Goal: Task Accomplishment & Management: Use online tool/utility

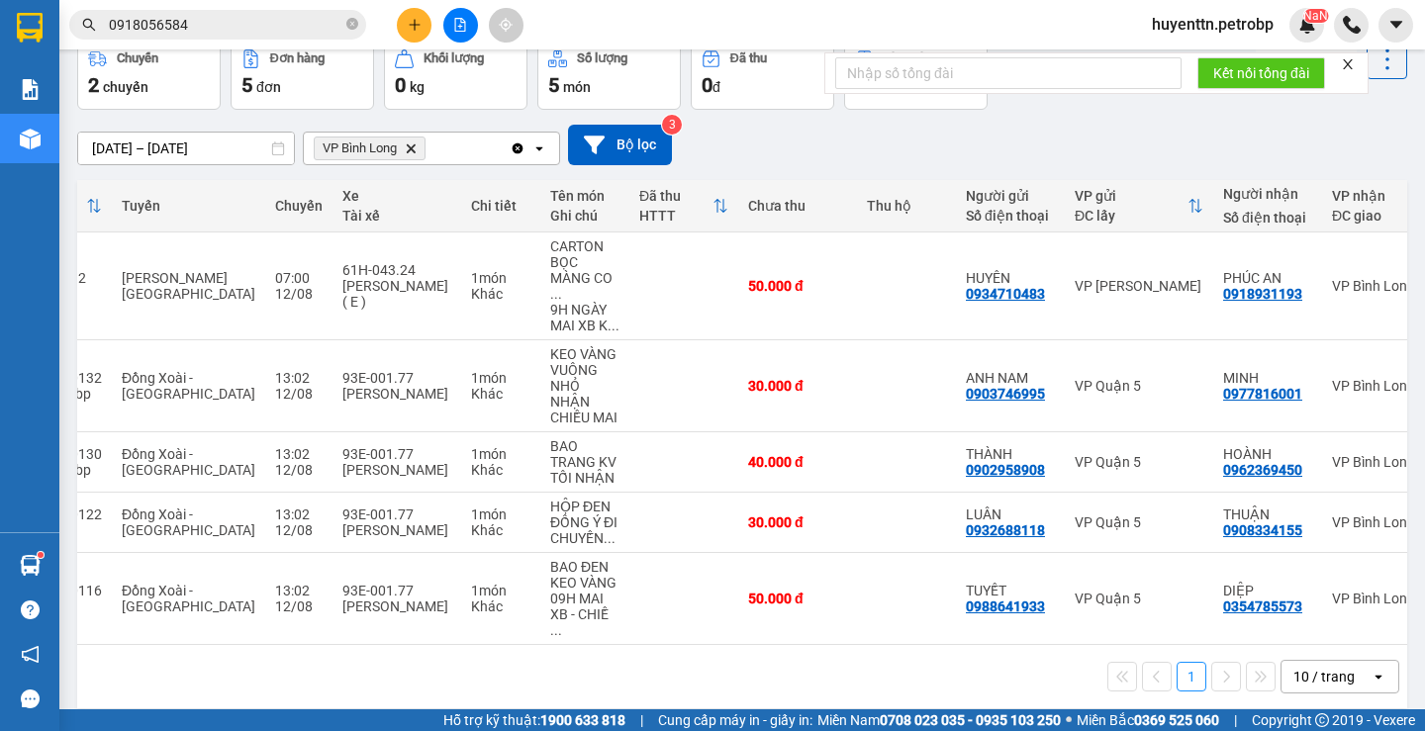
scroll to position [0, 234]
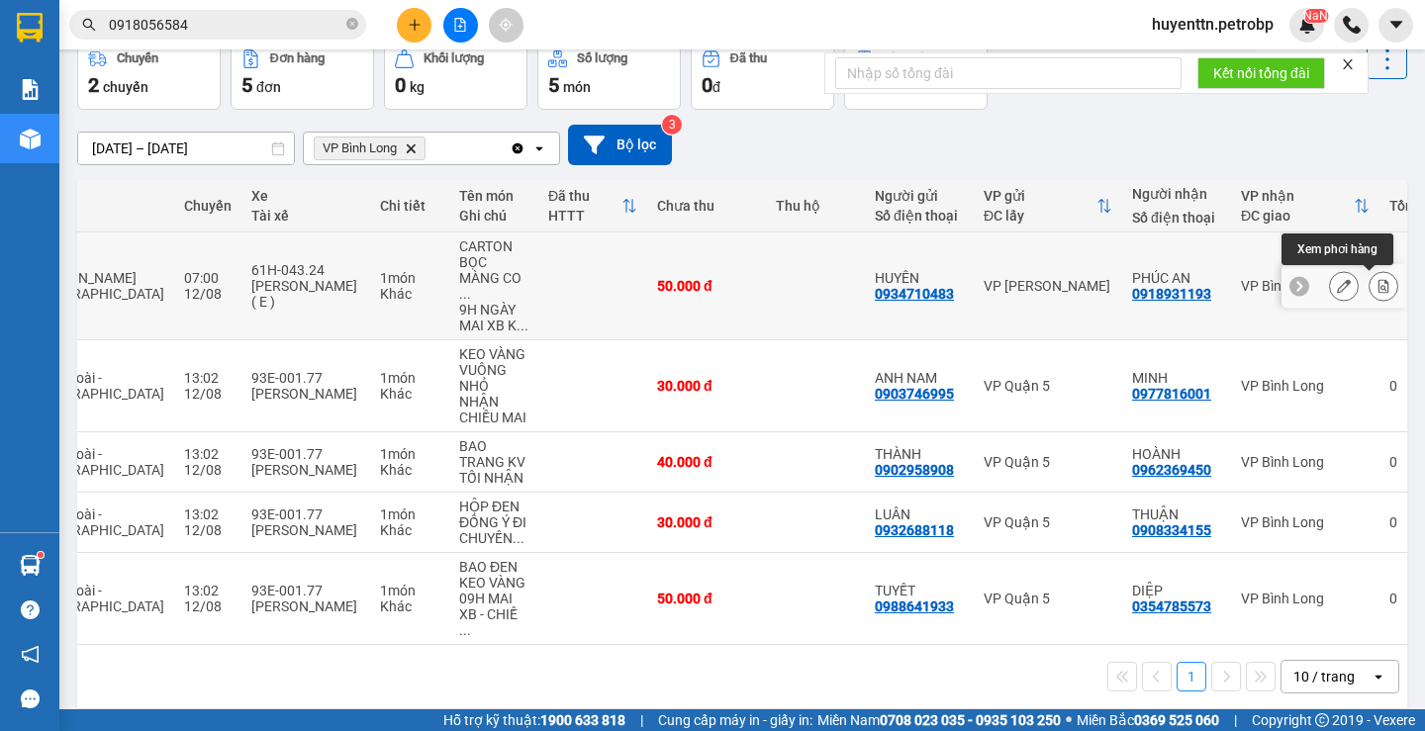
click at [1377, 287] on icon at bounding box center [1384, 286] width 14 height 14
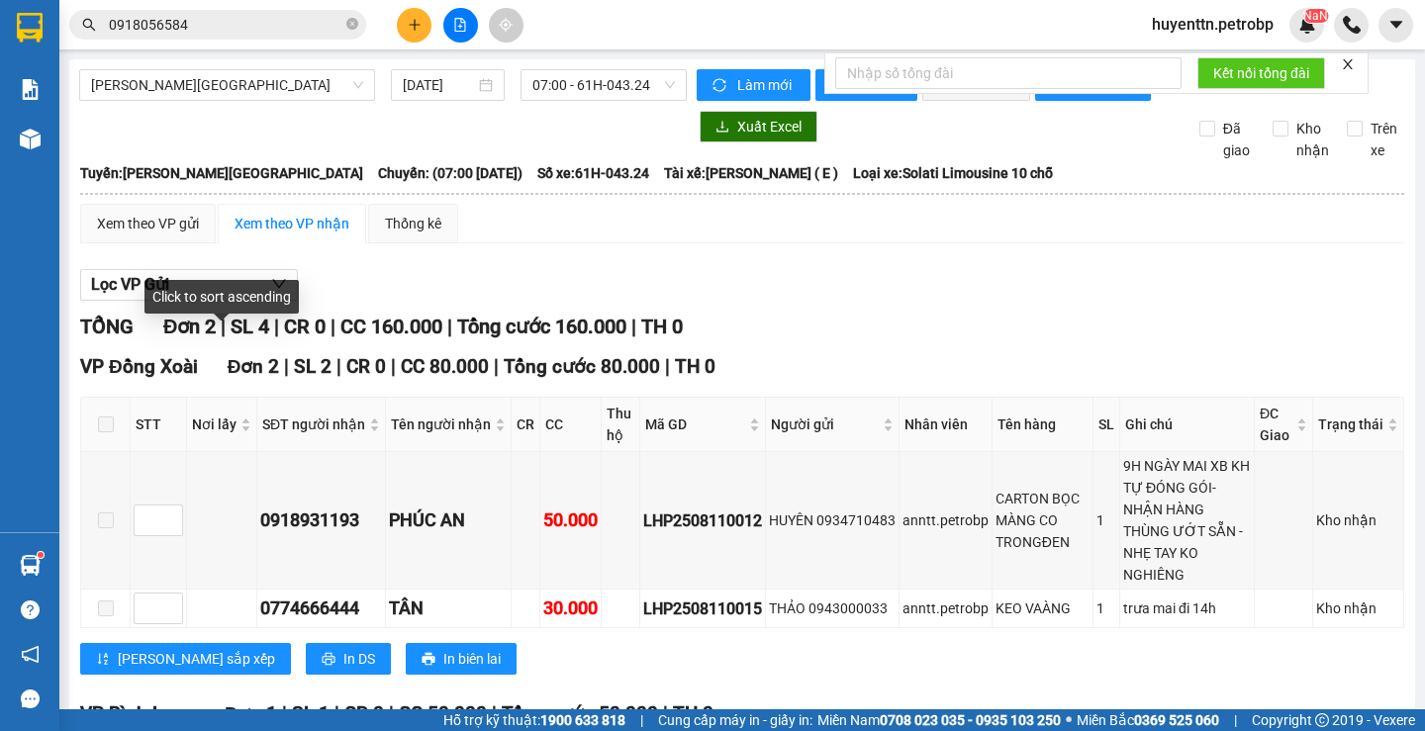
scroll to position [534, 0]
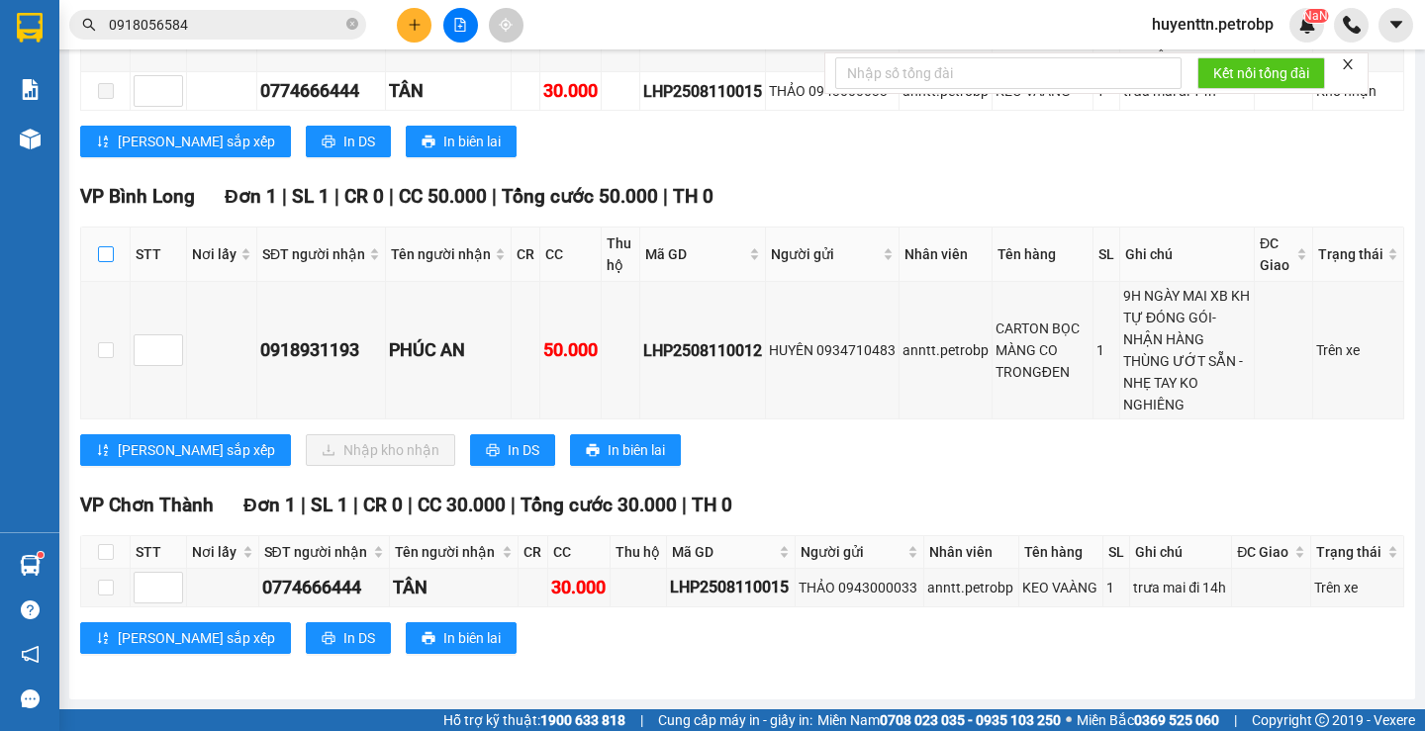
click at [104, 253] on input "checkbox" at bounding box center [106, 254] width 16 height 16
checkbox input "true"
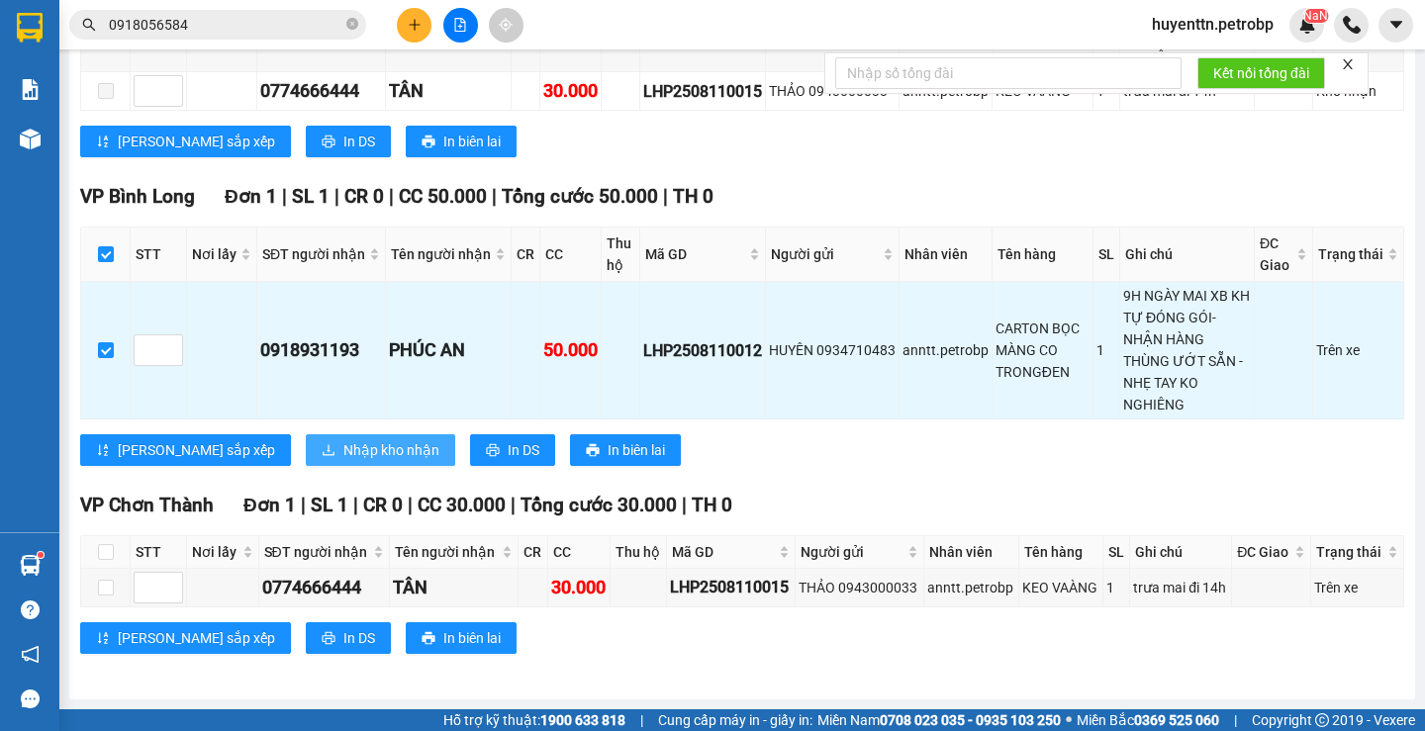
click at [343, 452] on span "Nhập kho nhận" at bounding box center [391, 450] width 96 height 22
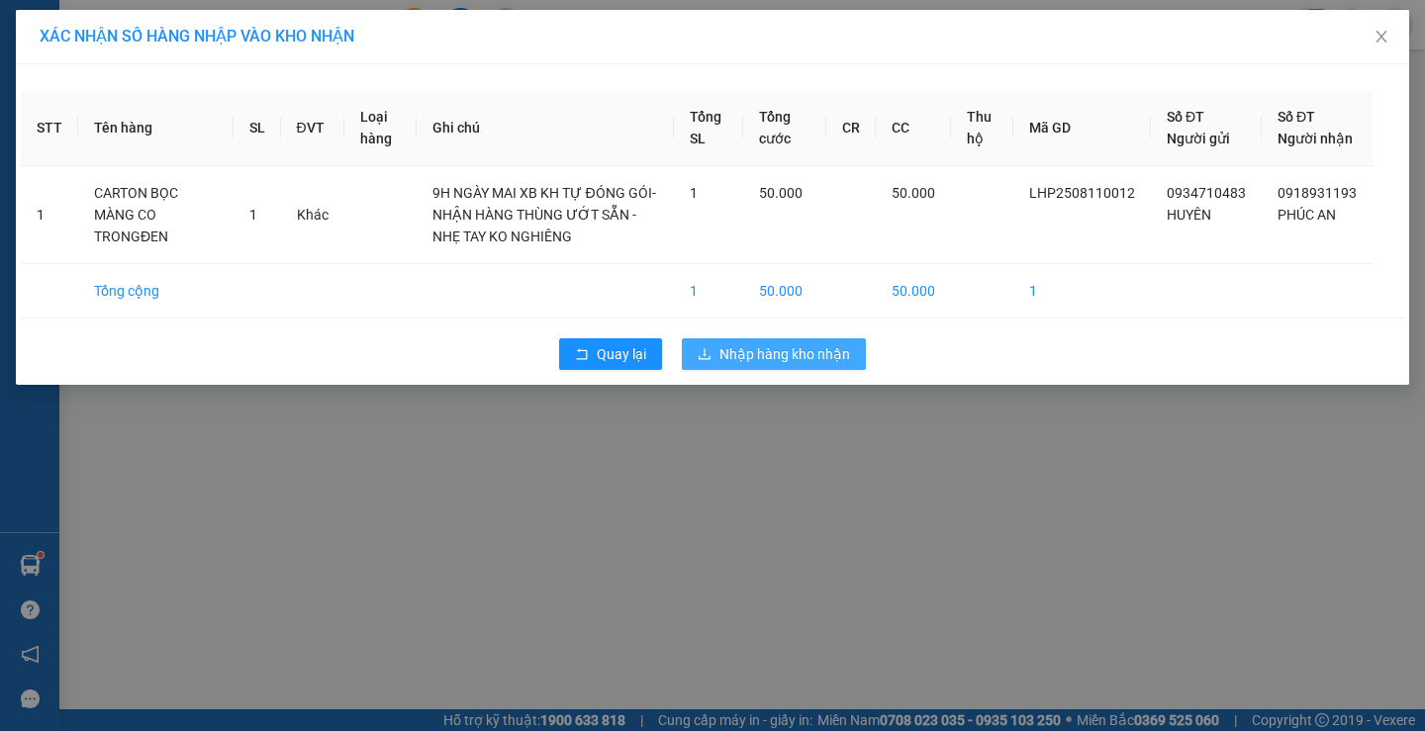
click at [777, 365] on span "Nhập hàng kho nhận" at bounding box center [785, 354] width 131 height 22
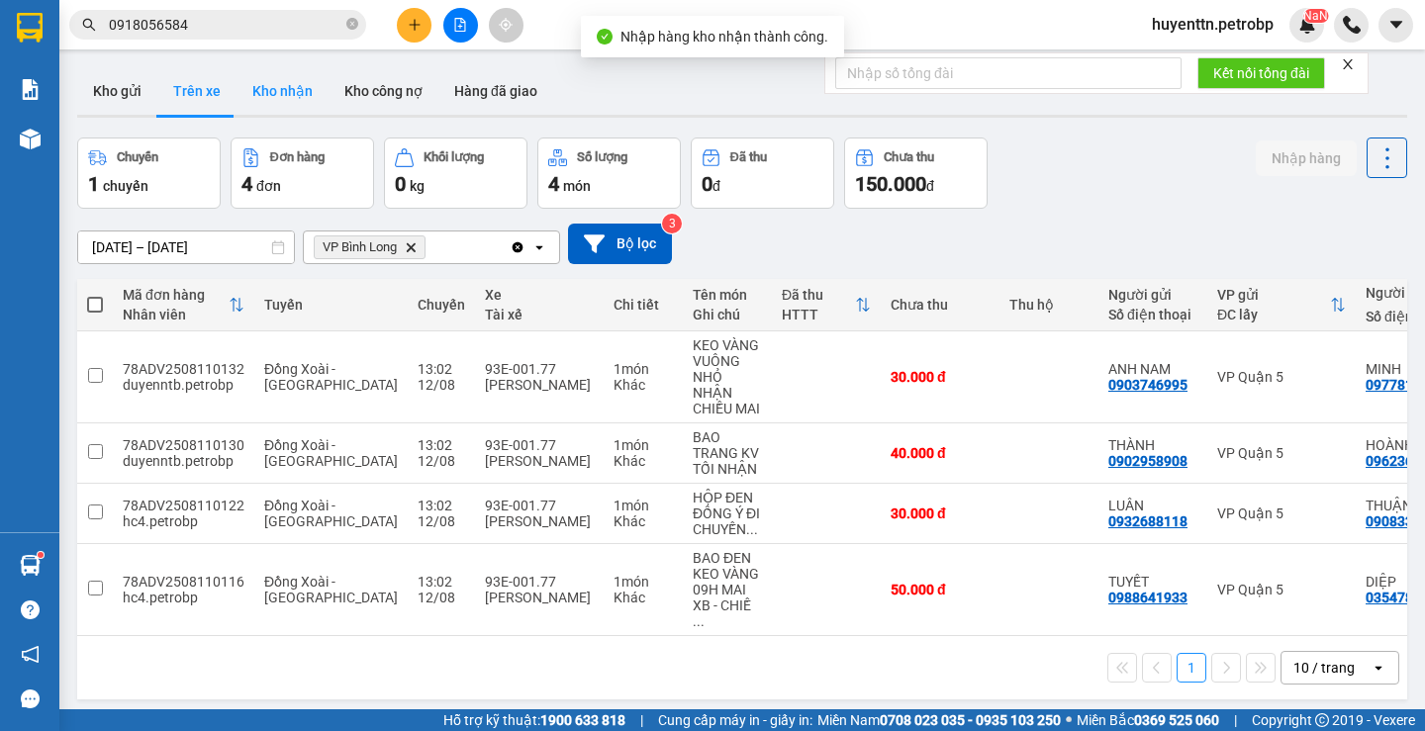
click at [309, 95] on button "Kho nhận" at bounding box center [283, 91] width 92 height 48
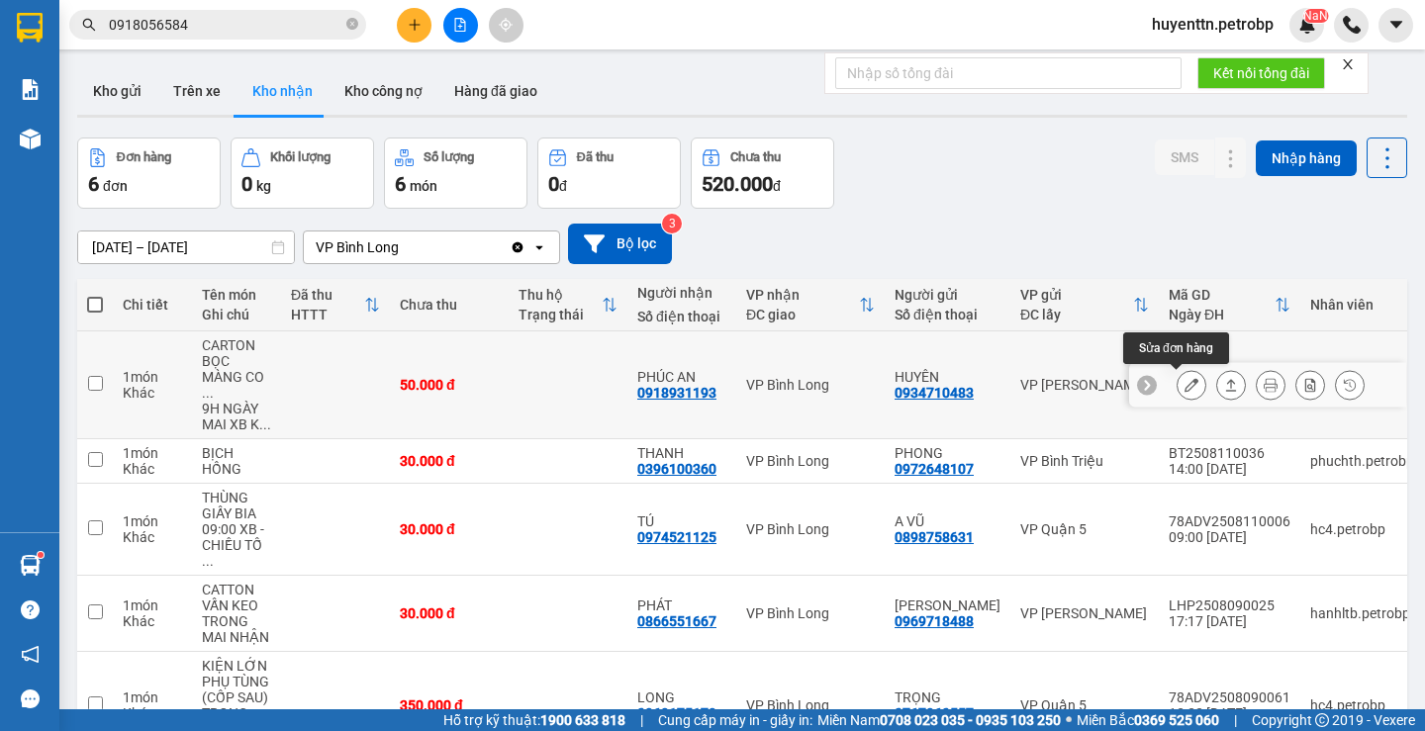
click at [1185, 386] on icon at bounding box center [1192, 385] width 14 height 14
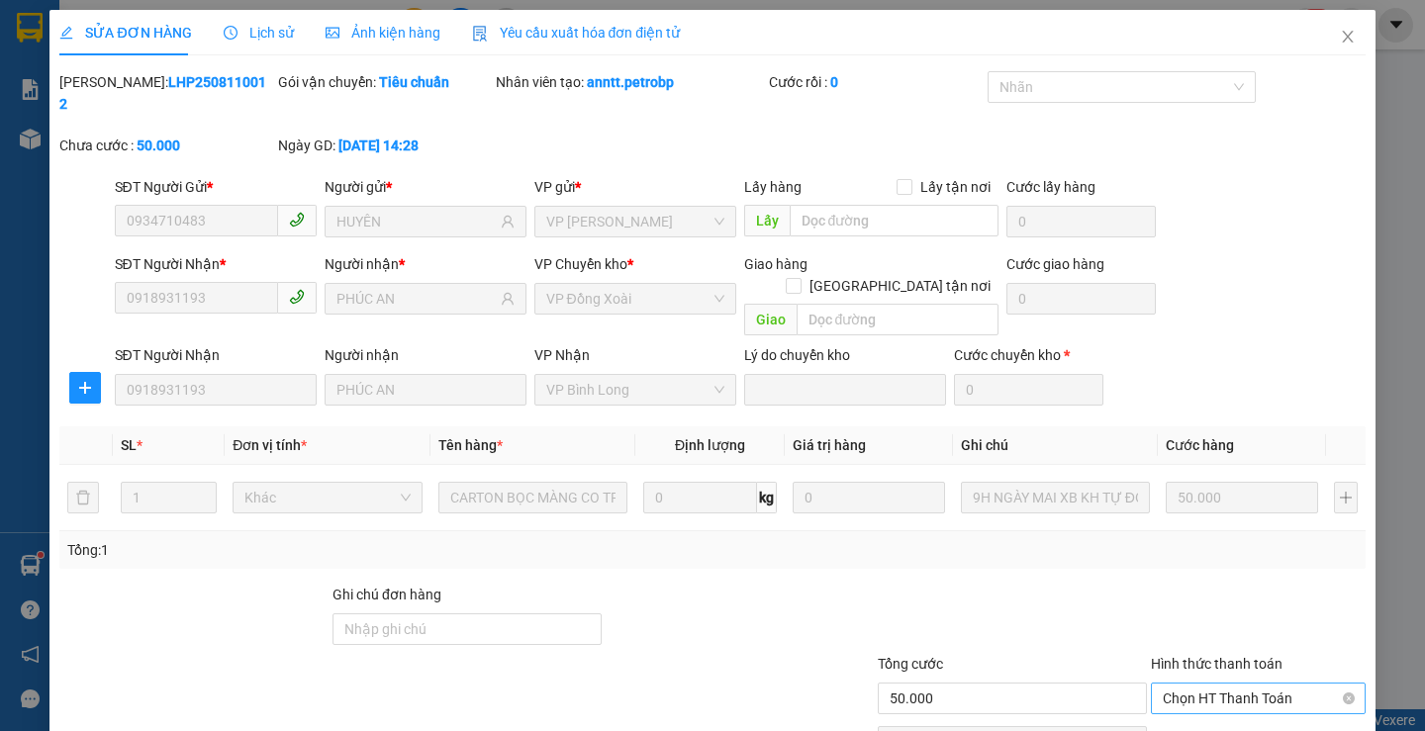
click at [1205, 684] on span "Chọn HT Thanh Toán" at bounding box center [1258, 699] width 191 height 30
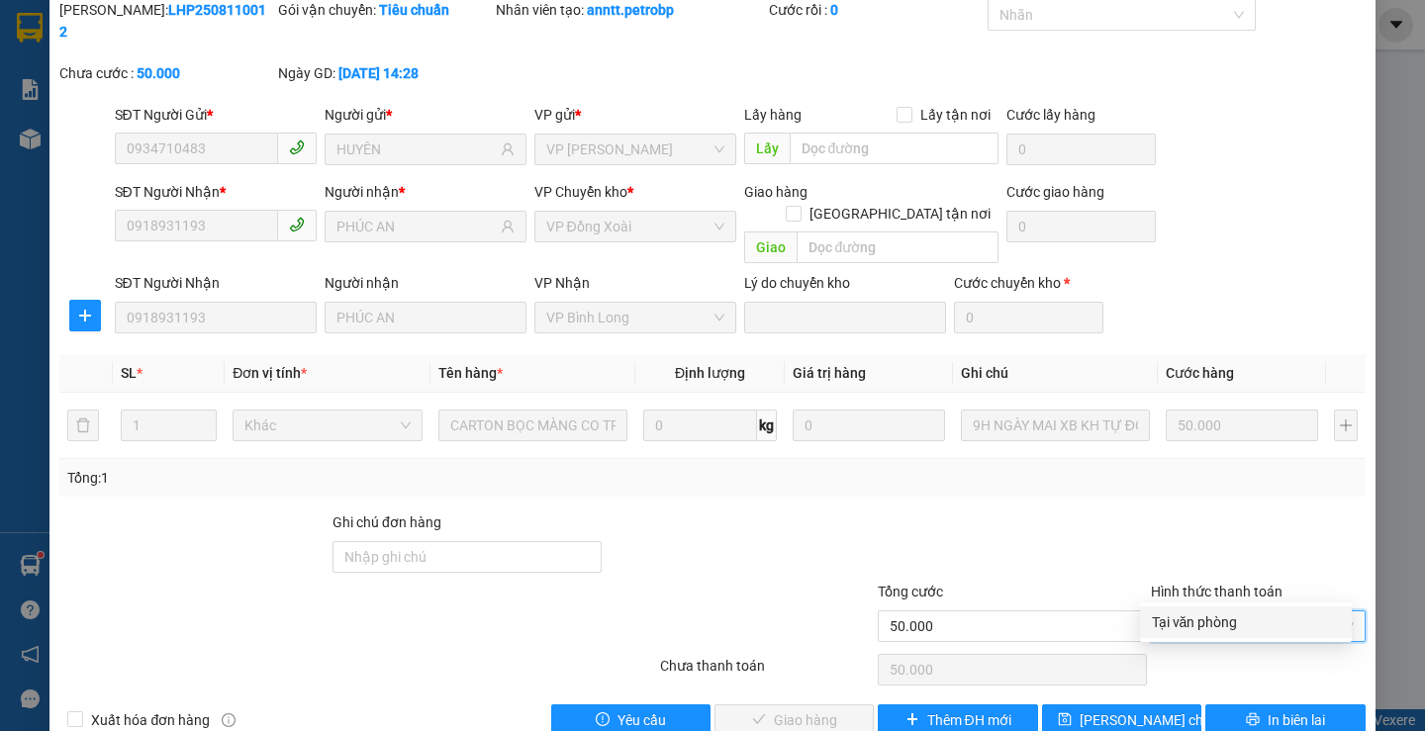
click at [1194, 619] on div "Tại văn phòng" at bounding box center [1246, 623] width 188 height 22
type input "0"
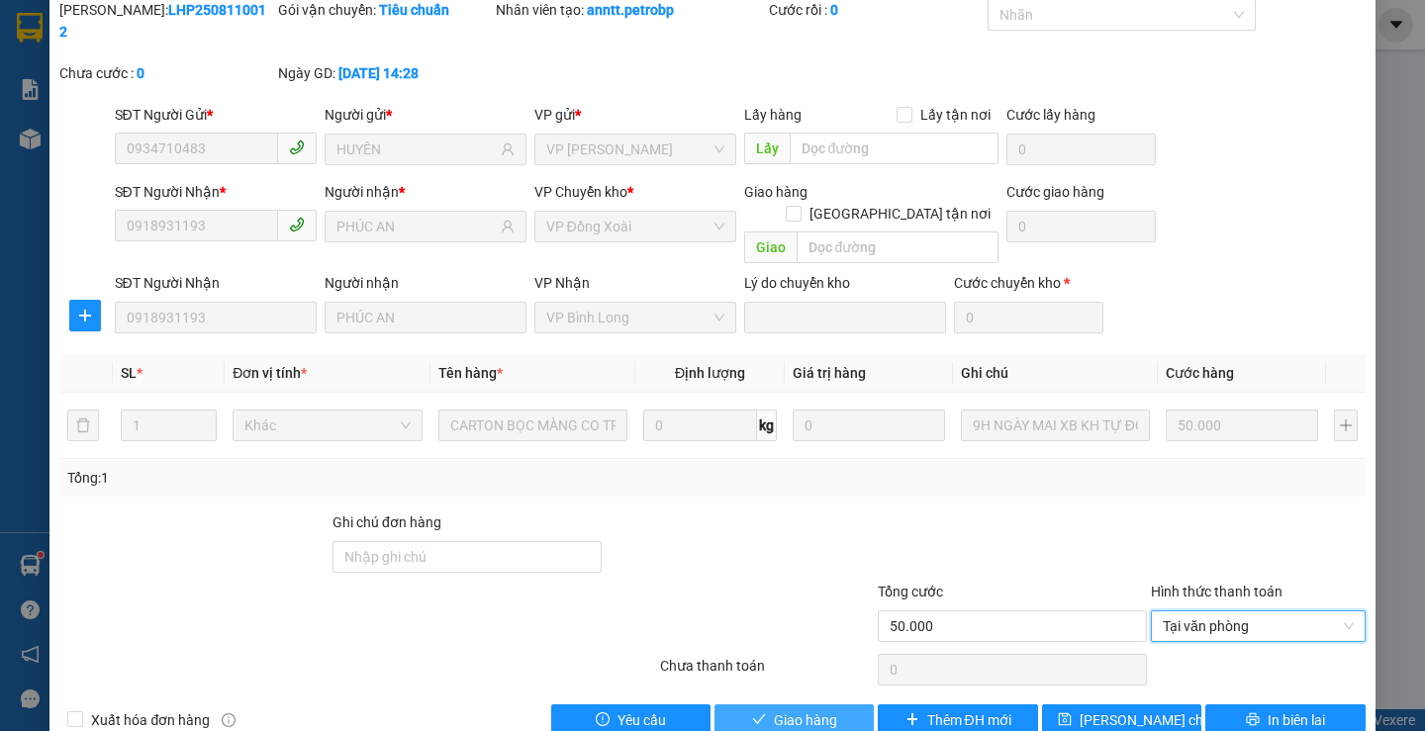
click at [832, 705] on button "Giao hàng" at bounding box center [794, 721] width 159 height 32
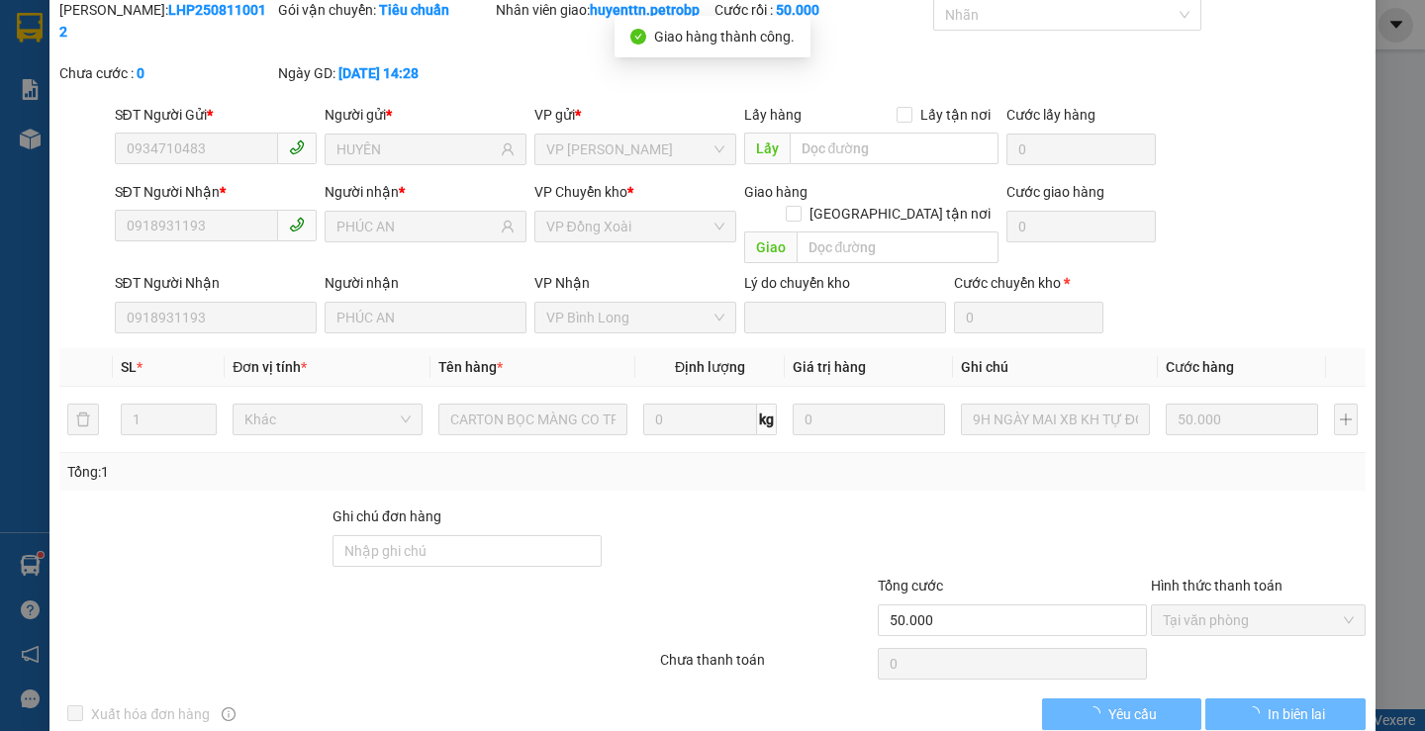
scroll to position [0, 0]
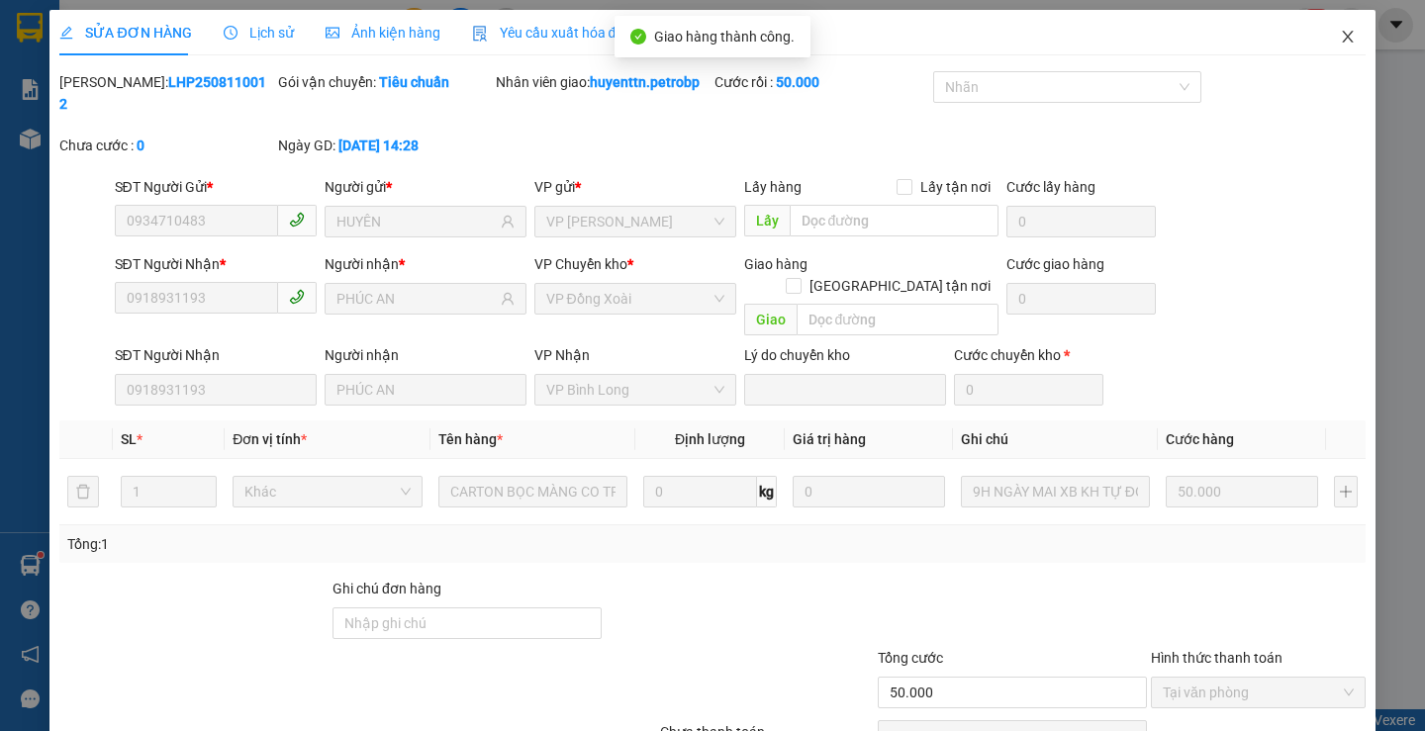
click at [1324, 43] on span "Close" at bounding box center [1347, 37] width 55 height 55
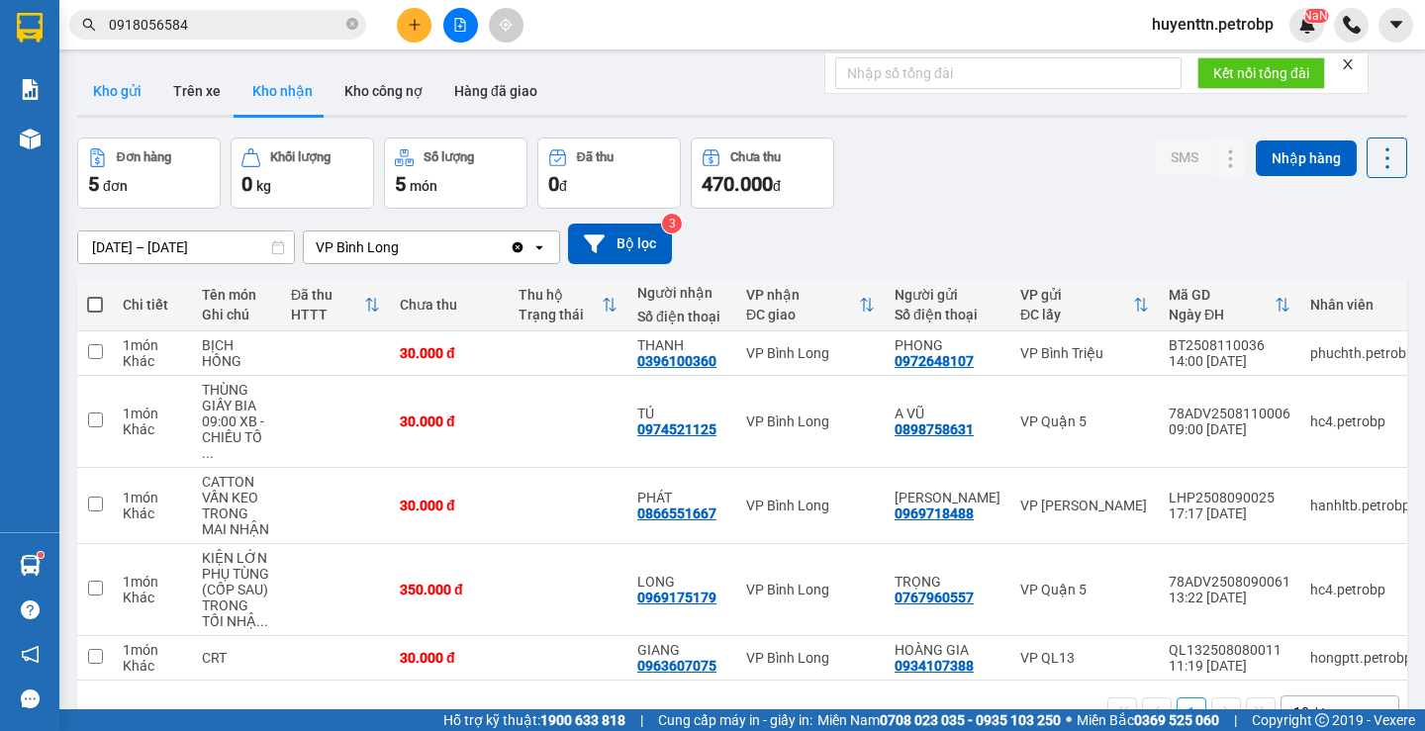
click at [112, 100] on button "Kho gửi" at bounding box center [117, 91] width 80 height 48
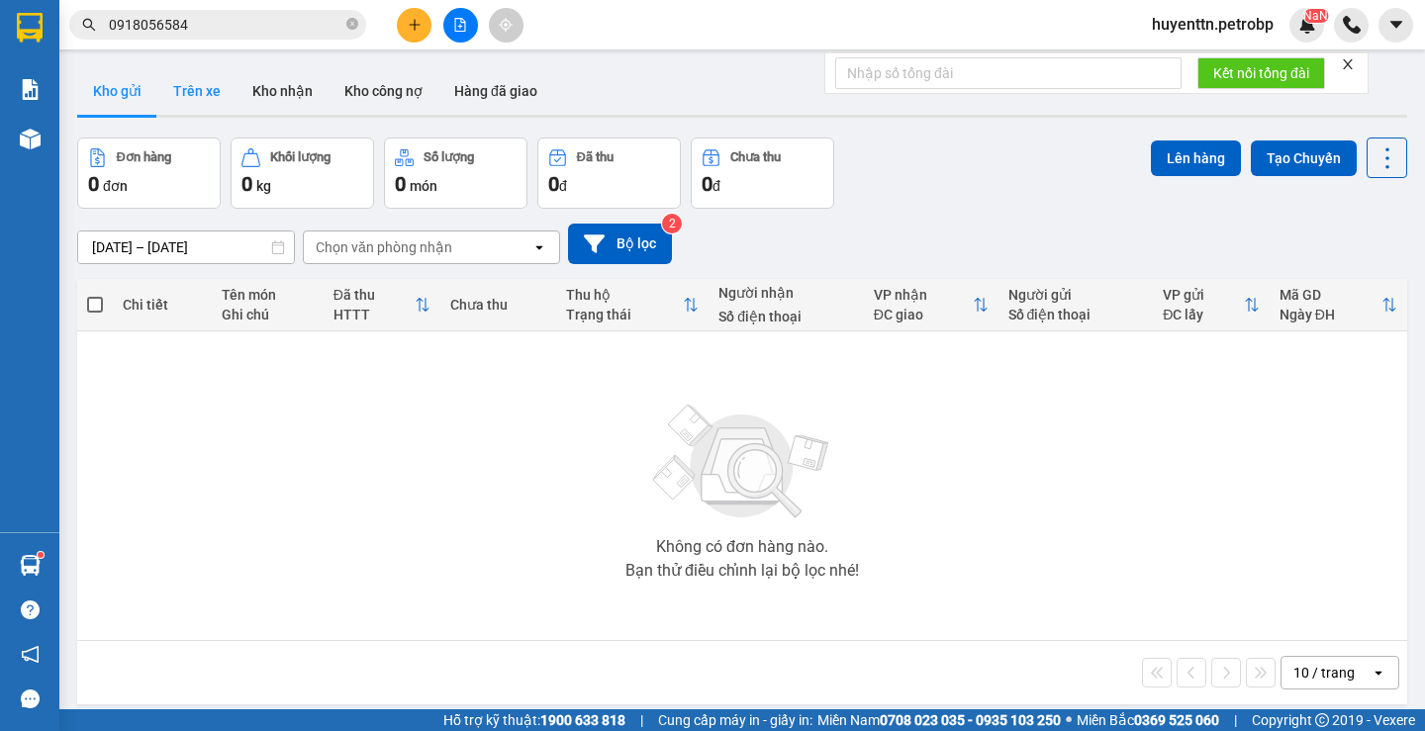
click at [188, 95] on button "Trên xe" at bounding box center [196, 91] width 79 height 48
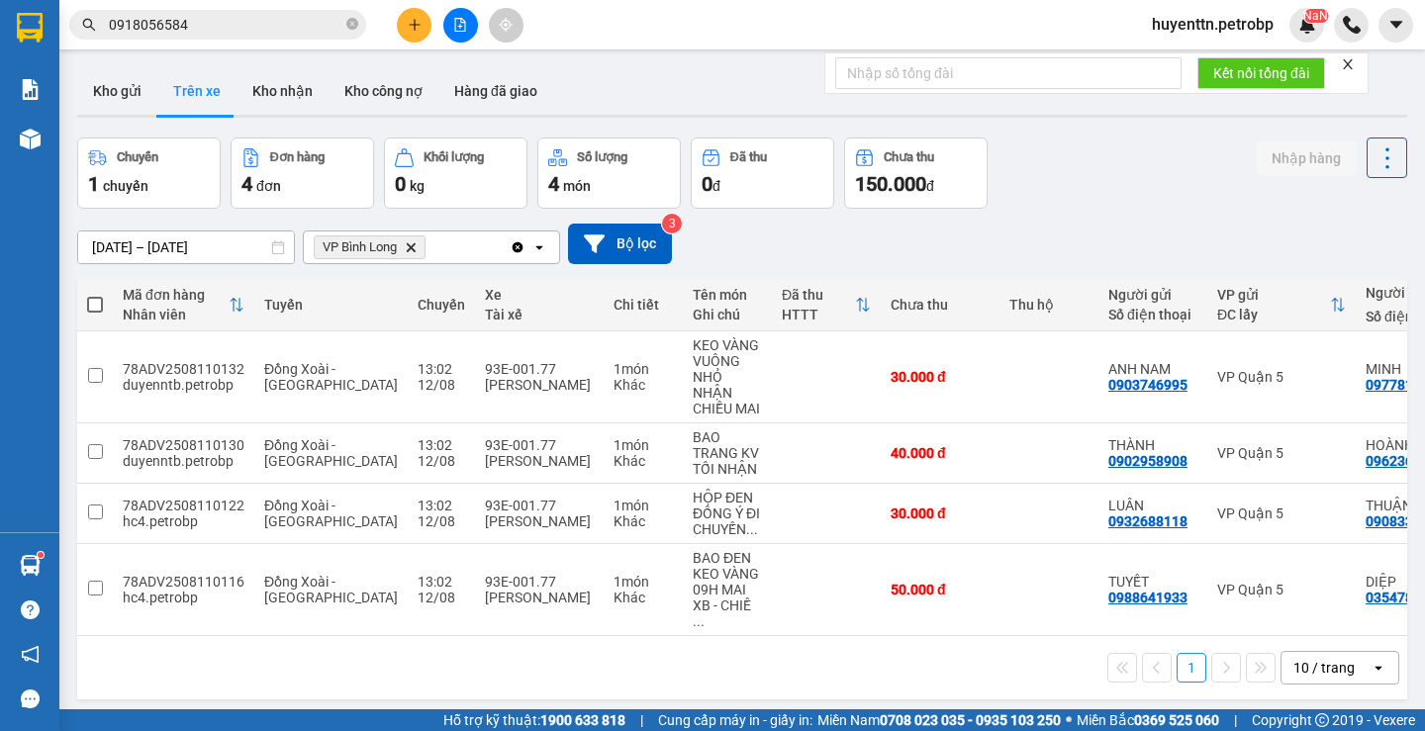
click at [230, 34] on input "0918056584" at bounding box center [226, 25] width 234 height 22
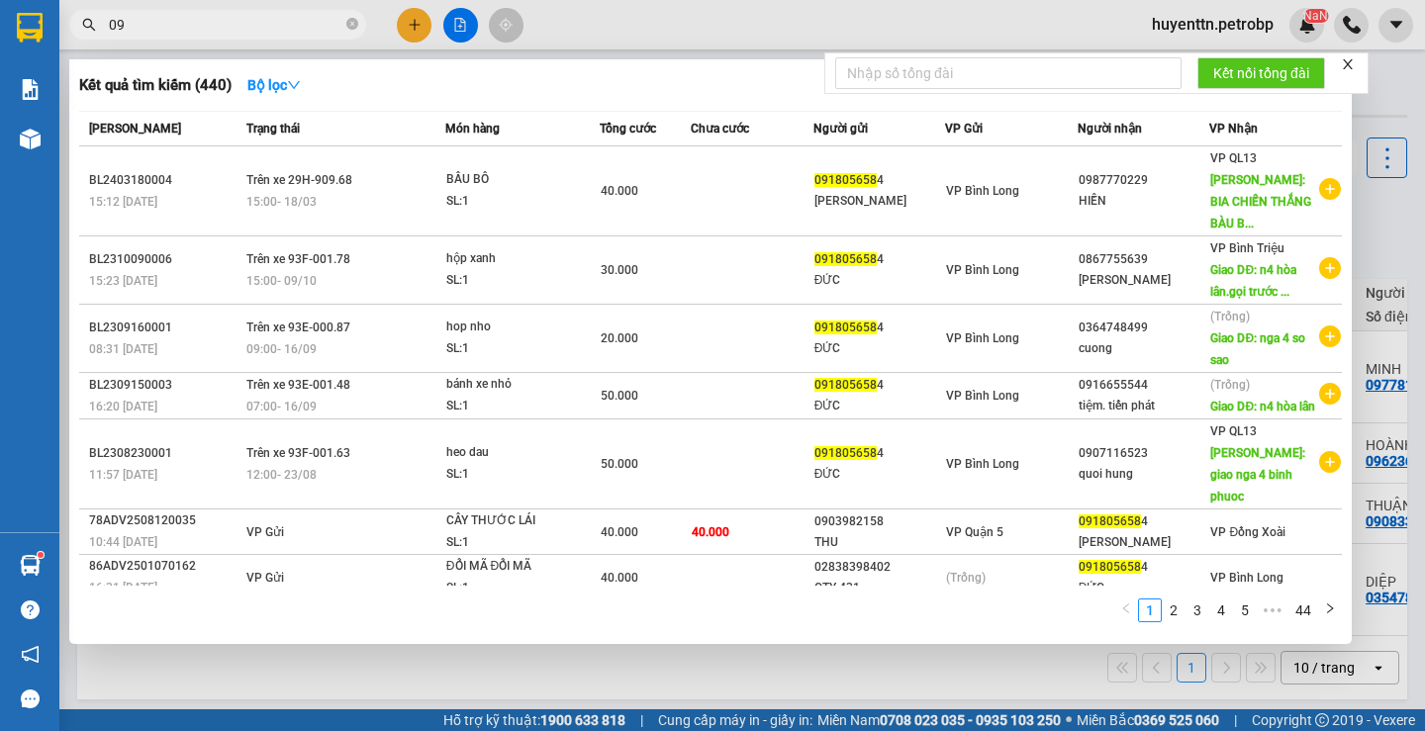
type input "0"
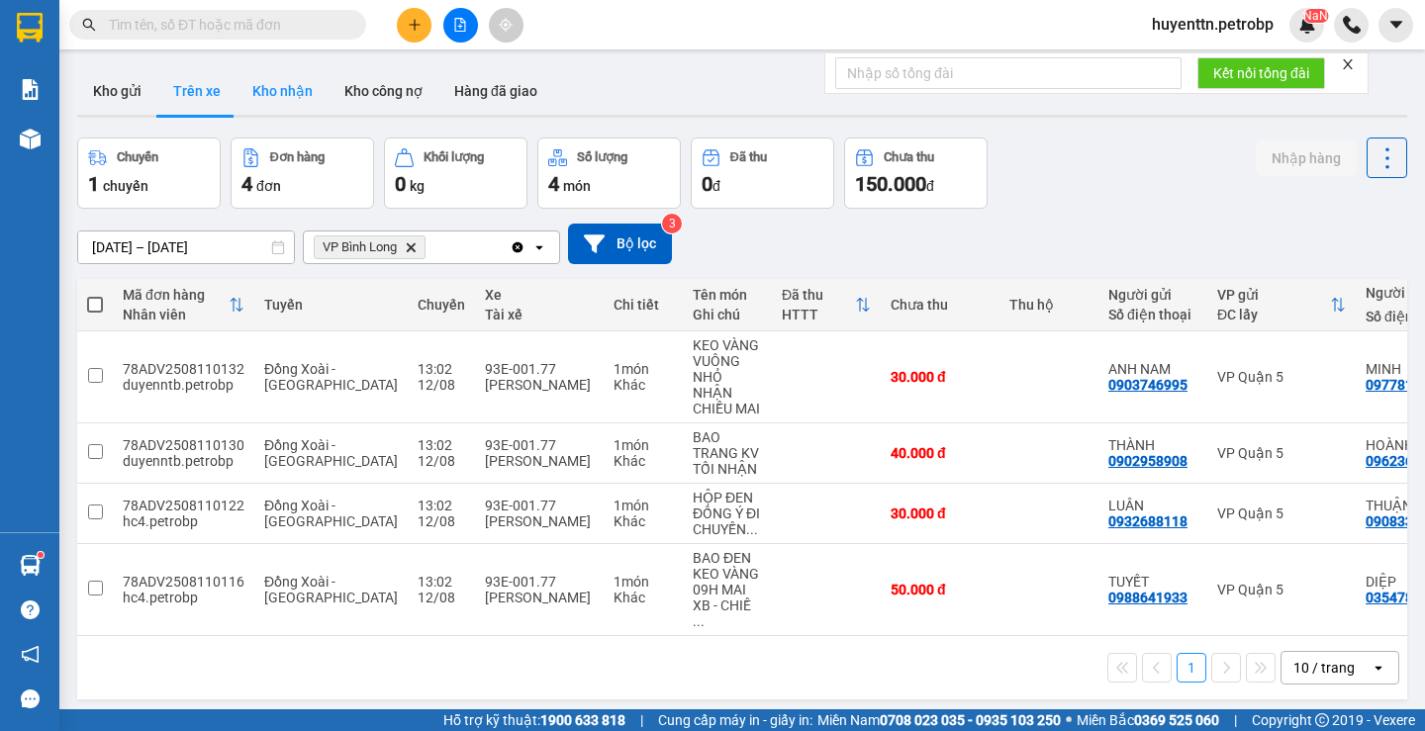
click at [300, 95] on button "Kho nhận" at bounding box center [283, 91] width 92 height 48
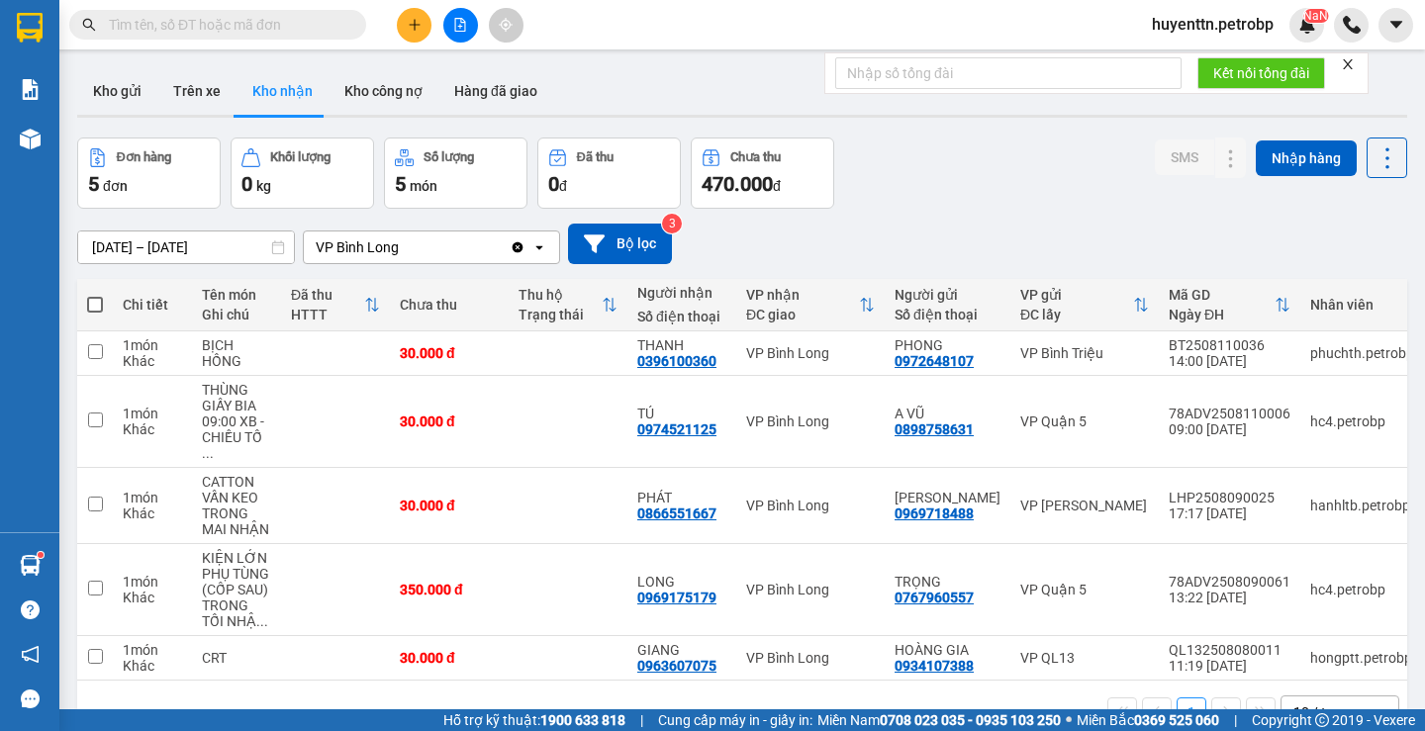
click at [145, 29] on input "text" at bounding box center [226, 25] width 234 height 22
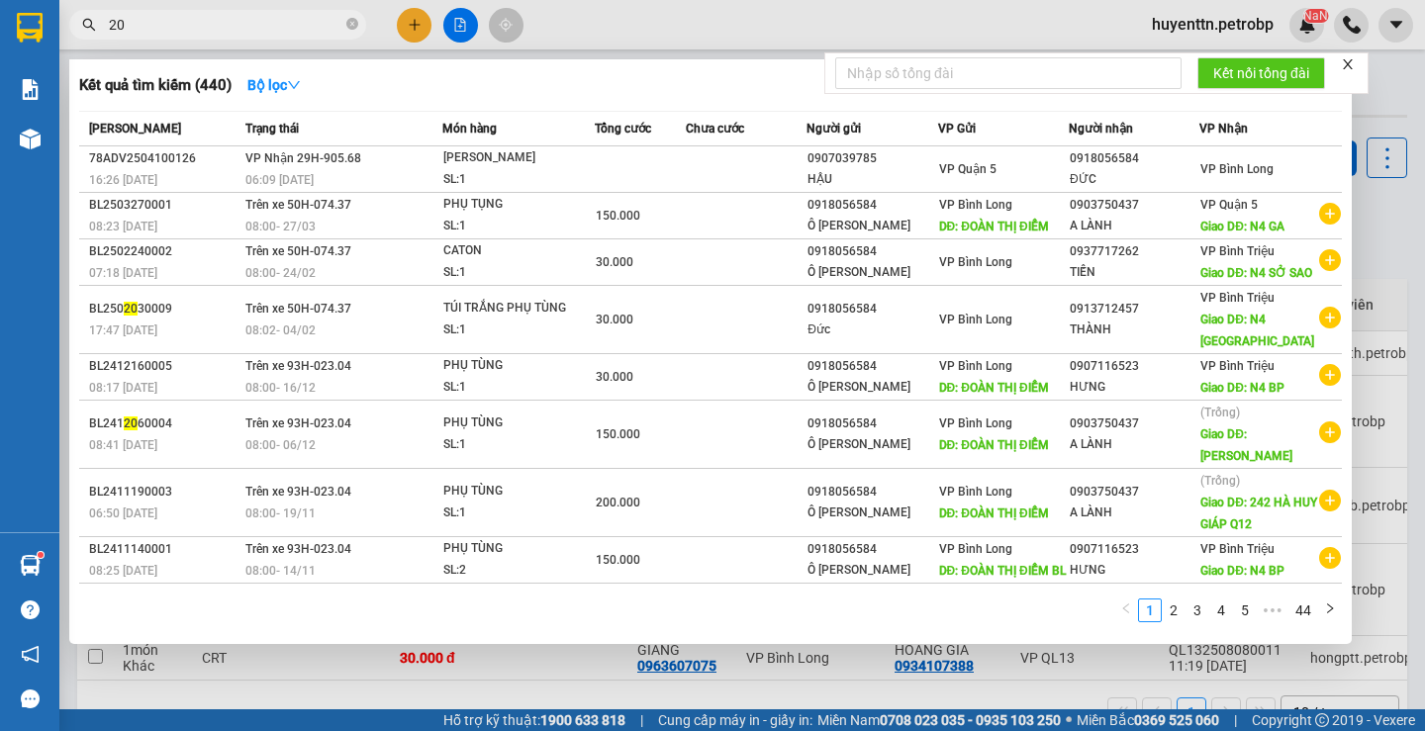
type input "2"
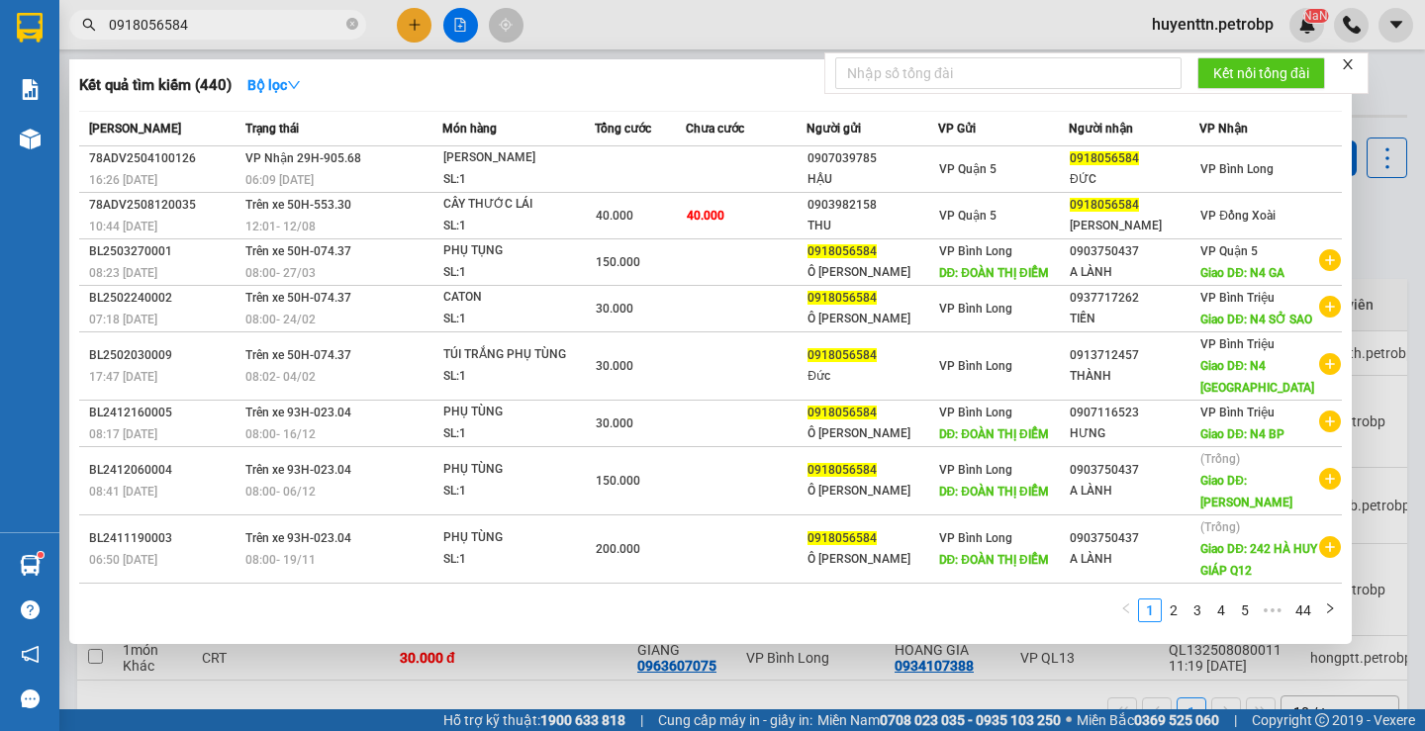
type input "0918056584"
click at [625, 12] on div at bounding box center [712, 365] width 1425 height 731
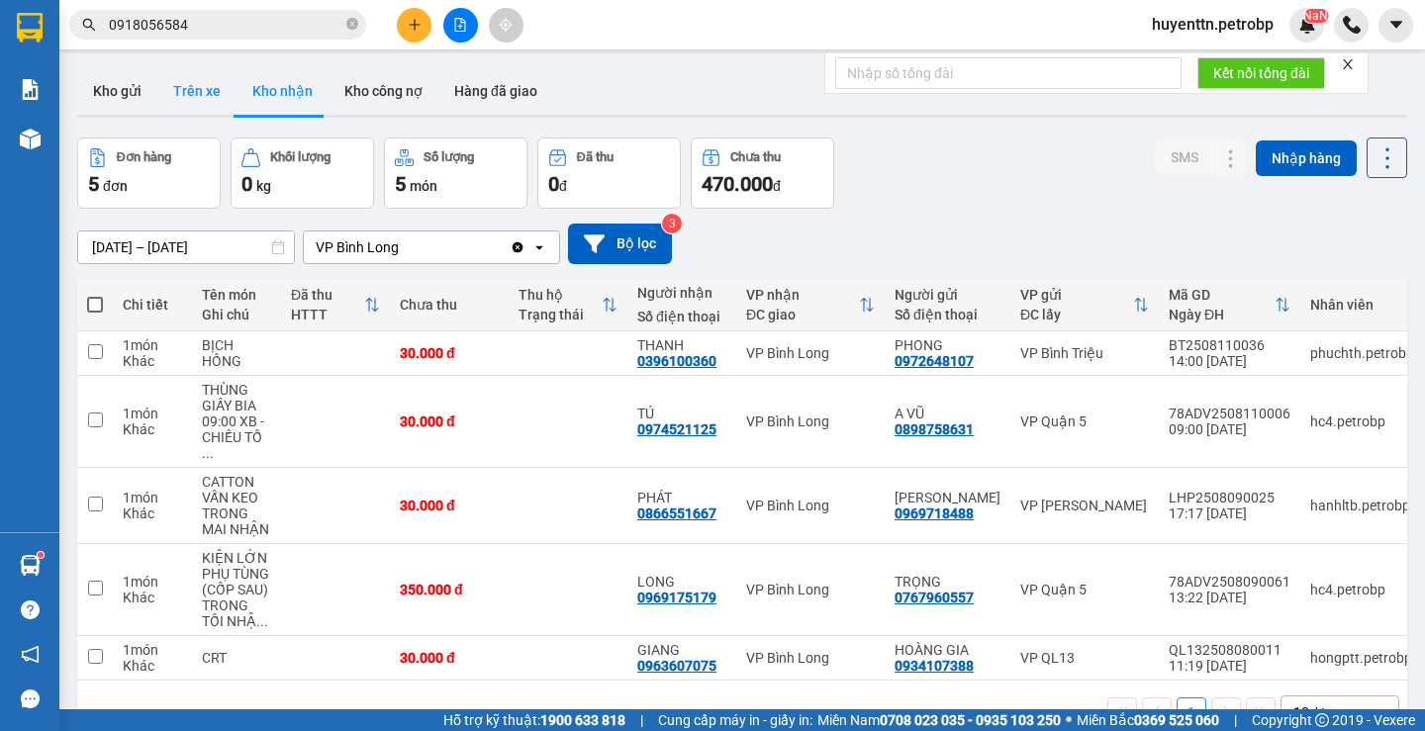
click at [173, 104] on button "Trên xe" at bounding box center [196, 91] width 79 height 48
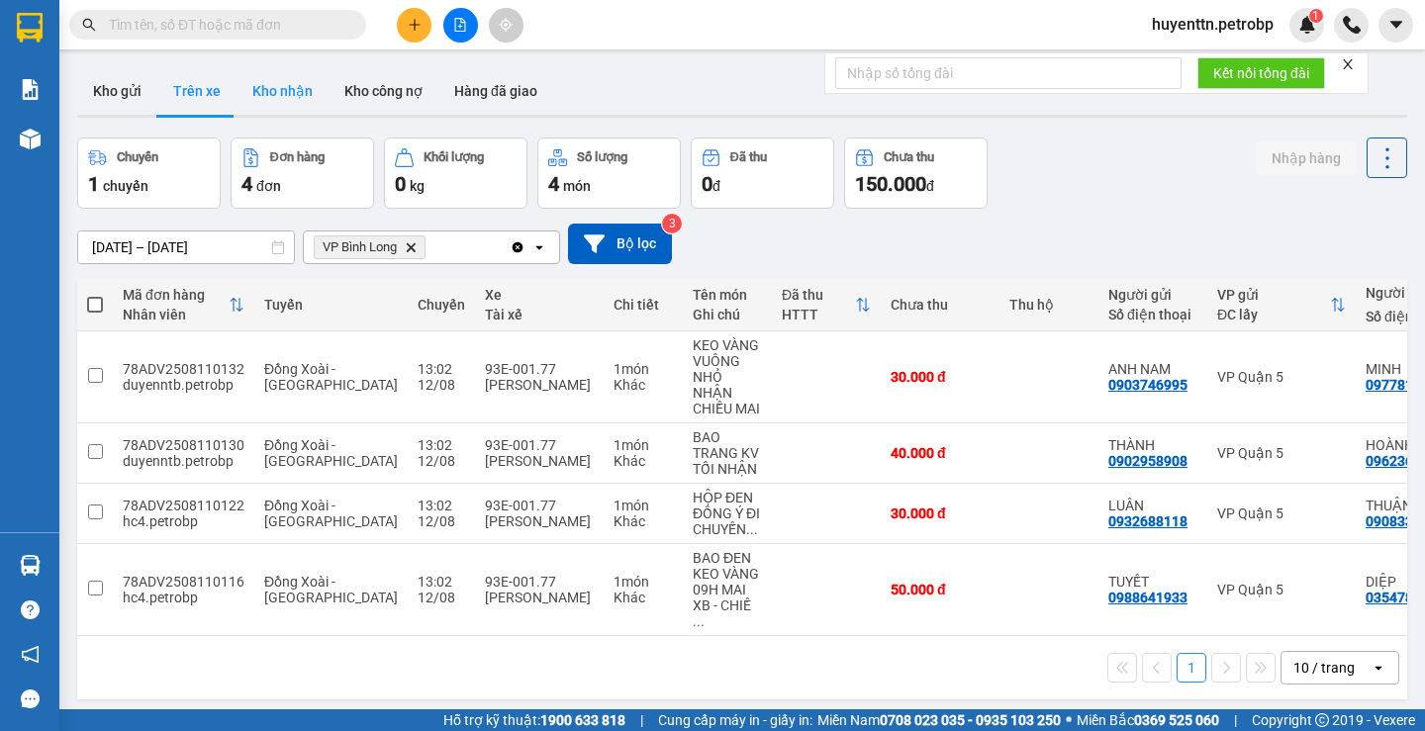
click at [307, 108] on button "Kho nhận" at bounding box center [283, 91] width 92 height 48
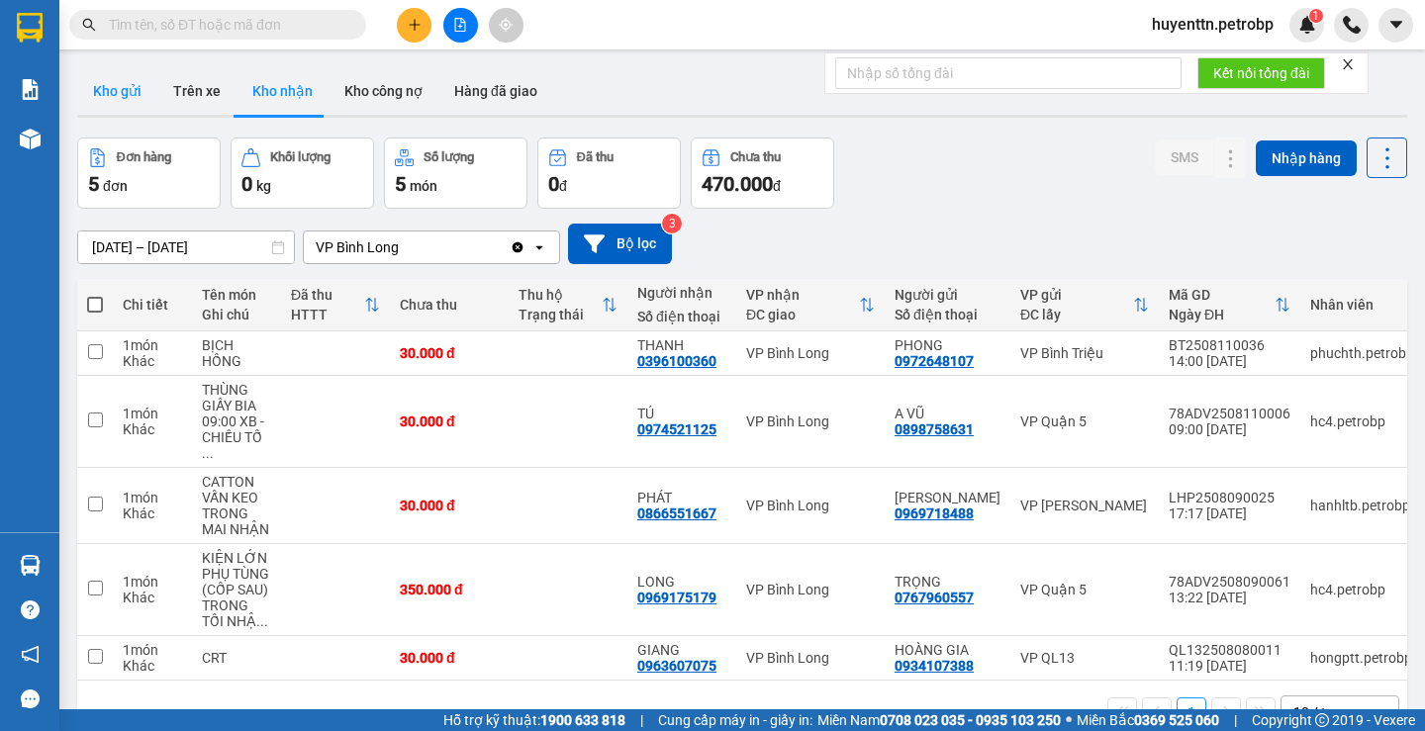
click at [107, 99] on button "Kho gửi" at bounding box center [117, 91] width 80 height 48
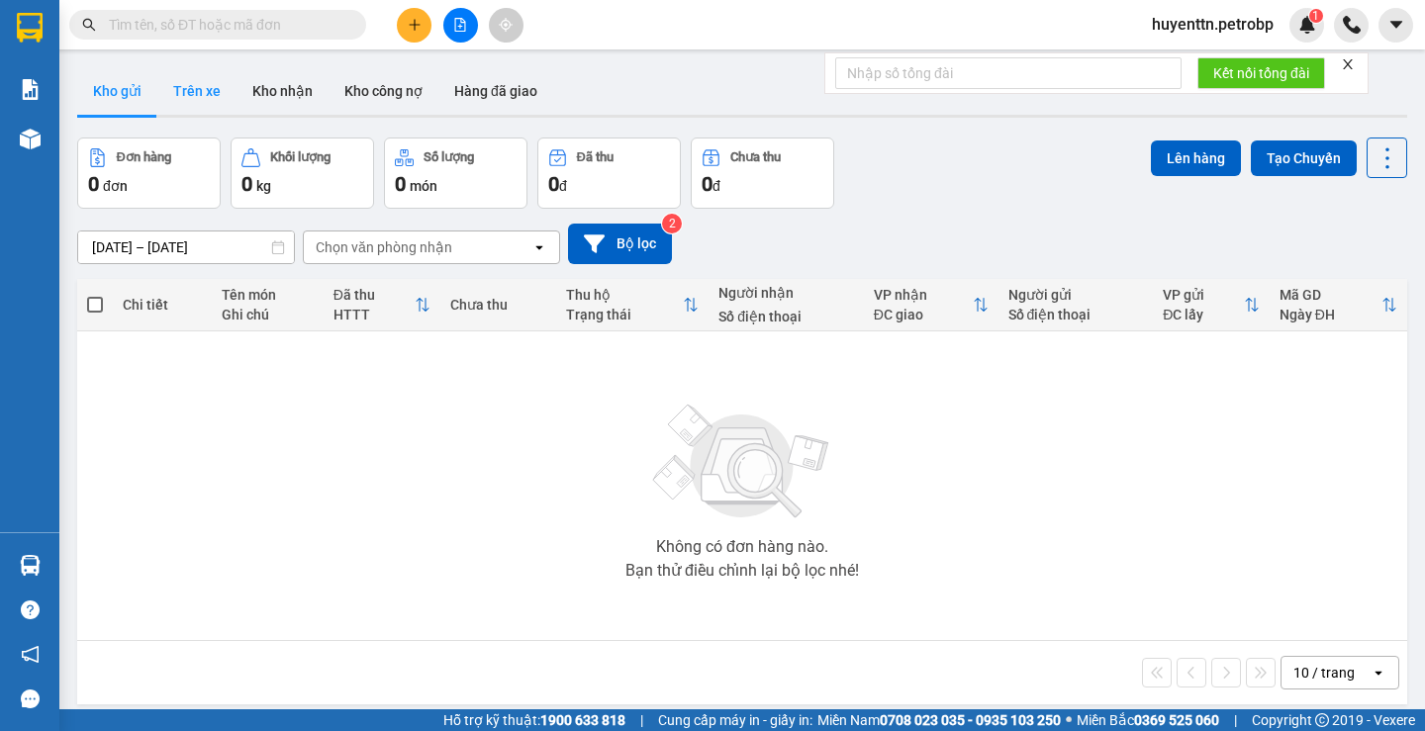
click at [172, 95] on button "Trên xe" at bounding box center [196, 91] width 79 height 48
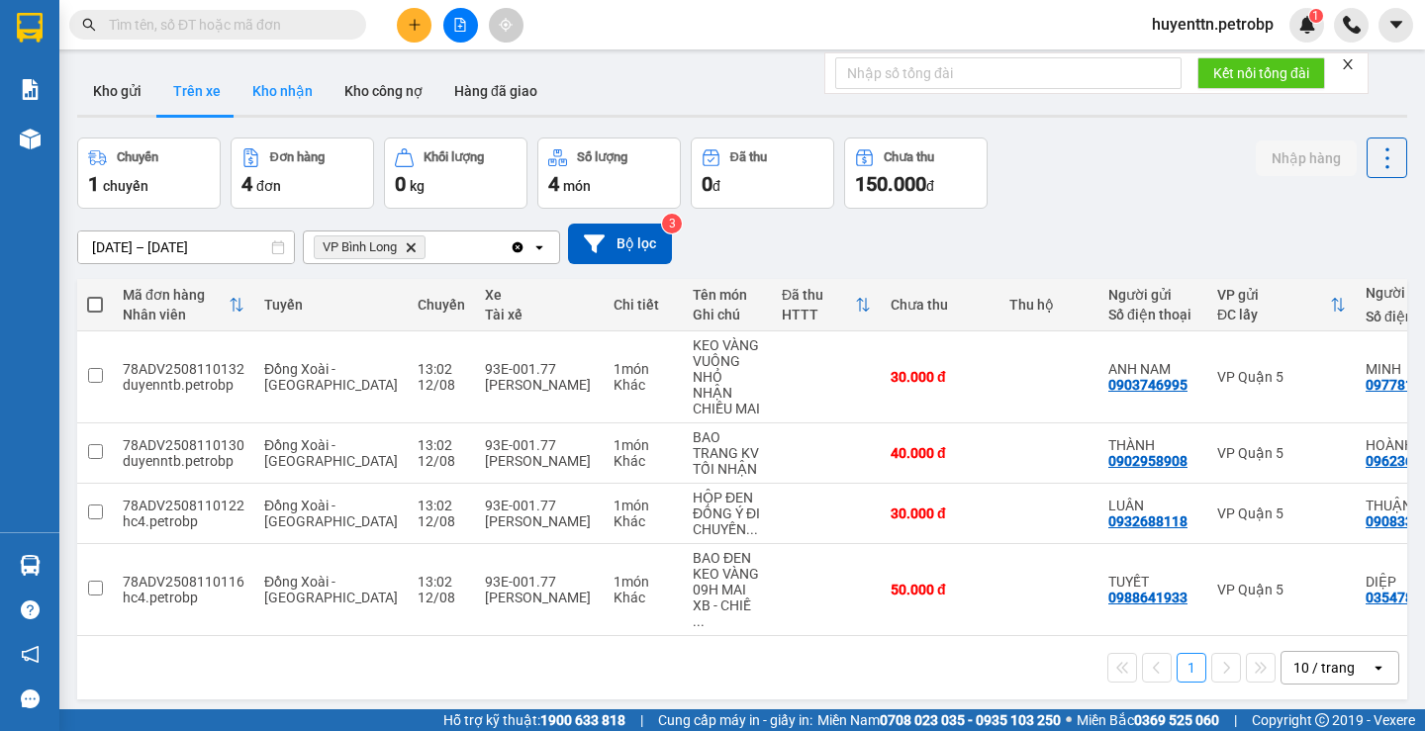
click at [280, 94] on button "Kho nhận" at bounding box center [283, 91] width 92 height 48
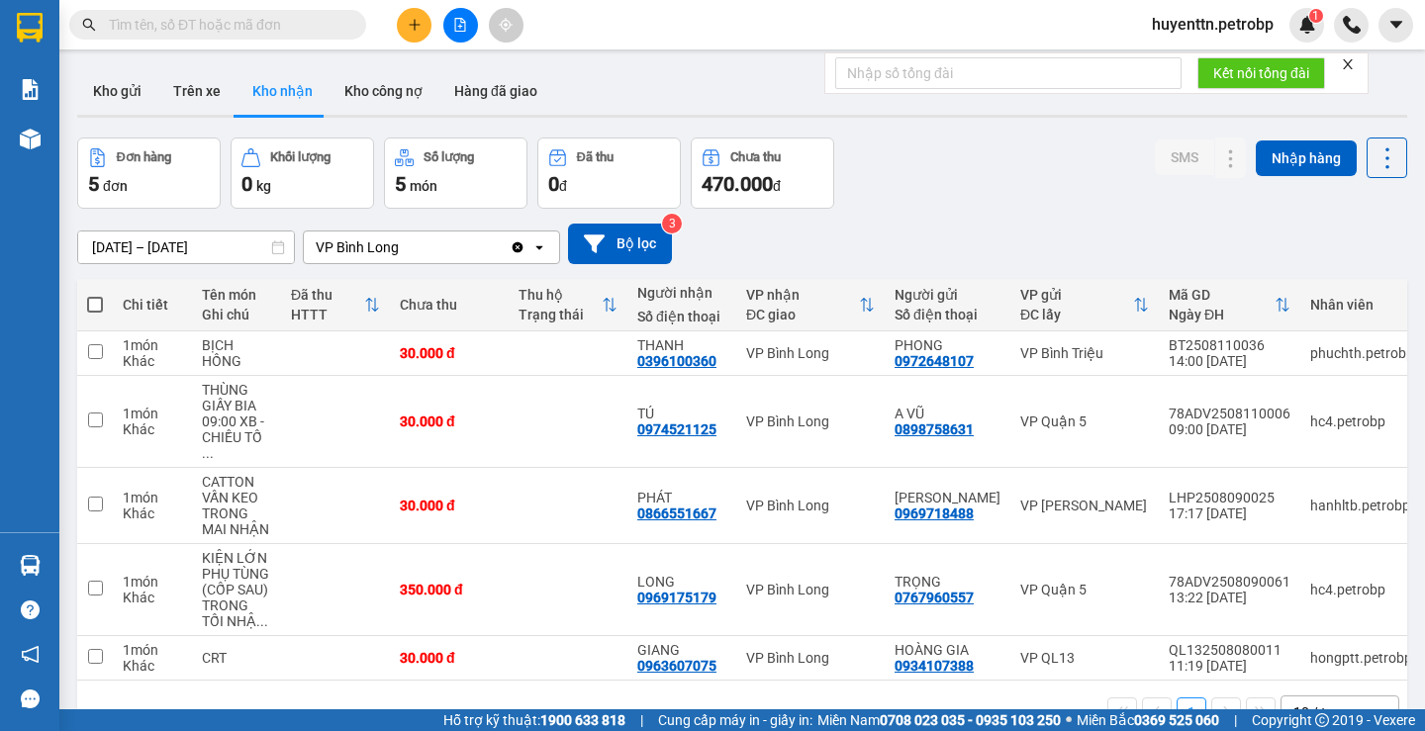
scroll to position [91, 0]
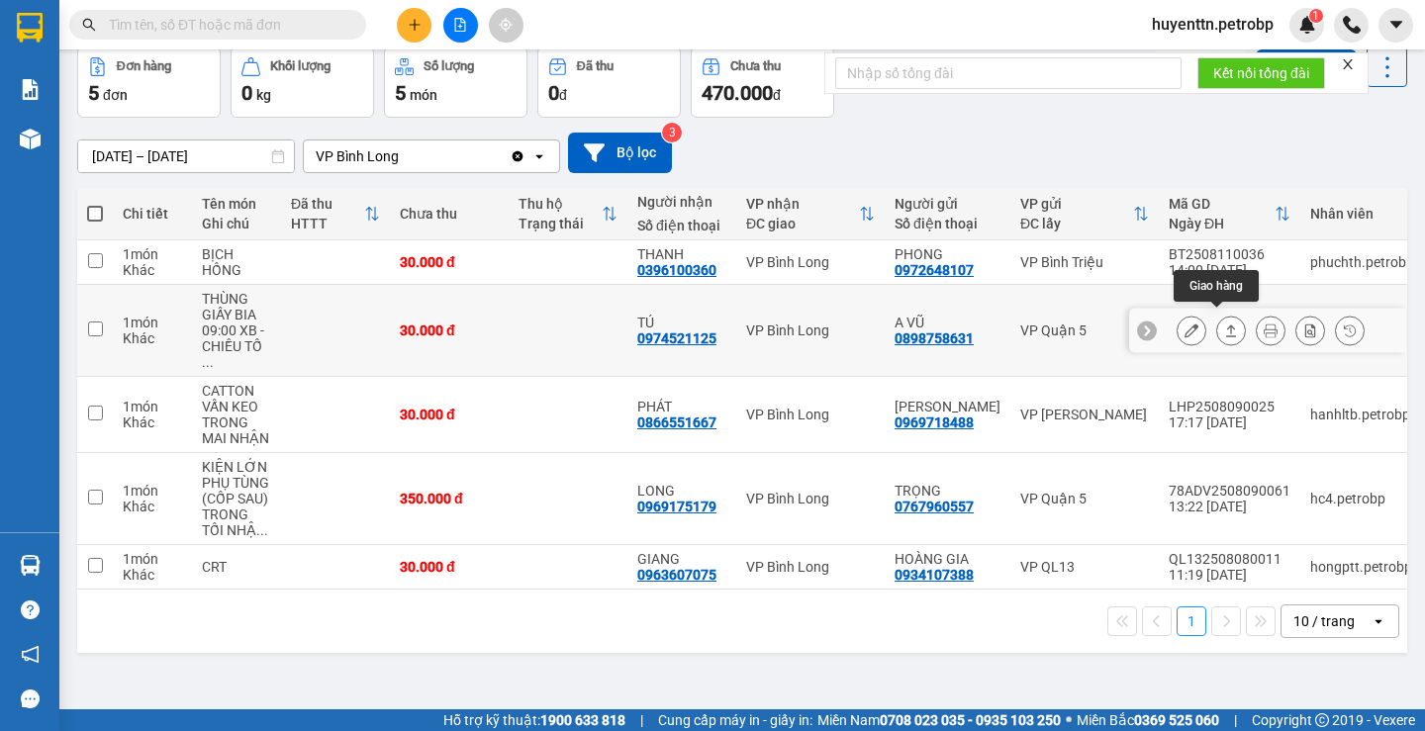
click at [1185, 324] on icon at bounding box center [1192, 331] width 14 height 14
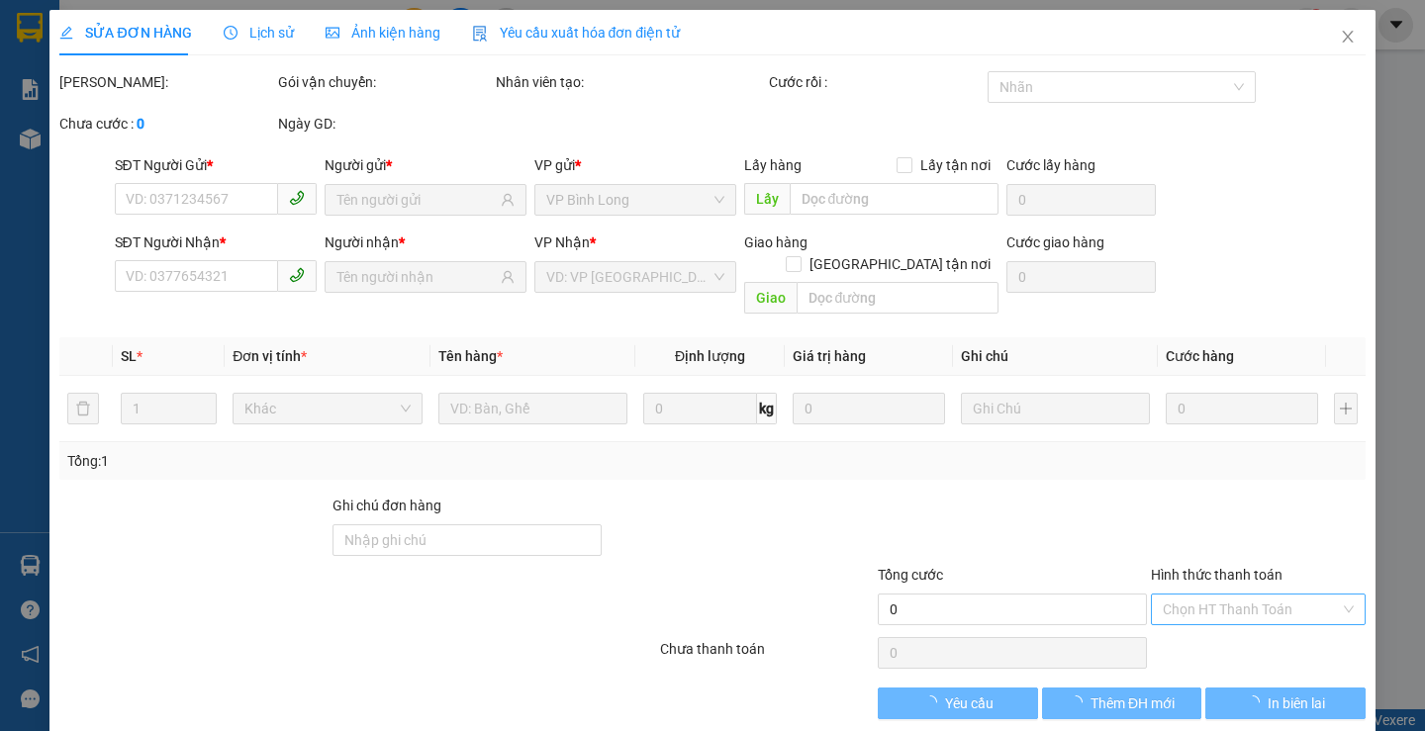
click at [1255, 598] on input "Hình thức thanh toán" at bounding box center [1251, 610] width 177 height 30
type input "0898758631"
type input "A VŨ"
type input "0974521125"
type input "TÚ"
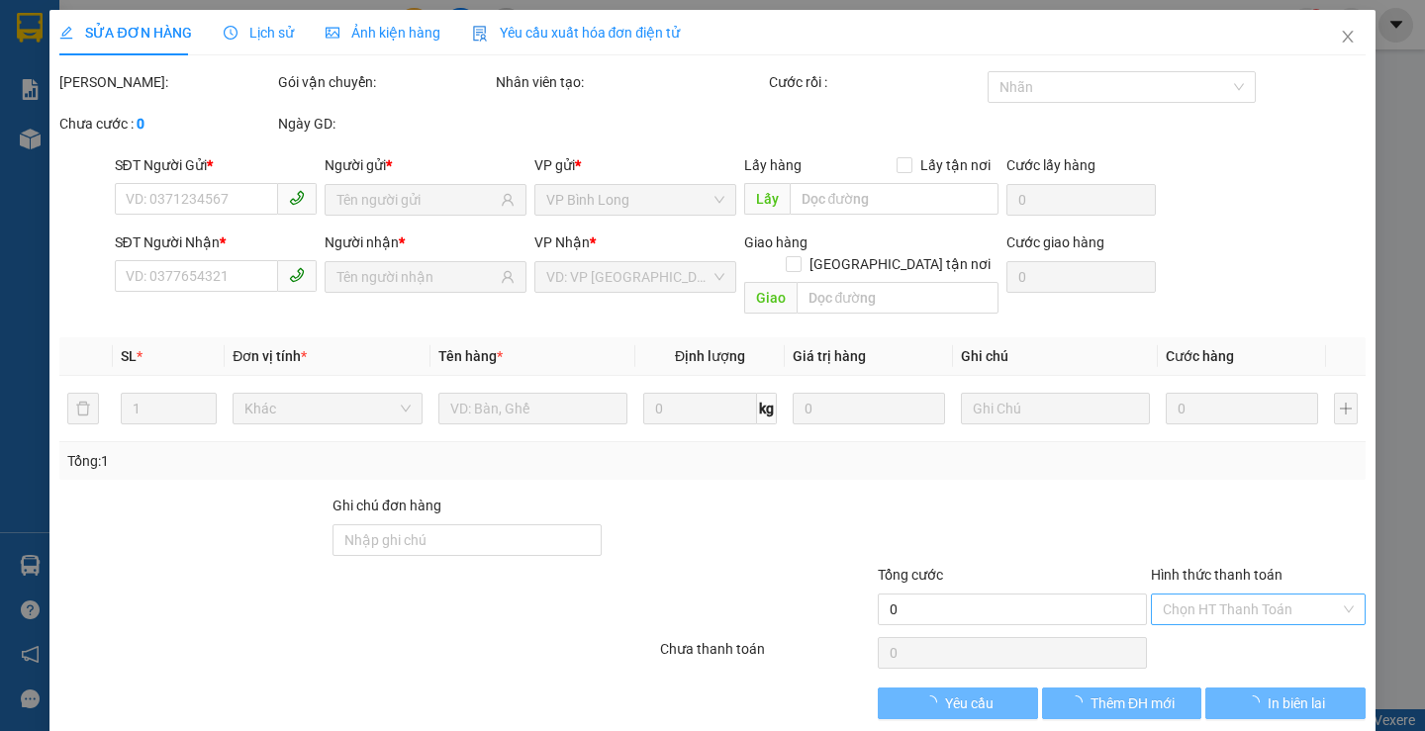
type input "30.000"
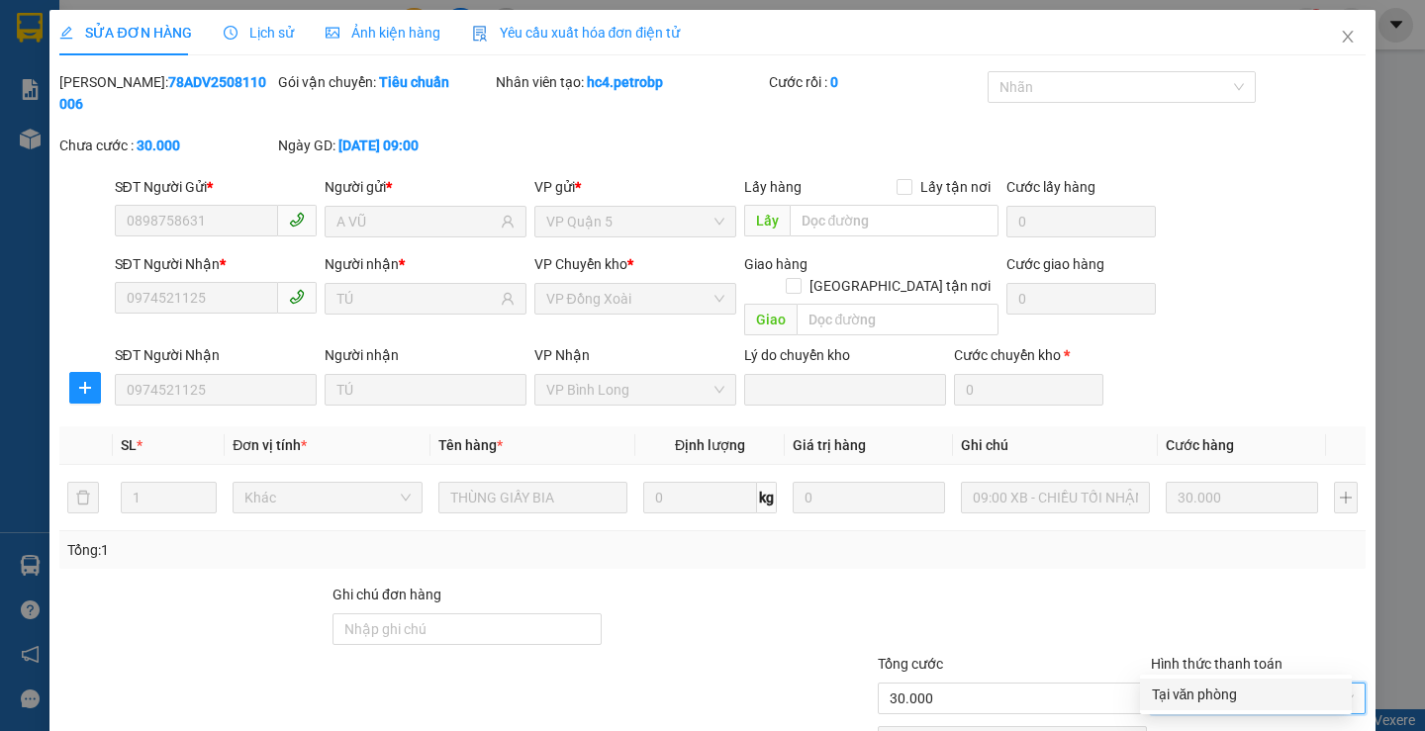
click at [1156, 688] on div "Tại văn phòng" at bounding box center [1246, 695] width 188 height 22
type input "0"
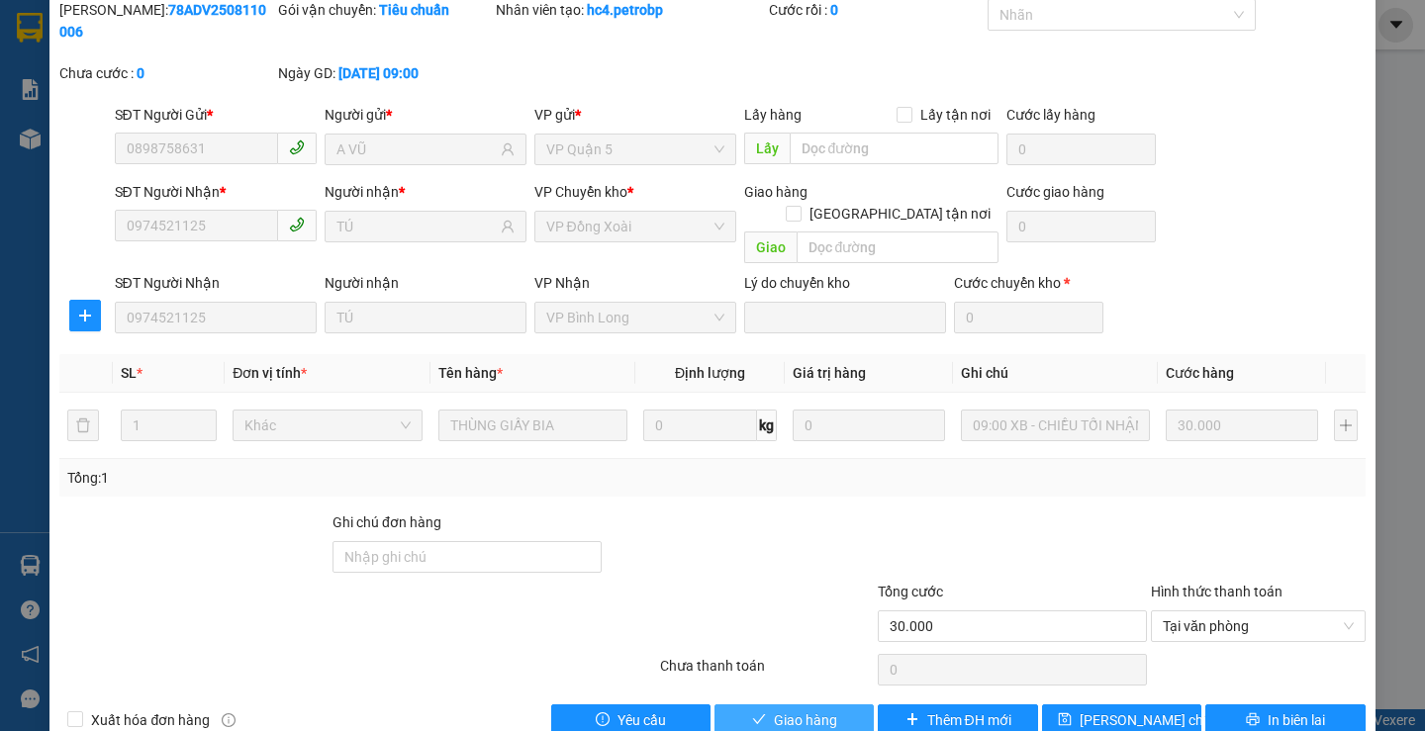
click at [813, 710] on span "Giao hàng" at bounding box center [805, 721] width 63 height 22
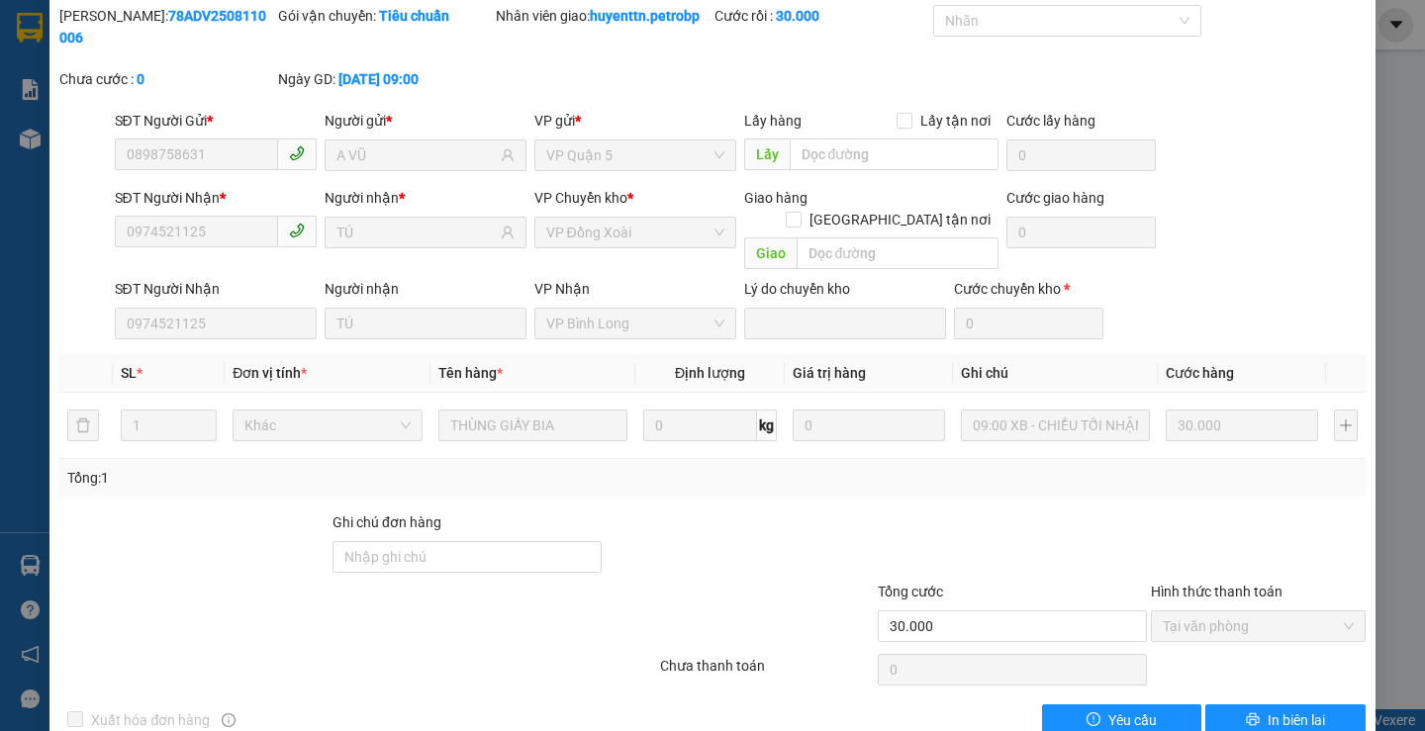
scroll to position [0, 0]
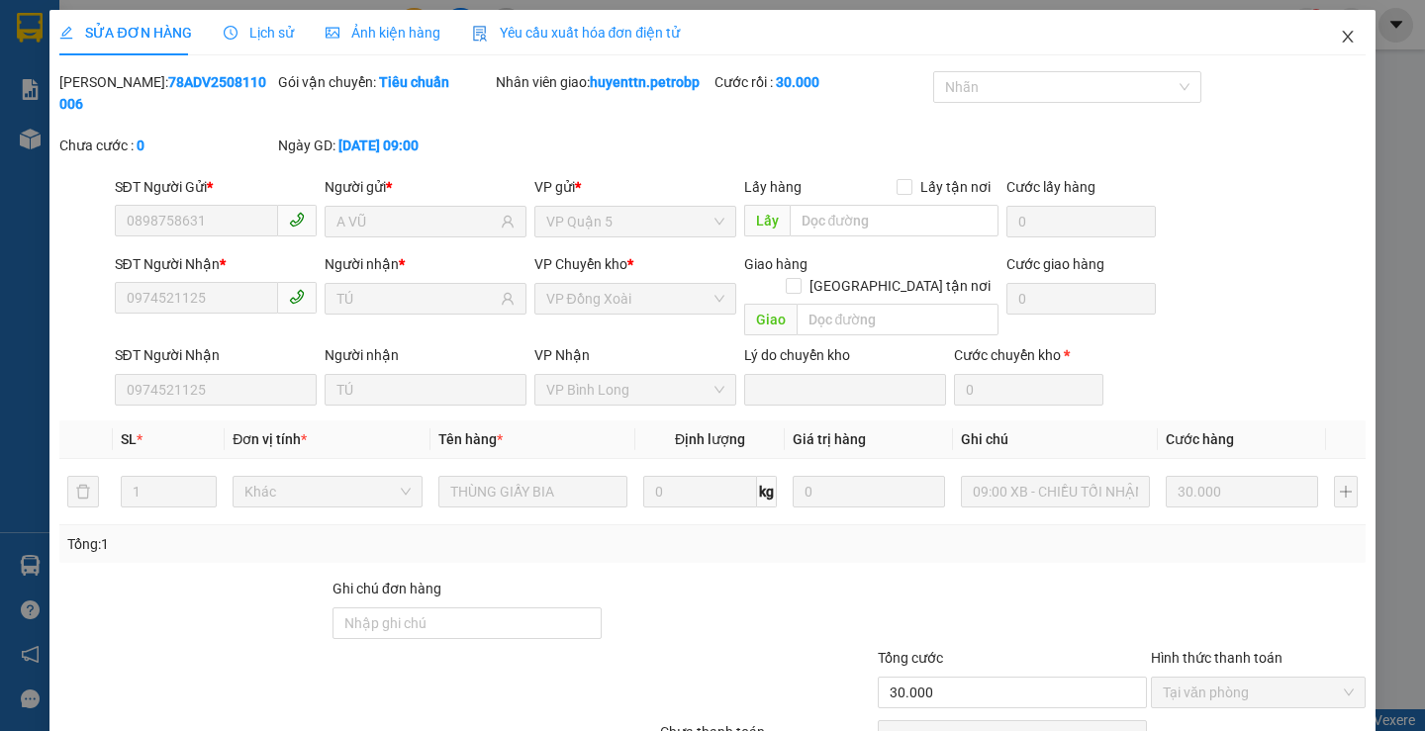
drag, startPoint x: 1329, startPoint y: 38, endPoint x: 1424, endPoint y: 144, distance: 142.3
click at [1340, 38] on icon "close" at bounding box center [1348, 37] width 16 height 16
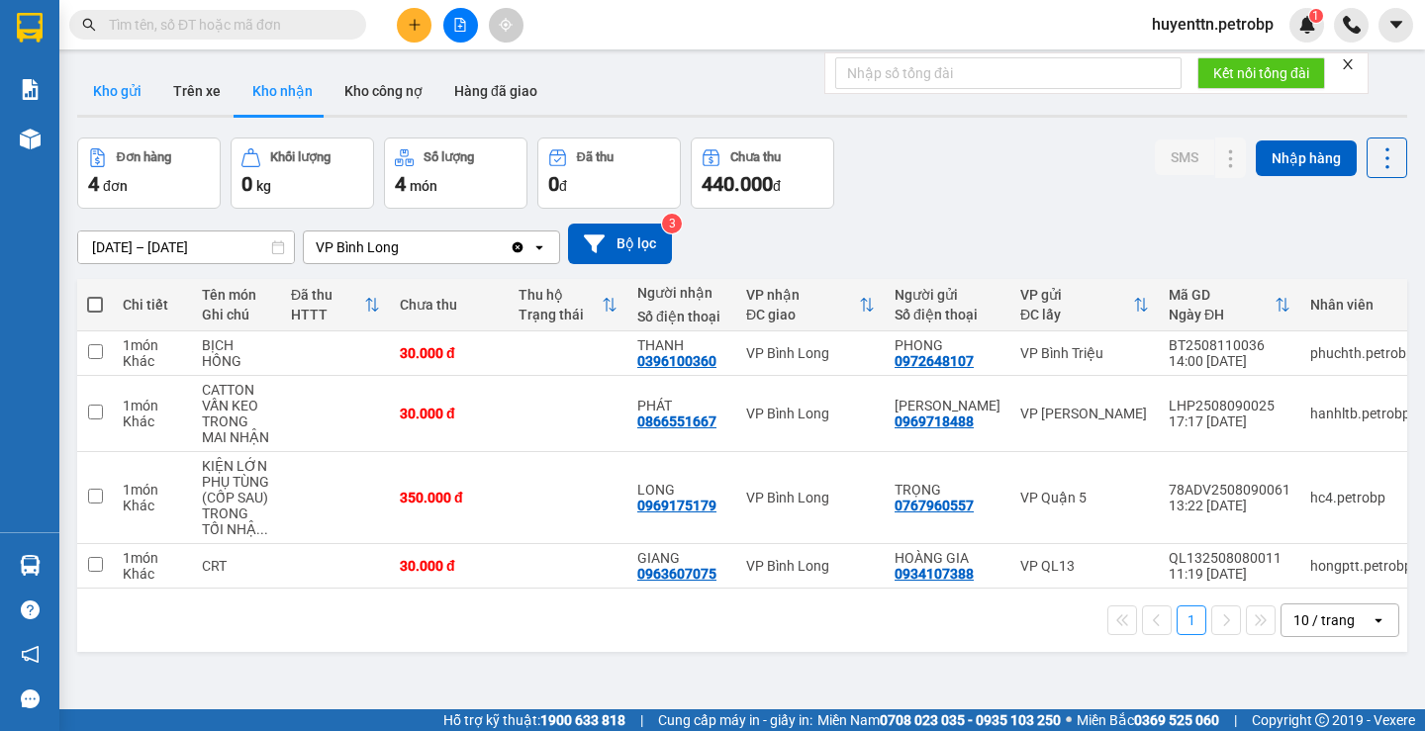
click at [134, 89] on button "Kho gửi" at bounding box center [117, 91] width 80 height 48
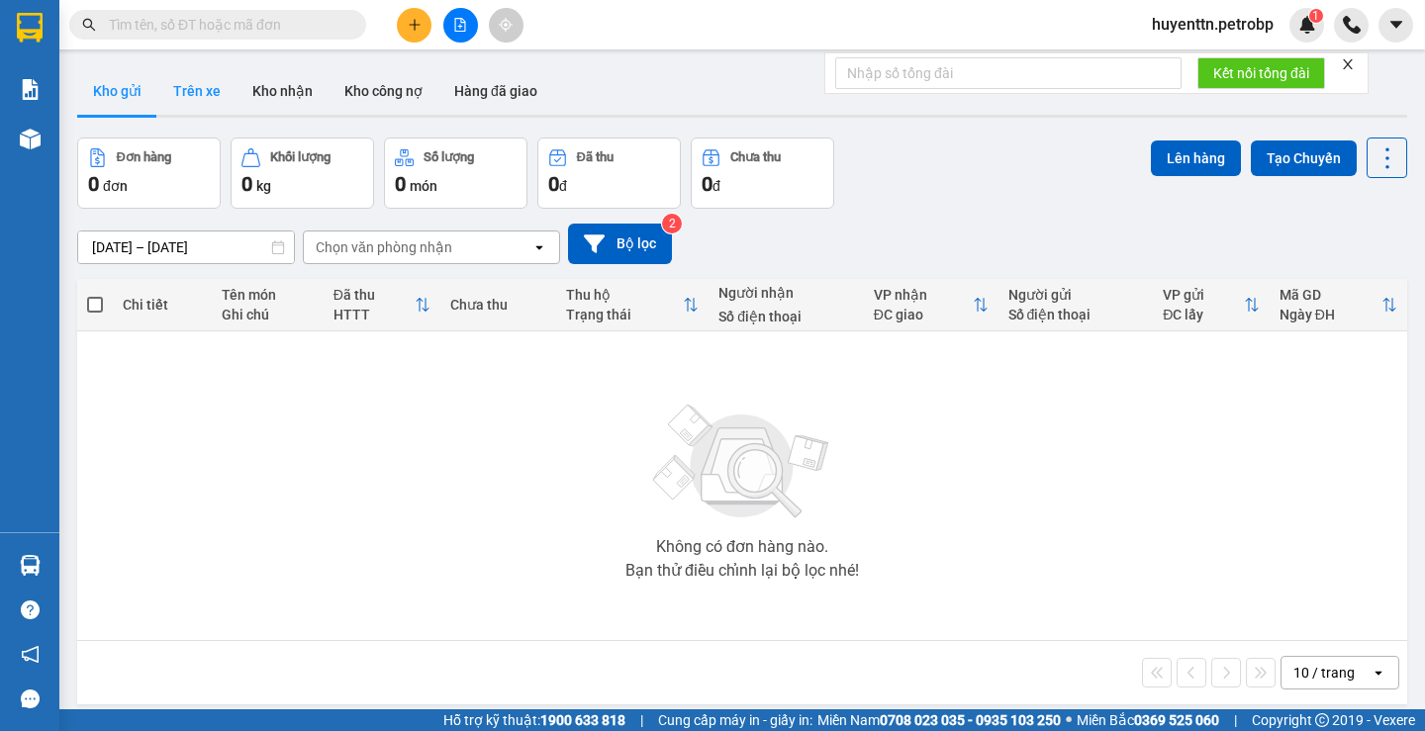
click at [169, 93] on button "Trên xe" at bounding box center [196, 91] width 79 height 48
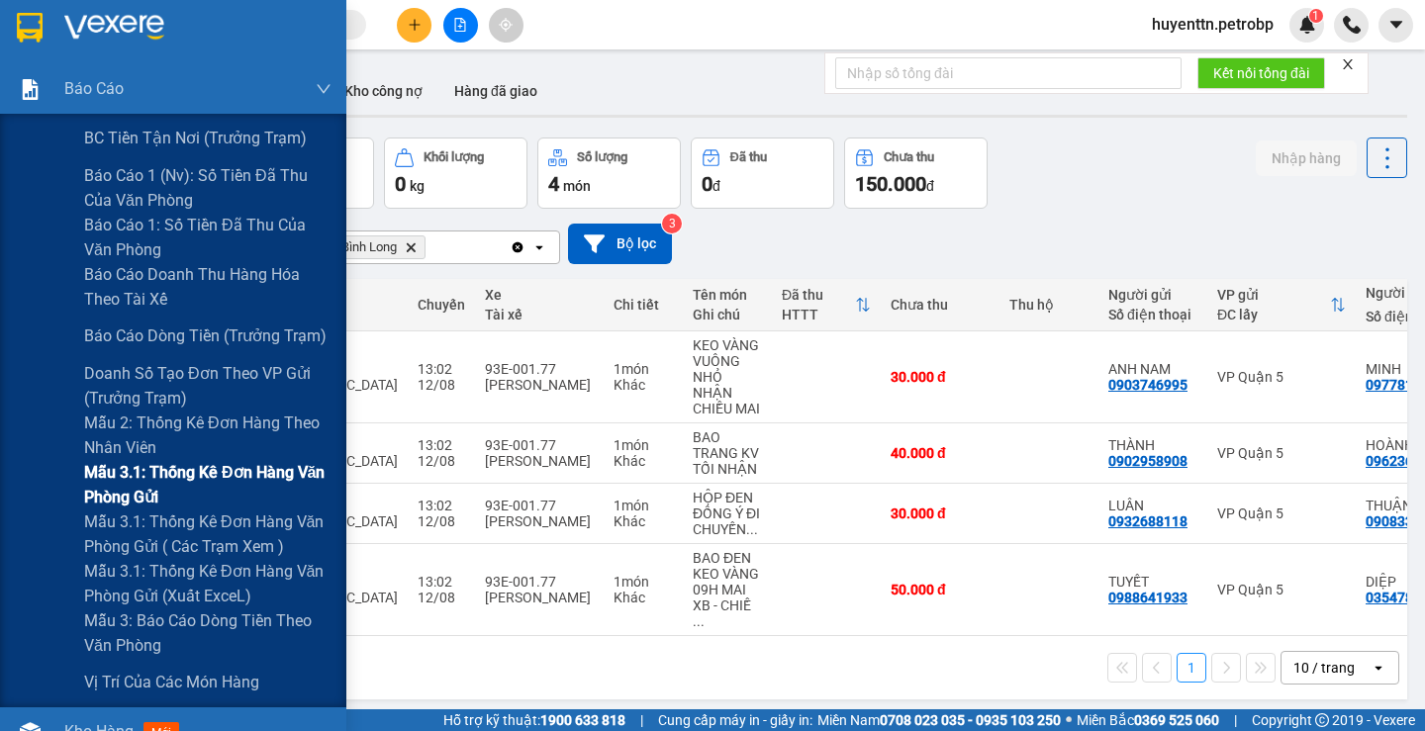
click at [193, 477] on span "Mẫu 3.1: Thống kê đơn hàng văn phòng gửi" at bounding box center [207, 484] width 247 height 49
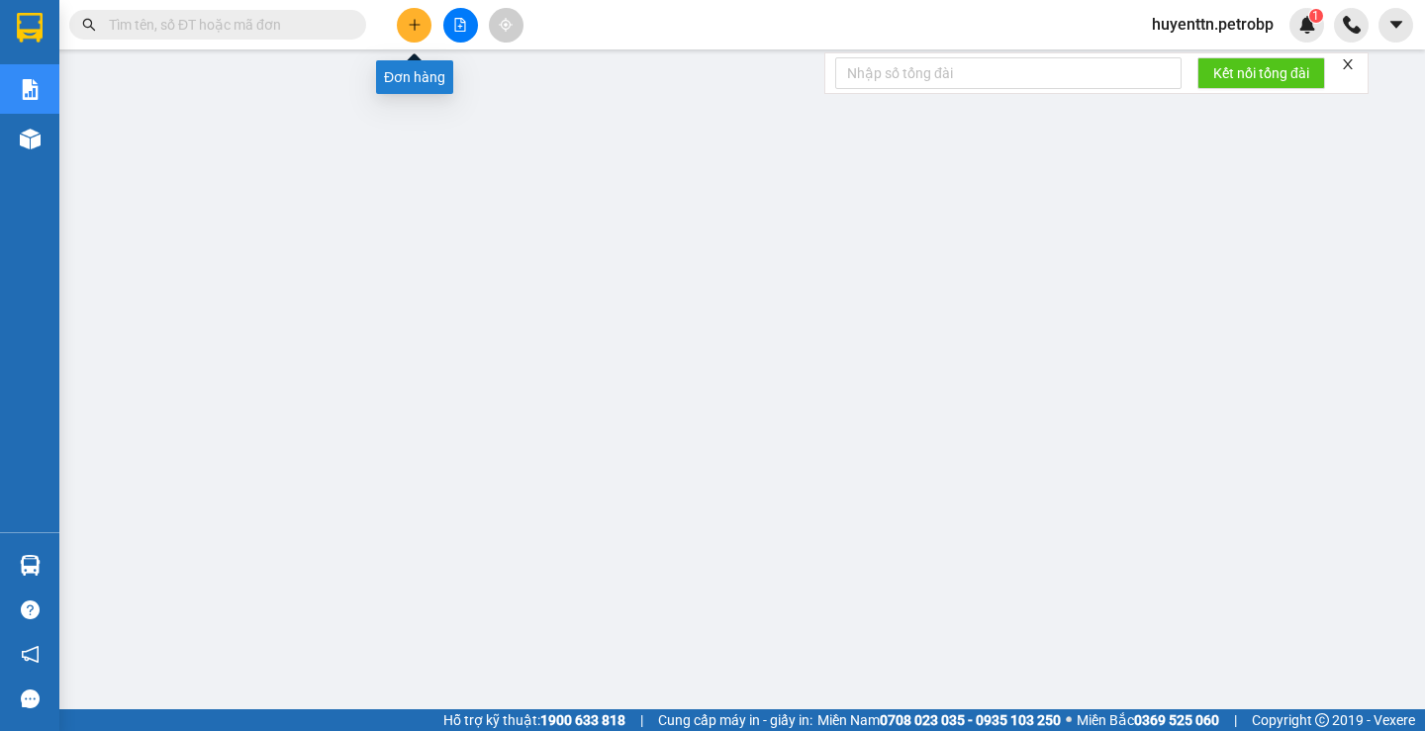
click at [422, 29] on button at bounding box center [414, 25] width 35 height 35
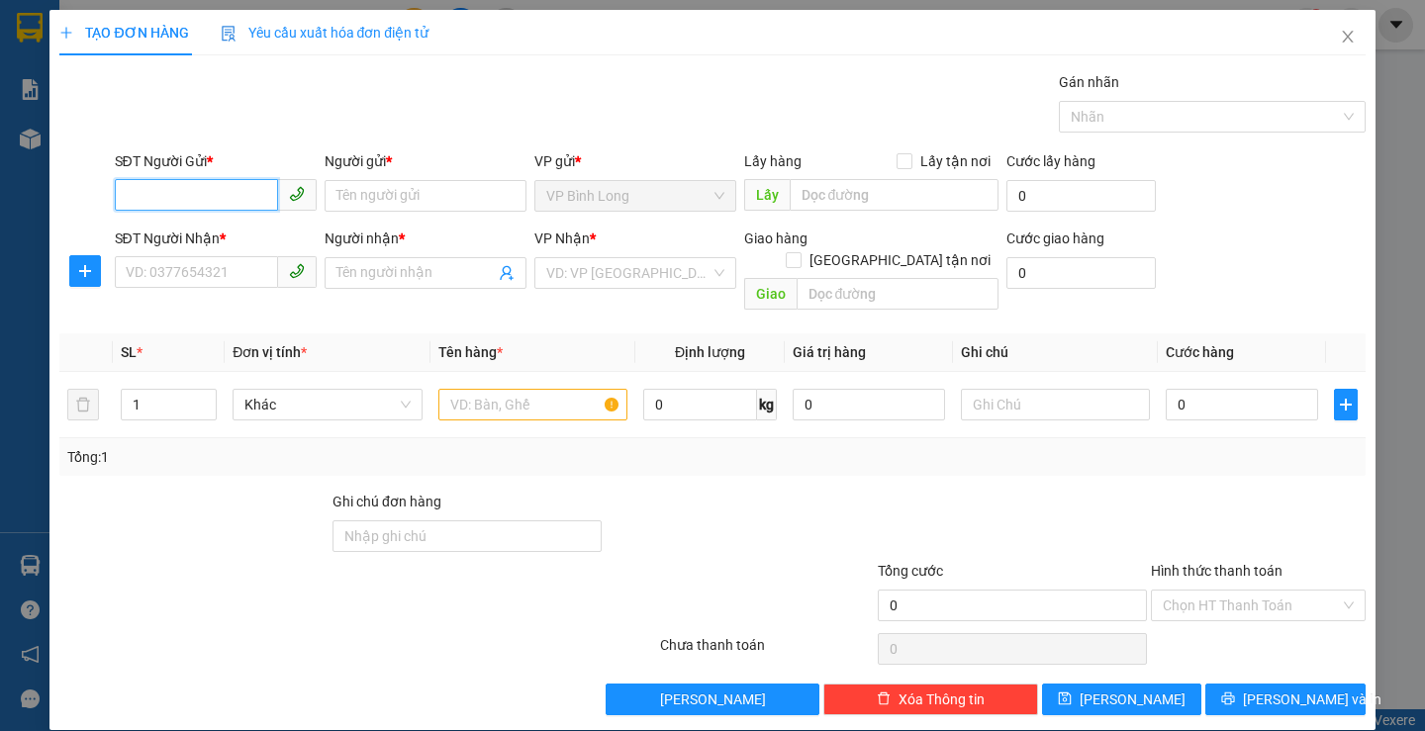
click at [200, 194] on input "SĐT Người Gửi *" at bounding box center [196, 195] width 163 height 32
type input "0916655039"
click at [403, 191] on input "Người gửi *" at bounding box center [426, 196] width 202 height 32
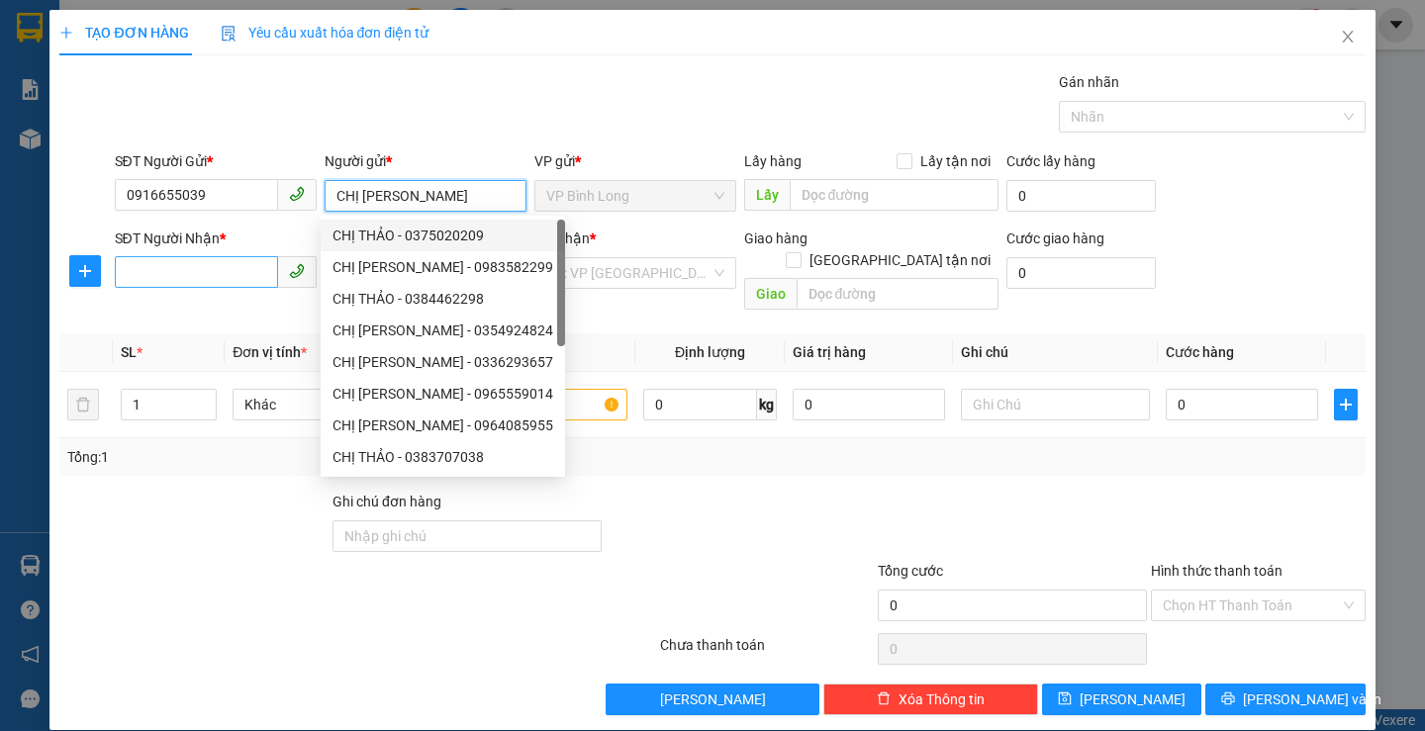
type input "CHỊ [PERSON_NAME]"
click at [212, 278] on input "SĐT Người Nhận *" at bounding box center [196, 272] width 163 height 32
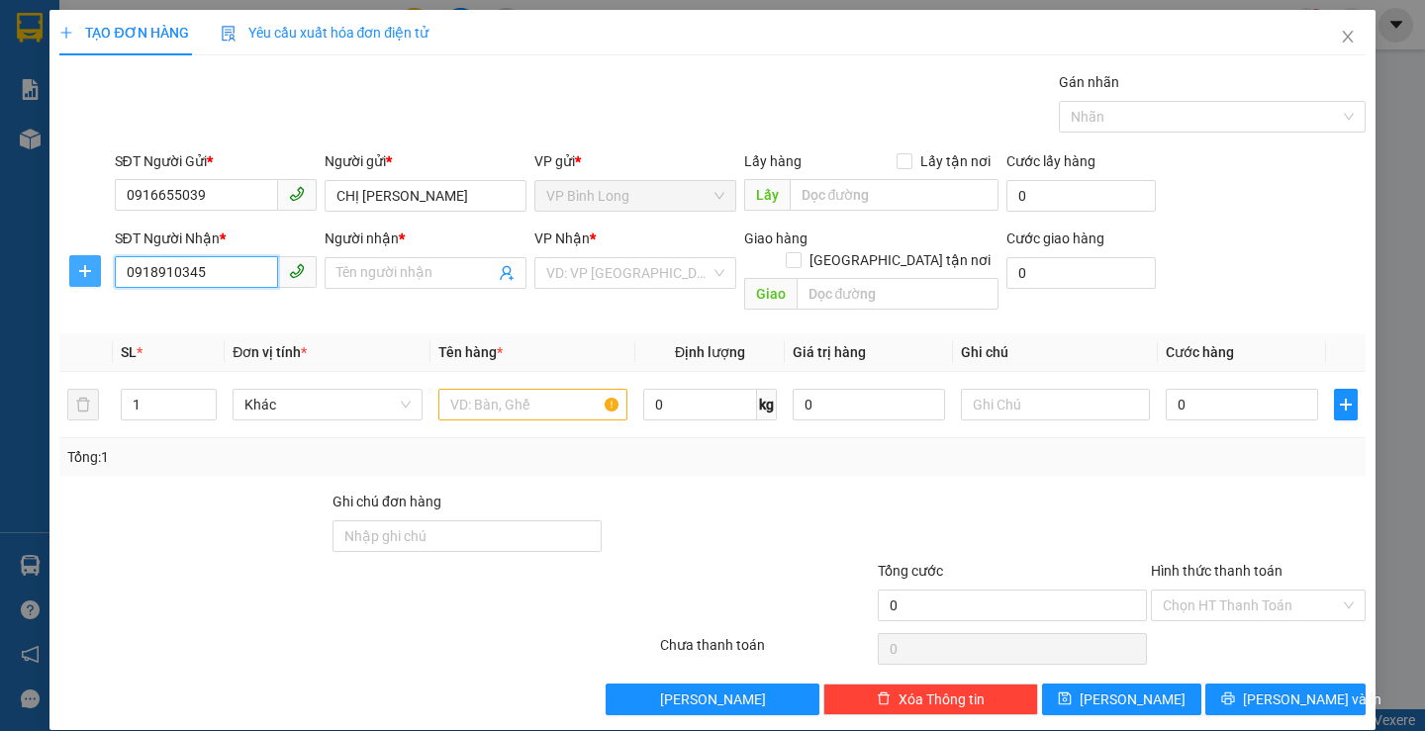
type input "0918910345"
click at [84, 274] on icon "plus" at bounding box center [84, 271] width 1 height 13
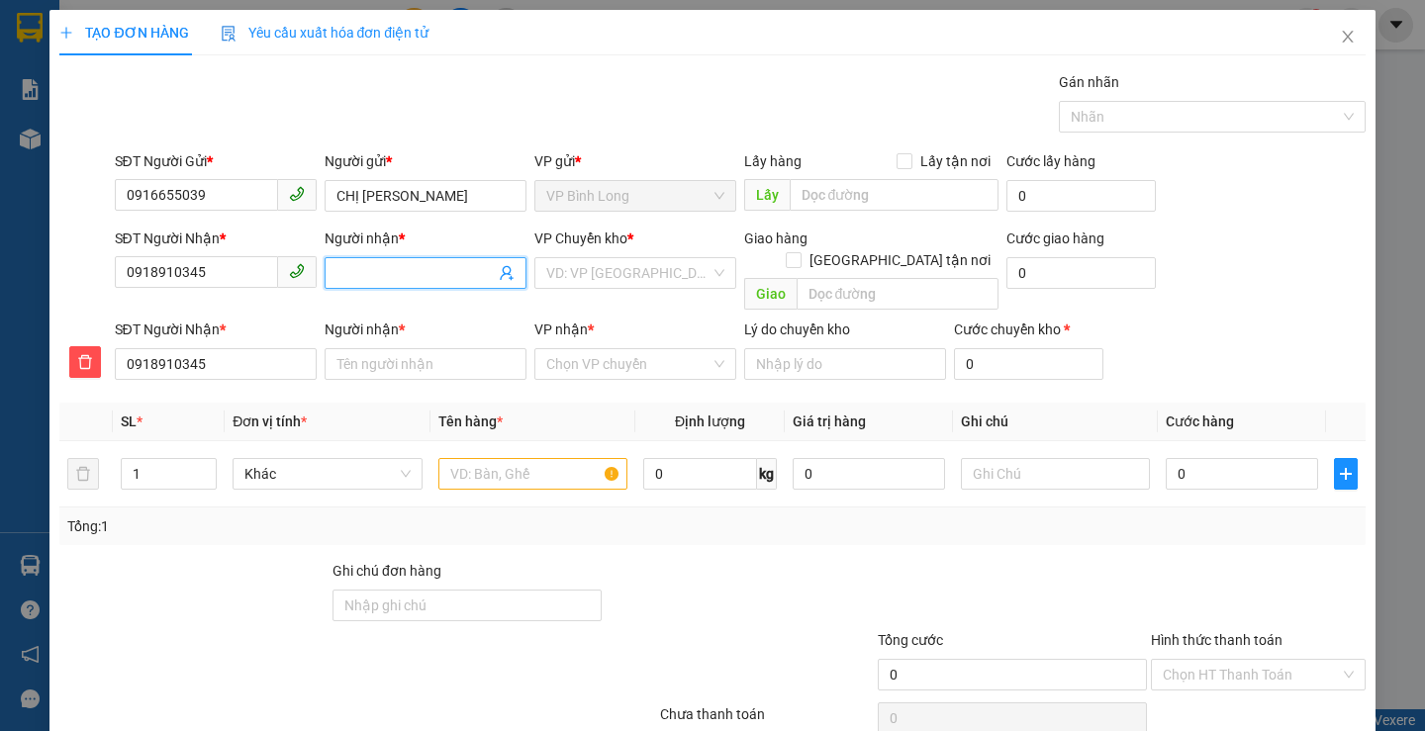
click at [433, 273] on input "Người nhận *" at bounding box center [416, 273] width 158 height 22
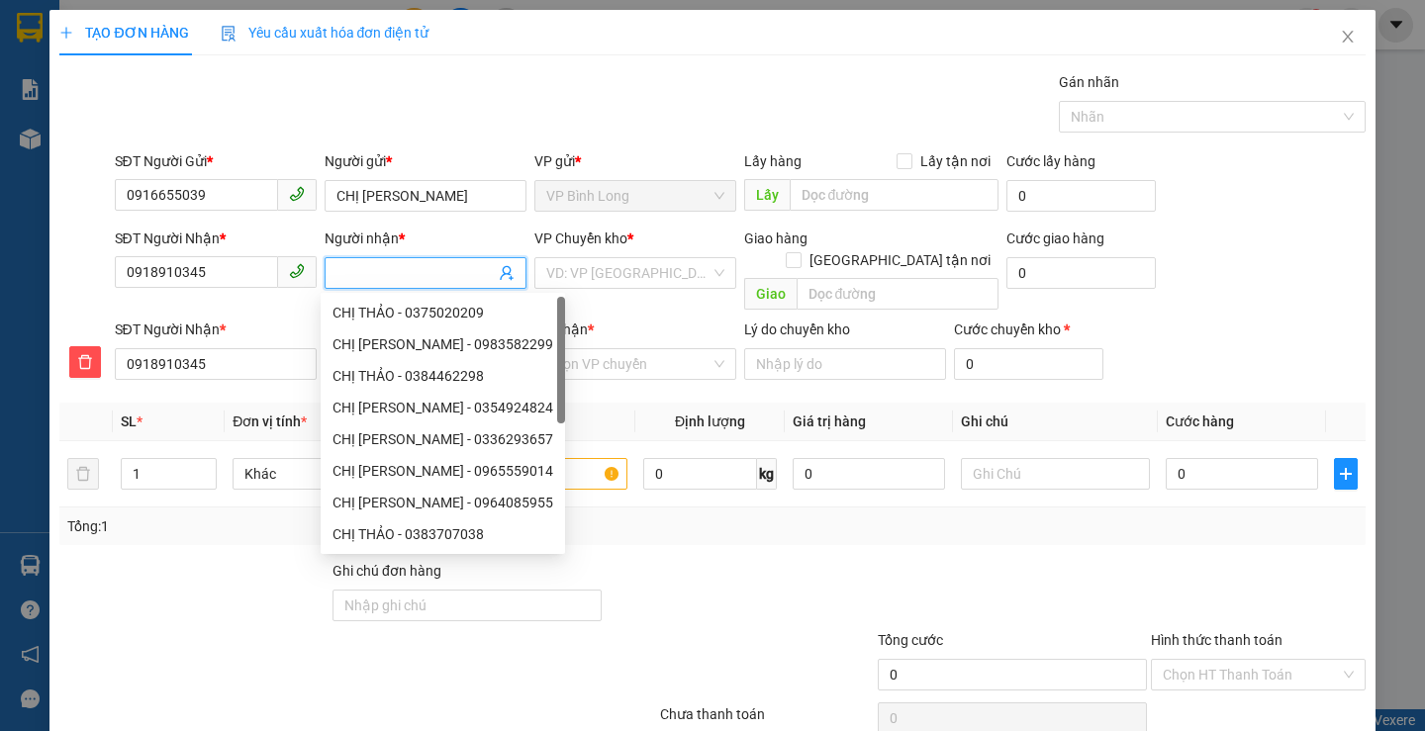
type input "H"
type input "HI"
type input "HIE"
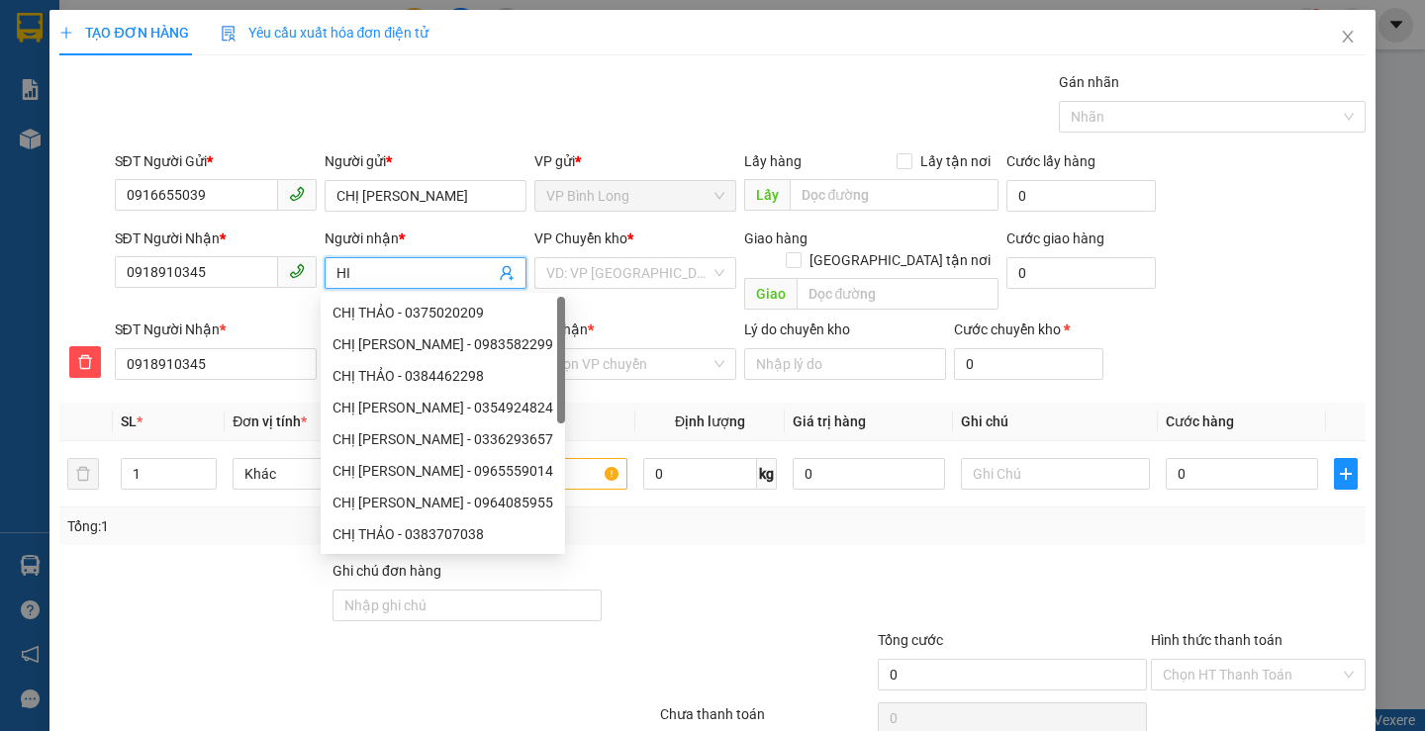
type input "HIE"
type input "HIÊU"
type input "HIẾU"
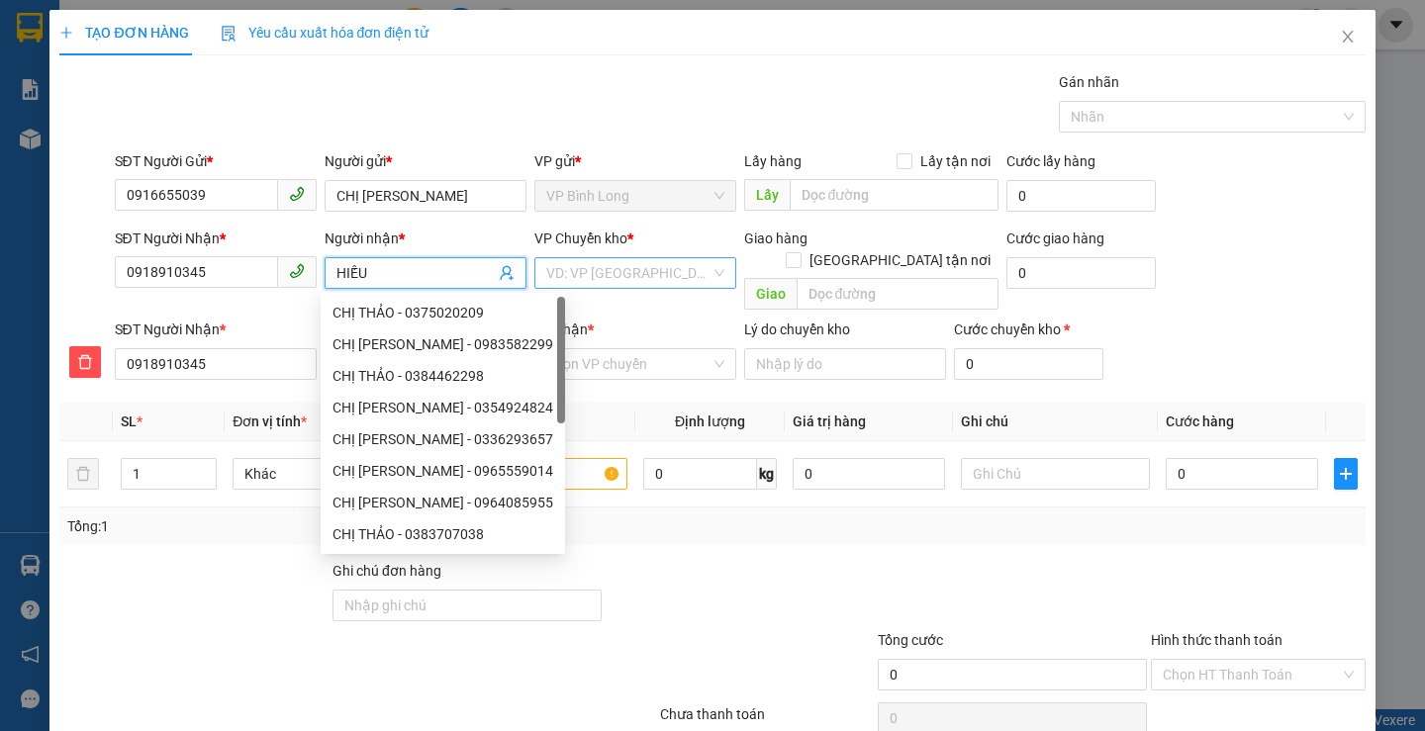
type input "HIẾU"
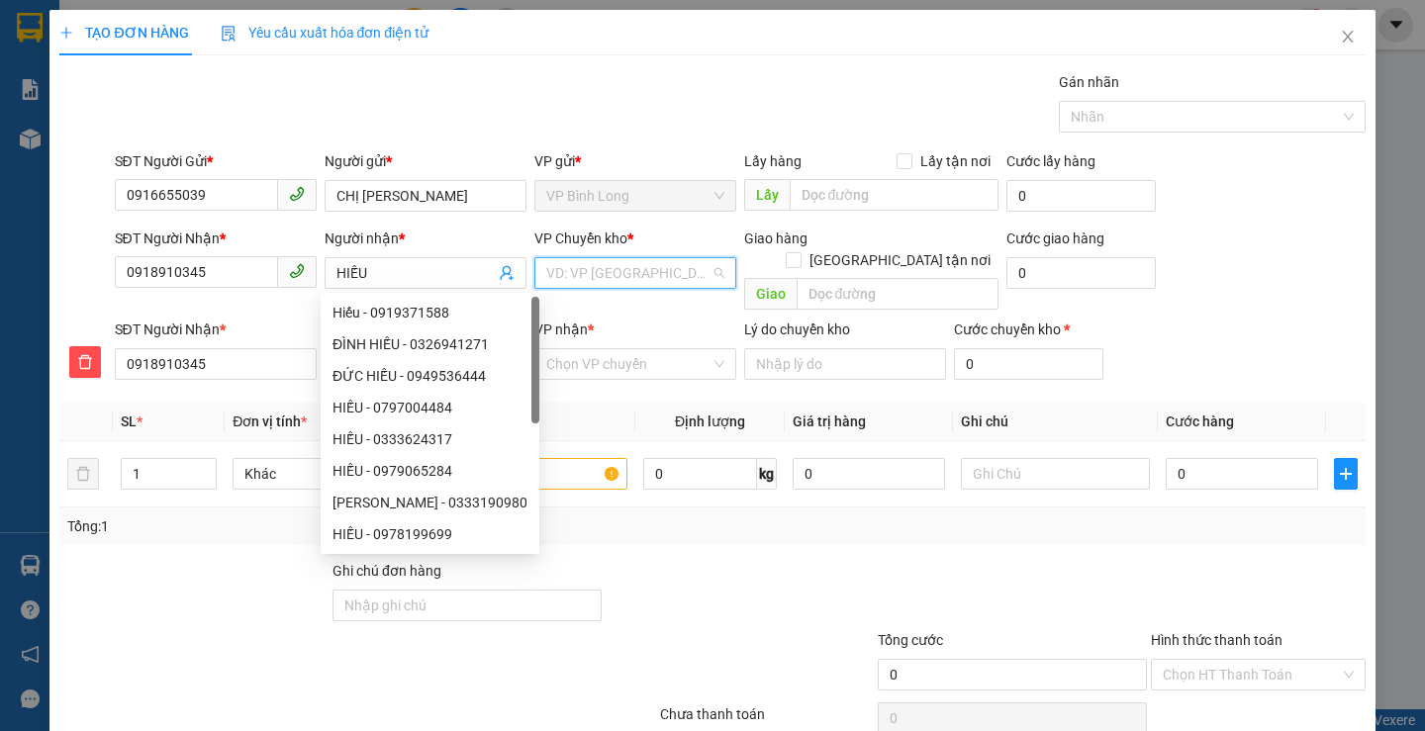
click at [656, 270] on input "search" at bounding box center [628, 273] width 164 height 30
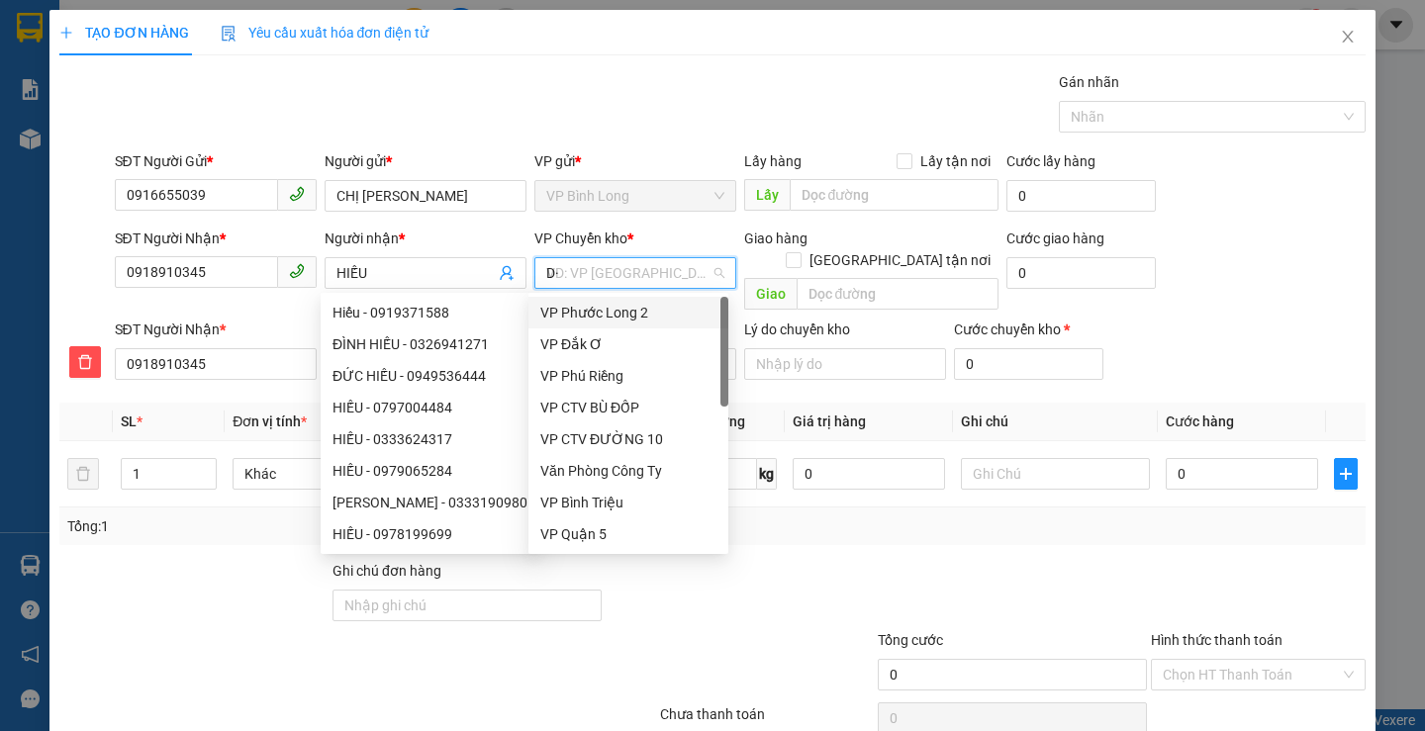
type input "D"
type input "Đ"
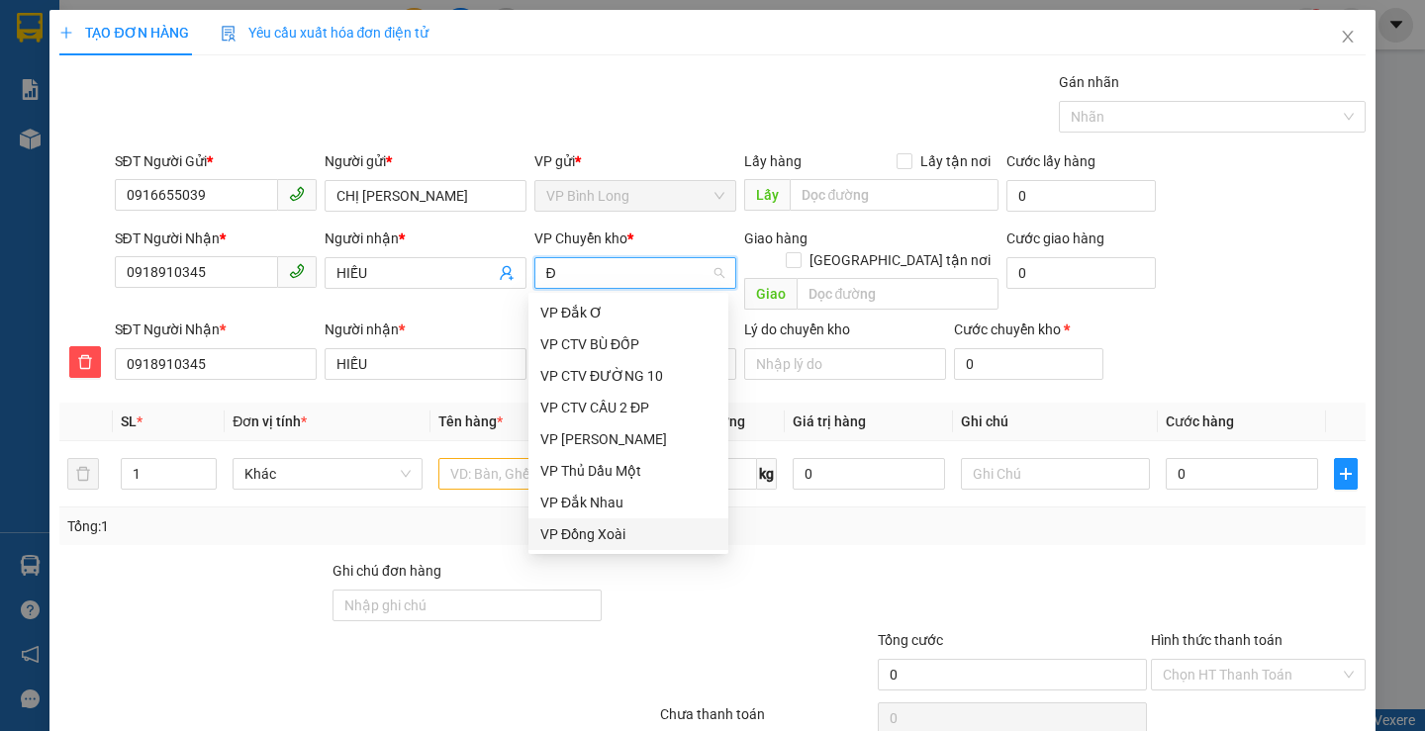
click at [608, 528] on div "VP Đồng Xoài" at bounding box center [628, 535] width 176 height 22
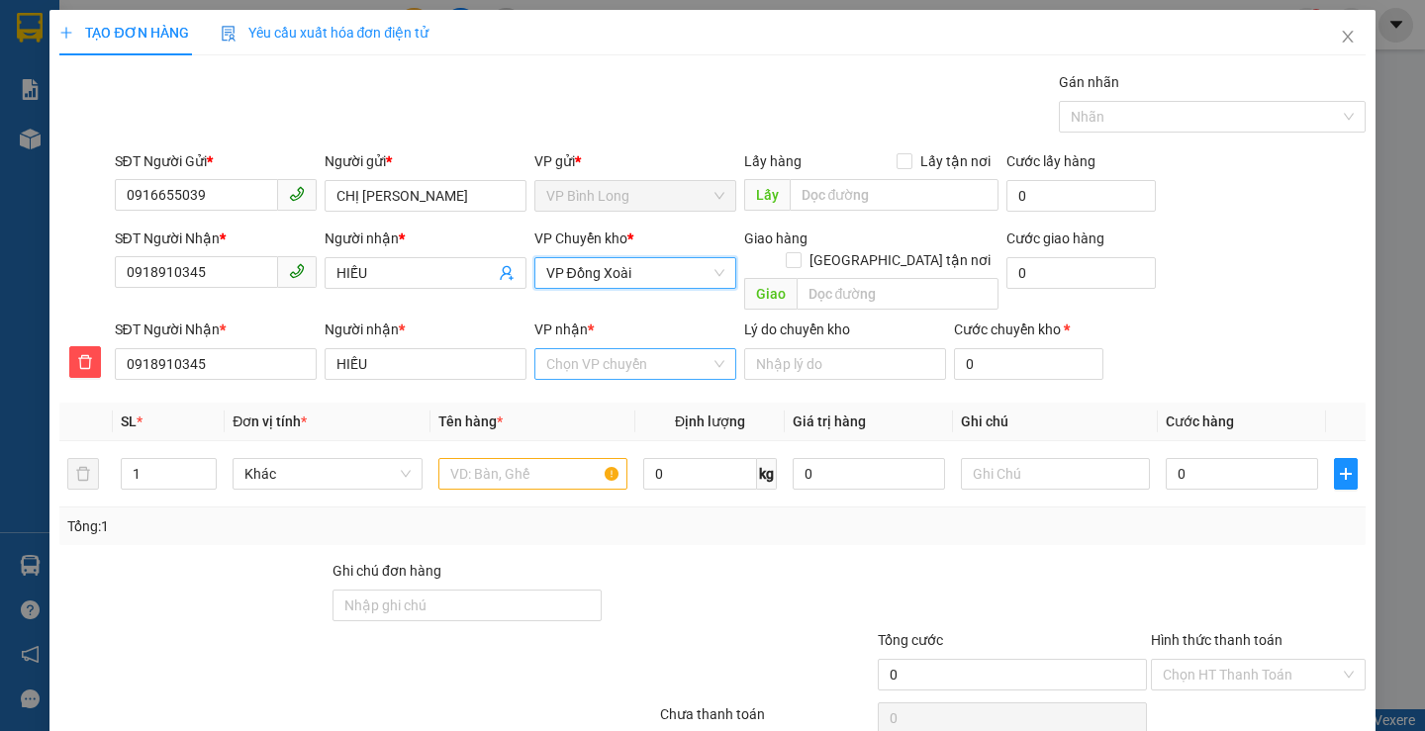
click at [586, 349] on input "VP nhận *" at bounding box center [628, 364] width 164 height 30
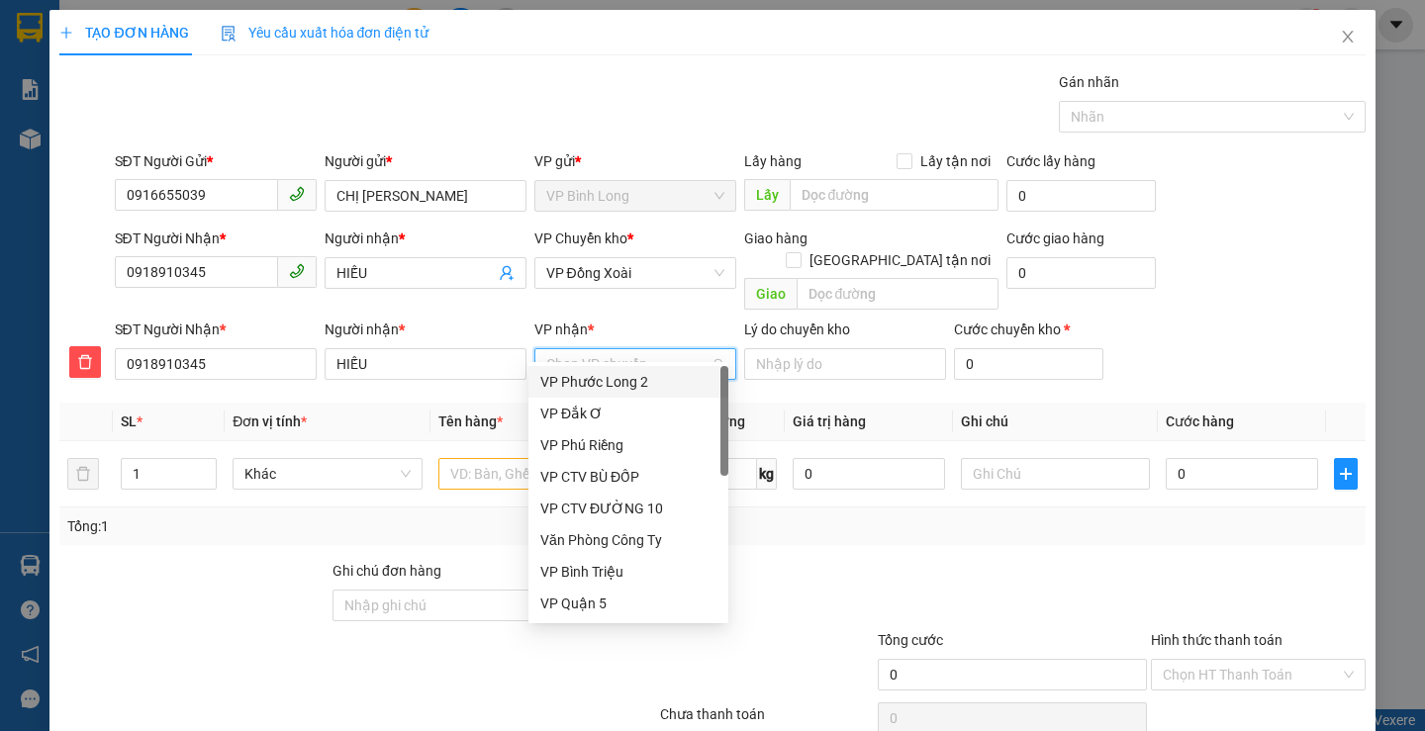
type input "T"
click at [574, 575] on div "VP Thủ Dầu Một" at bounding box center [628, 572] width 176 height 22
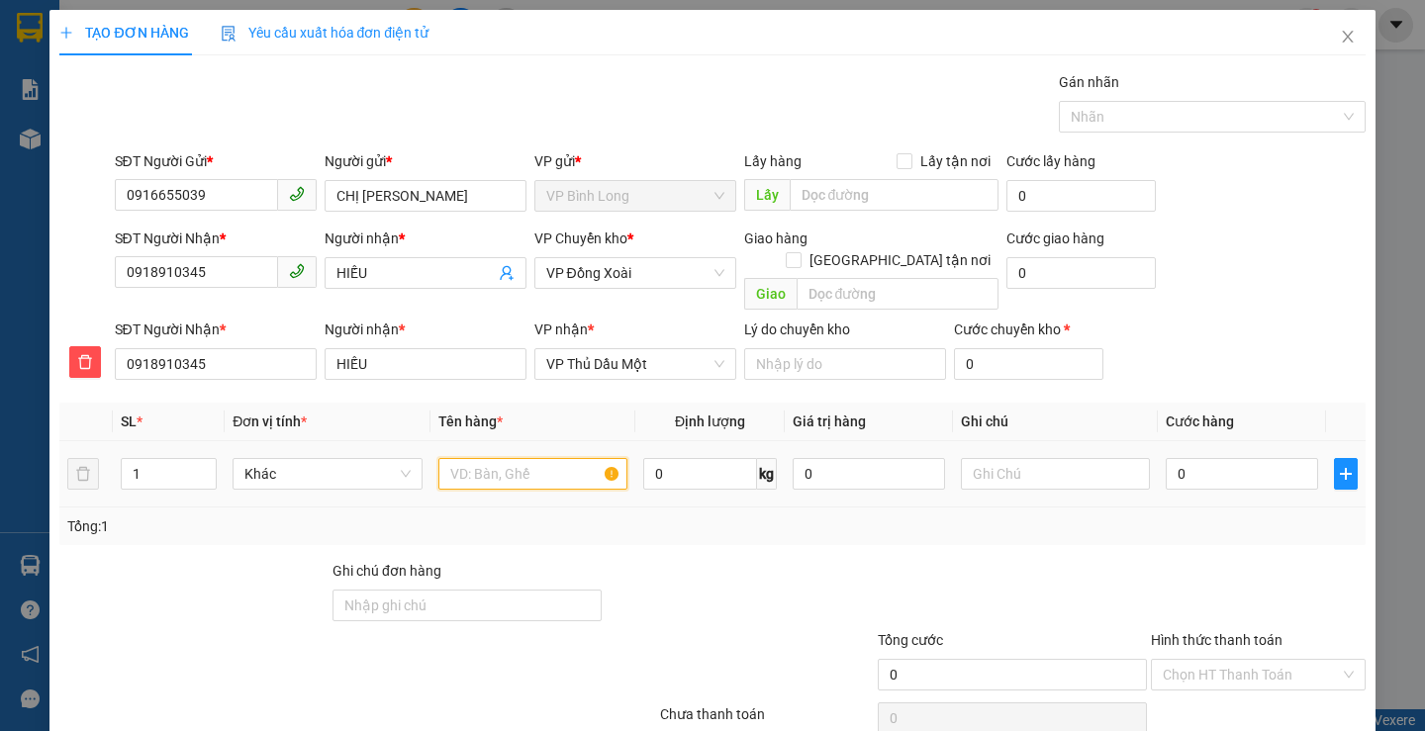
click at [480, 459] on input "text" at bounding box center [532, 474] width 189 height 32
click at [970, 458] on input "text" at bounding box center [1055, 474] width 189 height 32
click at [549, 458] on input "CATON MÁY" at bounding box center [532, 474] width 189 height 32
type input "CATON MÁY-NHẸ TAY"
click at [1014, 458] on input "text" at bounding box center [1055, 474] width 189 height 32
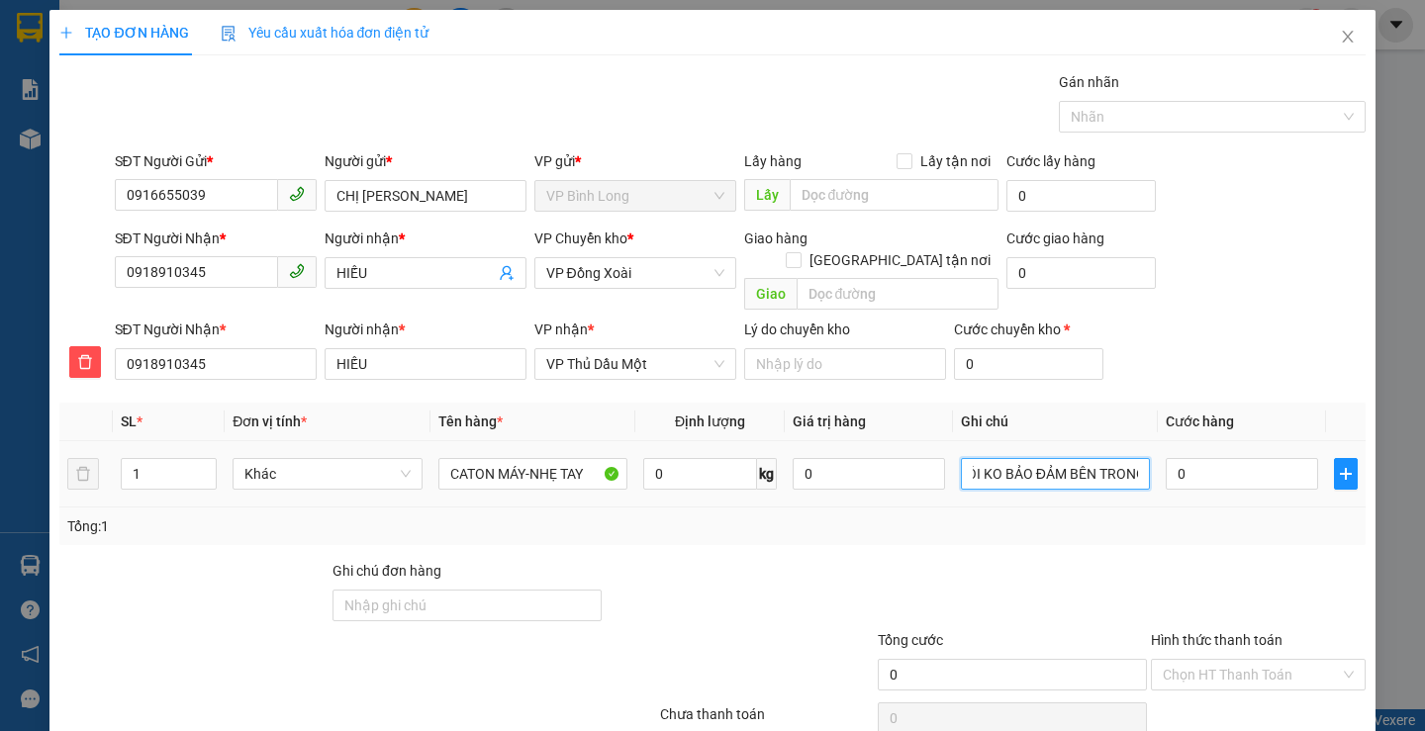
scroll to position [0, 182]
type input "KHÁCH HÀNG TỰ ĐÓNG GÓI KO BẢO ĐẢM BÊN TRONG"
click at [1258, 460] on input "0" at bounding box center [1242, 474] width 152 height 32
type input "4"
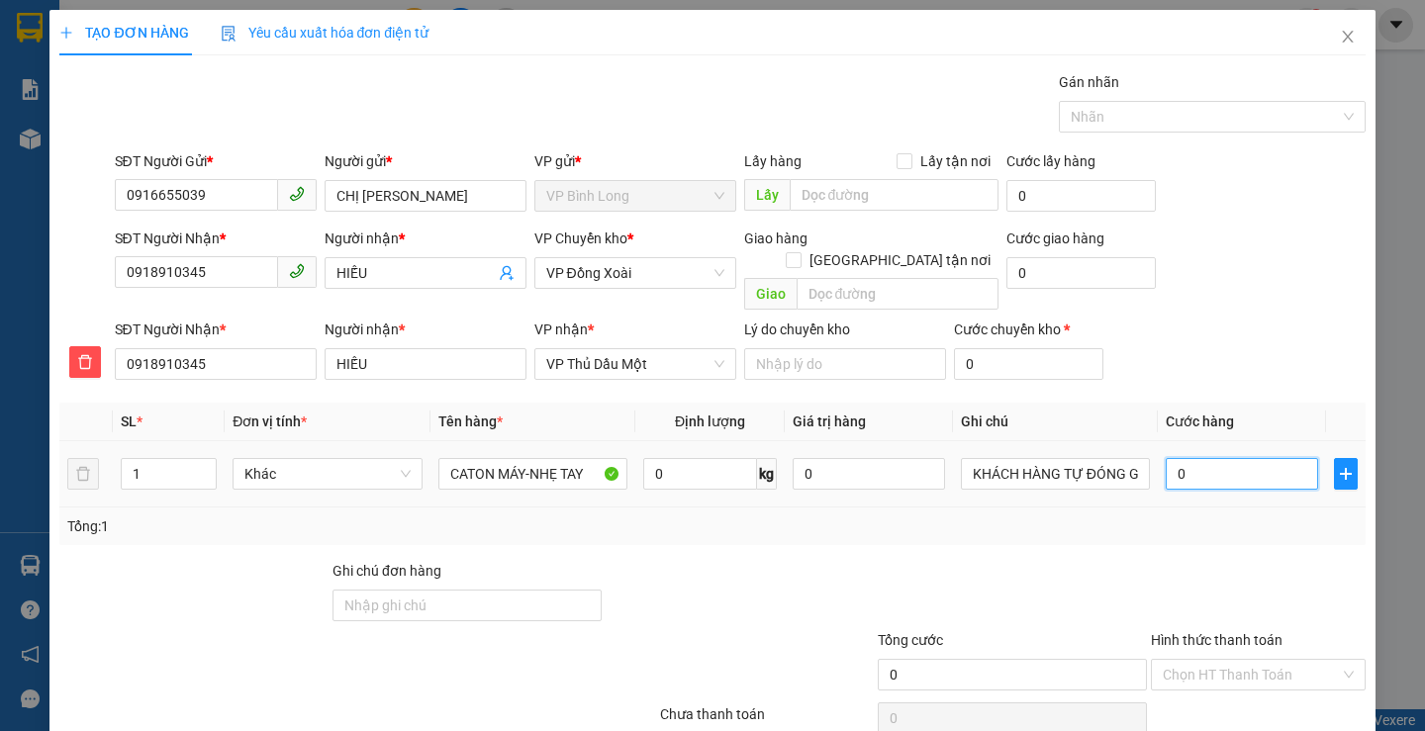
type input "4"
type input "40"
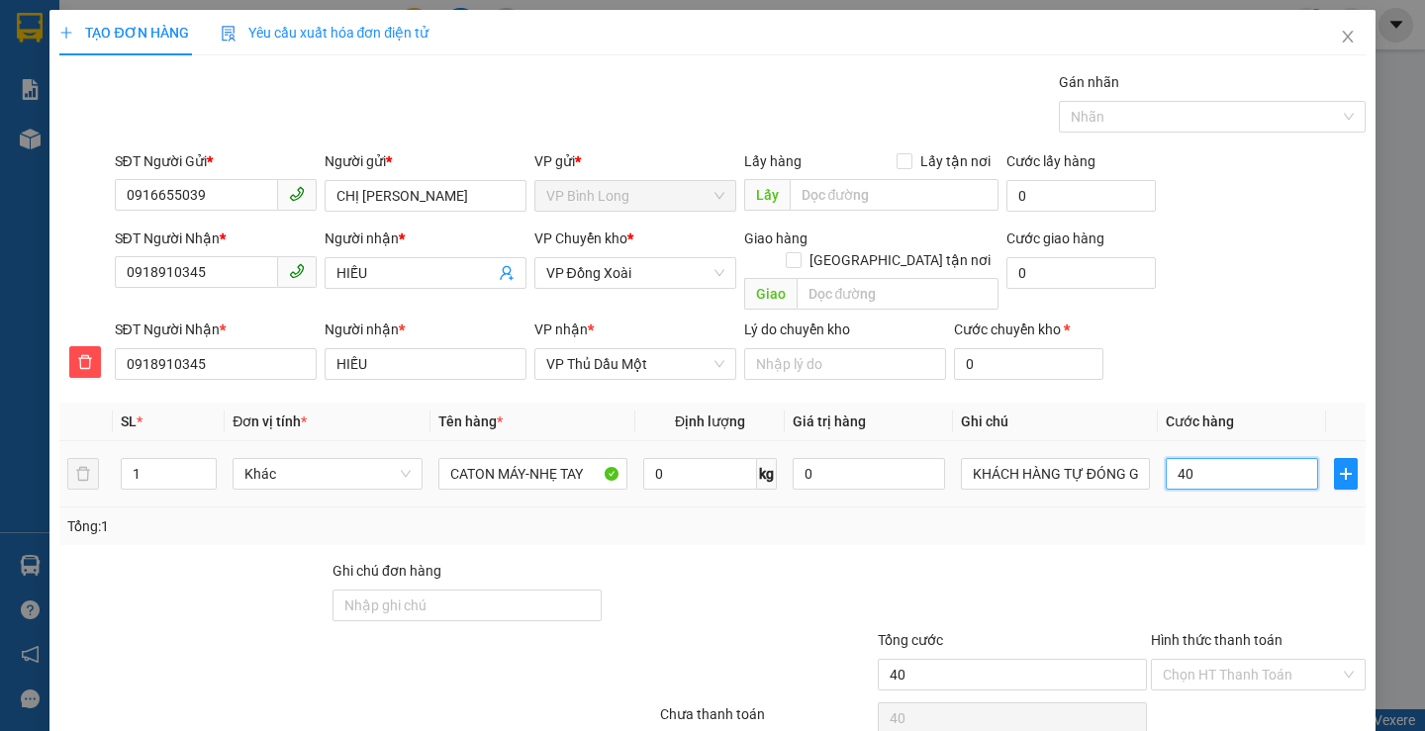
type input "400"
type input "4.000"
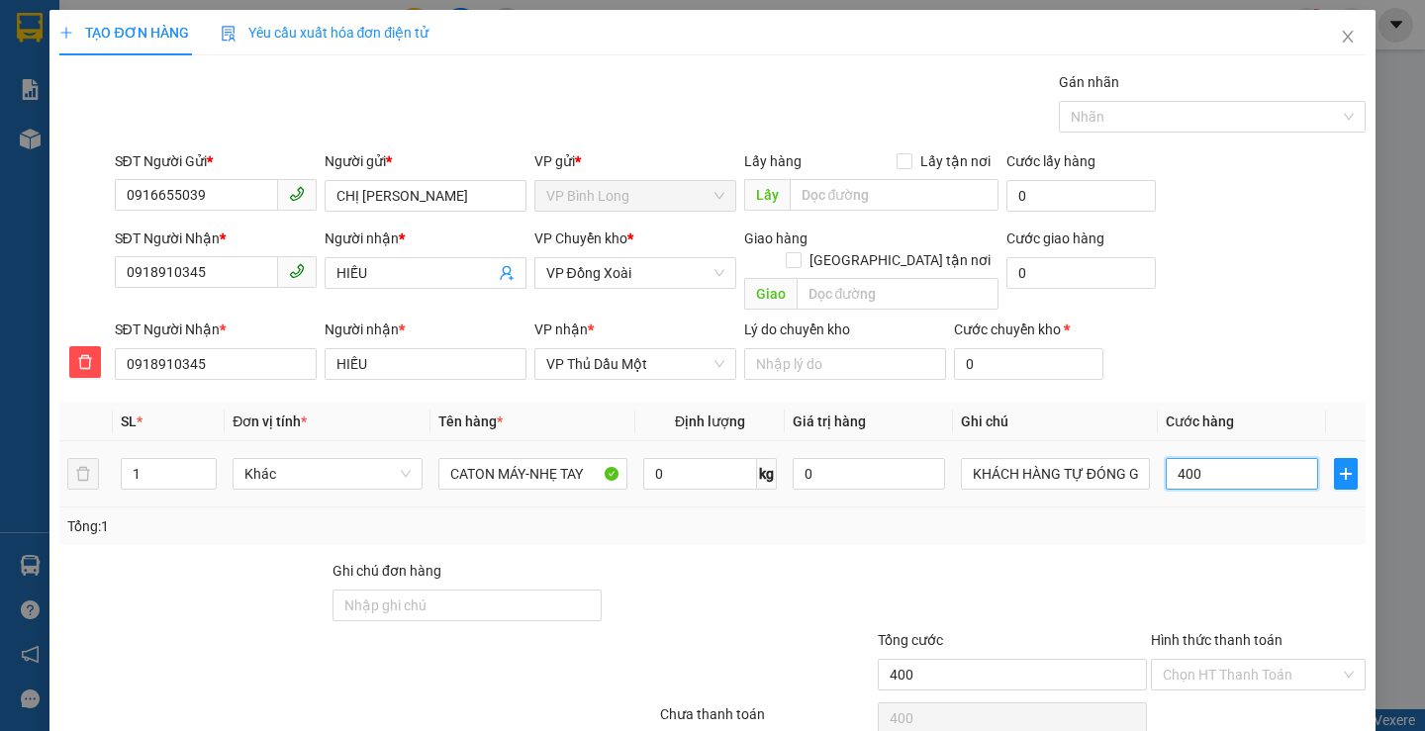
type input "4.000"
type input "40.000"
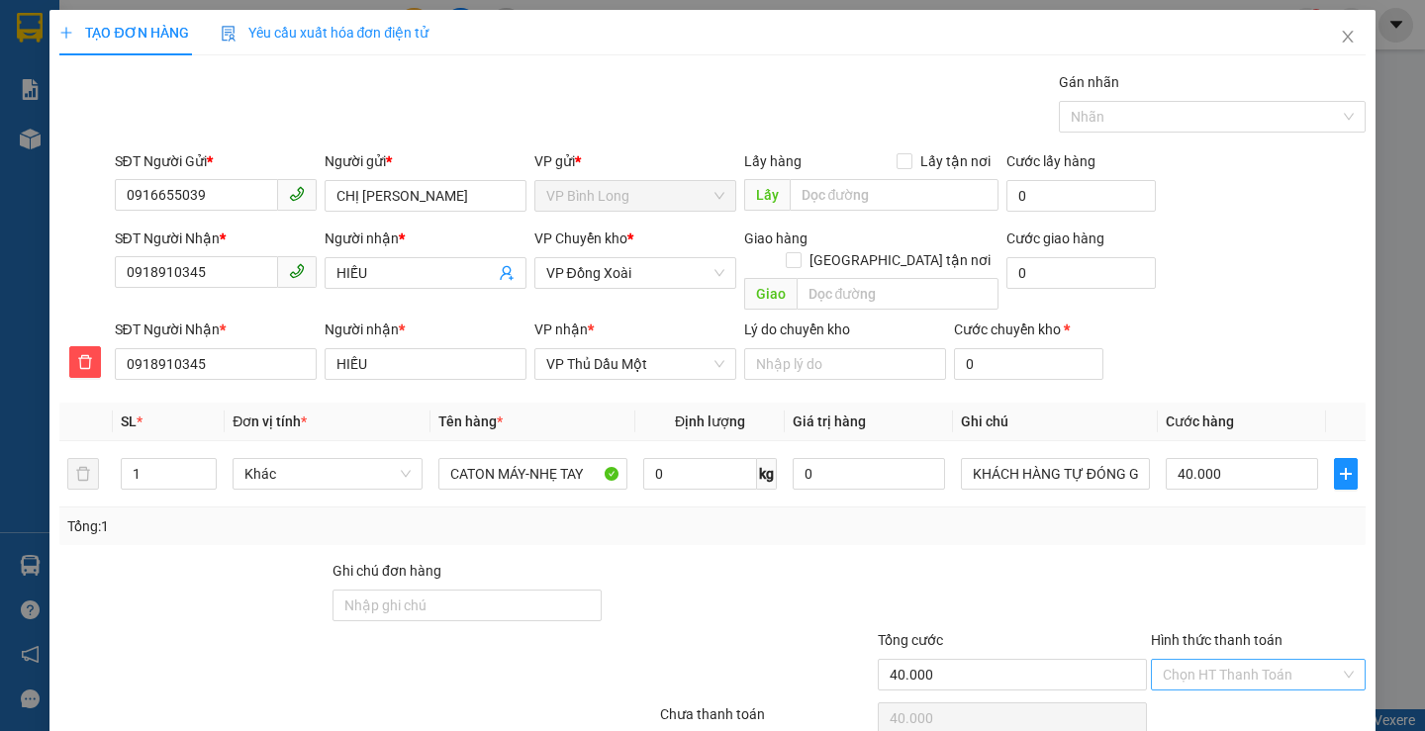
click at [1217, 660] on input "Hình thức thanh toán" at bounding box center [1251, 675] width 177 height 30
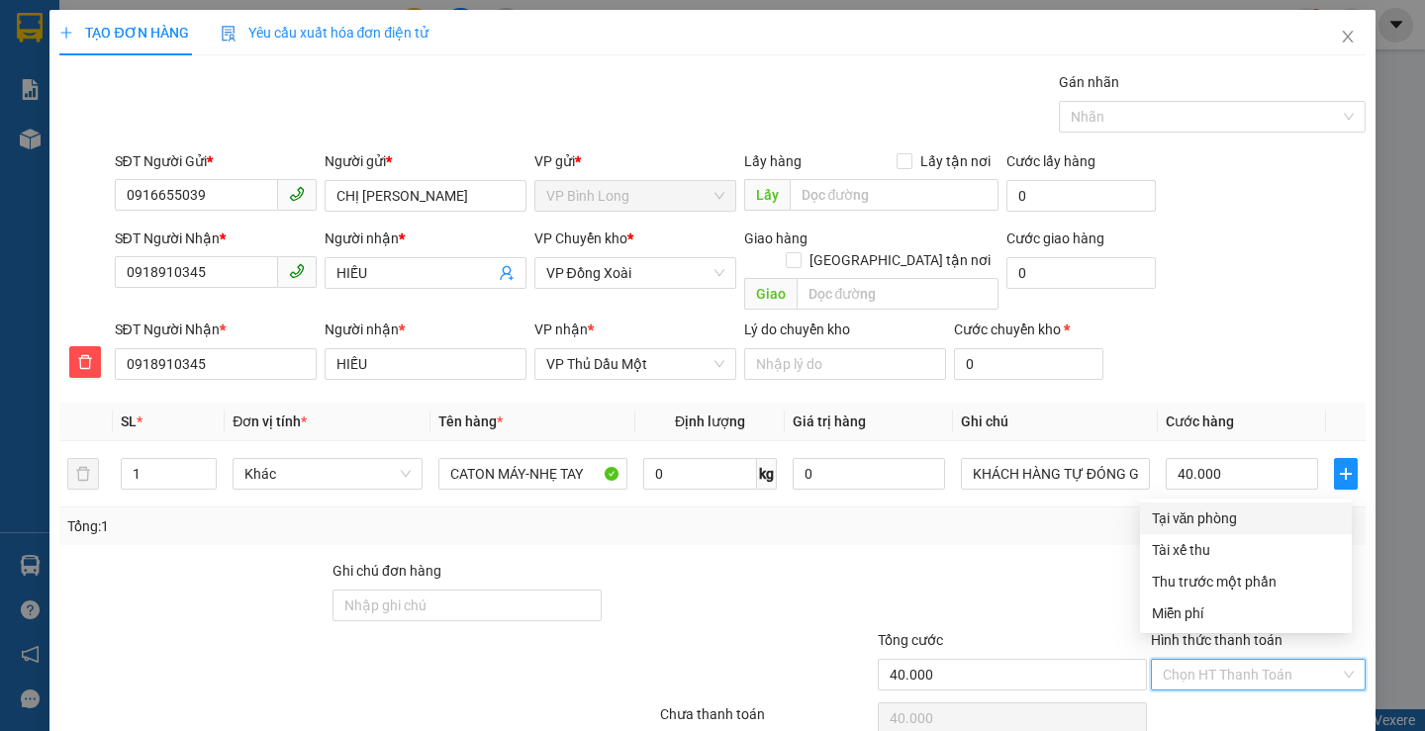
click at [1191, 522] on div "Tại văn phòng" at bounding box center [1246, 519] width 188 height 22
type input "0"
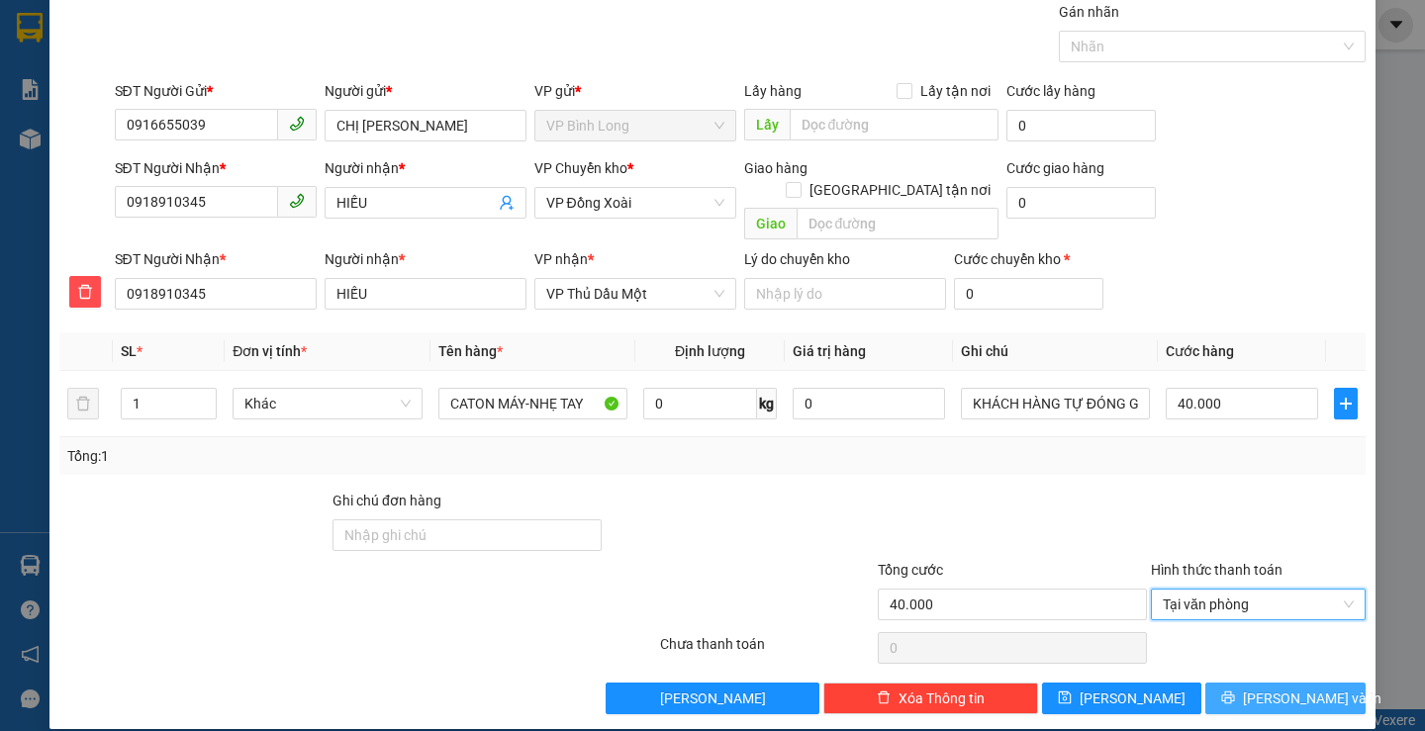
click at [1288, 688] on span "[PERSON_NAME] và In" at bounding box center [1312, 699] width 139 height 22
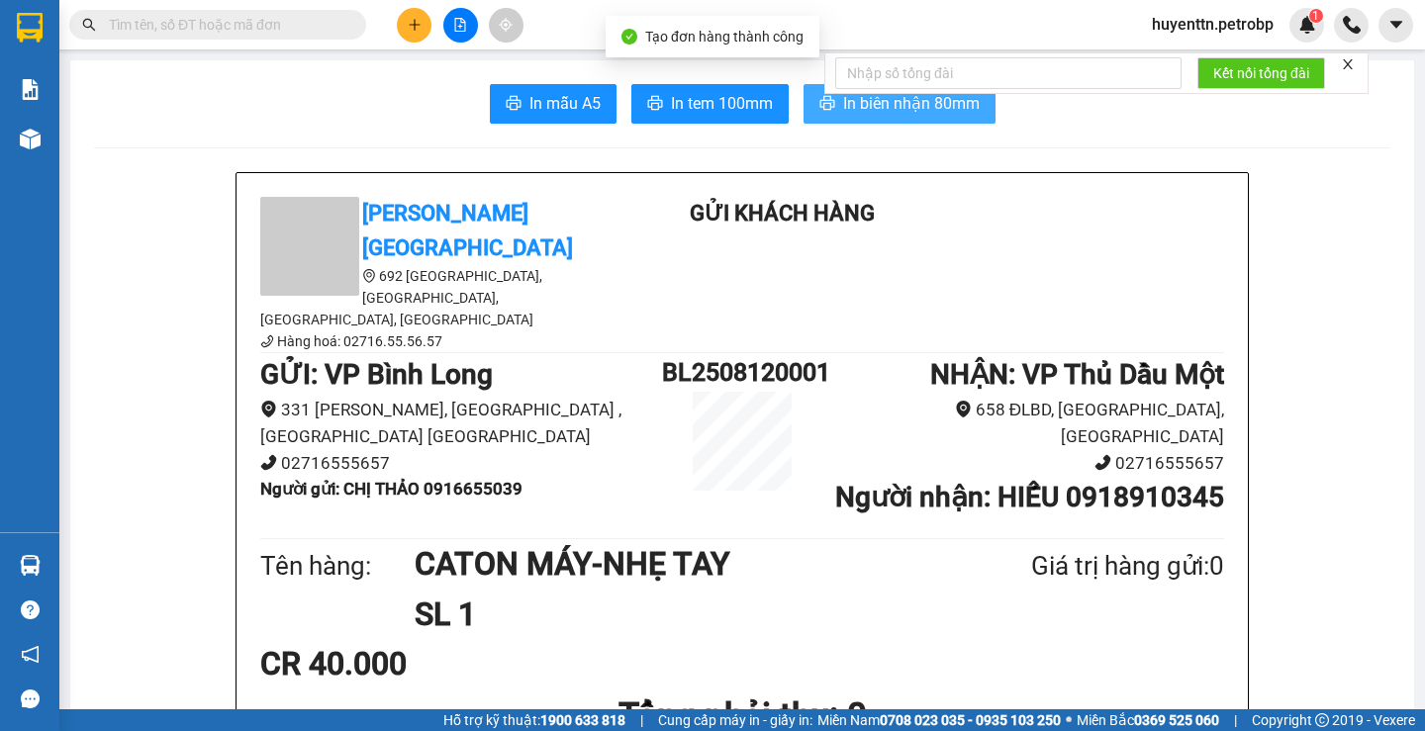
click at [916, 111] on span "In biên nhận 80mm" at bounding box center [911, 103] width 137 height 25
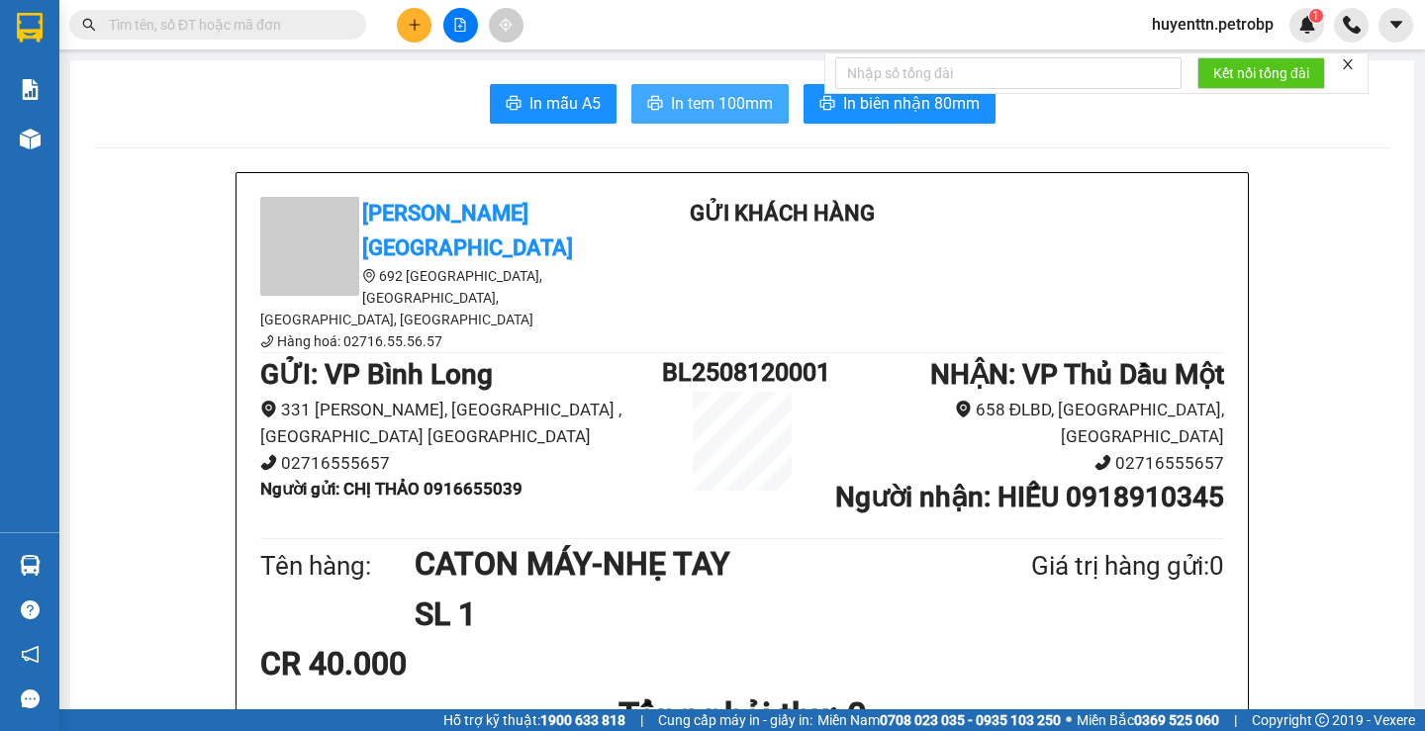
click at [755, 107] on span "In tem 100mm" at bounding box center [722, 103] width 102 height 25
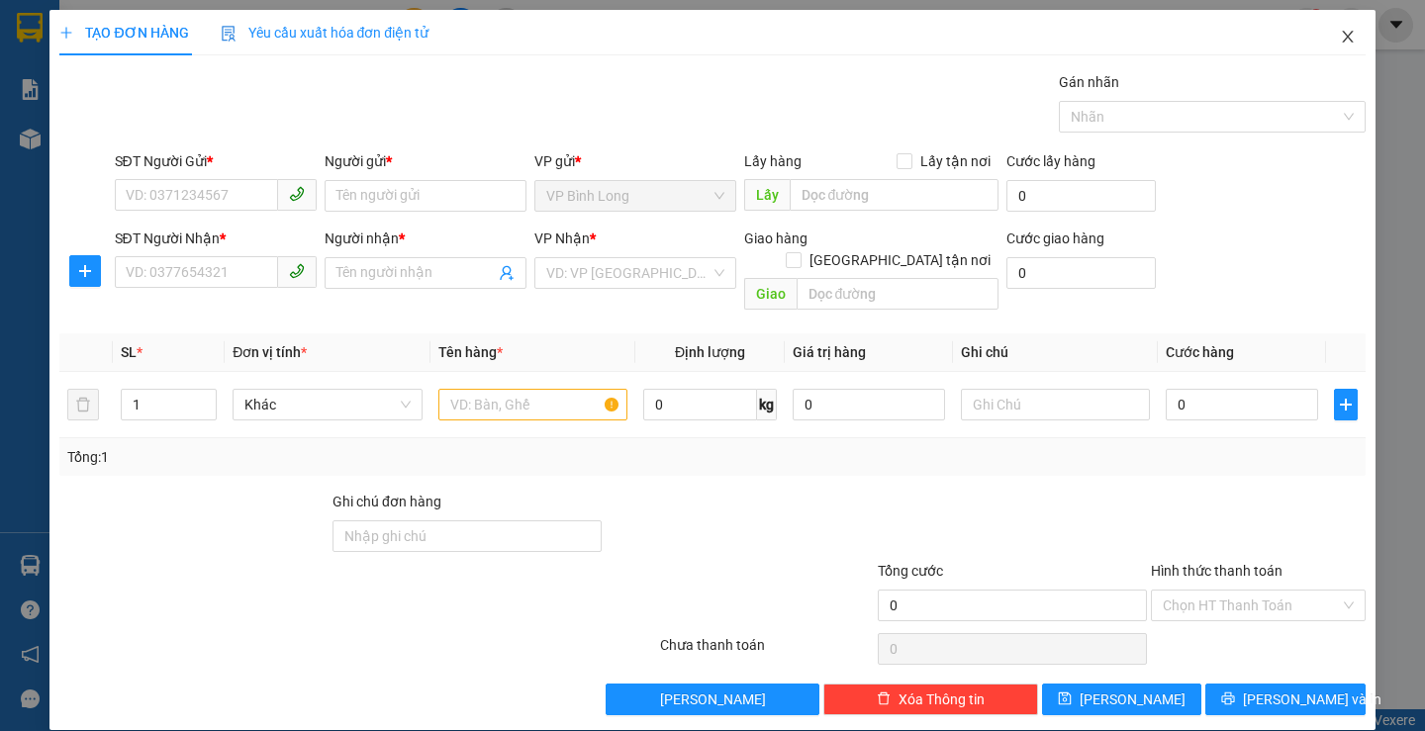
click at [1340, 36] on icon "close" at bounding box center [1348, 37] width 16 height 16
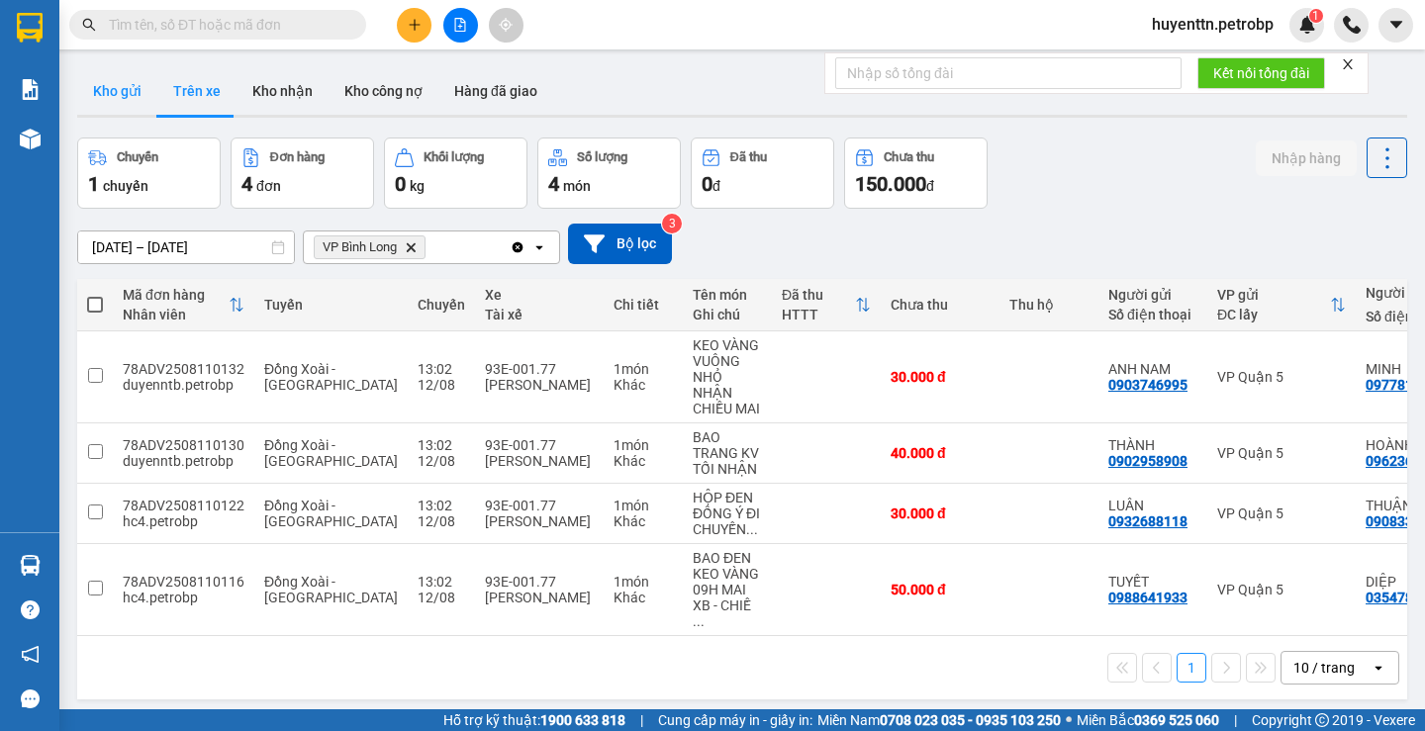
click at [106, 99] on button "Kho gửi" at bounding box center [117, 91] width 80 height 48
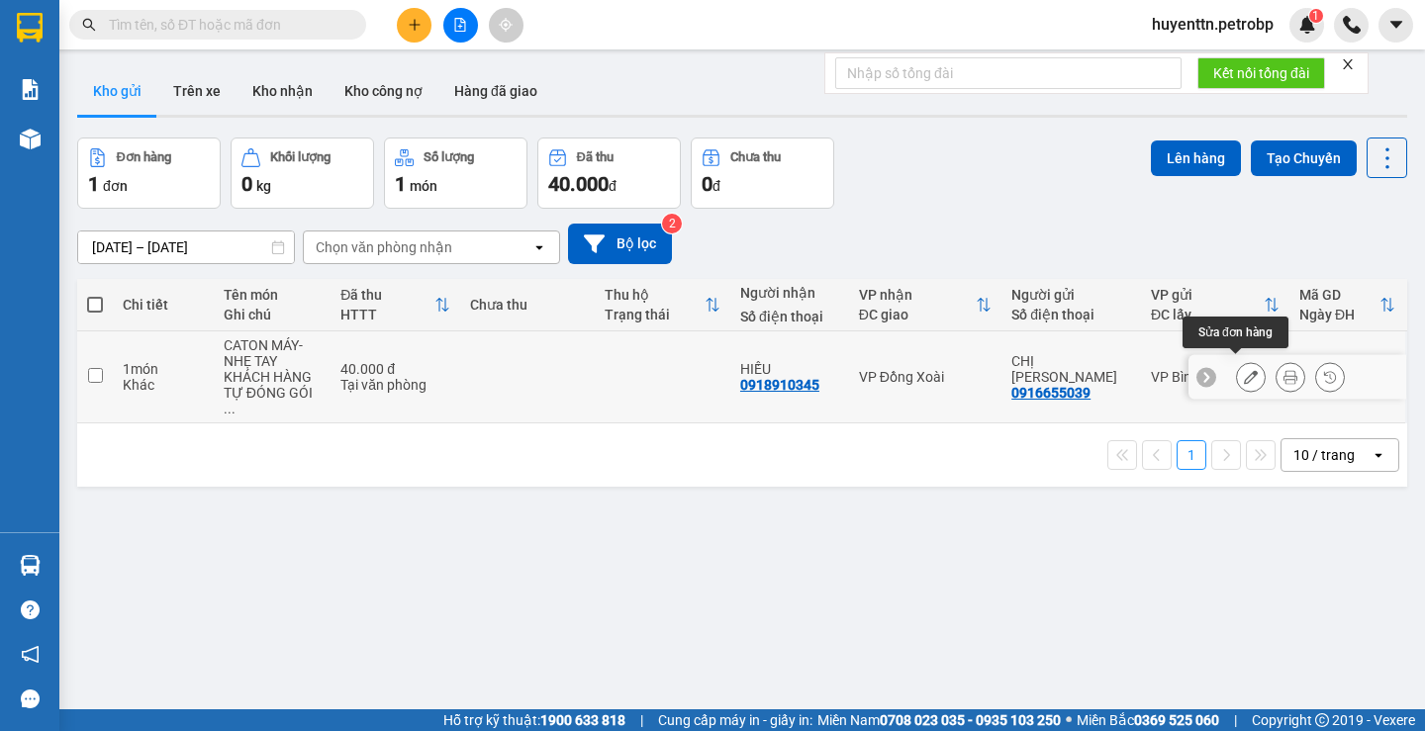
click at [1244, 373] on icon at bounding box center [1251, 377] width 14 height 14
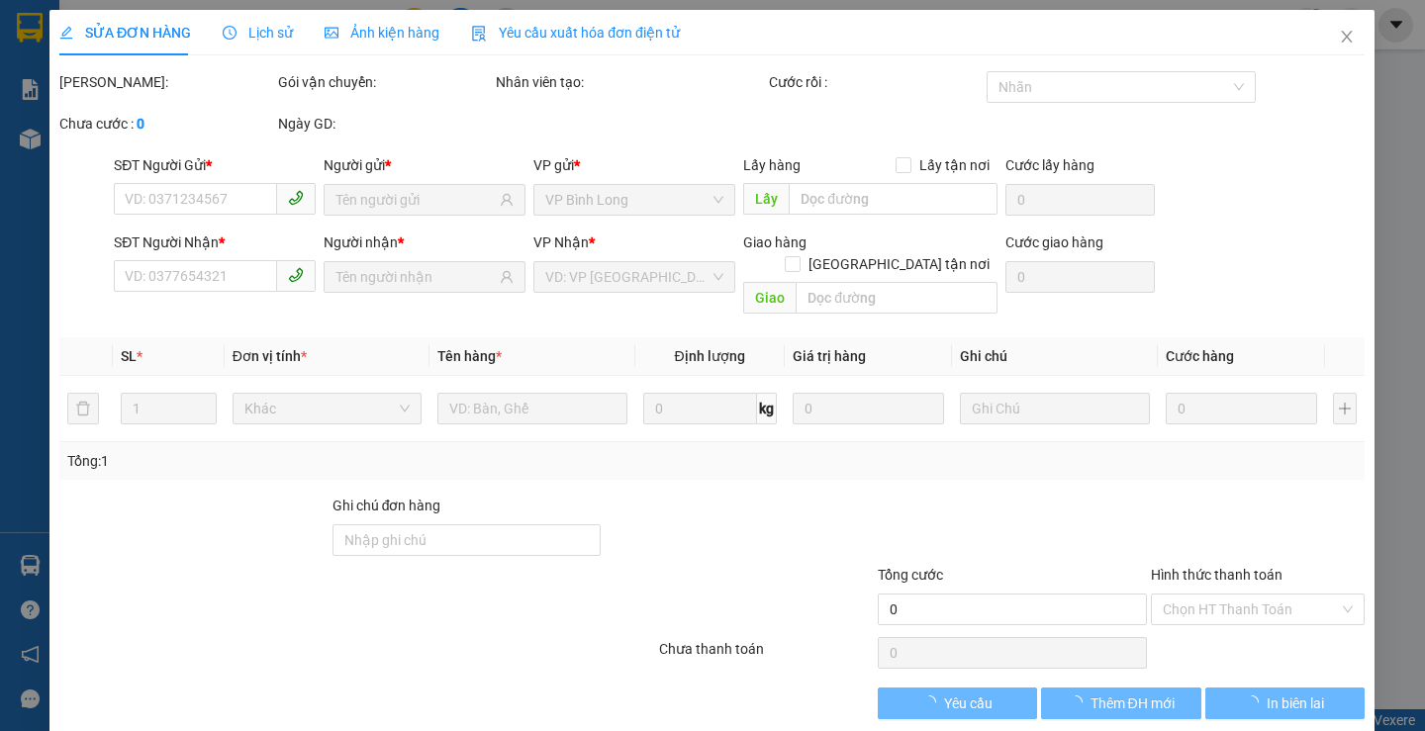
type input "0916655039"
type input "0918910345"
type input "40.000"
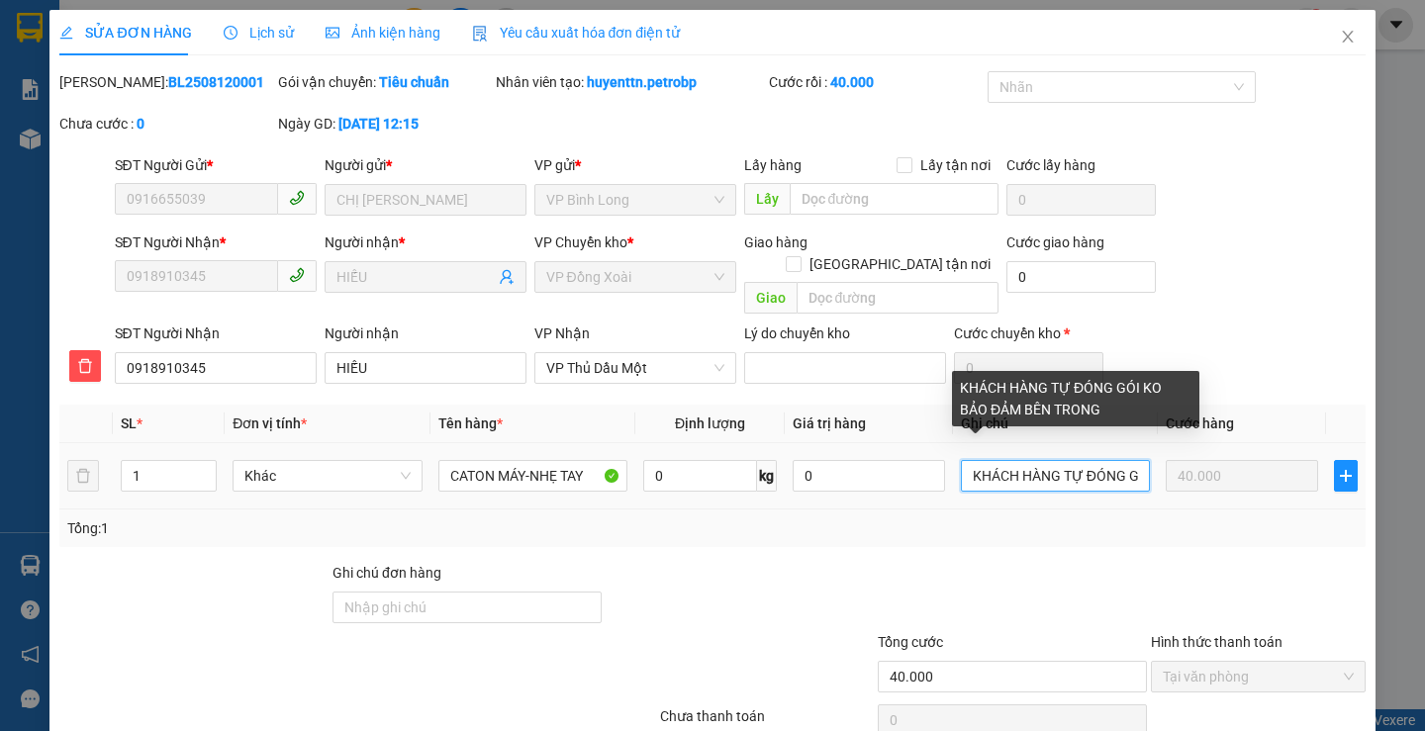
click at [1011, 460] on input "KHÁCH HÀNG TỰ ĐÓNG GÓI KO BẢO ĐẢM BÊN TRONG" at bounding box center [1055, 476] width 189 height 32
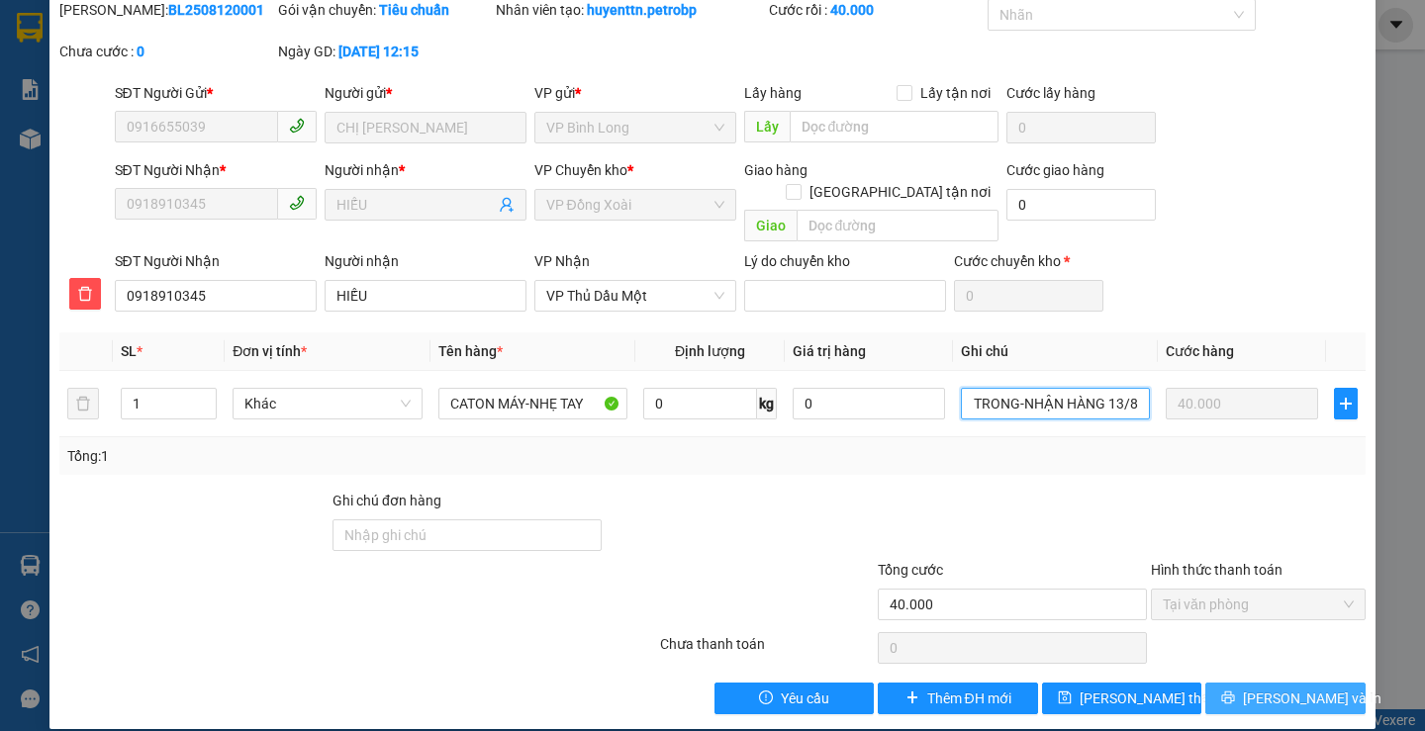
type input "KHÁCH HÀNG TỰ ĐÓNG GÓI KO BẢO ĐẢM BÊN TRONG-NHẬN HÀNG 13/8"
click at [1256, 688] on span "[PERSON_NAME] và In" at bounding box center [1312, 699] width 139 height 22
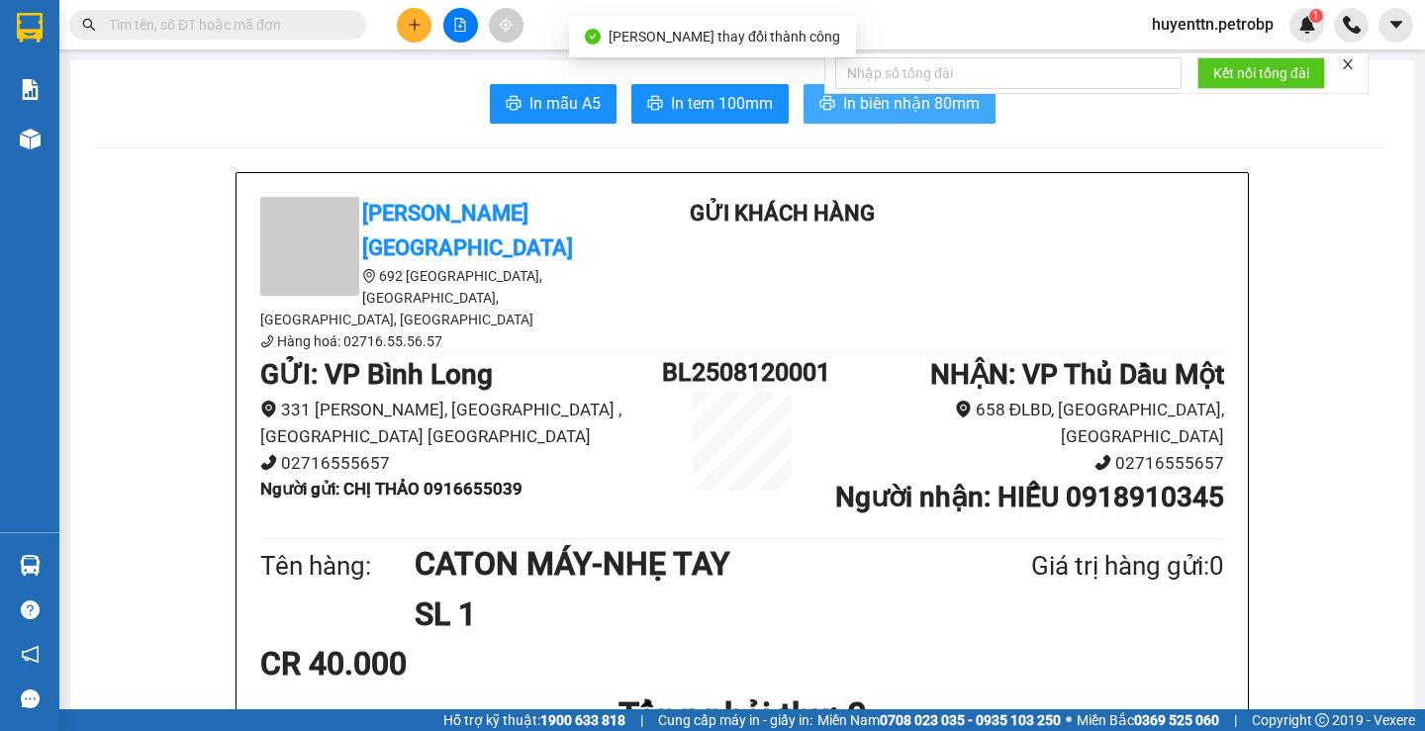
click at [846, 101] on span "In biên nhận 80mm" at bounding box center [911, 103] width 137 height 25
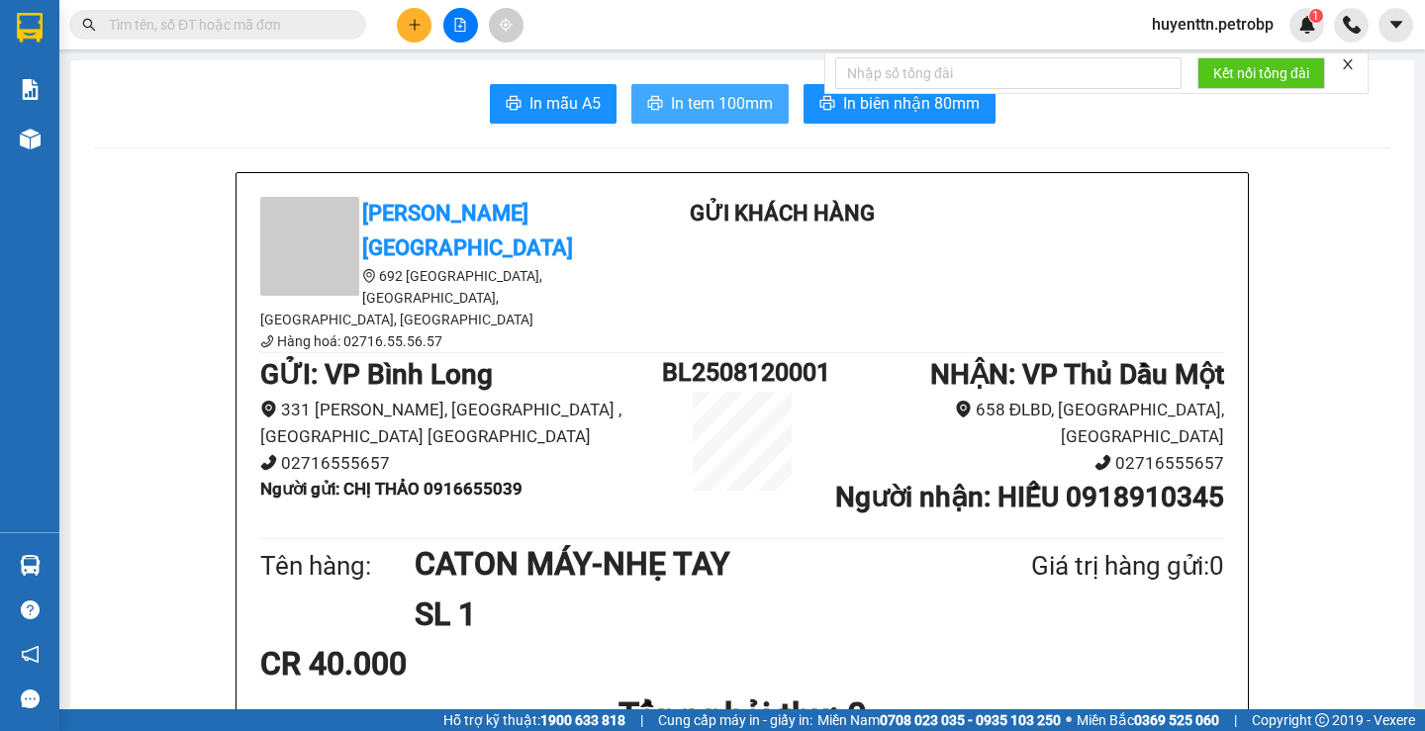
click at [703, 106] on span "In tem 100mm" at bounding box center [722, 103] width 102 height 25
click at [689, 107] on span "In tem 100mm" at bounding box center [722, 103] width 102 height 25
click at [173, 26] on input "text" at bounding box center [226, 25] width 234 height 22
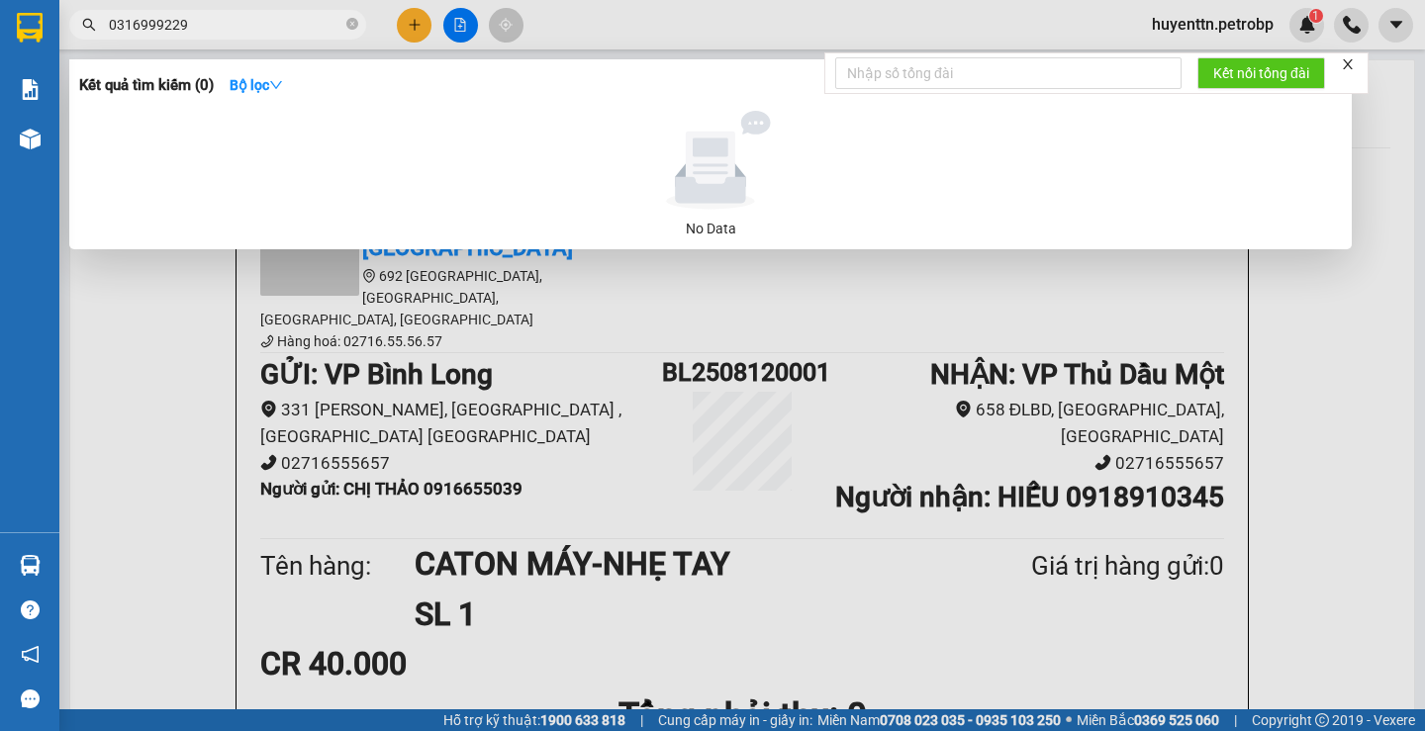
click at [209, 28] on input "0316999229" at bounding box center [226, 25] width 234 height 22
click at [126, 26] on input "0316999229" at bounding box center [226, 25] width 234 height 22
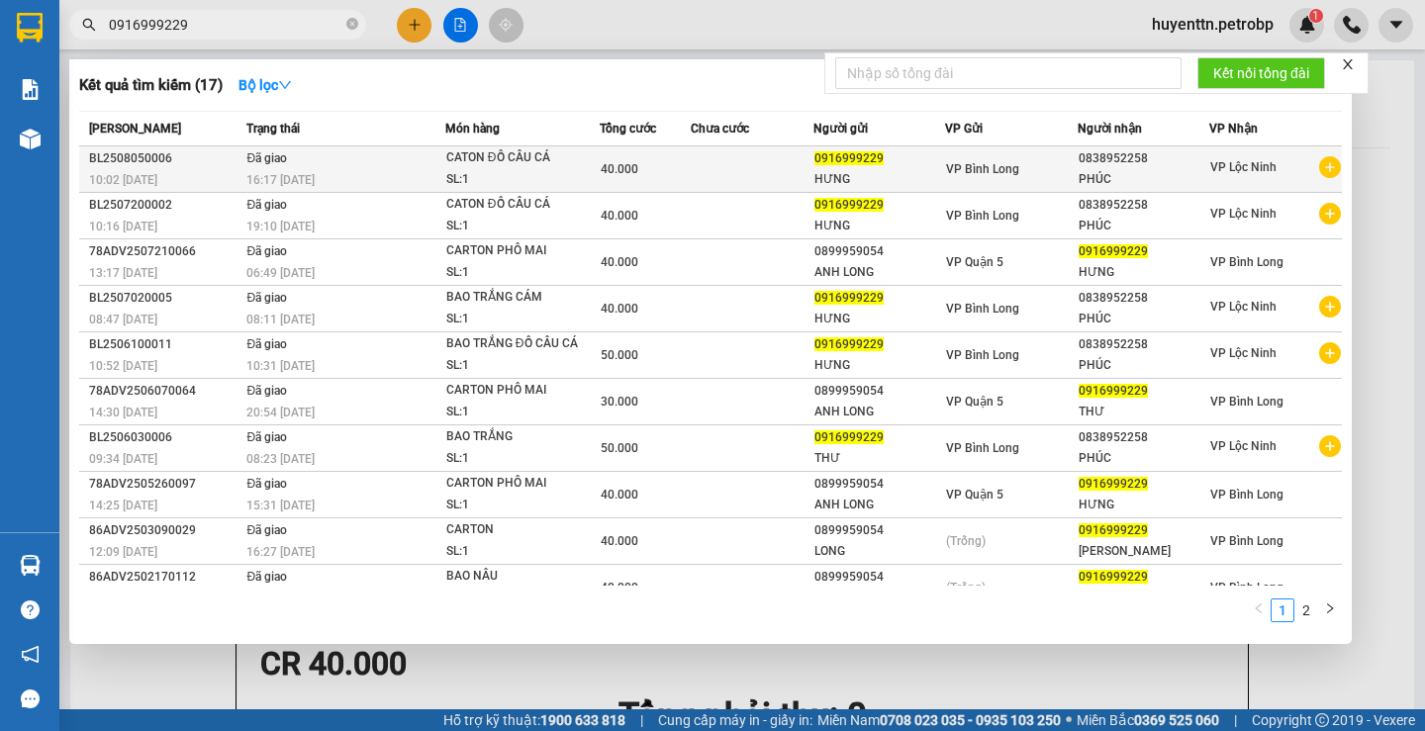
type input "0916999229"
click at [1319, 174] on icon "plus-circle" at bounding box center [1330, 167] width 22 height 22
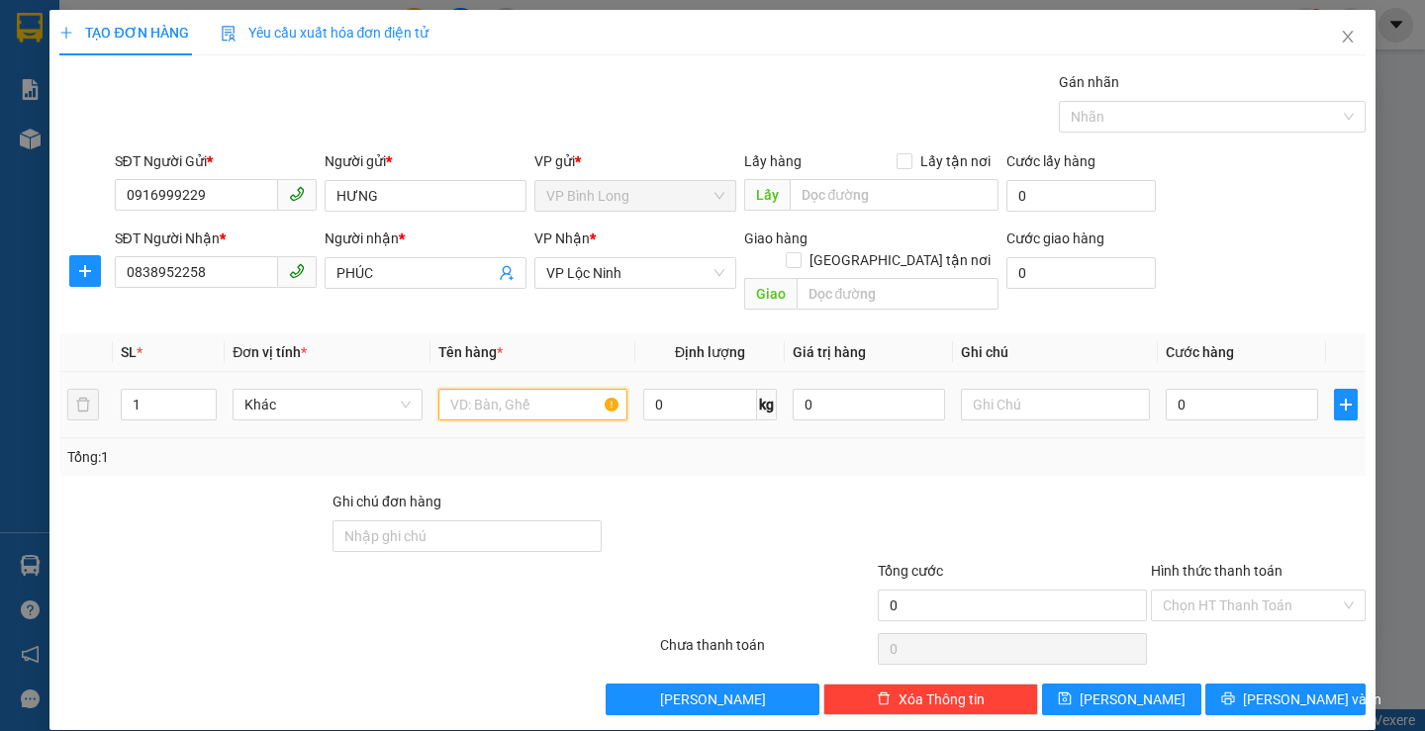
click at [530, 389] on input "text" at bounding box center [532, 405] width 189 height 32
type input "BAO TRẮNG ĐỒ CÂU CÁ"
click at [1172, 389] on input "0" at bounding box center [1242, 405] width 152 height 32
type input "4"
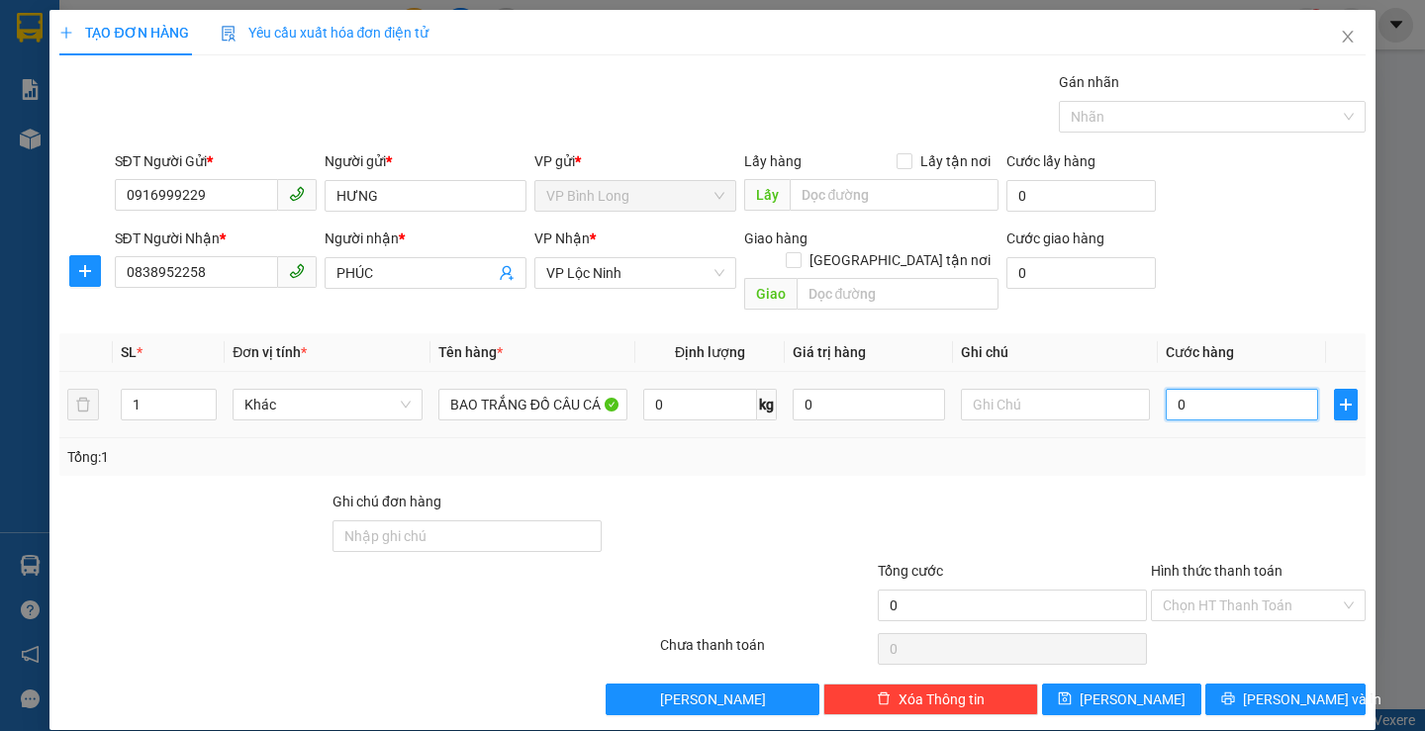
type input "4"
type input "40"
type input "400"
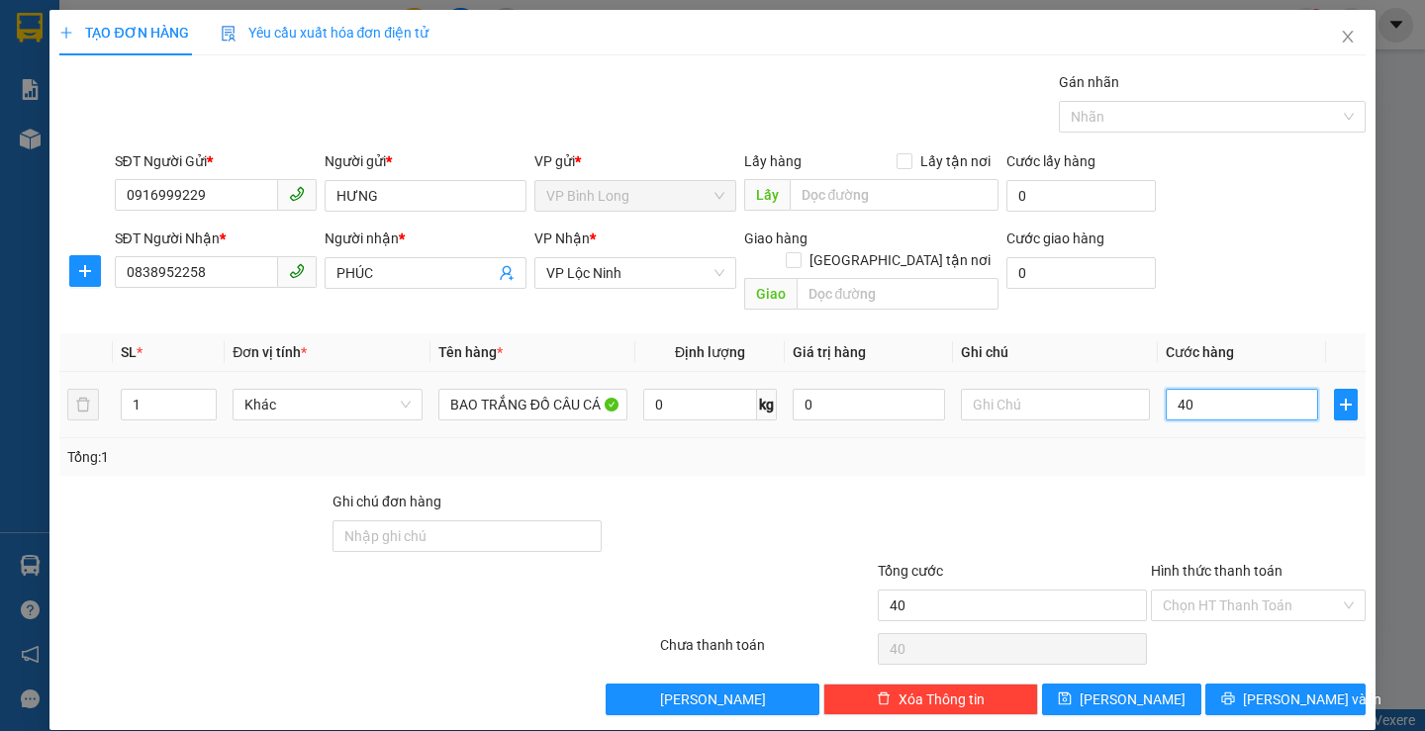
type input "400"
type input "4.000"
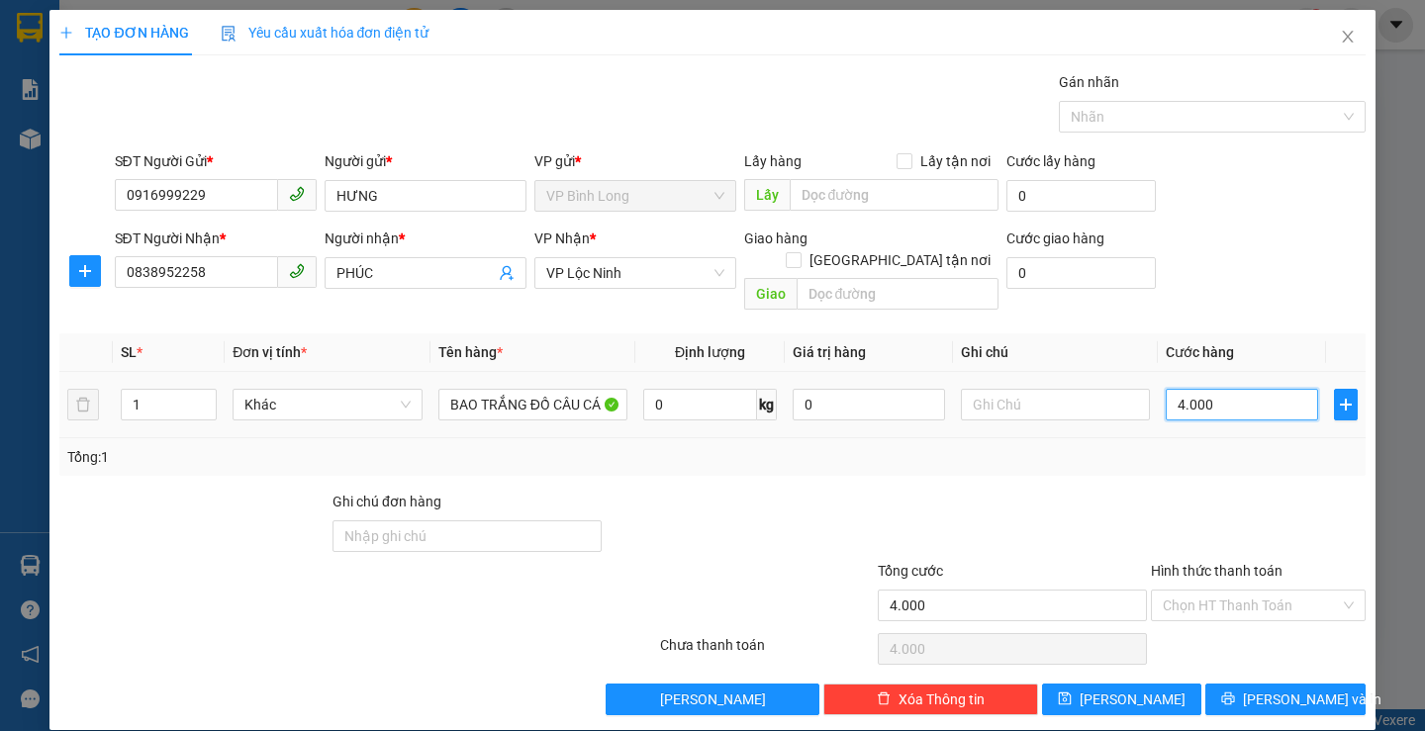
type input "40.000"
click at [1241, 591] on input "Hình thức thanh toán" at bounding box center [1251, 606] width 177 height 30
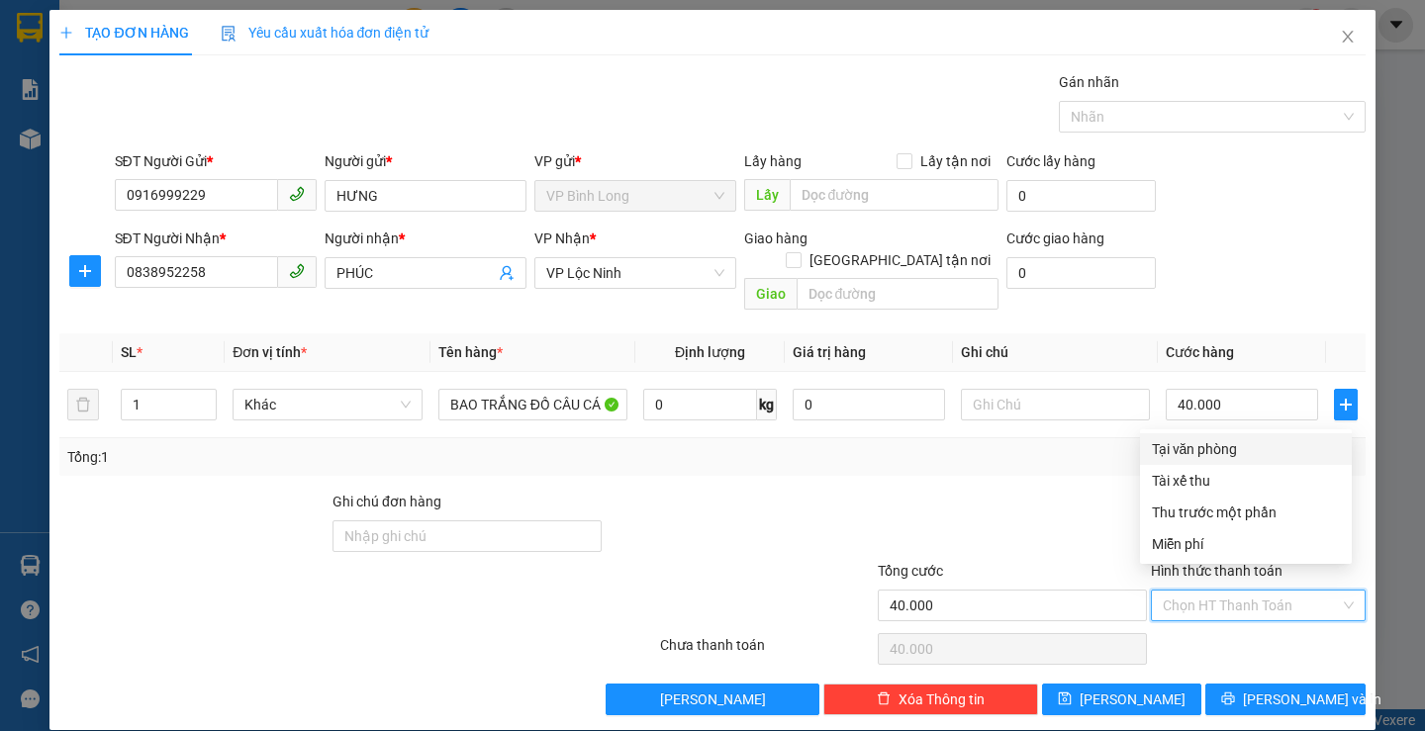
click at [1204, 449] on div "Tại văn phòng" at bounding box center [1246, 449] width 188 height 22
type input "0"
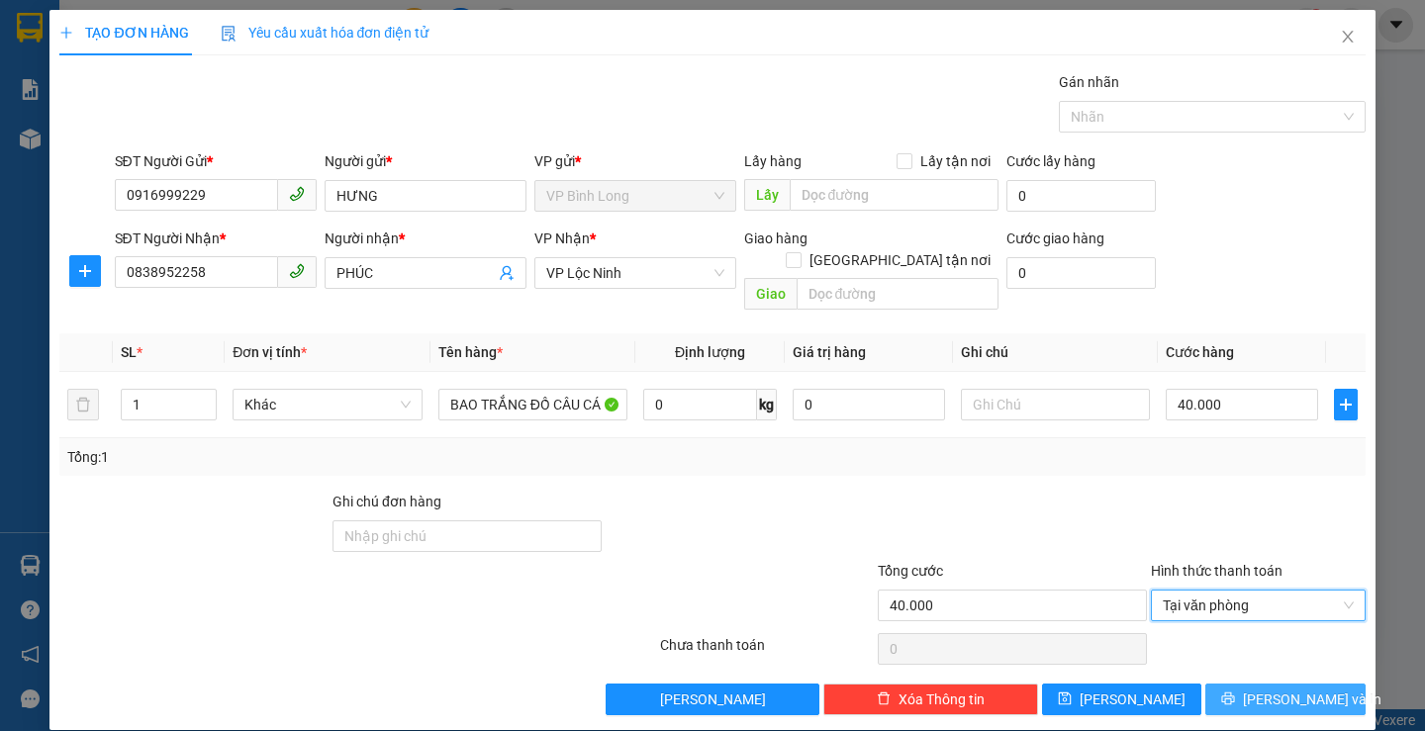
click at [1250, 684] on button "[PERSON_NAME] và In" at bounding box center [1284, 700] width 159 height 32
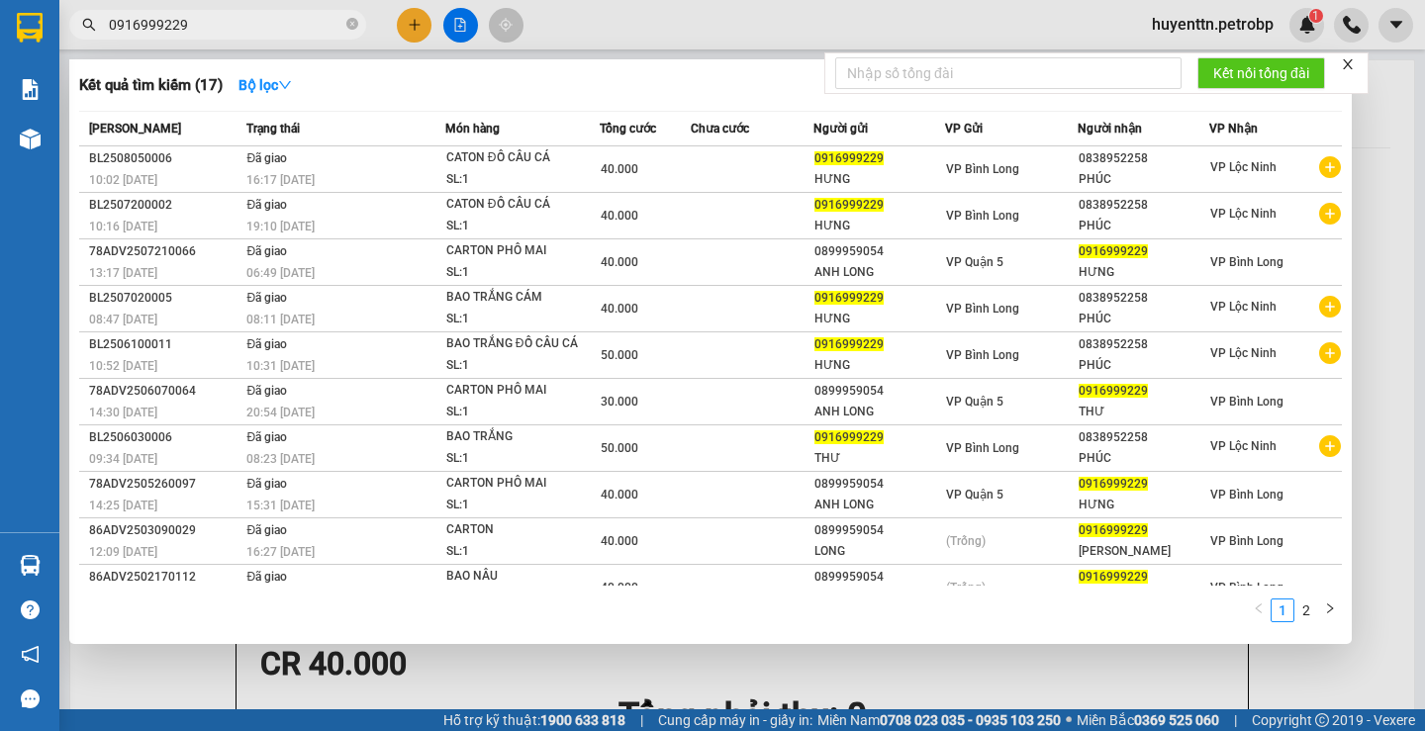
click at [1018, 27] on div at bounding box center [712, 365] width 1425 height 731
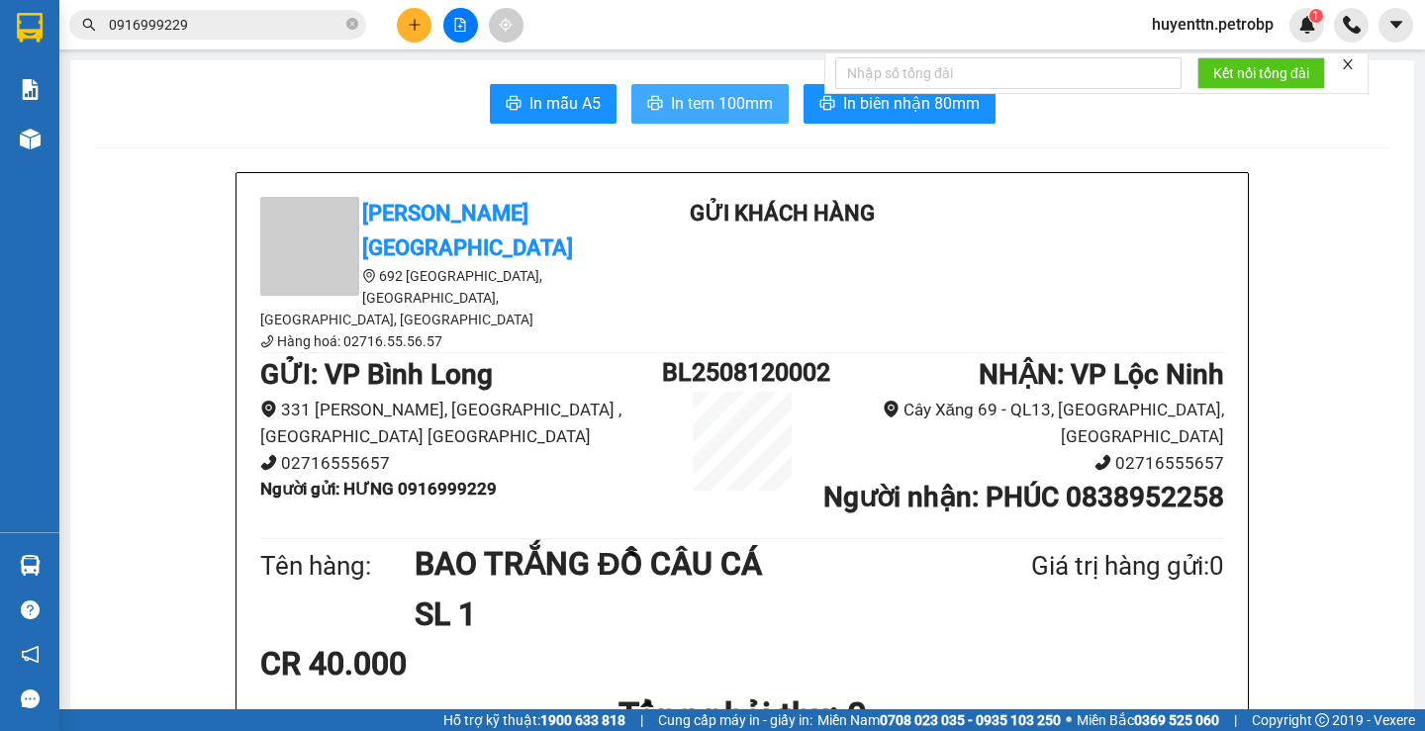
click at [654, 102] on icon "printer" at bounding box center [654, 103] width 15 height 14
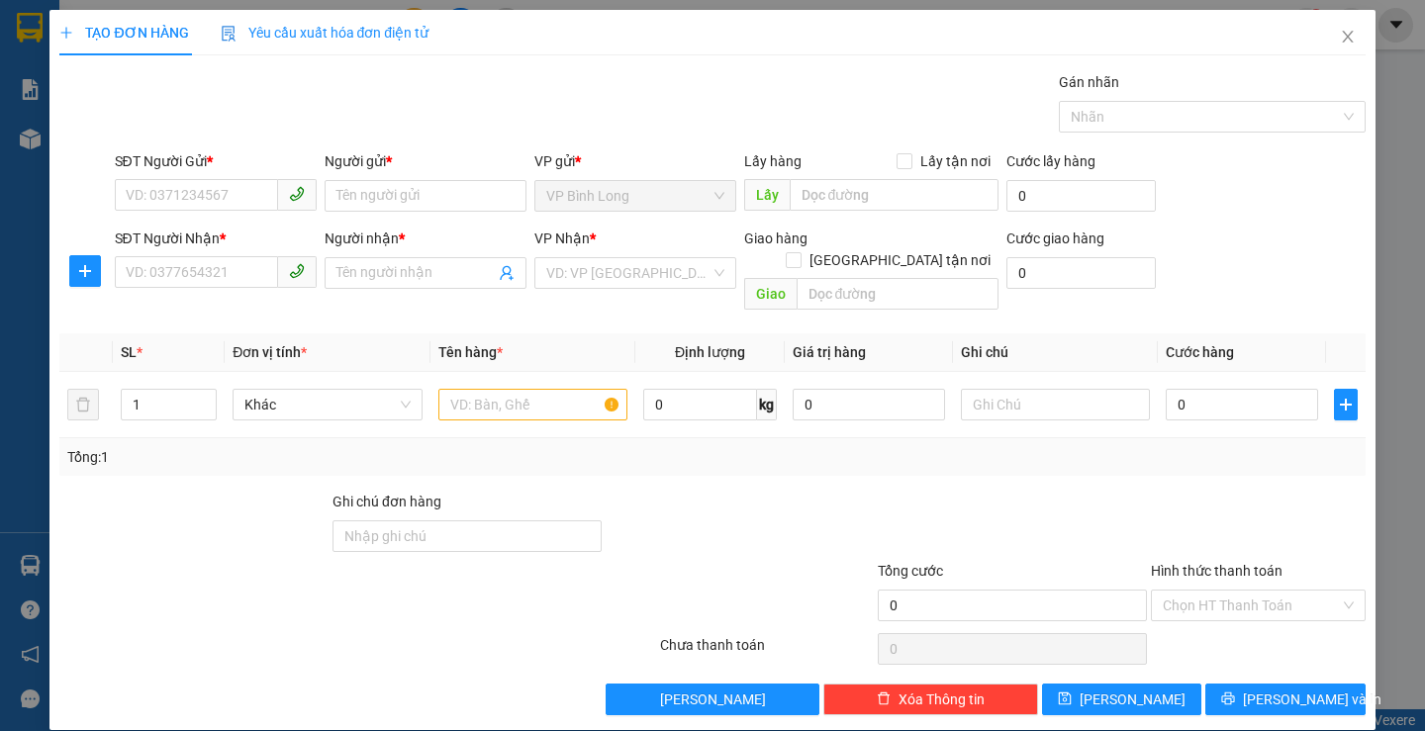
drag, startPoint x: 1269, startPoint y: 68, endPoint x: 1328, endPoint y: 254, distance: 195.3
drag, startPoint x: 1328, startPoint y: 254, endPoint x: 1338, endPoint y: 41, distance: 214.0
click at [1340, 41] on icon "close" at bounding box center [1348, 37] width 16 height 16
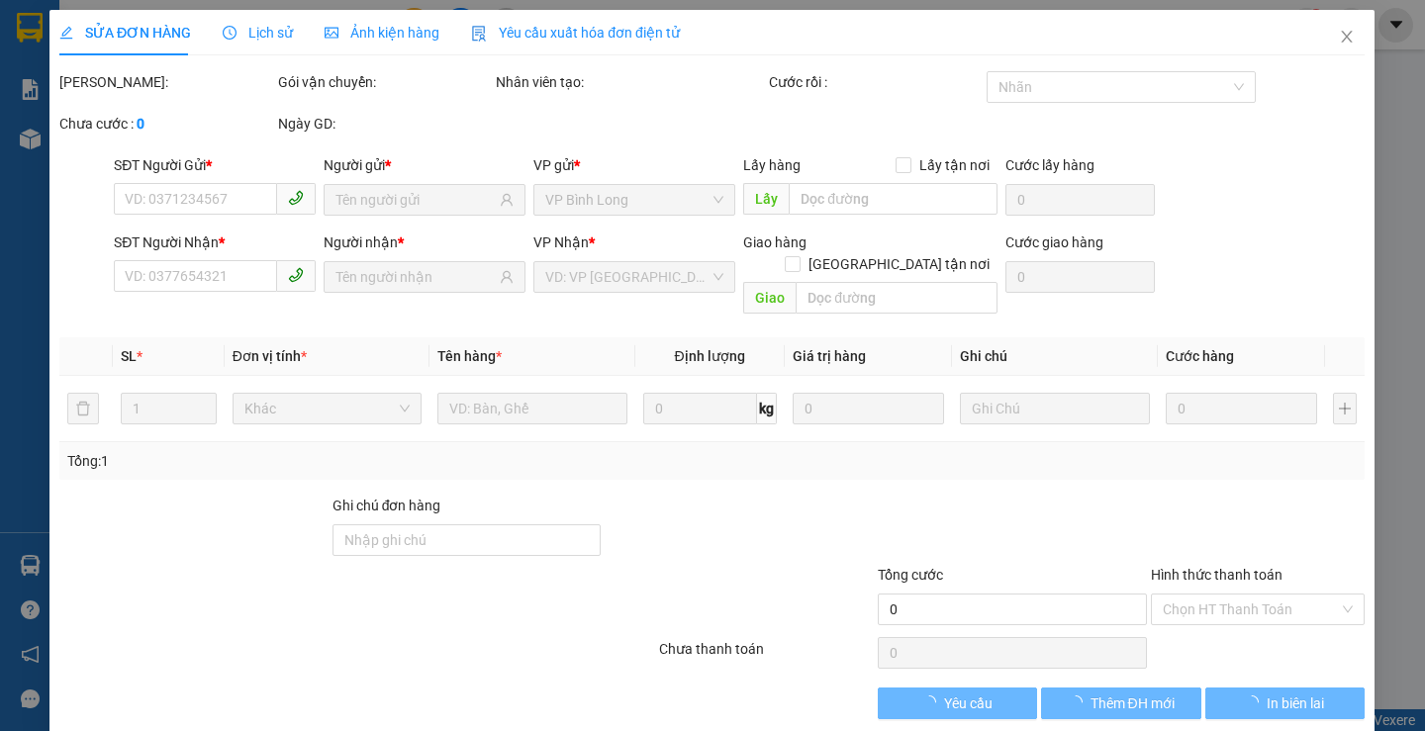
type input "0916655039"
type input "0918910345"
type input "40.000"
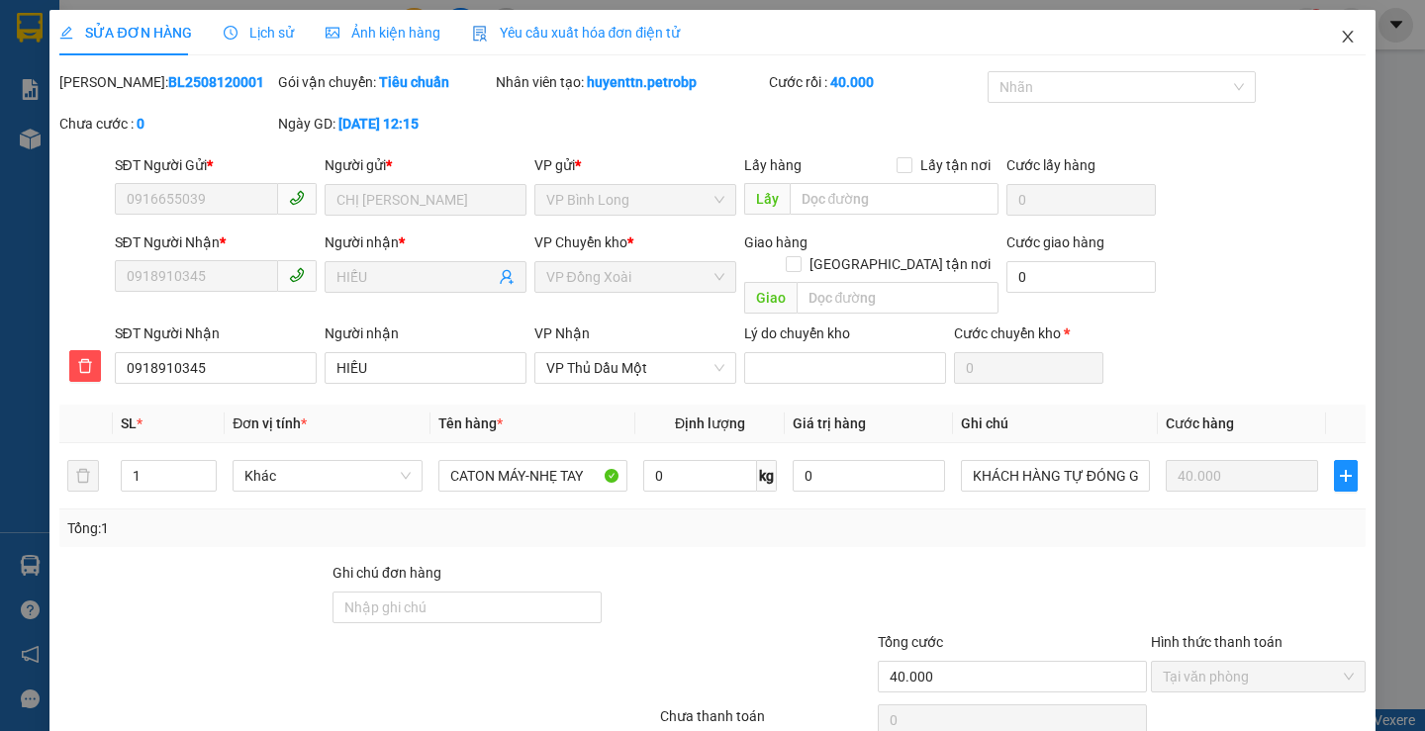
click at [1340, 37] on icon "close" at bounding box center [1348, 37] width 16 height 16
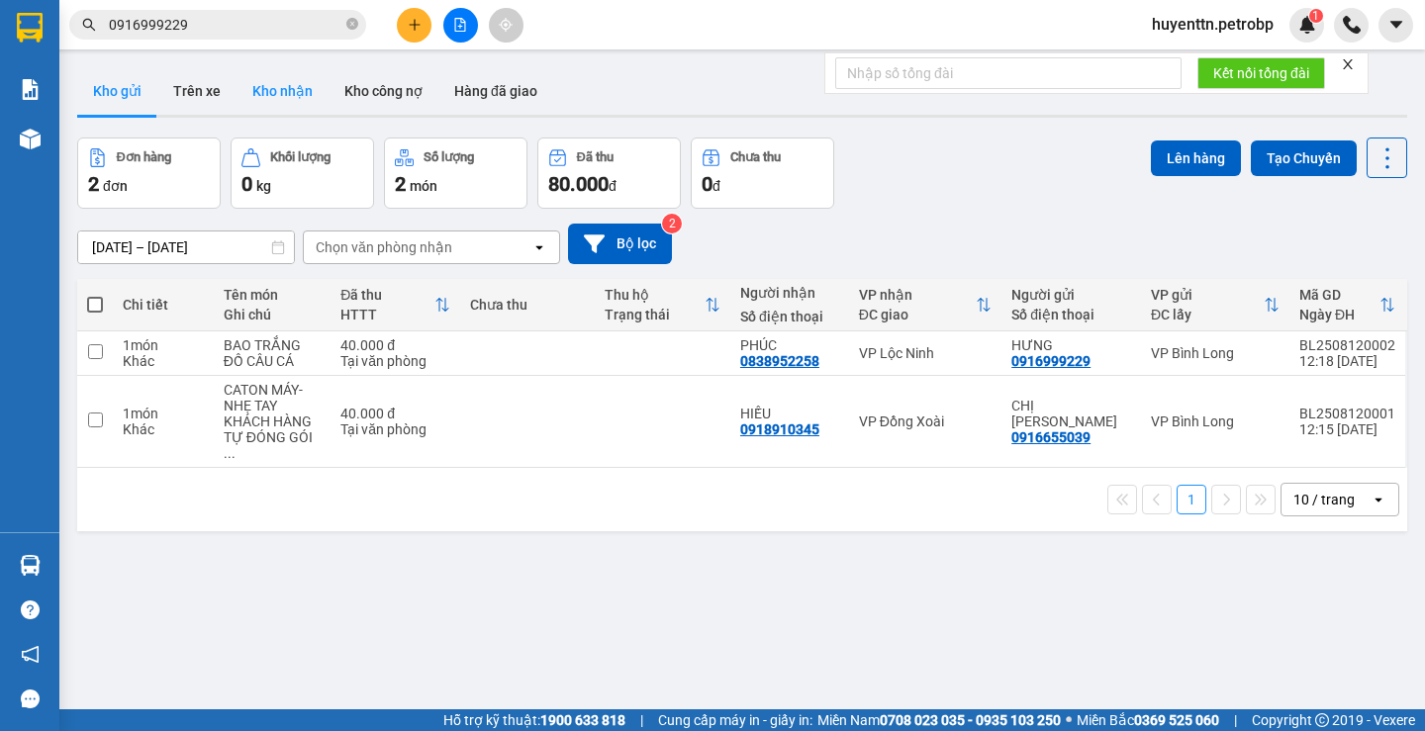
click at [290, 103] on button "Kho nhận" at bounding box center [283, 91] width 92 height 48
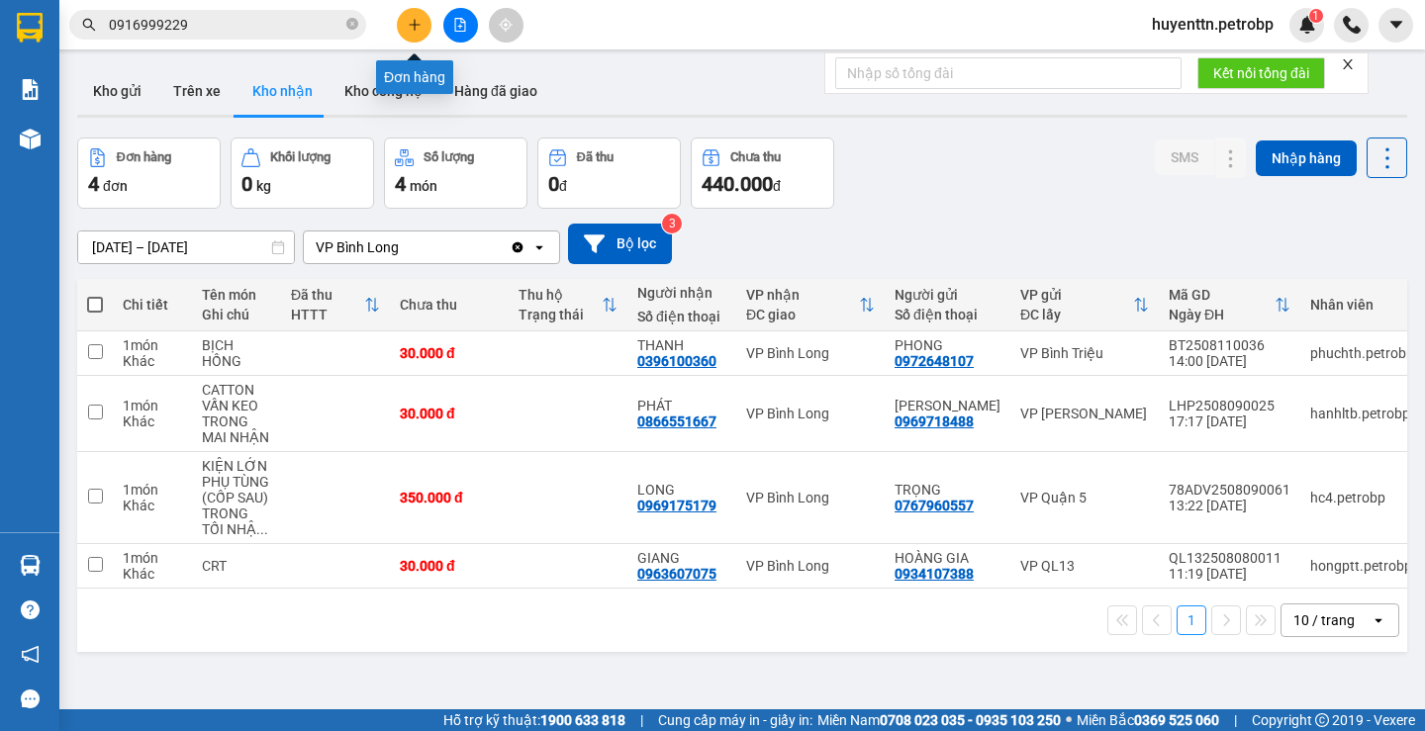
click at [414, 19] on icon "plus" at bounding box center [415, 25] width 14 height 14
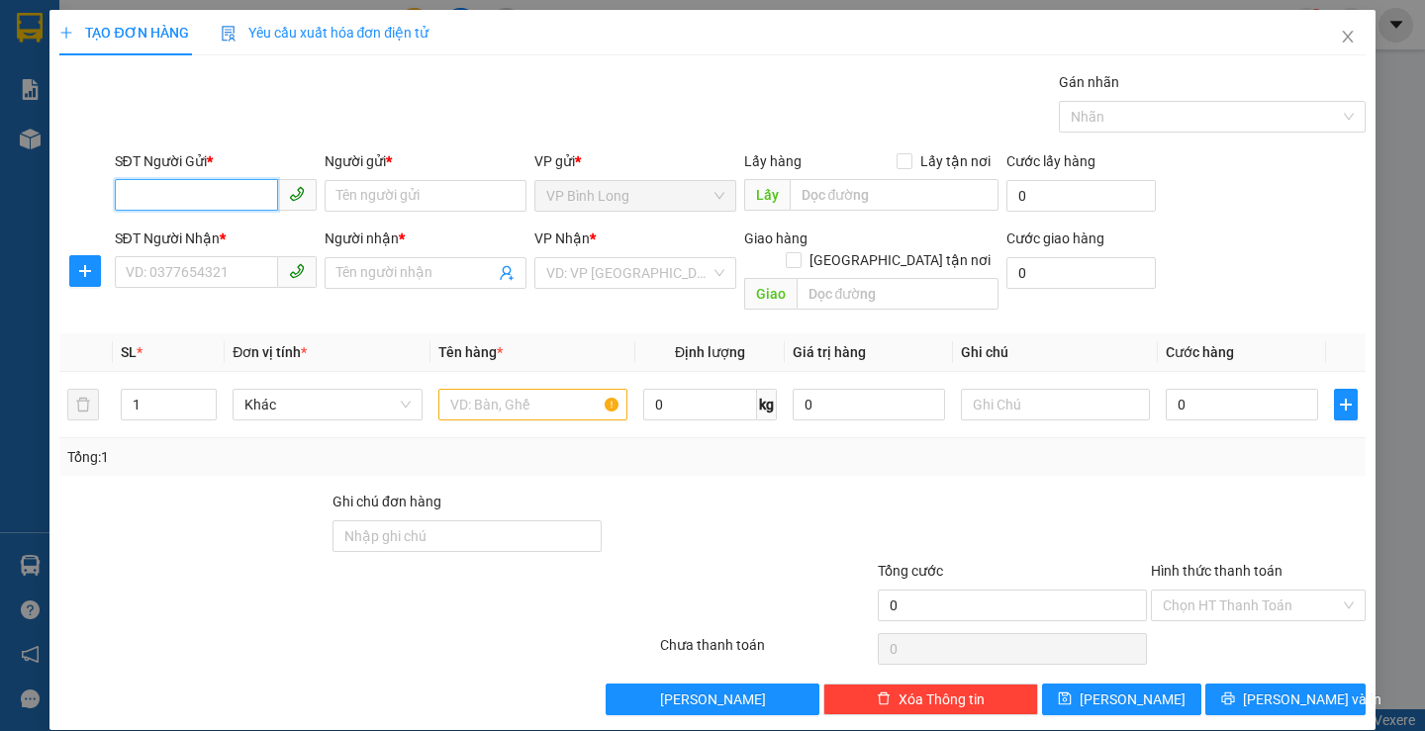
click at [190, 203] on input "SĐT Người Gửi *" at bounding box center [196, 195] width 163 height 32
click at [223, 239] on div "0985252040 - NGỌC EM" at bounding box center [213, 236] width 176 height 22
type input "0985252040"
type input "NGỌC EM"
type input "0382694518"
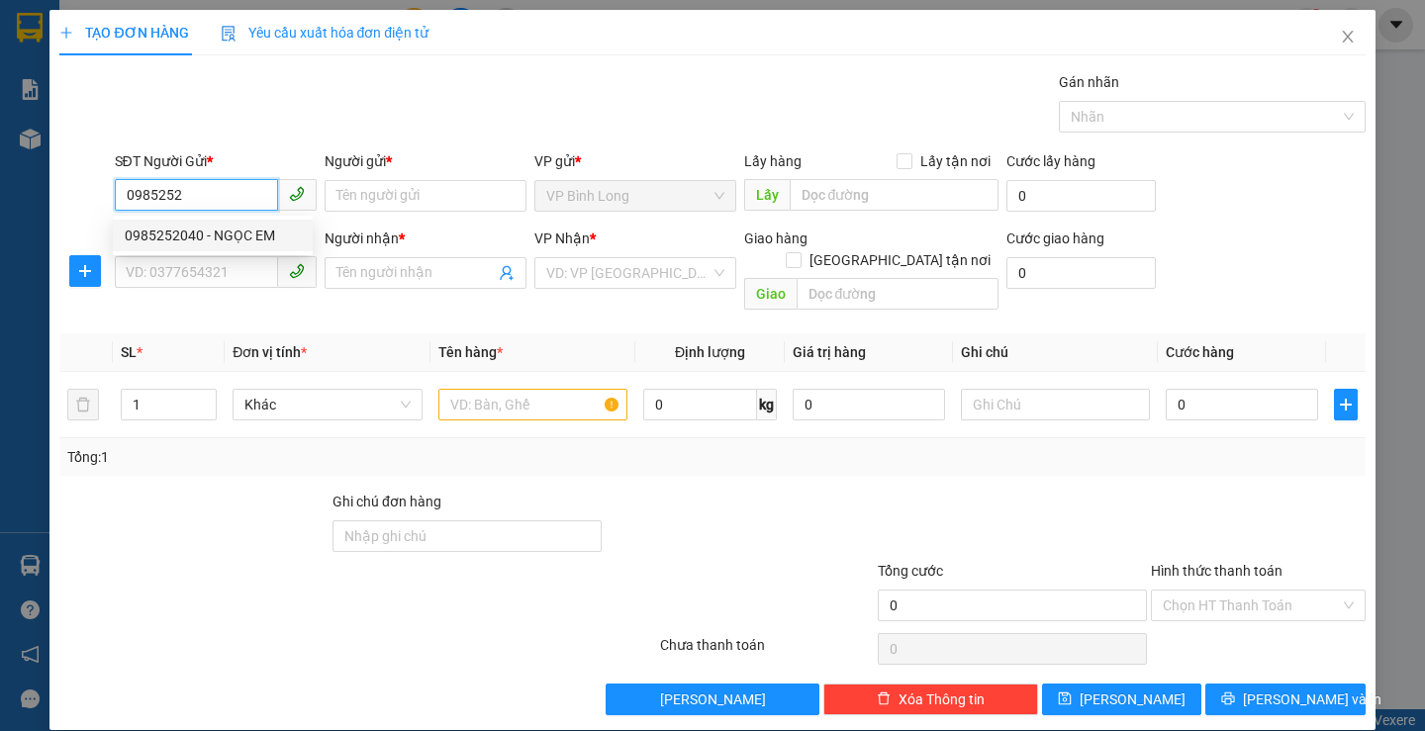
type input "HUY HOÀNG"
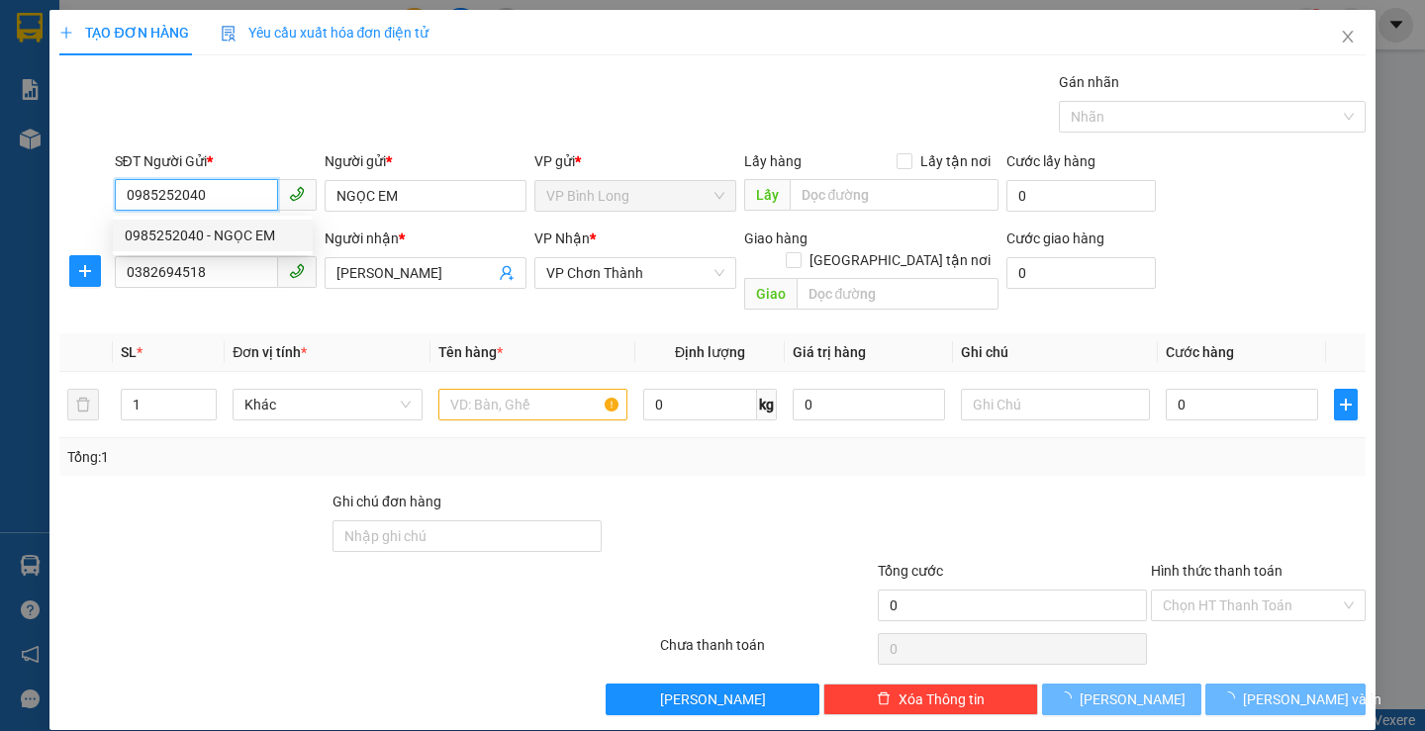
type input "30.000"
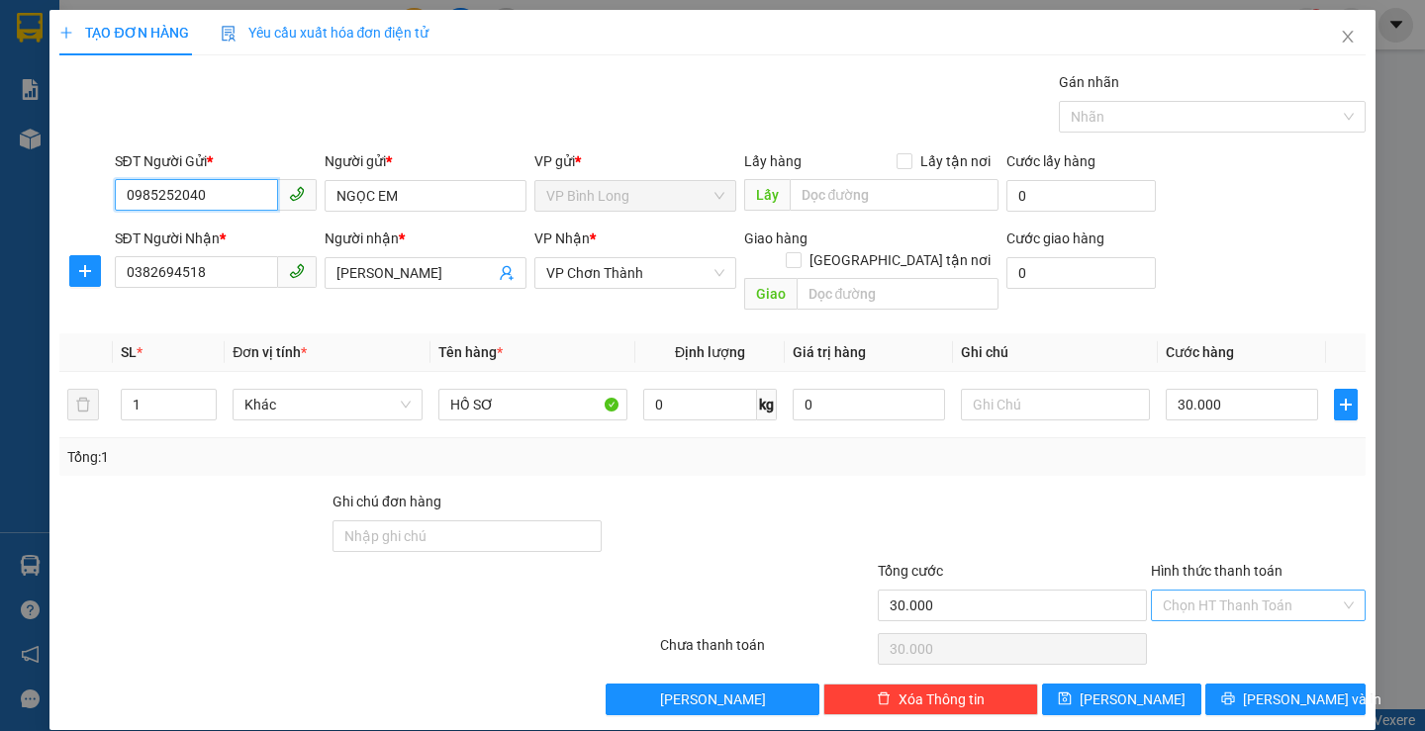
type input "0985252040"
click at [1197, 591] on input "Hình thức thanh toán" at bounding box center [1251, 606] width 177 height 30
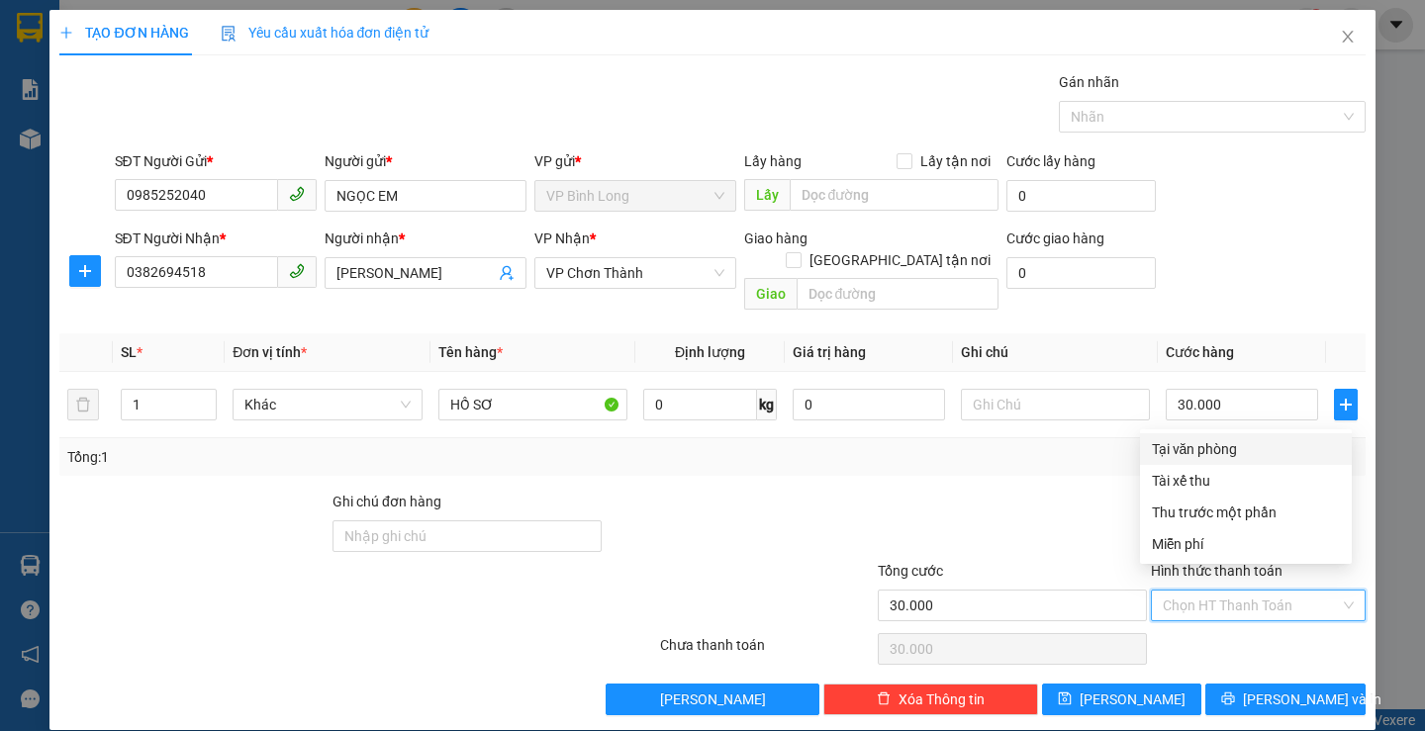
click at [1200, 455] on div "Tại văn phòng" at bounding box center [1246, 449] width 188 height 22
type input "0"
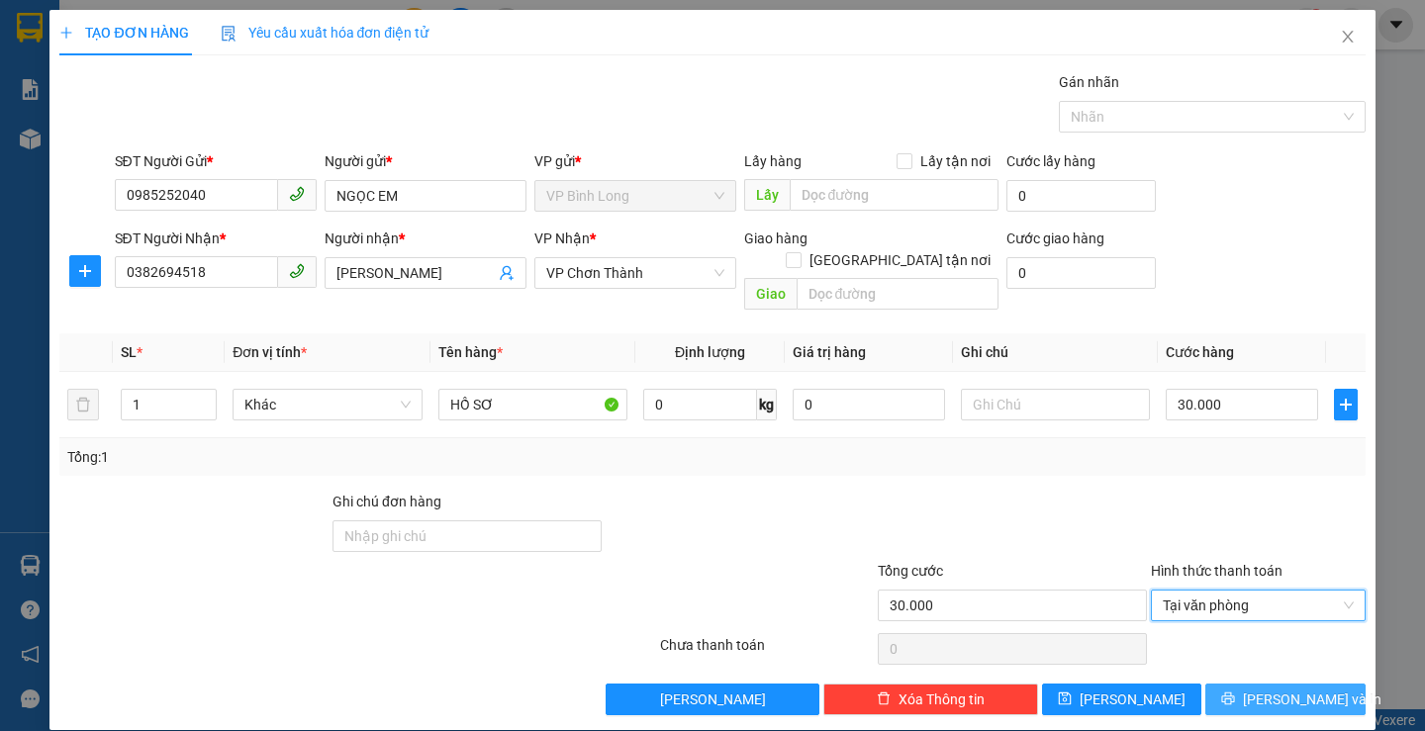
click at [1251, 684] on button "[PERSON_NAME] và In" at bounding box center [1284, 700] width 159 height 32
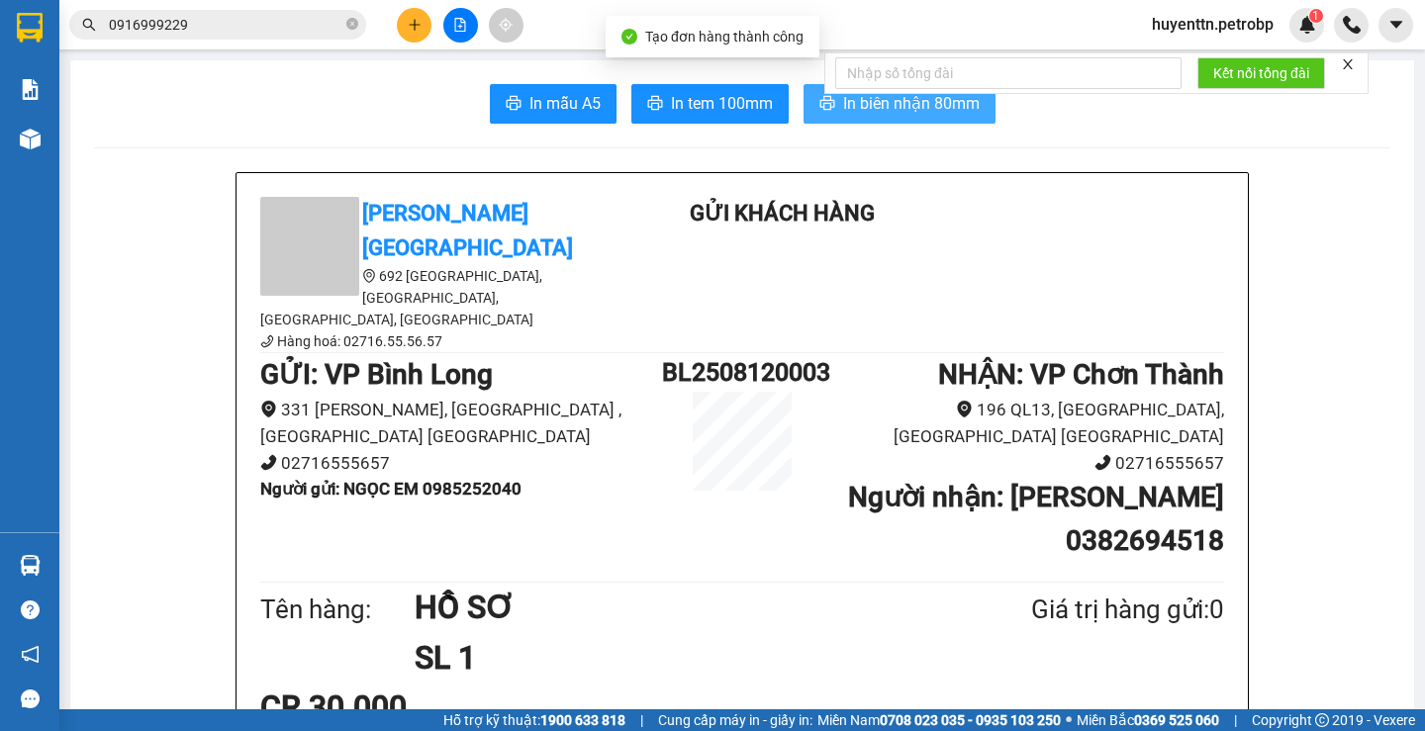
click at [939, 108] on span "In biên nhận 80mm" at bounding box center [911, 103] width 137 height 25
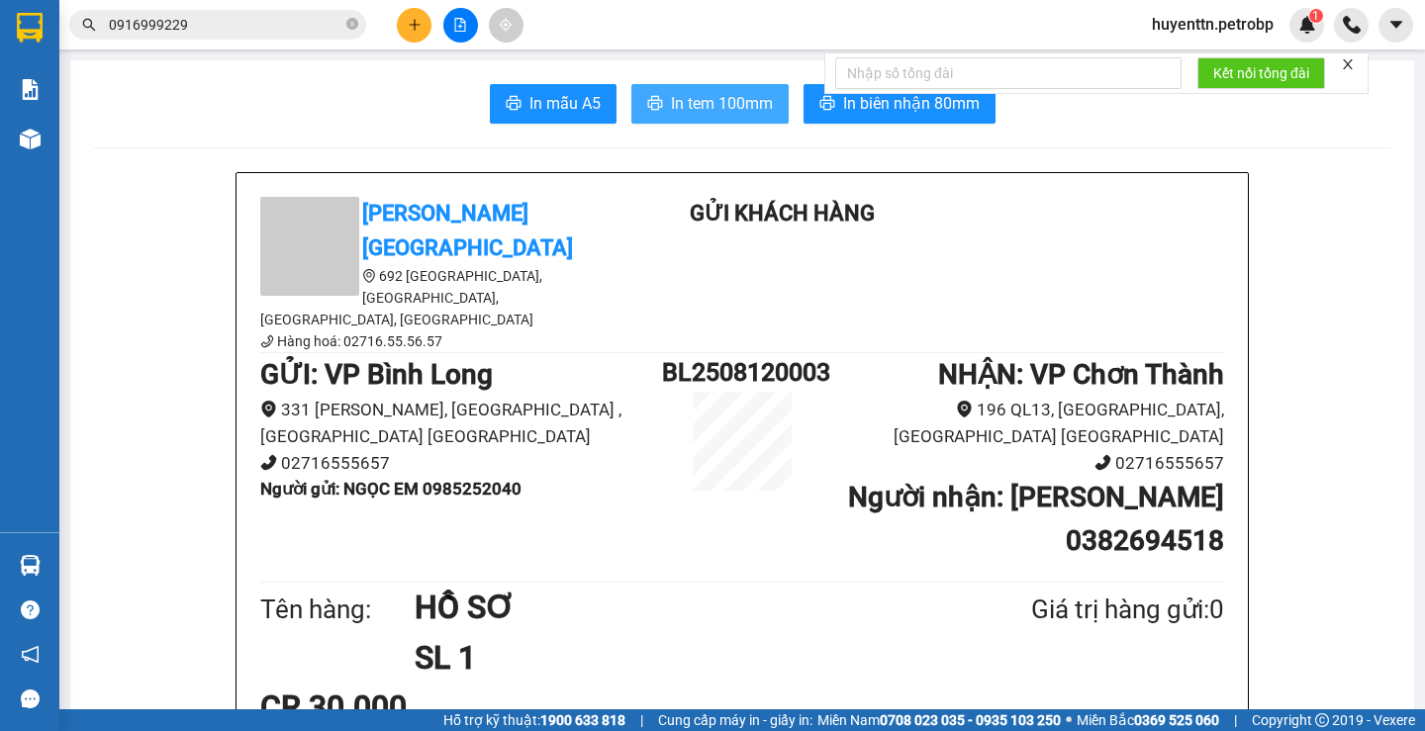
click at [702, 108] on span "In tem 100mm" at bounding box center [722, 103] width 102 height 25
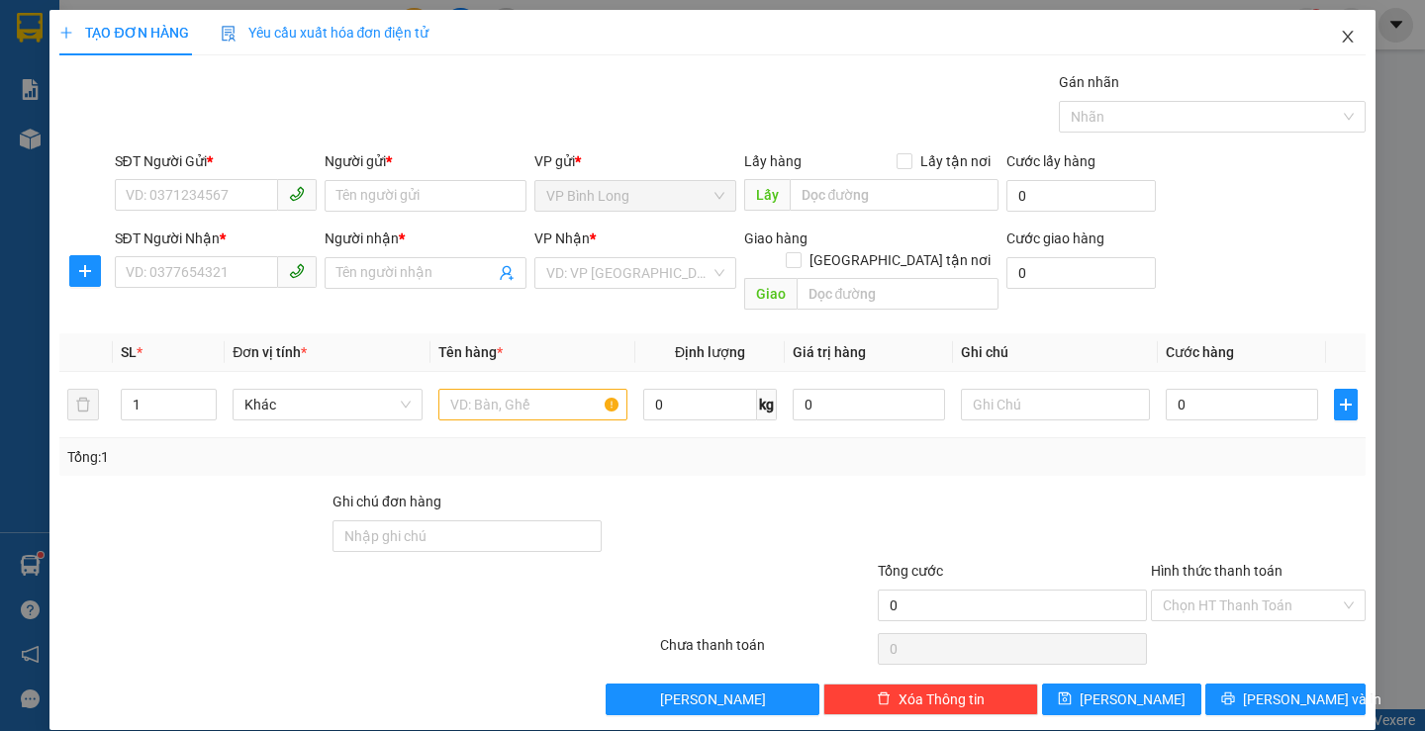
click at [1320, 32] on span "Close" at bounding box center [1347, 37] width 55 height 55
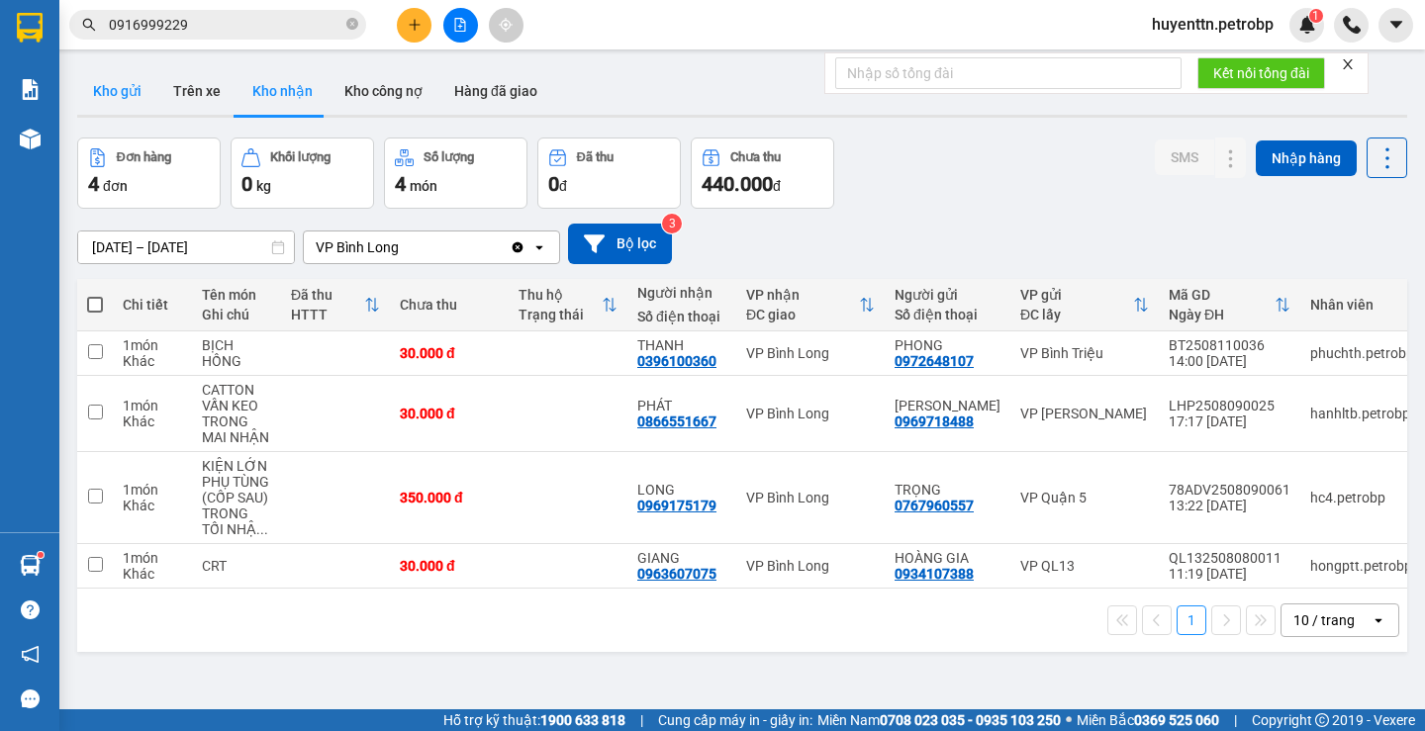
click at [112, 94] on button "Kho gửi" at bounding box center [117, 91] width 80 height 48
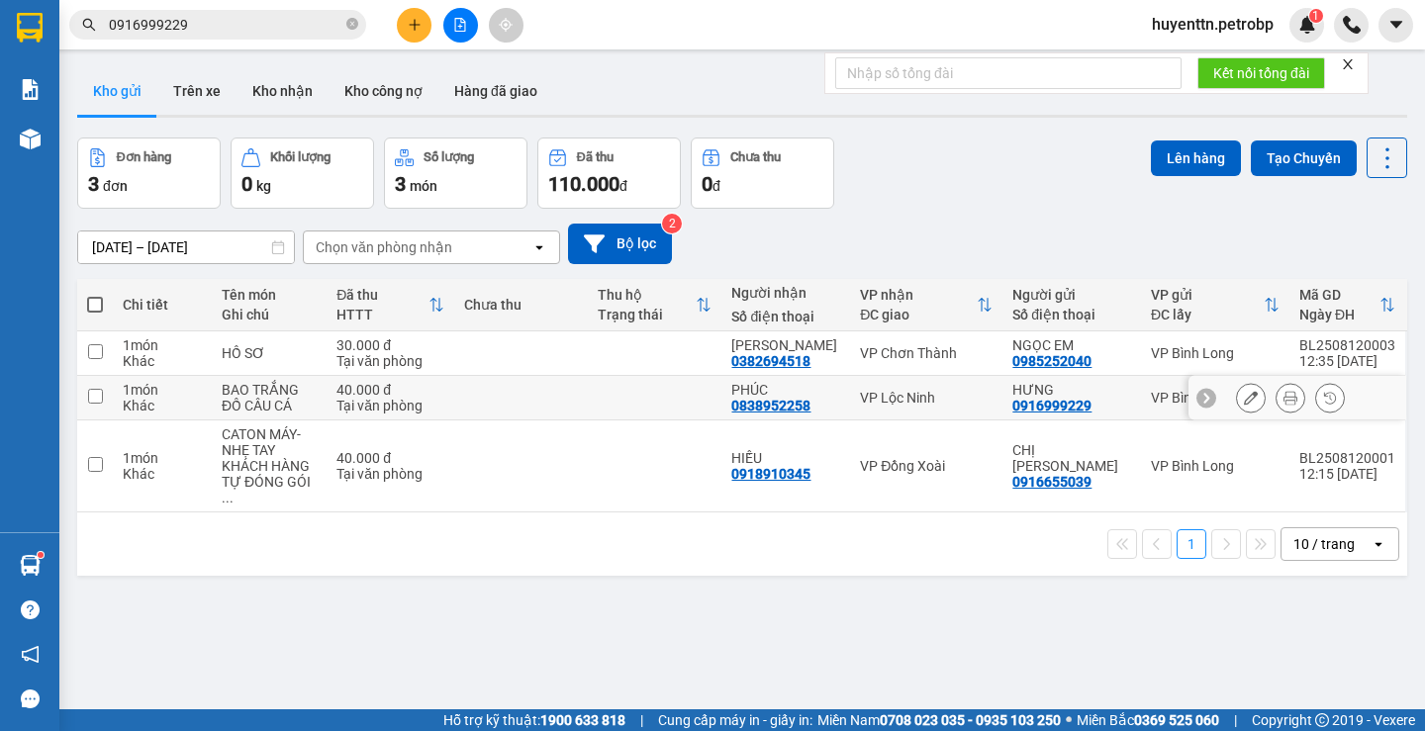
click at [99, 403] on input "checkbox" at bounding box center [95, 396] width 15 height 15
checkbox input "true"
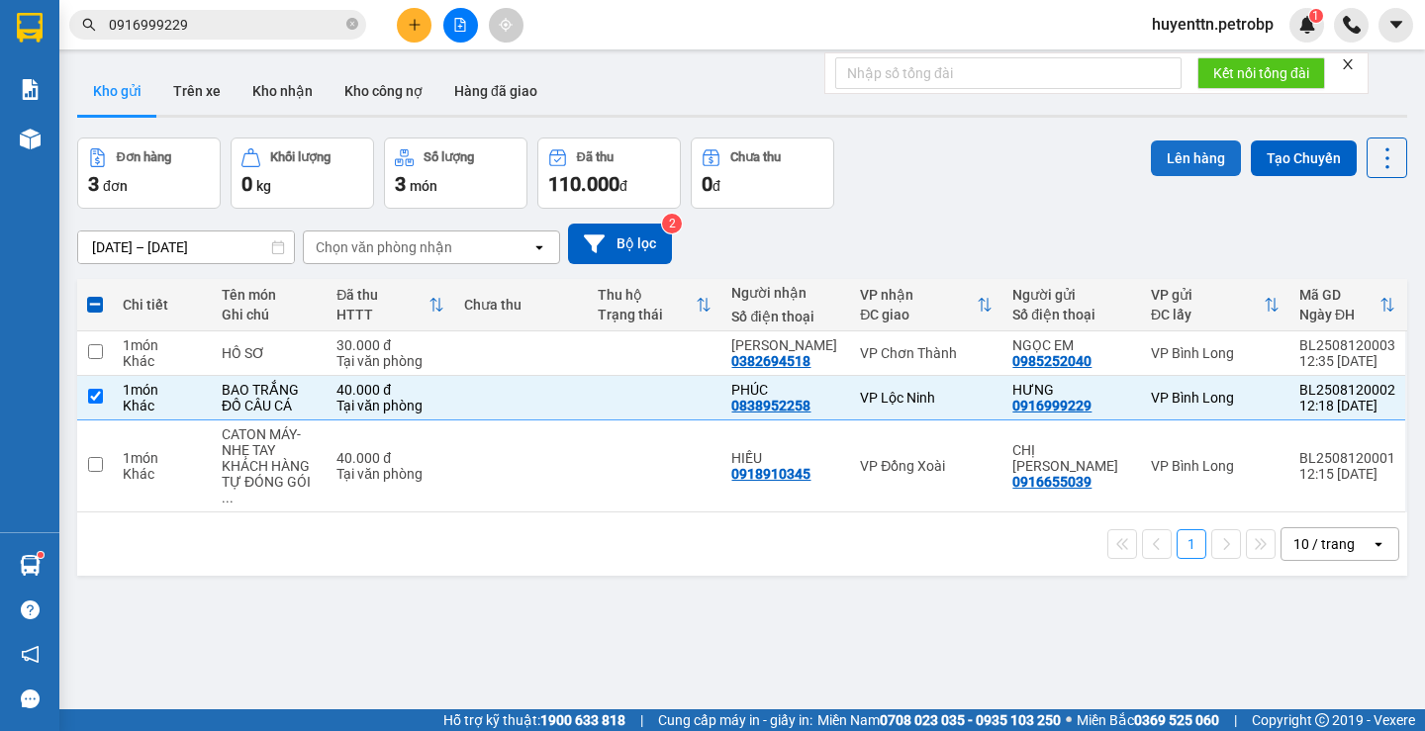
click at [1188, 160] on button "Lên hàng" at bounding box center [1196, 159] width 90 height 36
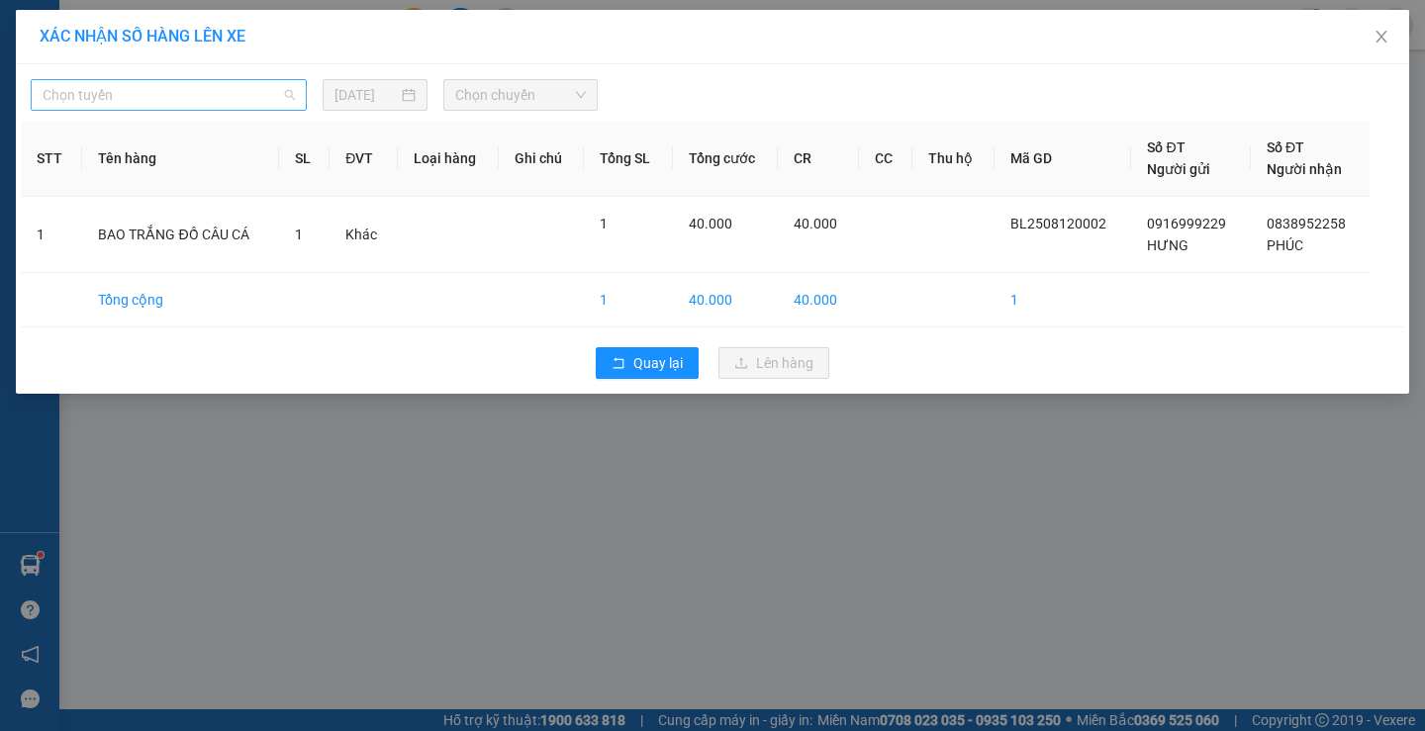
click at [281, 99] on span "Chọn tuyến" at bounding box center [169, 95] width 252 height 30
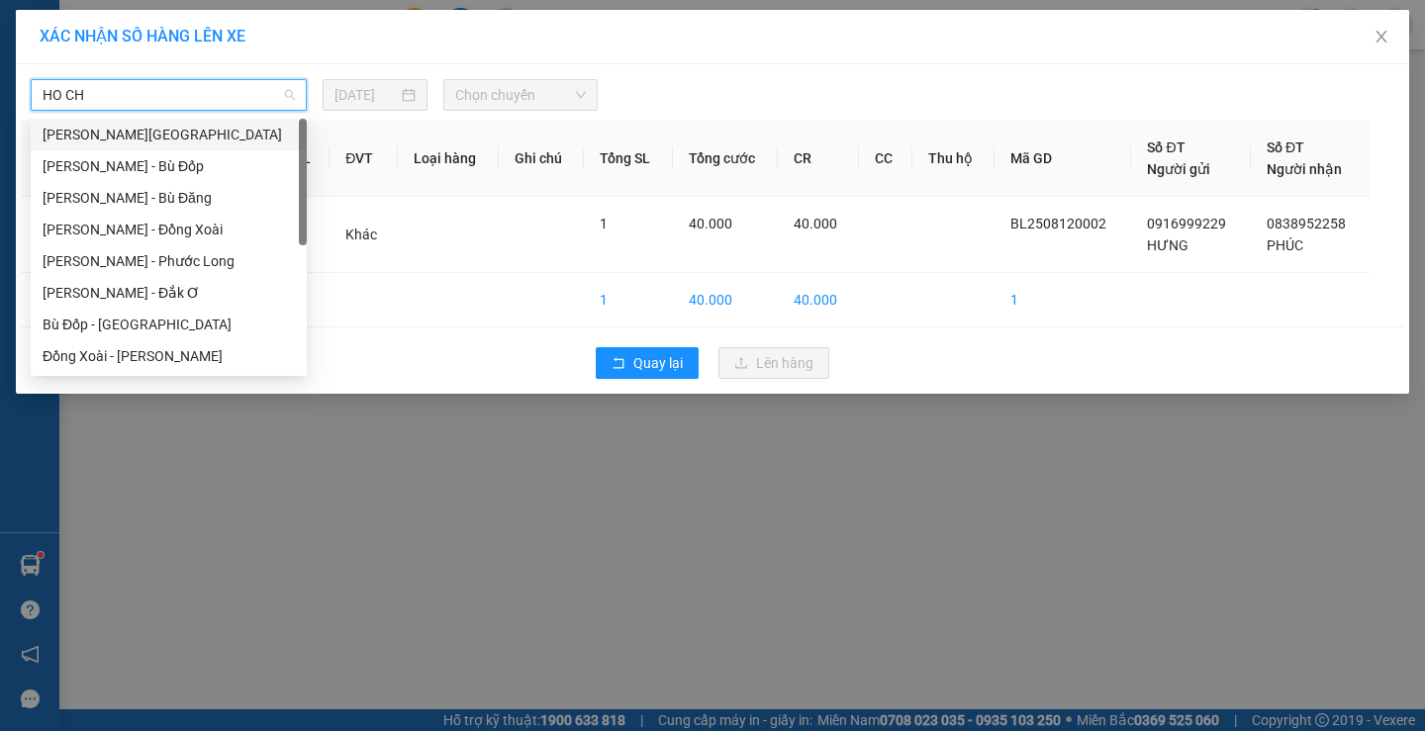
type input "HO CHI"
click at [189, 131] on div "Hồ Chí Minh - Lộc Ninh" at bounding box center [169, 135] width 252 height 22
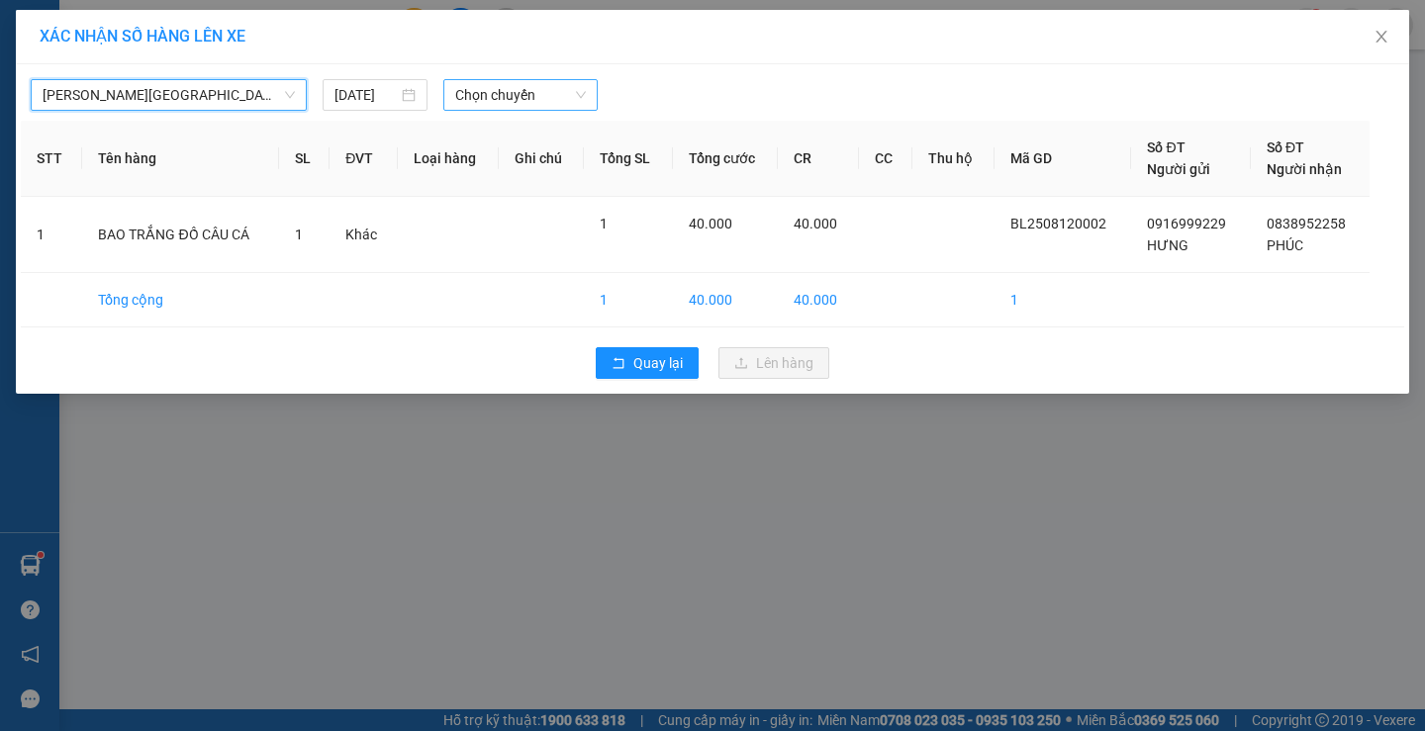
click at [504, 100] on span "Chọn chuyến" at bounding box center [520, 95] width 131 height 30
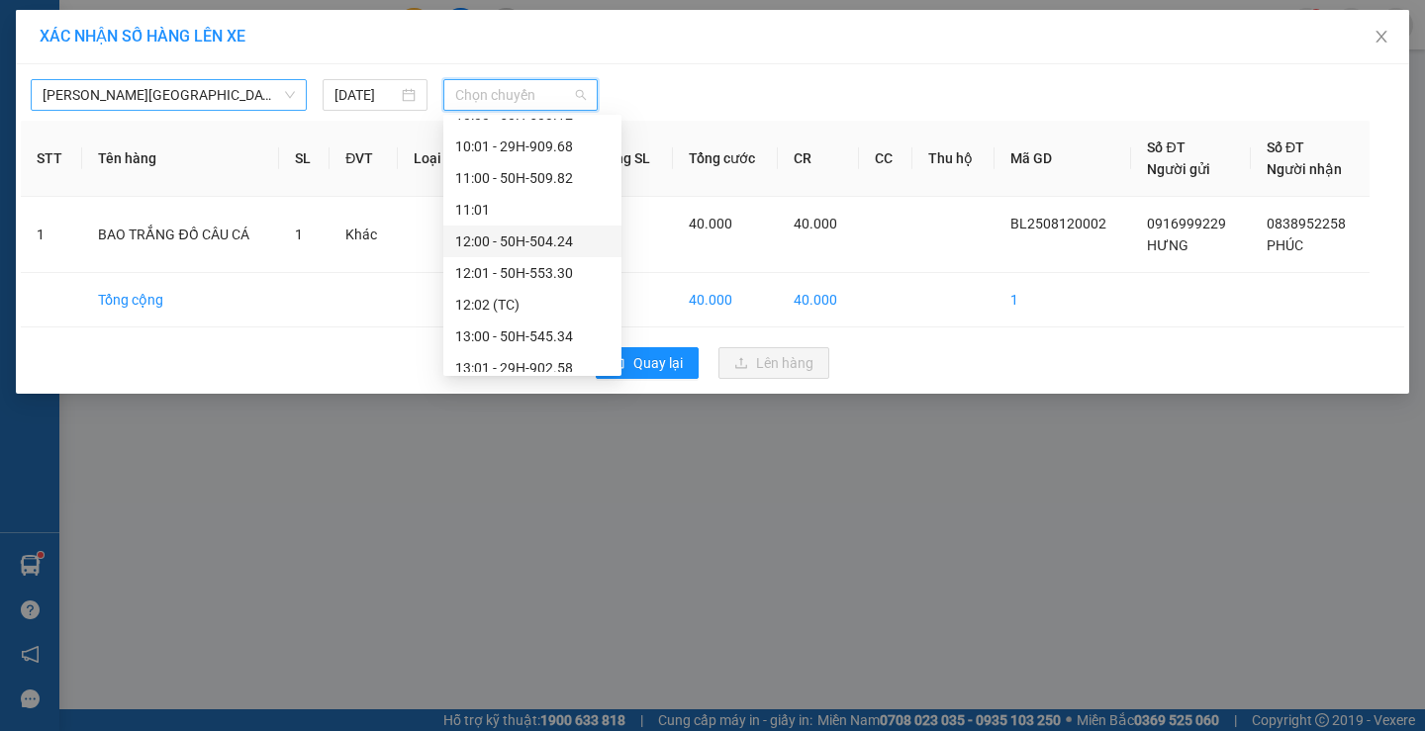
scroll to position [297, 0]
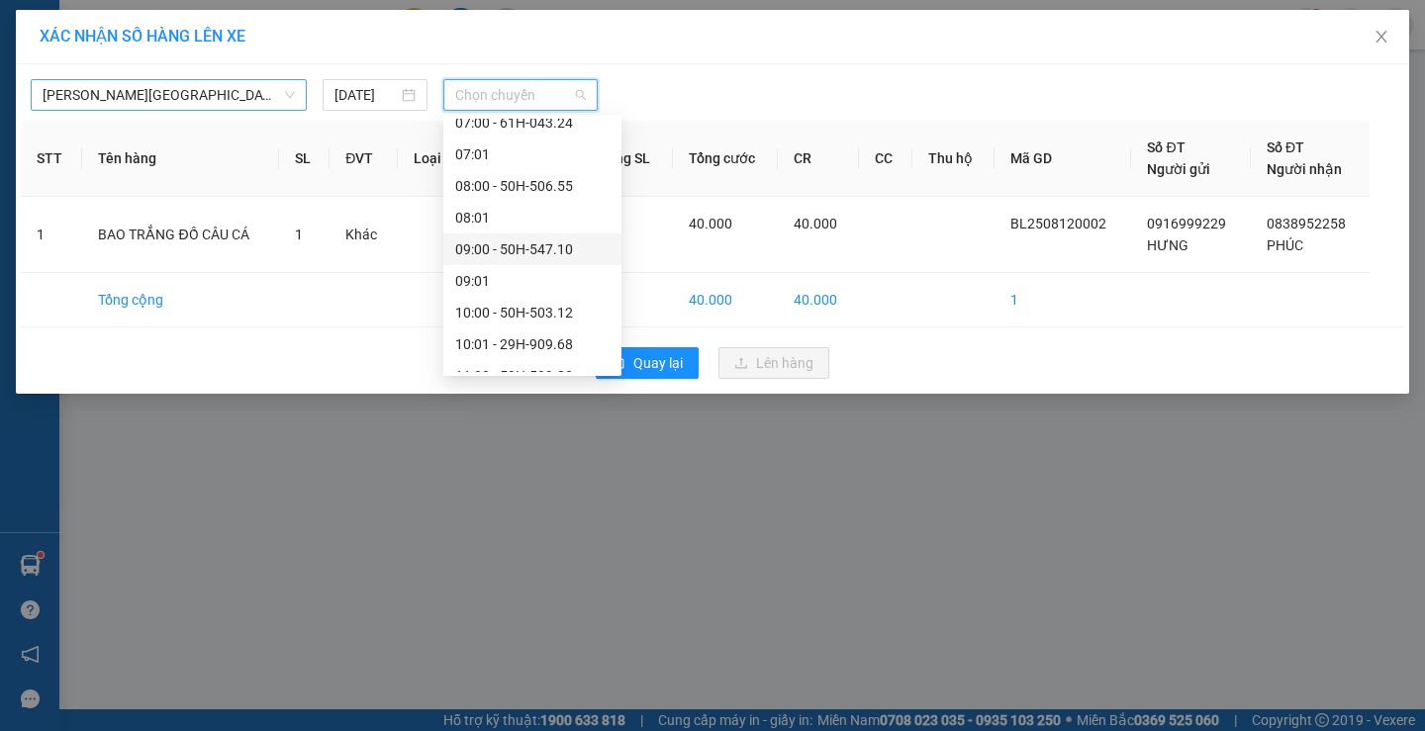
click at [538, 241] on div "09:00 - 50H-547.10" at bounding box center [532, 250] width 154 height 22
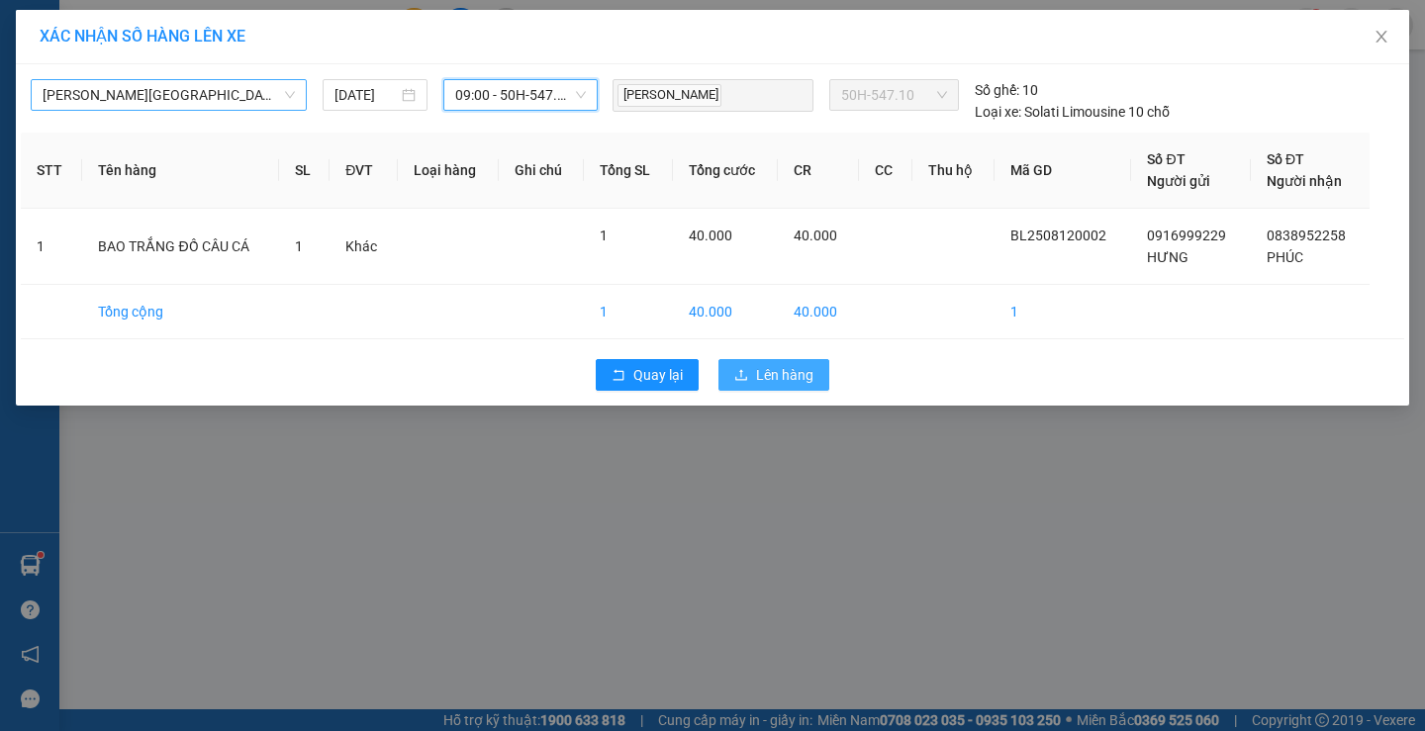
click at [762, 376] on span "Lên hàng" at bounding box center [784, 375] width 57 height 22
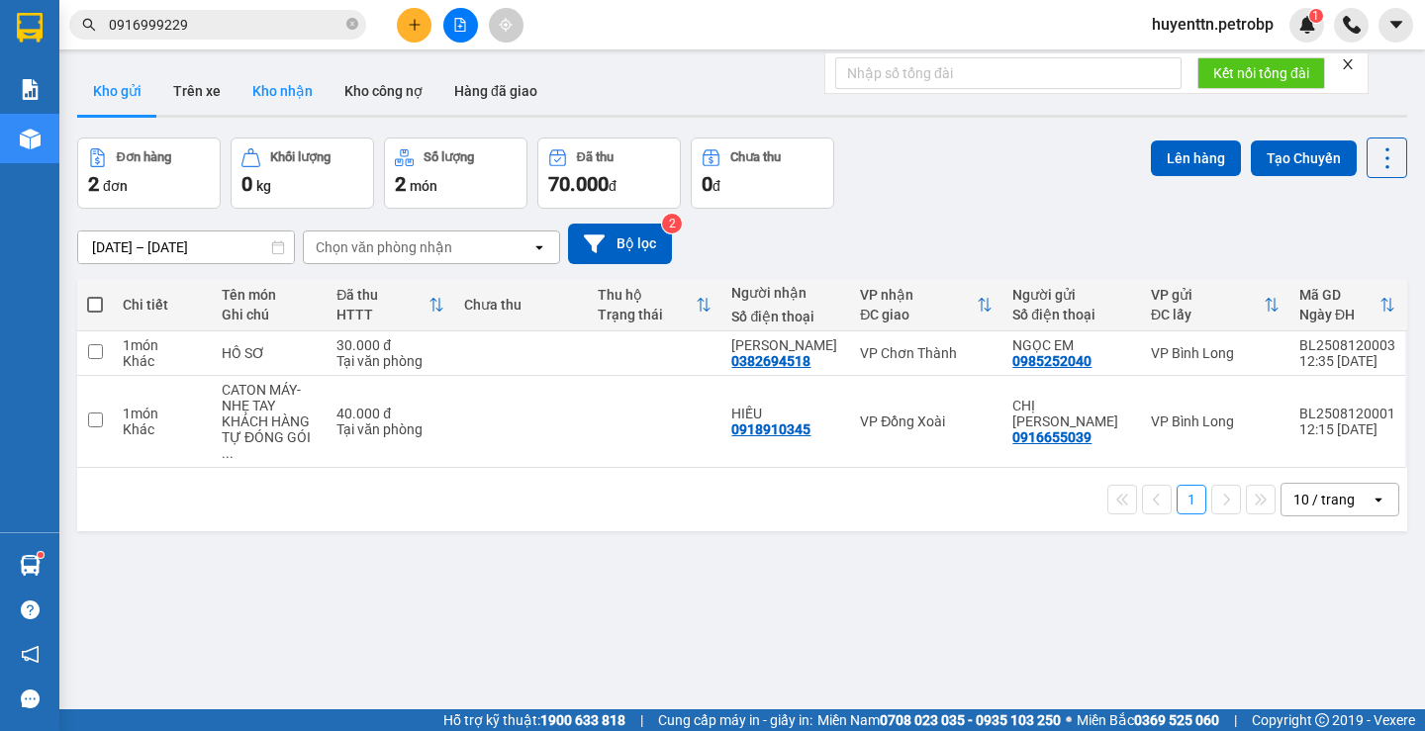
click at [287, 95] on button "Kho nhận" at bounding box center [283, 91] width 92 height 48
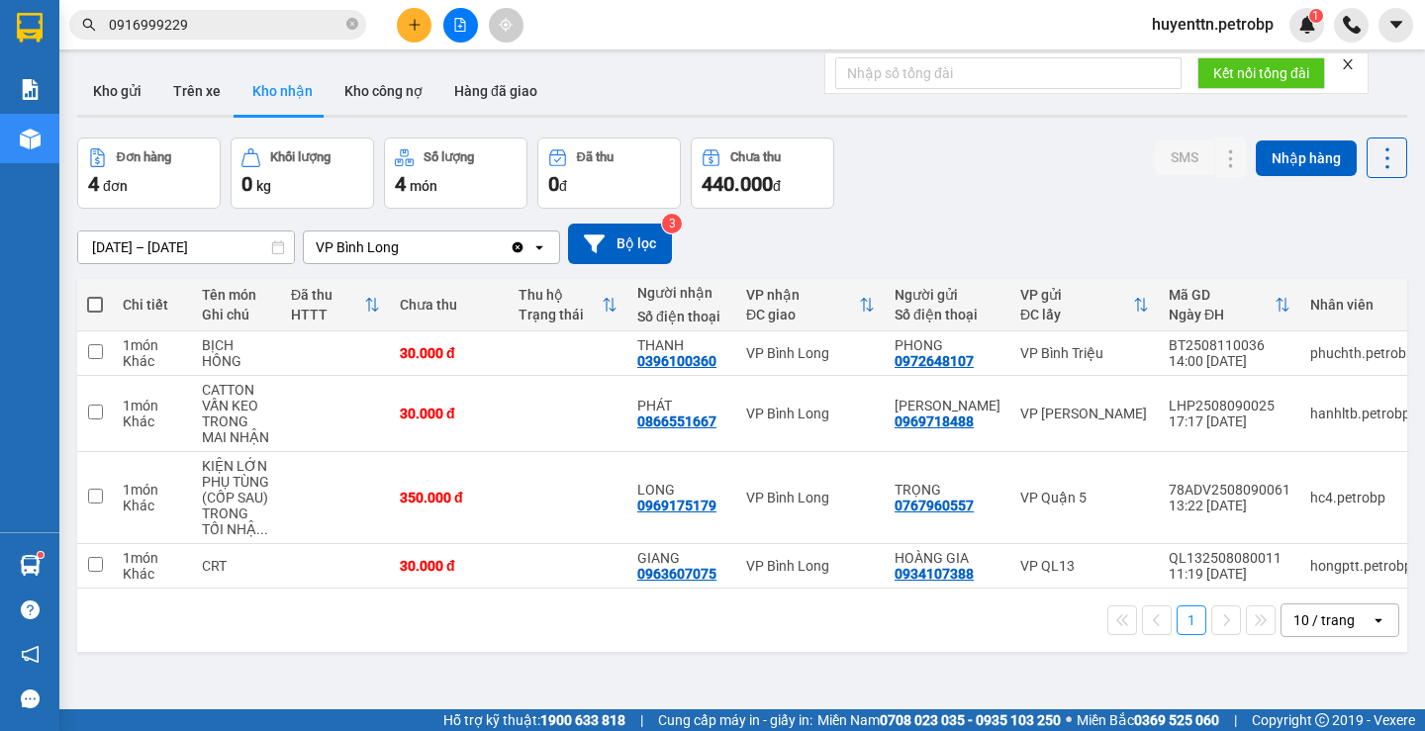
click at [245, 28] on input "0916999229" at bounding box center [226, 25] width 234 height 22
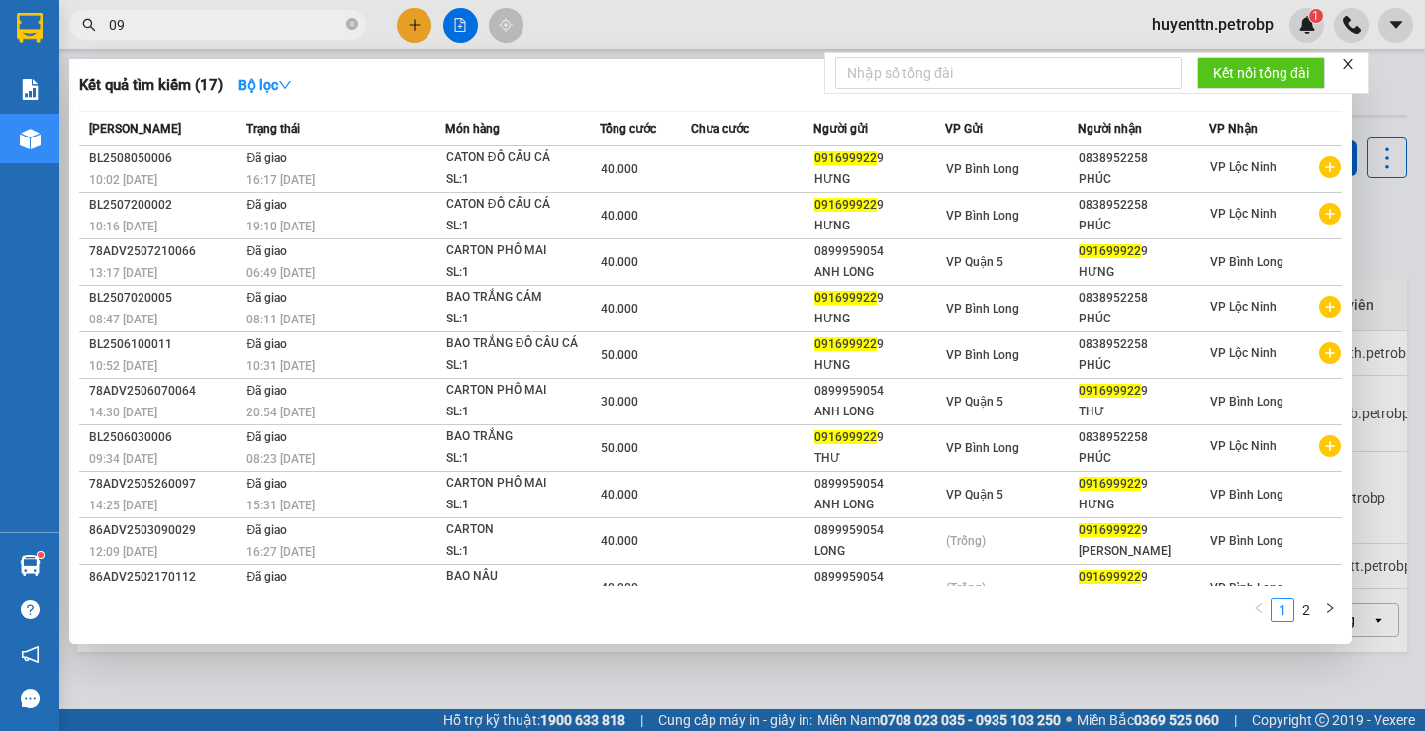
type input "0"
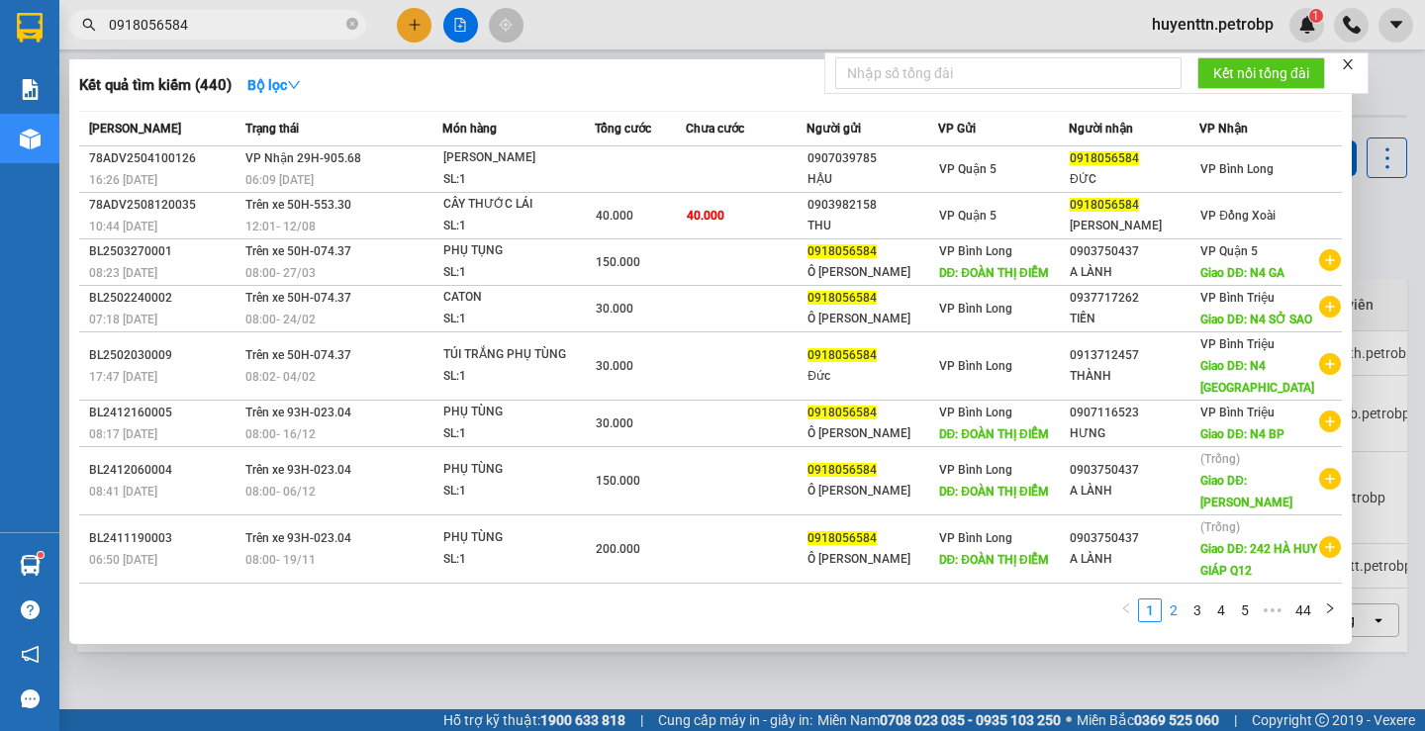
type input "0918056584"
click at [1171, 612] on link "2" at bounding box center [1174, 611] width 22 height 22
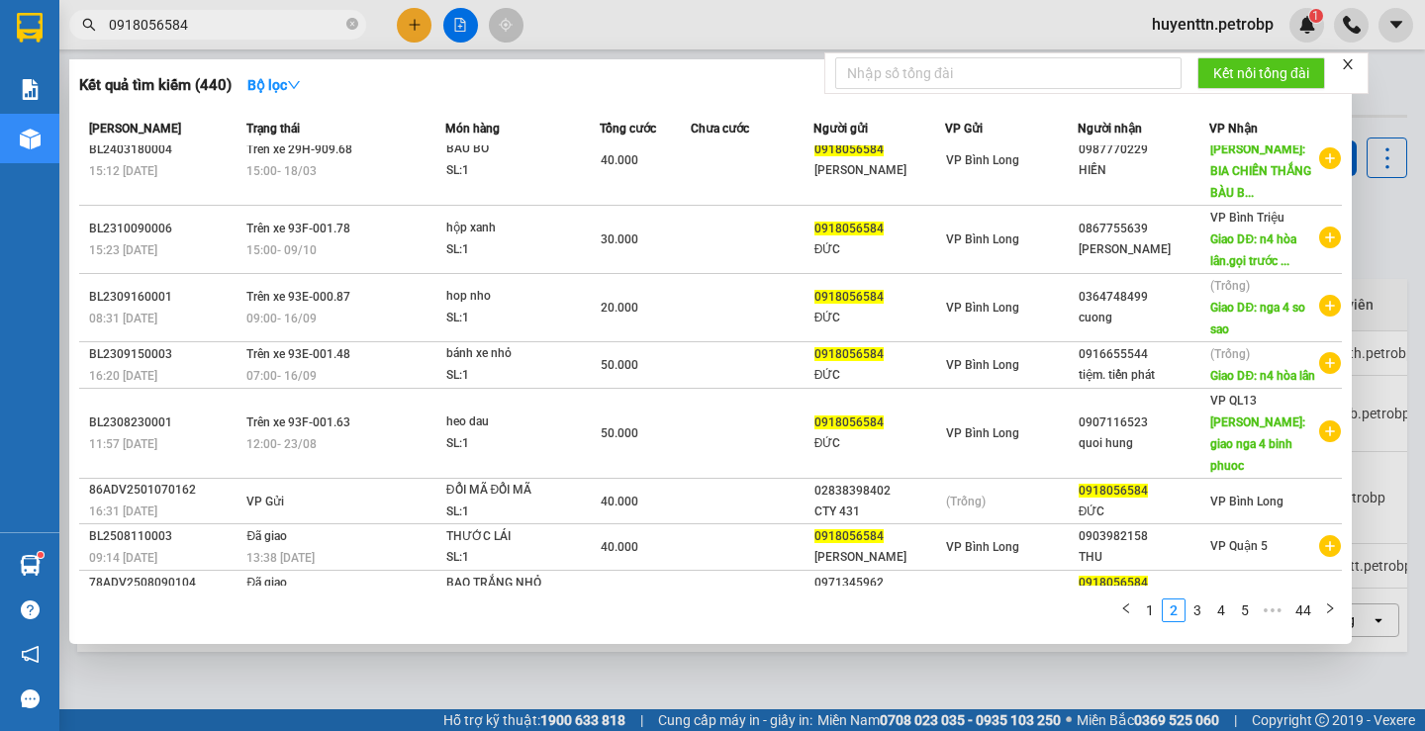
scroll to position [177, 0]
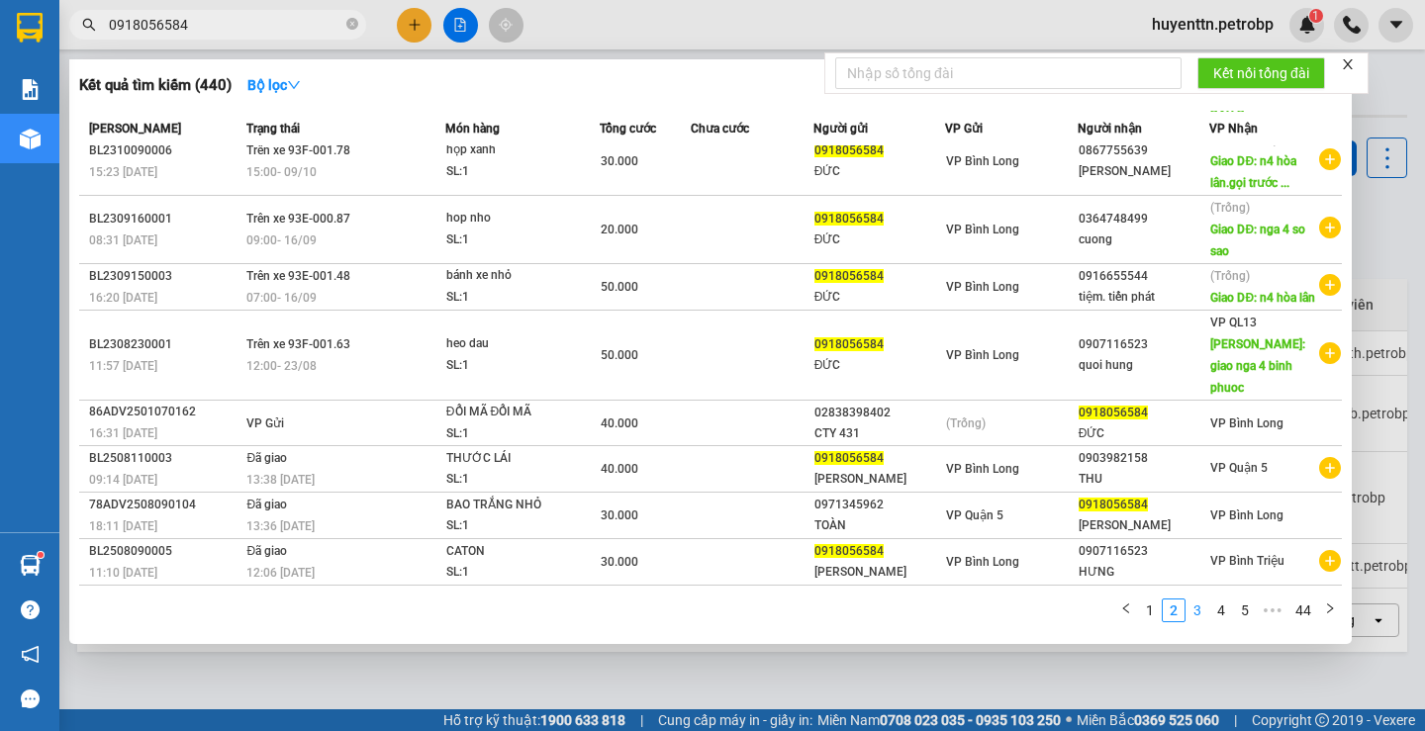
click at [1195, 617] on link "3" at bounding box center [1198, 611] width 22 height 22
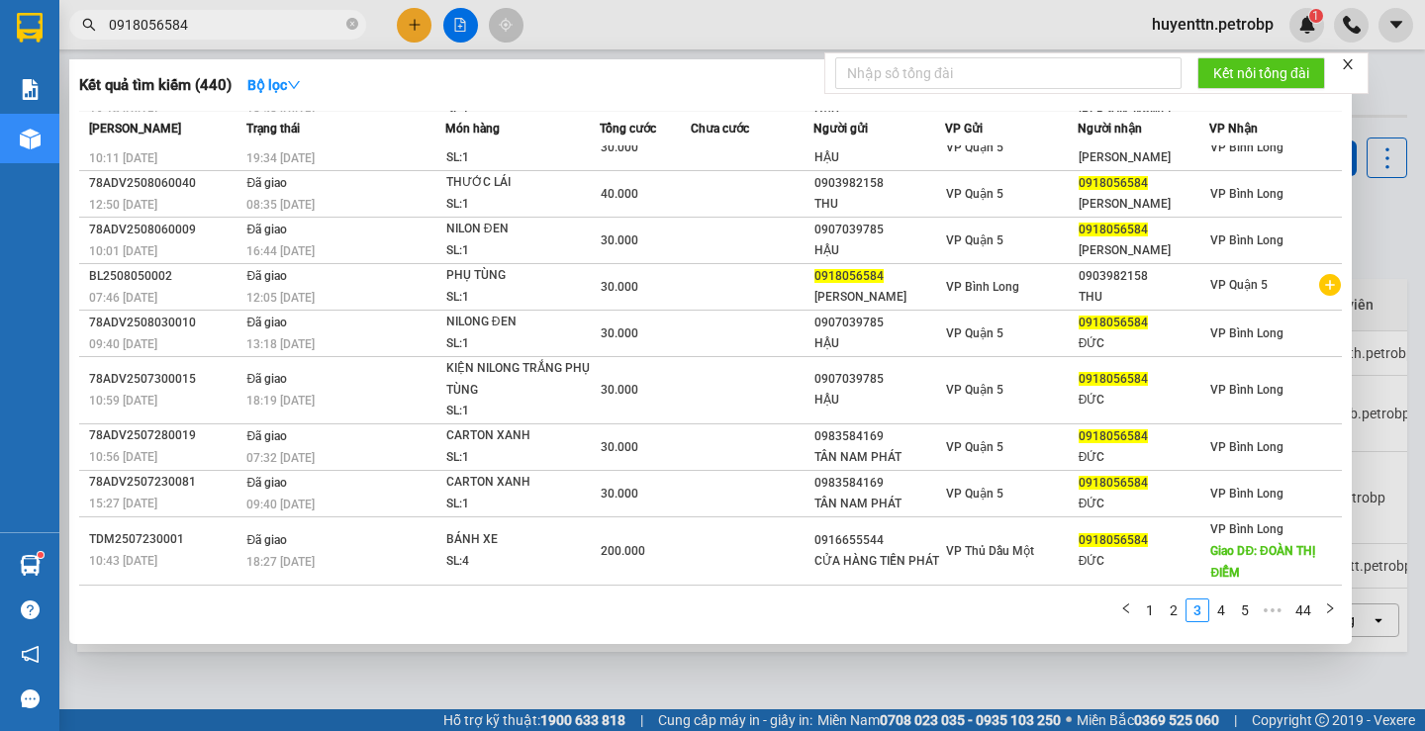
scroll to position [0, 0]
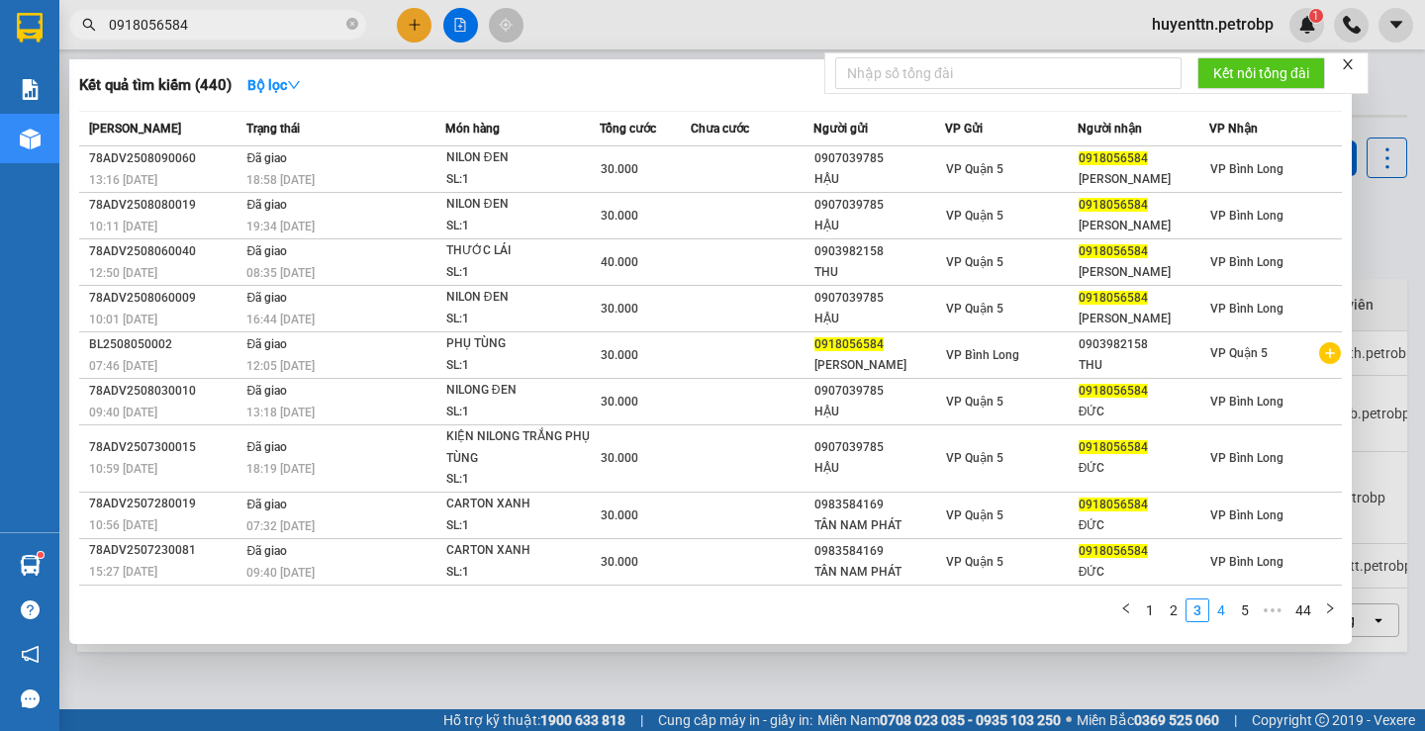
click at [1219, 610] on link "4" at bounding box center [1221, 611] width 22 height 22
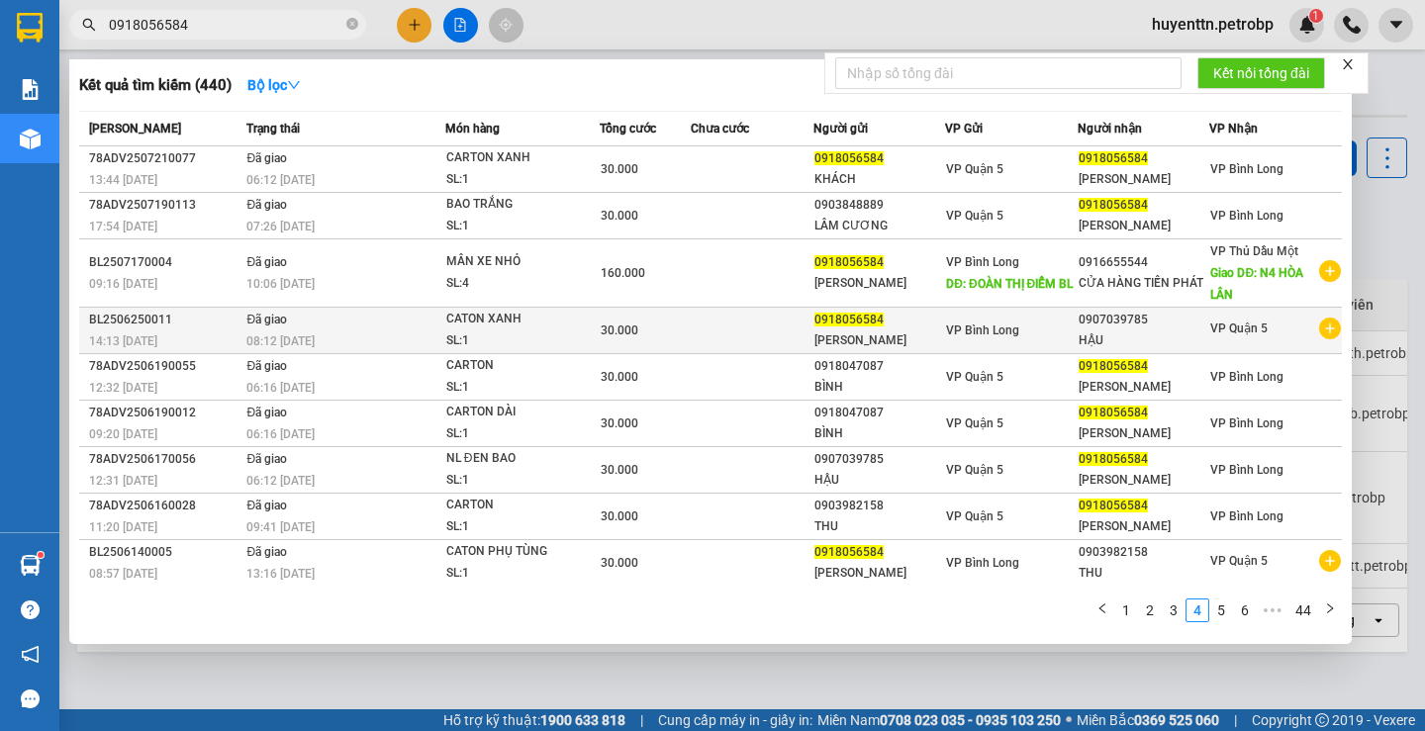
click at [1319, 335] on icon "plus-circle" at bounding box center [1330, 329] width 22 height 22
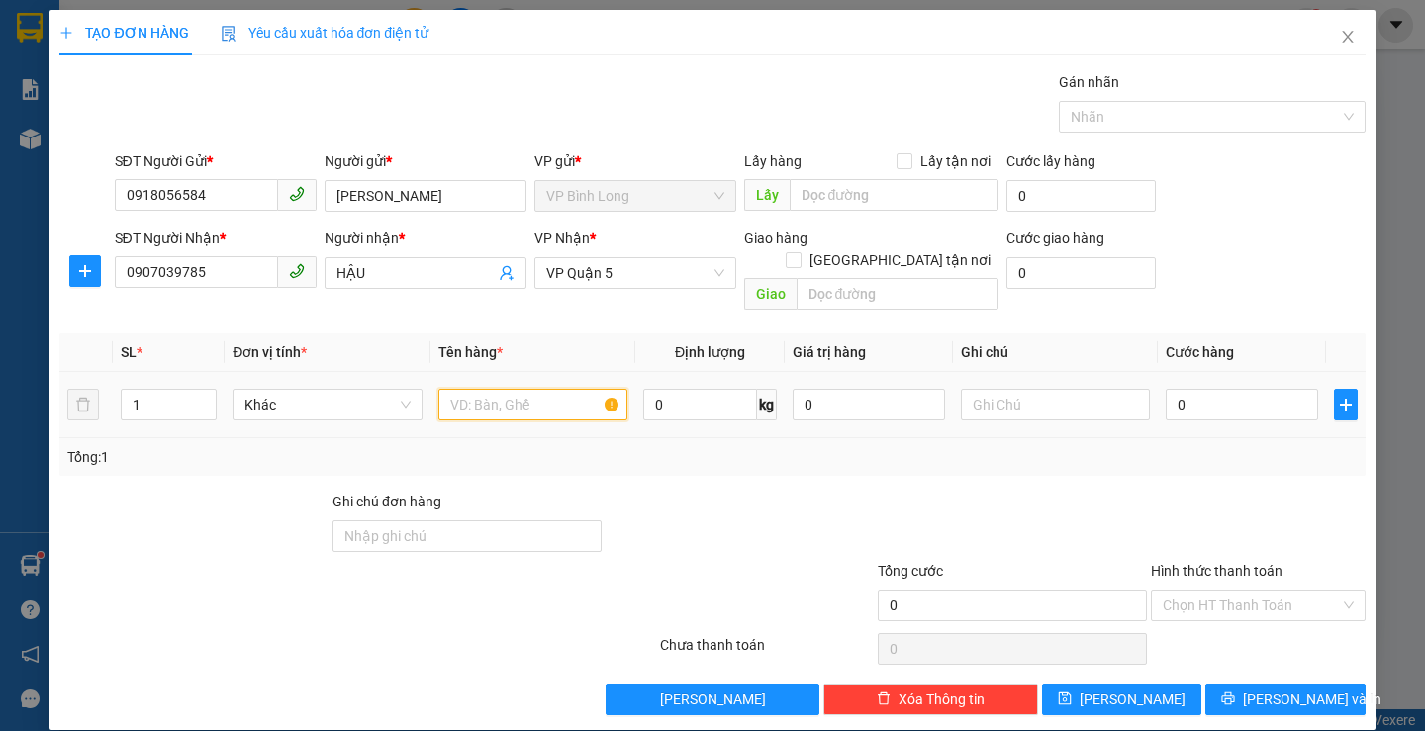
click at [542, 390] on input "text" at bounding box center [532, 405] width 189 height 32
type input "CATON"
click at [1253, 389] on input "0" at bounding box center [1242, 405] width 152 height 32
type input "3"
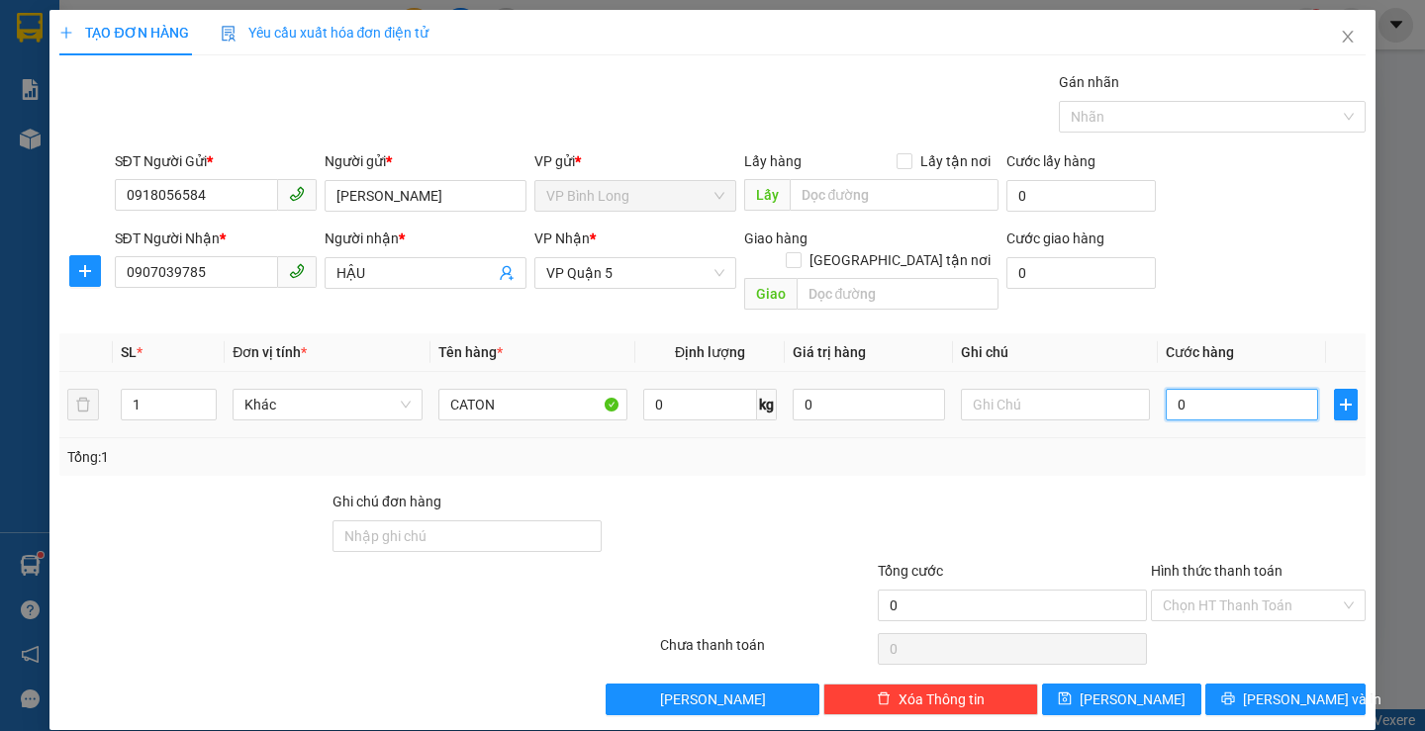
type input "3"
type input "30"
type input "300"
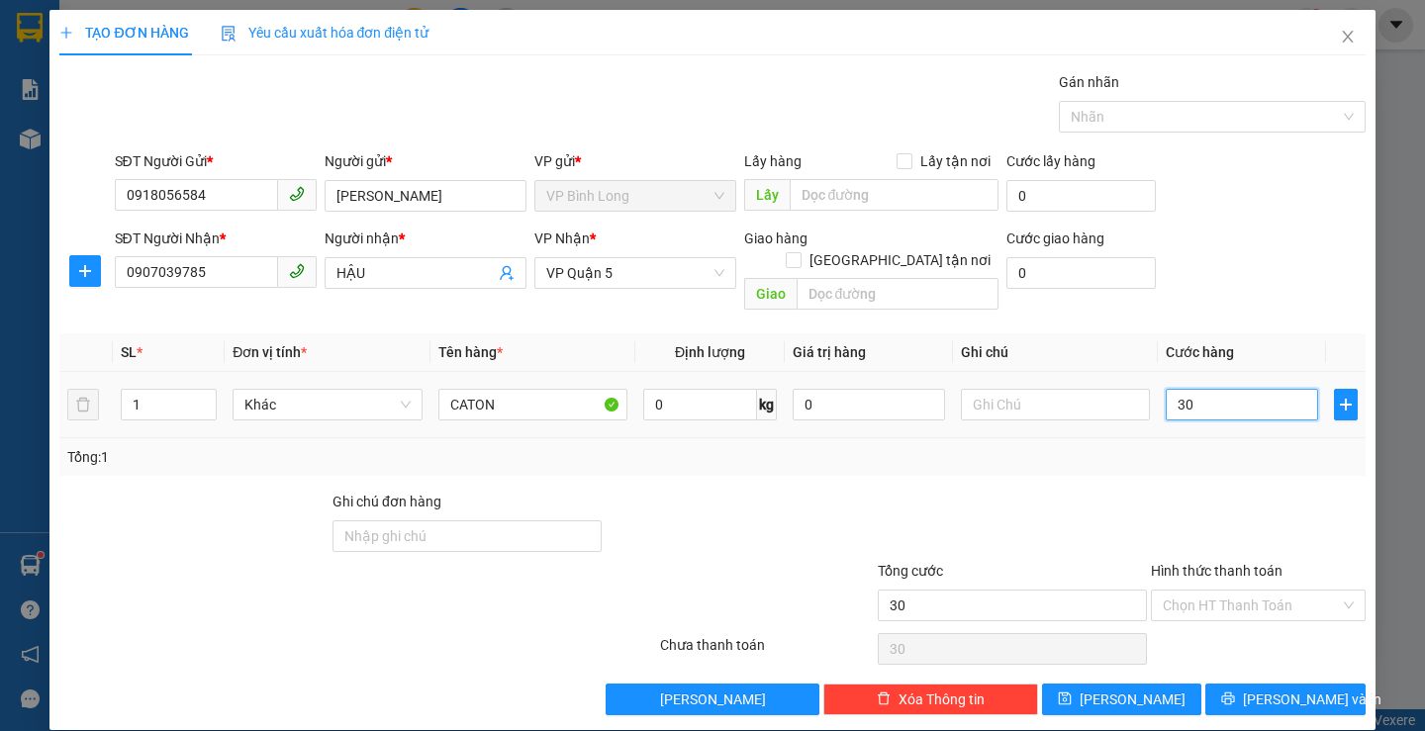
type input "300"
type input "3.000"
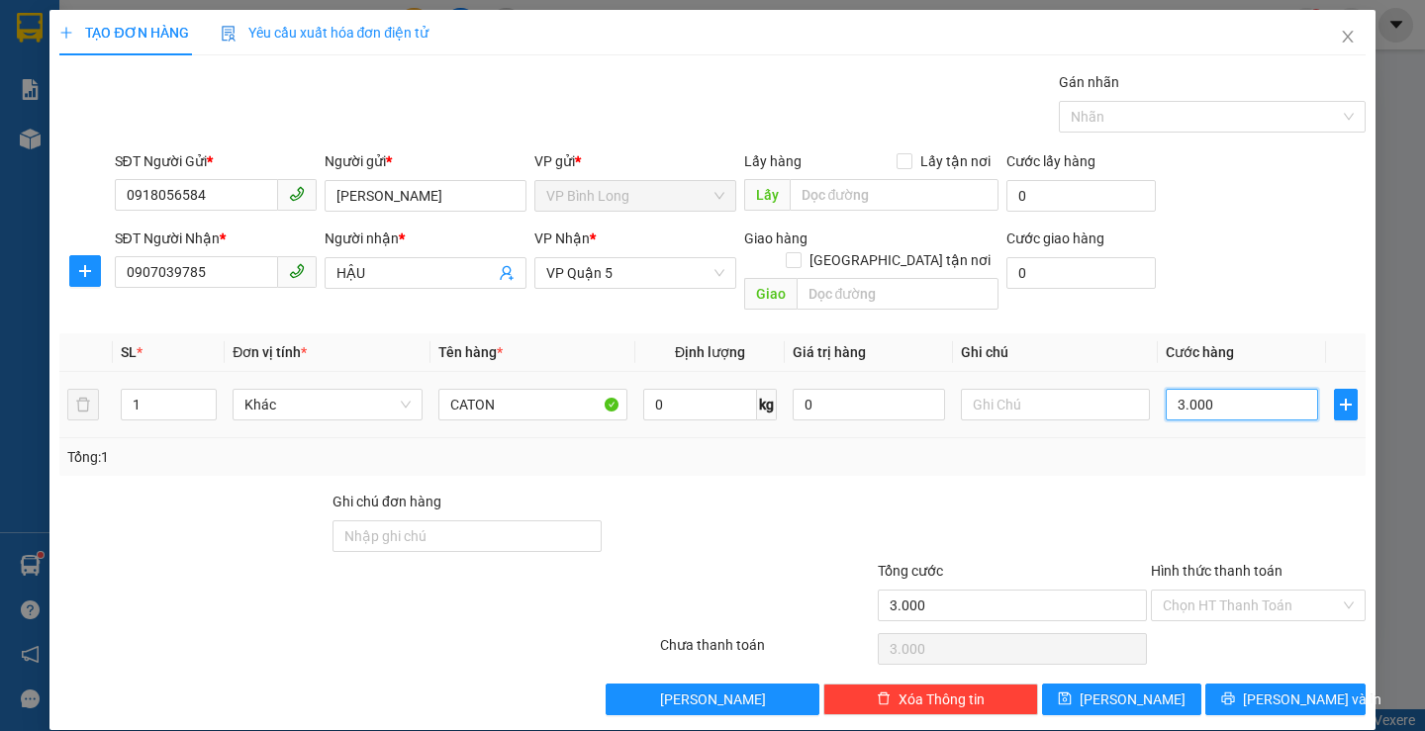
type input "30.000"
click at [1207, 594] on input "Hình thức thanh toán" at bounding box center [1251, 606] width 177 height 30
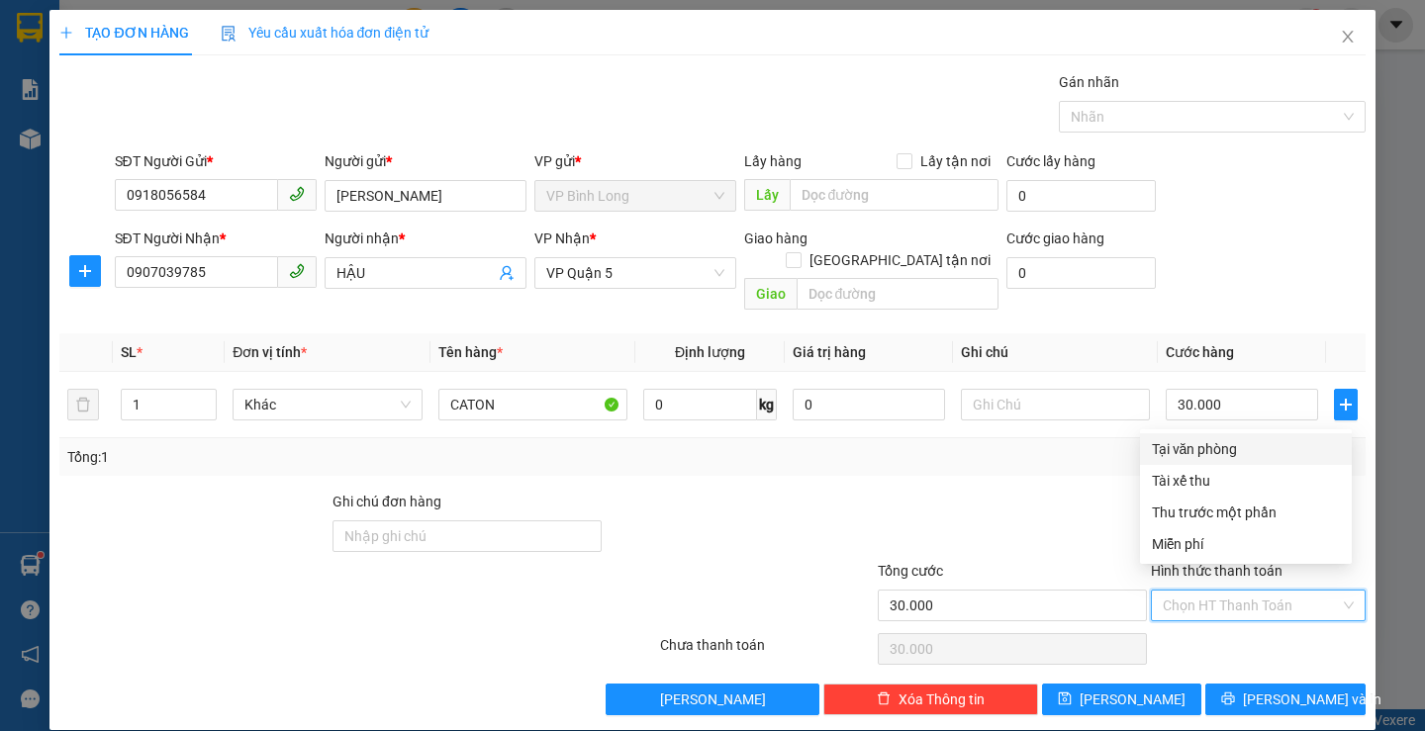
click at [1196, 450] on div "Tại văn phòng" at bounding box center [1246, 449] width 188 height 22
type input "0"
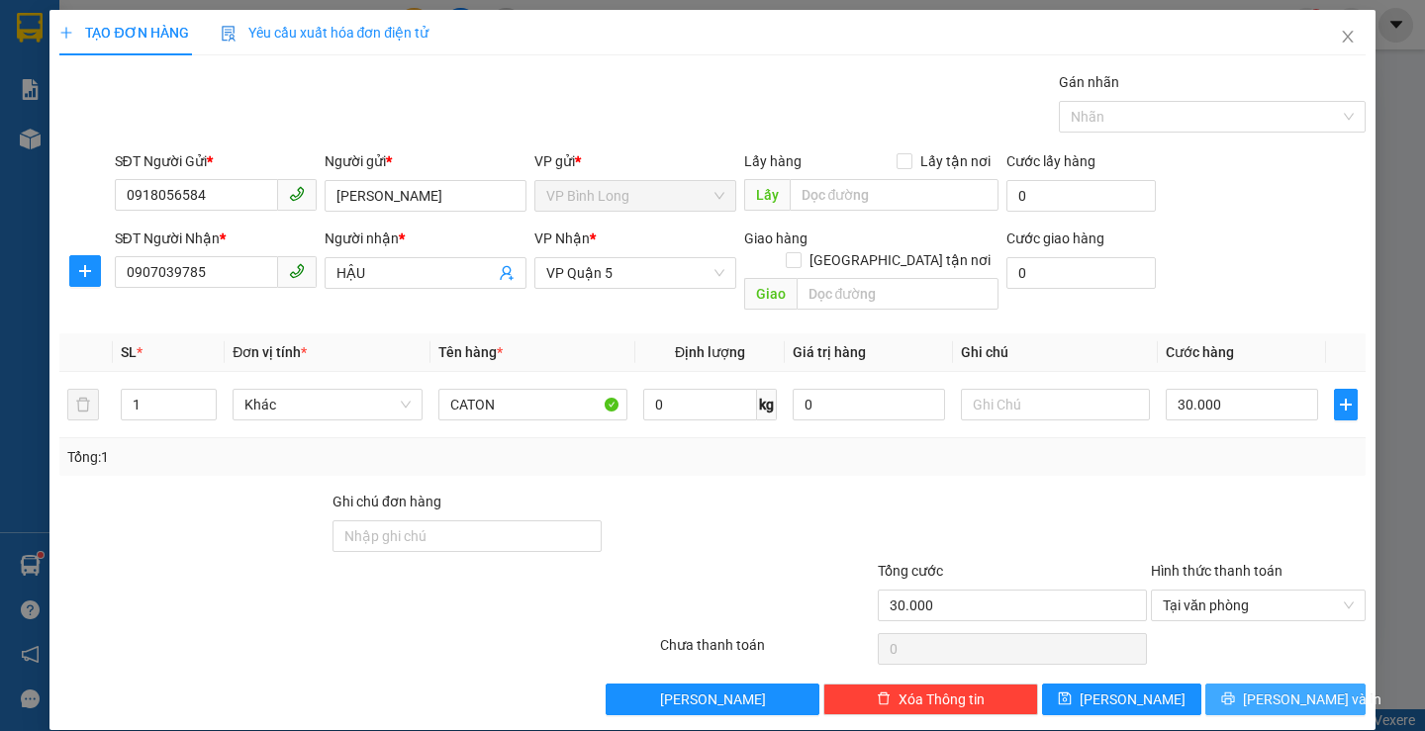
click at [1252, 684] on button "[PERSON_NAME] và In" at bounding box center [1284, 700] width 159 height 32
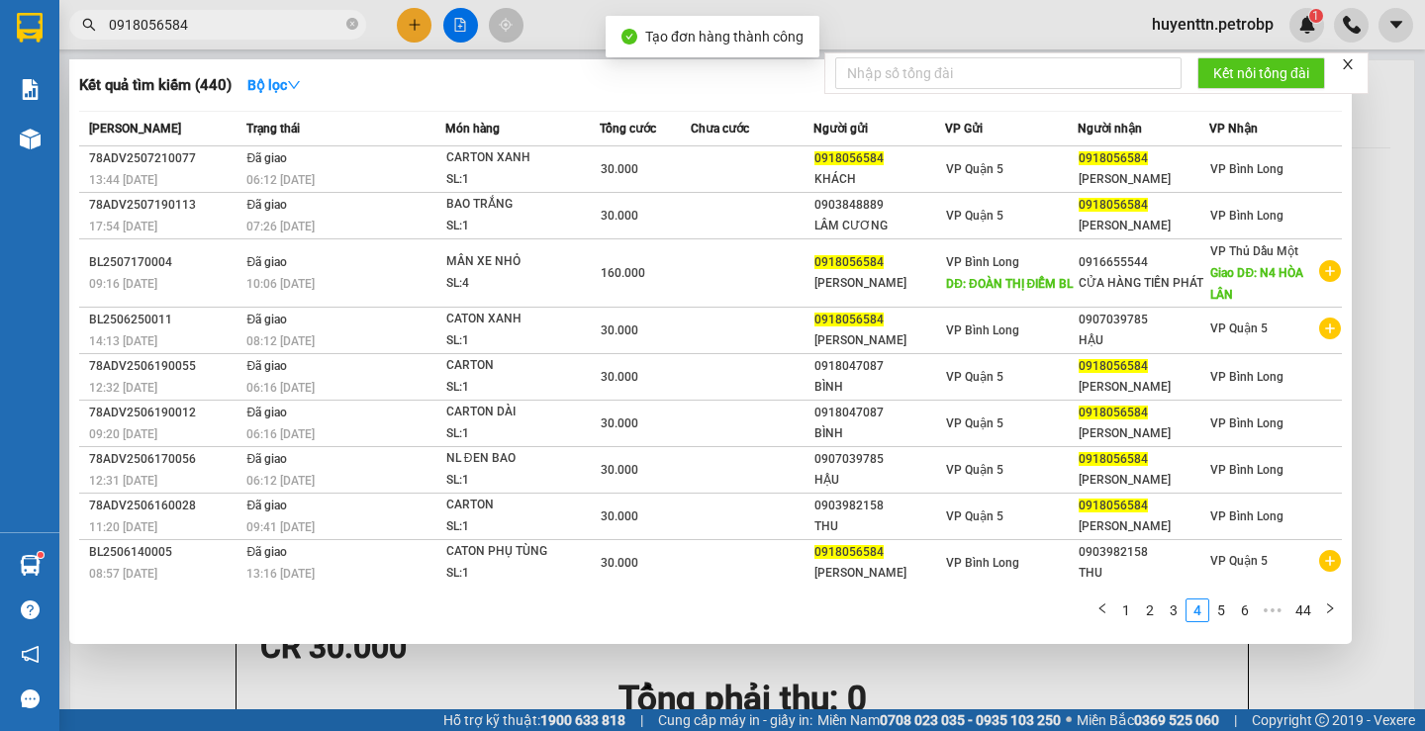
click at [879, 39] on div at bounding box center [712, 365] width 1425 height 731
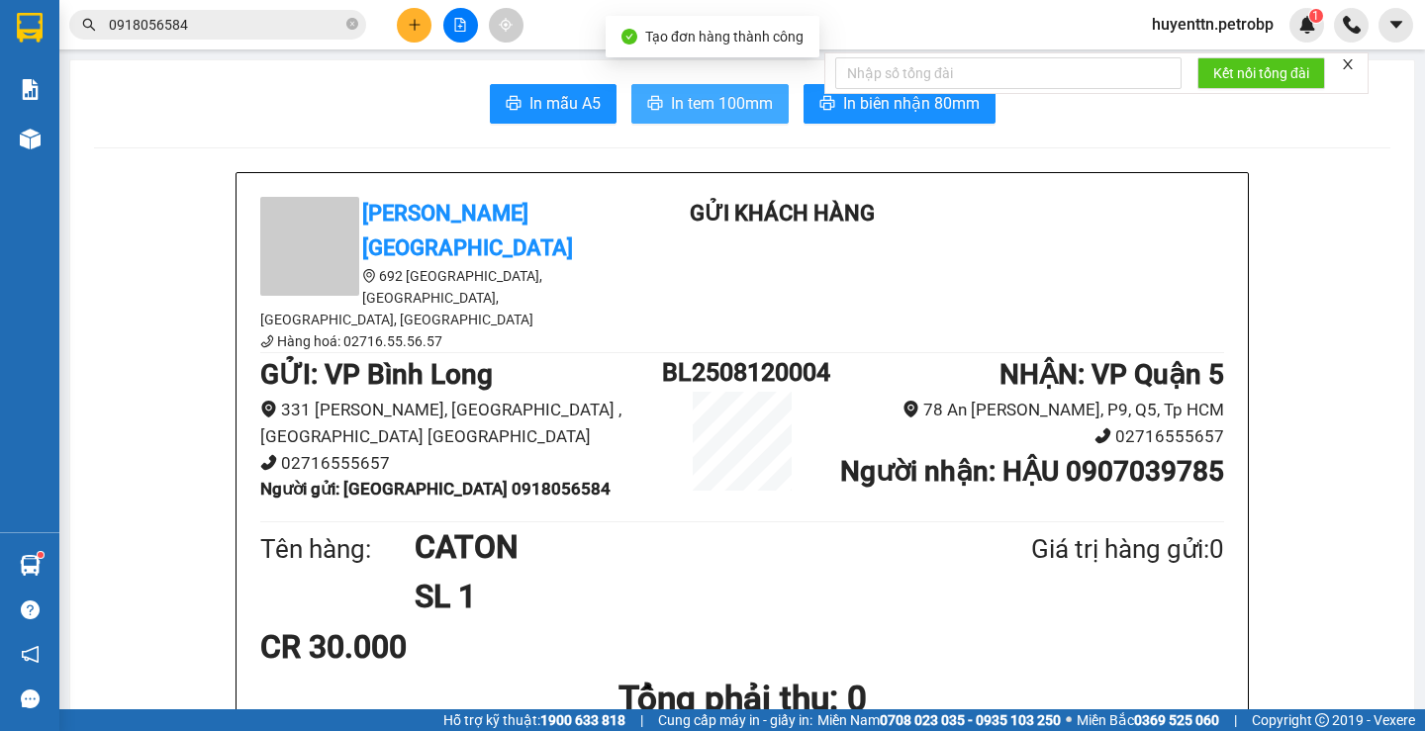
click at [749, 104] on span "In tem 100mm" at bounding box center [722, 103] width 102 height 25
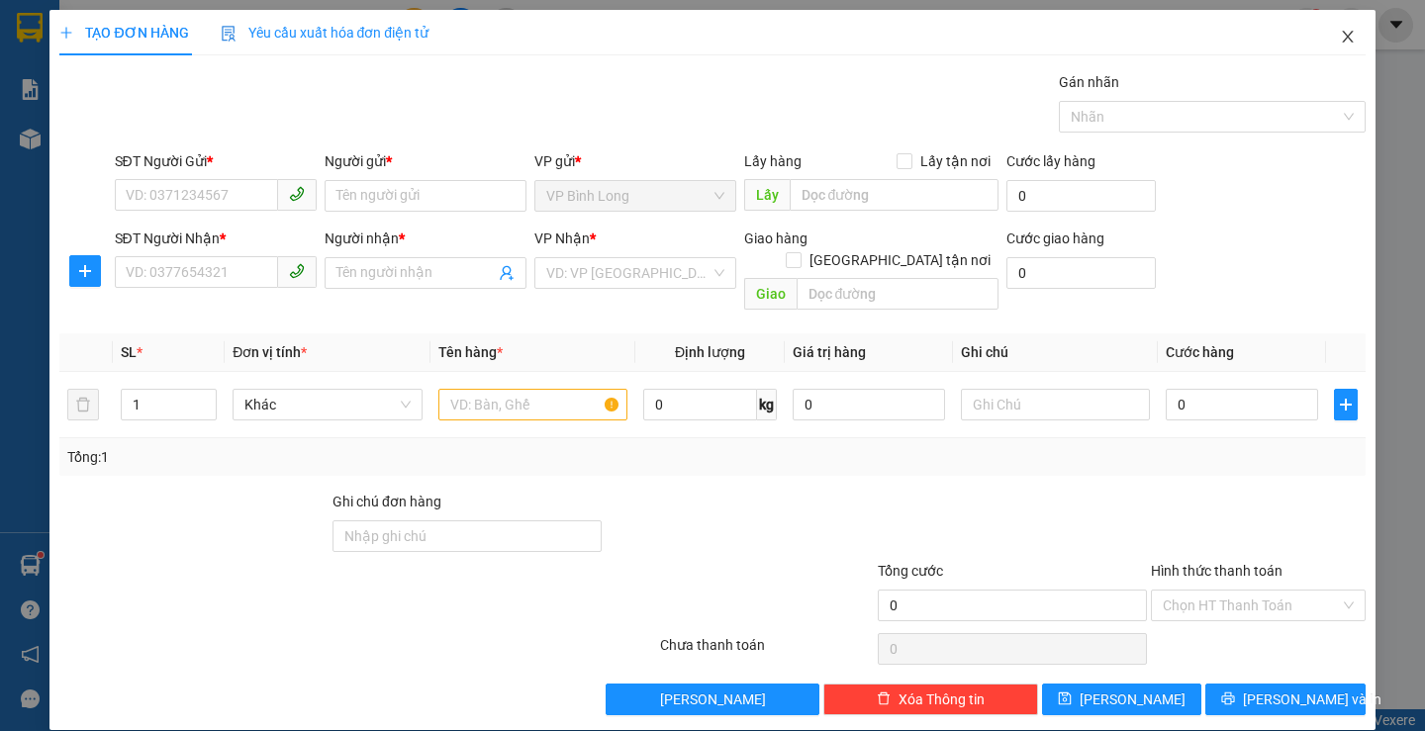
click at [1340, 34] on icon "close" at bounding box center [1348, 37] width 16 height 16
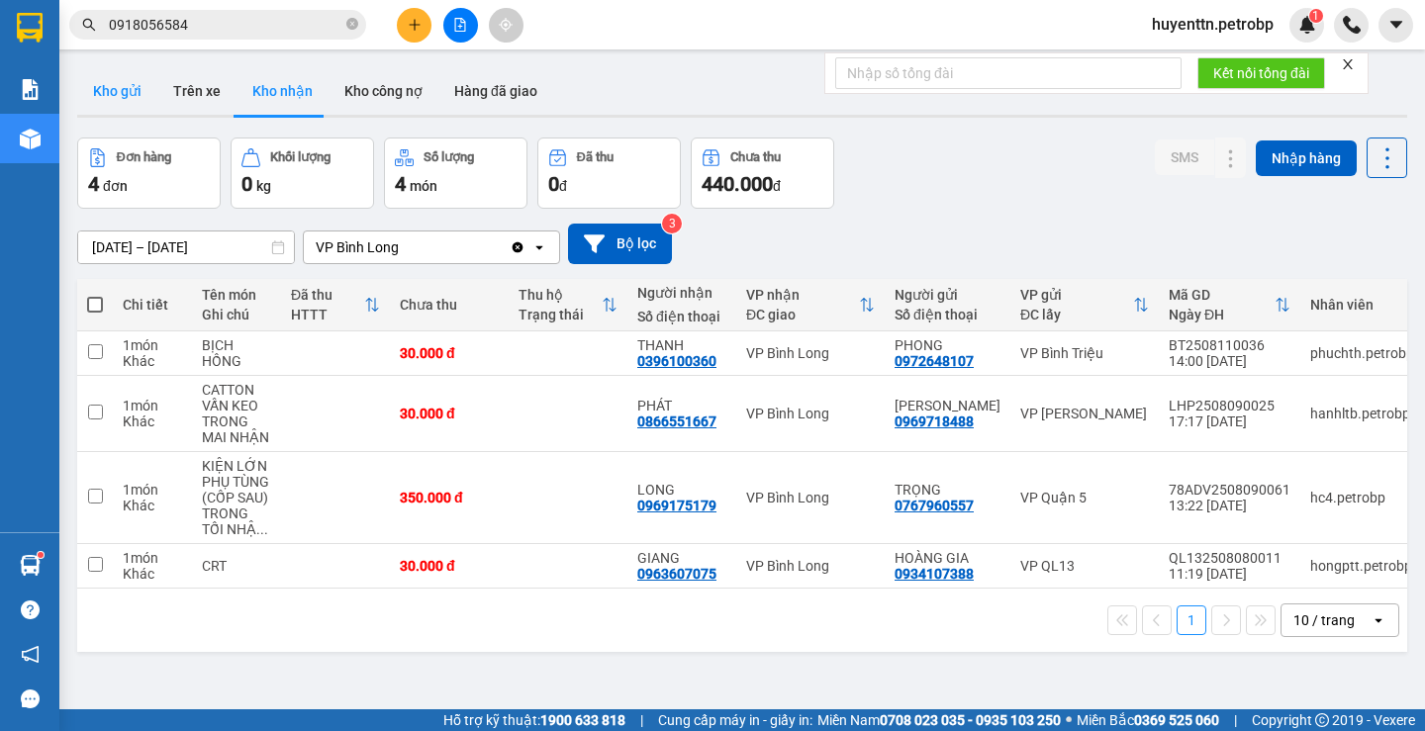
click at [97, 97] on button "Kho gửi" at bounding box center [117, 91] width 80 height 48
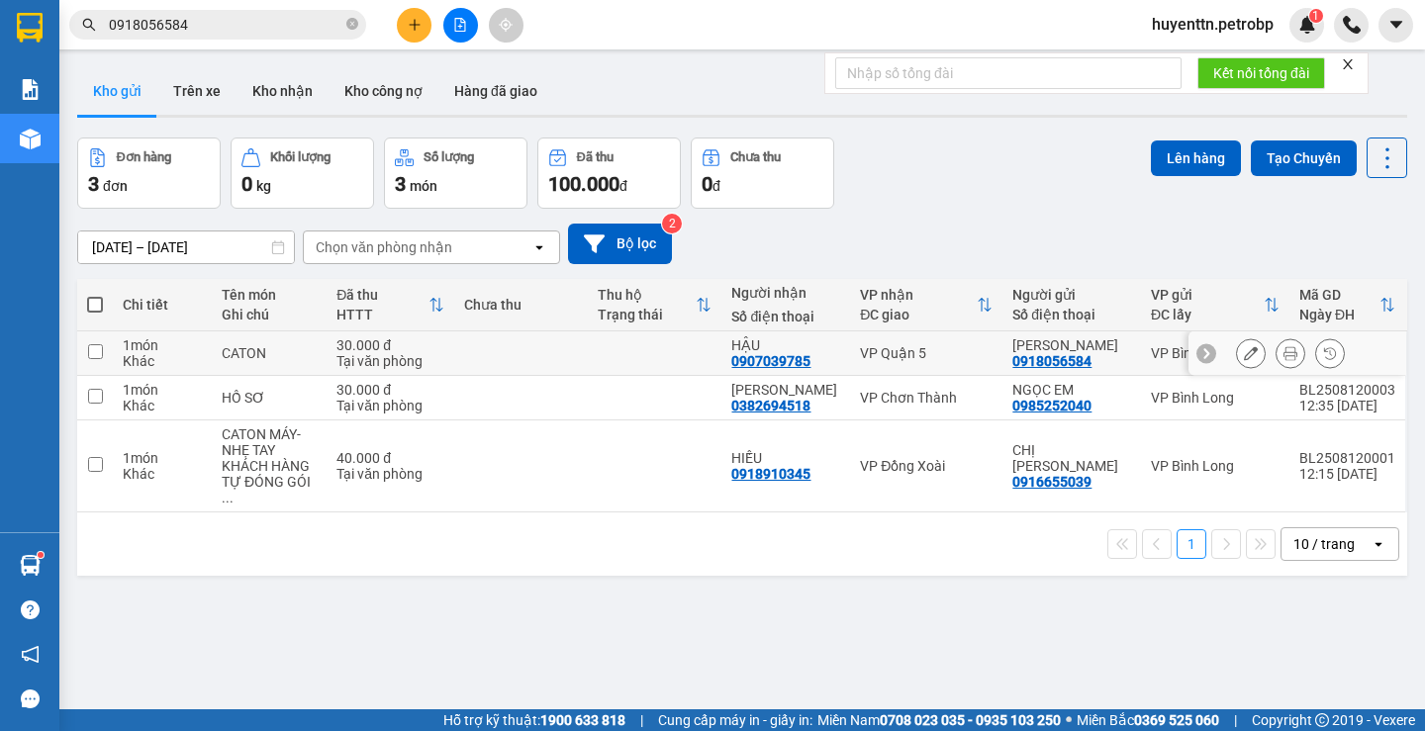
click at [92, 355] on input "checkbox" at bounding box center [95, 351] width 15 height 15
checkbox input "true"
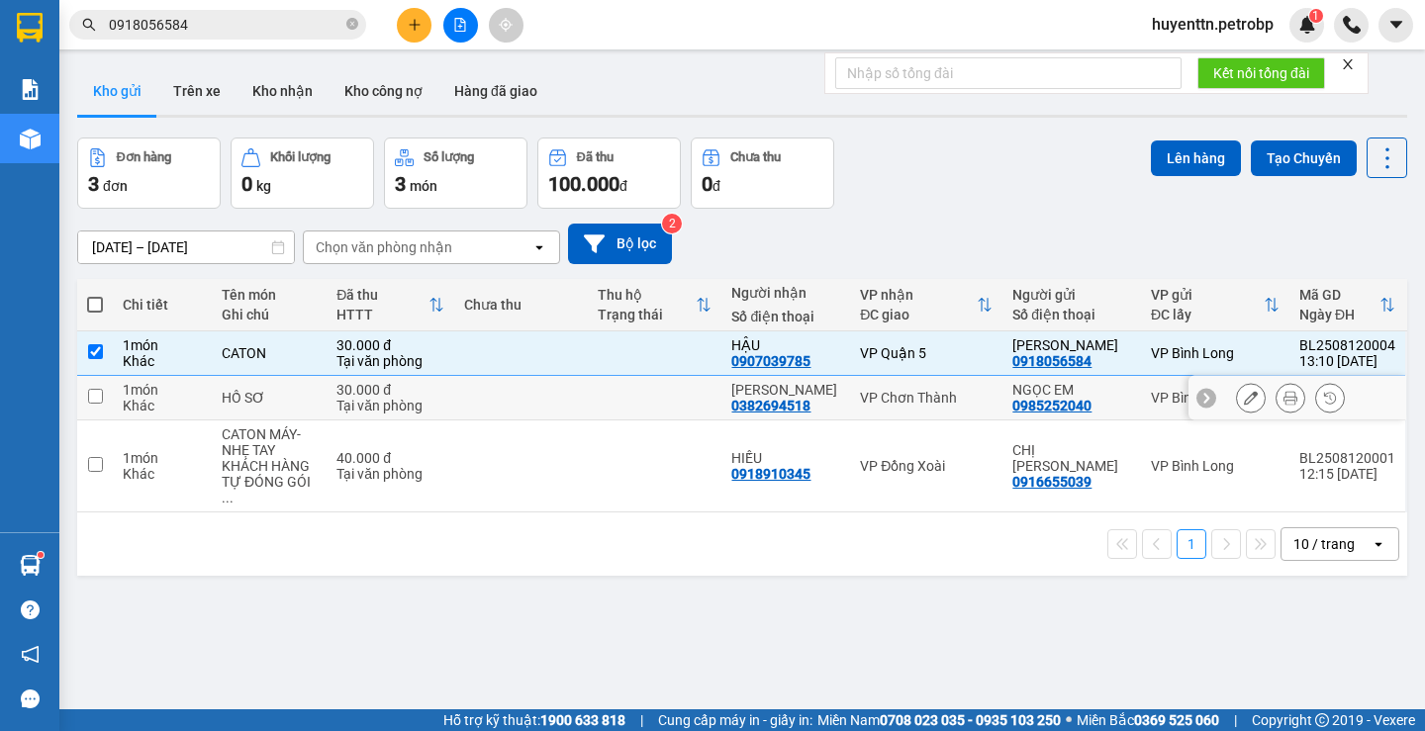
click at [90, 398] on input "checkbox" at bounding box center [95, 396] width 15 height 15
checkbox input "true"
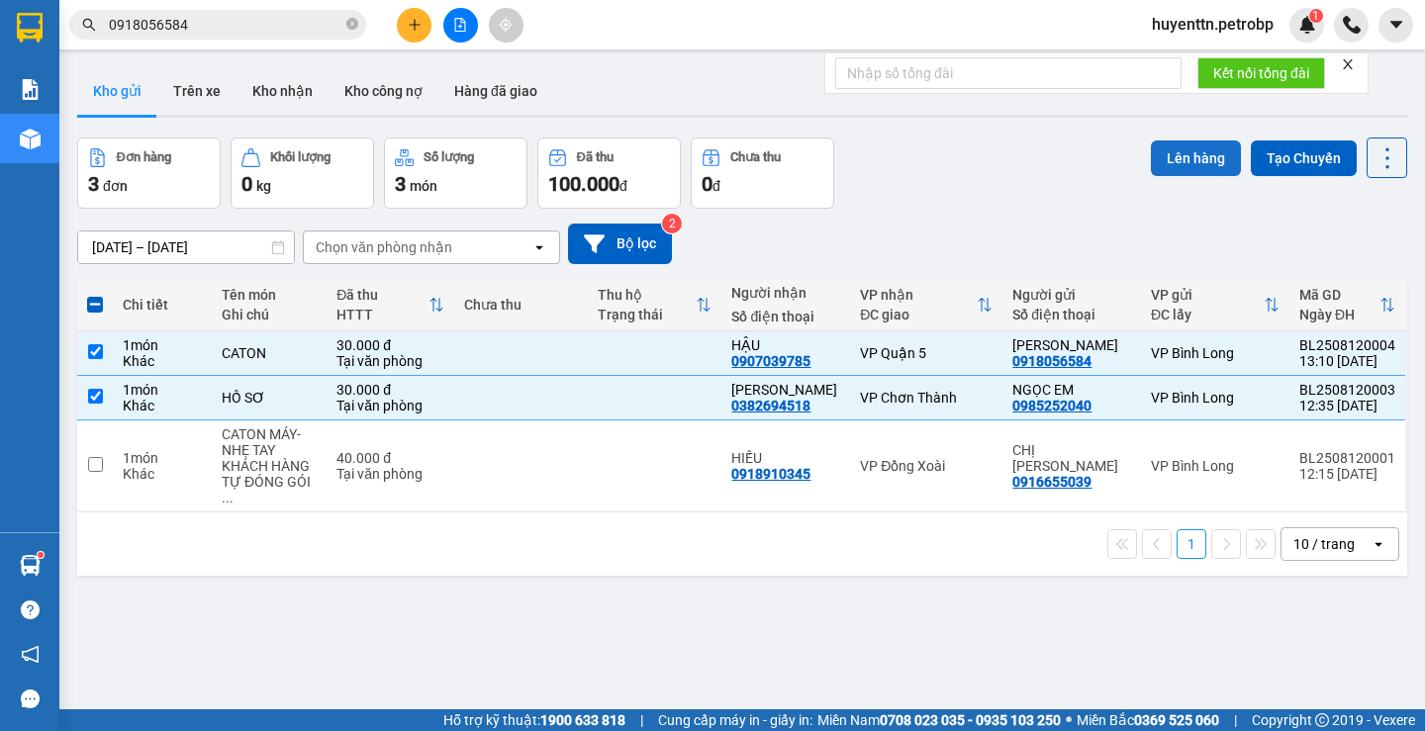
click at [1168, 165] on button "Lên hàng" at bounding box center [1196, 159] width 90 height 36
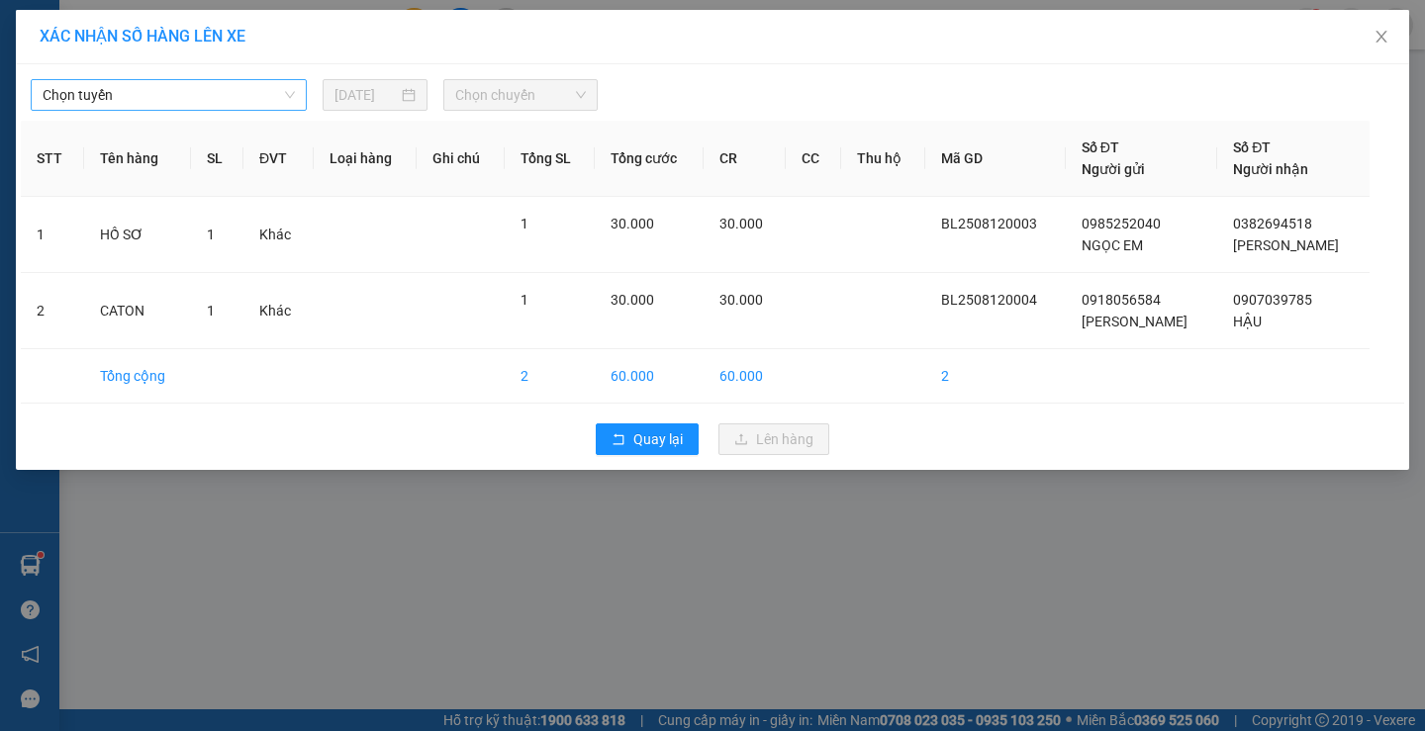
click at [143, 98] on span "Chọn tuyến" at bounding box center [169, 95] width 252 height 30
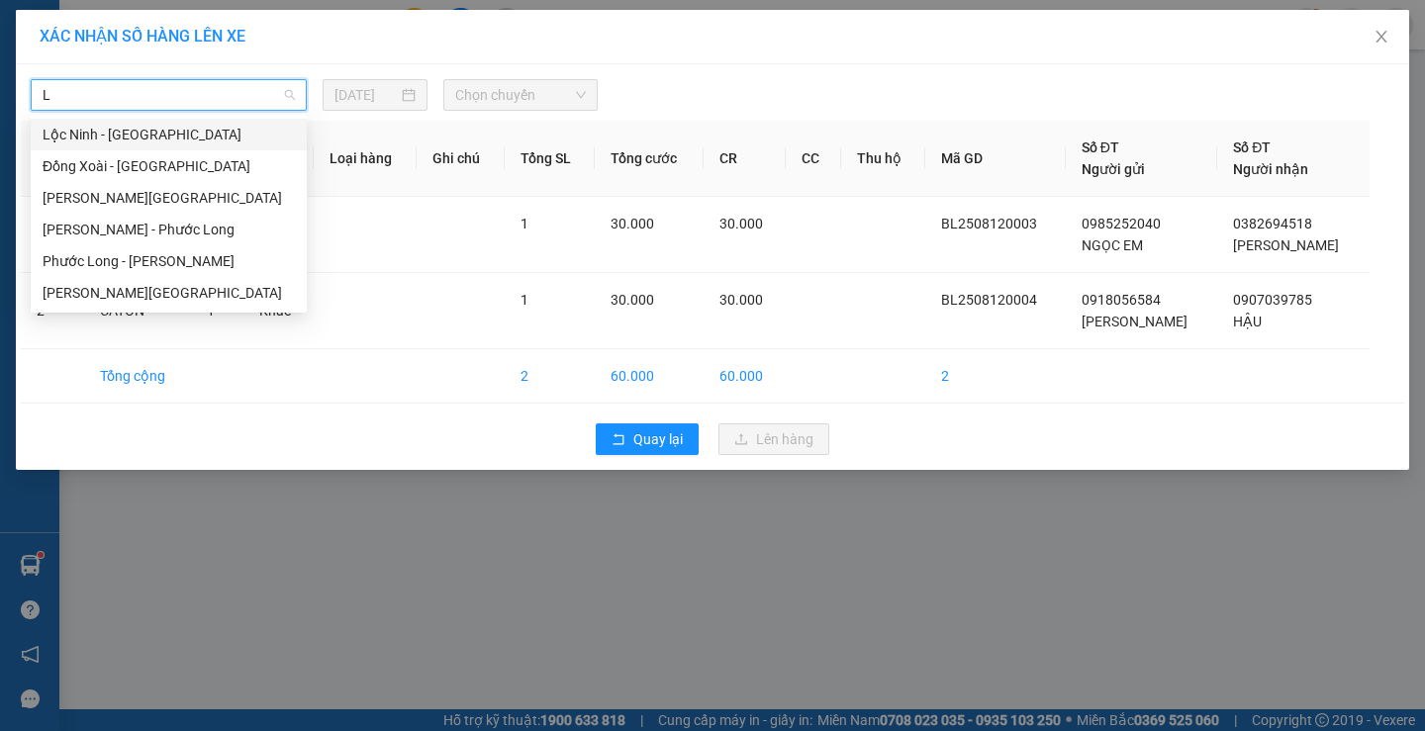
type input "LO"
click at [100, 286] on div "Lộc Ninh - Hồ Chí Minh" at bounding box center [169, 293] width 252 height 22
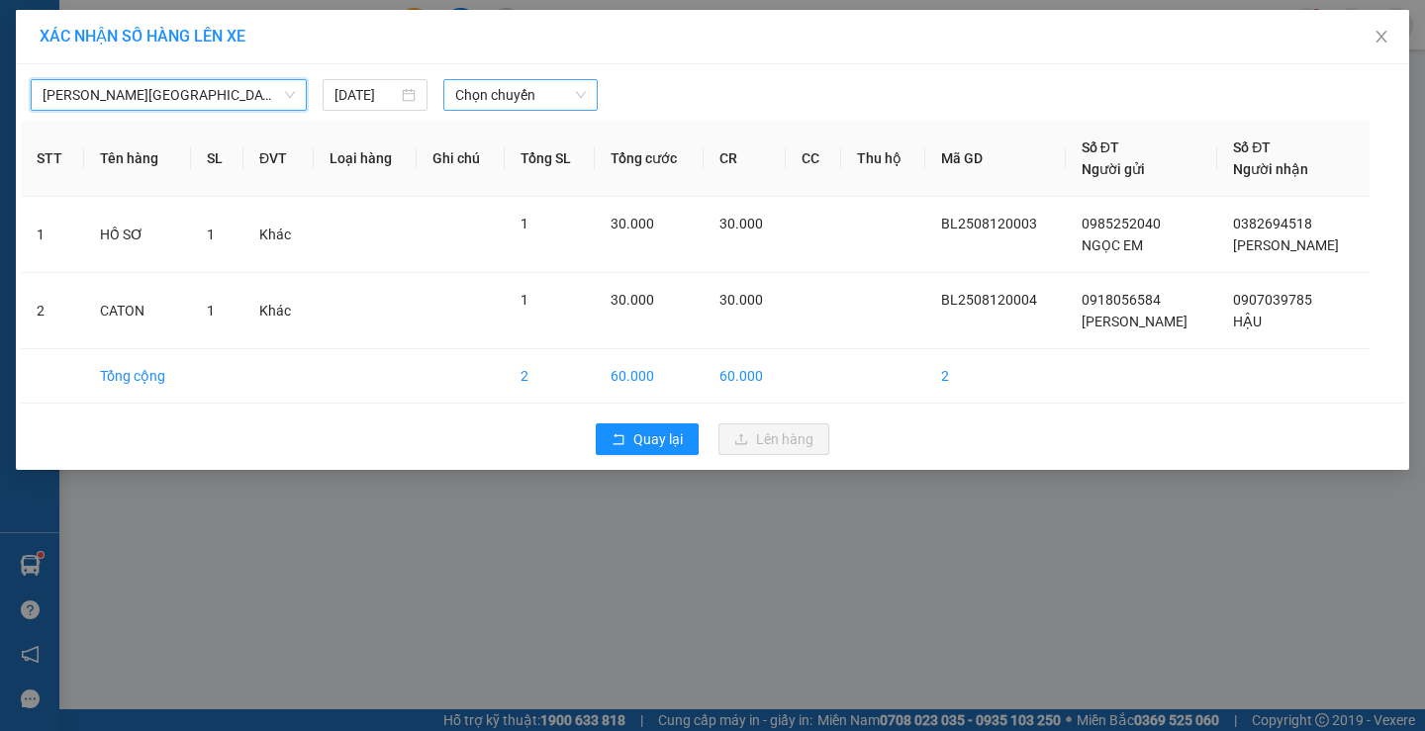
click at [530, 95] on span "Chọn chuyến" at bounding box center [520, 95] width 131 height 30
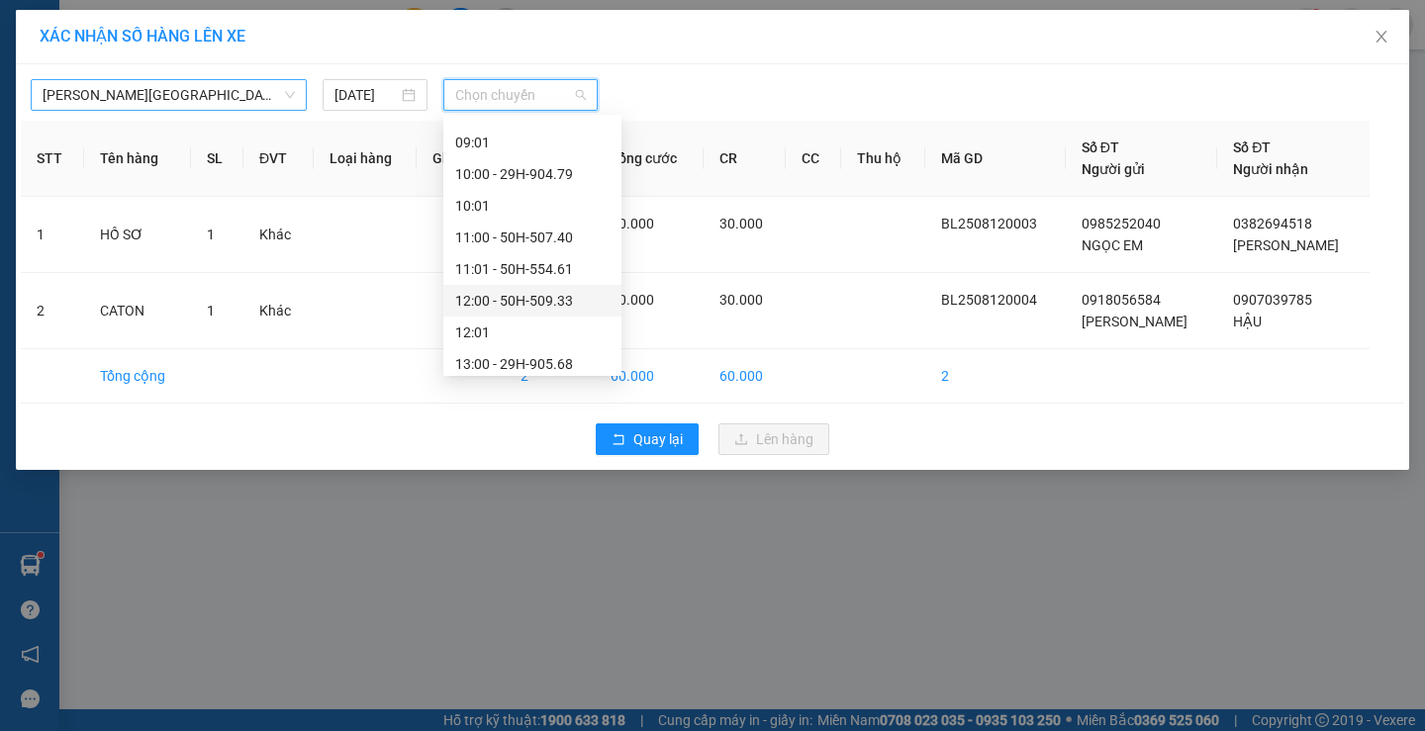
scroll to position [693, 0]
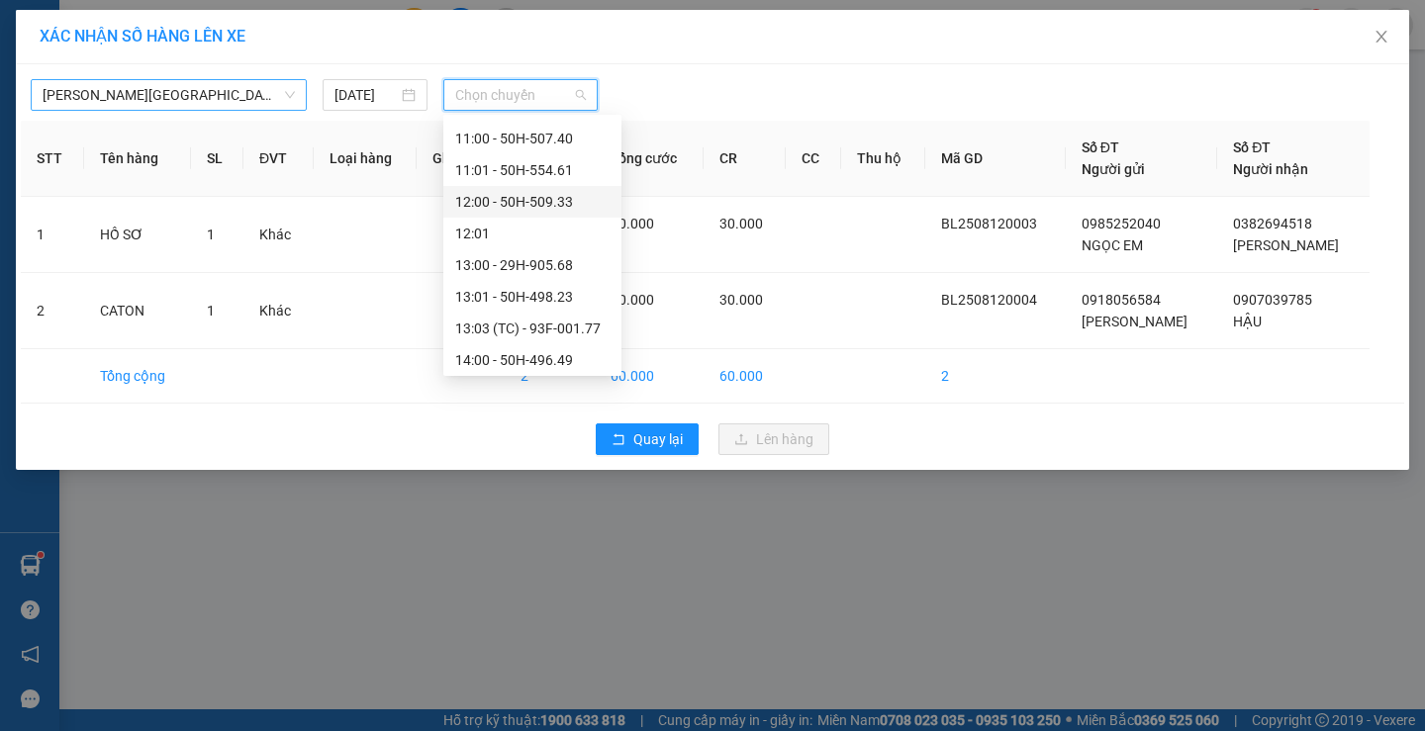
click at [528, 289] on div "13:01 - 50H-498.23" at bounding box center [532, 297] width 154 height 22
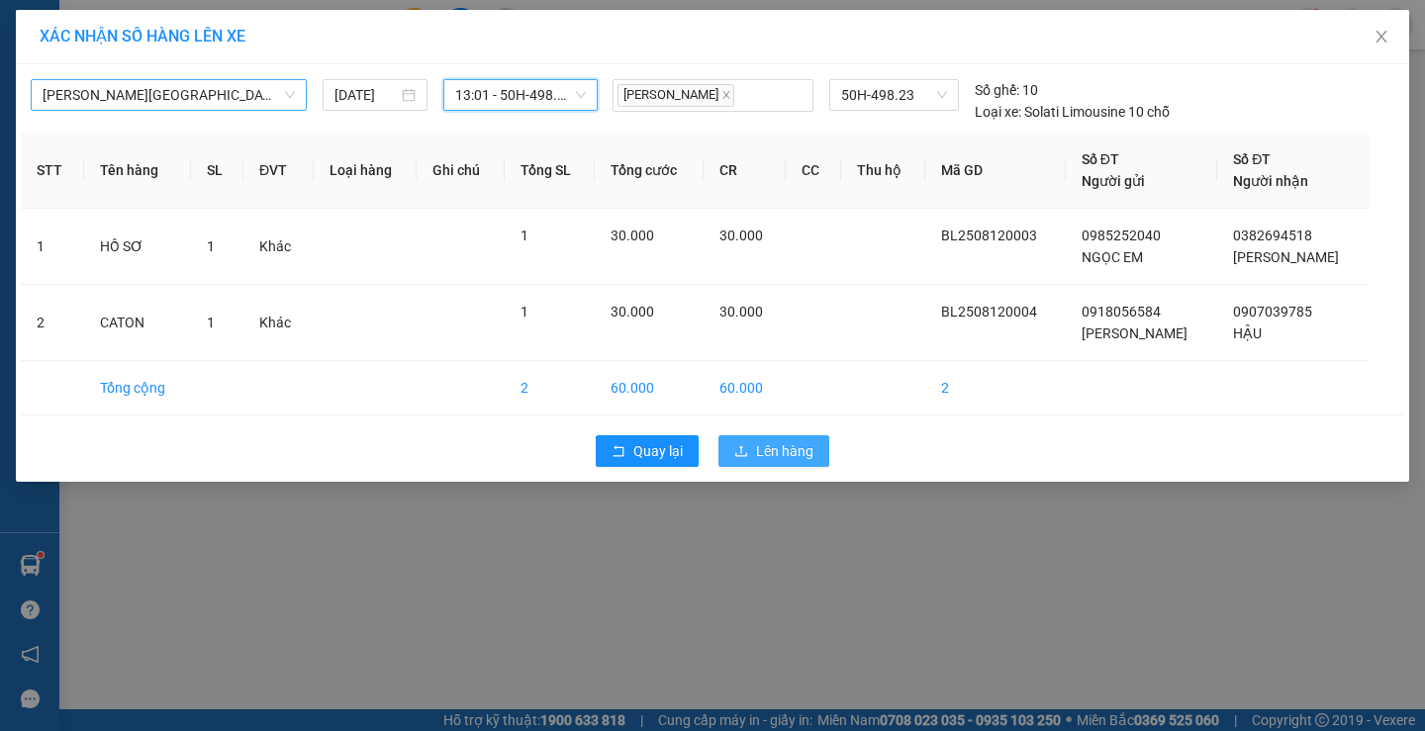
click at [797, 464] on button "Lên hàng" at bounding box center [774, 451] width 111 height 32
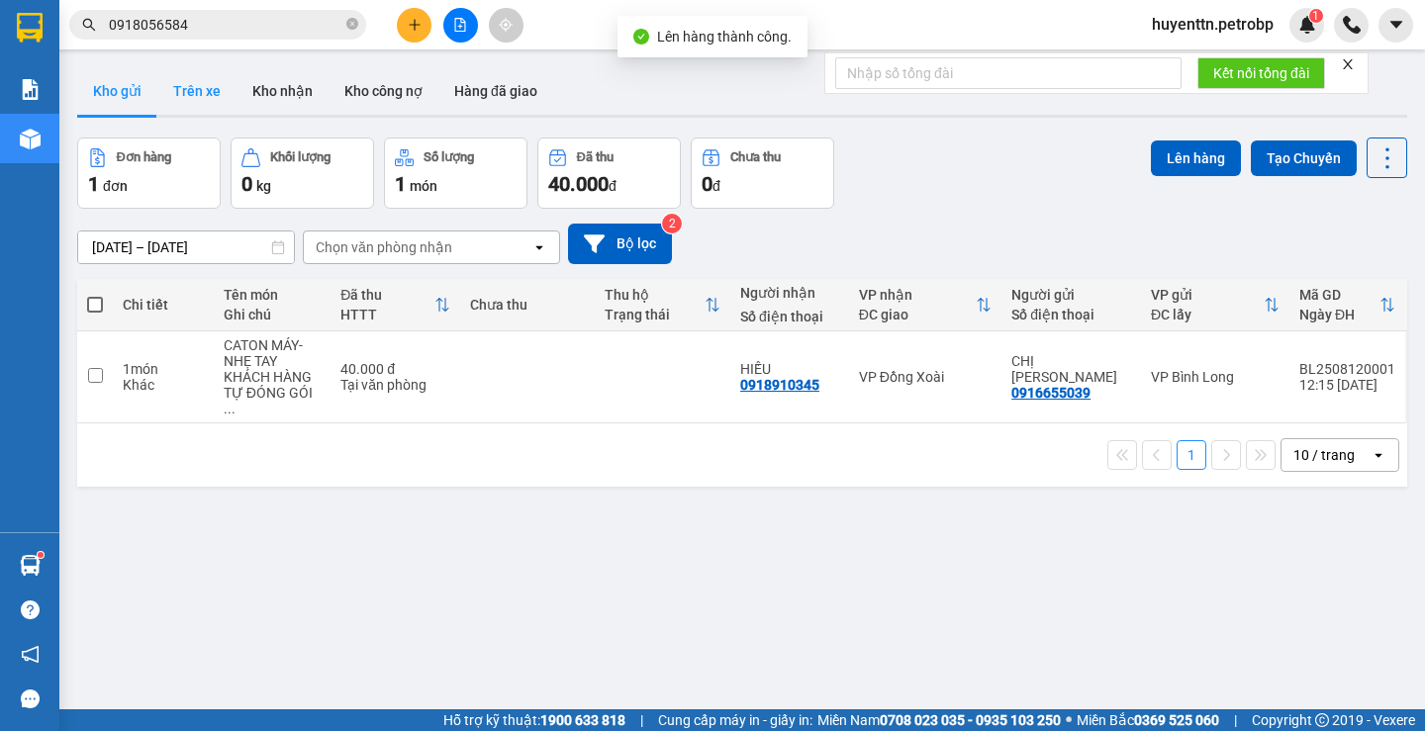
click at [203, 94] on button "Trên xe" at bounding box center [196, 91] width 79 height 48
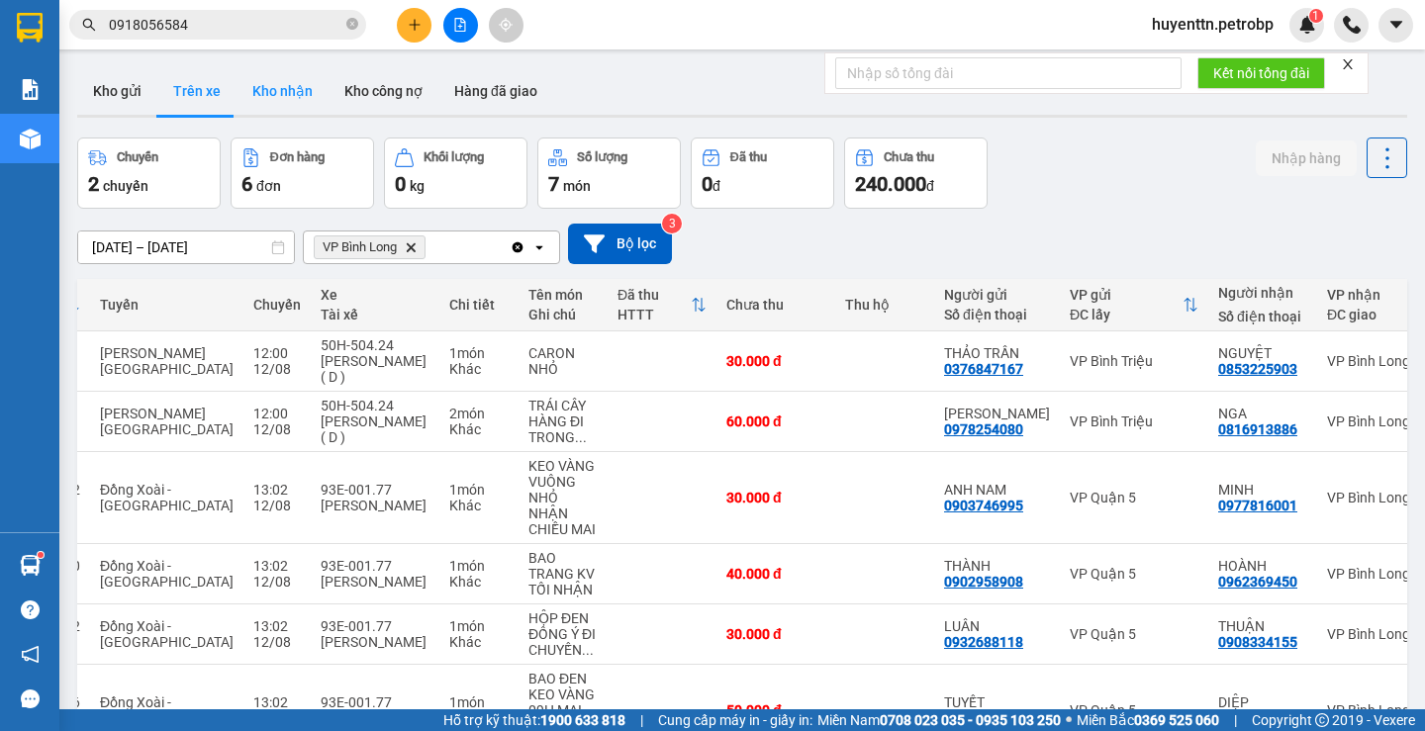
click at [298, 90] on button "Kho nhận" at bounding box center [283, 91] width 92 height 48
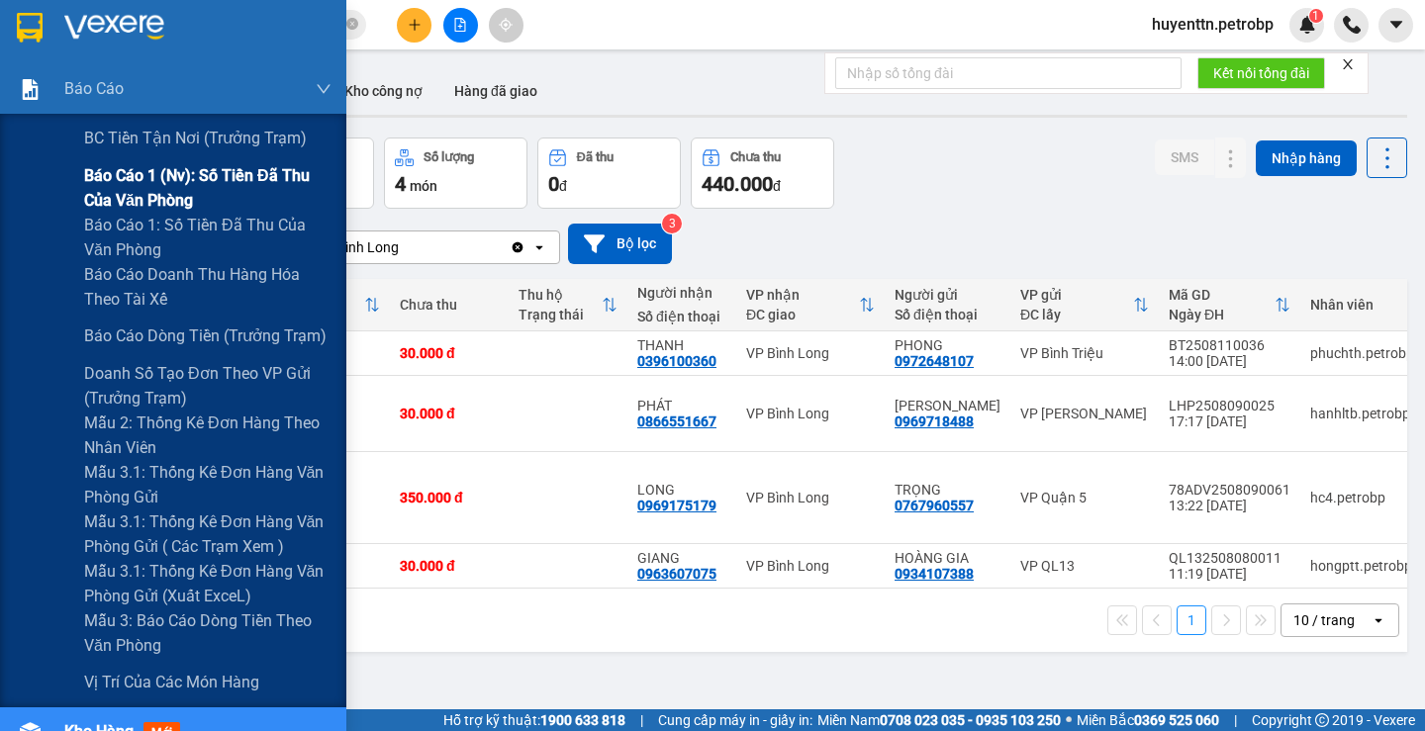
click at [95, 175] on span "Báo cáo 1 (nv): Số tiền đã thu của văn phòng" at bounding box center [207, 187] width 247 height 49
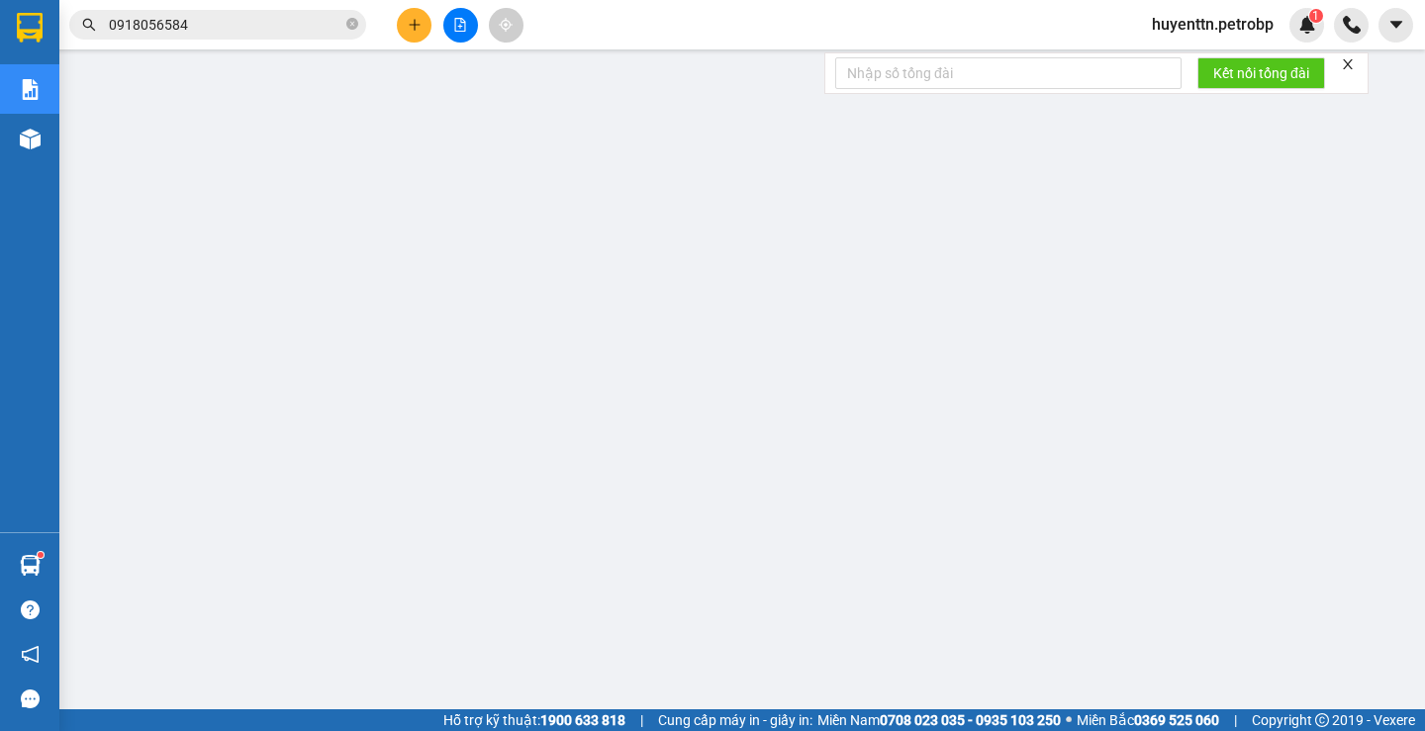
click at [1168, 15] on span "huyenttn.petrobp" at bounding box center [1212, 24] width 153 height 25
click at [1151, 51] on li "Đăng xuất" at bounding box center [1210, 62] width 158 height 32
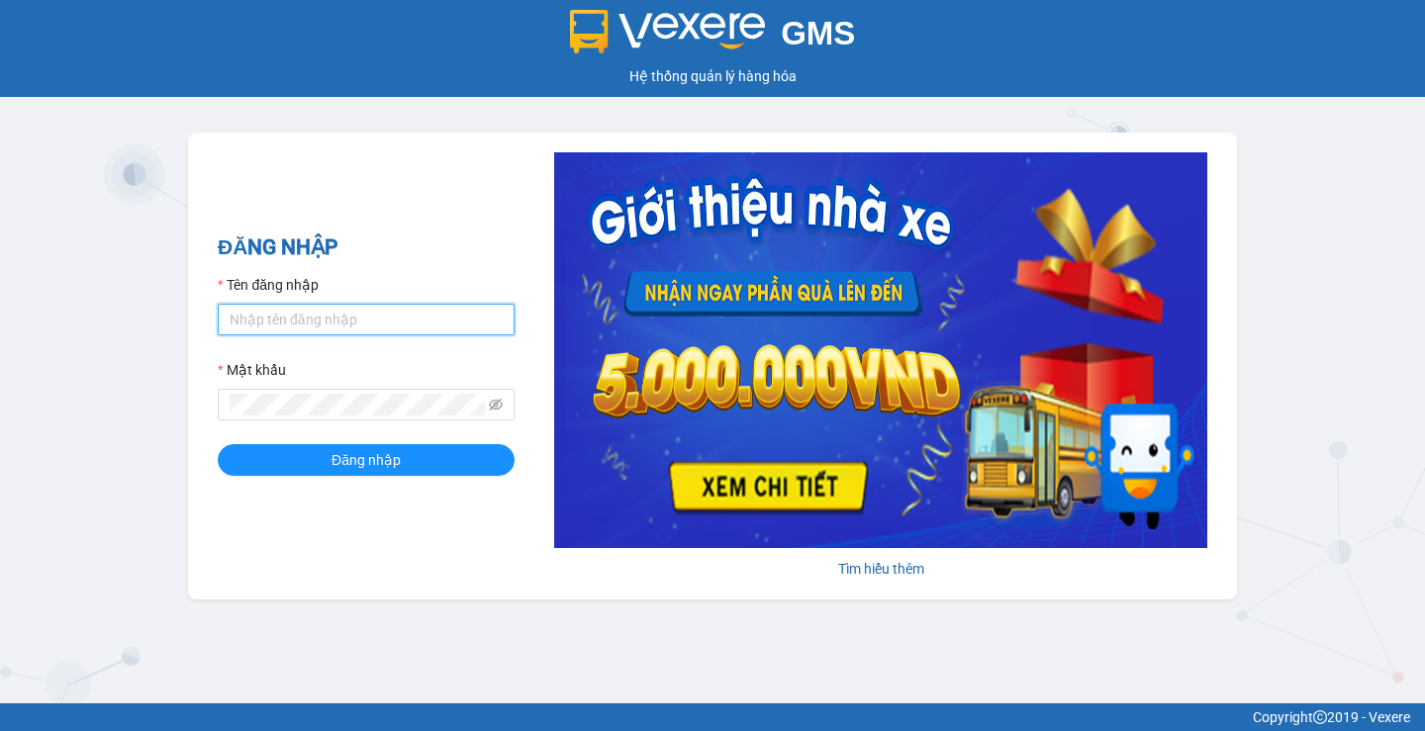
click at [331, 318] on input "Tên đăng nhập" at bounding box center [366, 320] width 297 height 32
type input "haonhn.petrobp"
click at [360, 393] on span at bounding box center [366, 405] width 297 height 32
click at [218, 444] on button "Đăng nhập" at bounding box center [366, 460] width 297 height 32
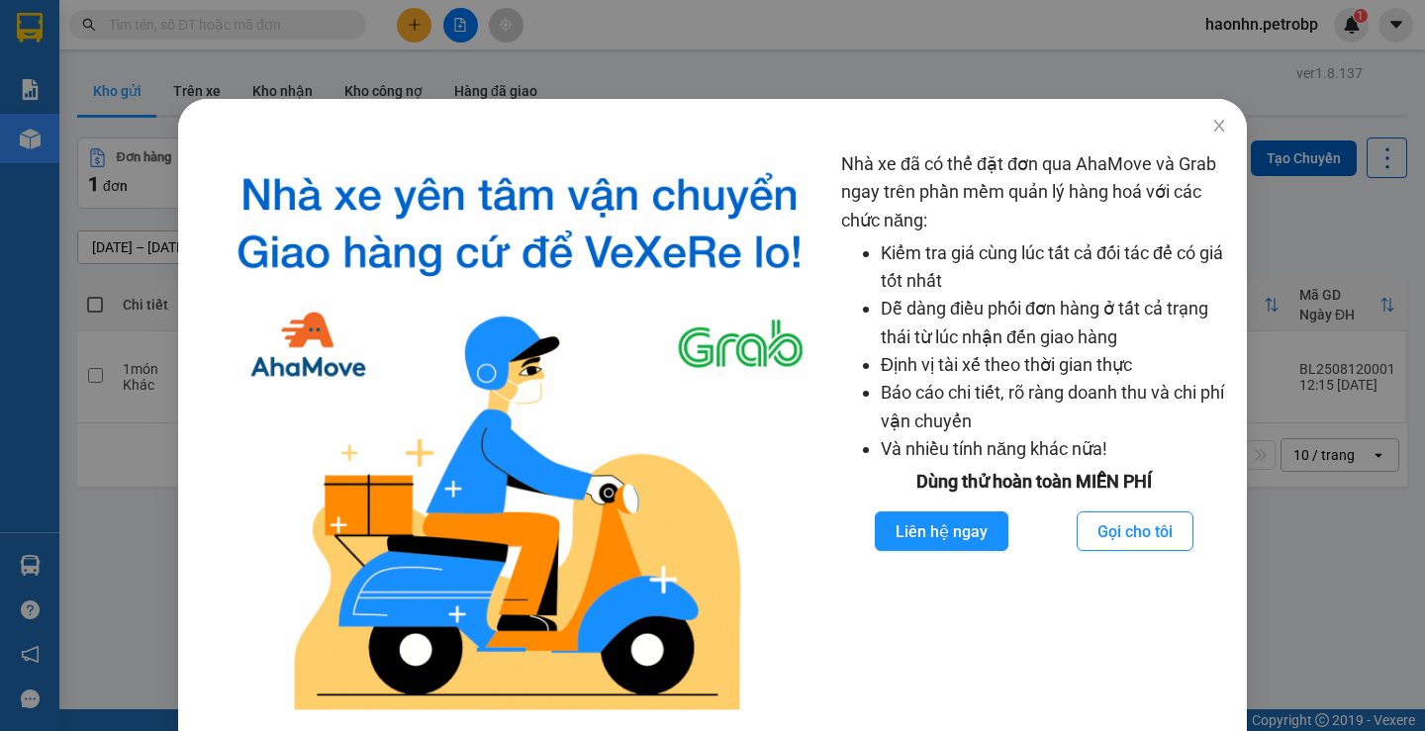
click at [452, 45] on div "Nhà xe đã có thể đặt đơn qua AhaMove và Grab ngay trên phần mềm quản lý hàng ho…" at bounding box center [712, 365] width 1425 height 731
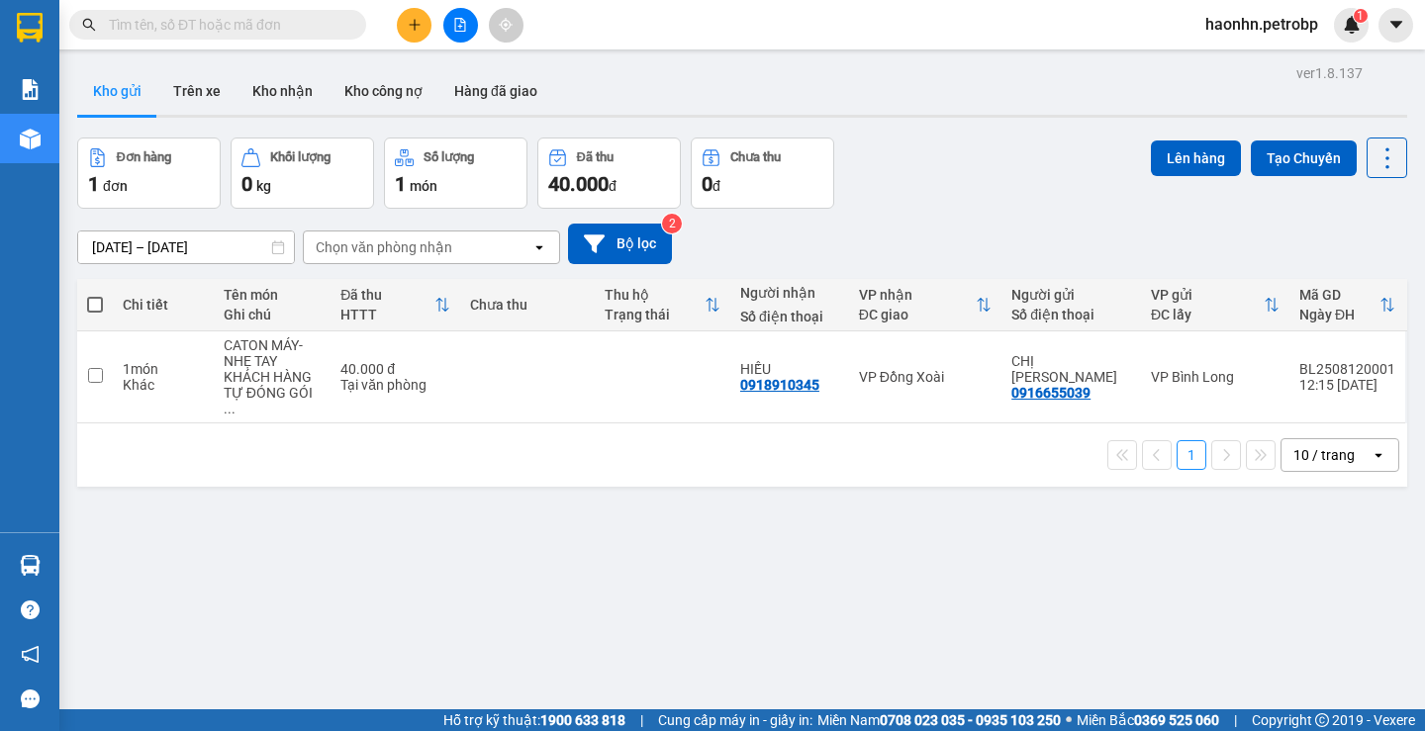
click at [188, 268] on div "[DATE] – [DATE] Press the down arrow key to interact with the calendar and sele…" at bounding box center [742, 244] width 1330 height 70
click at [186, 257] on div "ver 1.8.137 Kho gửi Trên xe Kho nhận Kho công nợ Hàng đã giao Đơn hàng 1 đơn Kh…" at bounding box center [742, 424] width 1346 height 731
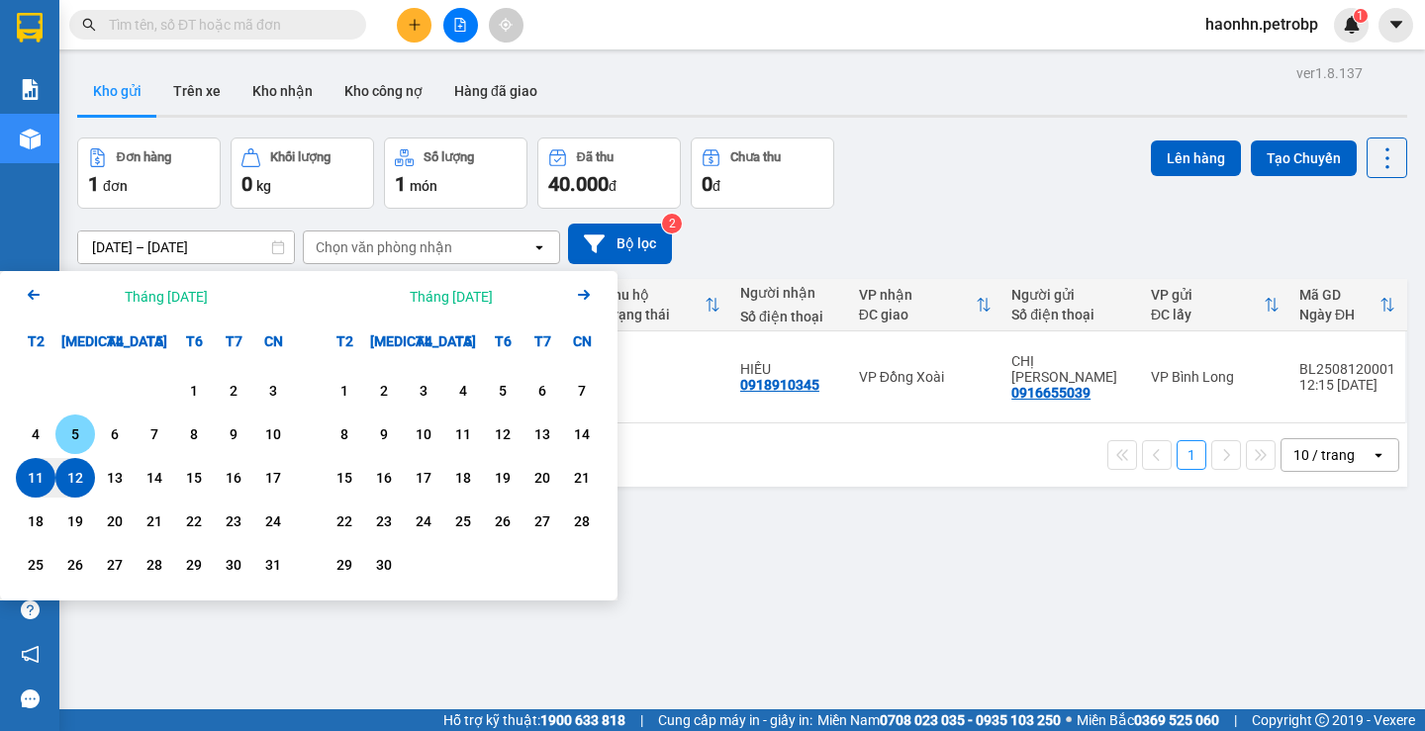
click at [94, 436] on div "5" at bounding box center [75, 435] width 40 height 40
click at [103, 485] on div "13" at bounding box center [115, 478] width 28 height 24
type input "[DATE] – [DATE]"
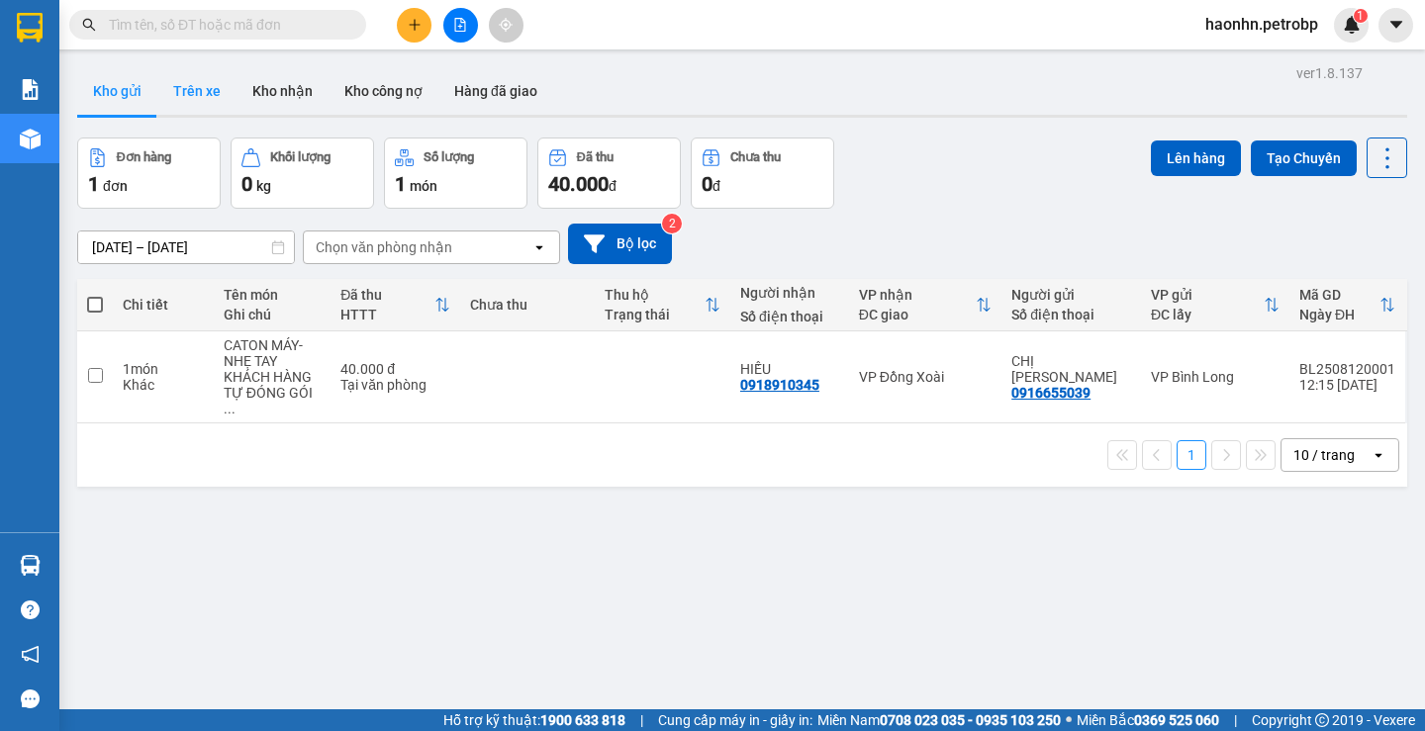
click at [196, 112] on button "Trên xe" at bounding box center [196, 91] width 79 height 48
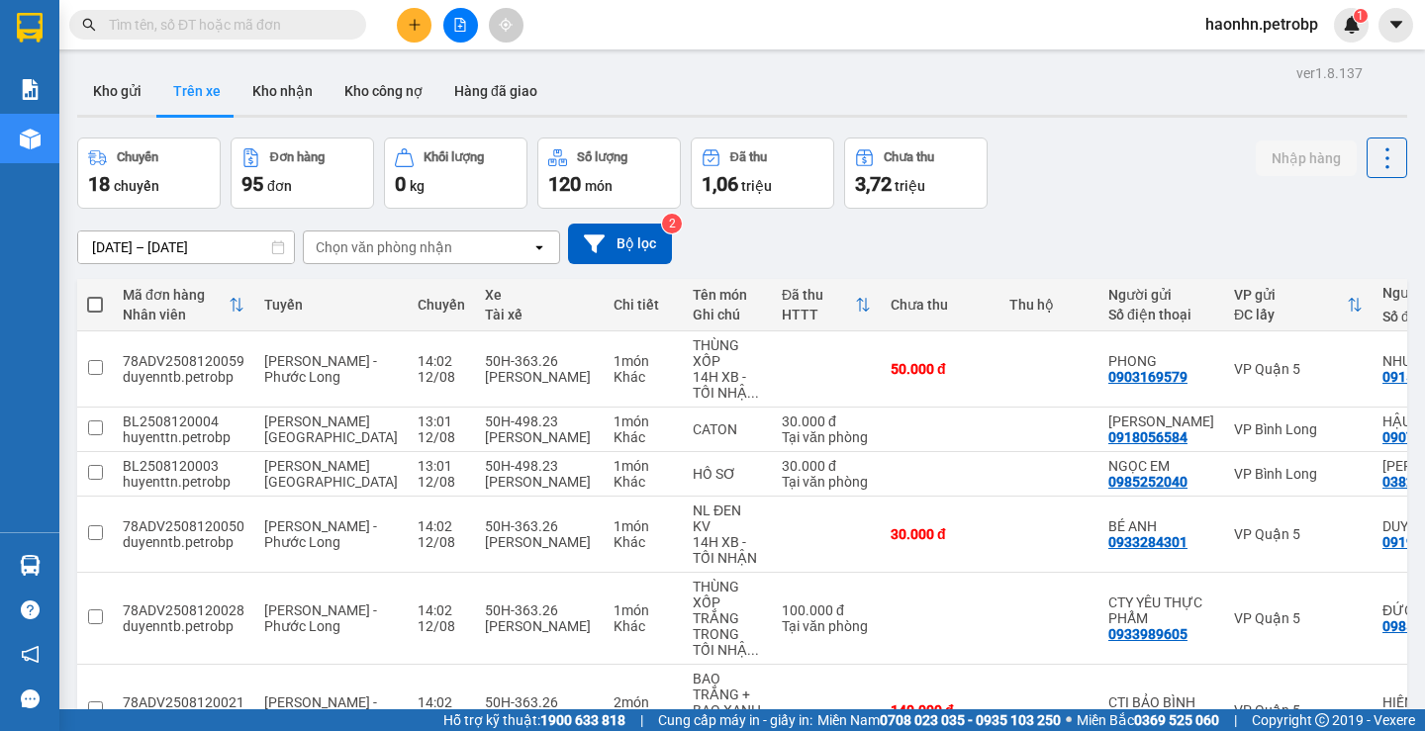
click at [442, 250] on div "Chọn văn phòng nhận" at bounding box center [384, 248] width 137 height 20
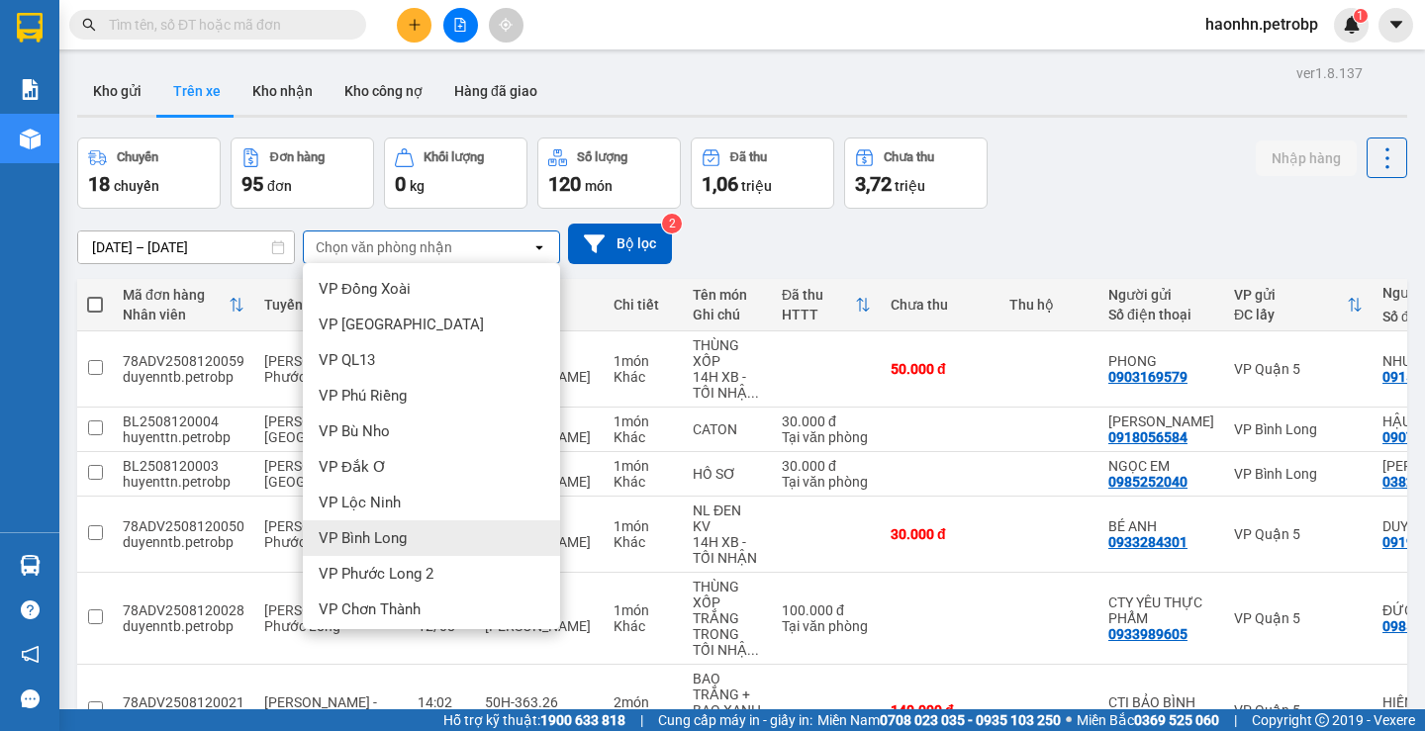
click at [439, 534] on div "VP Bình Long" at bounding box center [431, 539] width 257 height 36
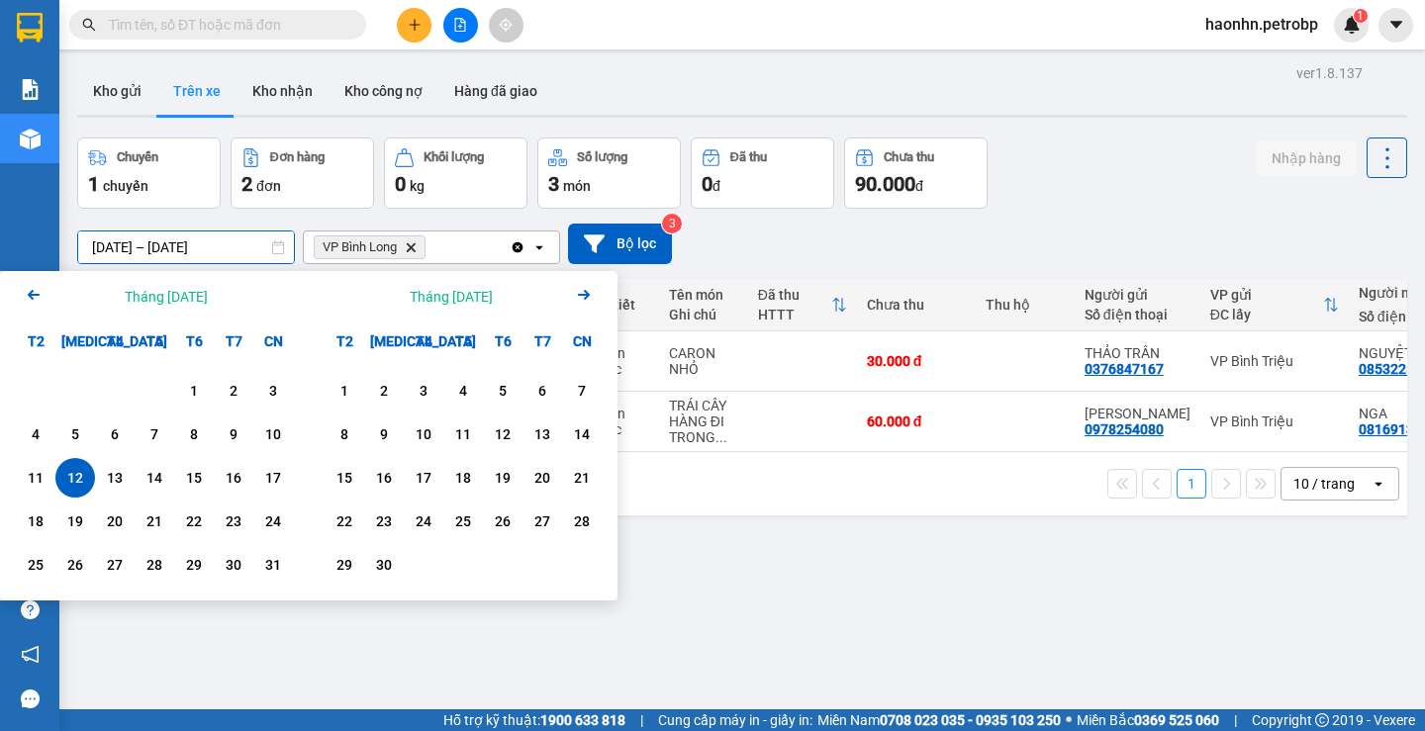
click at [167, 258] on div "ver 1.8.137 Kho gửi Trên xe Kho nhận Kho công nợ Hàng đã giao Chuyến 1 chuyến Đ…" at bounding box center [742, 424] width 1346 height 731
click at [77, 436] on div "5" at bounding box center [75, 435] width 28 height 24
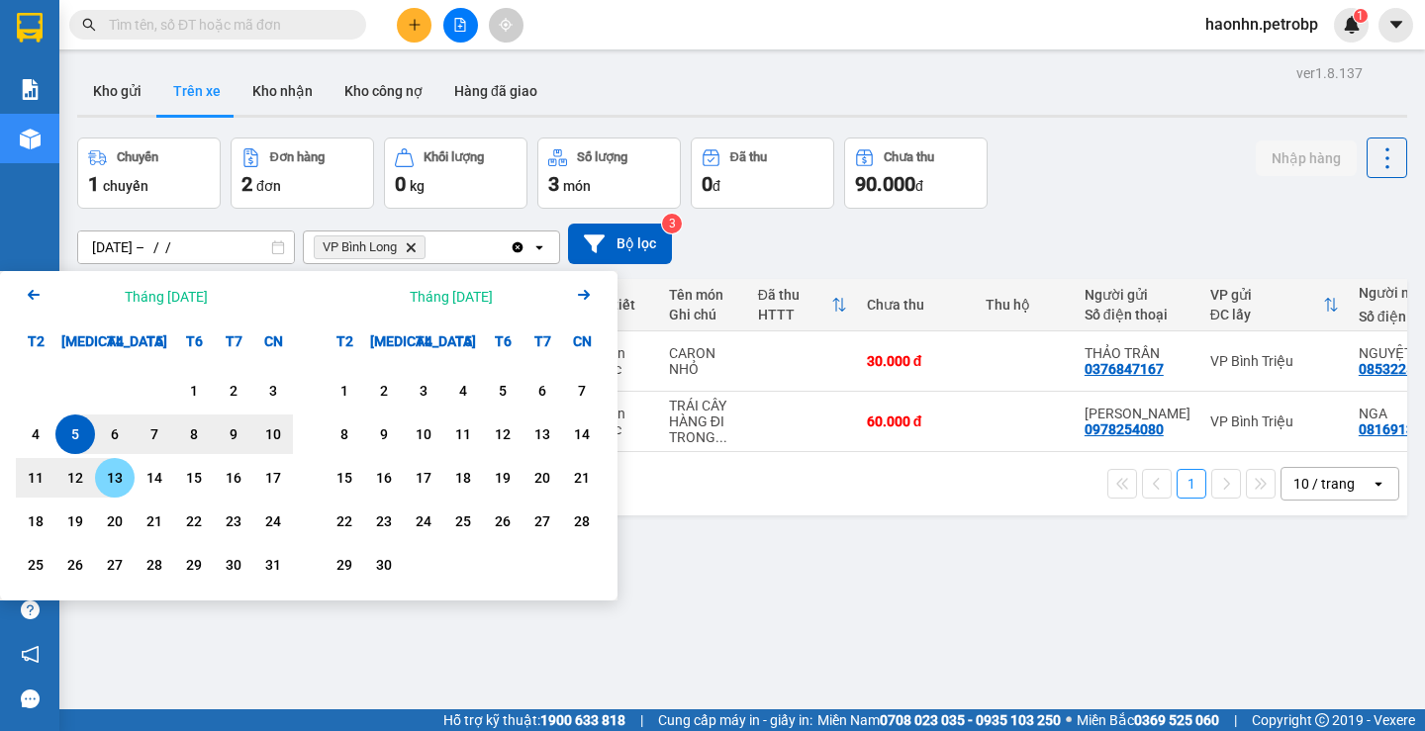
click at [104, 472] on div "13" at bounding box center [115, 478] width 28 height 24
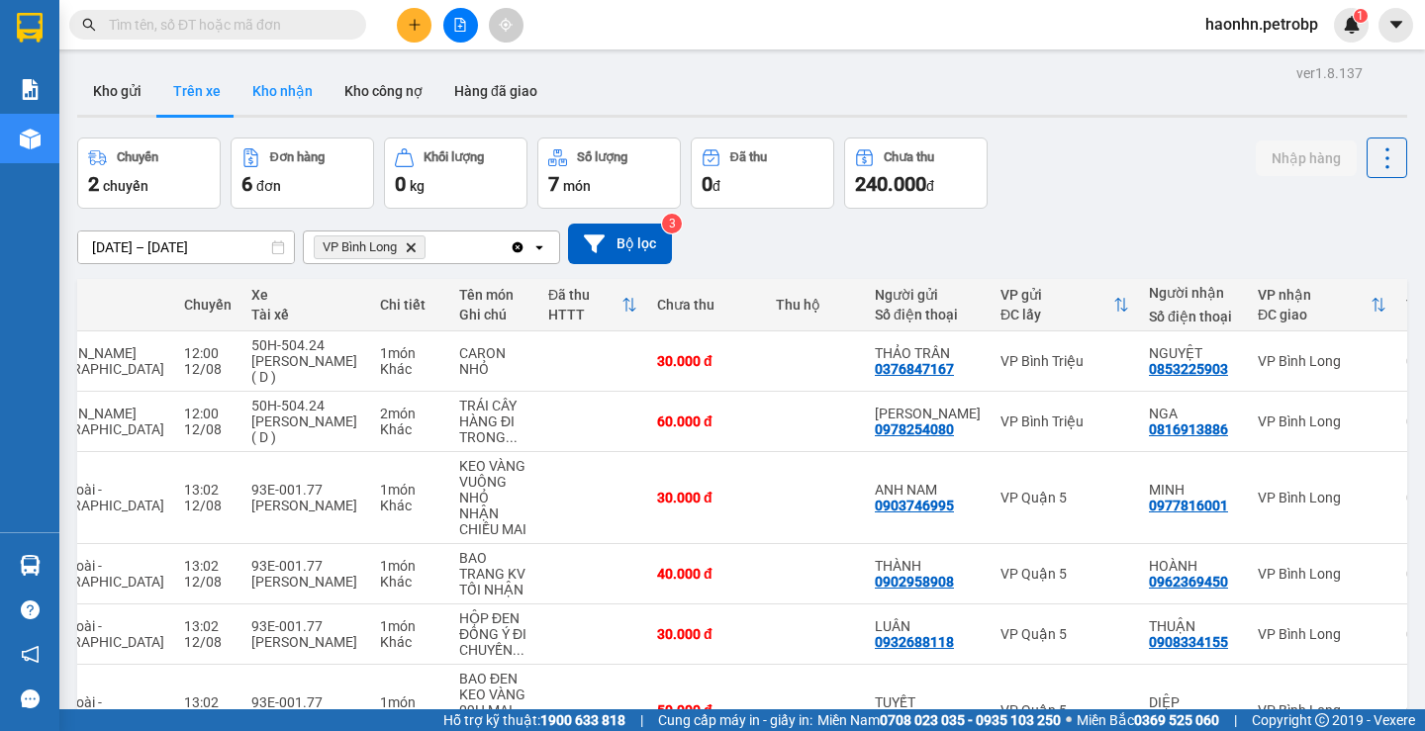
click at [250, 100] on button "Kho nhận" at bounding box center [283, 91] width 92 height 48
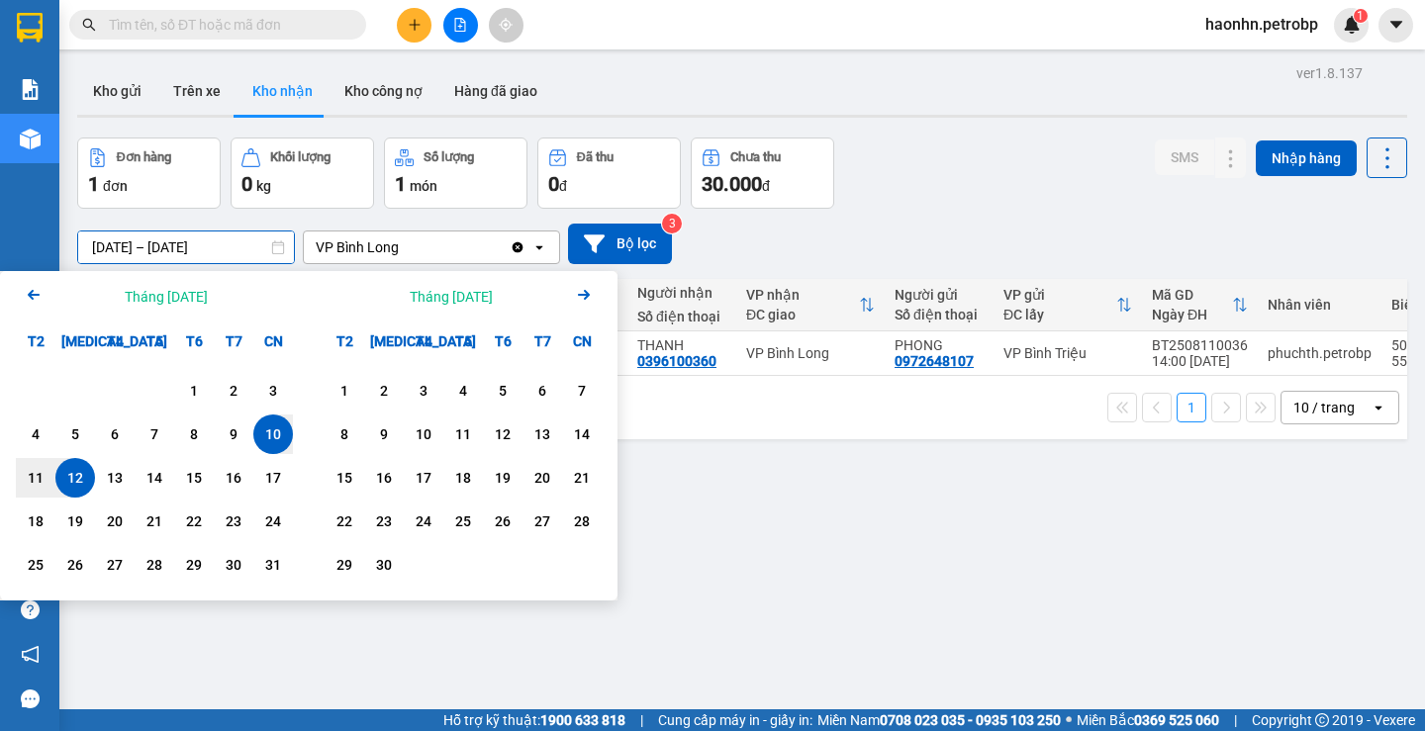
click at [198, 246] on input "10/08/2025 – 12/08/2025" at bounding box center [186, 248] width 216 height 32
click at [172, 394] on div "Calendar." at bounding box center [155, 391] width 40 height 40
click at [189, 393] on div "1" at bounding box center [194, 391] width 28 height 24
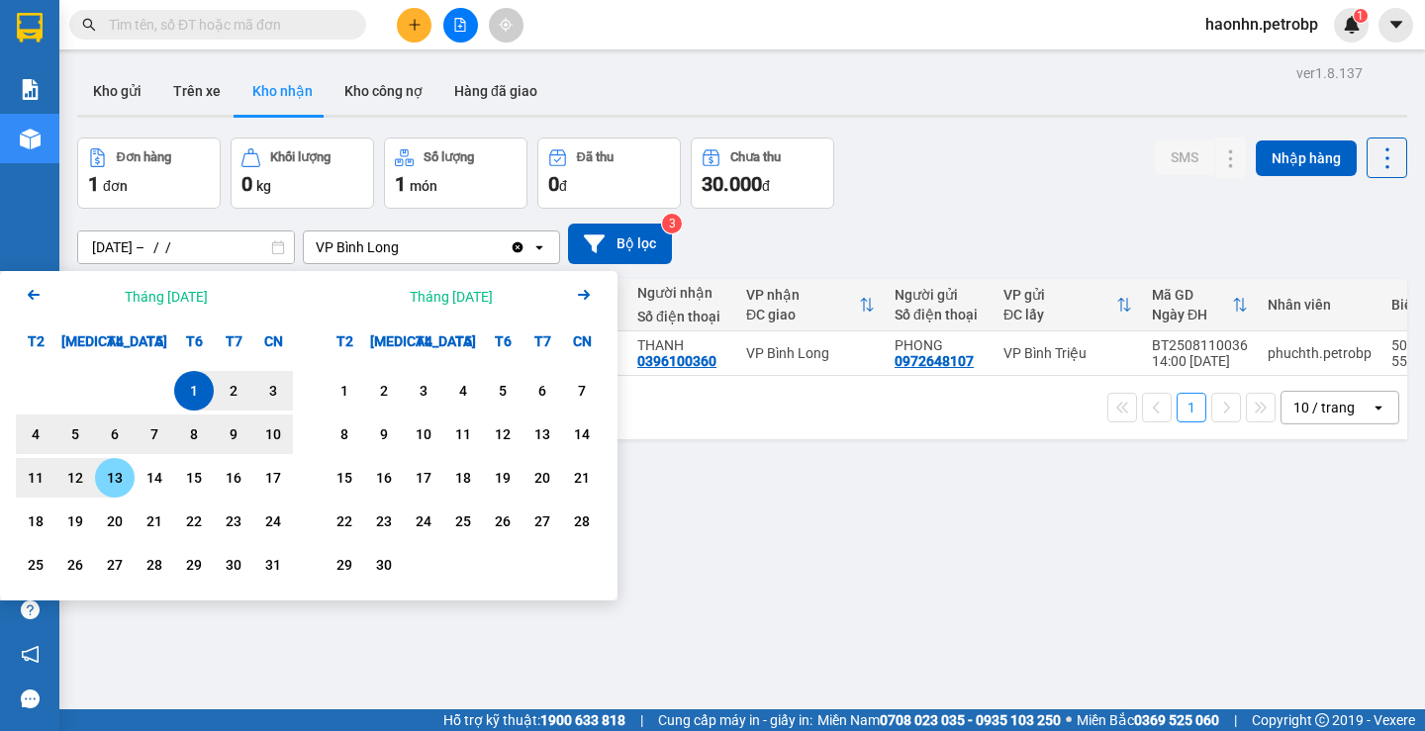
click at [122, 486] on div "13" at bounding box center [115, 478] width 28 height 24
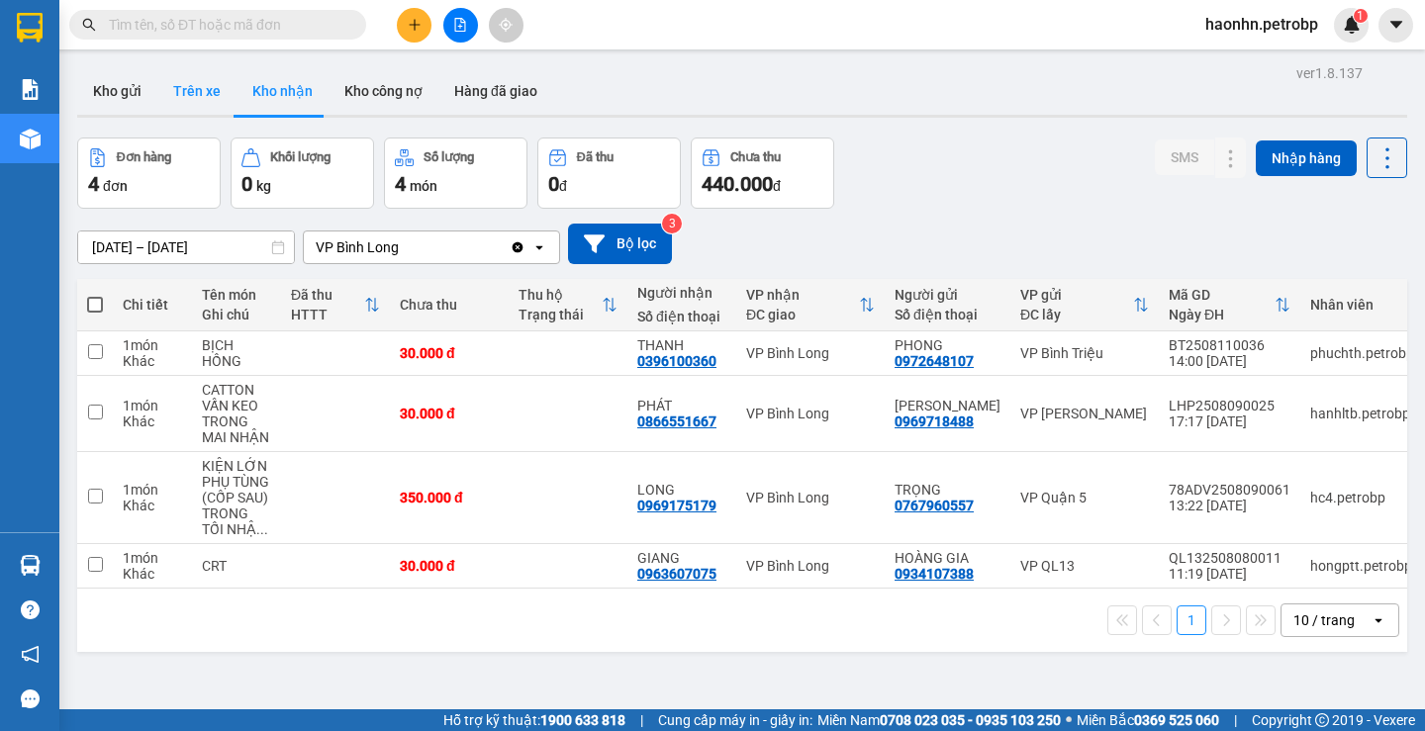
click at [219, 93] on button "Trên xe" at bounding box center [196, 91] width 79 height 48
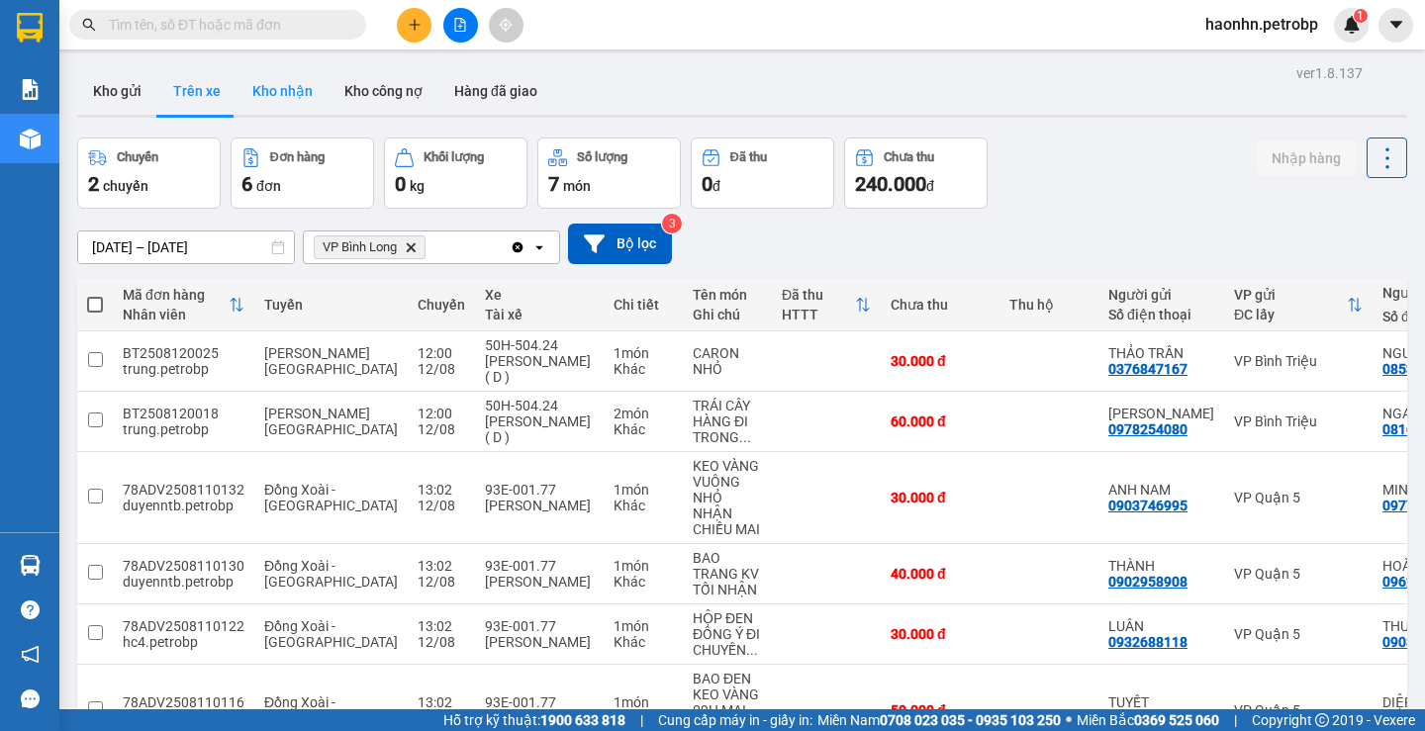
click at [237, 89] on button "Kho nhận" at bounding box center [283, 91] width 92 height 48
type input "[DATE] – [DATE]"
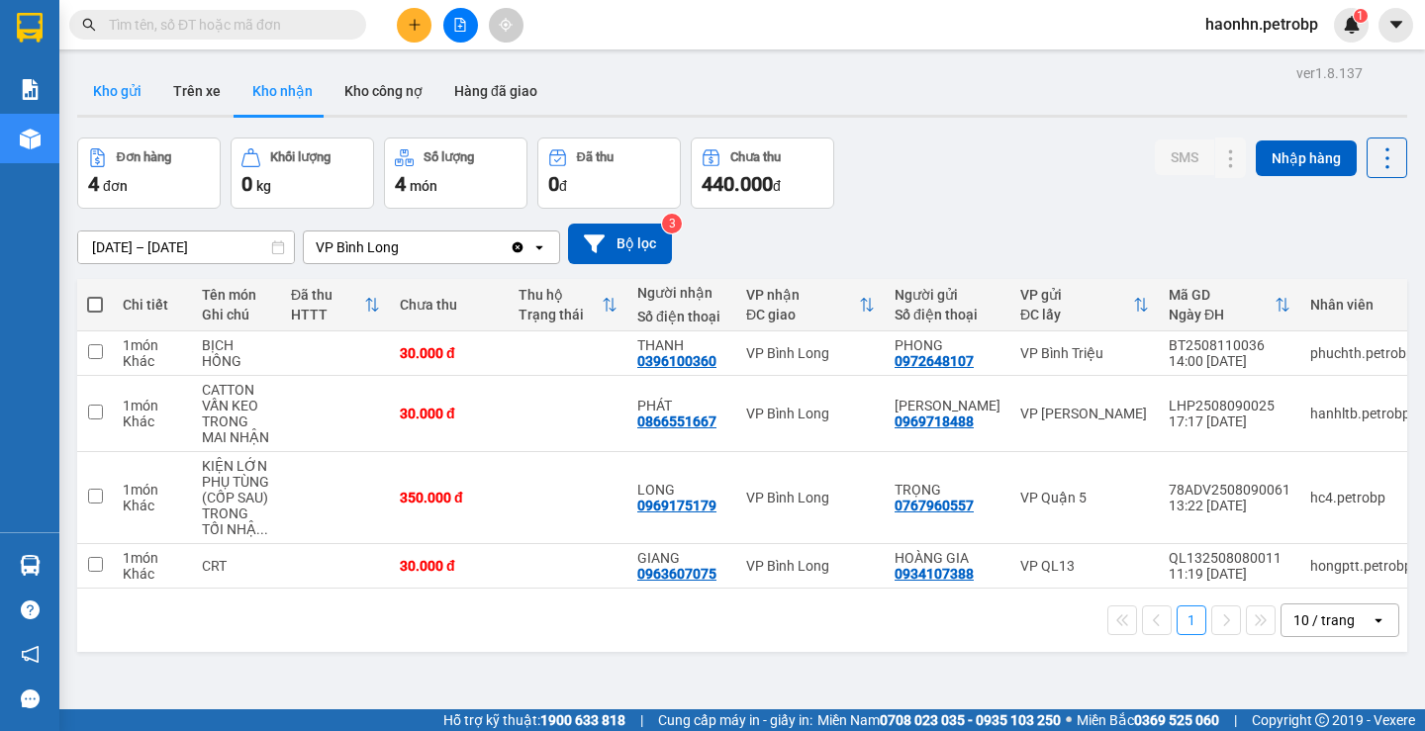
click at [151, 93] on button "Kho gửi" at bounding box center [117, 91] width 80 height 48
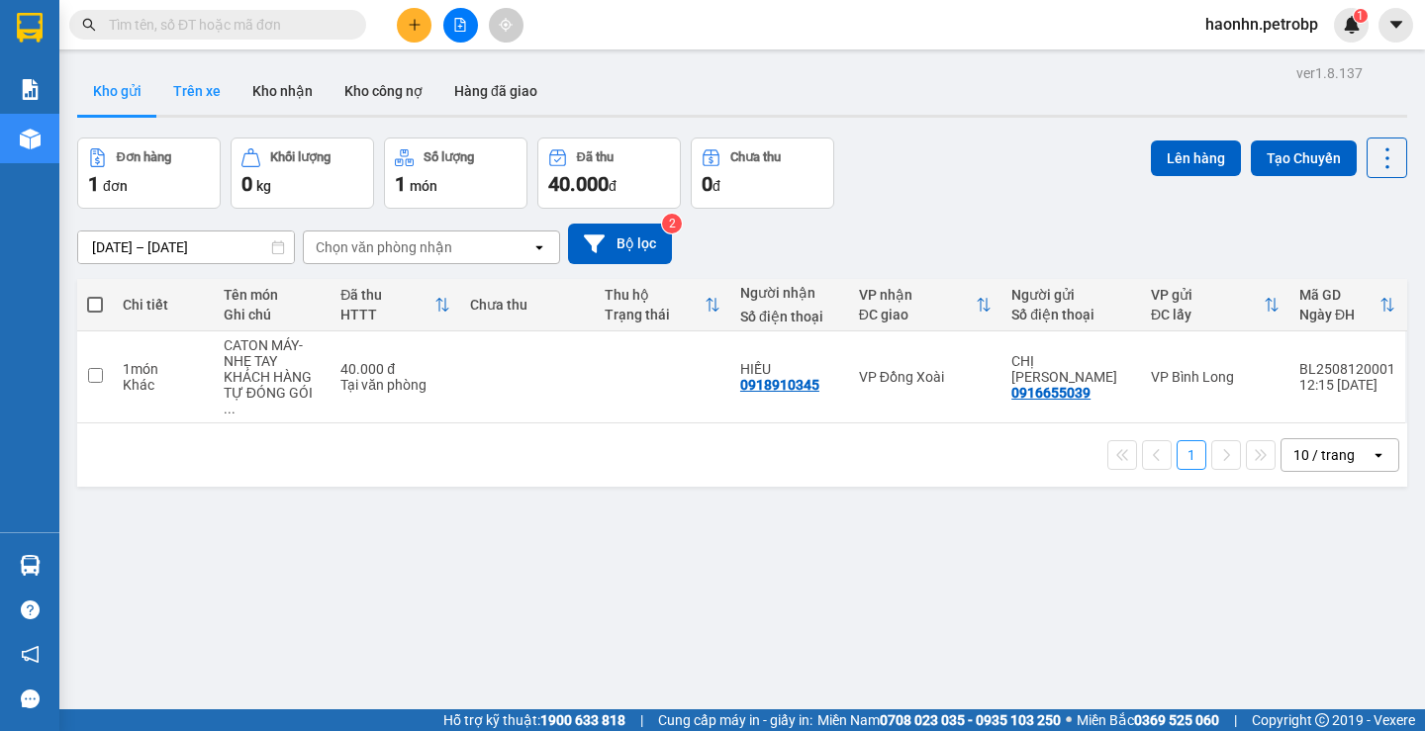
click at [214, 104] on button "Trên xe" at bounding box center [196, 91] width 79 height 48
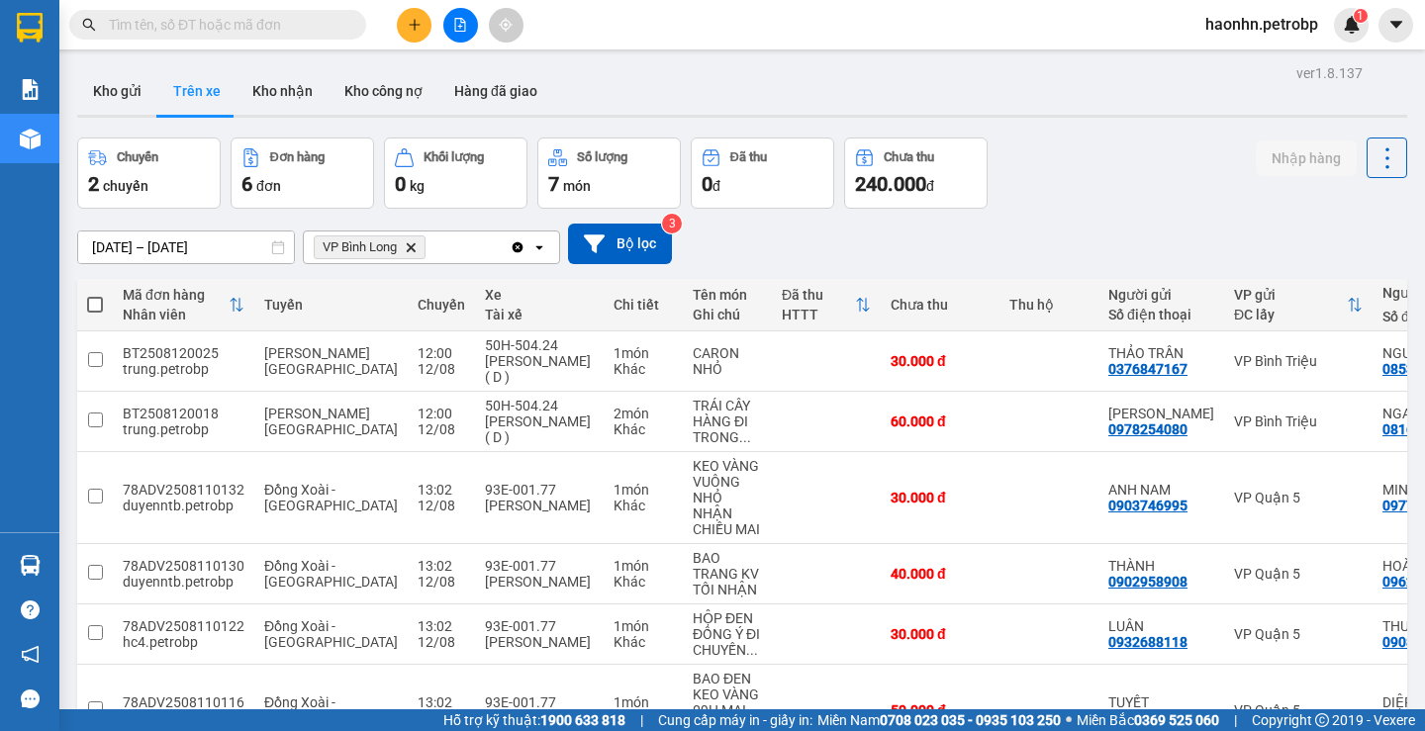
scroll to position [121, 0]
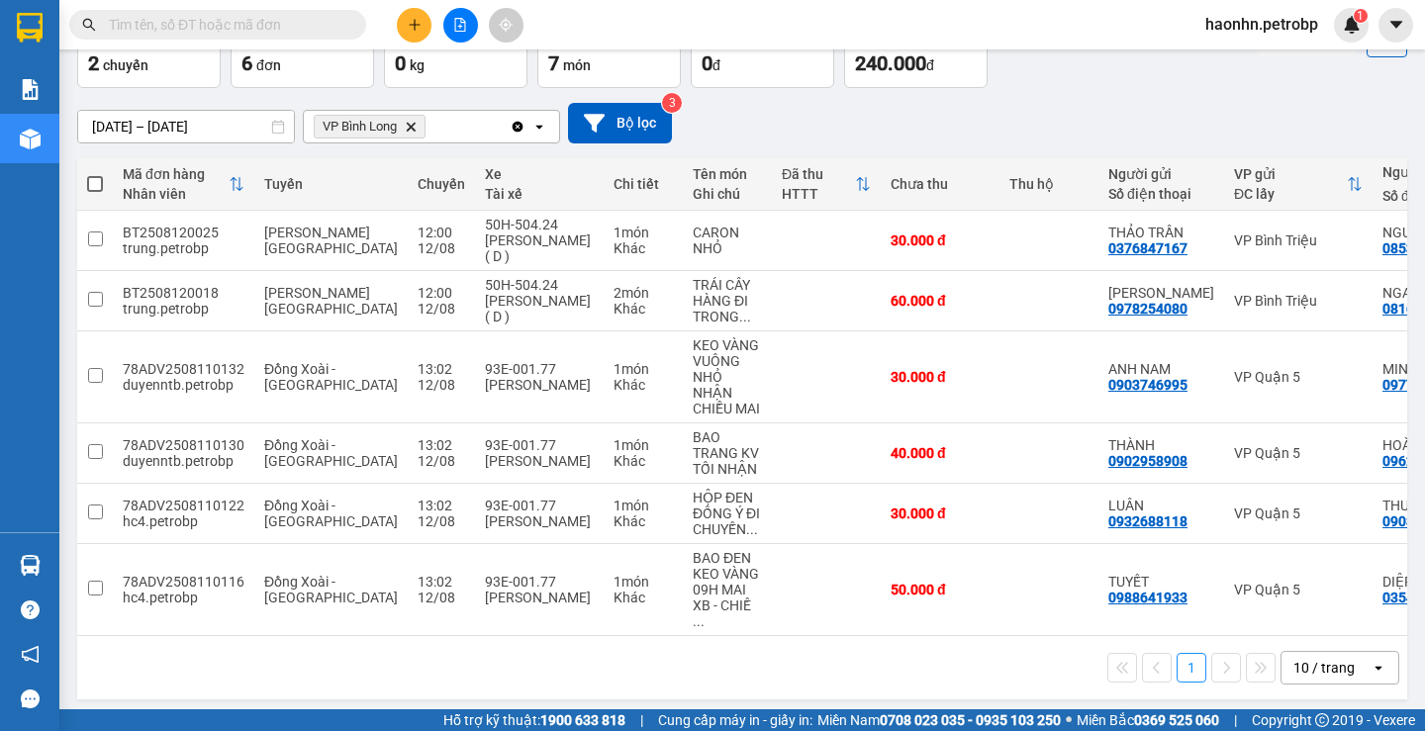
click at [157, 32] on input "text" at bounding box center [226, 25] width 234 height 22
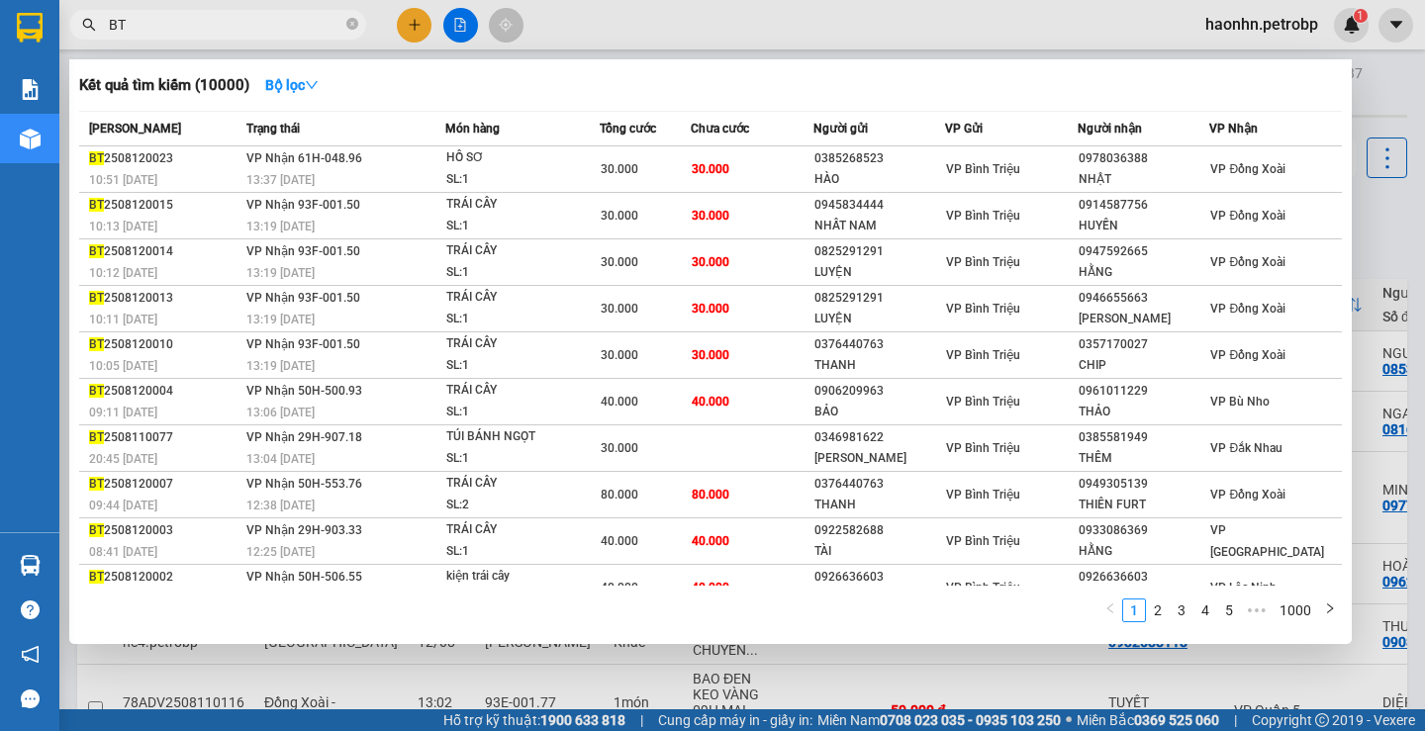
type input "B"
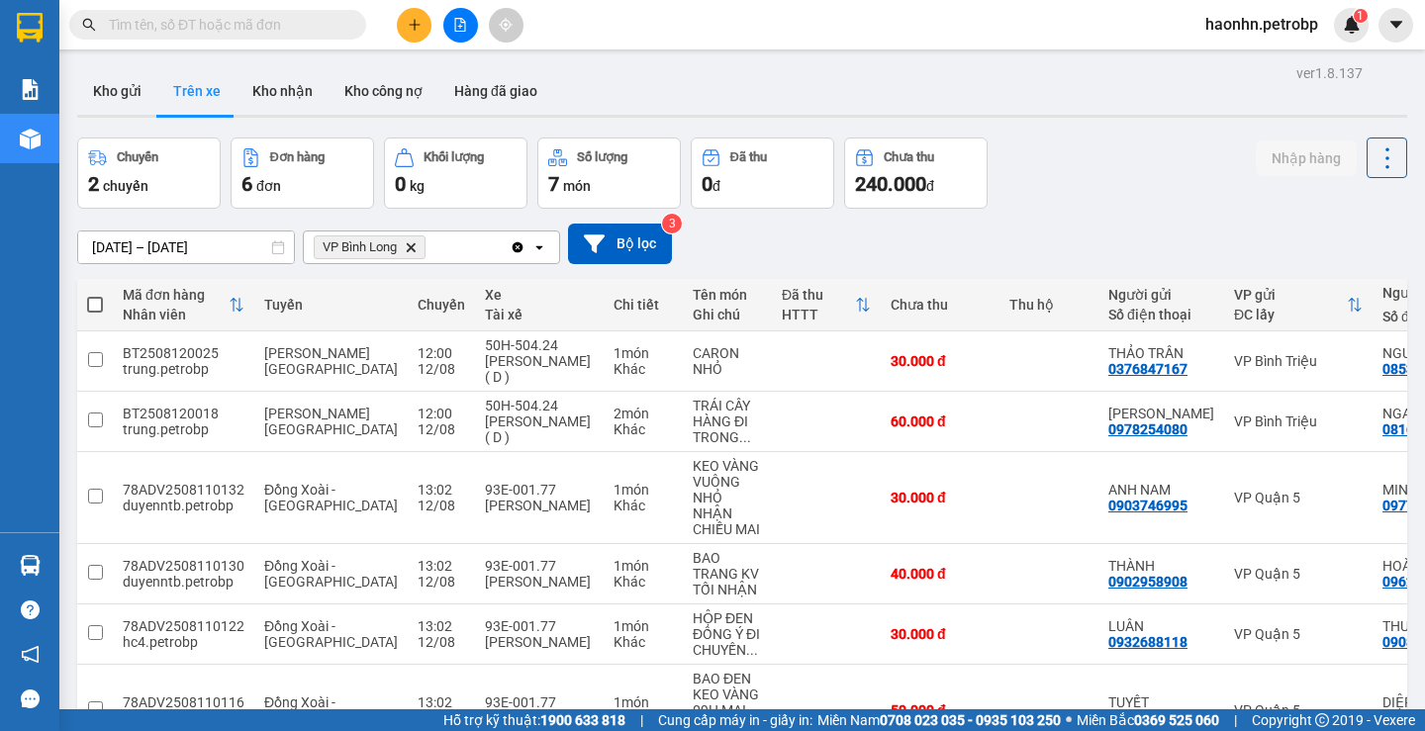
click at [457, 38] on button at bounding box center [460, 25] width 35 height 35
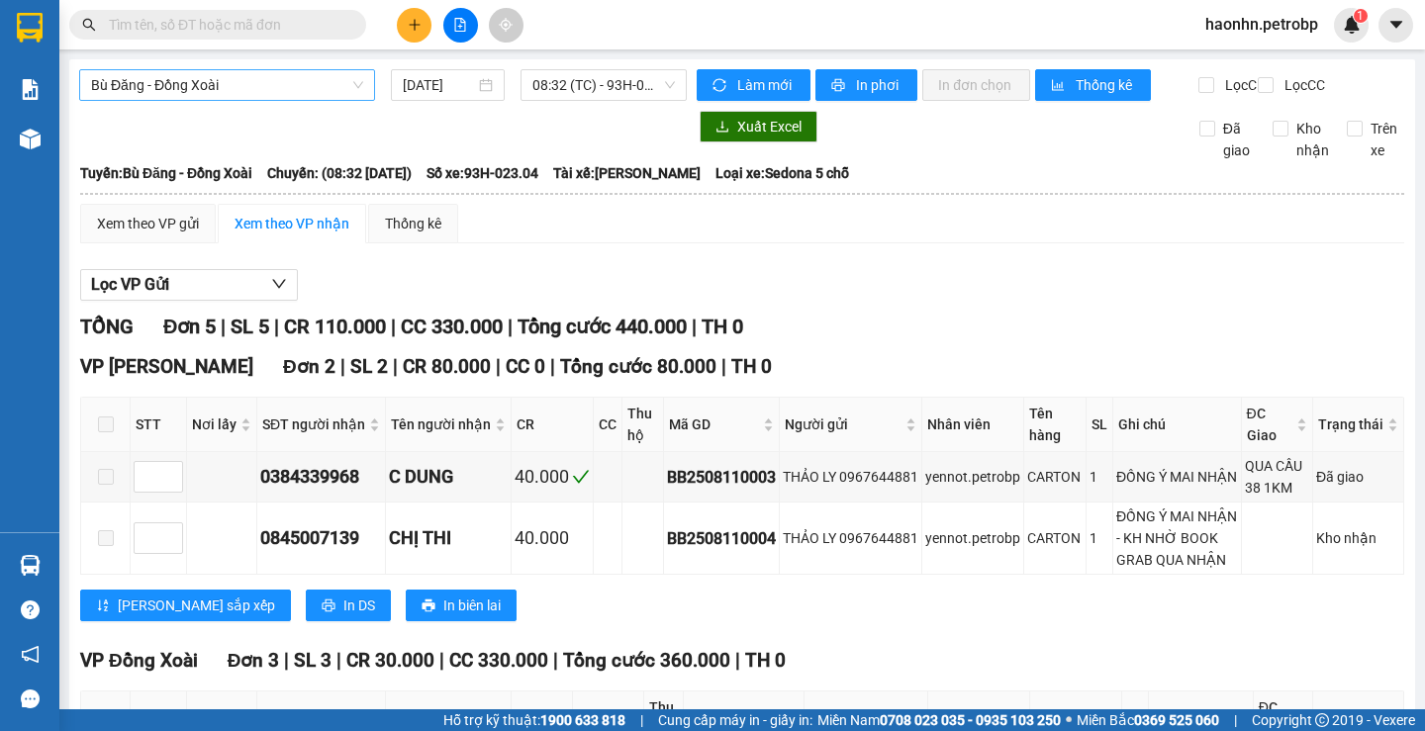
click at [270, 94] on span "Bù Đăng - Đồng Xoài" at bounding box center [227, 85] width 272 height 30
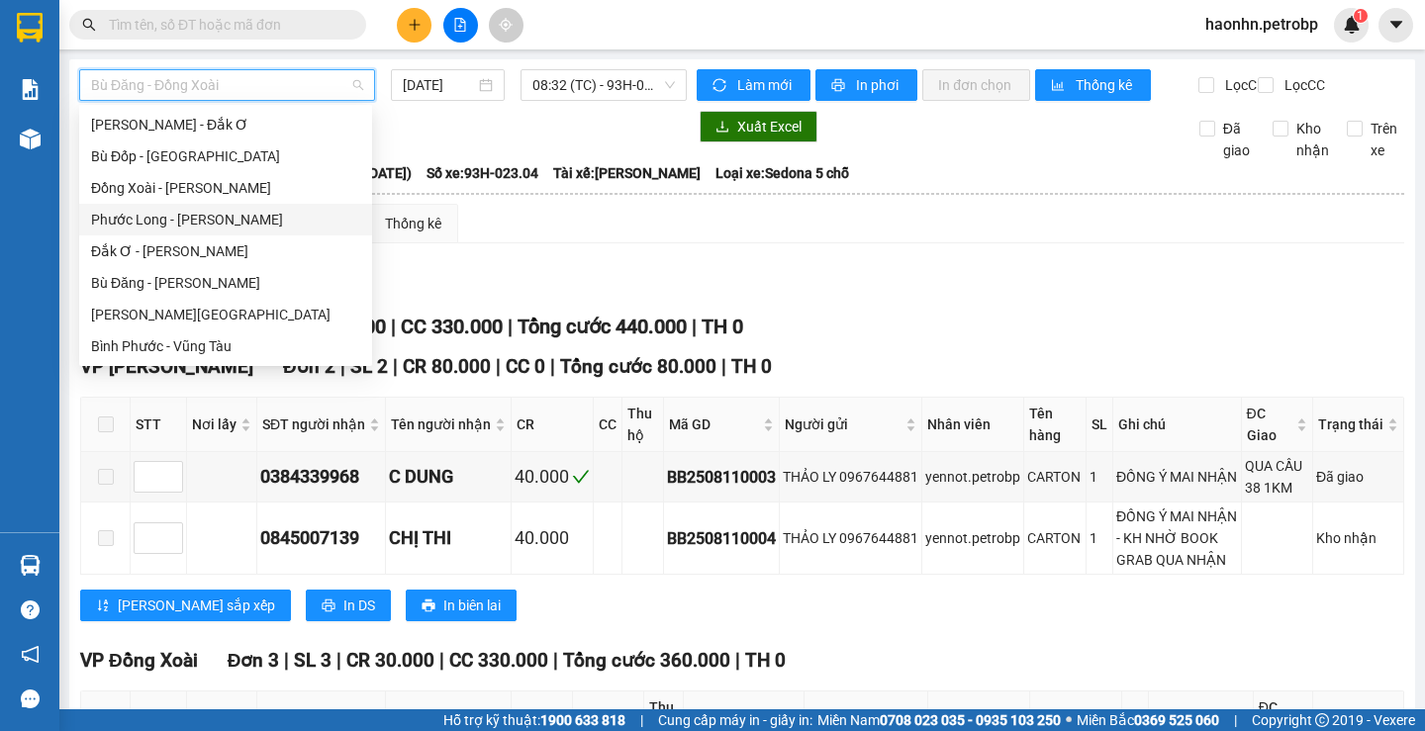
scroll to position [281, 0]
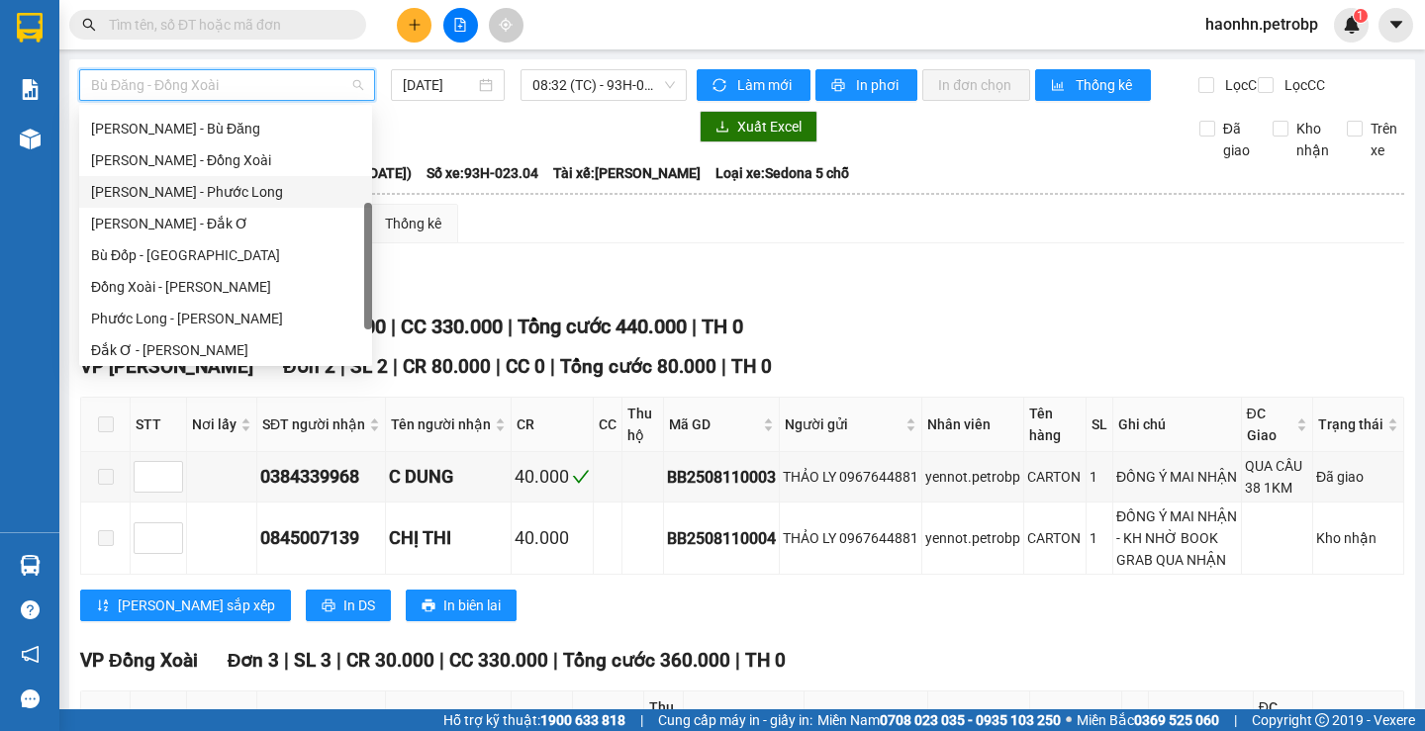
click at [204, 192] on div "[PERSON_NAME] - Phước Long" at bounding box center [225, 192] width 269 height 22
type input "[DATE]"
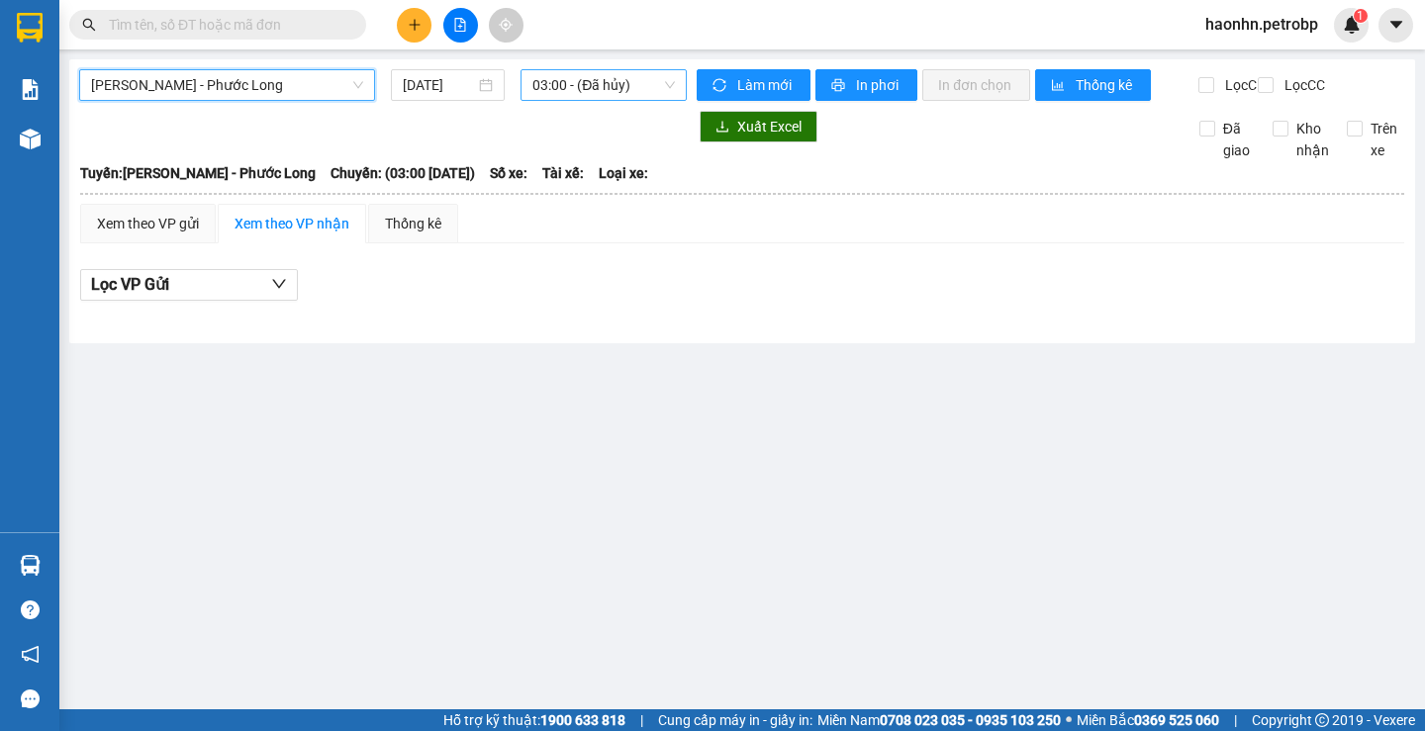
click at [642, 75] on span "03:00 - (Đã hủy)" at bounding box center [603, 85] width 143 height 30
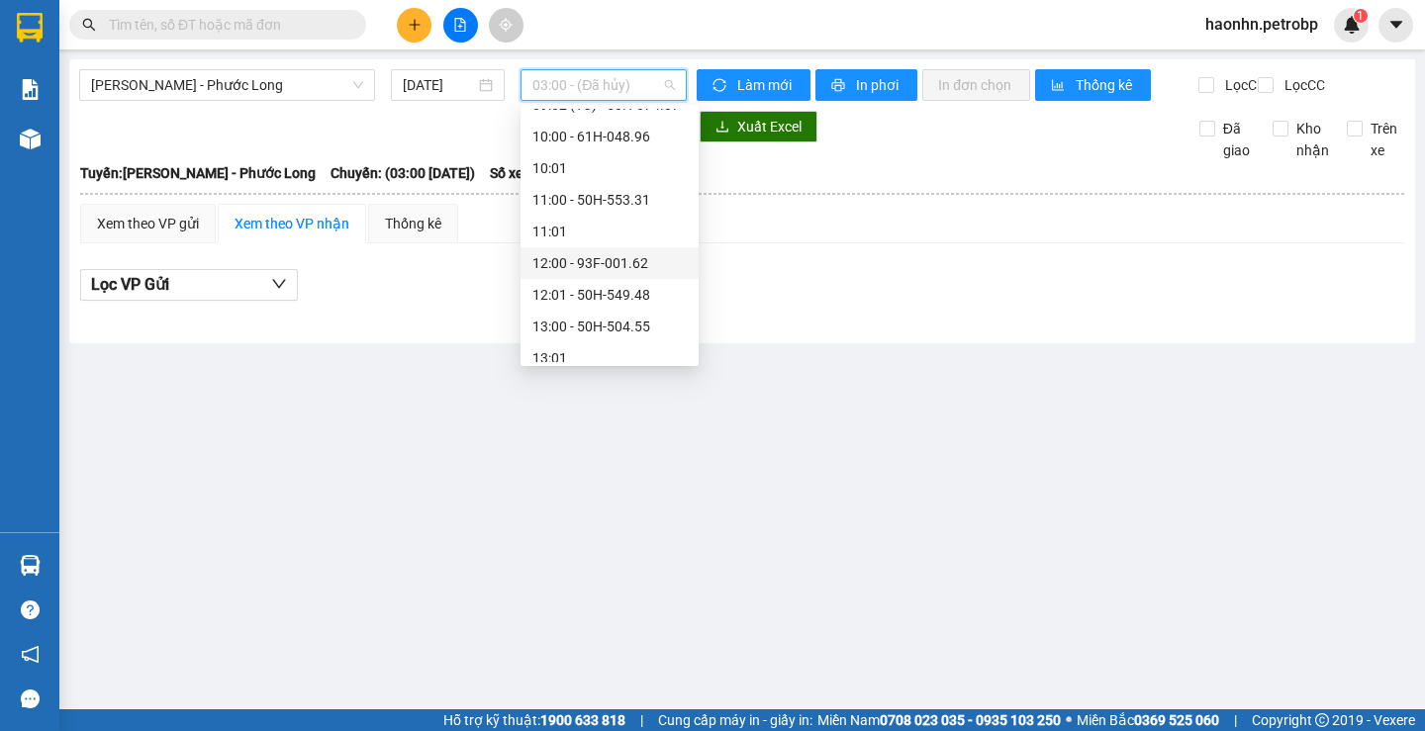
scroll to position [396, 0]
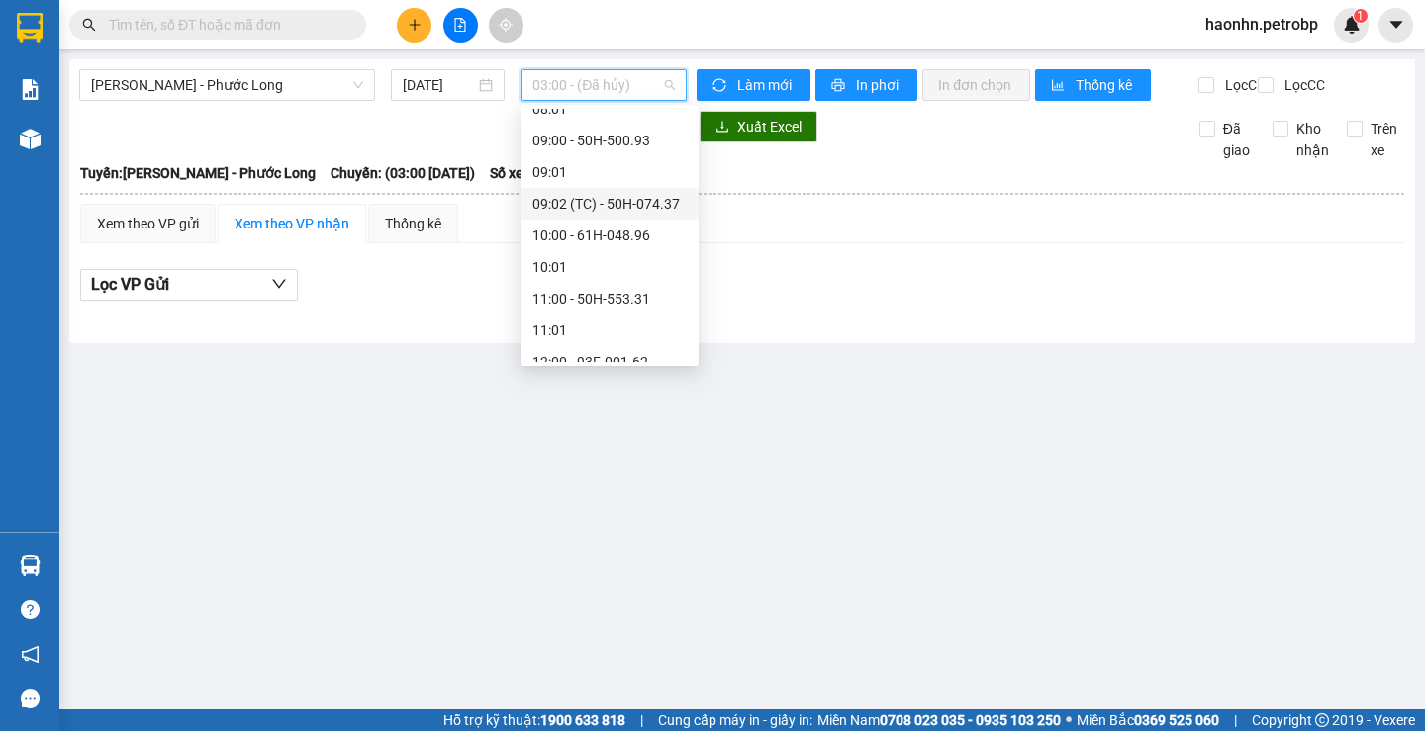
click at [630, 208] on div "09:02 (TC) - 50H-074.37" at bounding box center [609, 204] width 154 height 22
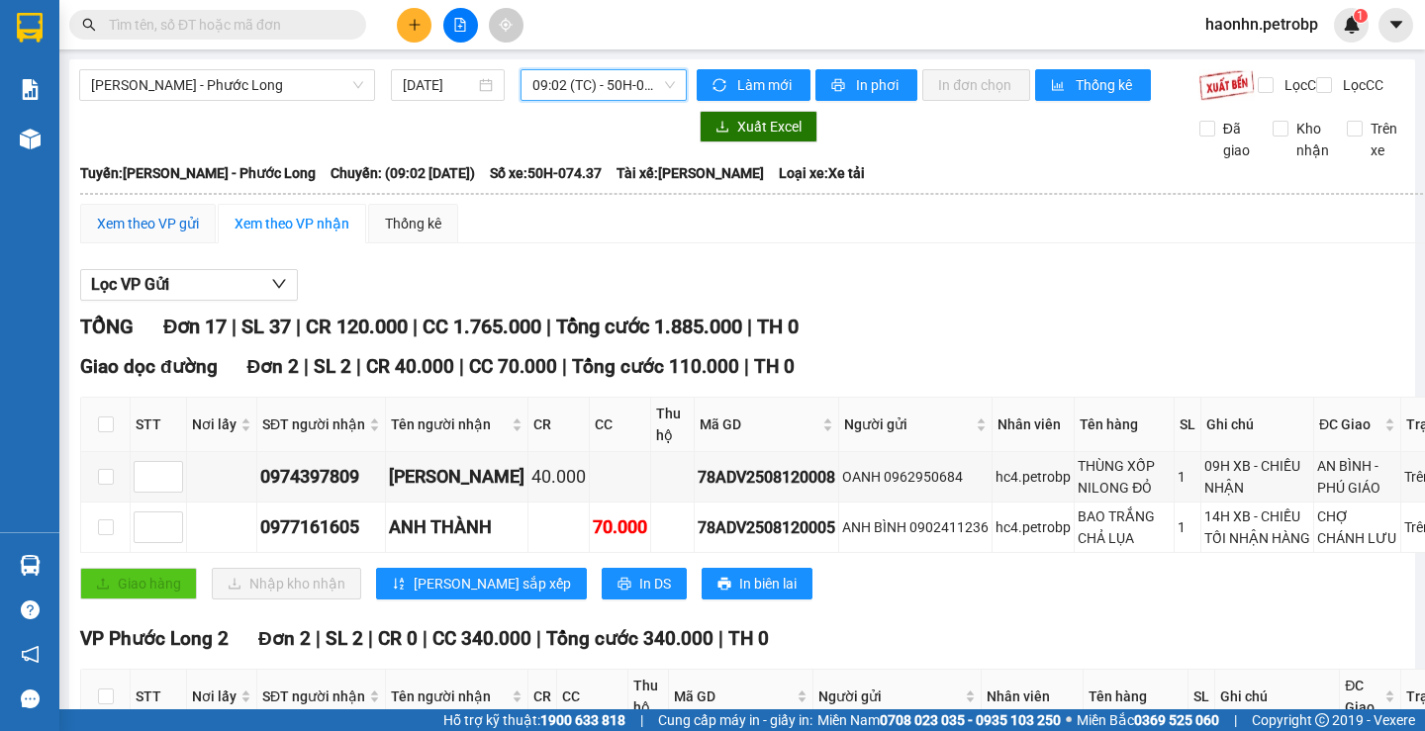
click at [155, 235] on div "Xem theo VP gửi" at bounding box center [148, 224] width 102 height 22
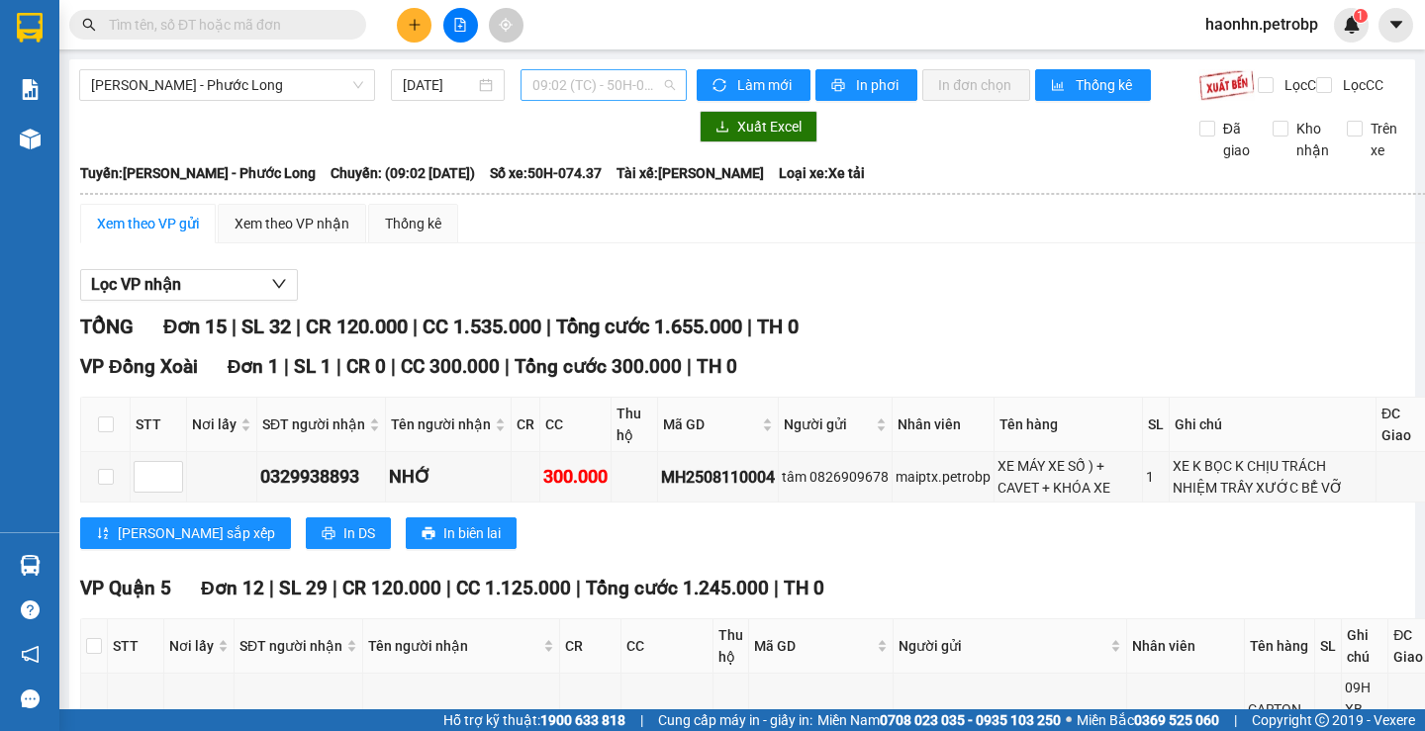
click at [586, 84] on span "09:02 (TC) - 50H-074.37" at bounding box center [603, 85] width 143 height 30
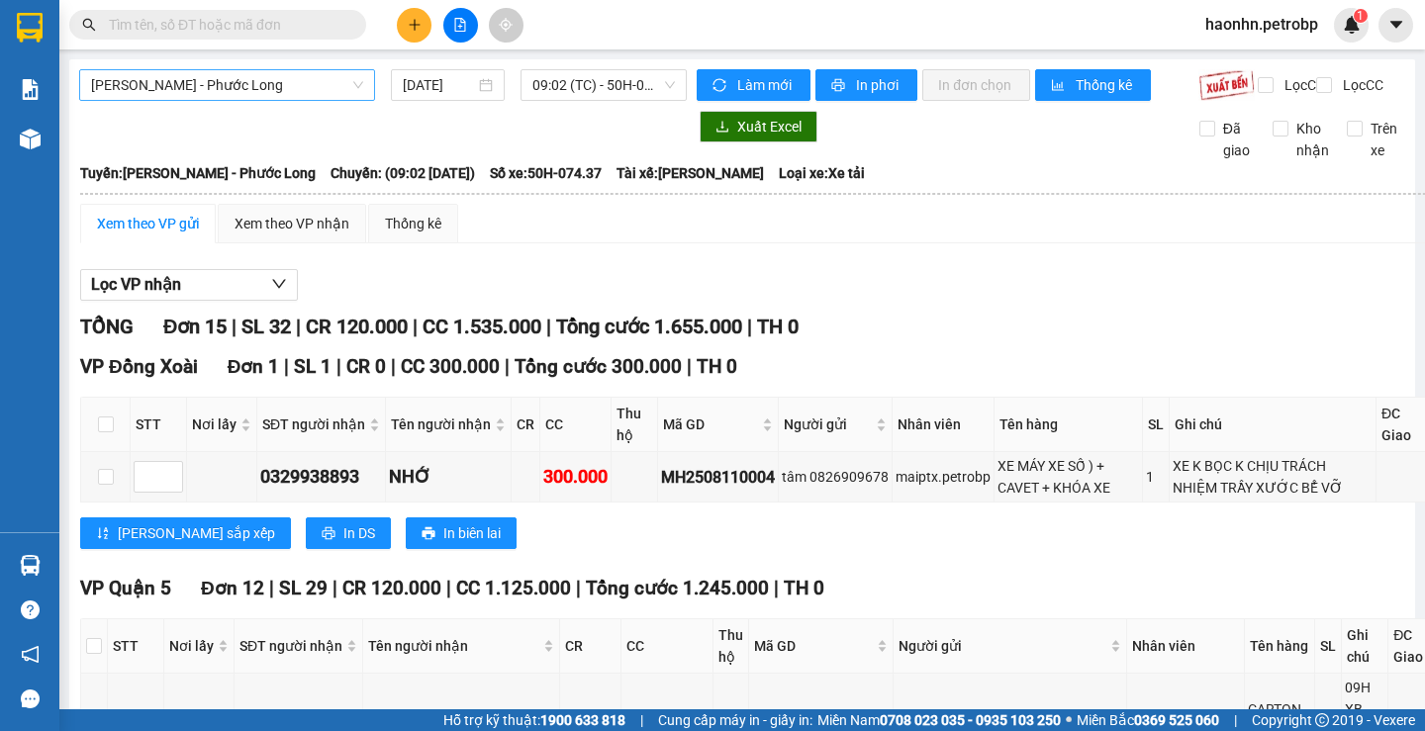
click at [280, 95] on span "[PERSON_NAME] - Phước Long" at bounding box center [227, 85] width 272 height 30
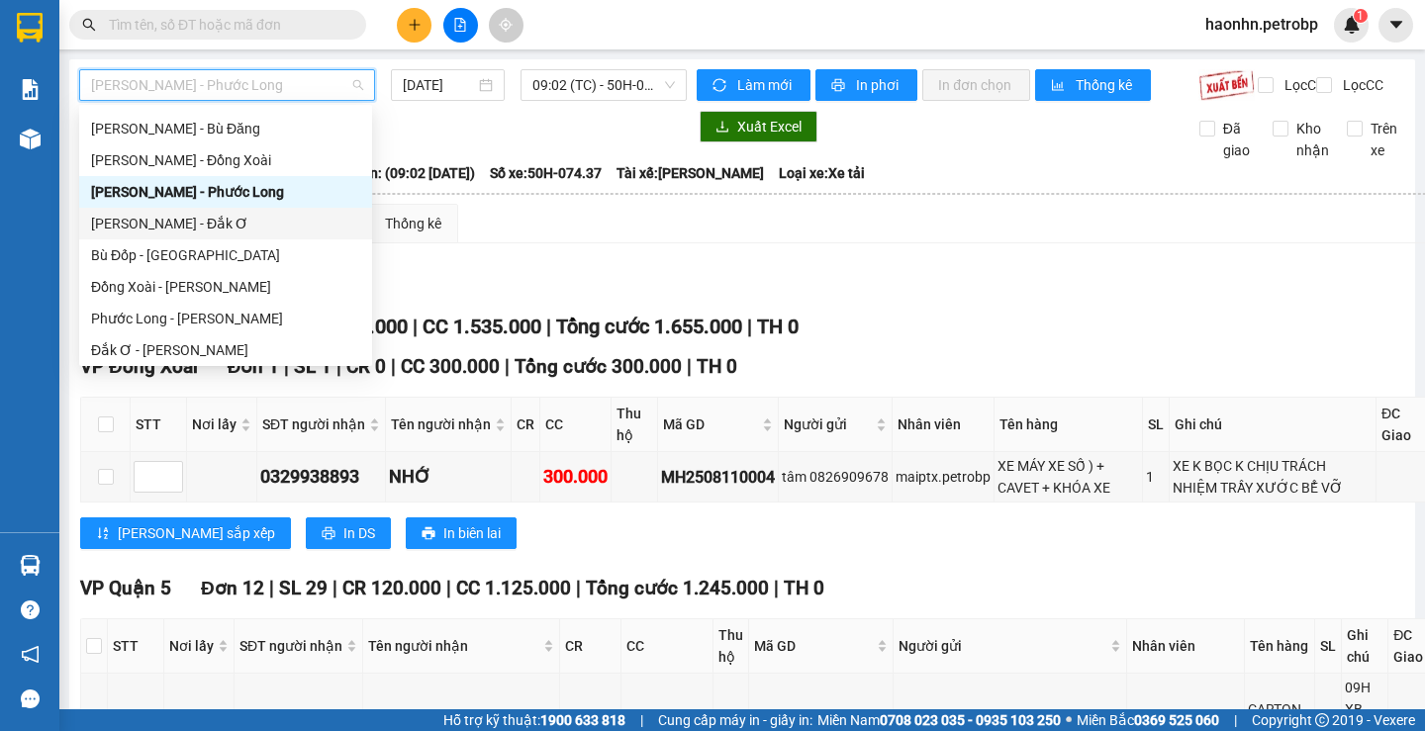
scroll to position [182, 0]
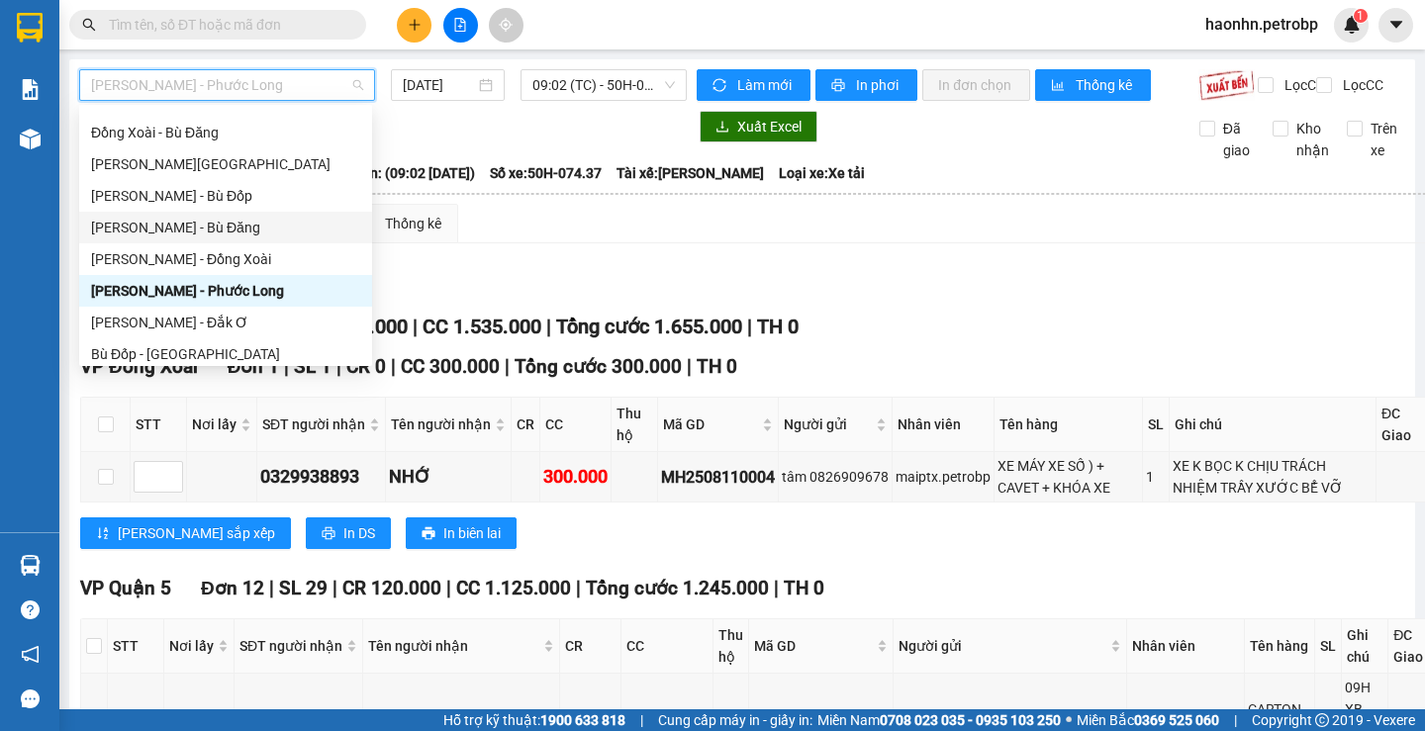
click at [257, 225] on div "Hồ Chí Minh - Bù Đăng" at bounding box center [225, 228] width 269 height 22
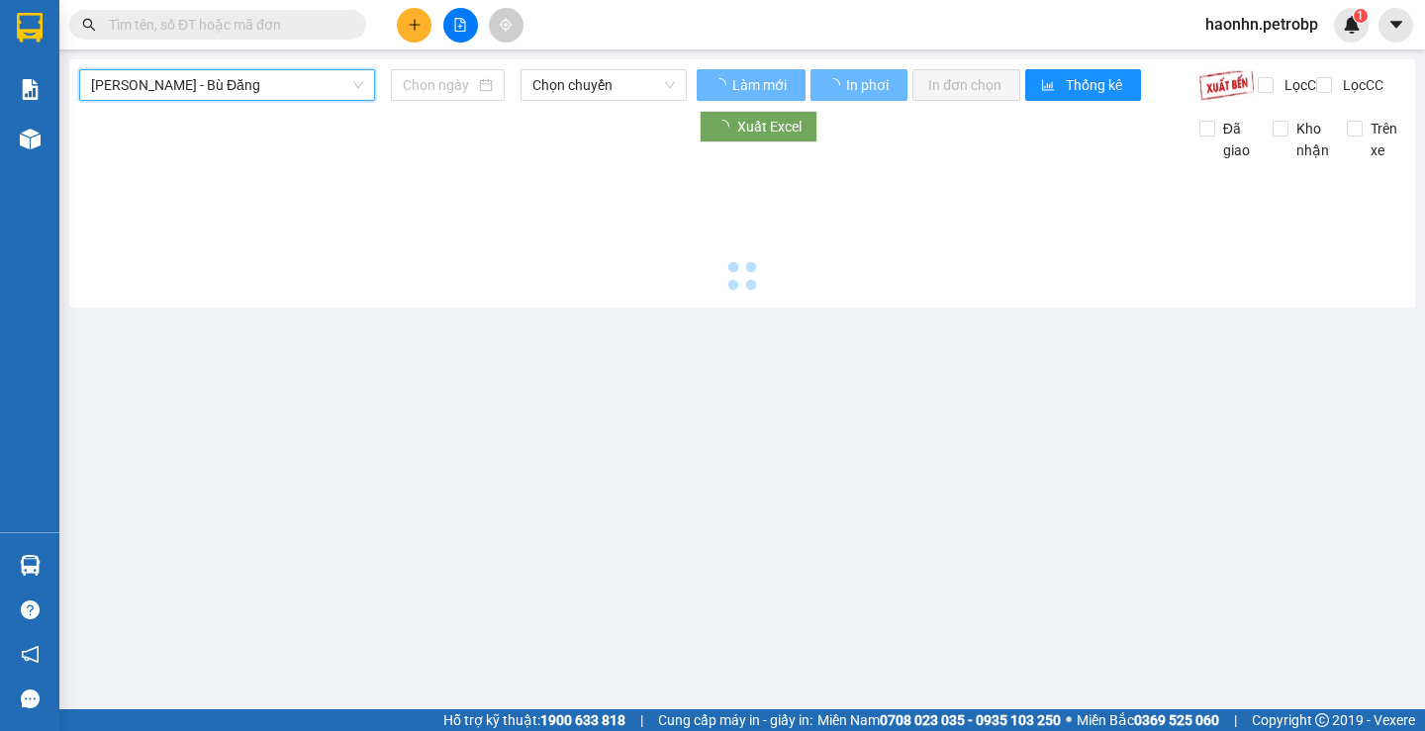
type input "[DATE]"
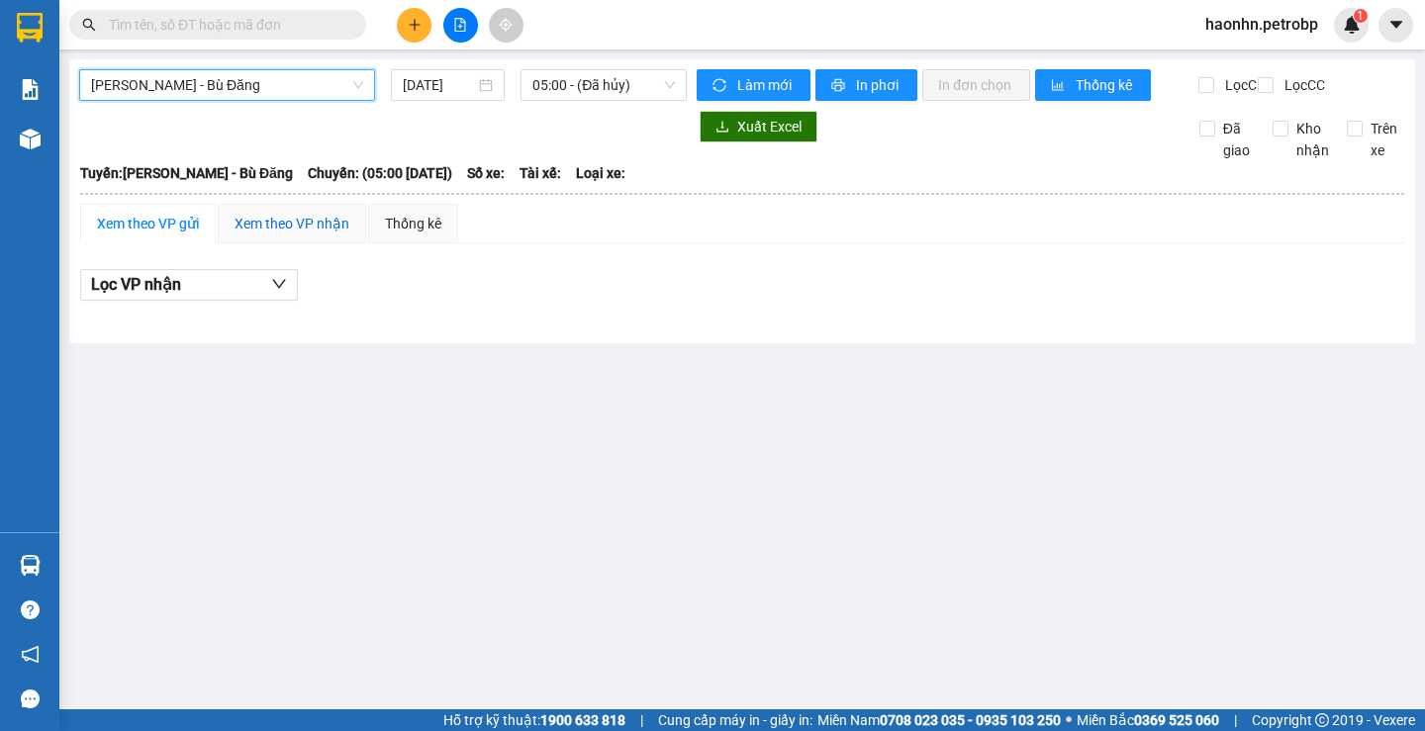
click at [267, 235] on div "Xem theo VP nhận" at bounding box center [292, 224] width 115 height 22
click at [157, 235] on div "Xem theo VP gửi" at bounding box center [148, 224] width 102 height 22
click at [227, 80] on span "Hồ Chí Minh - Bù Đăng" at bounding box center [227, 85] width 272 height 30
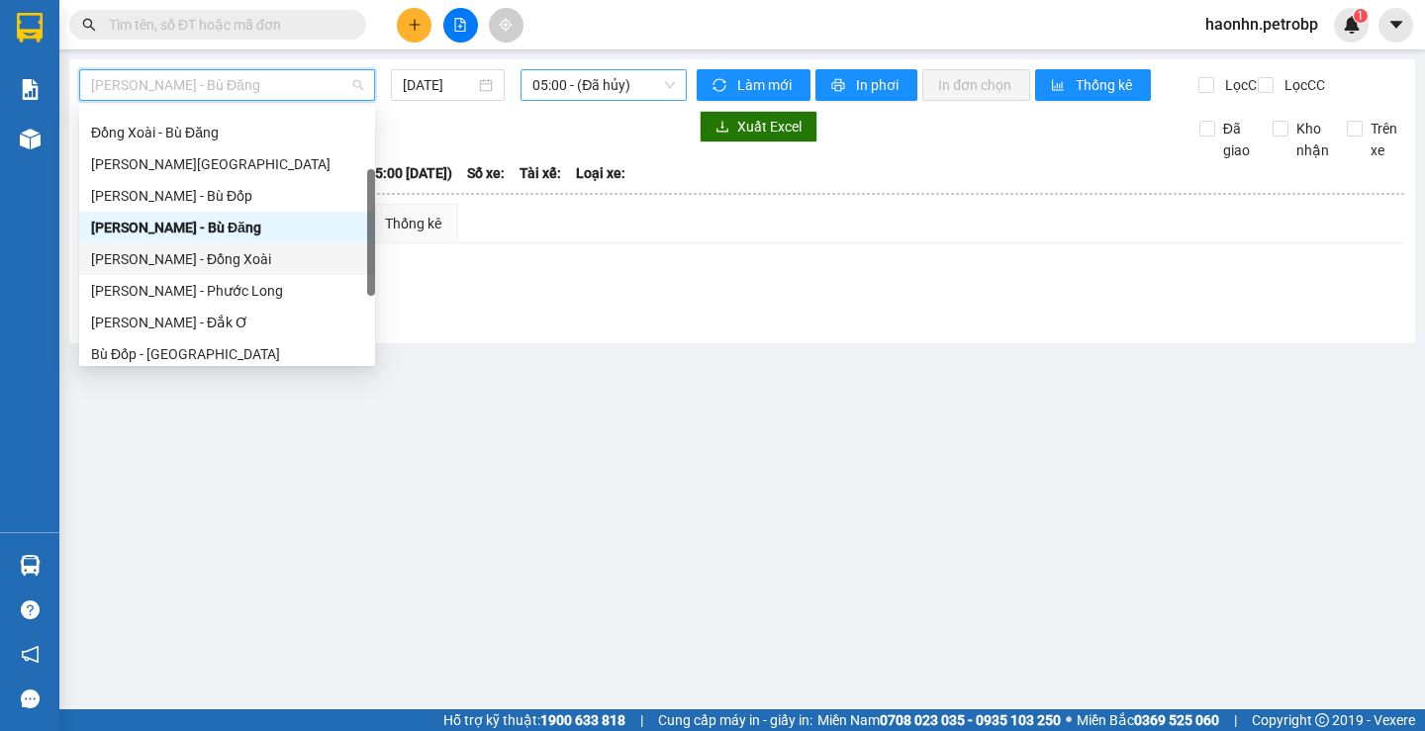
click at [557, 88] on span "05:00 - (Đã hủy)" at bounding box center [603, 85] width 143 height 30
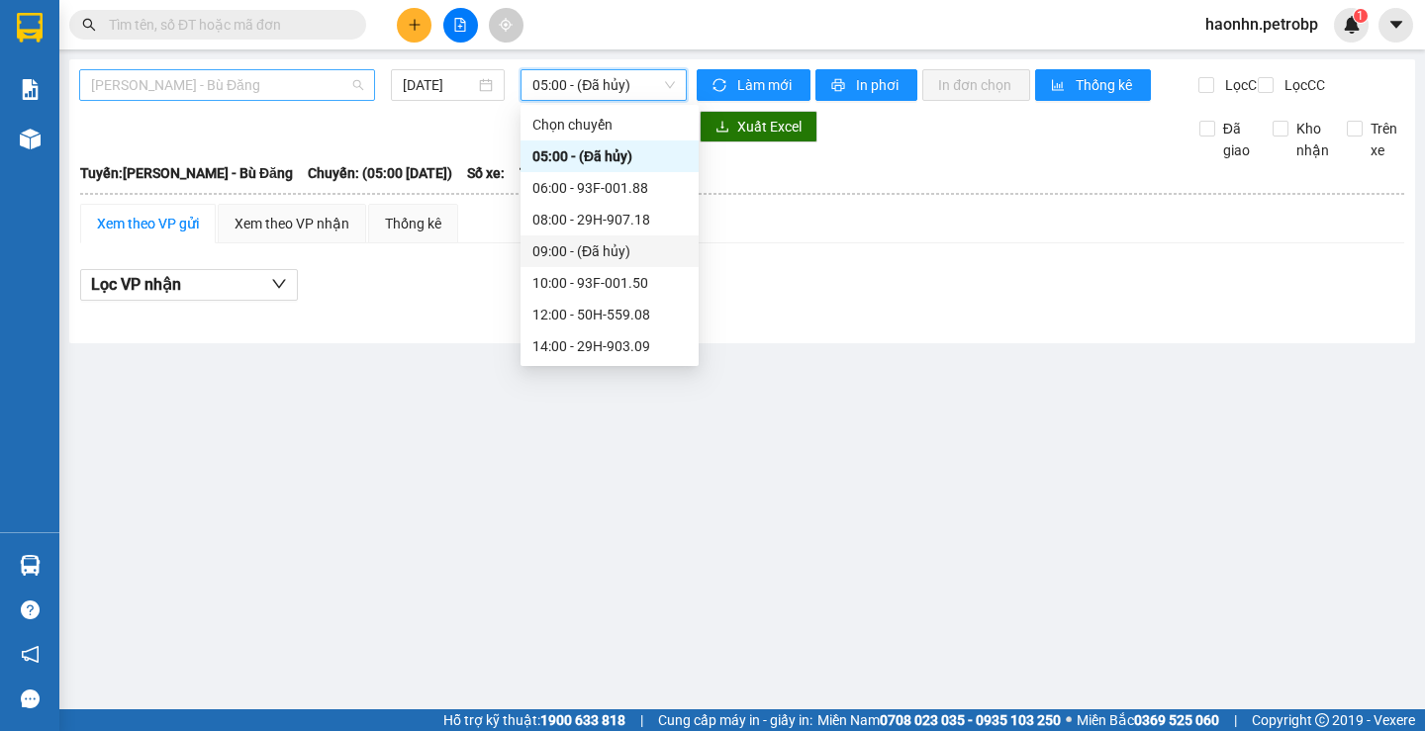
click at [203, 76] on span "Hồ Chí Minh - Bù Đăng" at bounding box center [227, 85] width 272 height 30
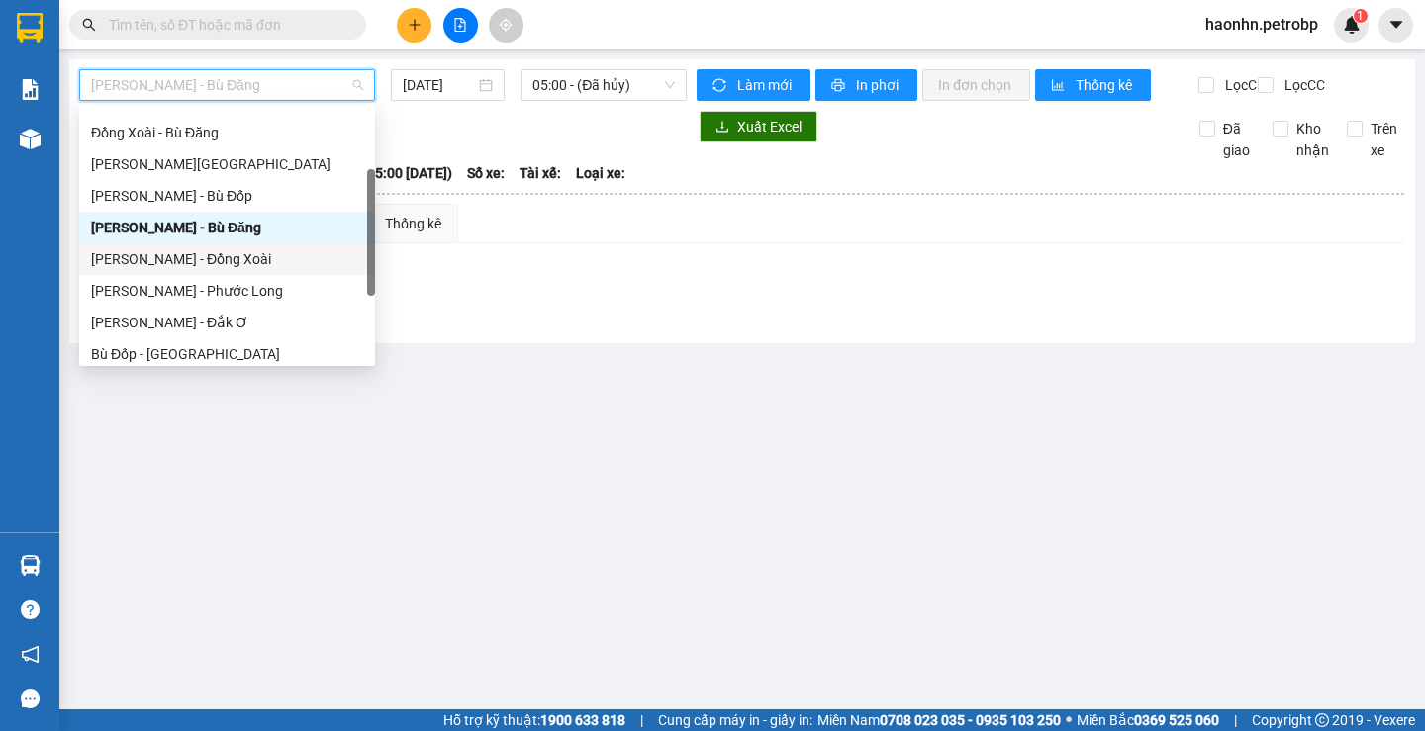
scroll to position [281, 0]
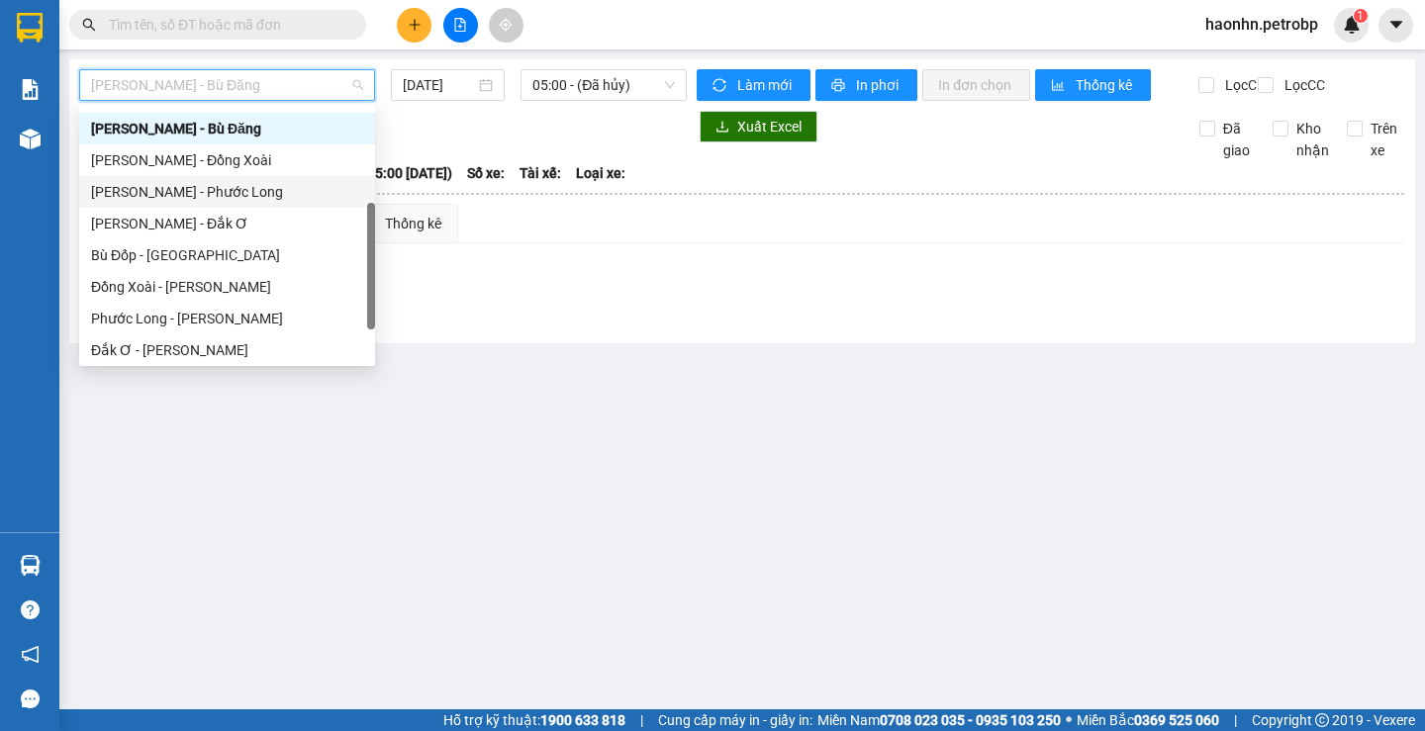
click at [259, 189] on div "[PERSON_NAME] - Phước Long" at bounding box center [227, 192] width 272 height 22
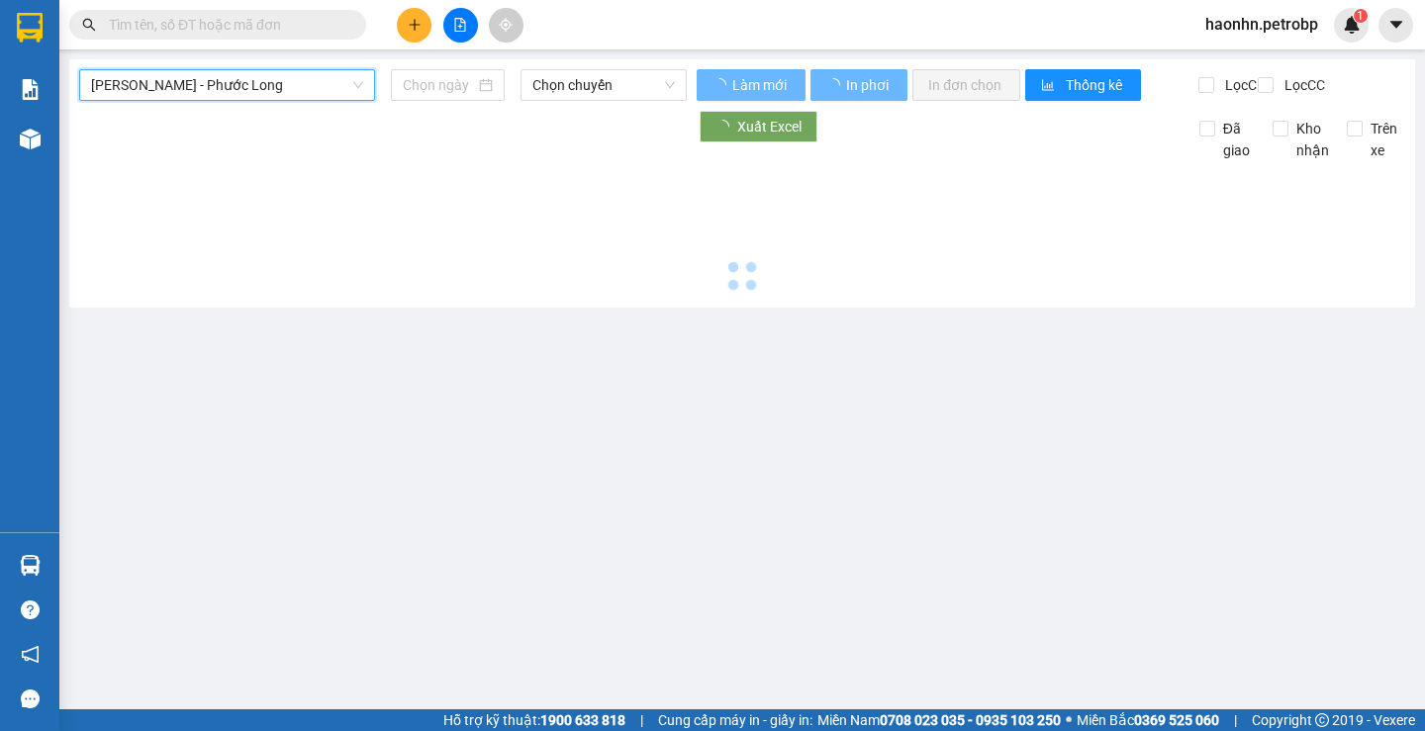
type input "[DATE]"
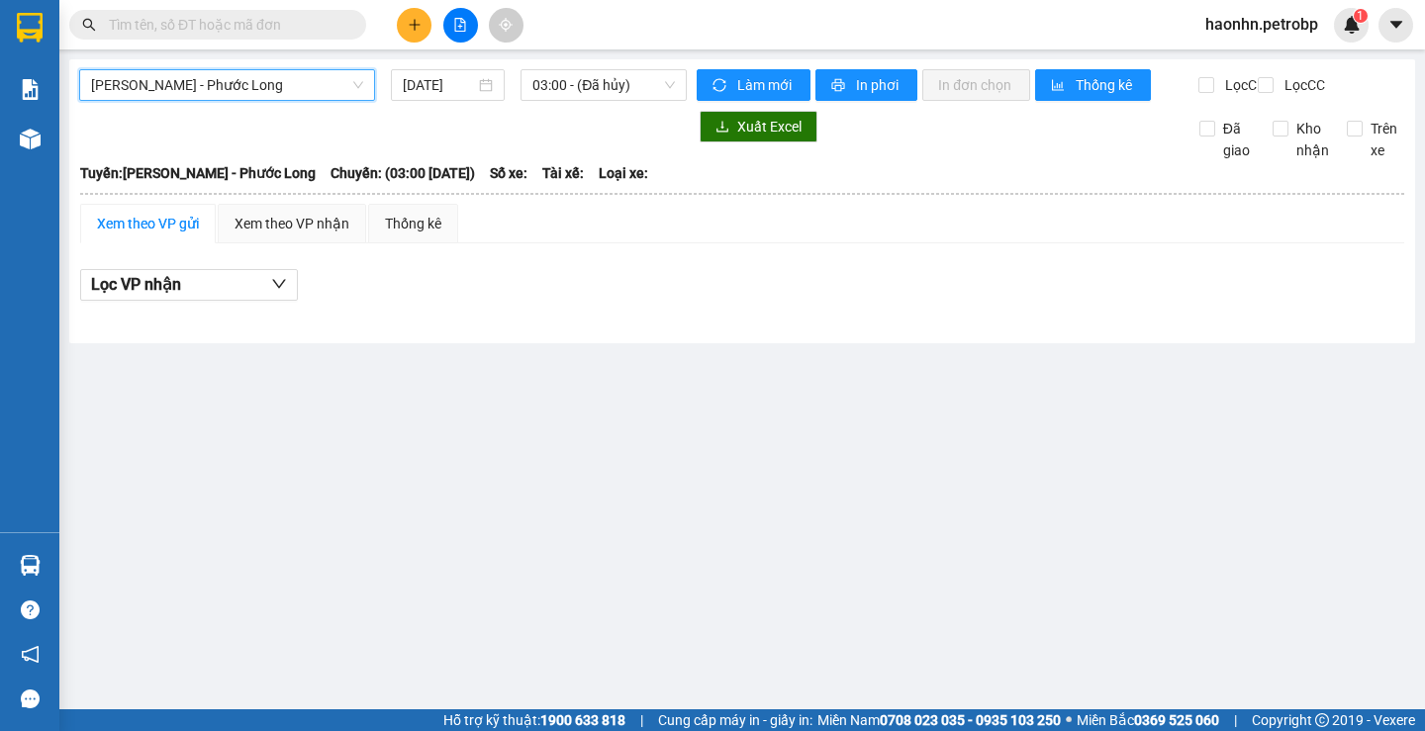
click at [546, 67] on div "Hồ Chí Minh - Phước Long Hồ Chí Minh - Phước Long 12/08/2025 03:00 - (Đã hủy)…" at bounding box center [742, 201] width 1346 height 284
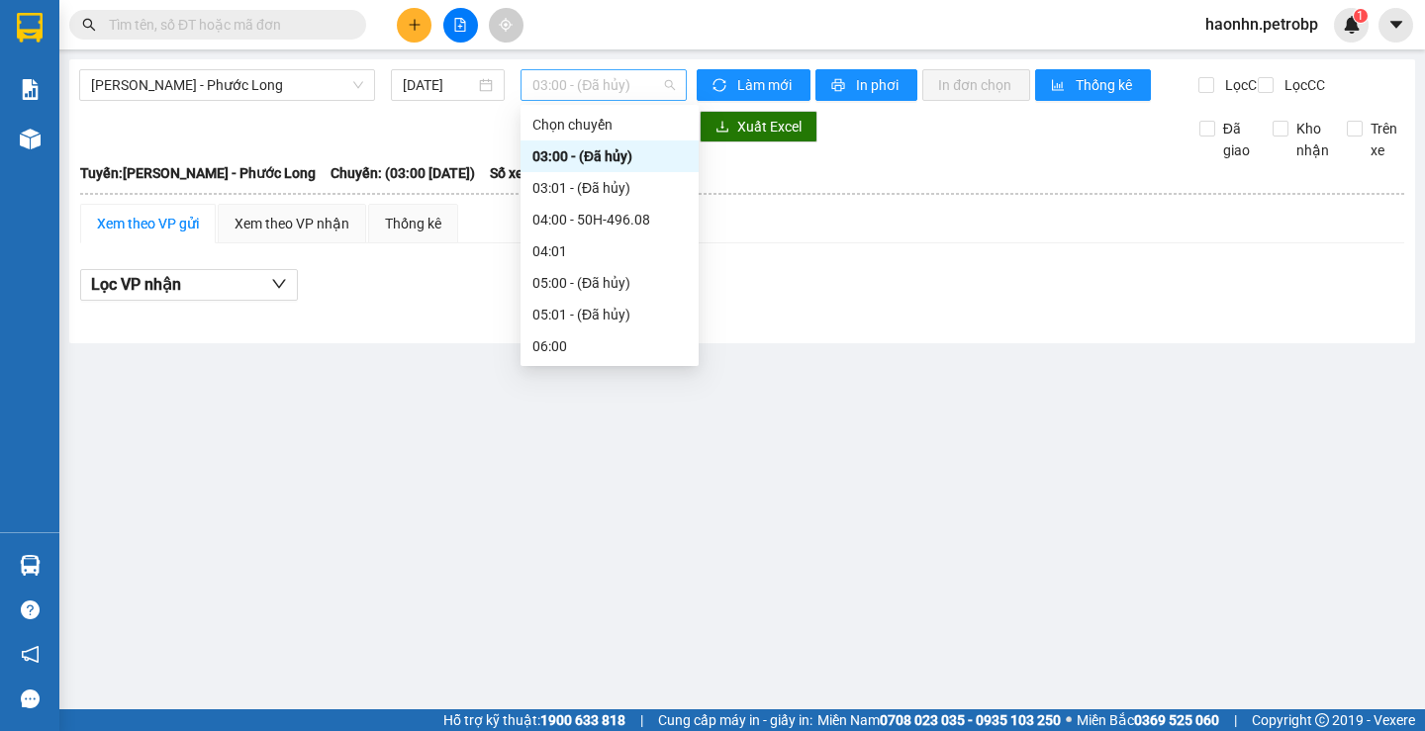
click at [553, 73] on span "03:00 - (Đã hủy)" at bounding box center [603, 85] width 143 height 30
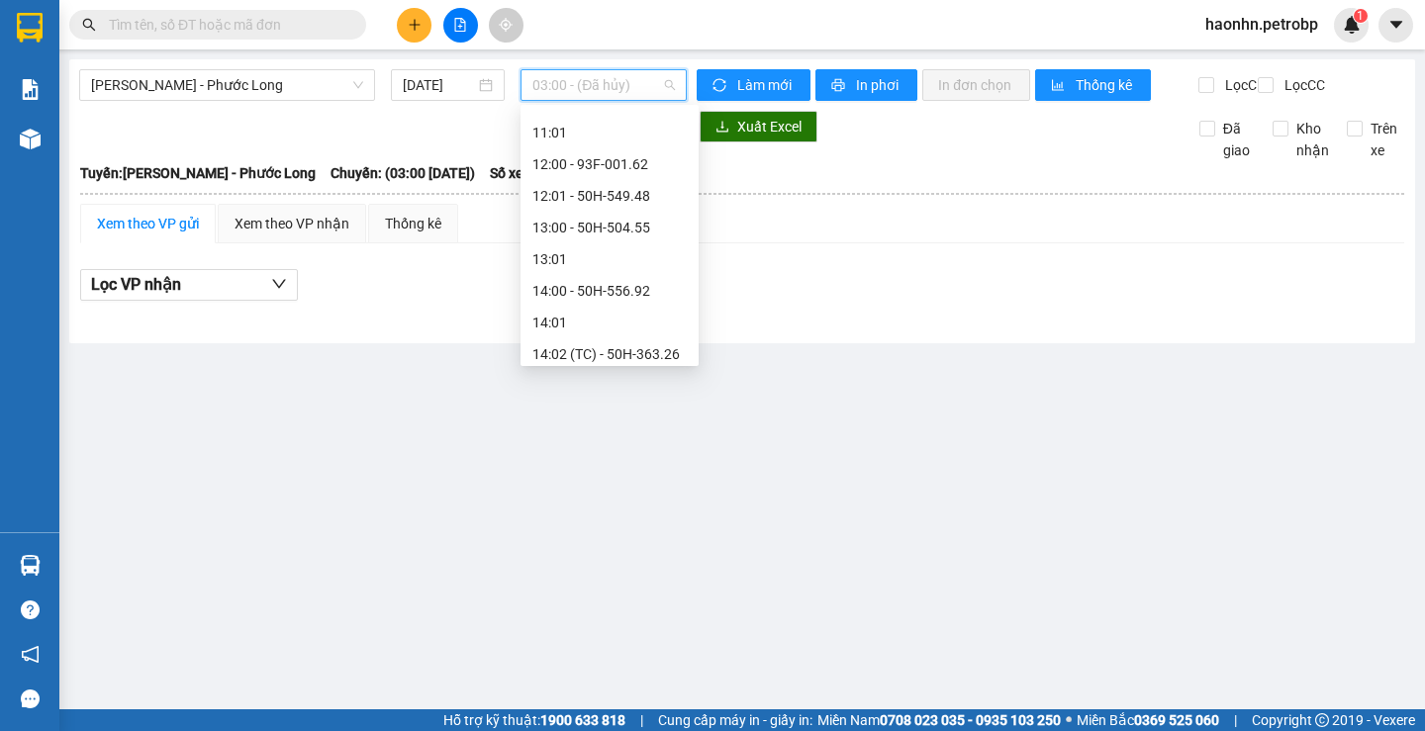
scroll to position [693, 0]
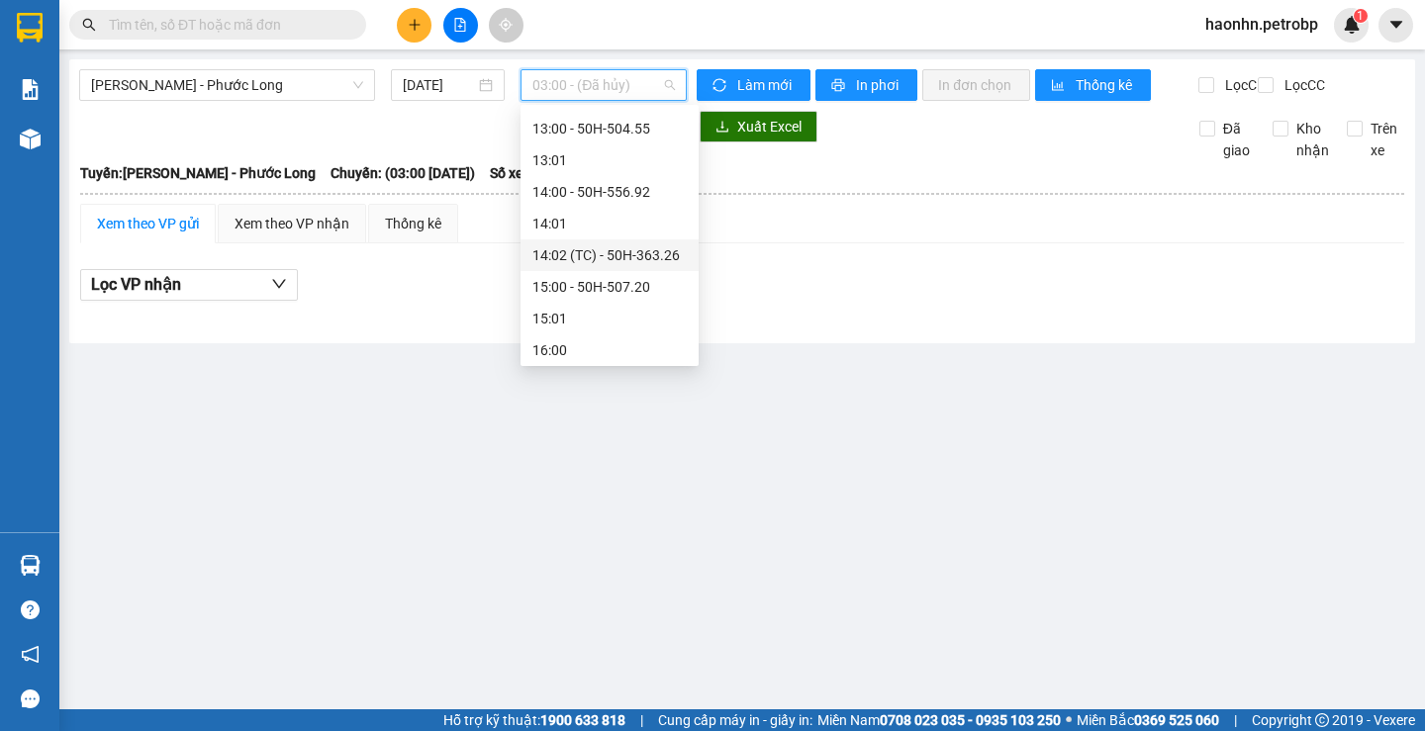
click at [670, 253] on div "14:02 (TC) - 50H-363.26" at bounding box center [609, 255] width 154 height 22
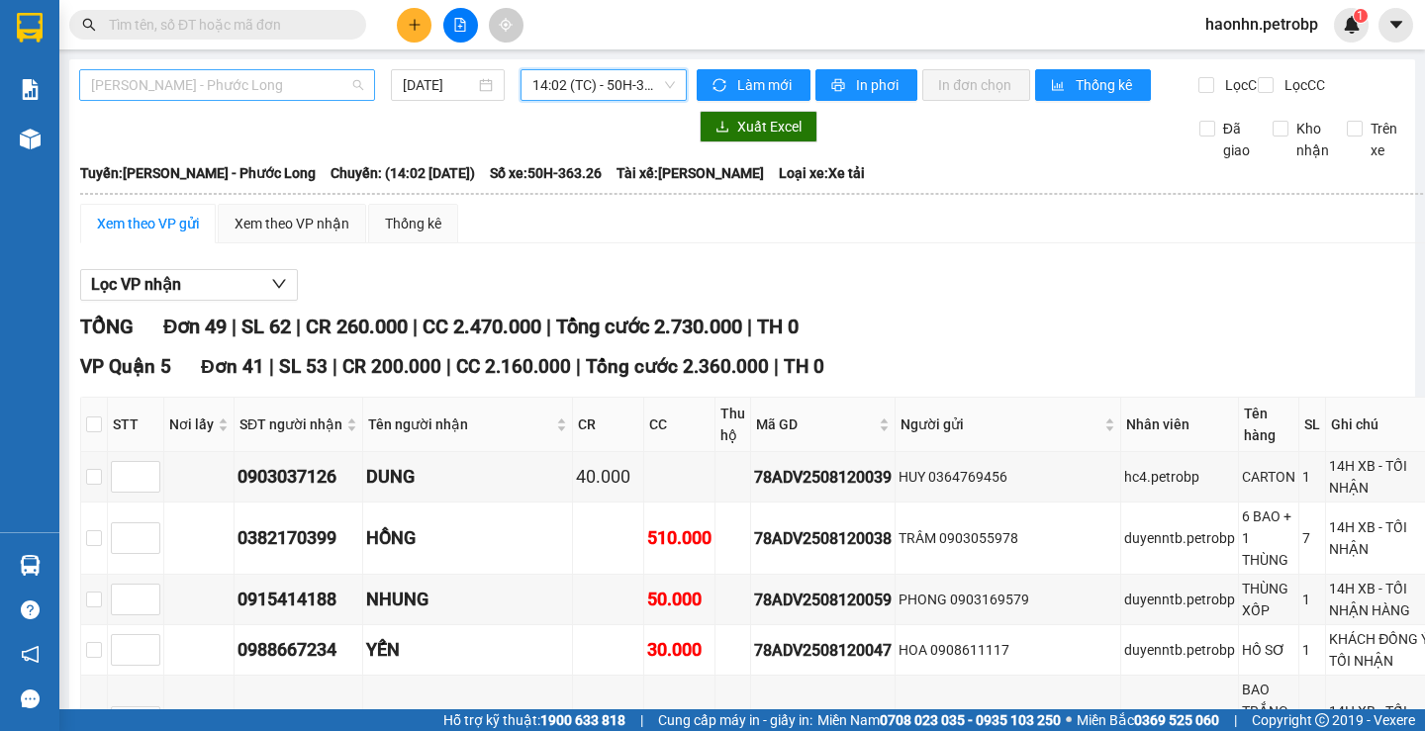
click at [252, 78] on span "[PERSON_NAME] - Phước Long" at bounding box center [227, 85] width 272 height 30
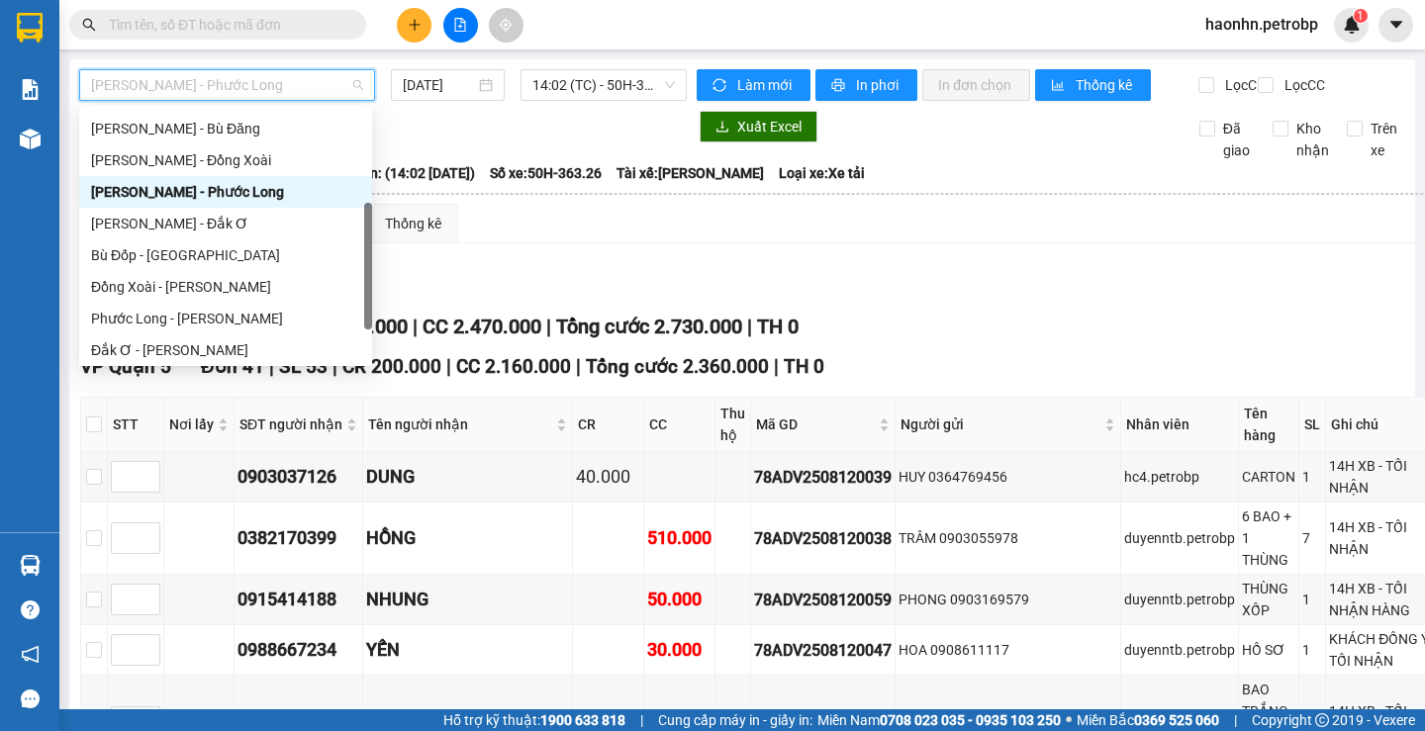
scroll to position [182, 0]
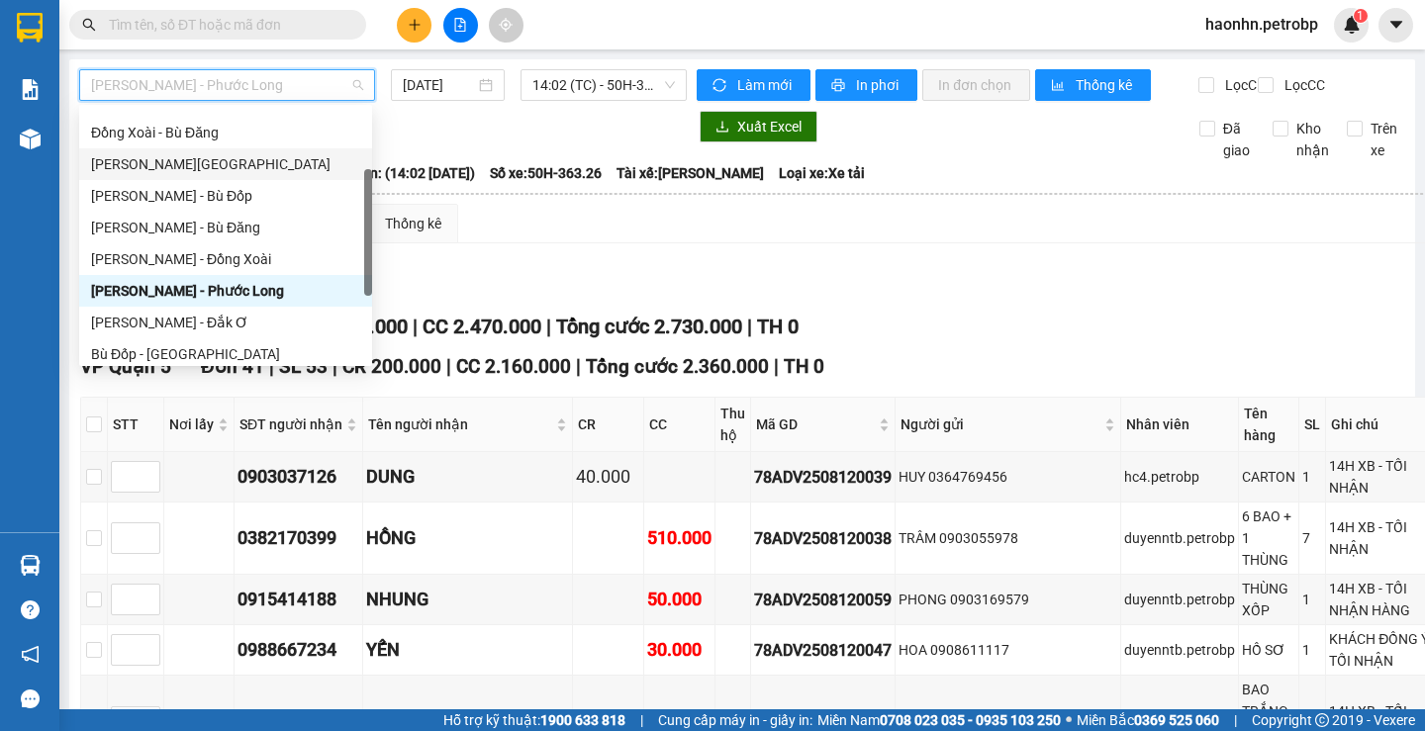
click at [226, 176] on div "Hồ Chí Minh - Lộc Ninh" at bounding box center [225, 164] width 293 height 32
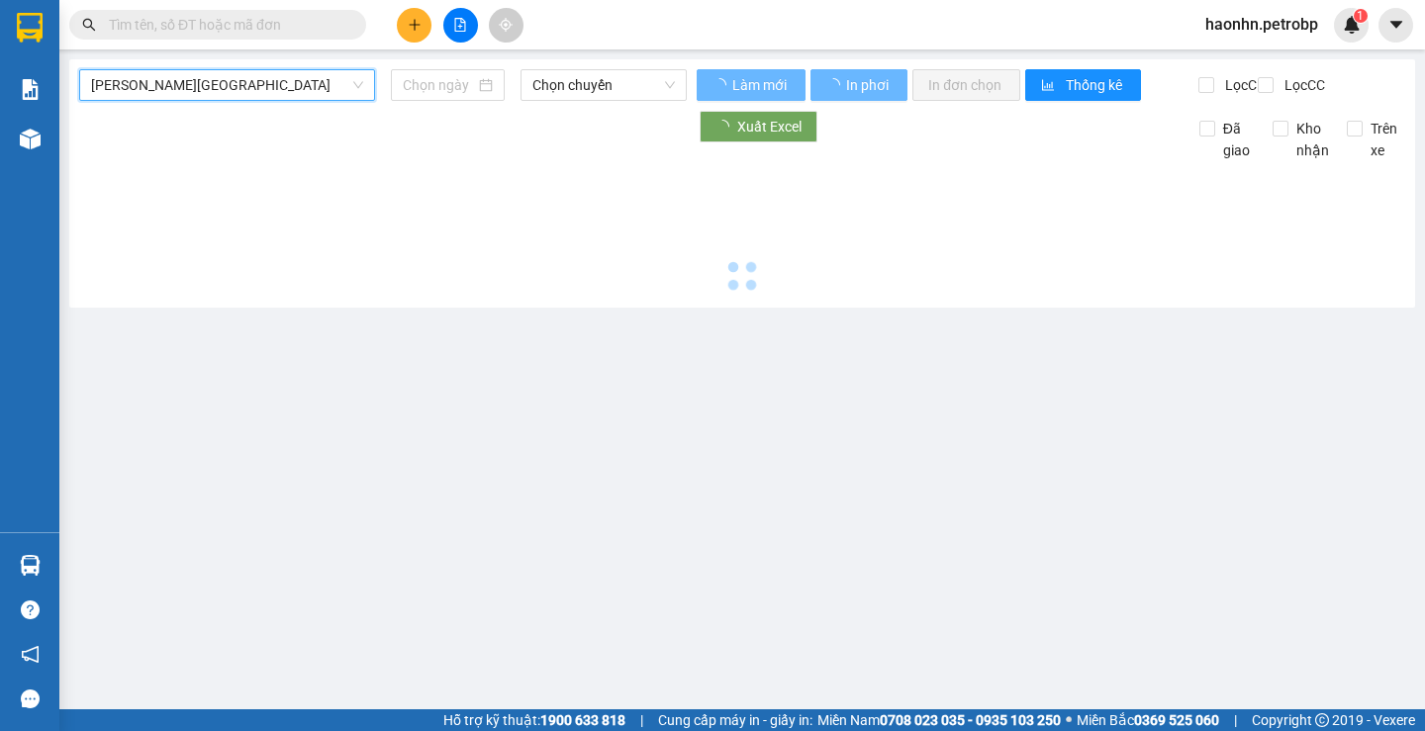
type input "[DATE]"
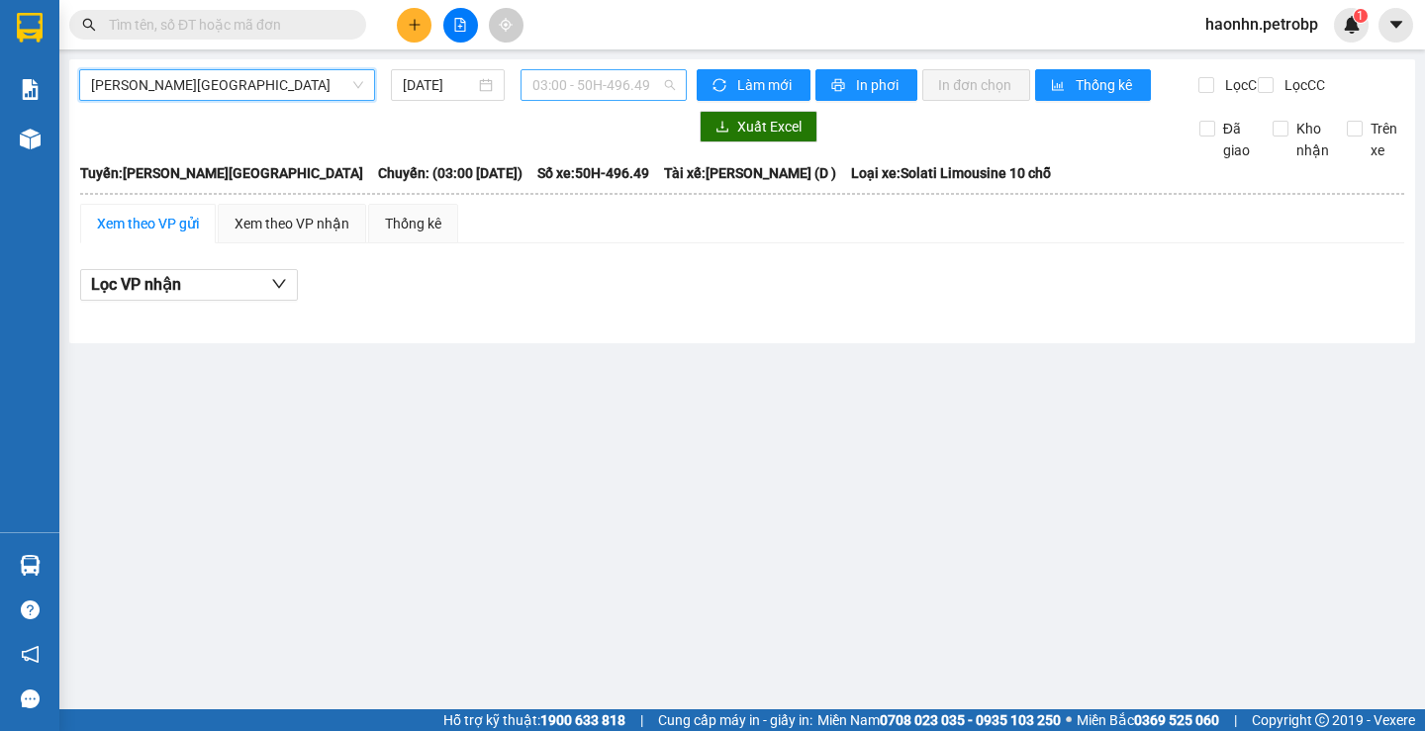
click at [607, 85] on span "03:00 - 50H-496.49" at bounding box center [603, 85] width 143 height 30
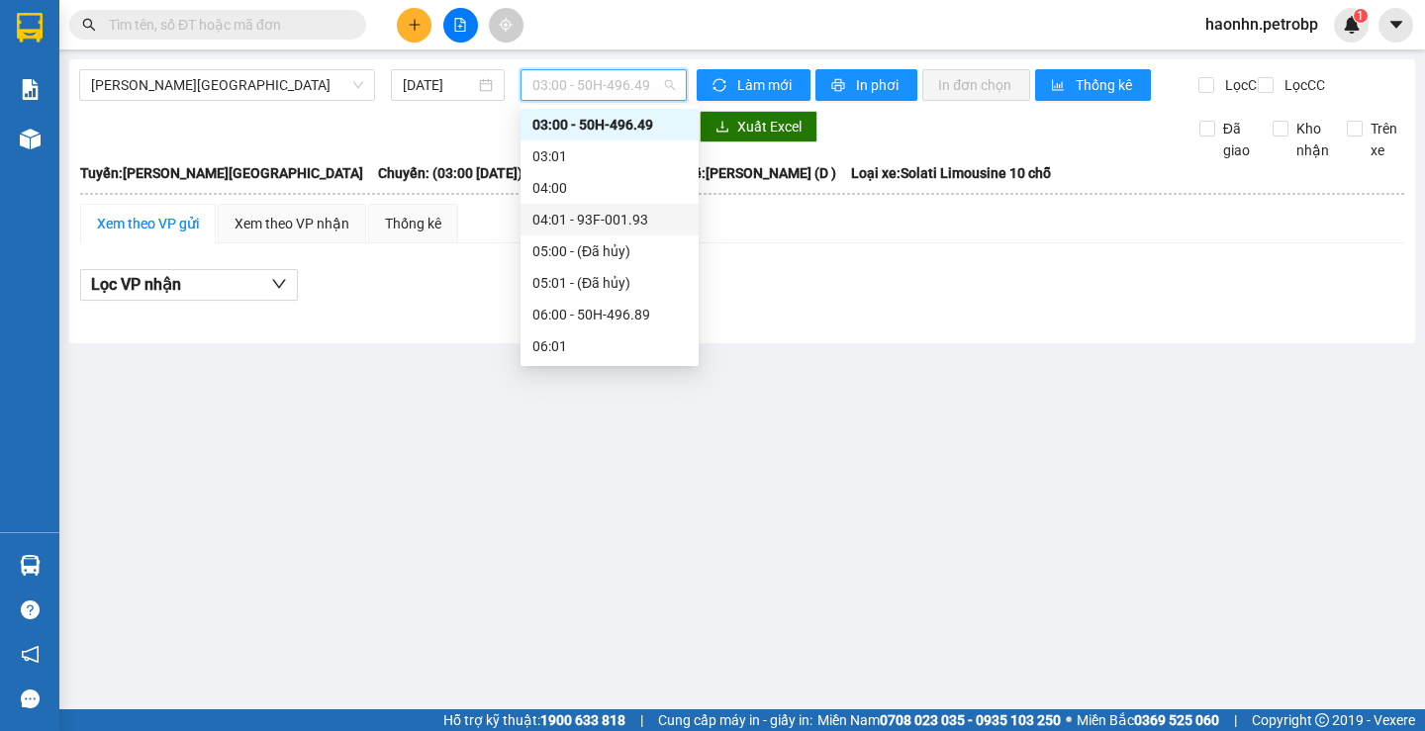
click at [644, 219] on div "04:01 - 93F-001.93" at bounding box center [609, 220] width 154 height 22
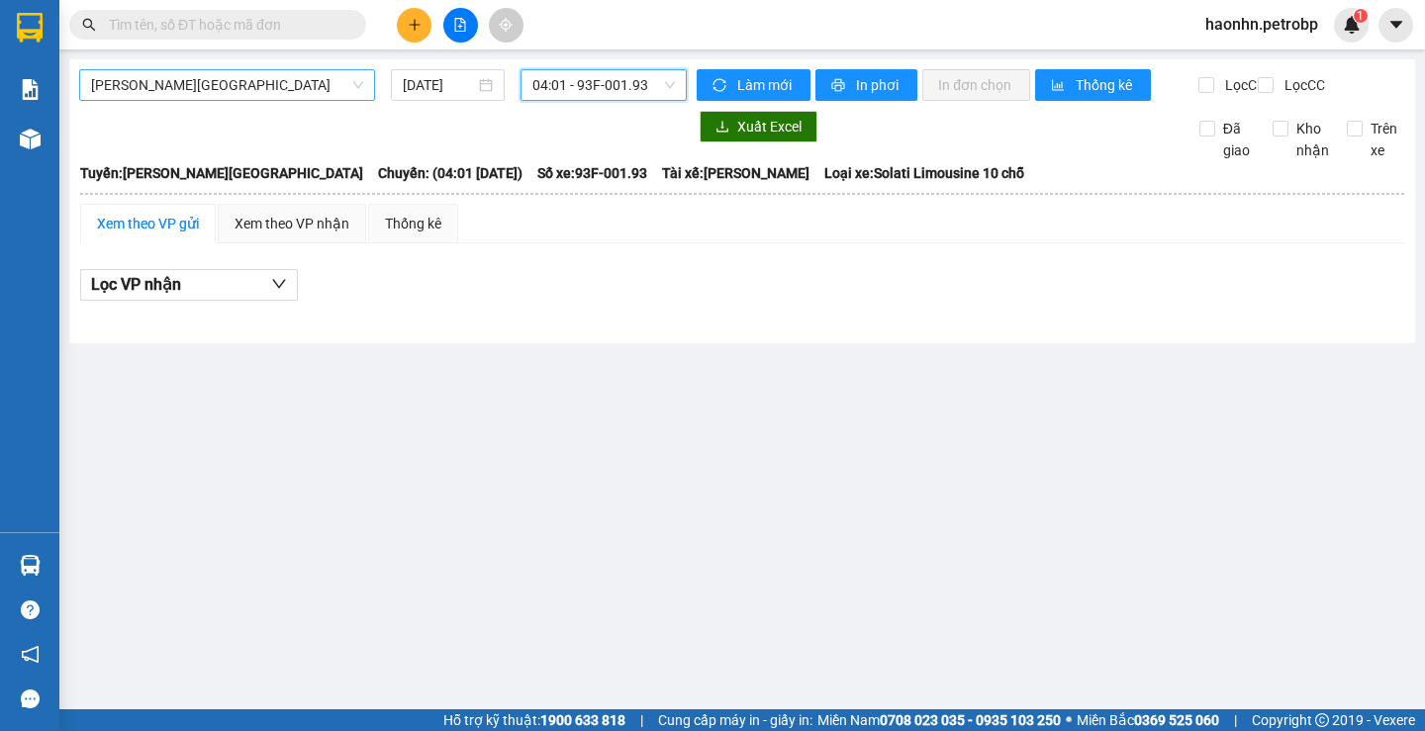
click at [227, 96] on span "Hồ Chí Minh - Lộc Ninh" at bounding box center [227, 85] width 272 height 30
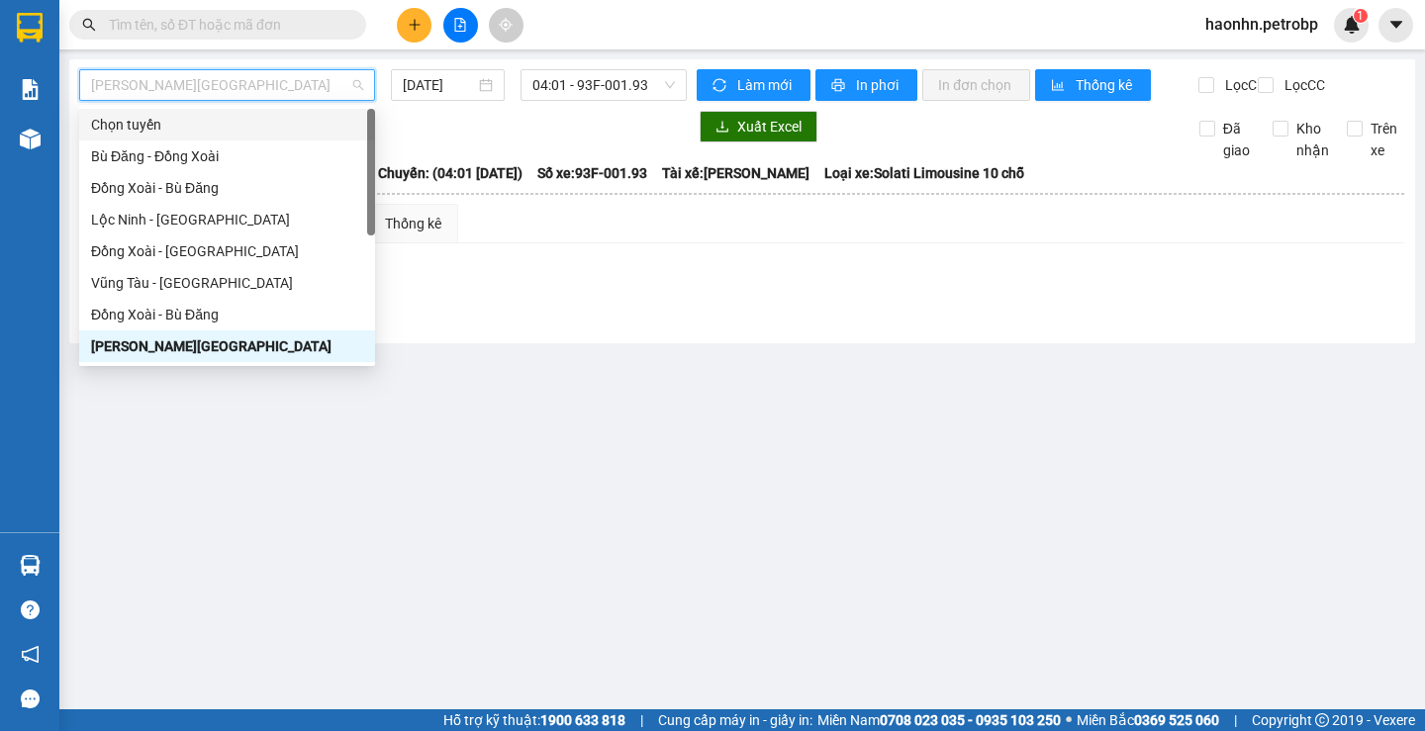
click at [495, 101] on div "Hồ Chí Minh - Lộc Ninh 12/08/2025 04:01 - 93F-001.93" at bounding box center [383, 85] width 608 height 32
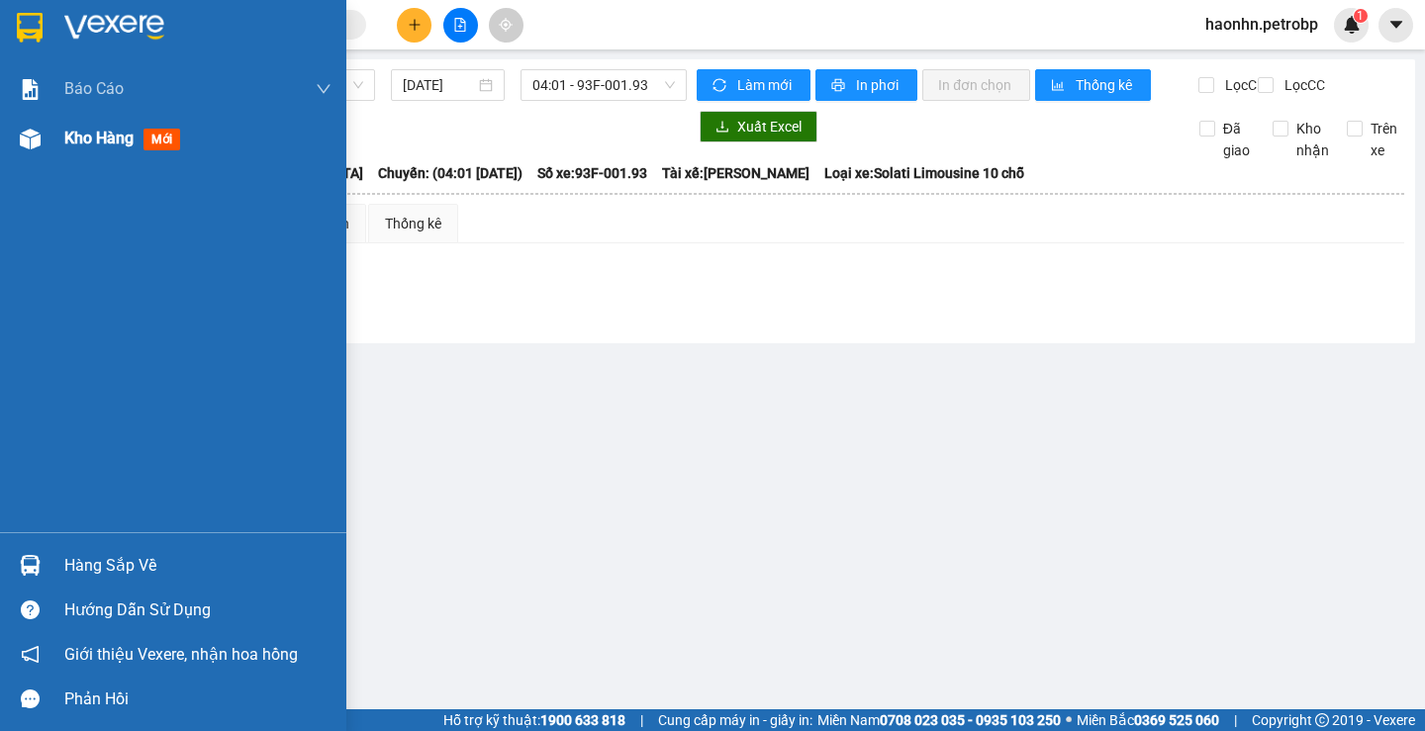
click at [61, 161] on div "Kho hàng mới" at bounding box center [173, 138] width 346 height 49
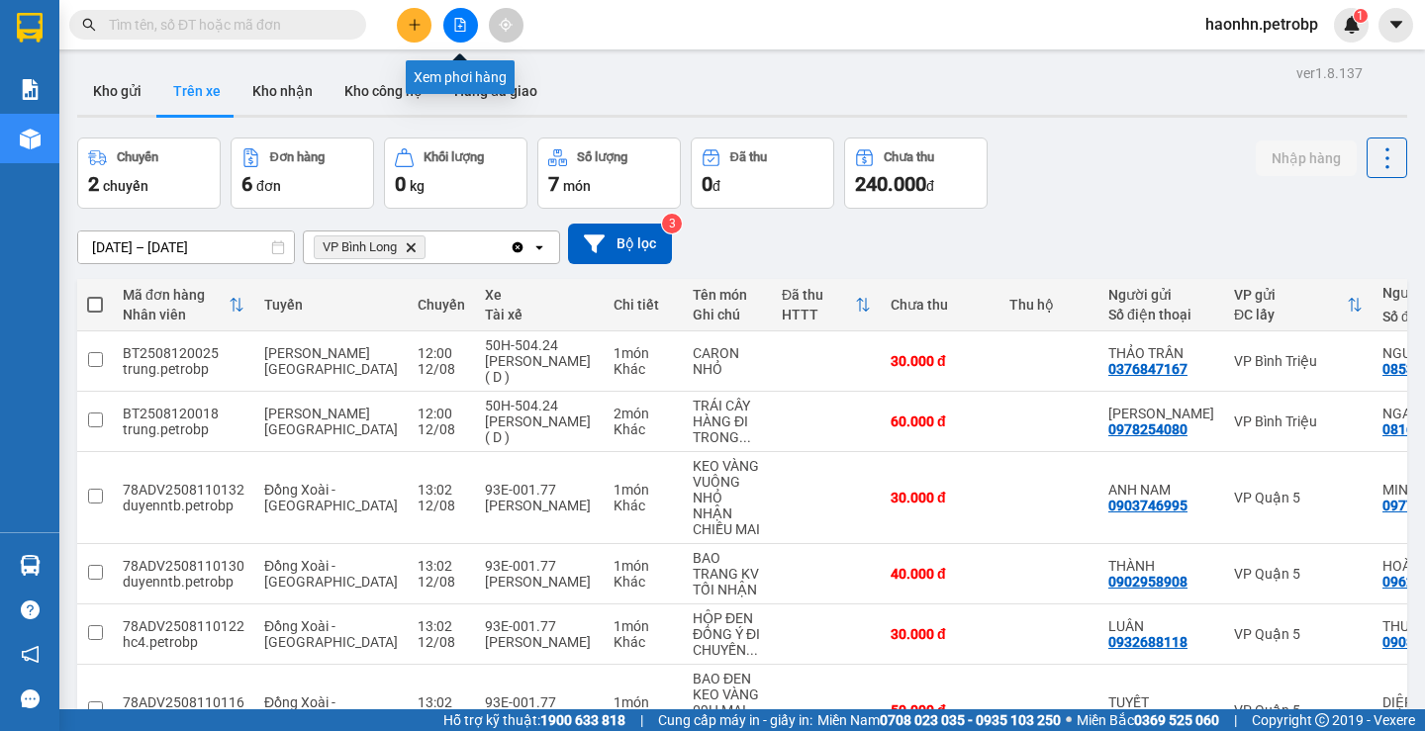
click at [472, 25] on button at bounding box center [460, 25] width 35 height 35
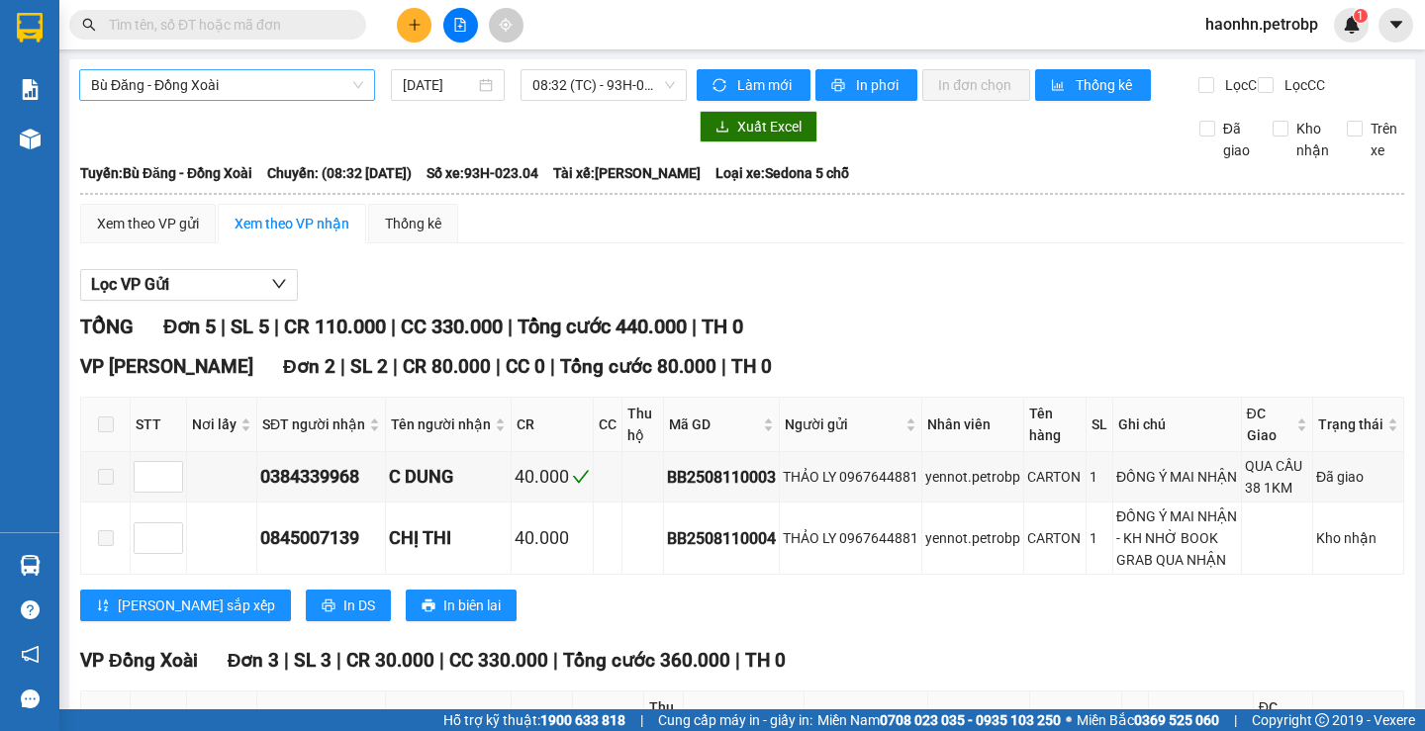
click at [229, 97] on span "Bù Đăng - Đồng Xoài" at bounding box center [227, 85] width 272 height 30
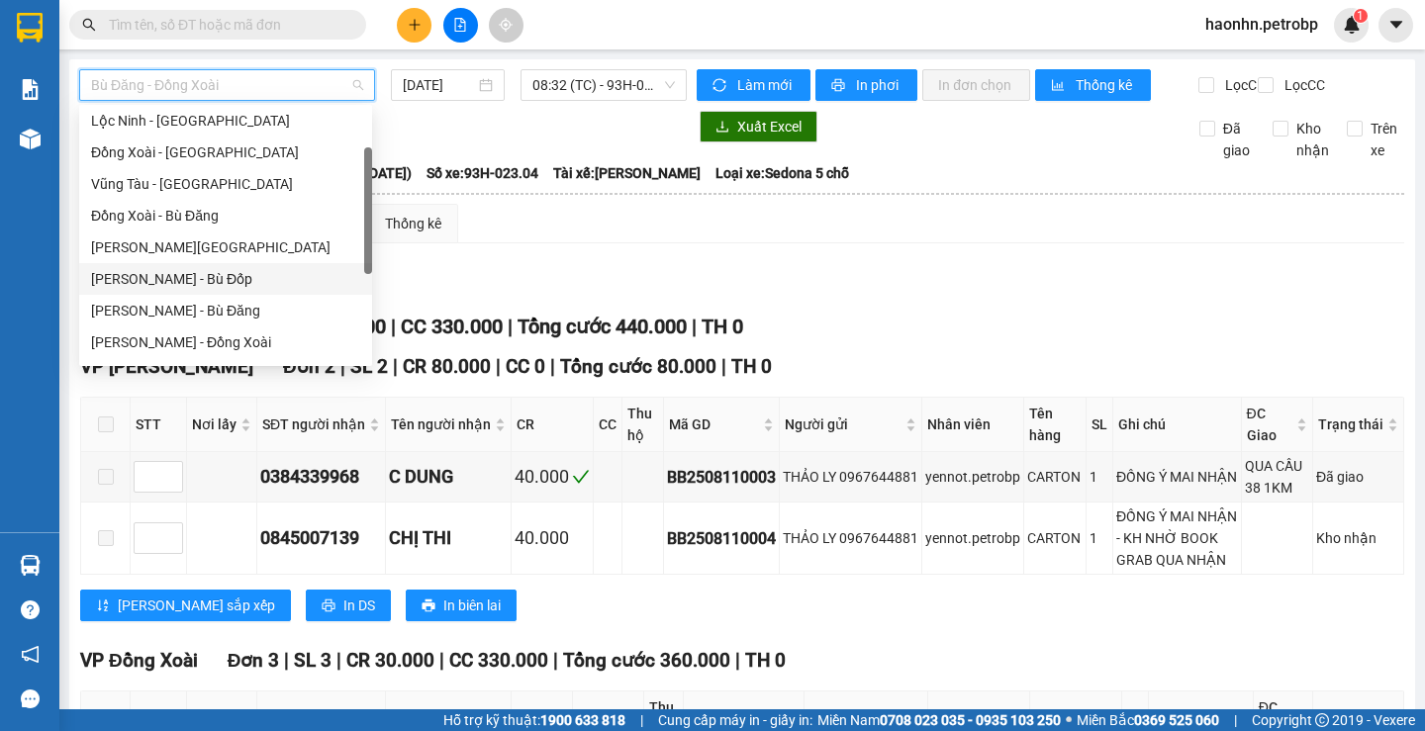
scroll to position [198, 0]
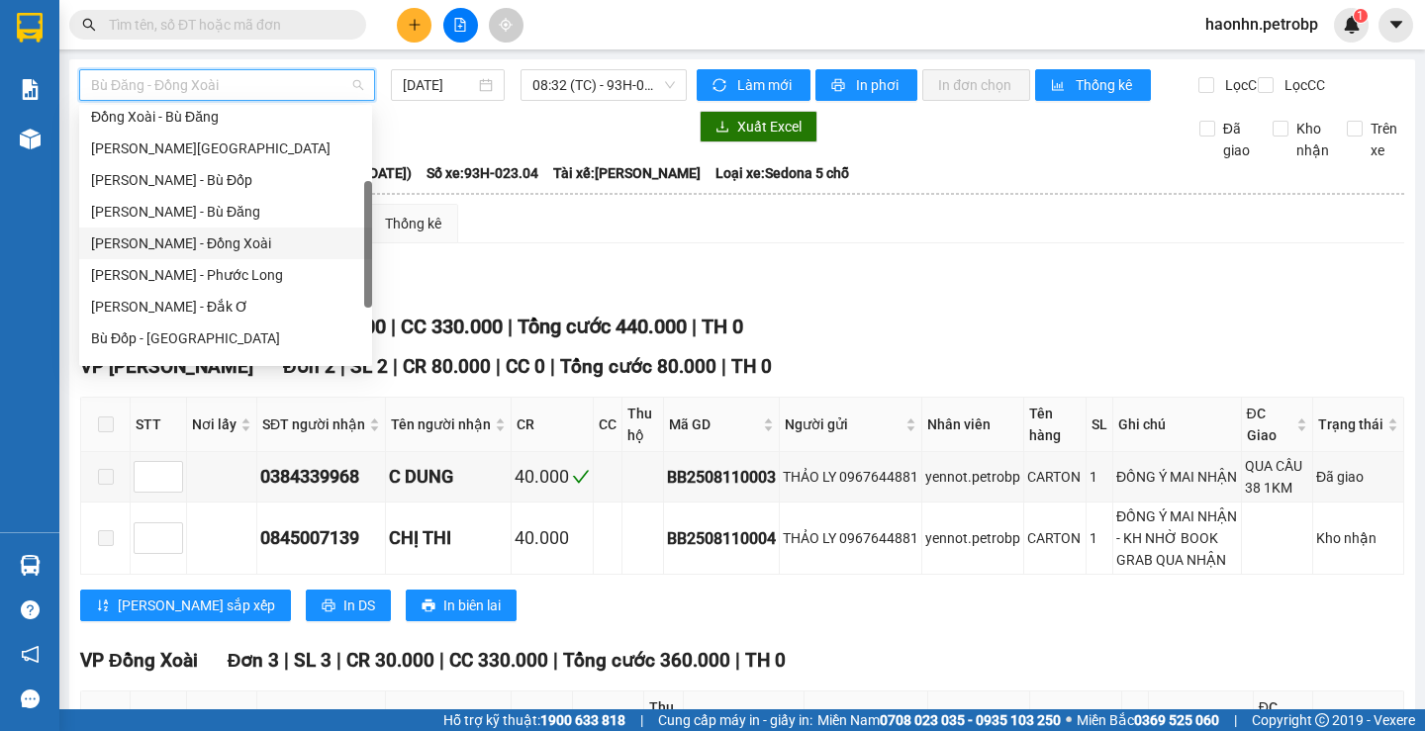
click at [248, 259] on div "[PERSON_NAME] - Phước Long" at bounding box center [225, 275] width 293 height 32
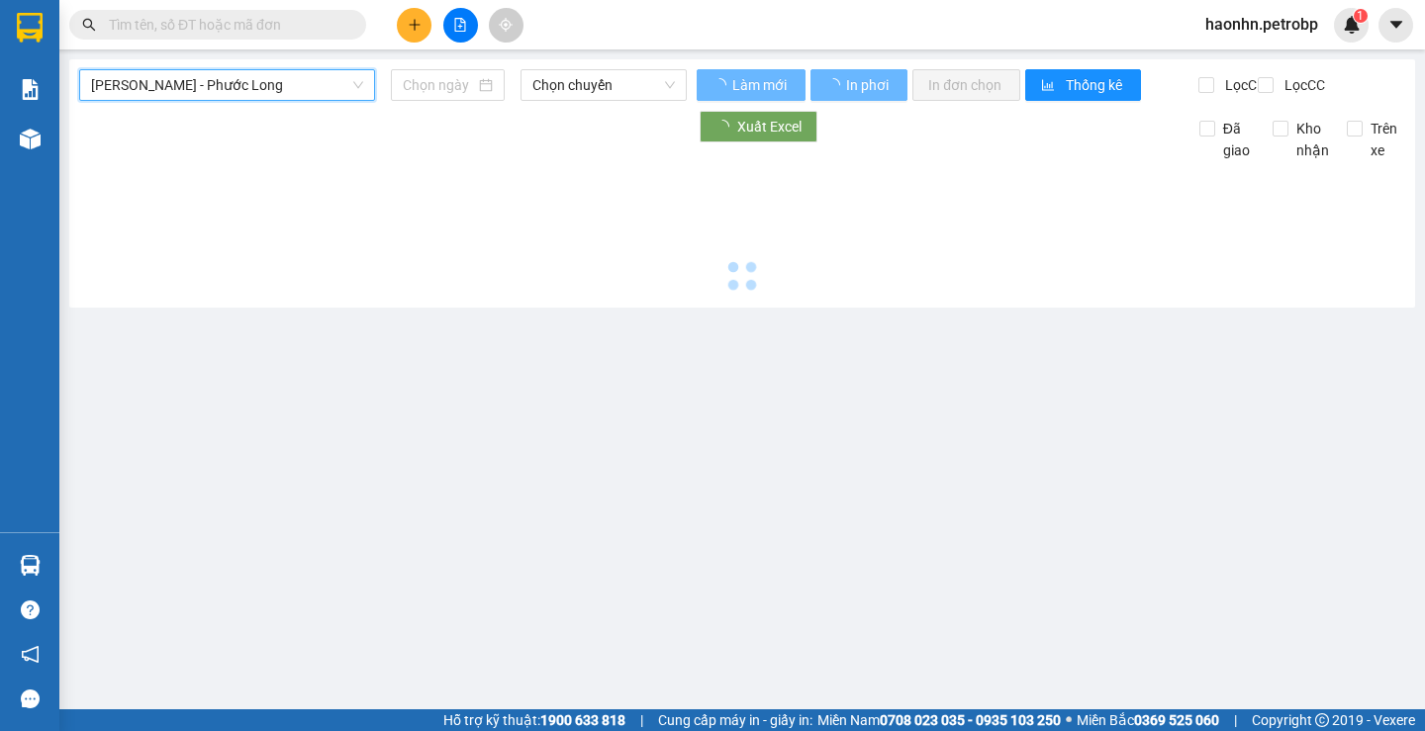
type input "[DATE]"
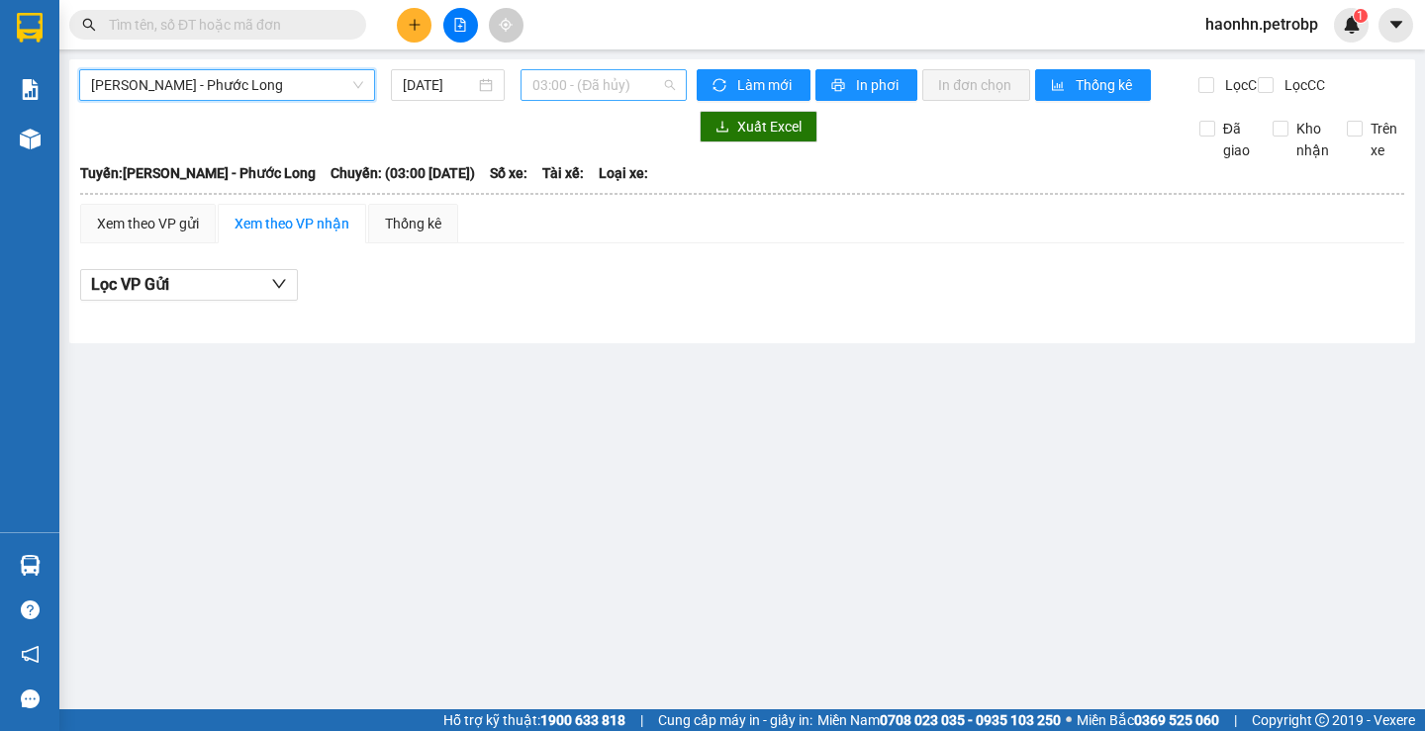
click at [606, 98] on span "03:00 - (Đã hủy)" at bounding box center [603, 85] width 143 height 30
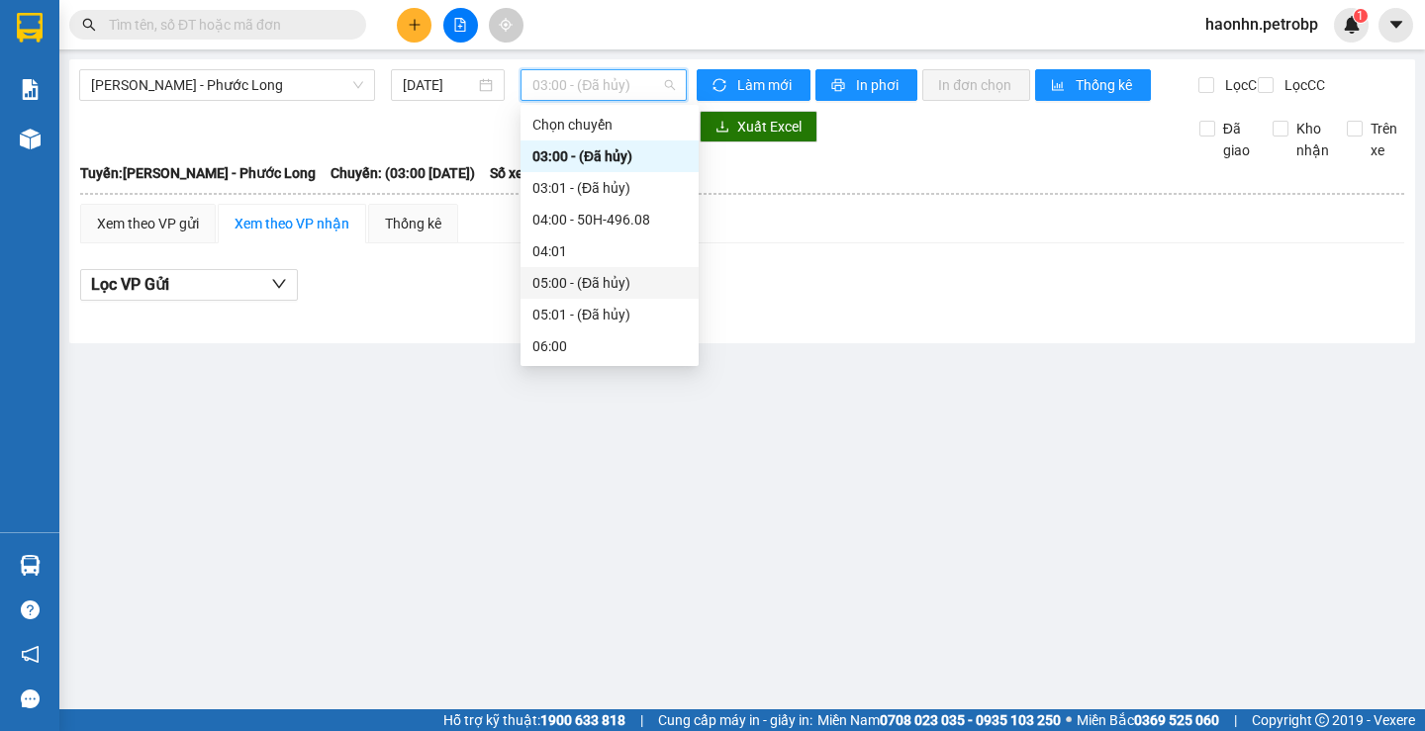
scroll to position [594, 0]
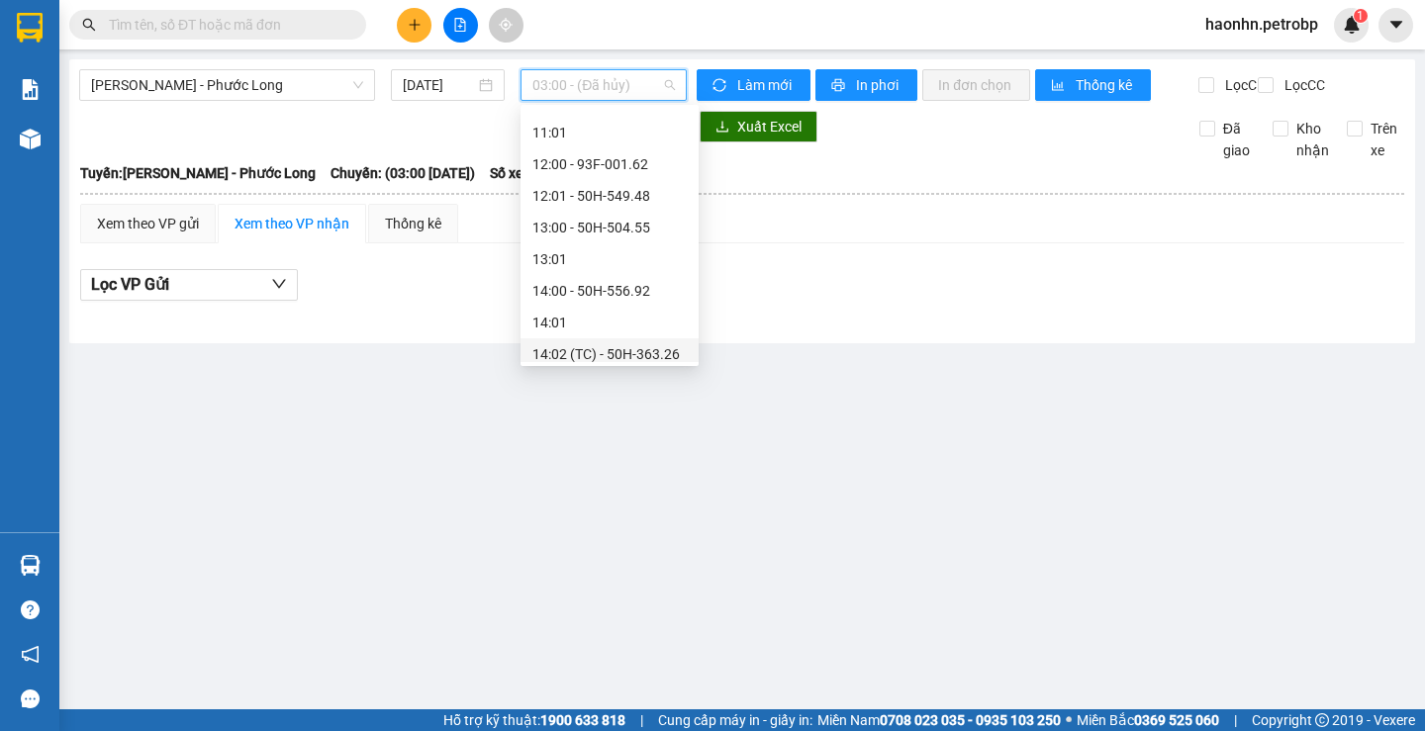
click at [661, 341] on div "14:02 (TC) - 50H-363.26" at bounding box center [610, 354] width 178 height 32
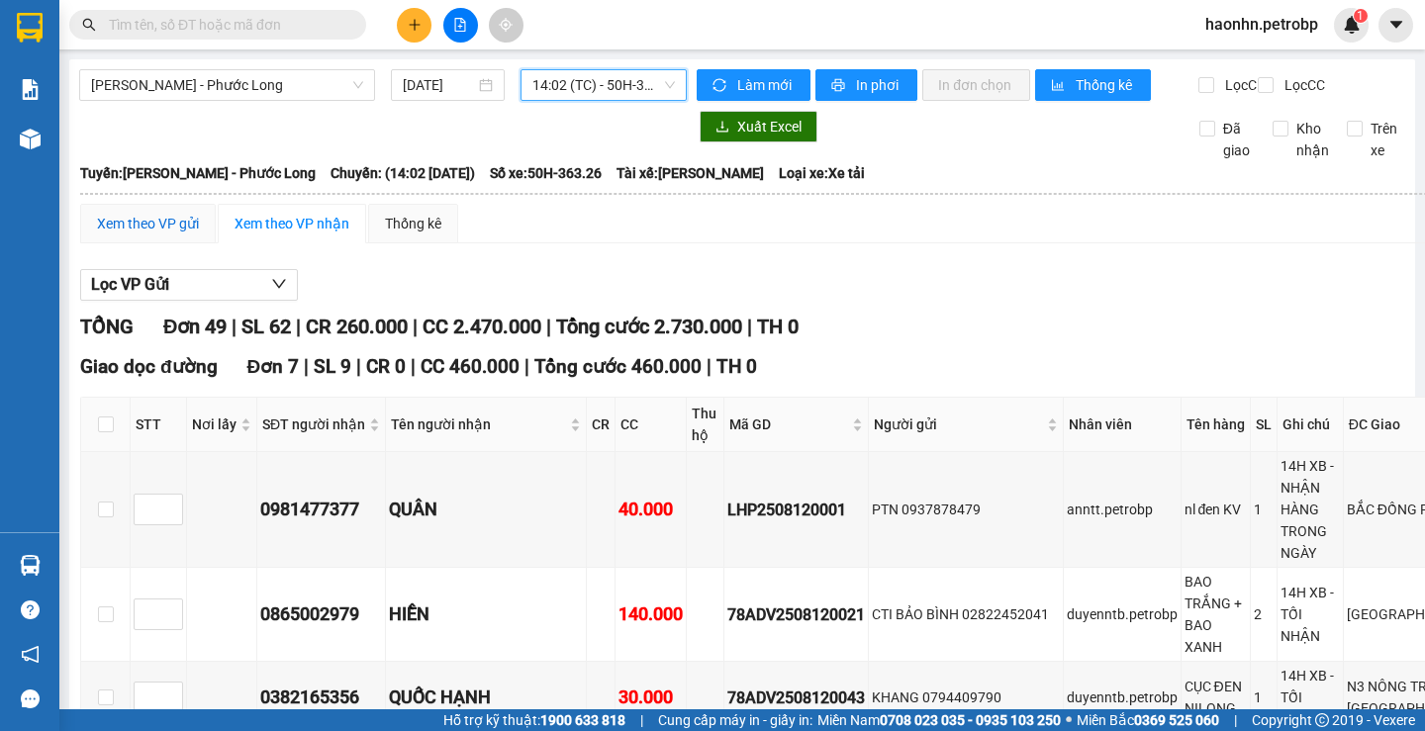
click at [122, 235] on div "Xem theo VP gửi" at bounding box center [148, 224] width 102 height 22
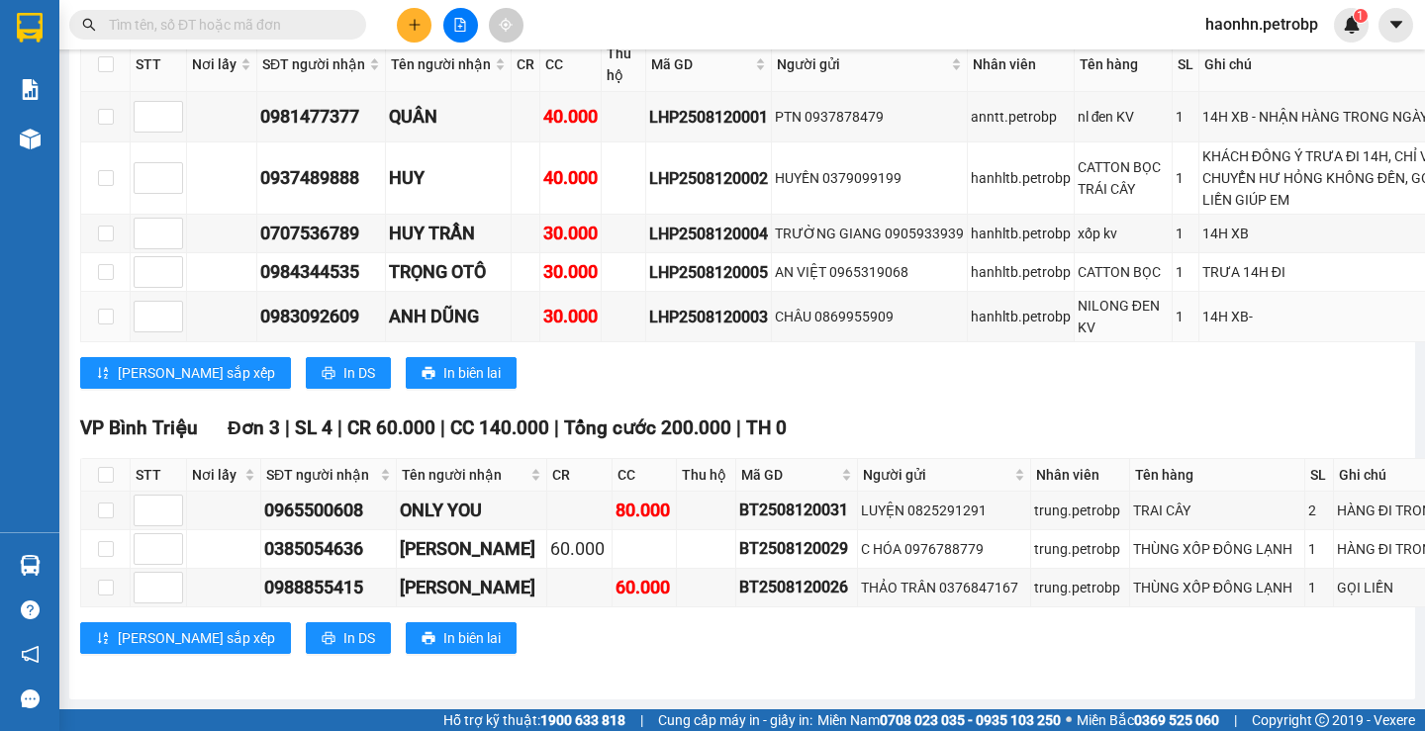
scroll to position [4400, 0]
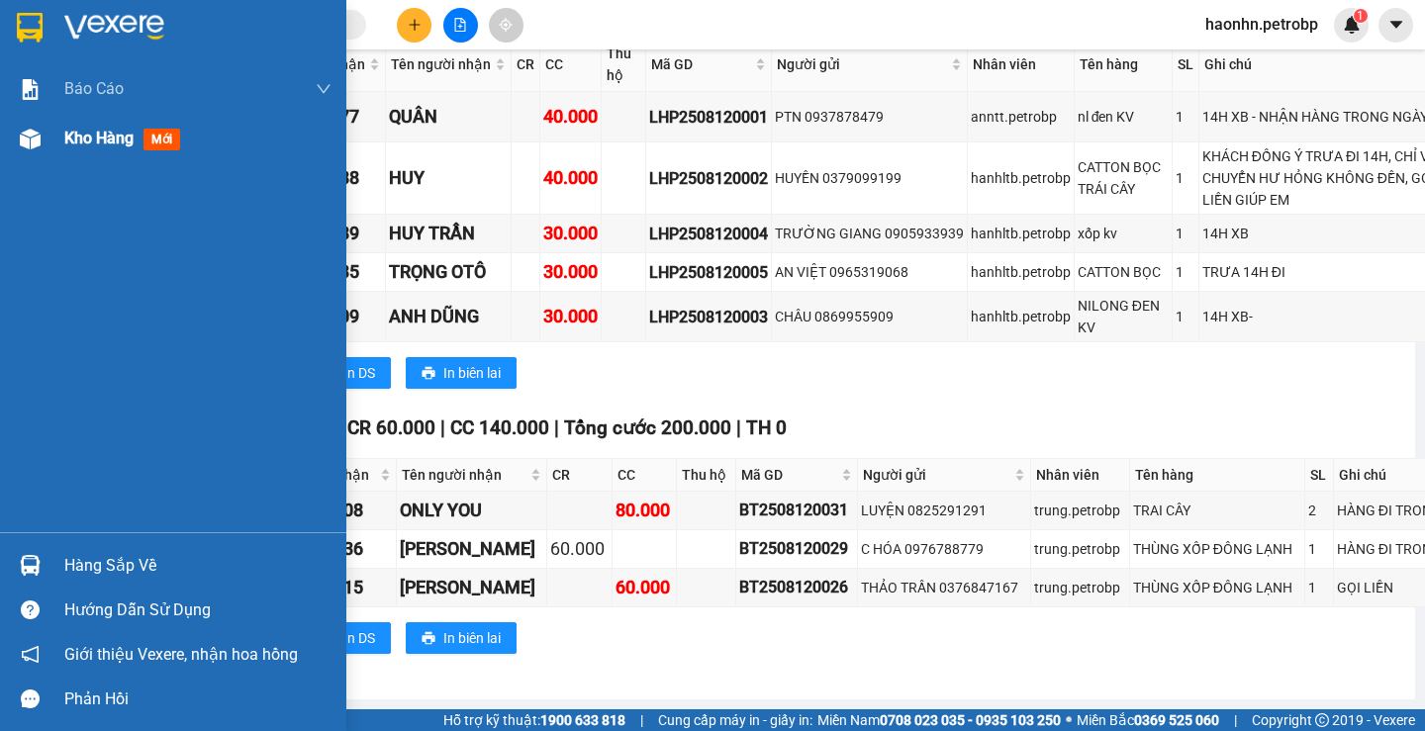
click at [62, 137] on div "Kho hàng mới" at bounding box center [173, 138] width 346 height 49
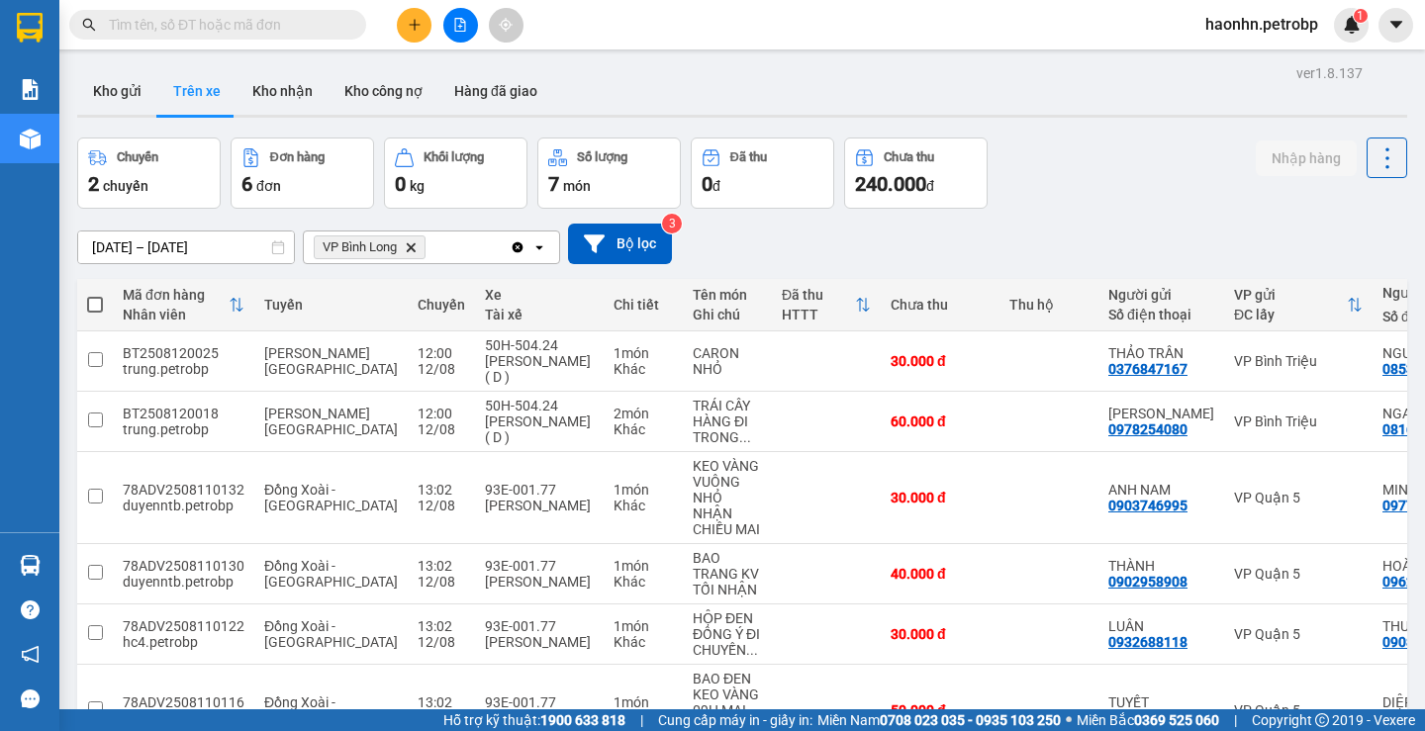
scroll to position [121, 0]
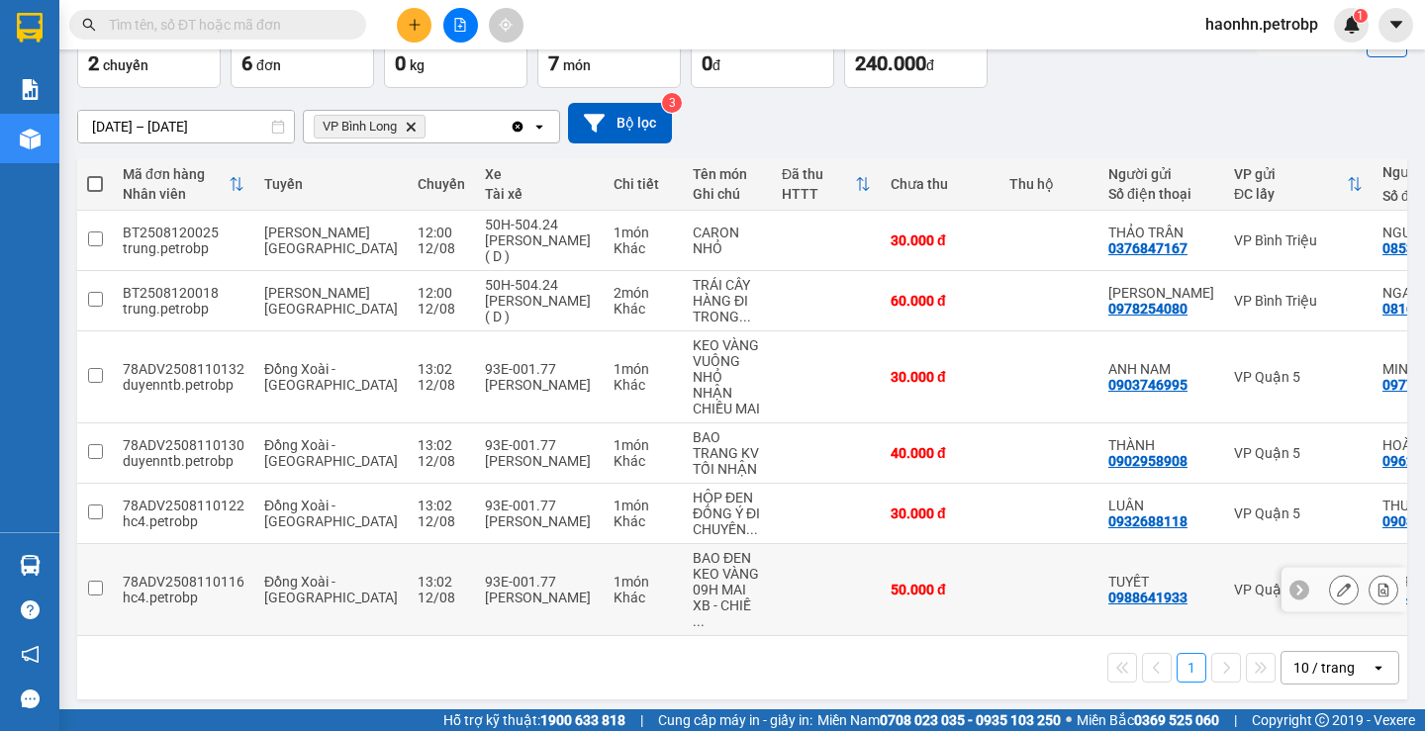
click at [693, 564] on div "BAO ĐEN KEO VÀNG" at bounding box center [727, 566] width 69 height 32
checkbox input "true"
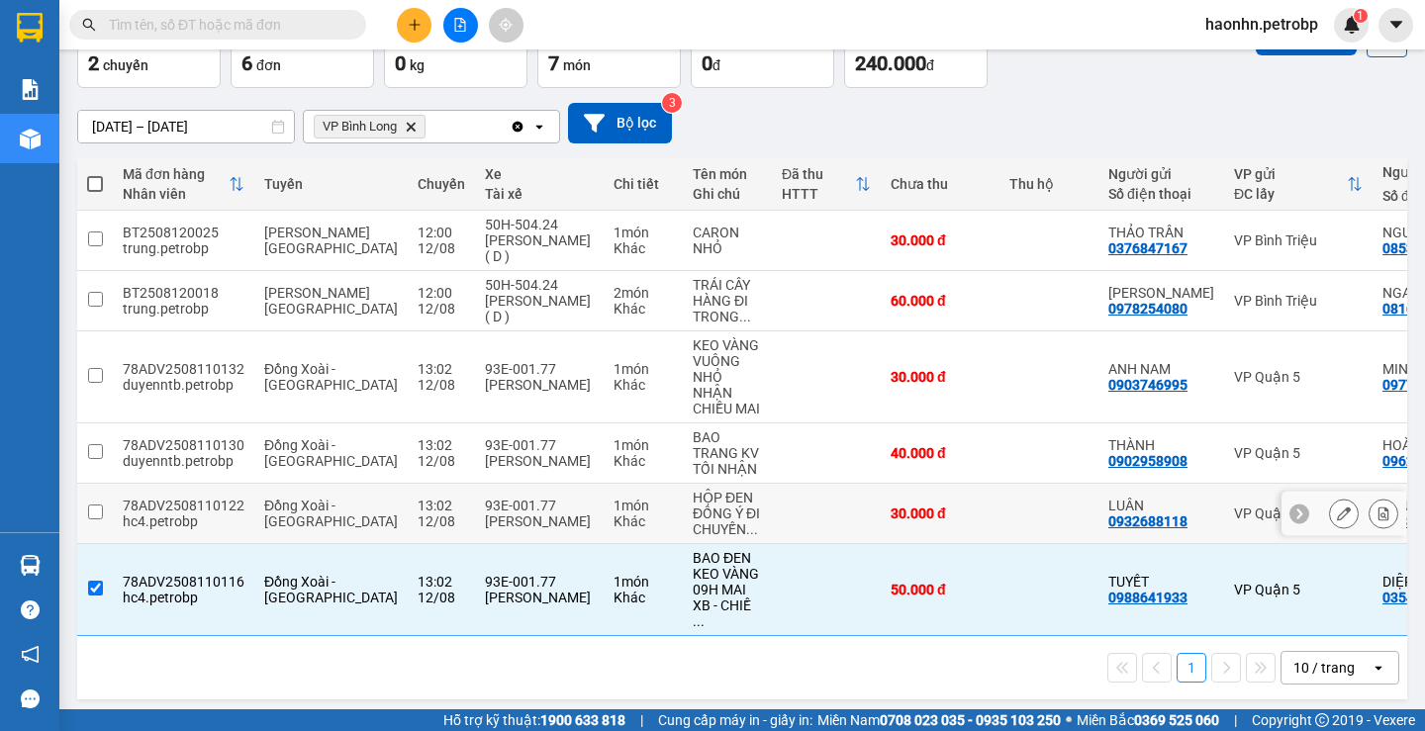
click at [772, 516] on td at bounding box center [826, 514] width 109 height 60
checkbox input "true"
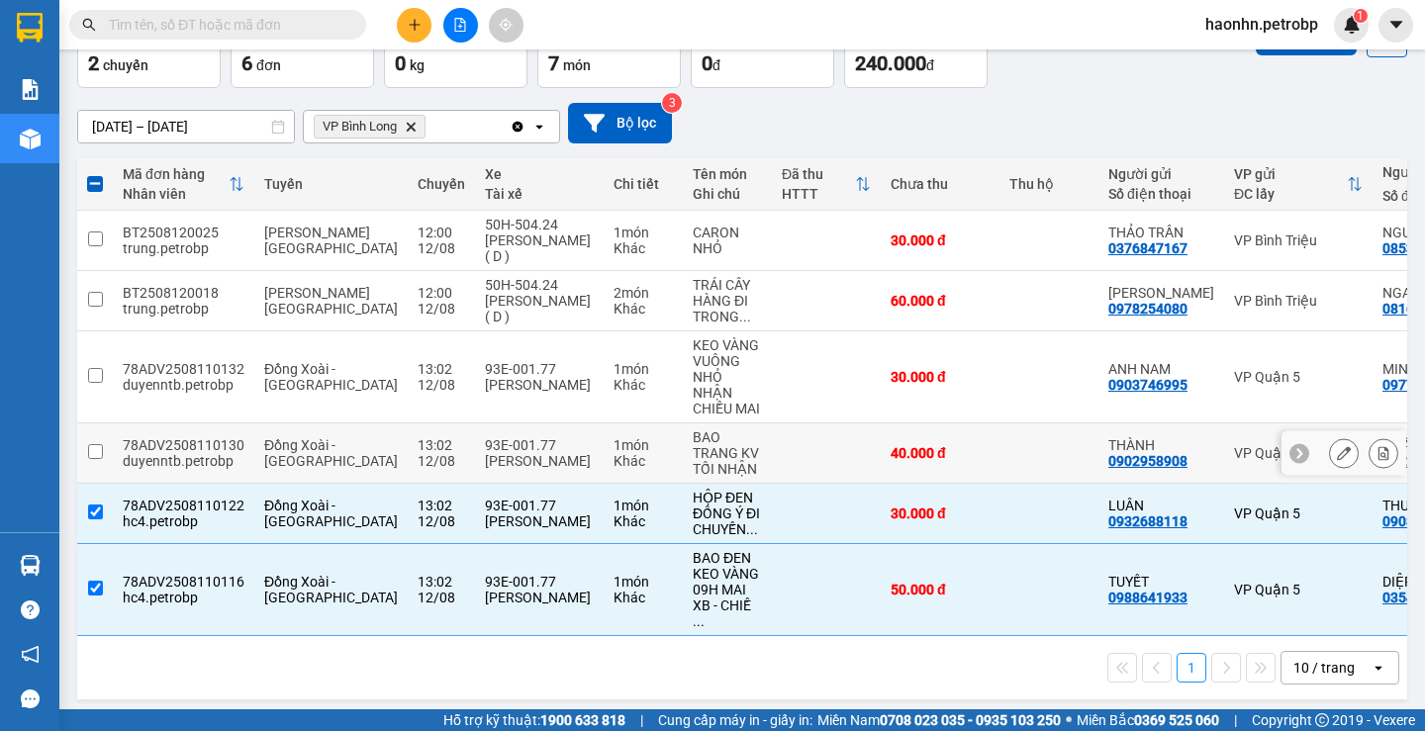
click at [776, 443] on td at bounding box center [826, 454] width 109 height 60
checkbox input "true"
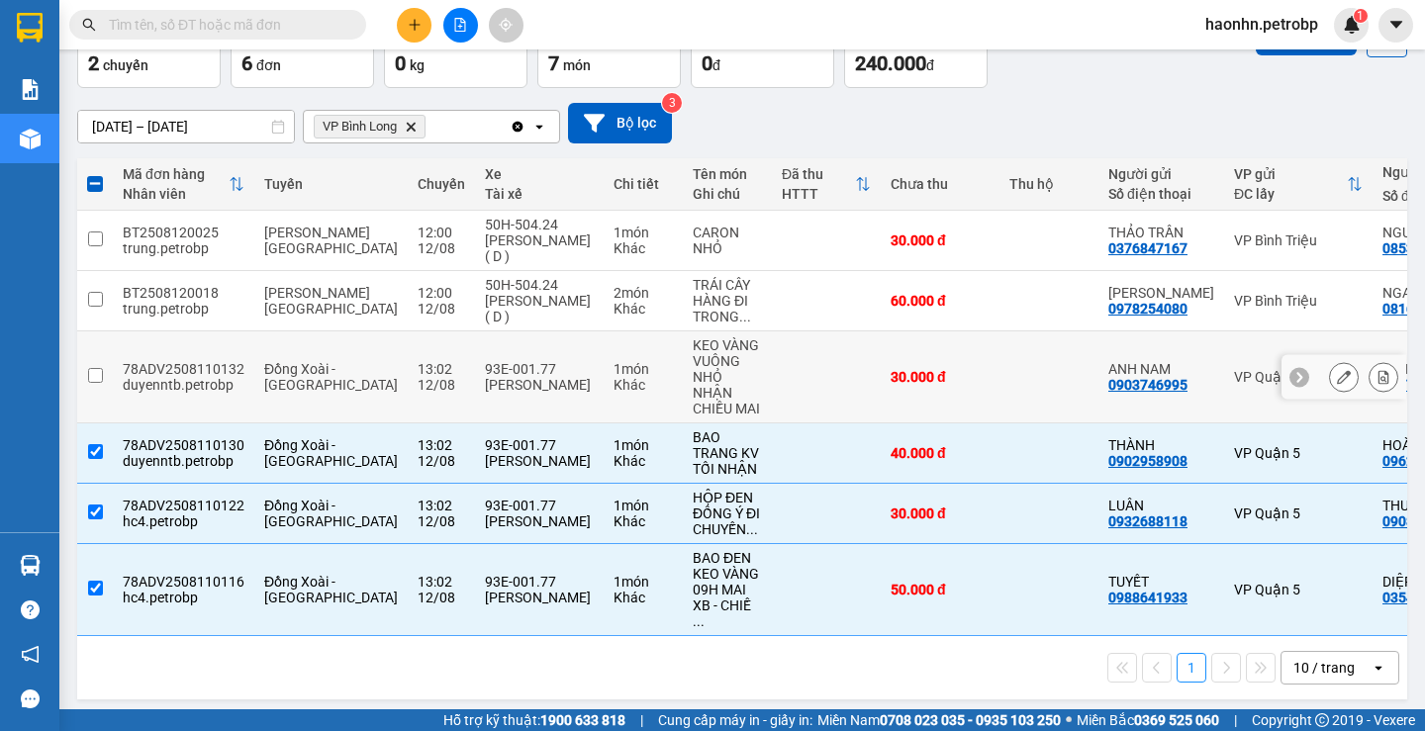
click at [774, 383] on td at bounding box center [826, 378] width 109 height 92
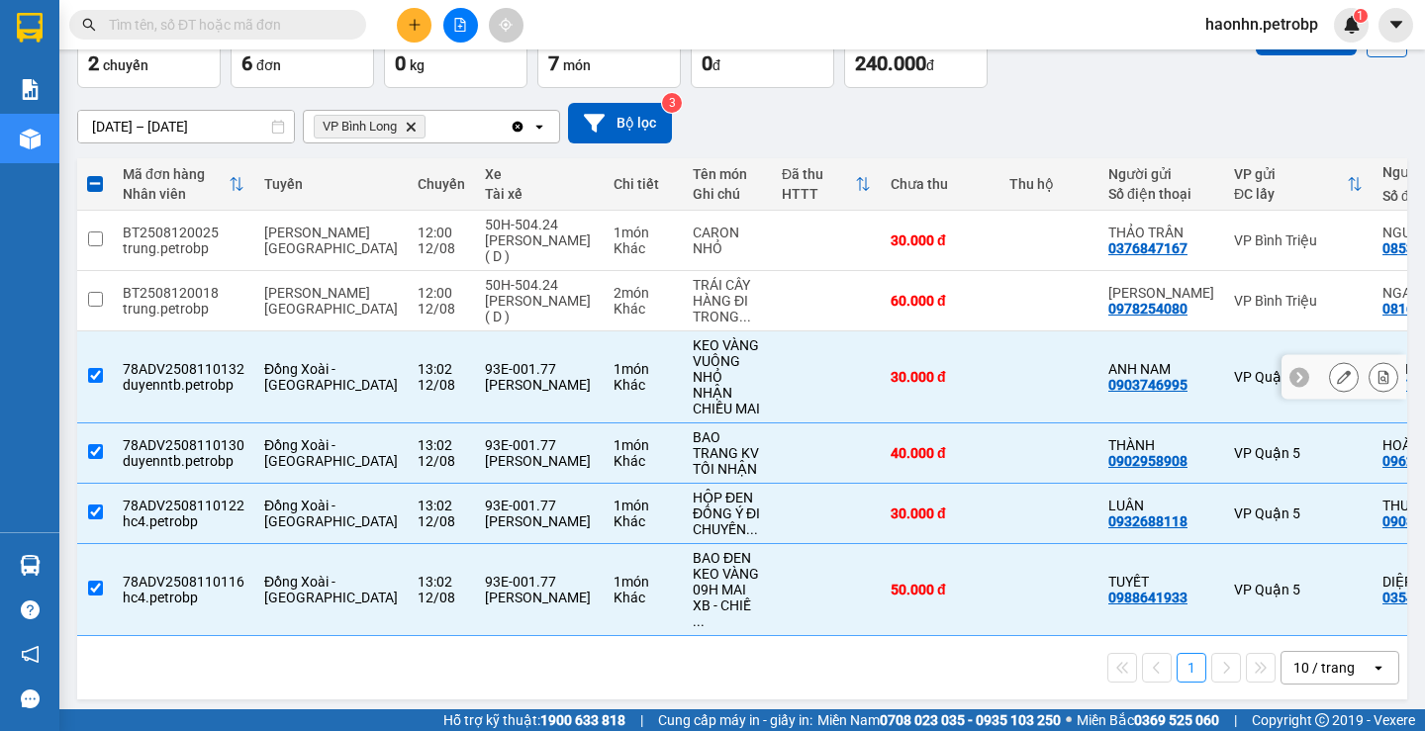
scroll to position [0, 0]
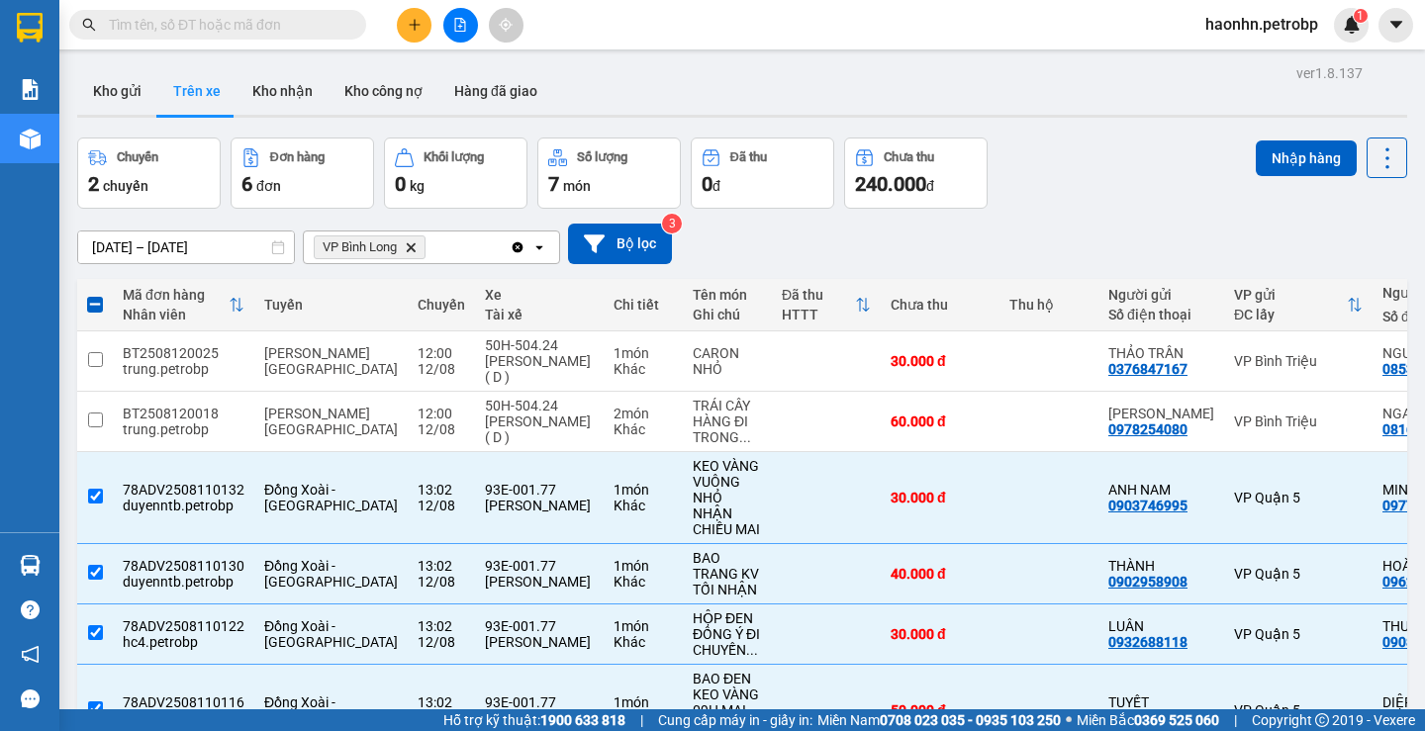
click at [1286, 176] on div "Nhập hàng" at bounding box center [1331, 158] width 151 height 41
click at [1286, 173] on button "Nhập hàng" at bounding box center [1306, 159] width 101 height 36
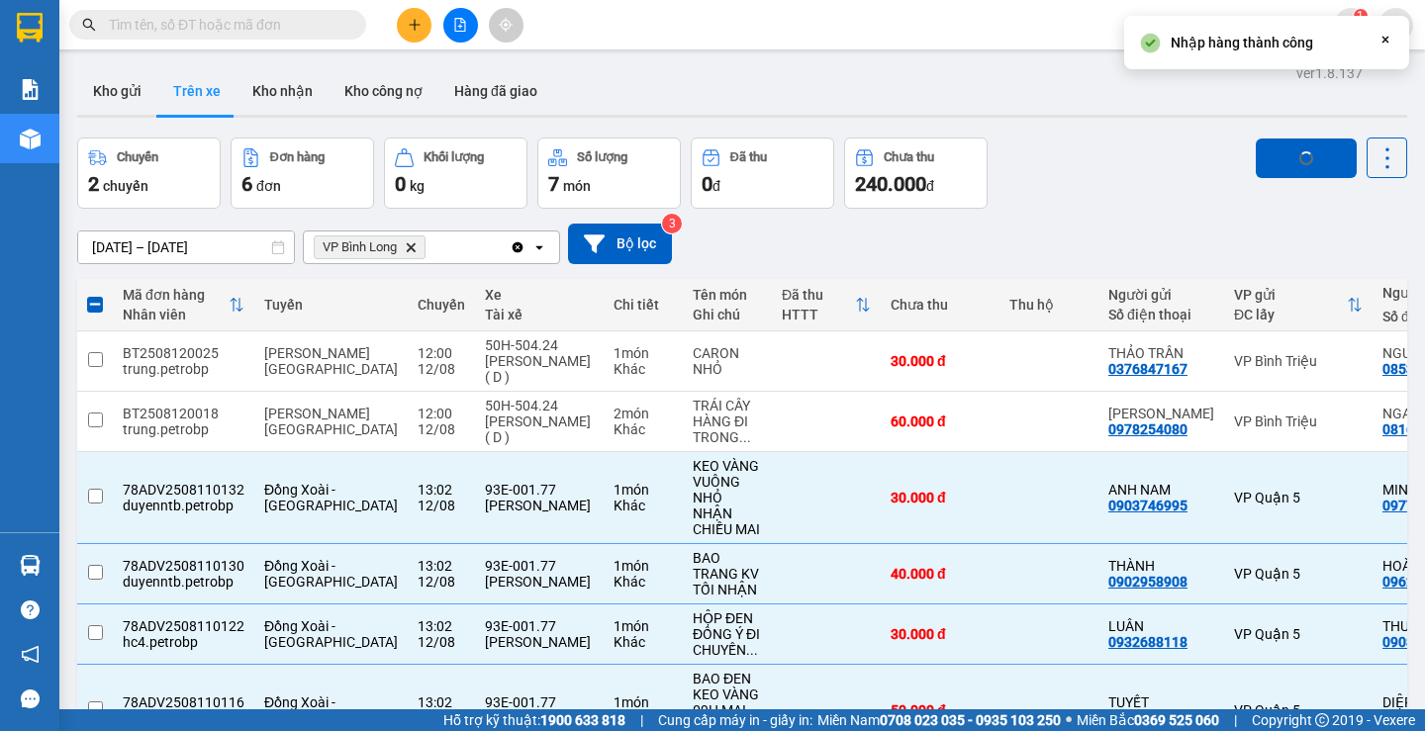
checkbox input "false"
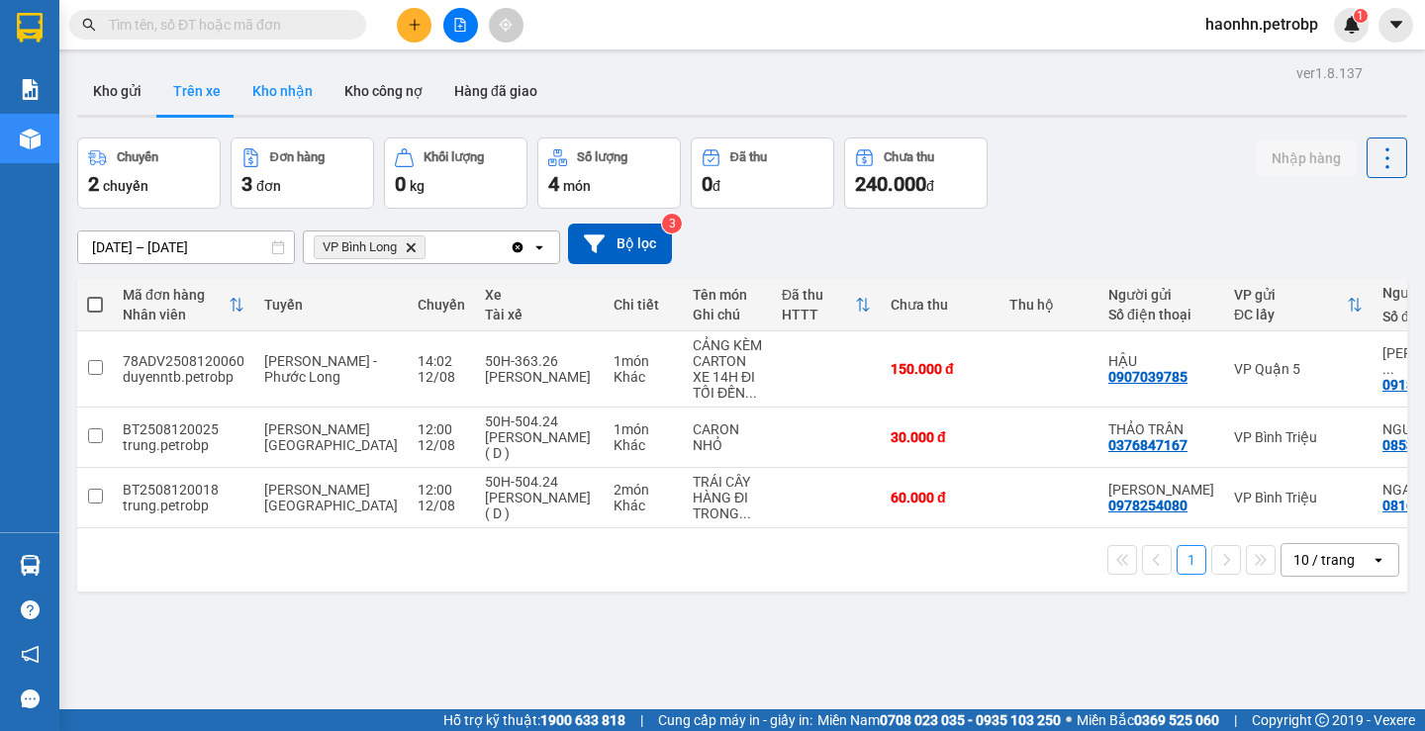
click at [289, 81] on button "Kho nhận" at bounding box center [283, 91] width 92 height 48
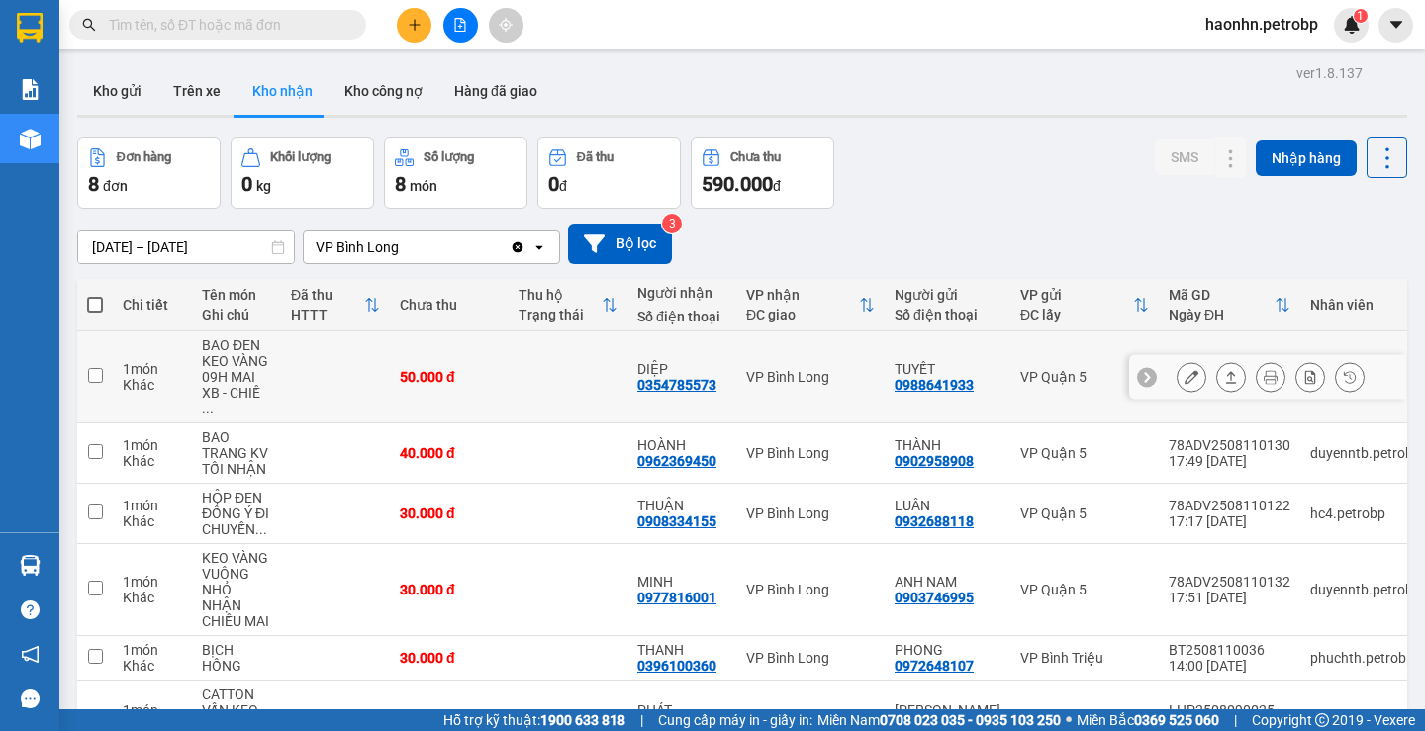
click at [677, 377] on div "0354785573" at bounding box center [676, 385] width 79 height 16
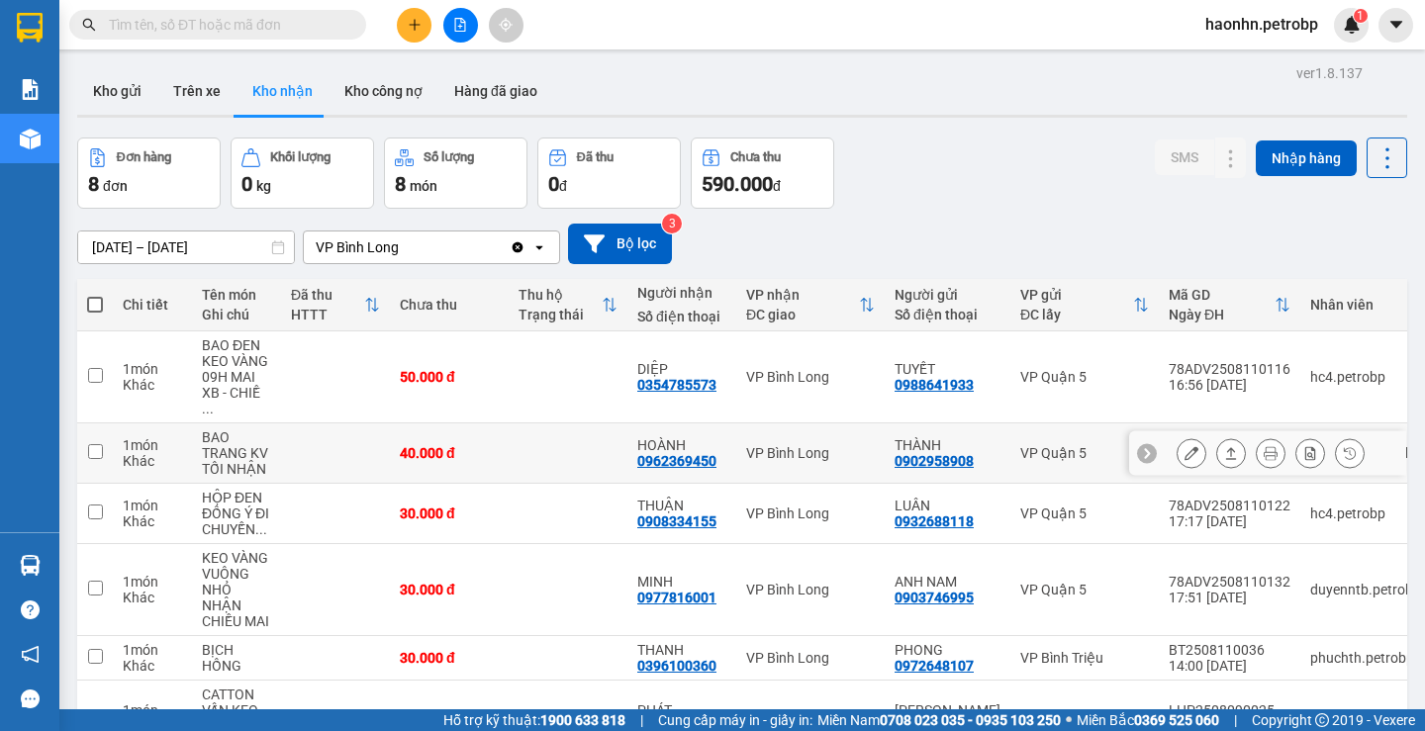
click at [688, 453] on div "0962369450" at bounding box center [676, 461] width 79 height 16
copy div "0962369450"
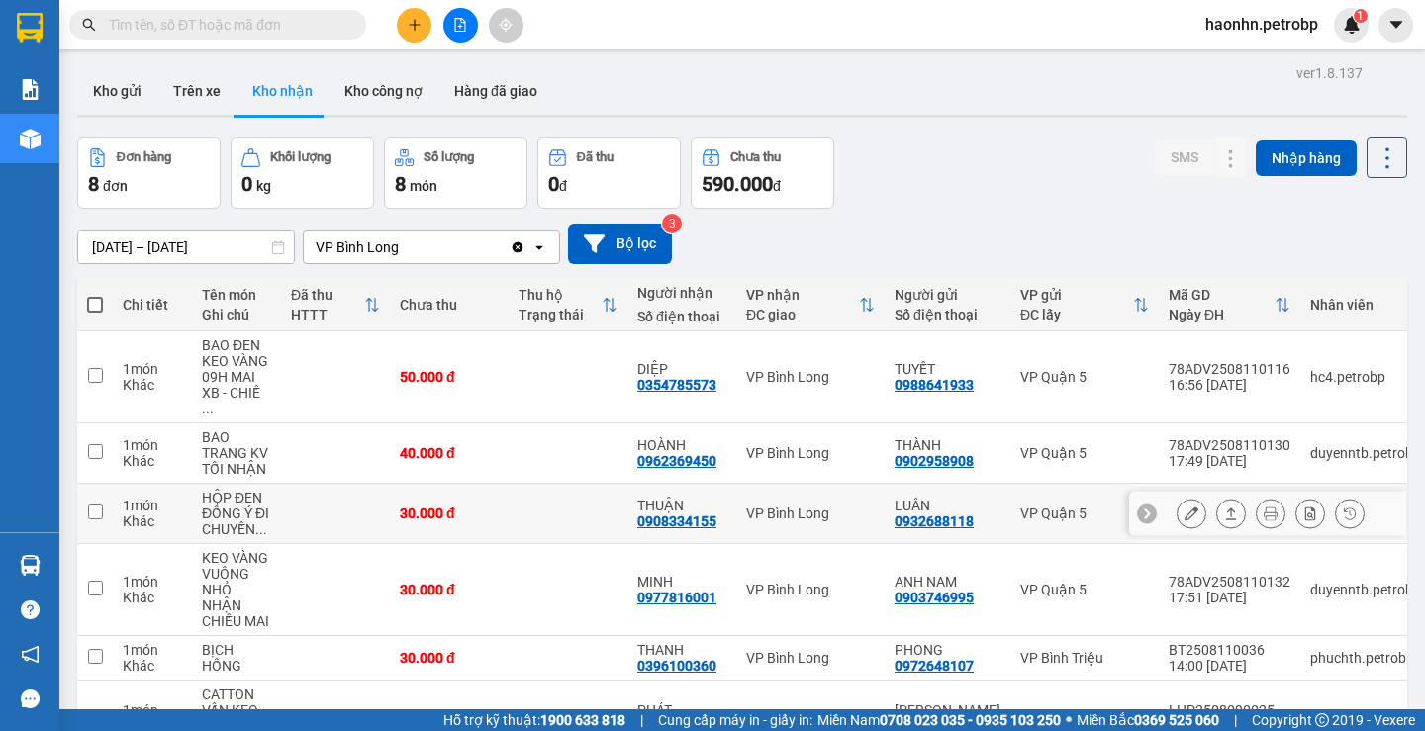
click at [681, 514] on div "0908334155" at bounding box center [676, 522] width 79 height 16
copy div "0908334155"
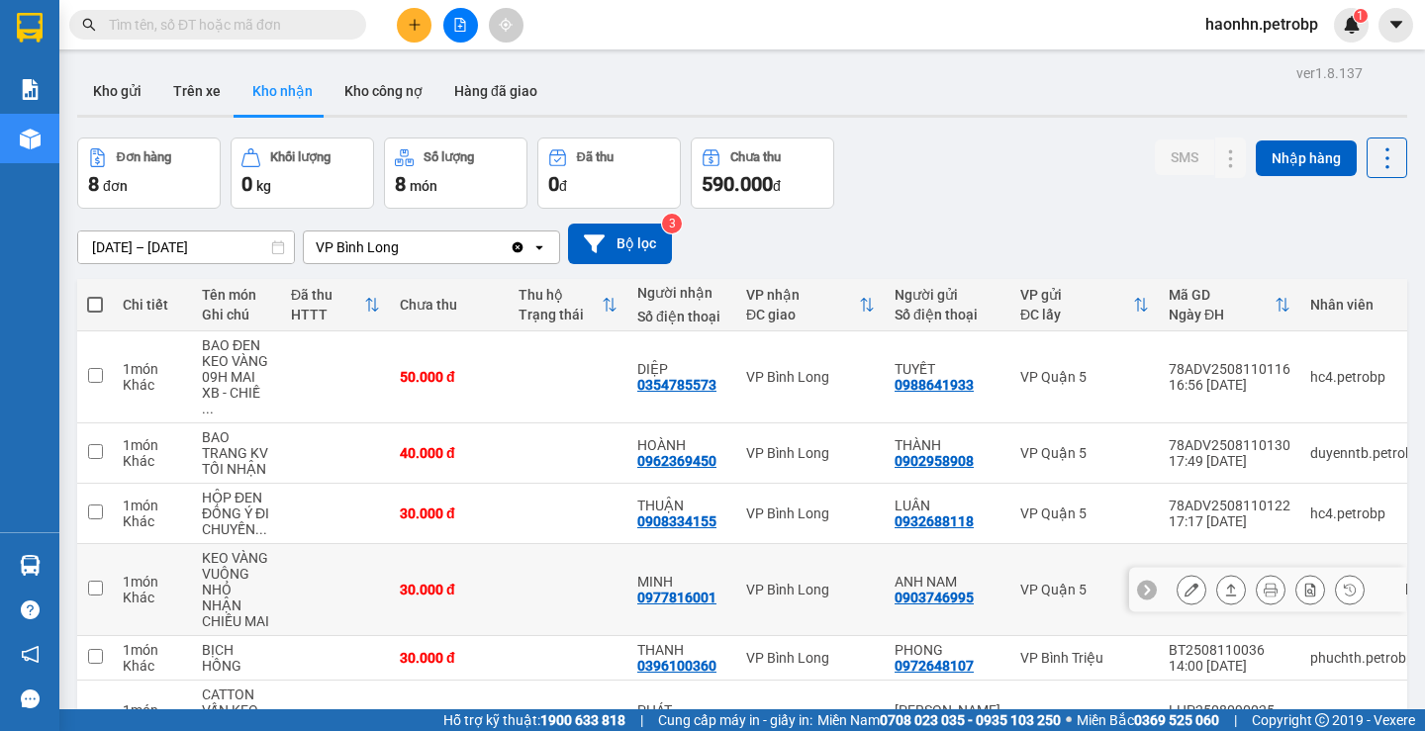
click at [690, 590] on div "0977816001" at bounding box center [676, 598] width 79 height 16
copy div "0977816001"
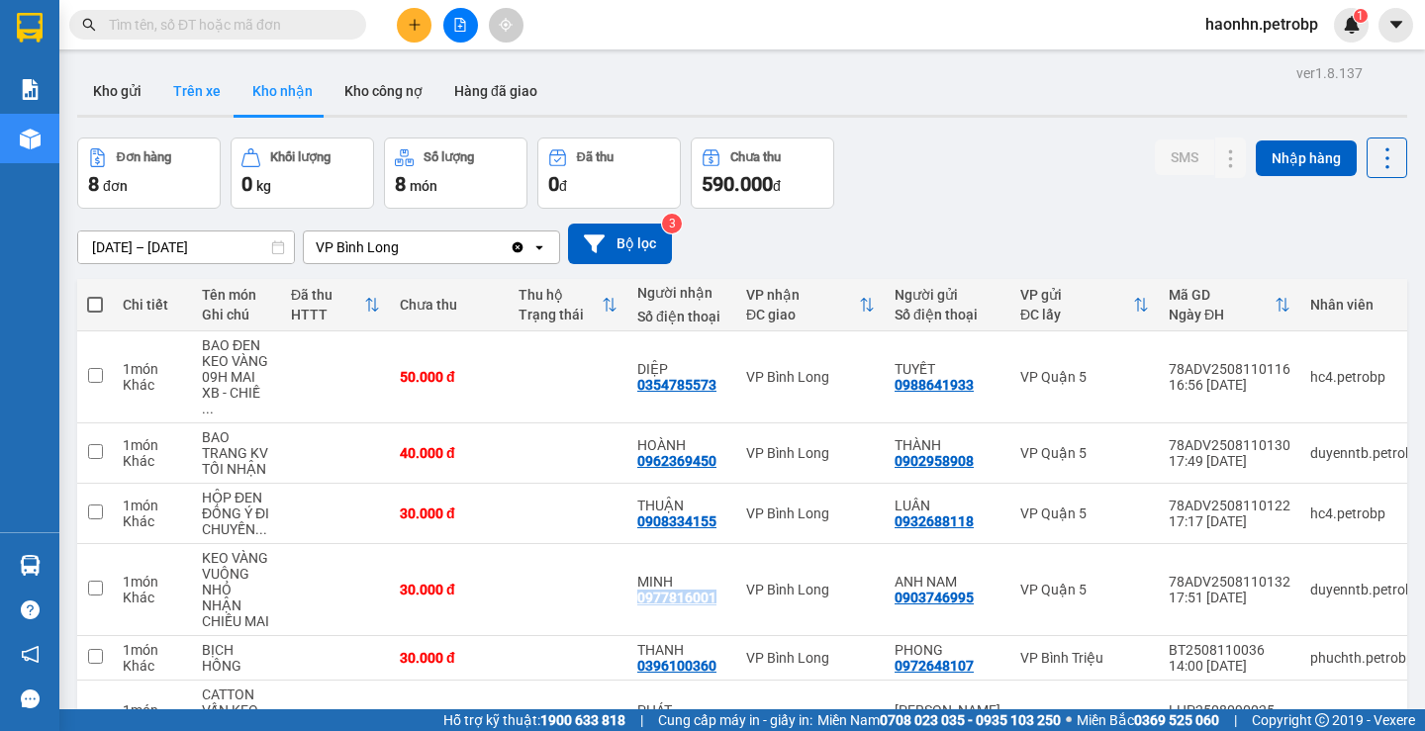
click at [202, 81] on button "Trên xe" at bounding box center [196, 91] width 79 height 48
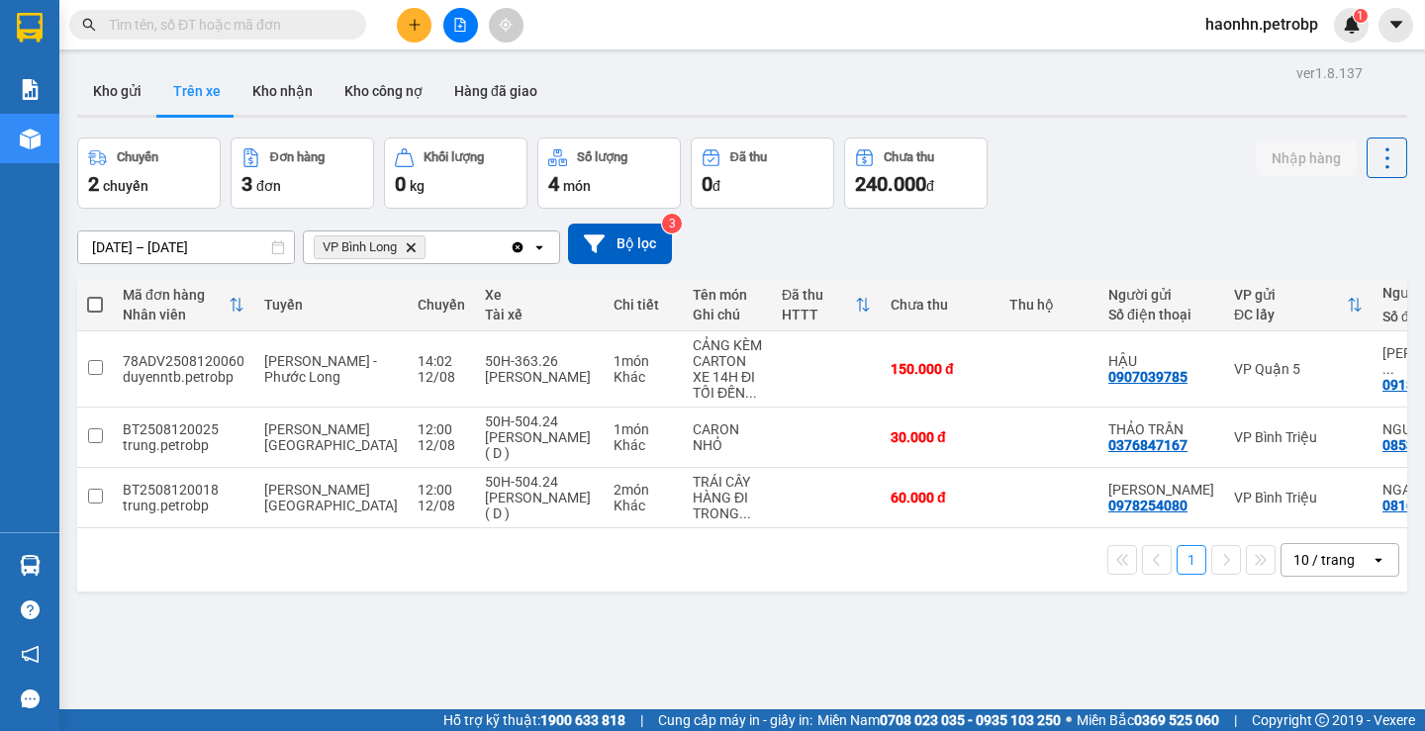
click at [204, 250] on input "[DATE] – [DATE]" at bounding box center [186, 248] width 216 height 32
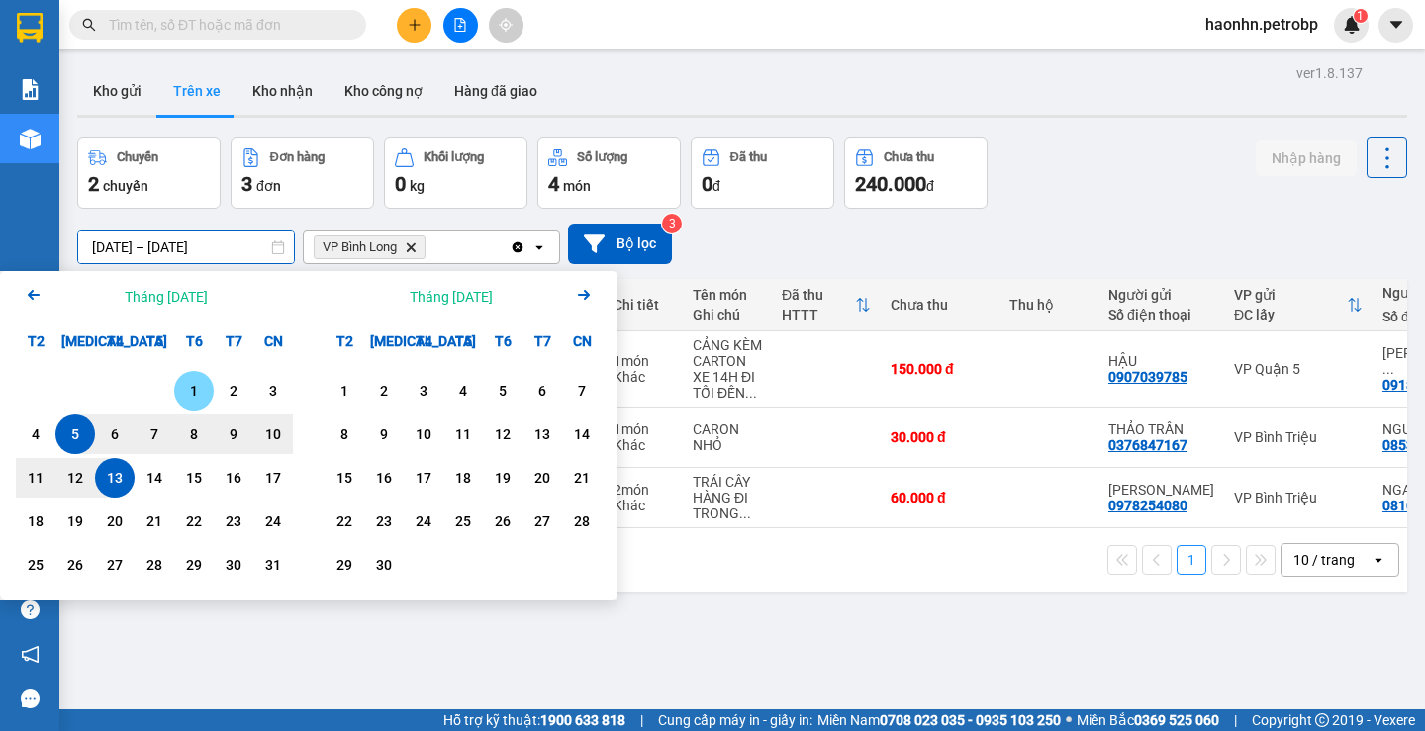
click at [196, 382] on div "1" at bounding box center [194, 391] width 28 height 24
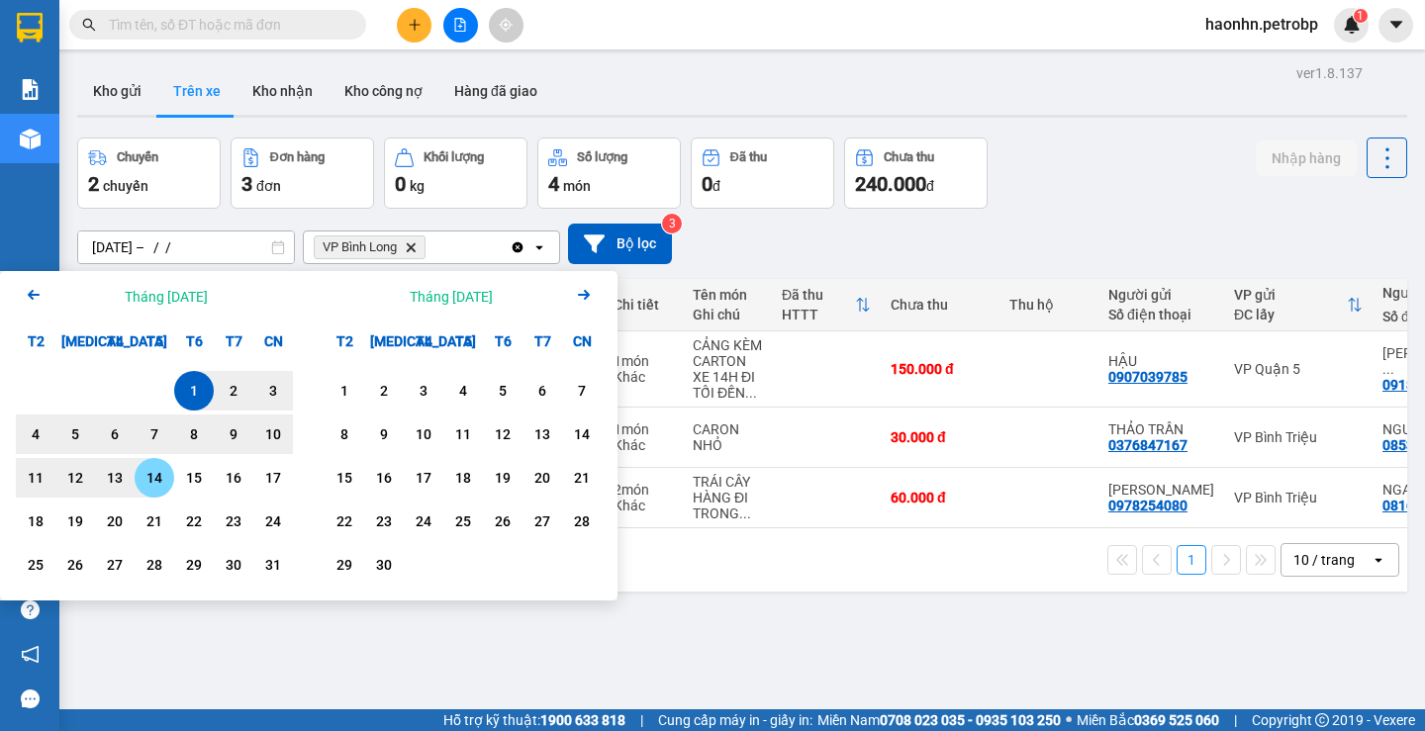
click at [142, 478] on div "14" at bounding box center [155, 478] width 28 height 24
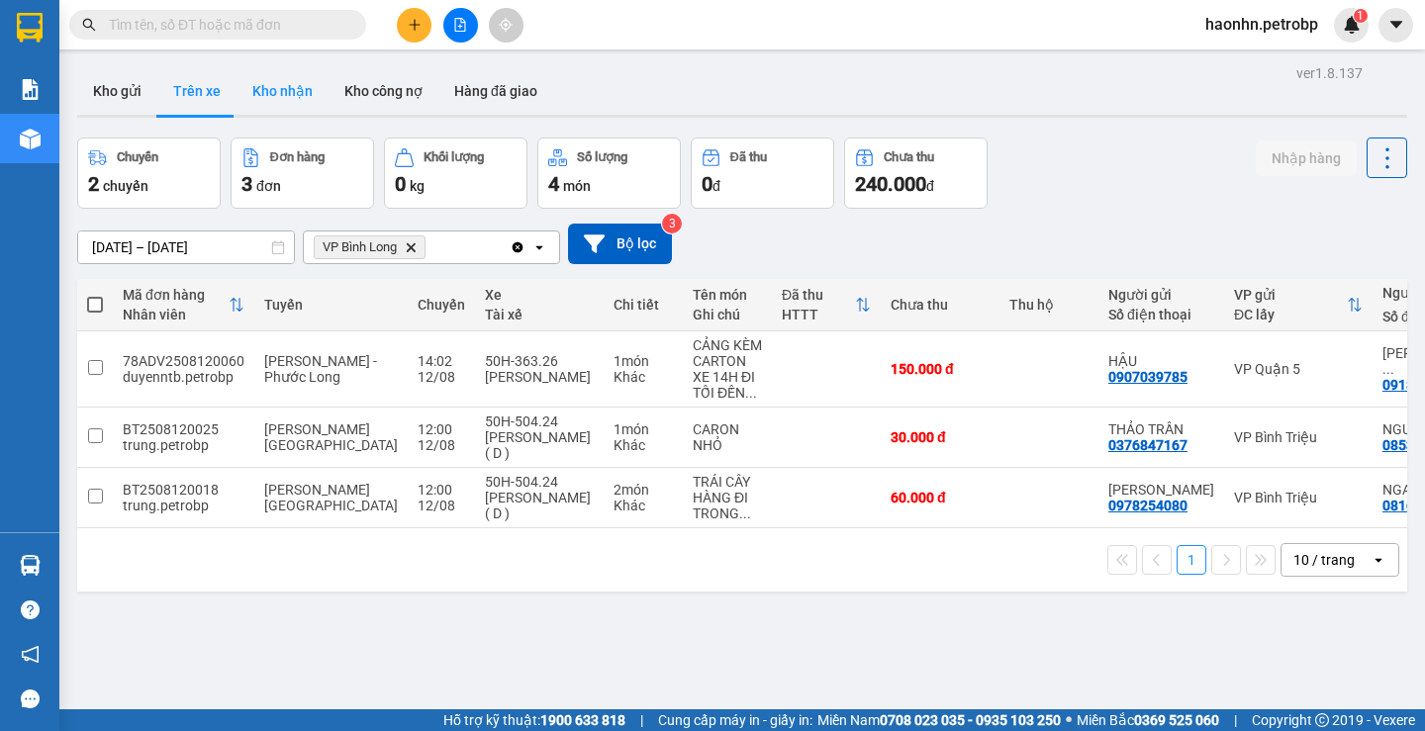
click at [292, 100] on button "Kho nhận" at bounding box center [283, 91] width 92 height 48
type input "[DATE] – [DATE]"
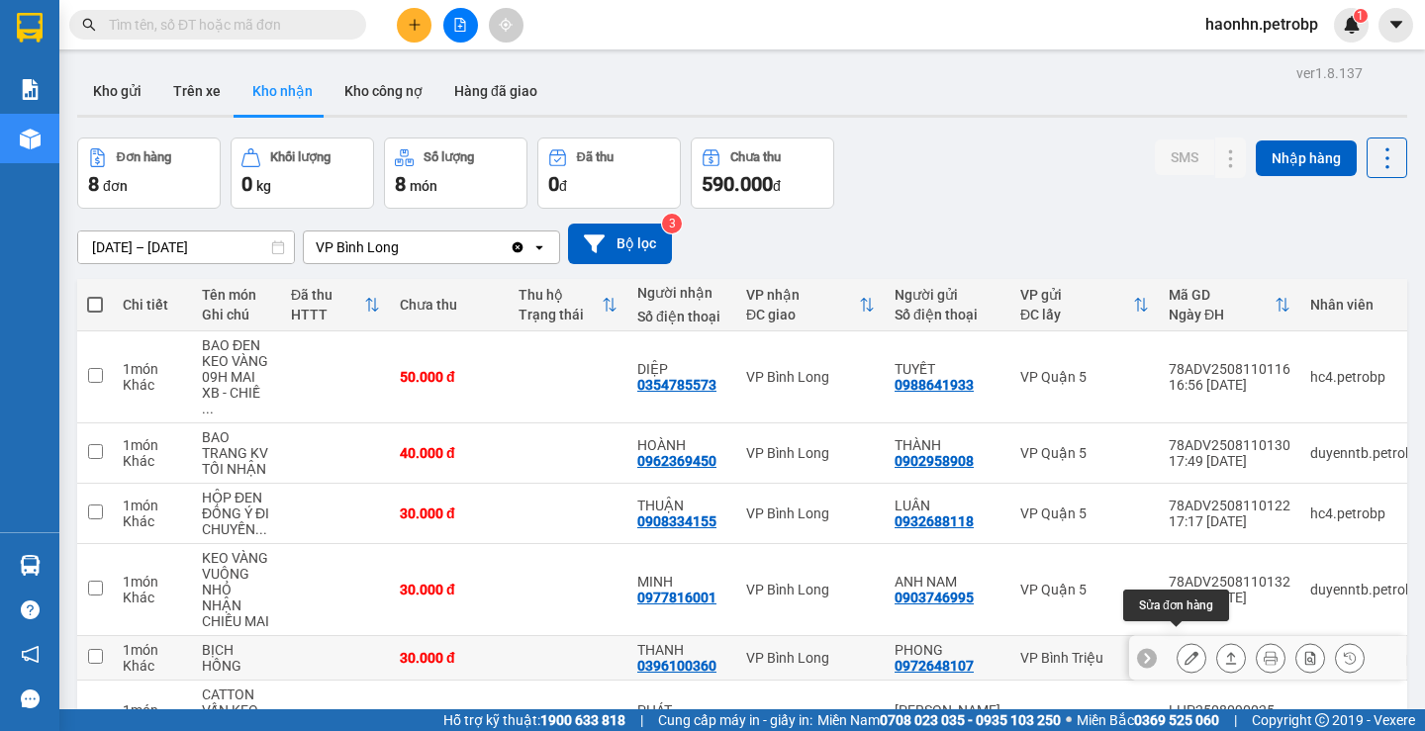
click at [1185, 651] on icon at bounding box center [1192, 658] width 14 height 14
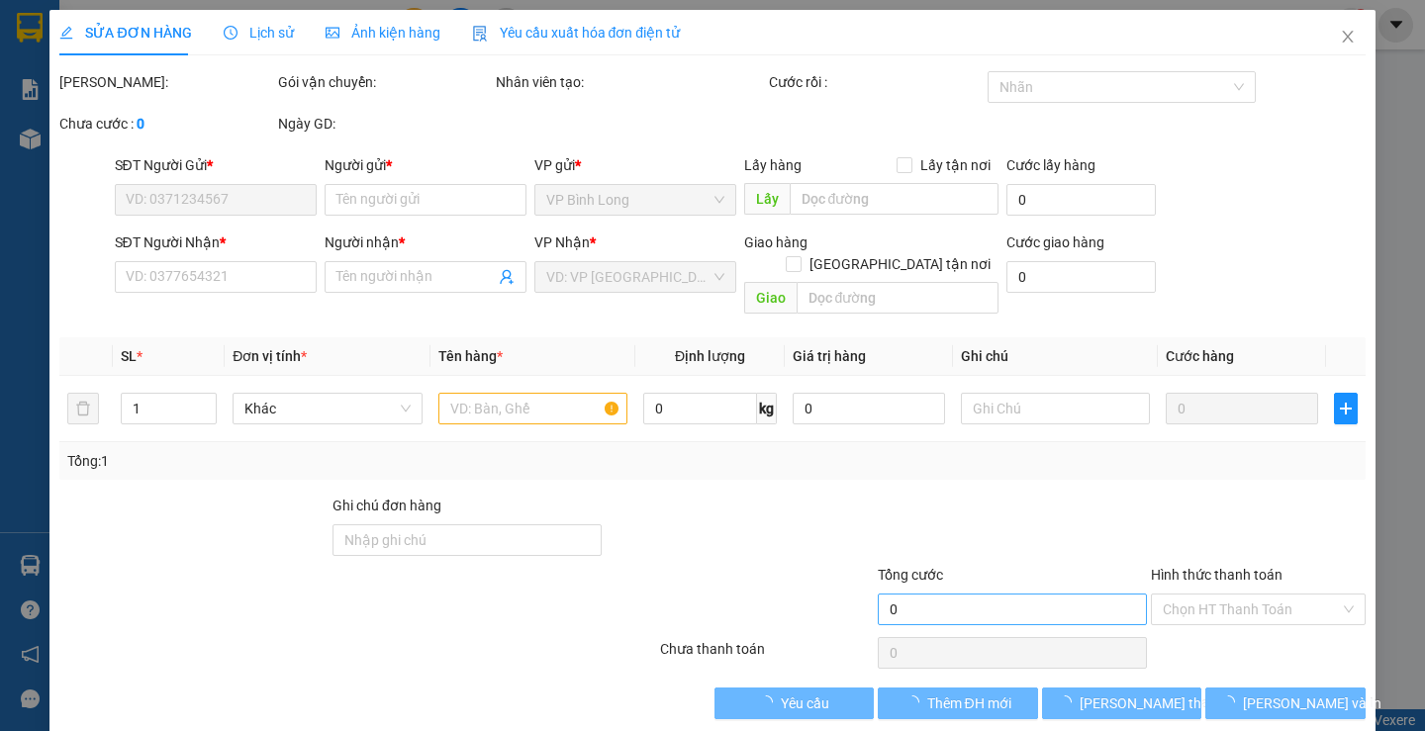
type input "0972648107"
type input "PHONG"
type input "0396100360"
type input "THANH"
type input "30.000"
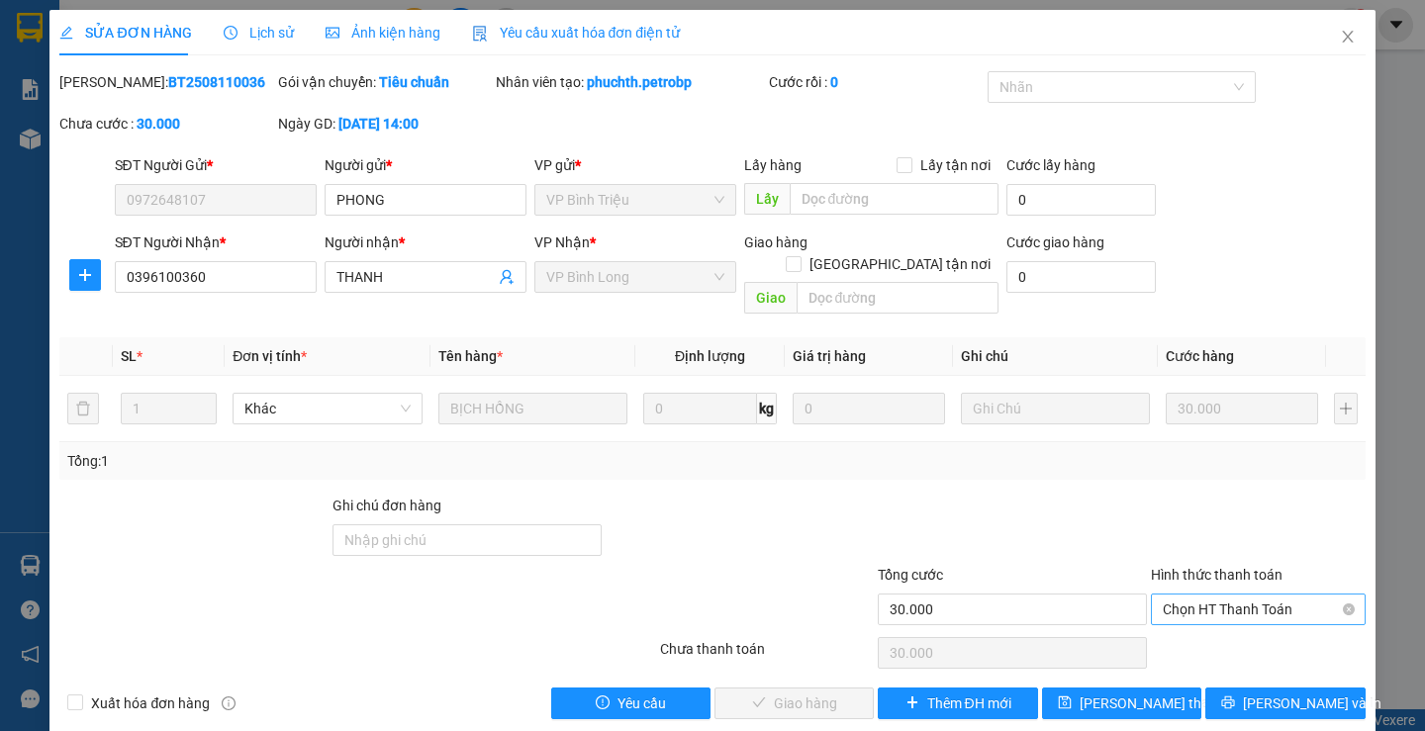
click at [1186, 601] on span "Chọn HT Thanh Toán" at bounding box center [1258, 610] width 191 height 30
click at [1198, 621] on div "Tại văn phòng" at bounding box center [1246, 628] width 188 height 22
type input "0"
click at [809, 693] on span "[PERSON_NAME] và Giao hàng" at bounding box center [847, 704] width 190 height 22
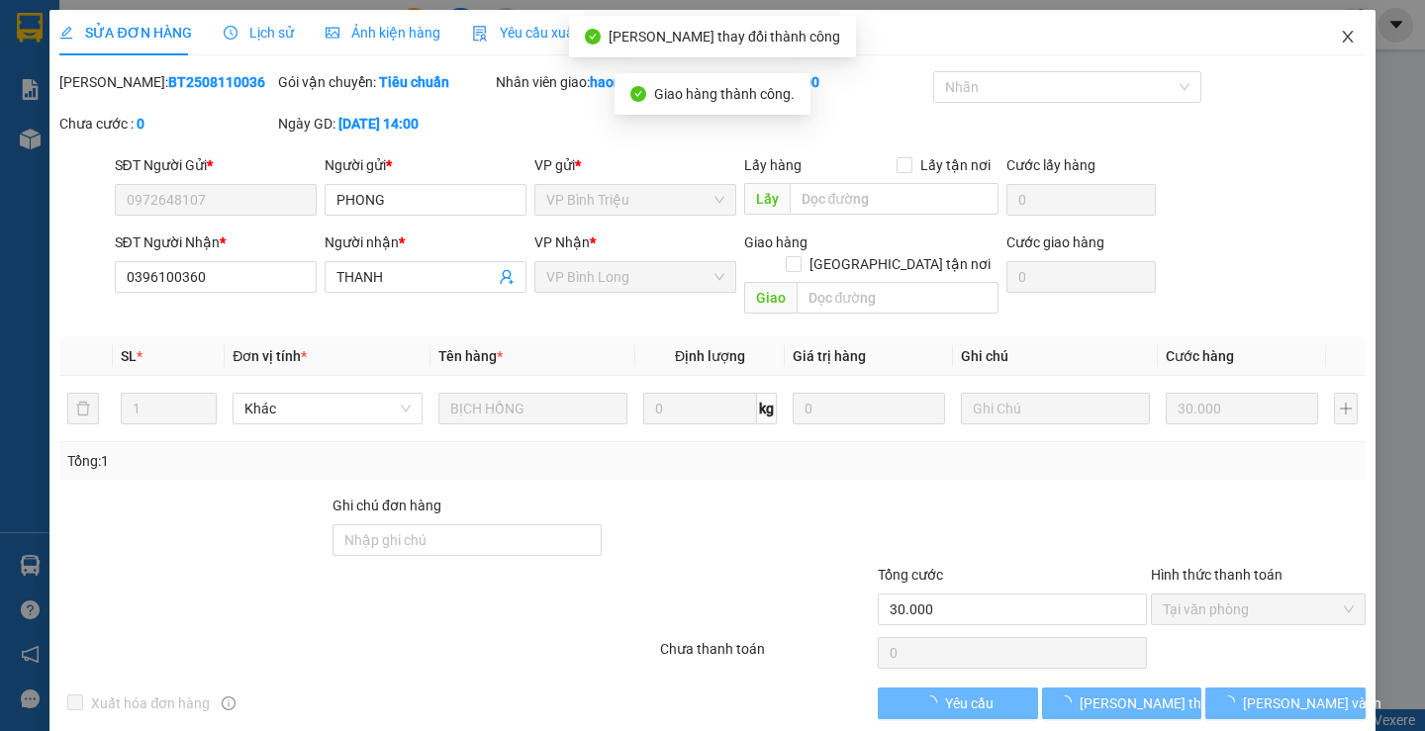
click at [1340, 40] on icon "close" at bounding box center [1348, 37] width 16 height 16
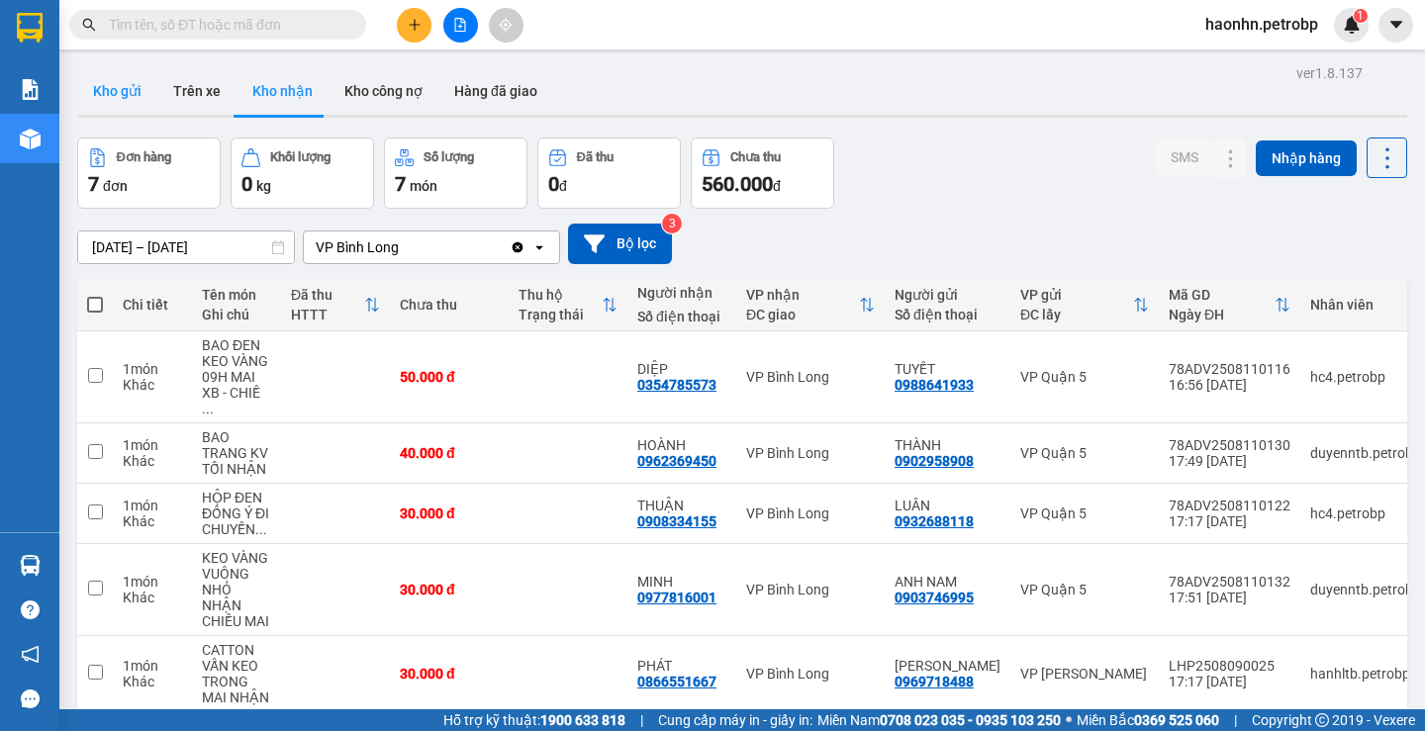
click at [117, 74] on button "Kho gửi" at bounding box center [117, 91] width 80 height 48
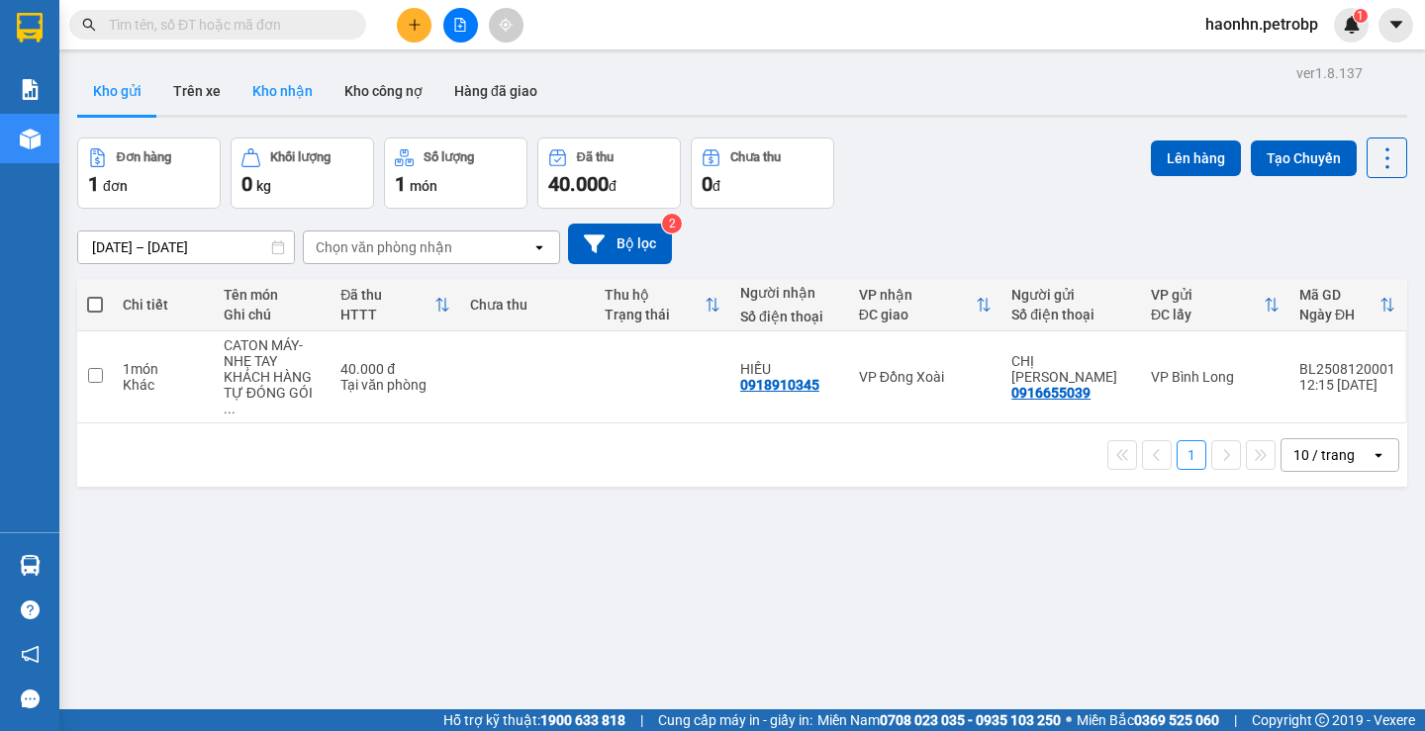
click at [288, 113] on button "Kho nhận" at bounding box center [283, 91] width 92 height 48
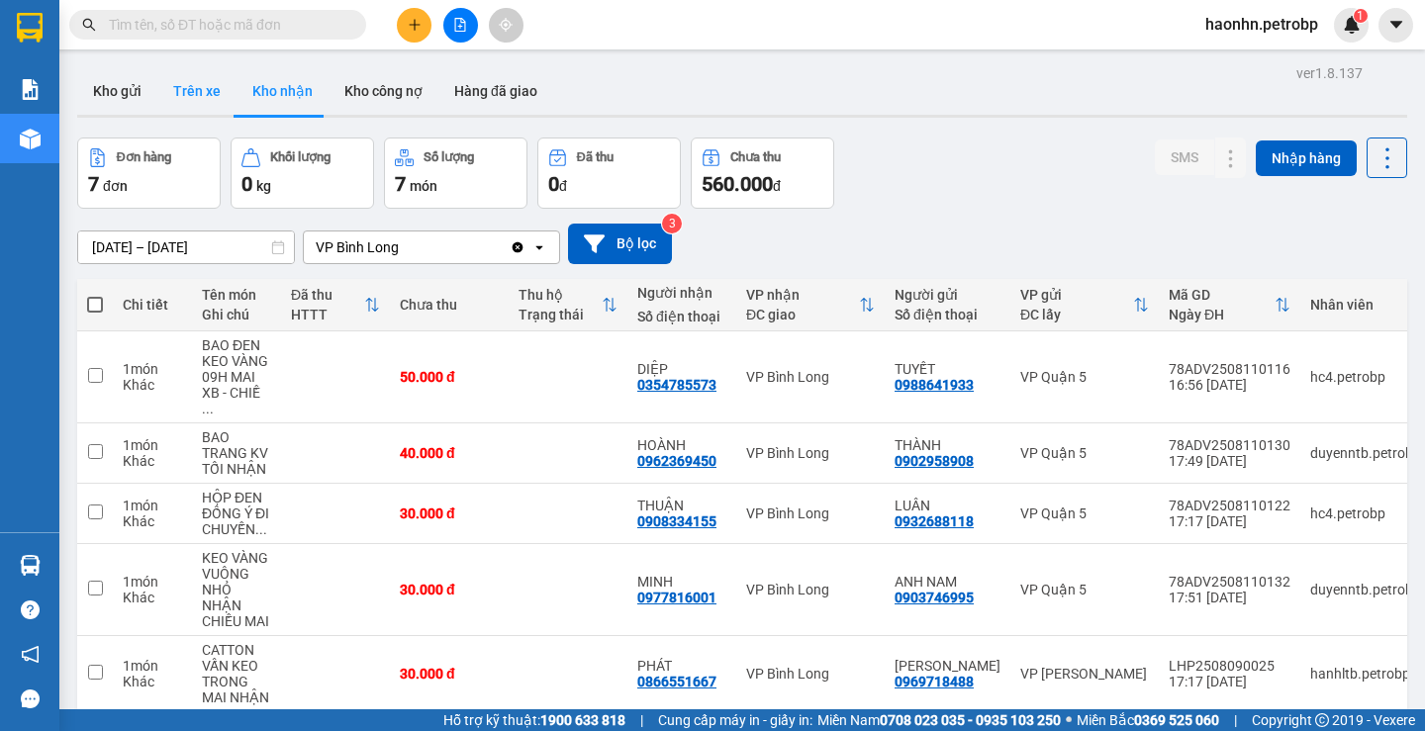
click at [181, 104] on button "Trên xe" at bounding box center [196, 91] width 79 height 48
type input "[DATE] – [DATE]"
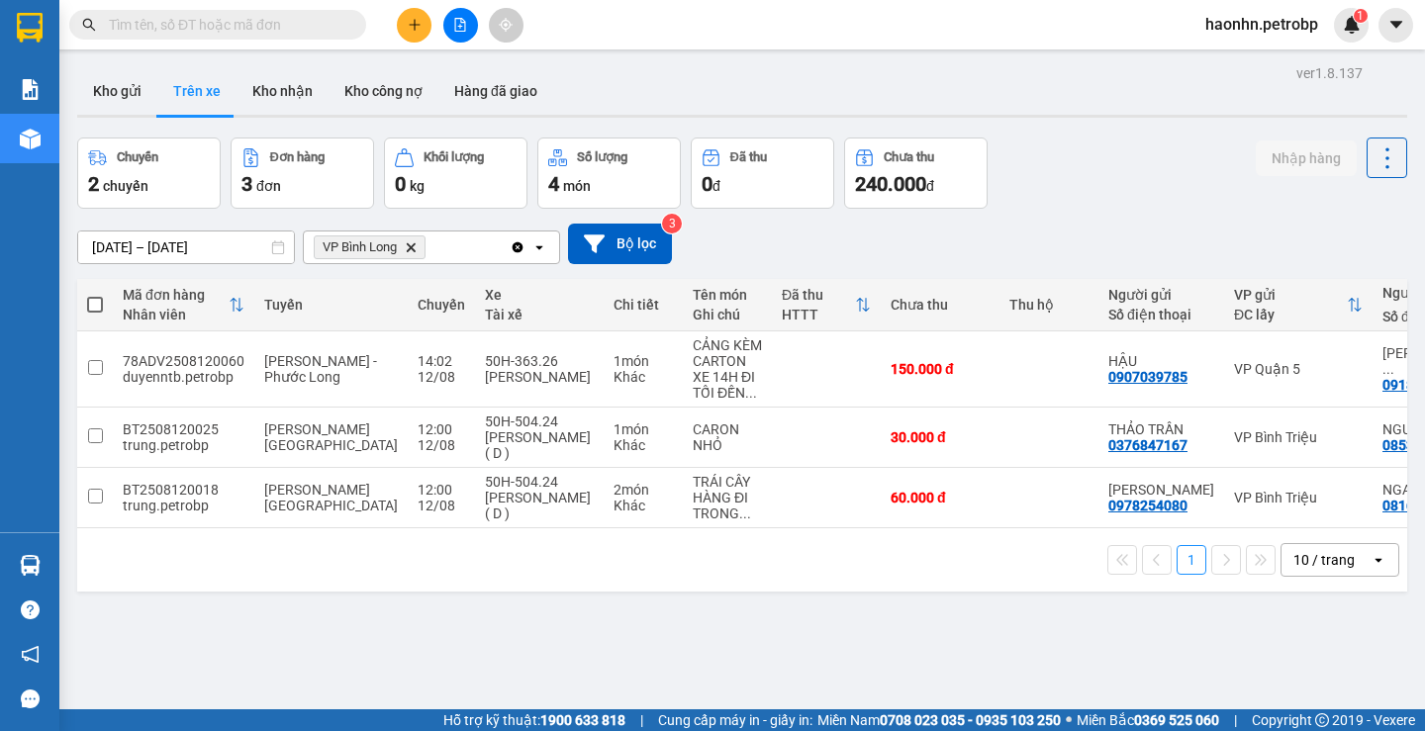
click at [1296, 536] on div "1 10 / trang open" at bounding box center [742, 560] width 1330 height 63
click at [1373, 527] on td "NGA 0816913886" at bounding box center [1436, 498] width 126 height 60
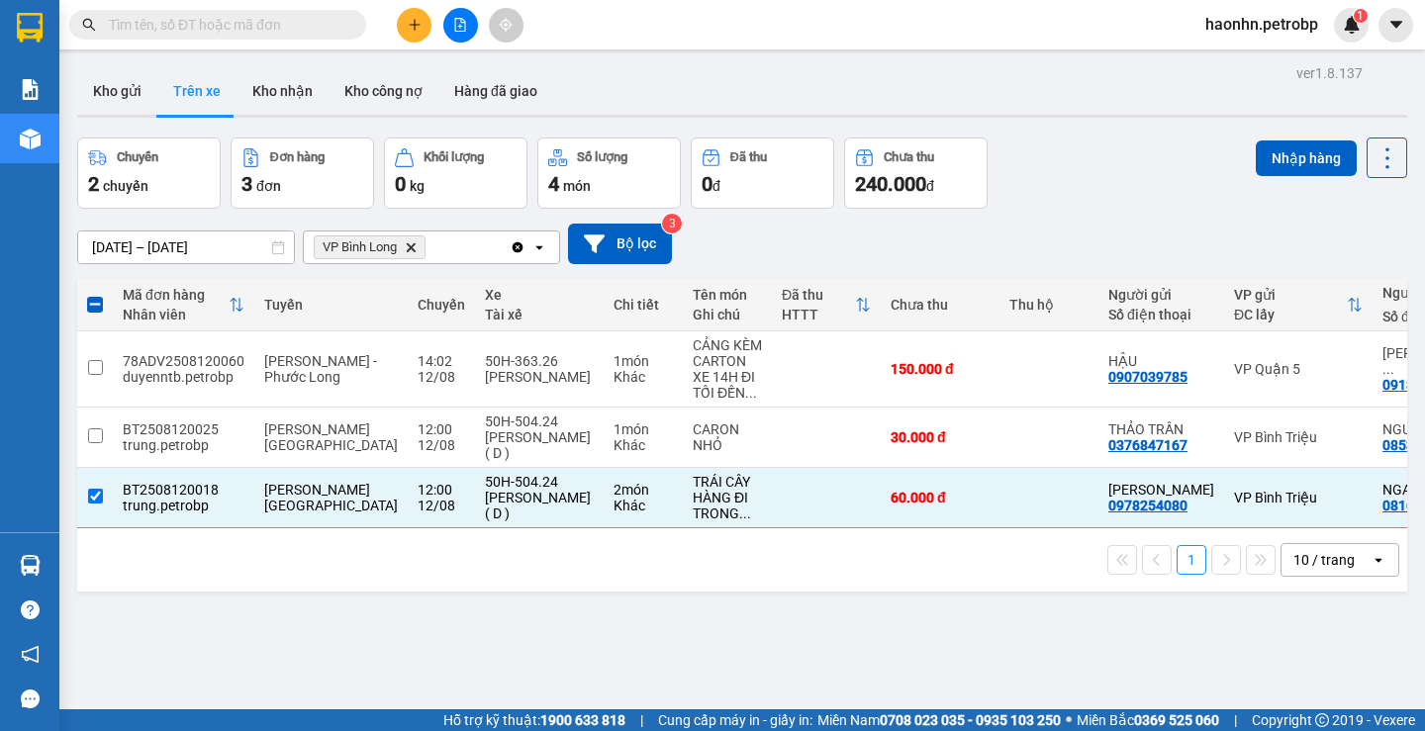
scroll to position [0, 234]
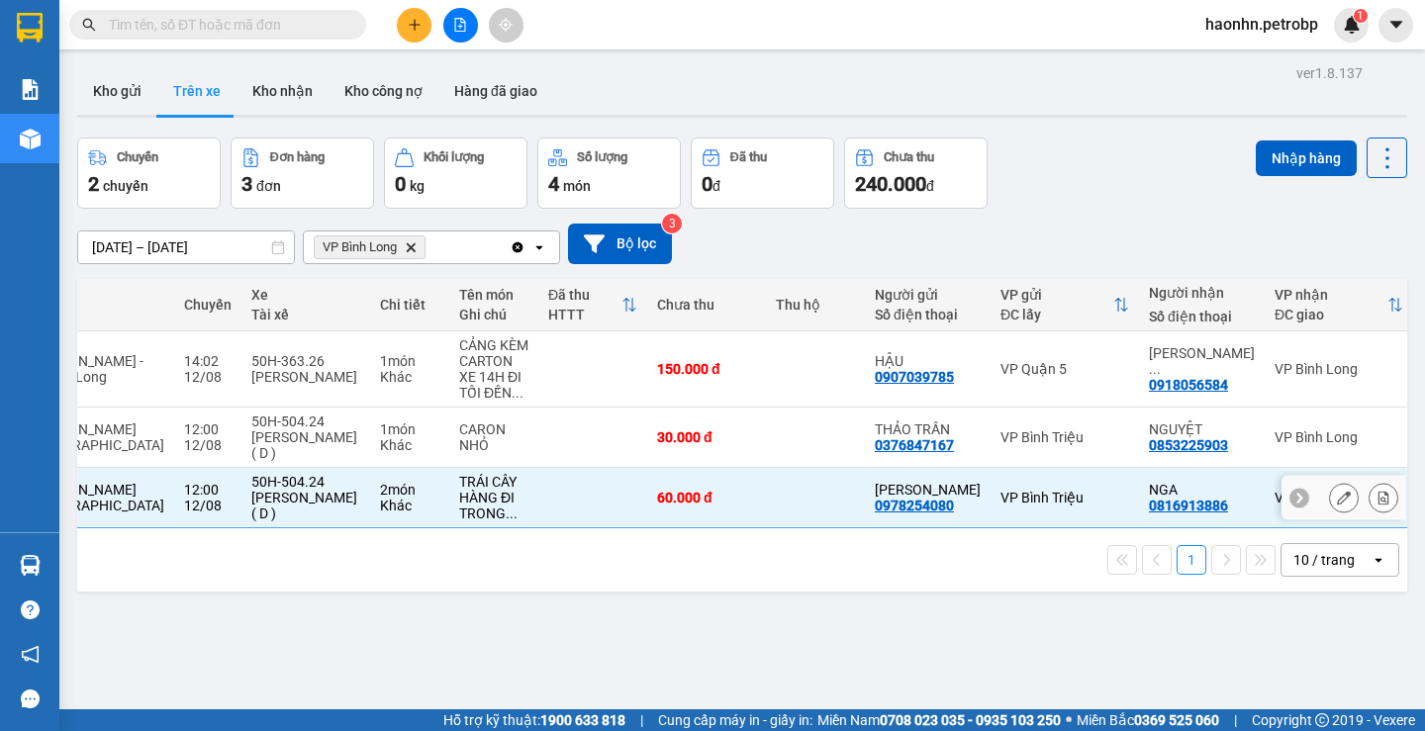
click at [1265, 496] on td "VP Bình Long" at bounding box center [1339, 498] width 148 height 60
checkbox input "false"
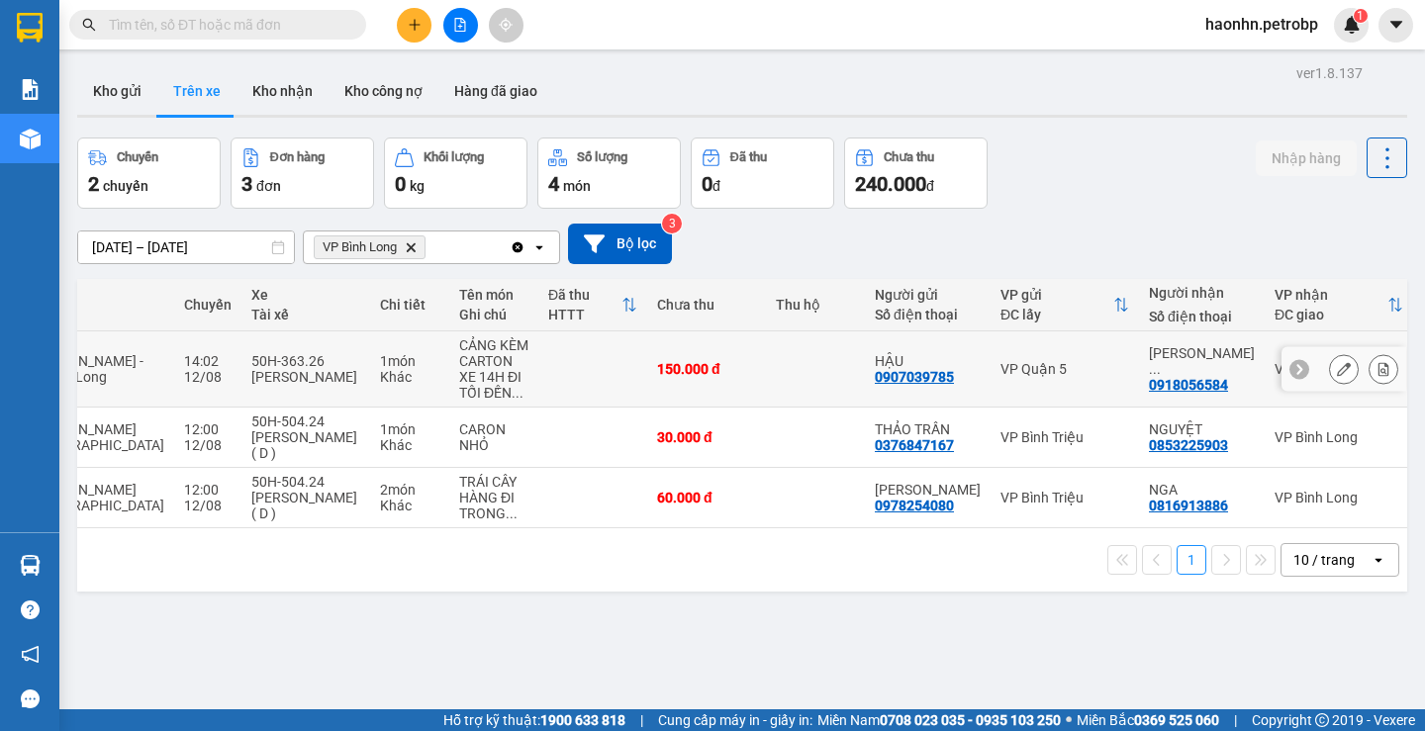
click at [1379, 375] on icon at bounding box center [1384, 369] width 11 height 14
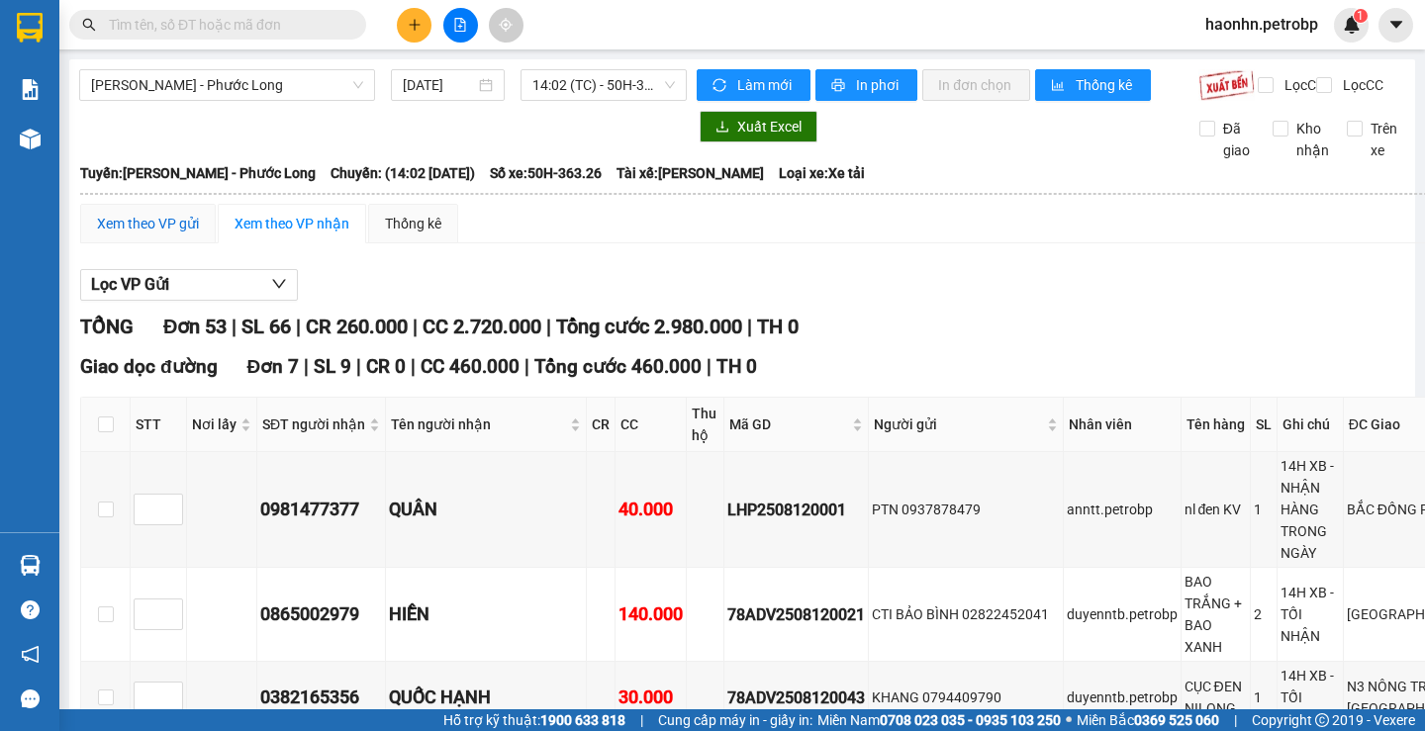
click at [174, 235] on div "Xem theo VP gửi" at bounding box center [148, 224] width 102 height 22
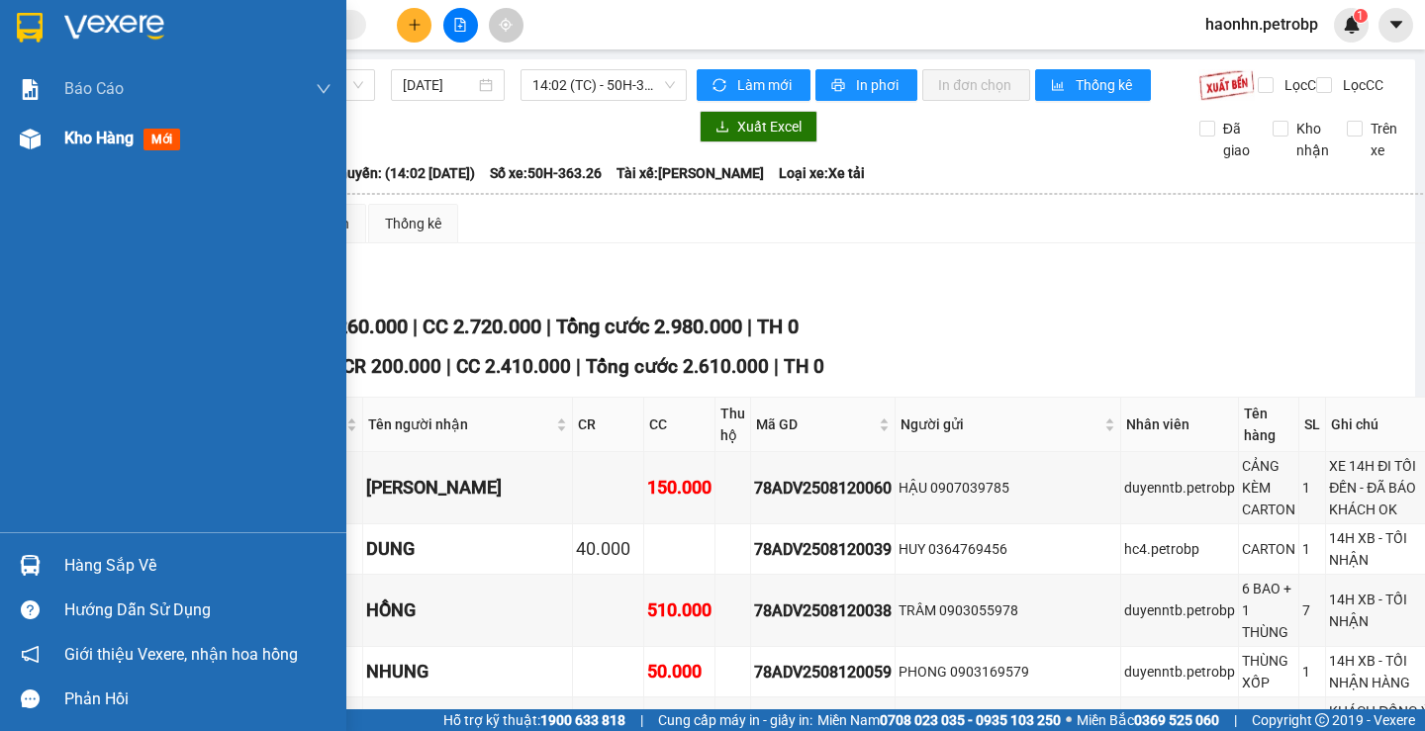
click at [22, 145] on img at bounding box center [30, 139] width 21 height 21
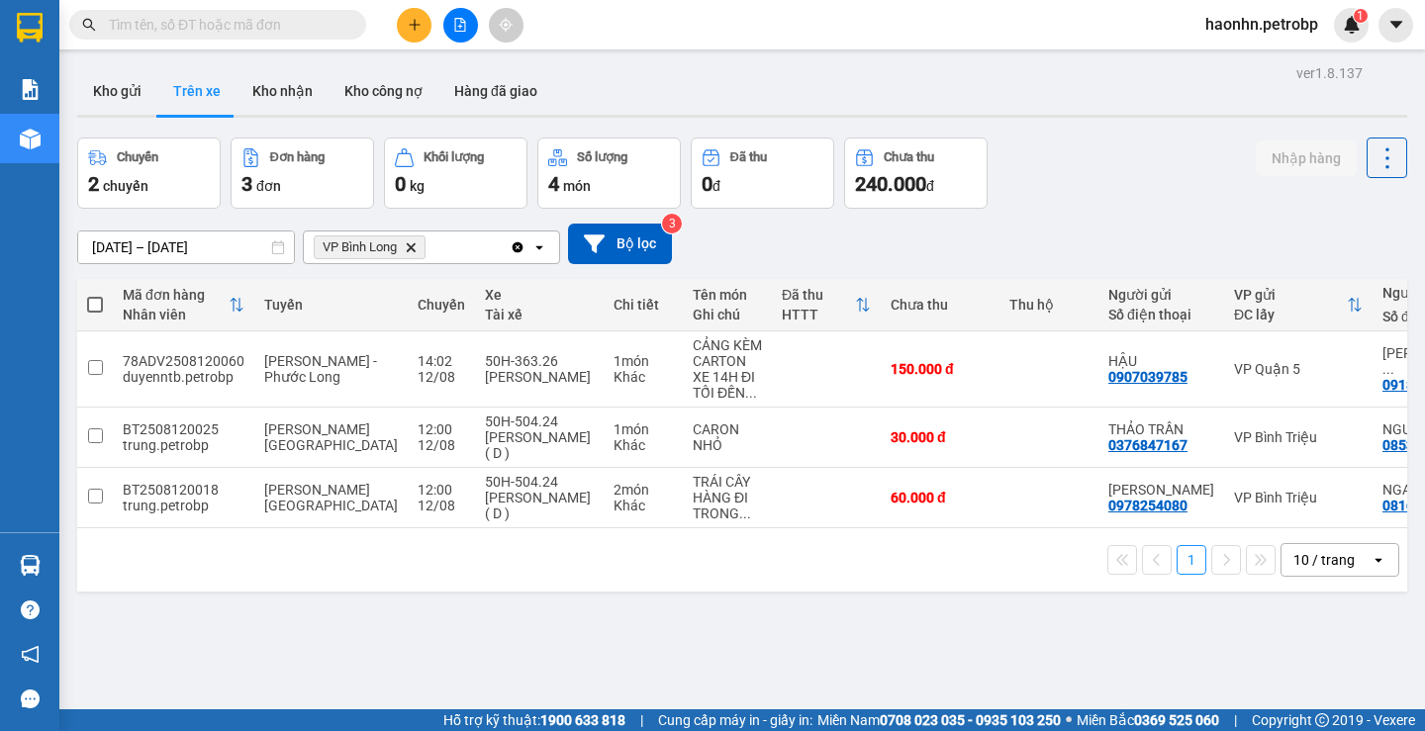
click at [200, 34] on input "text" at bounding box center [226, 25] width 234 height 22
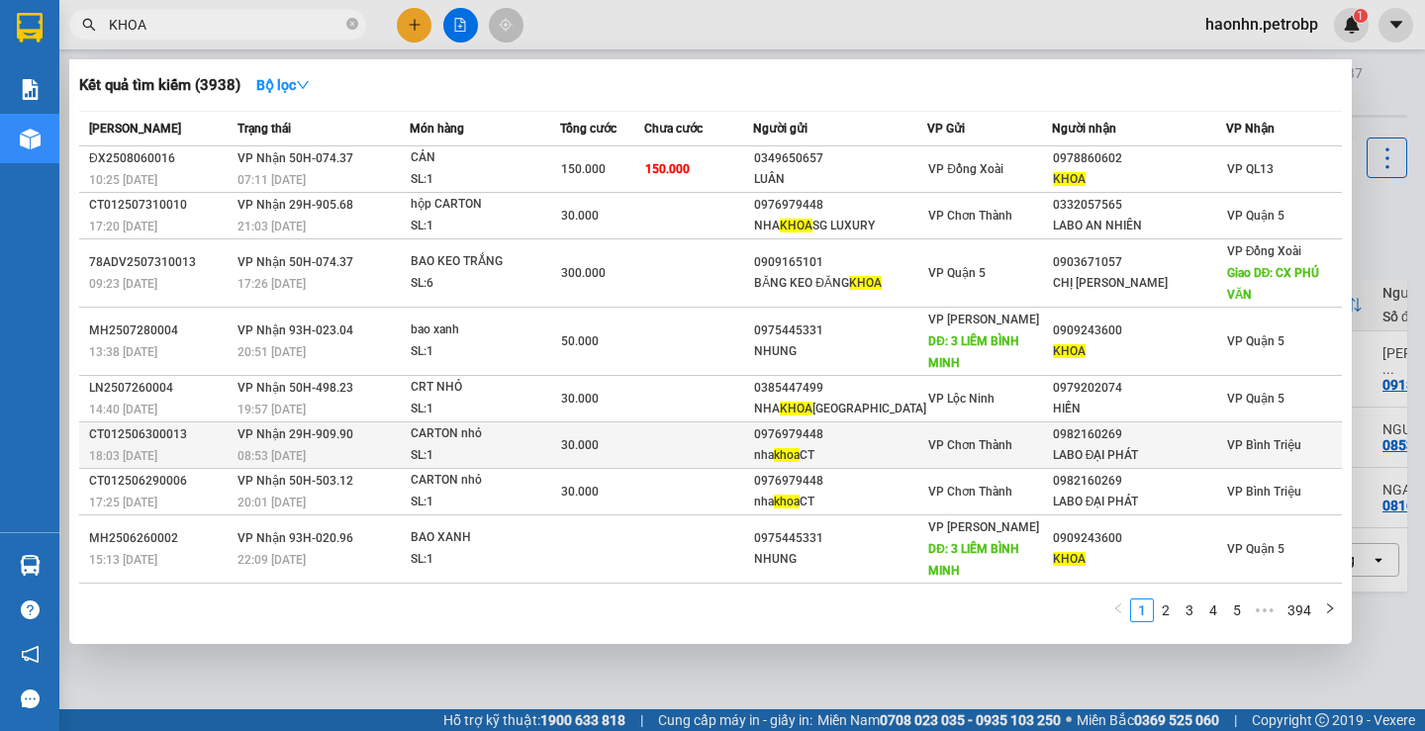
scroll to position [45, 0]
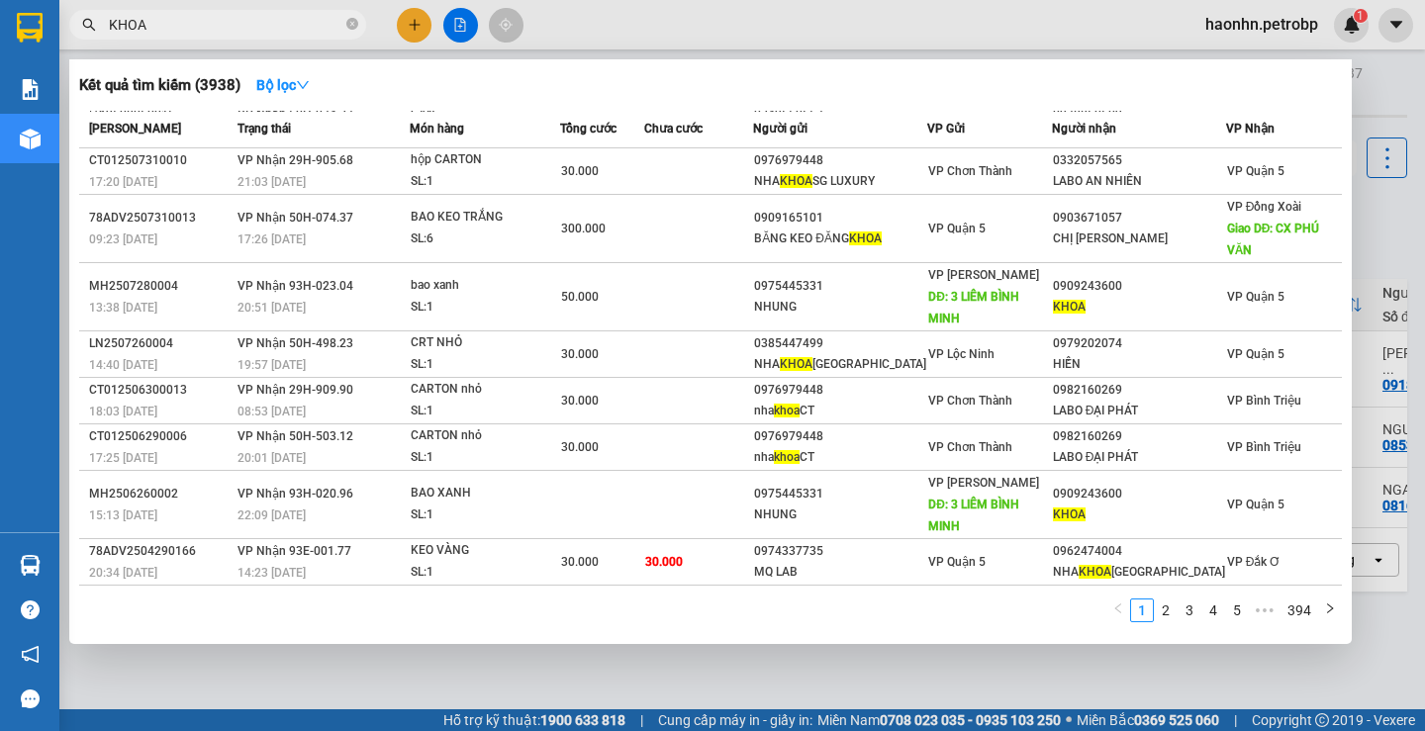
type input "KHOA"
click at [347, 24] on icon "close-circle" at bounding box center [352, 24] width 12 height 12
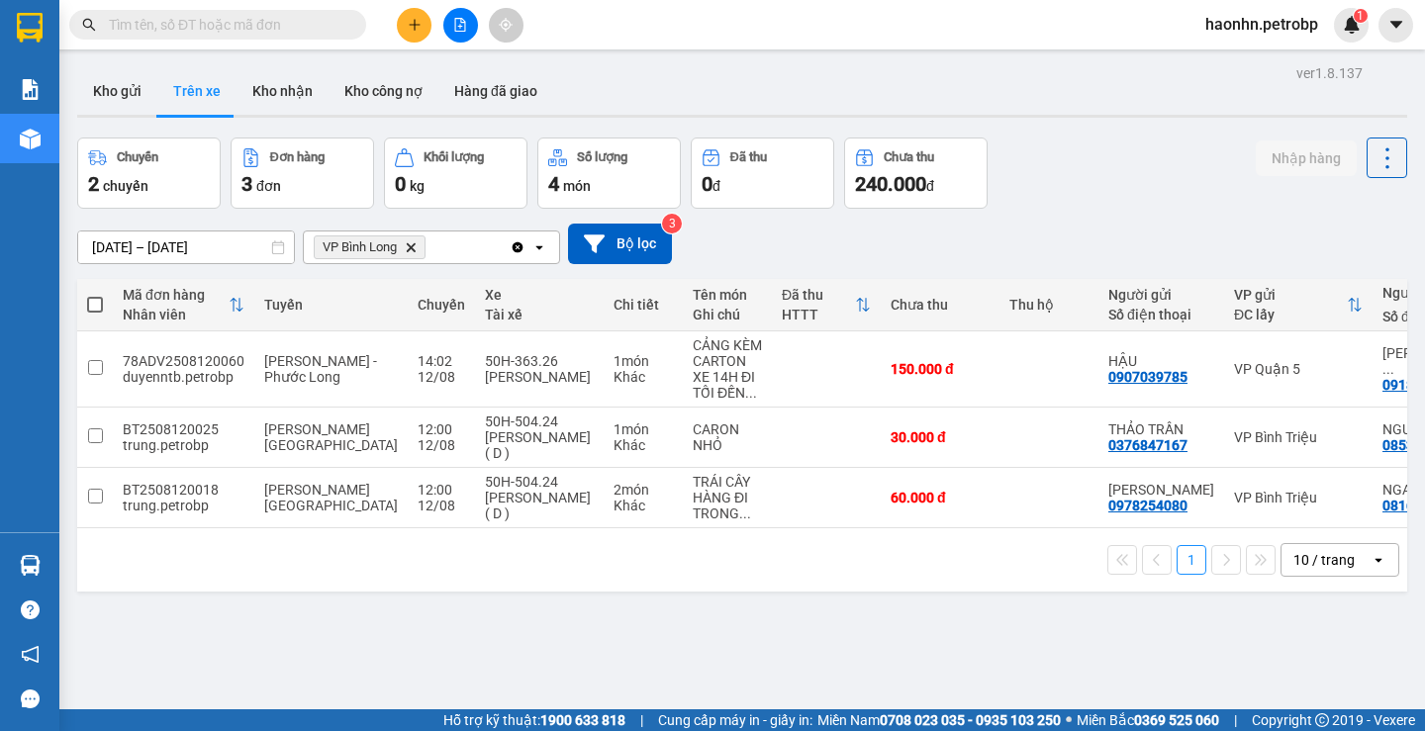
paste input "0393536745"
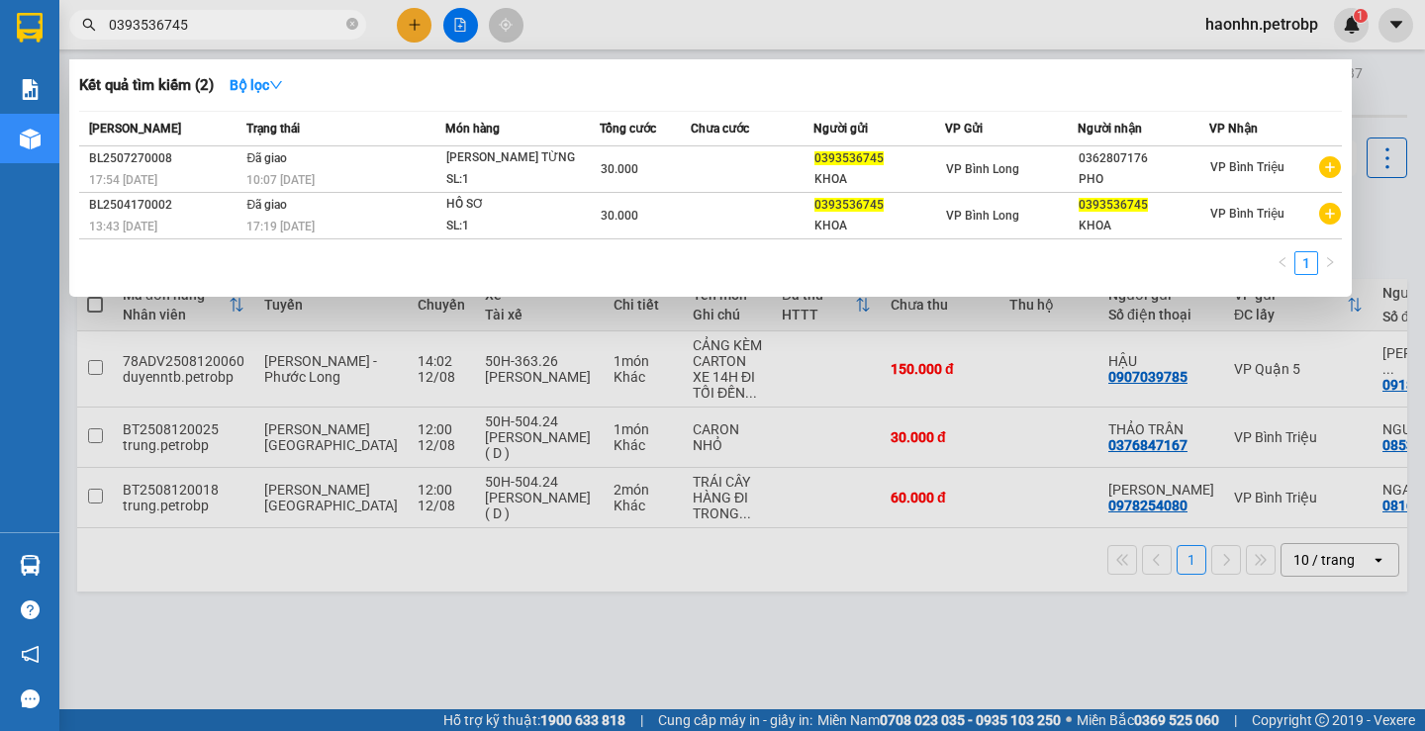
click at [592, 5] on div at bounding box center [712, 365] width 1425 height 731
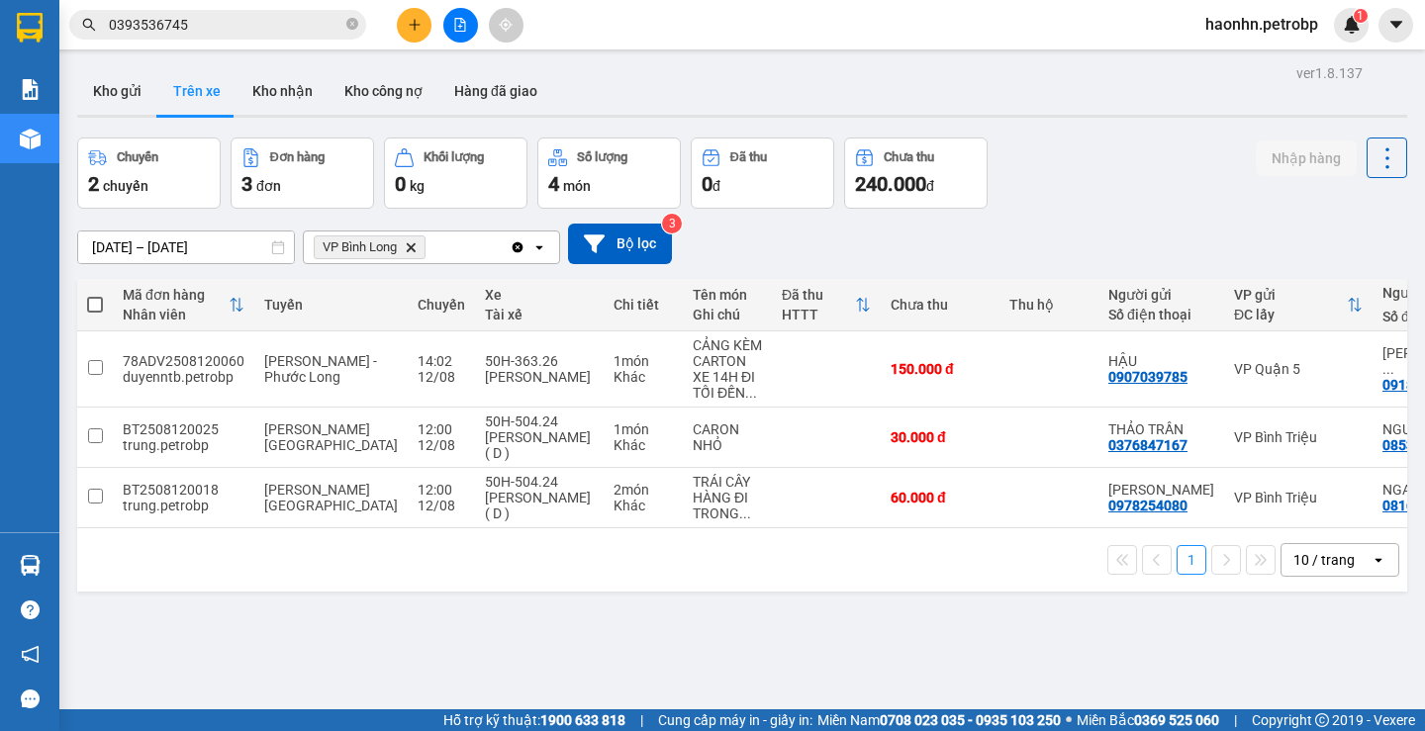
click at [305, 31] on input "0393536745" at bounding box center [226, 25] width 234 height 22
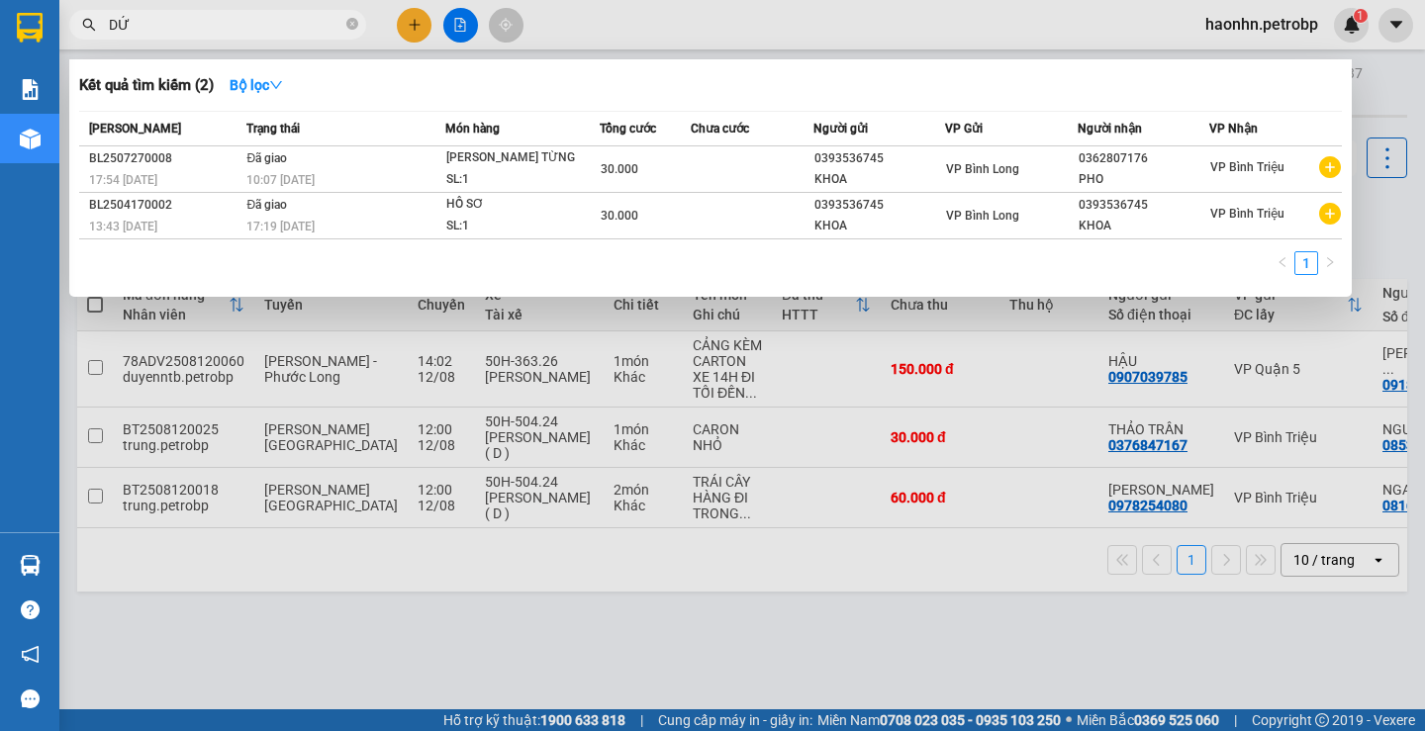
type input "D"
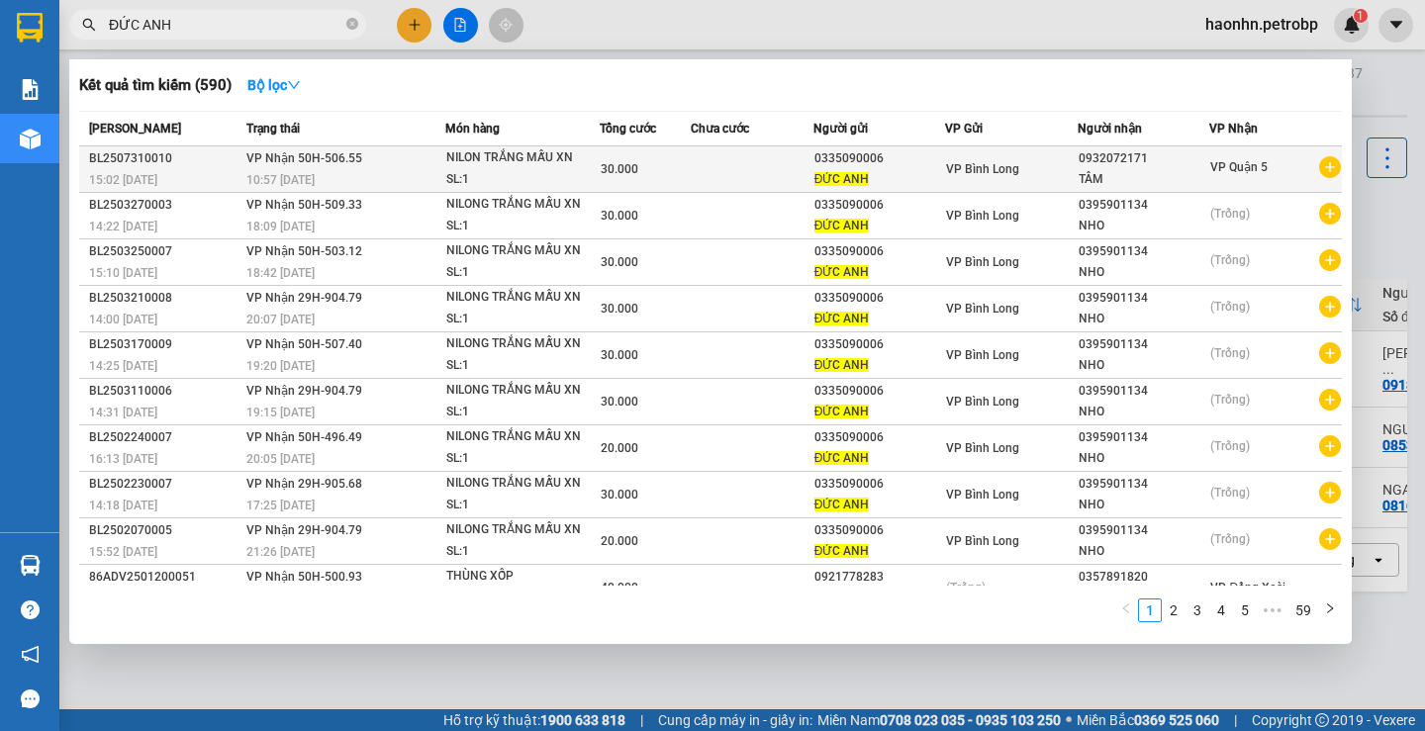
type input "ĐỨC ANH"
click at [1329, 166] on icon "plus-circle" at bounding box center [1330, 167] width 22 height 22
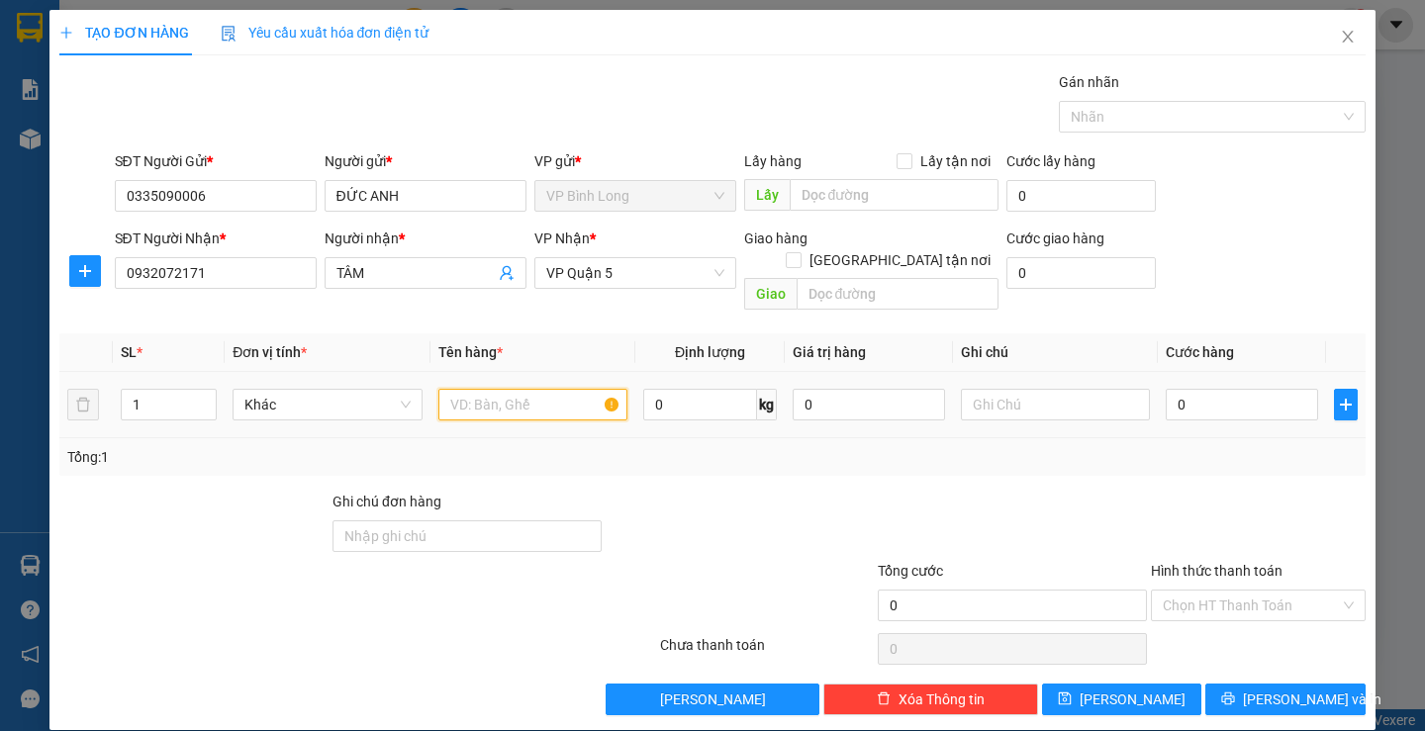
click at [543, 389] on input "text" at bounding box center [532, 405] width 189 height 32
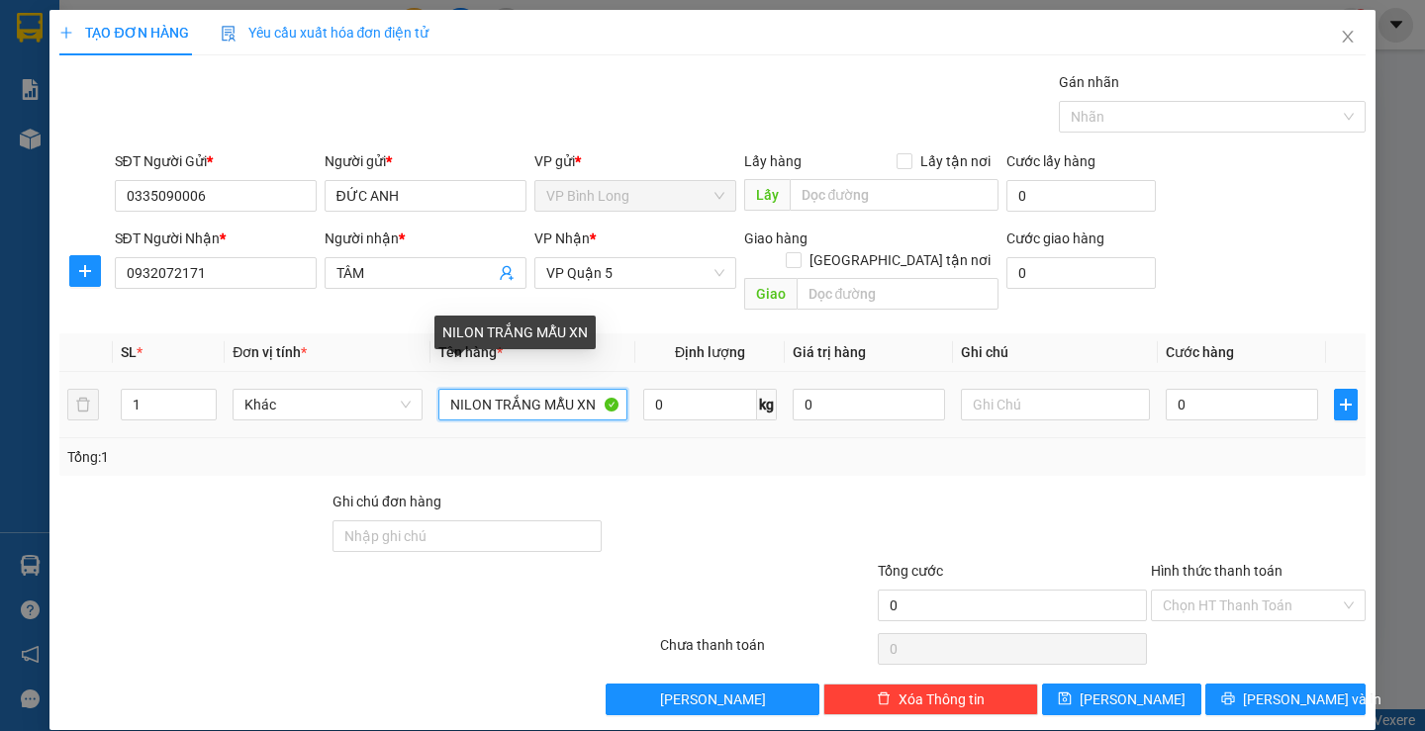
click at [496, 389] on input "NILON TRẮNG MẪU XN" at bounding box center [532, 405] width 189 height 32
type input "NILON TRẮNG MẪU XN"
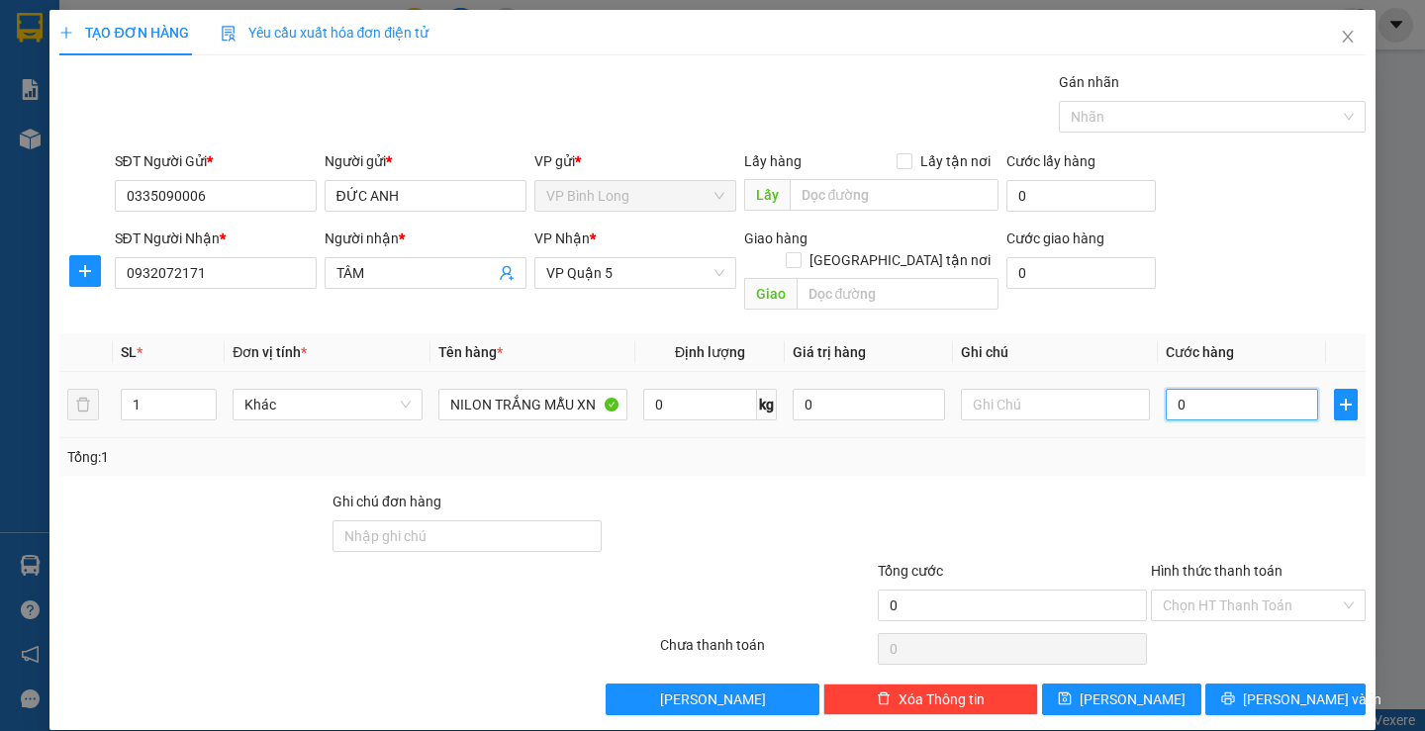
click at [1260, 393] on input "0" at bounding box center [1242, 405] width 152 height 32
type input "3"
type input "30"
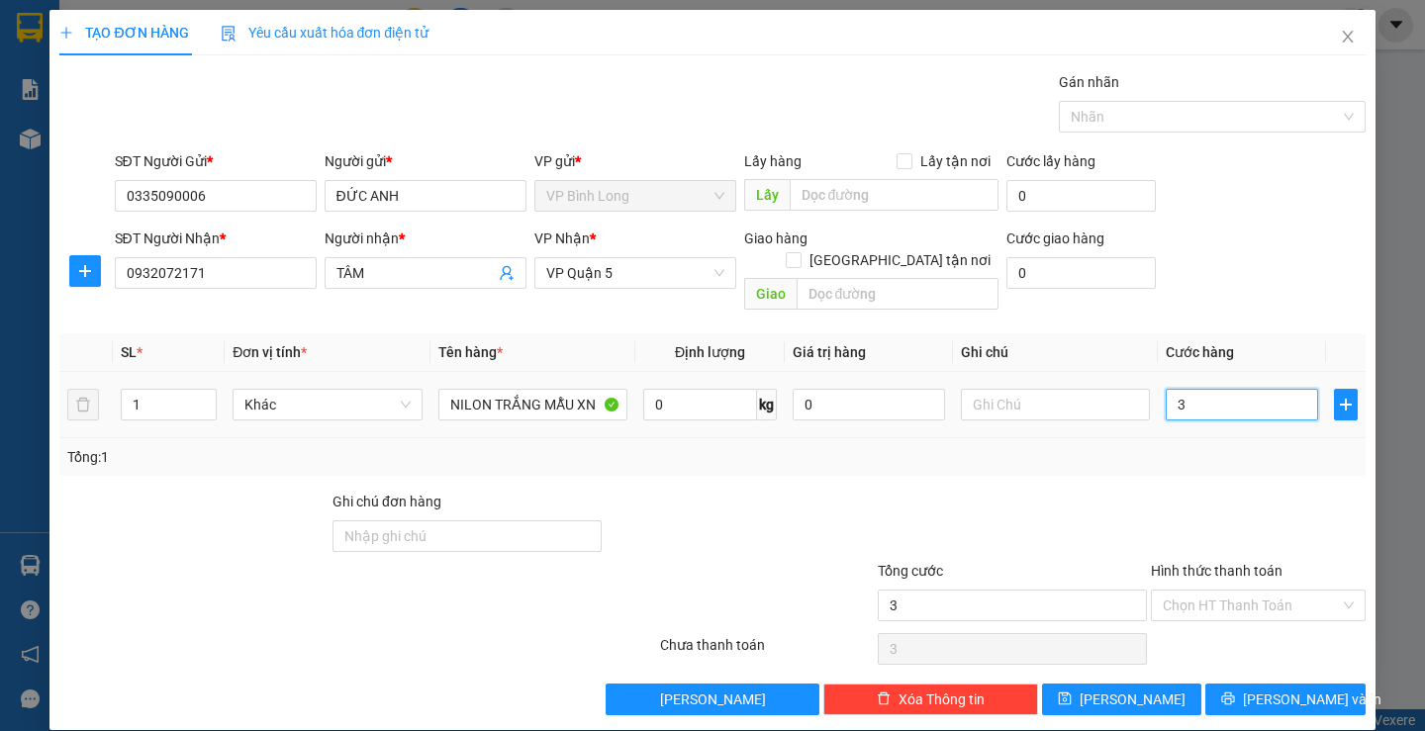
type input "30"
type input "300"
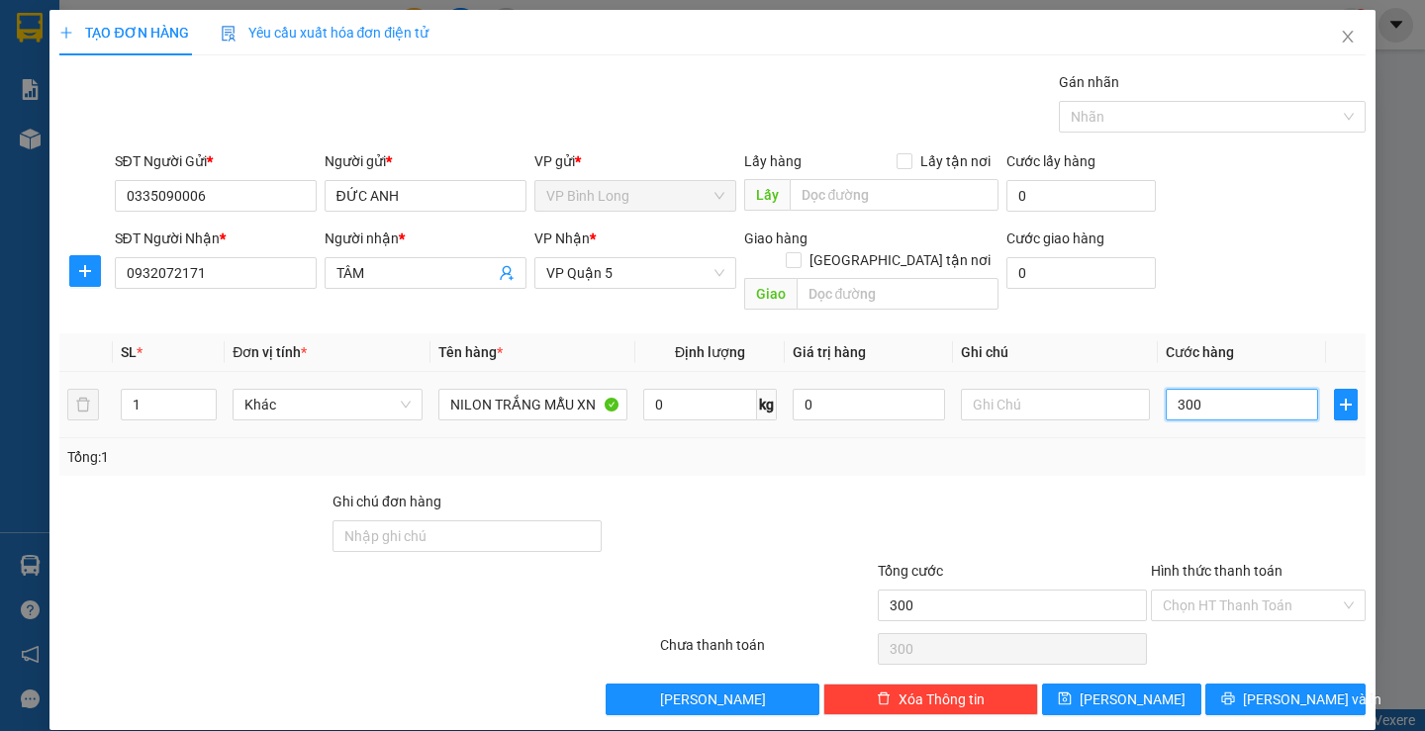
type input "3.000"
type input "30.000"
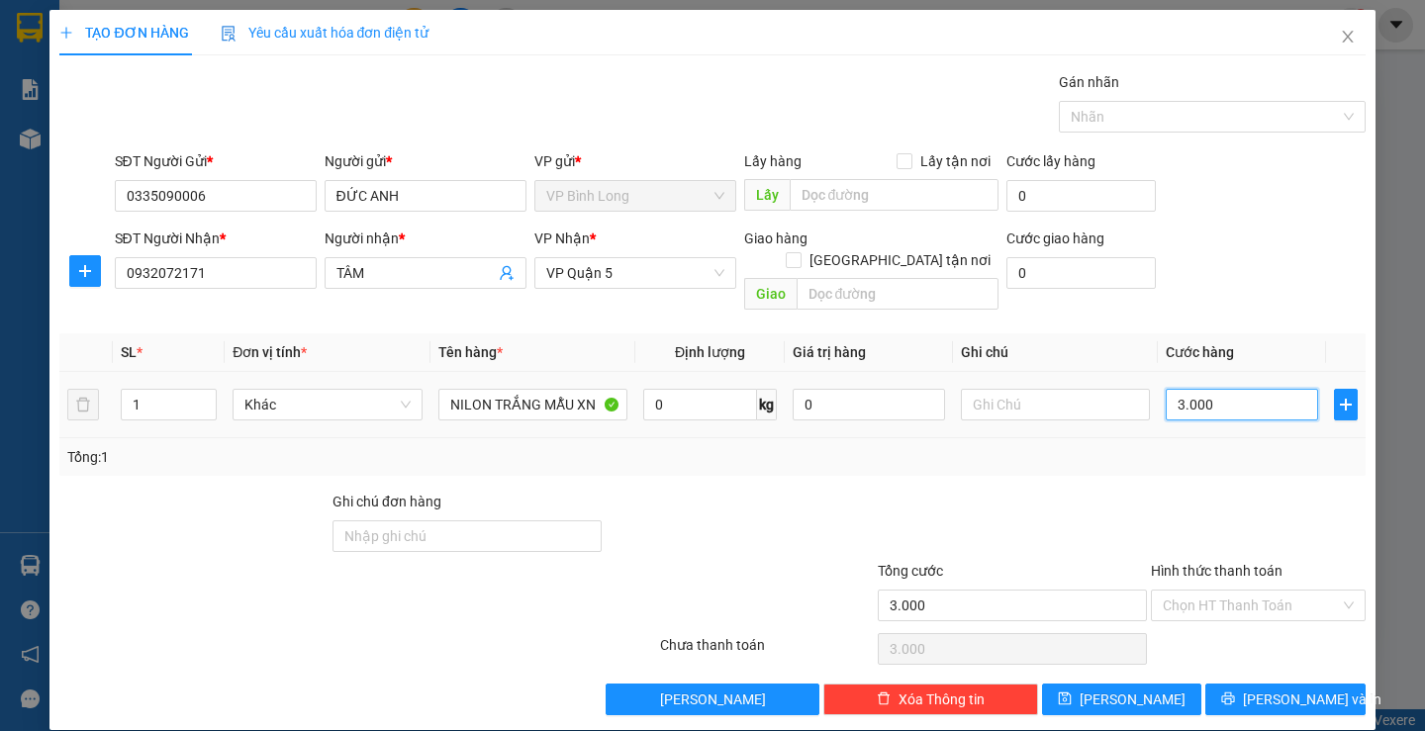
type input "30.000"
click at [1247, 591] on input "Hình thức thanh toán" at bounding box center [1251, 606] width 177 height 30
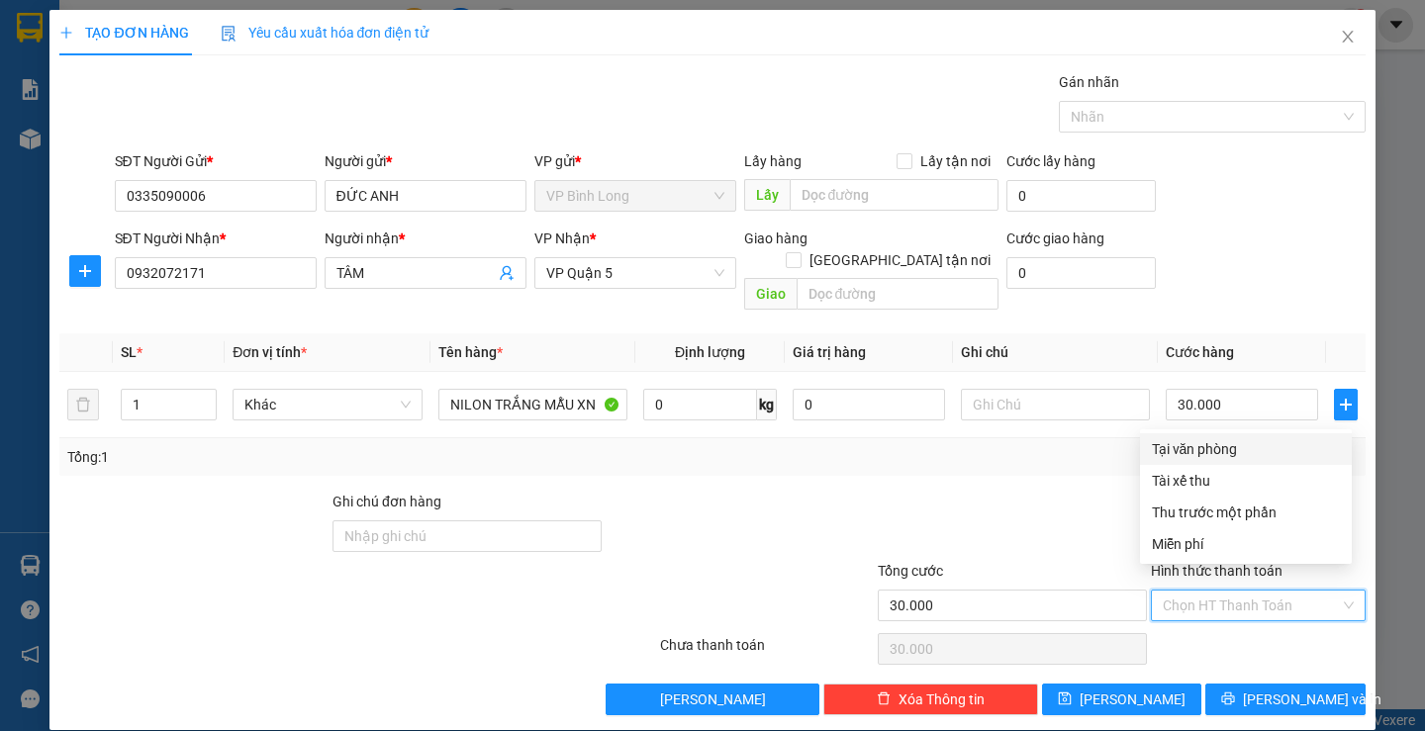
click at [1217, 449] on div "Tại văn phòng" at bounding box center [1246, 449] width 188 height 22
type input "0"
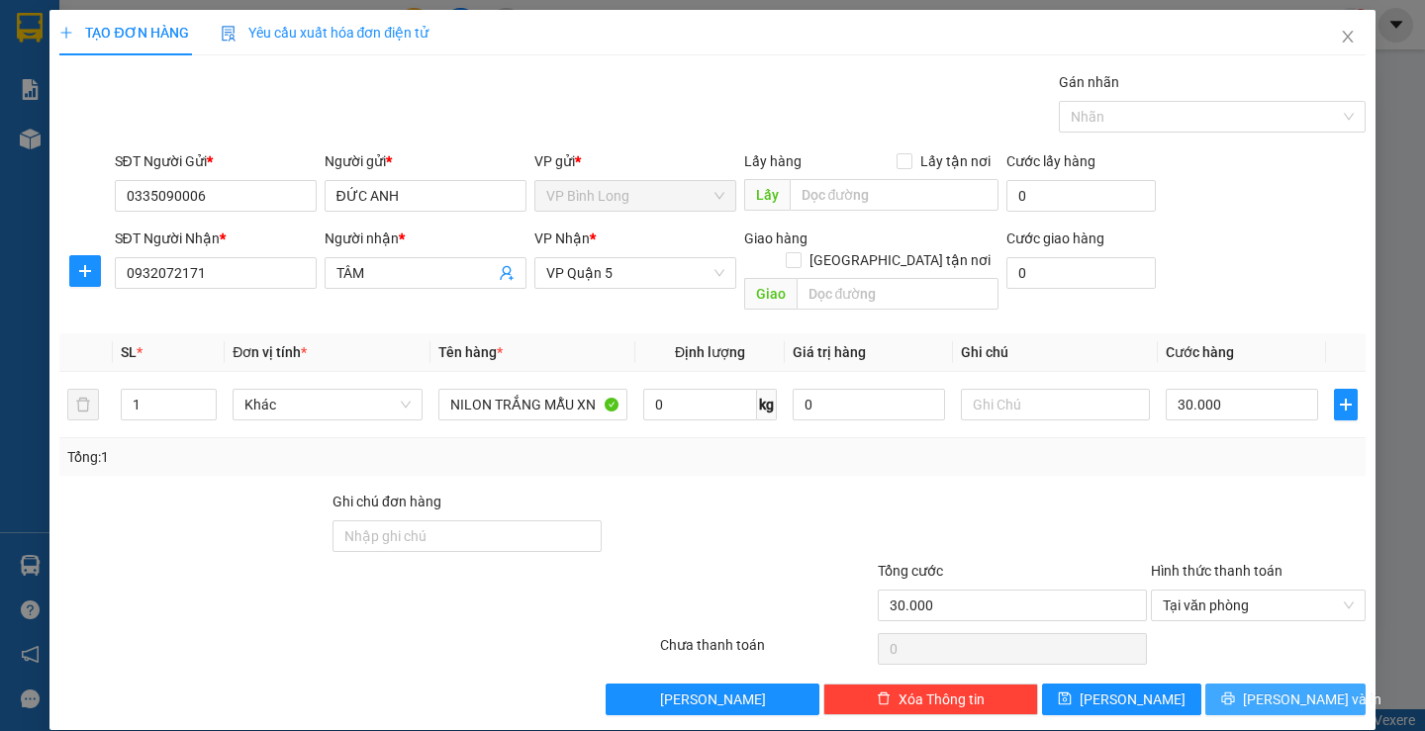
click at [1232, 684] on button "[PERSON_NAME] và In" at bounding box center [1284, 700] width 159 height 32
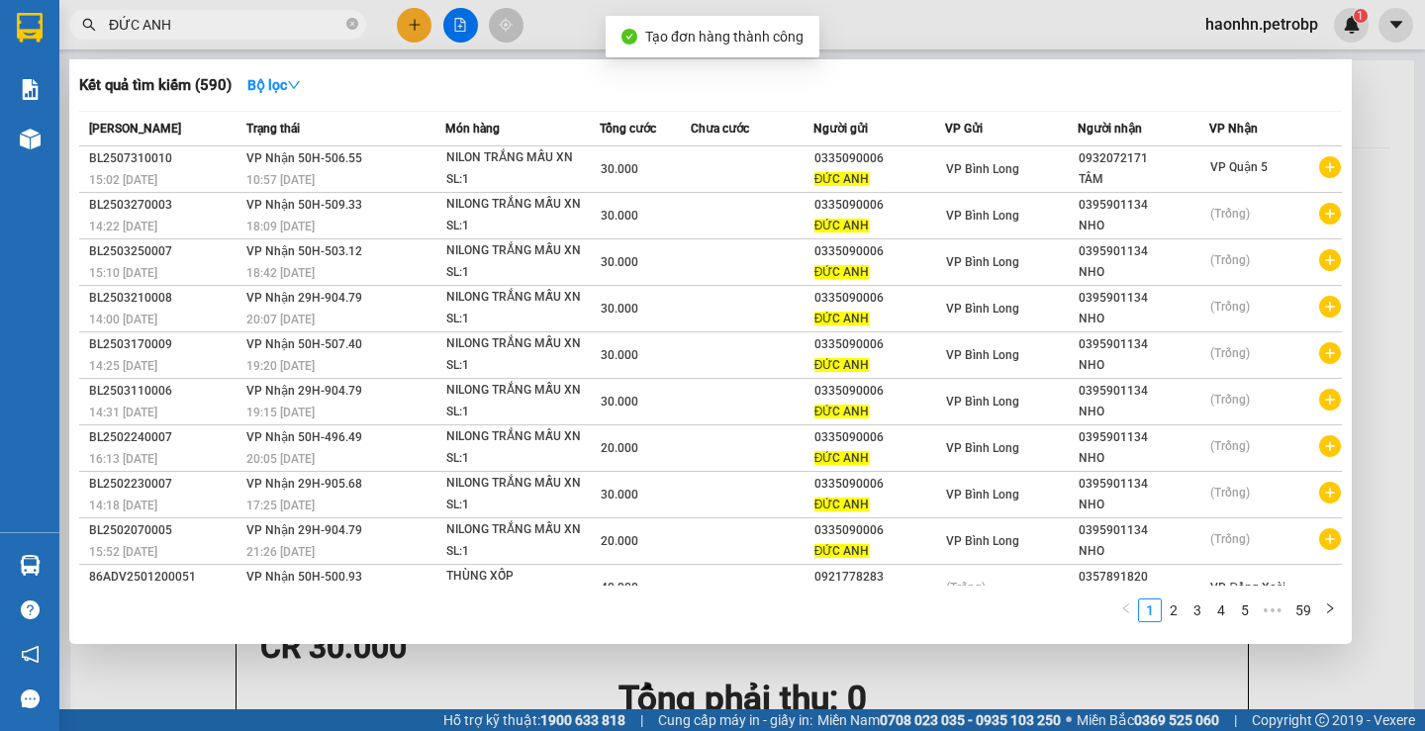
click at [1374, 167] on div at bounding box center [712, 365] width 1425 height 731
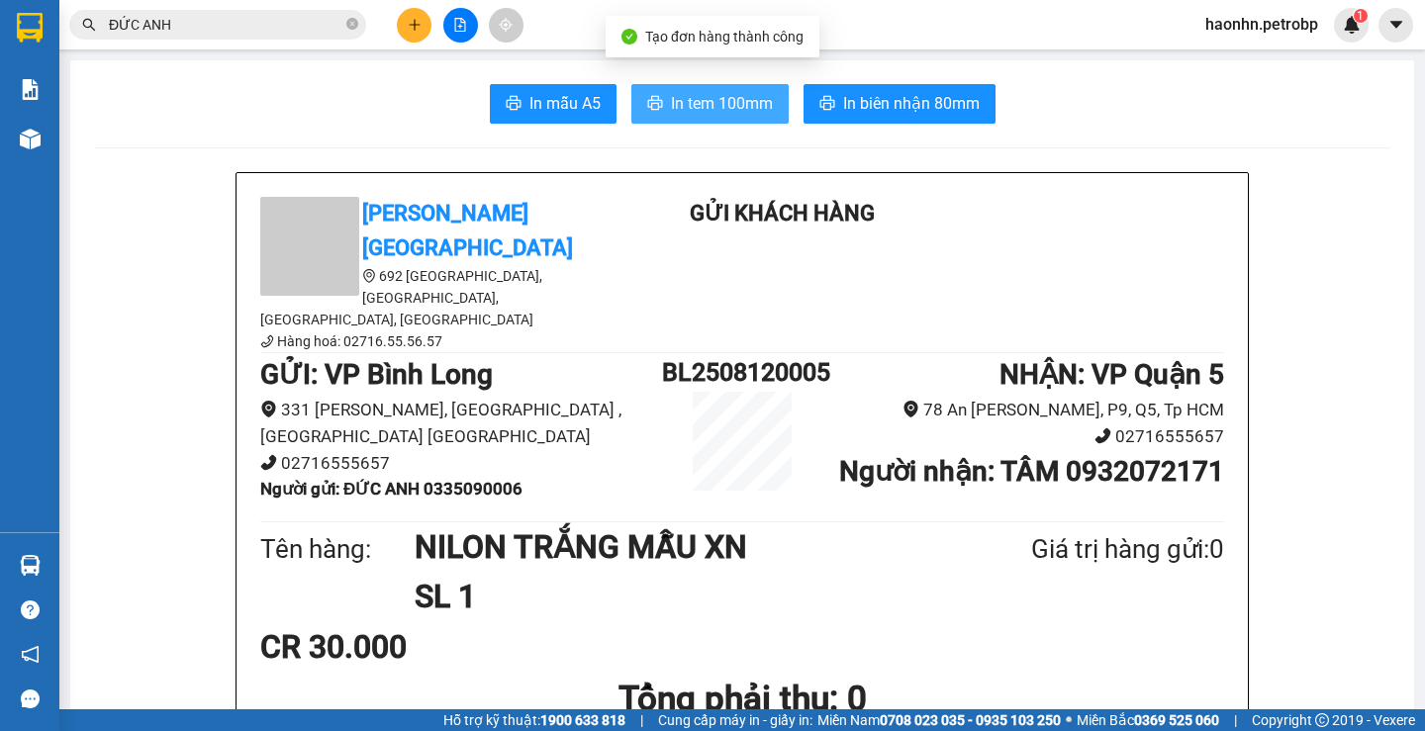
click at [704, 104] on span "In tem 100mm" at bounding box center [722, 103] width 102 height 25
click at [273, 23] on input "ĐỨC ANH" at bounding box center [226, 25] width 234 height 22
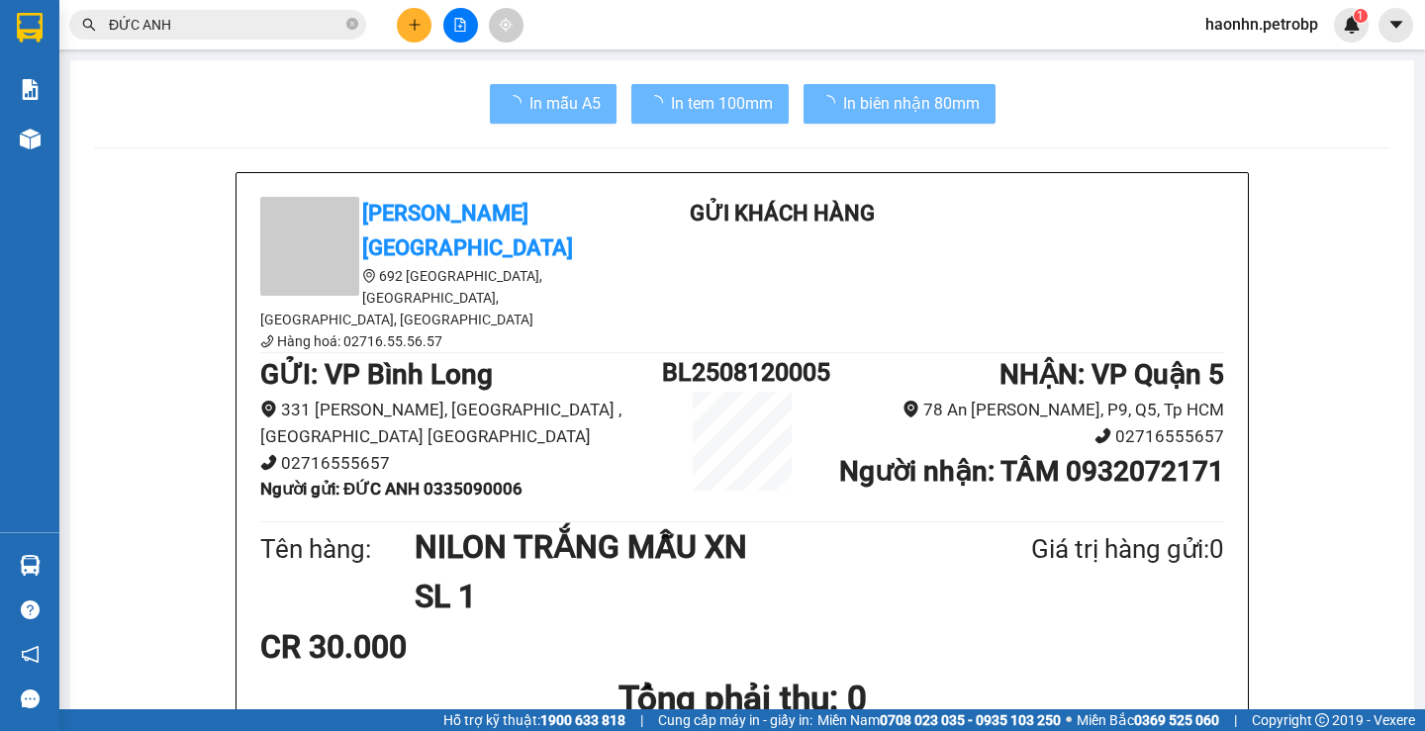
click at [273, 23] on input "ĐỨC ANH" at bounding box center [226, 25] width 234 height 22
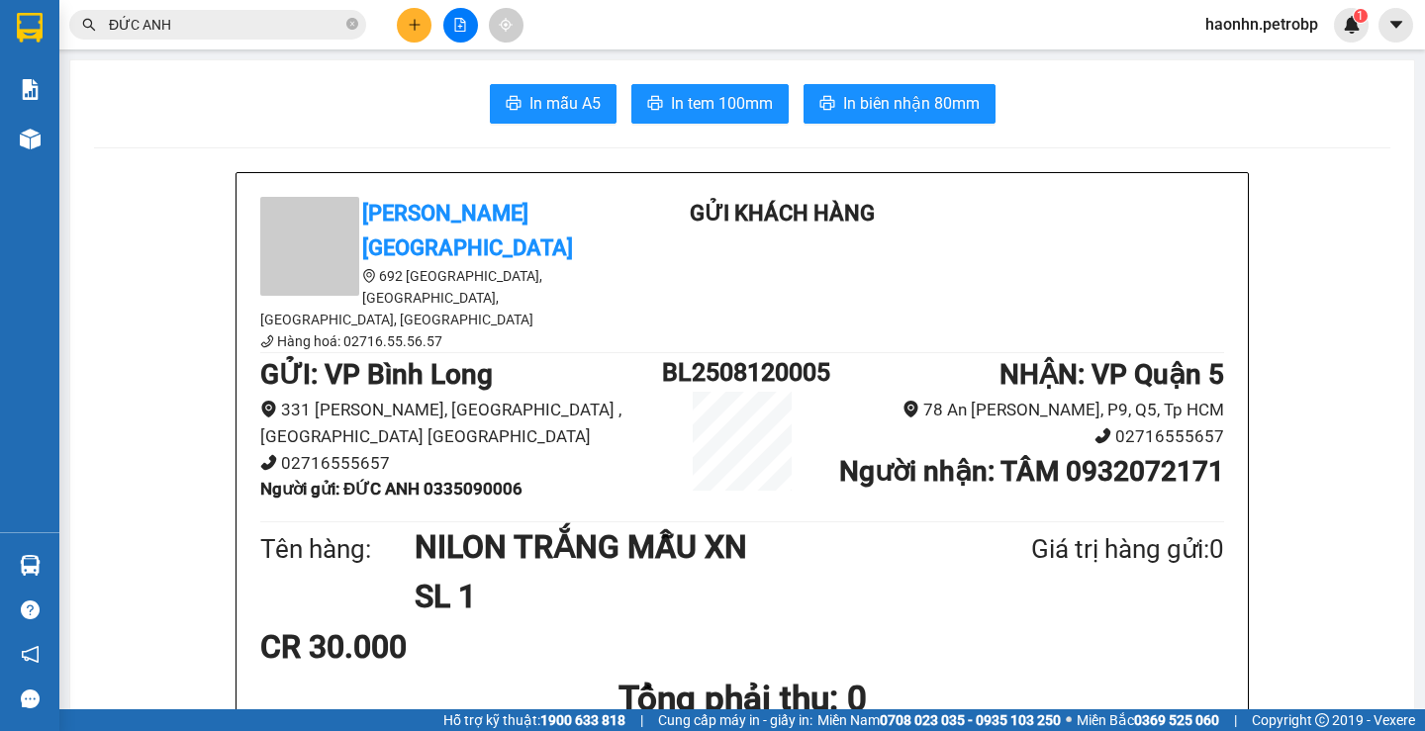
click at [273, 23] on input "ĐỨC ANH" at bounding box center [226, 25] width 234 height 22
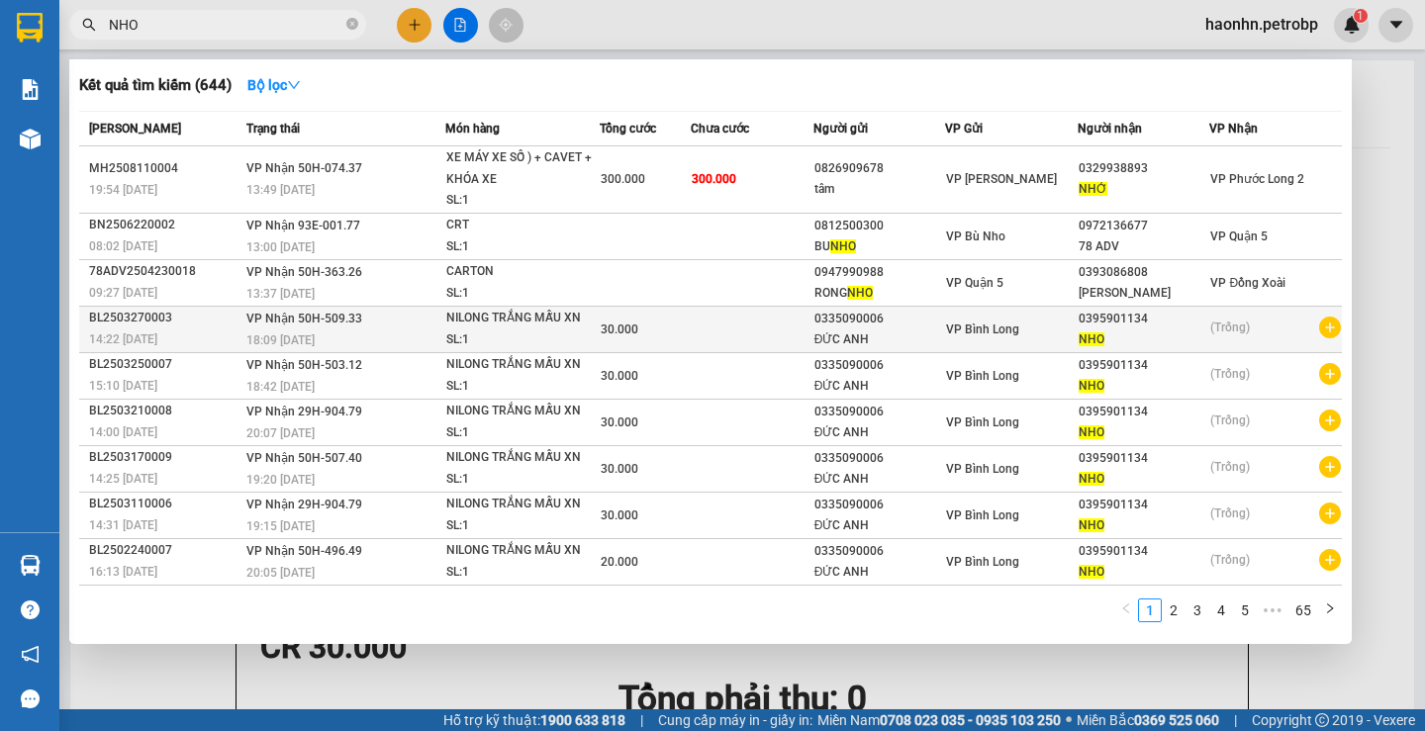
type input "NHO"
click at [1319, 329] on icon "plus-circle" at bounding box center [1330, 328] width 22 height 22
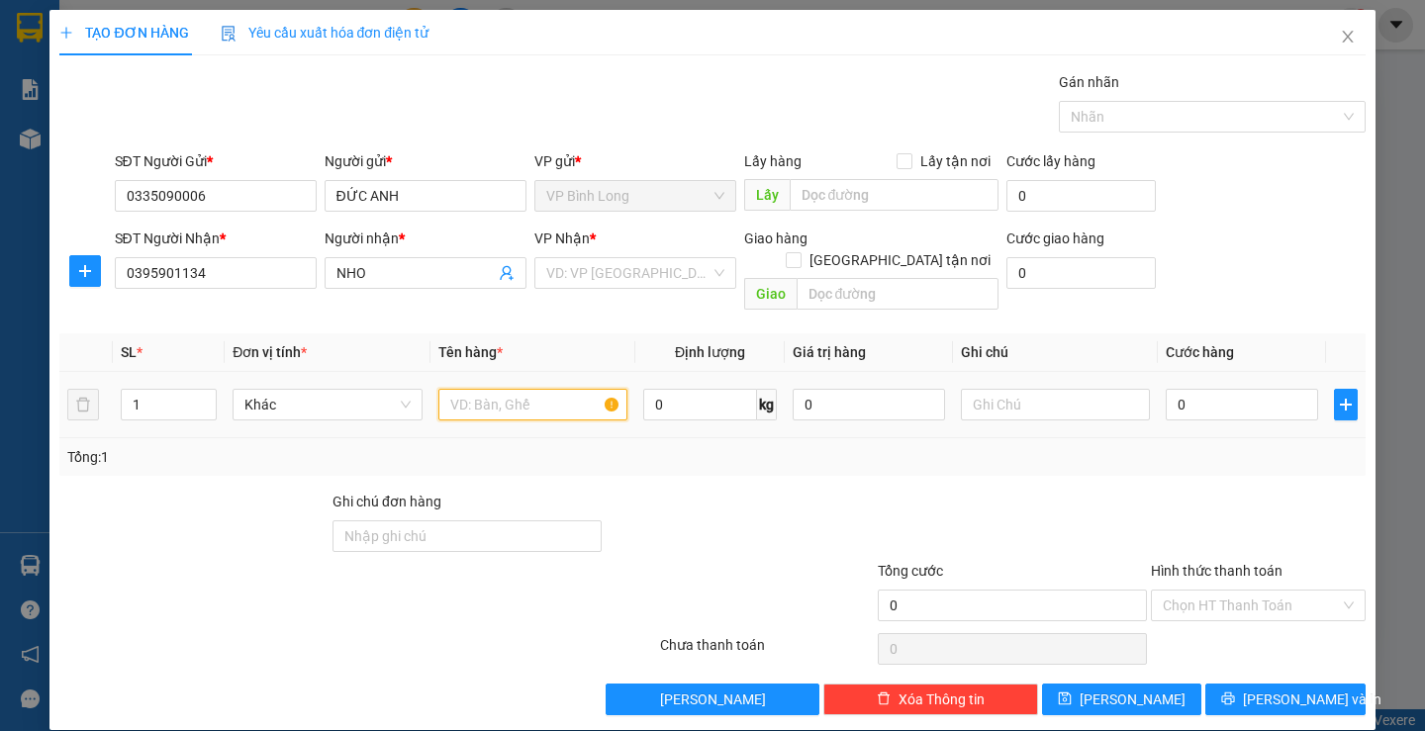
click at [560, 389] on input "text" at bounding box center [532, 405] width 189 height 32
paste input "NILON TRẮNG MẪU XN"
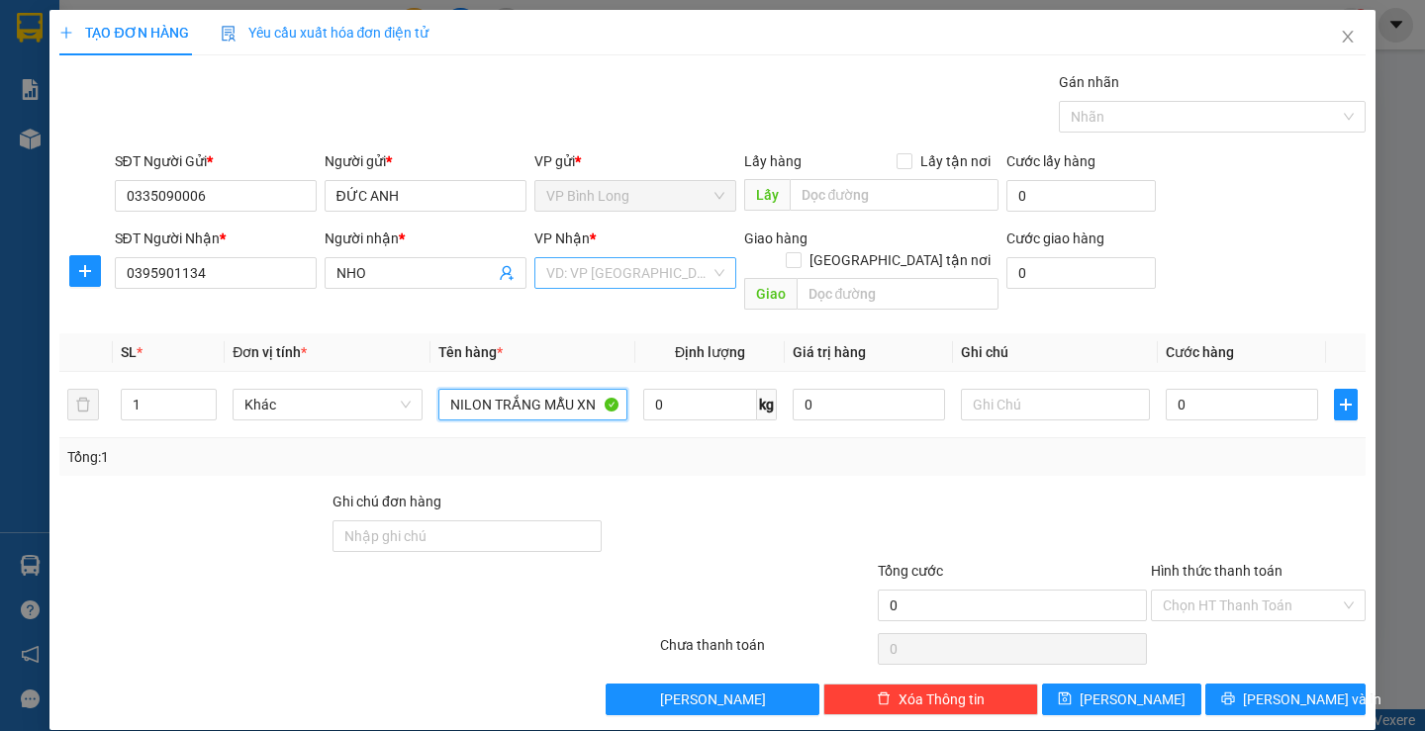
type input "NILON TRẮNG MẪU XN"
click at [625, 265] on input "search" at bounding box center [628, 273] width 164 height 30
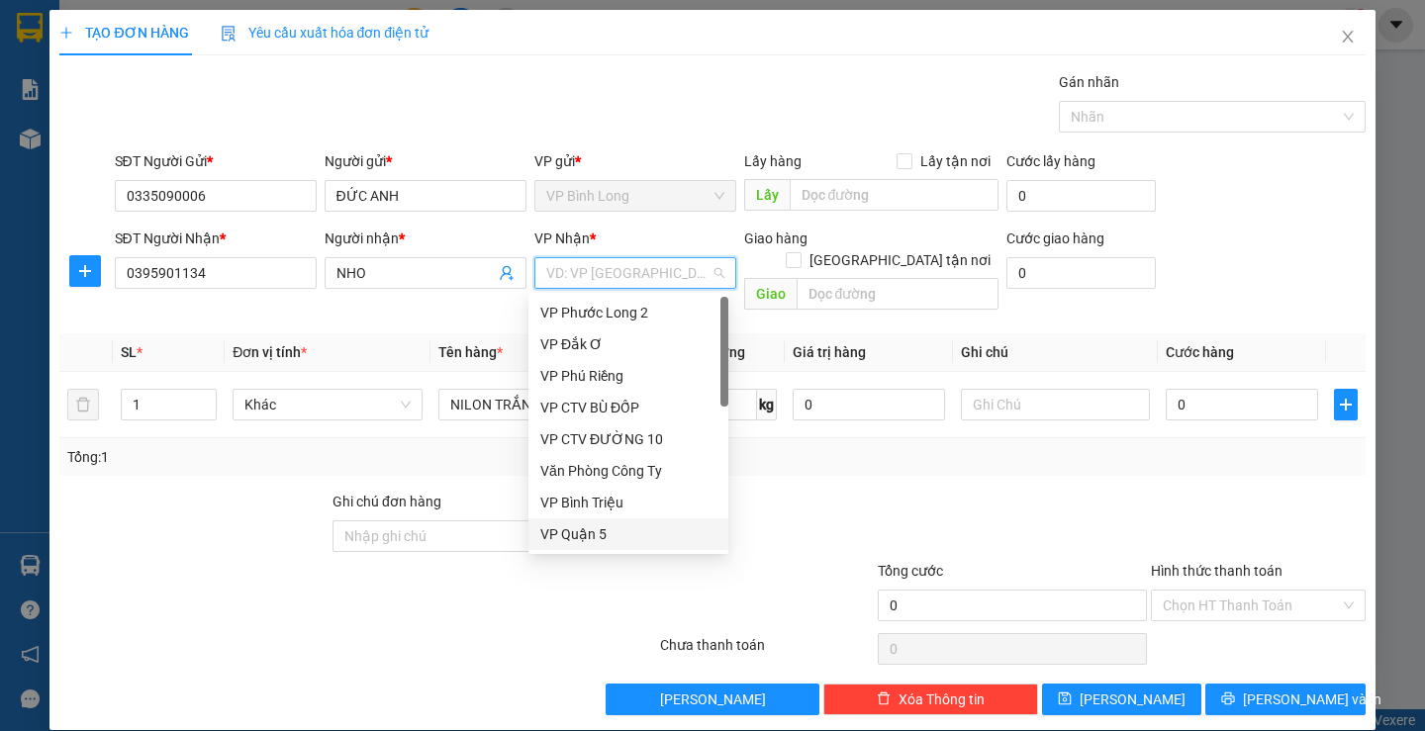
click at [592, 532] on div "VP Quận 5" at bounding box center [628, 535] width 176 height 22
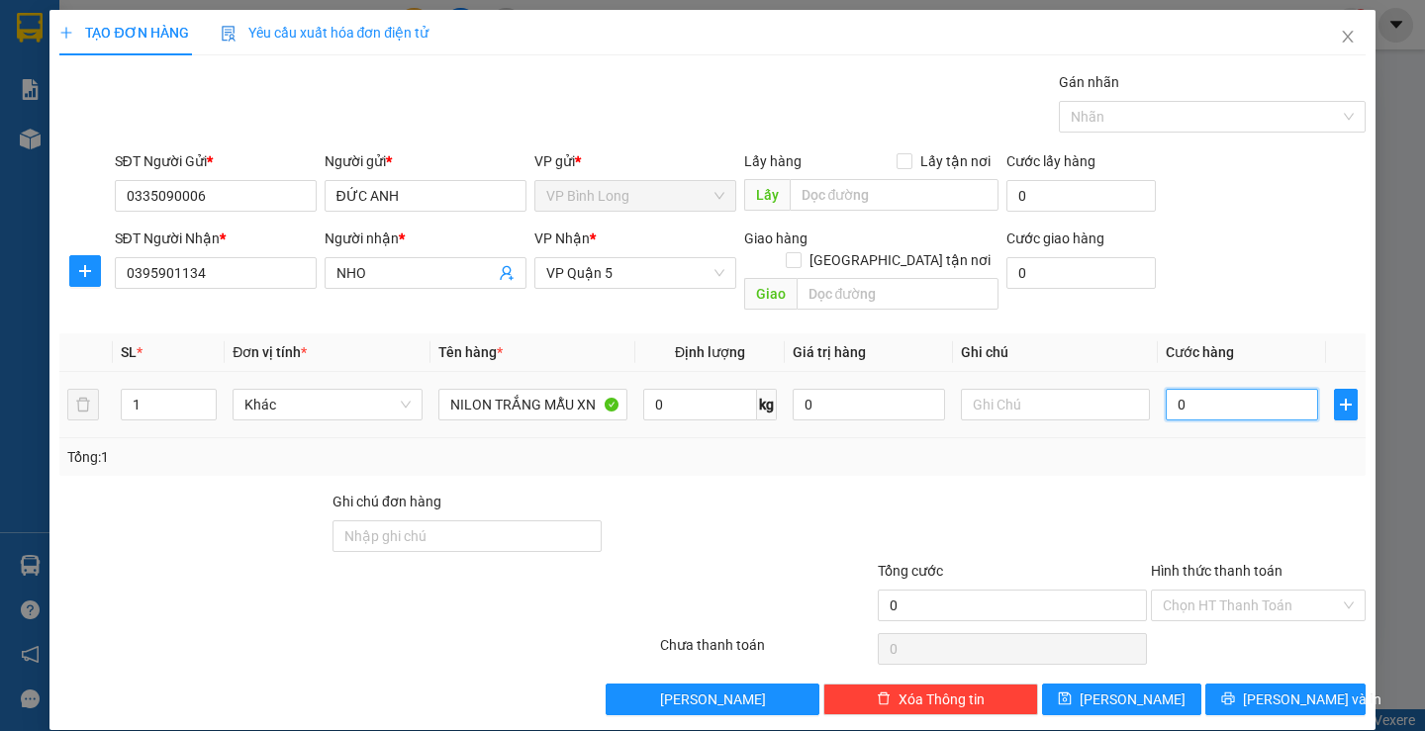
click at [1226, 390] on input "0" at bounding box center [1242, 405] width 152 height 32
type input "3"
type input "30"
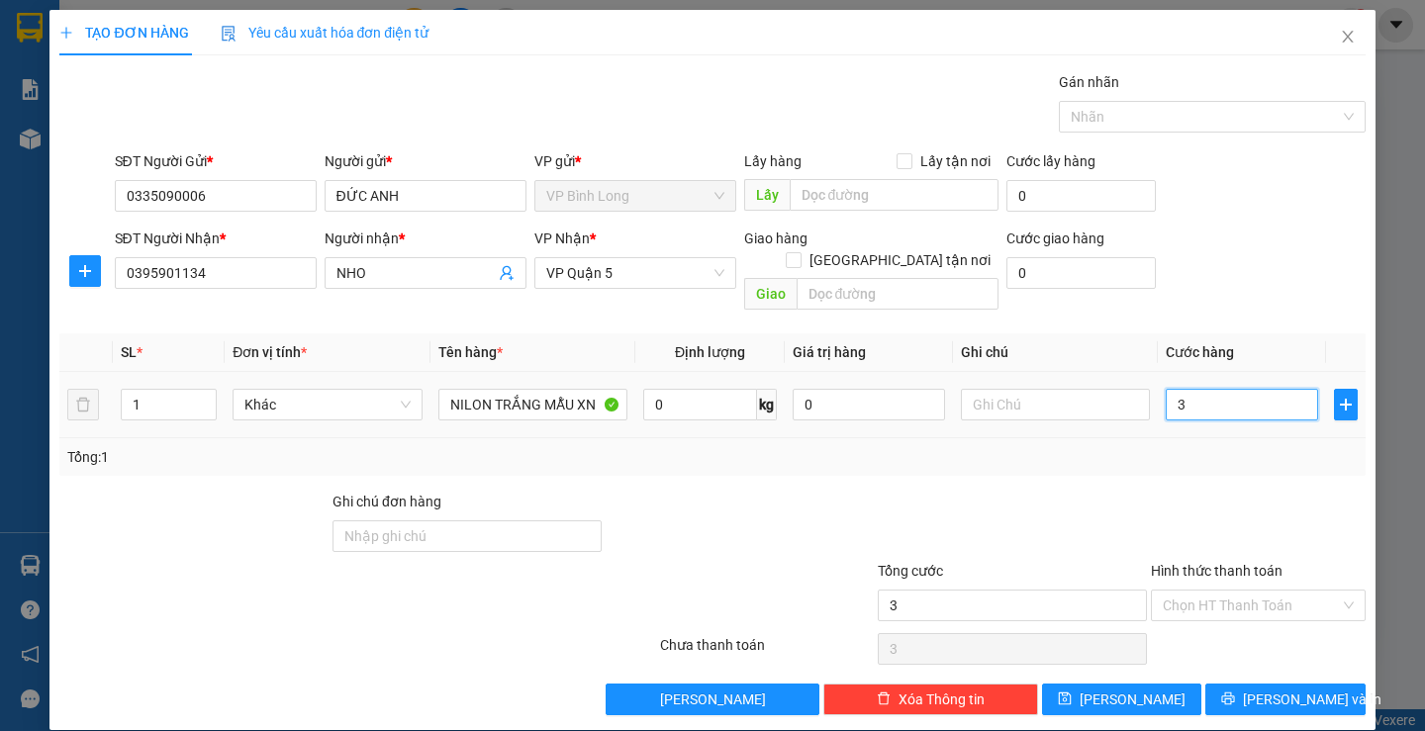
type input "30"
type input "300"
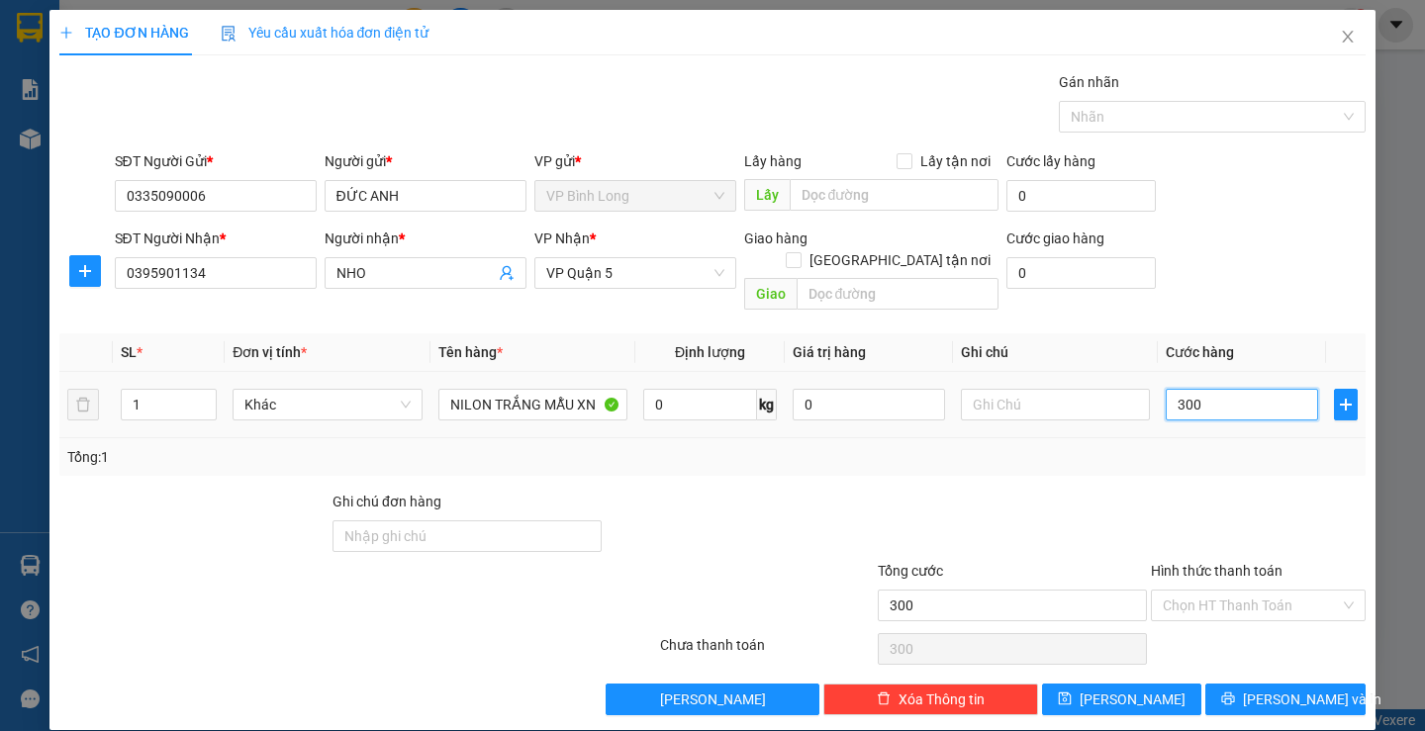
type input "3.000"
type input "30.000"
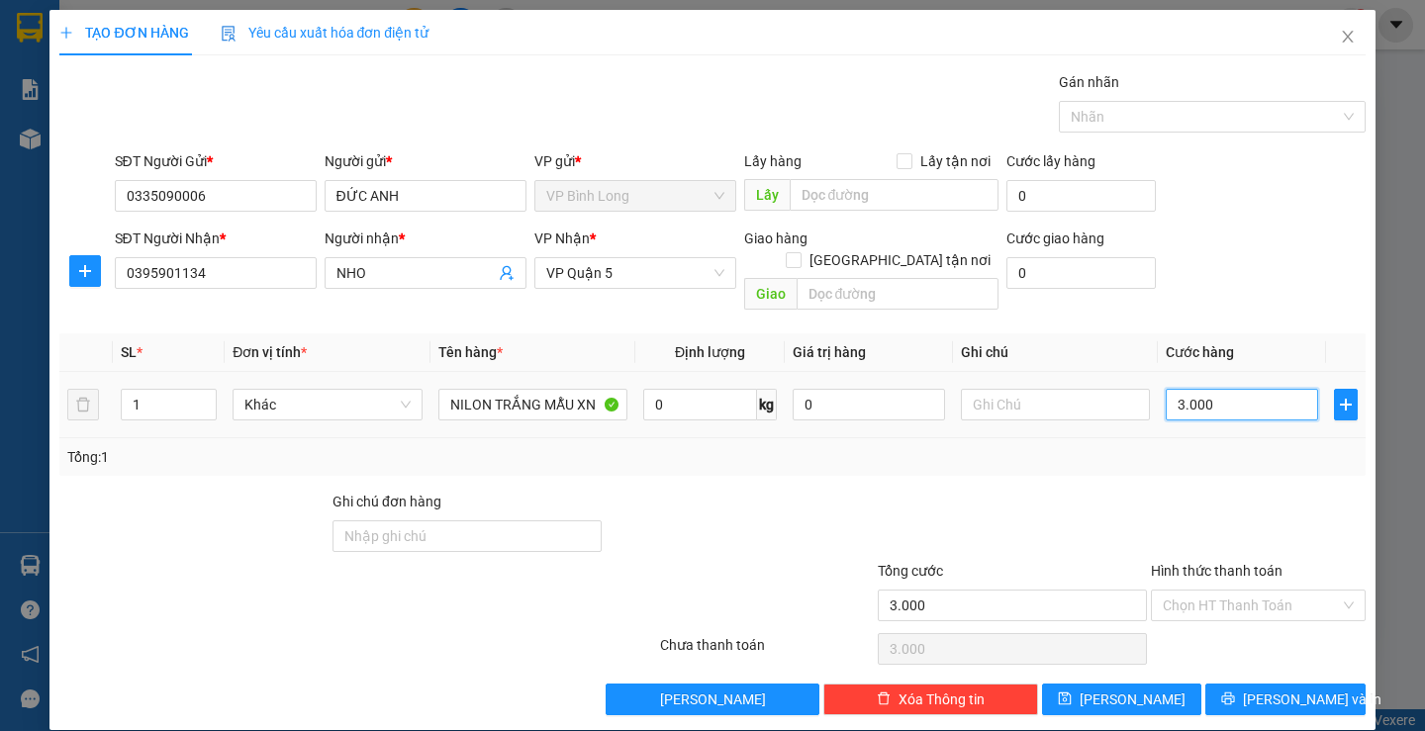
type input "30.000"
type input "300.000"
type input "30.000"
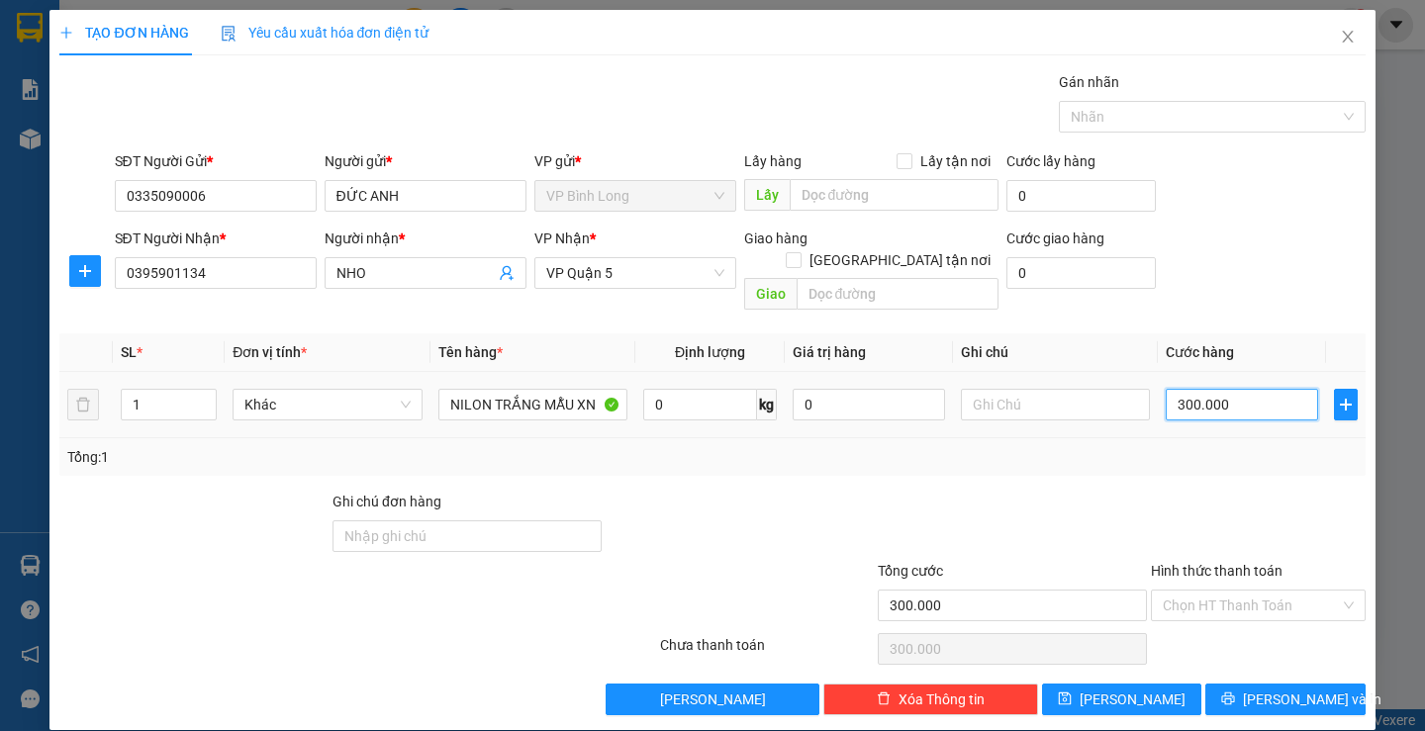
type input "30.000"
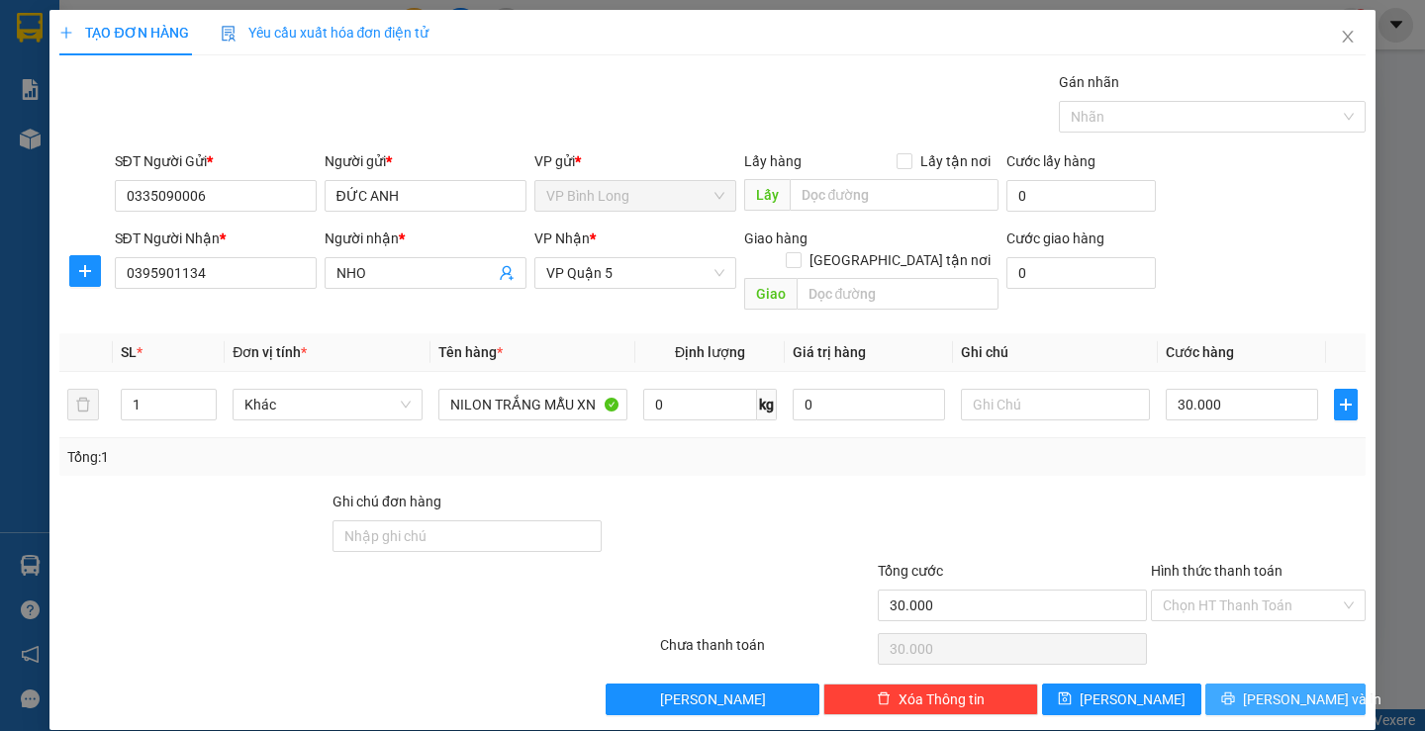
click at [1290, 689] on span "[PERSON_NAME] và In" at bounding box center [1312, 700] width 139 height 22
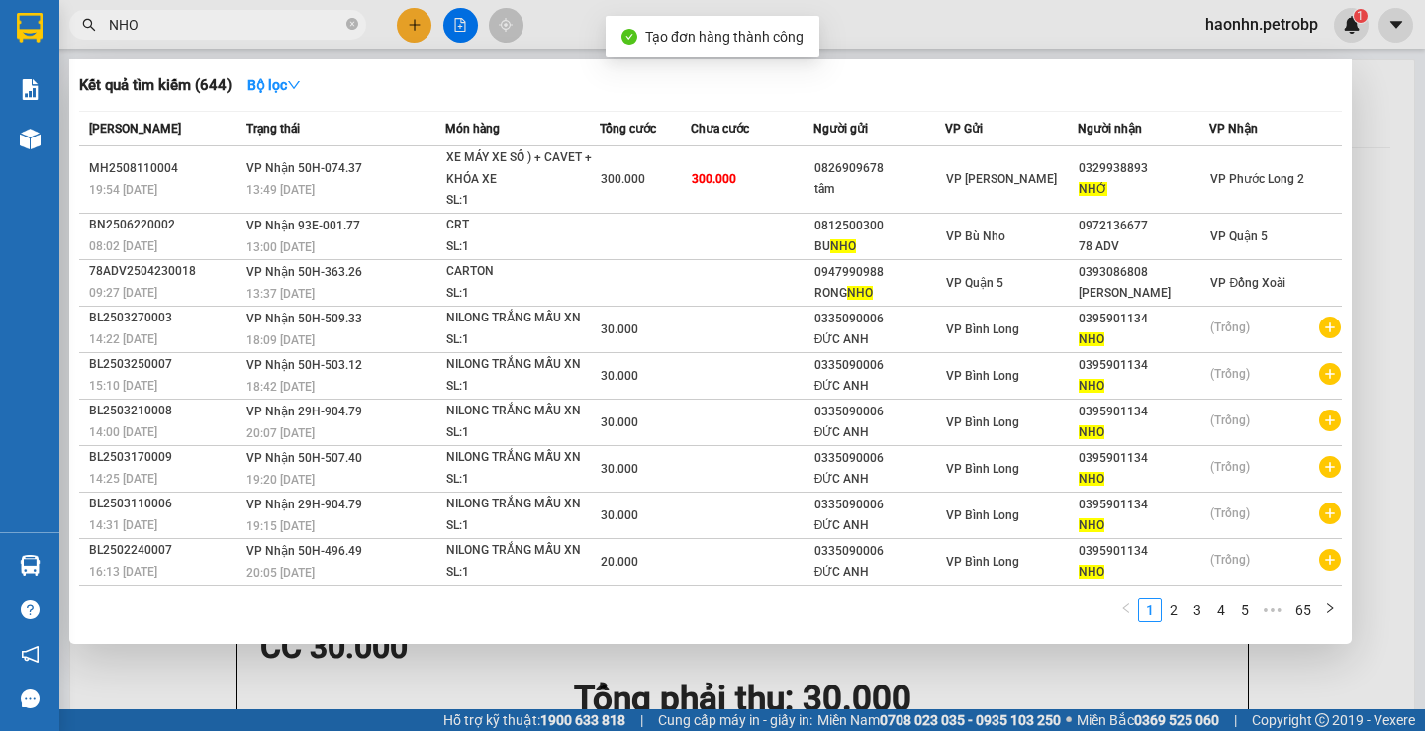
click at [1383, 395] on div at bounding box center [712, 365] width 1425 height 731
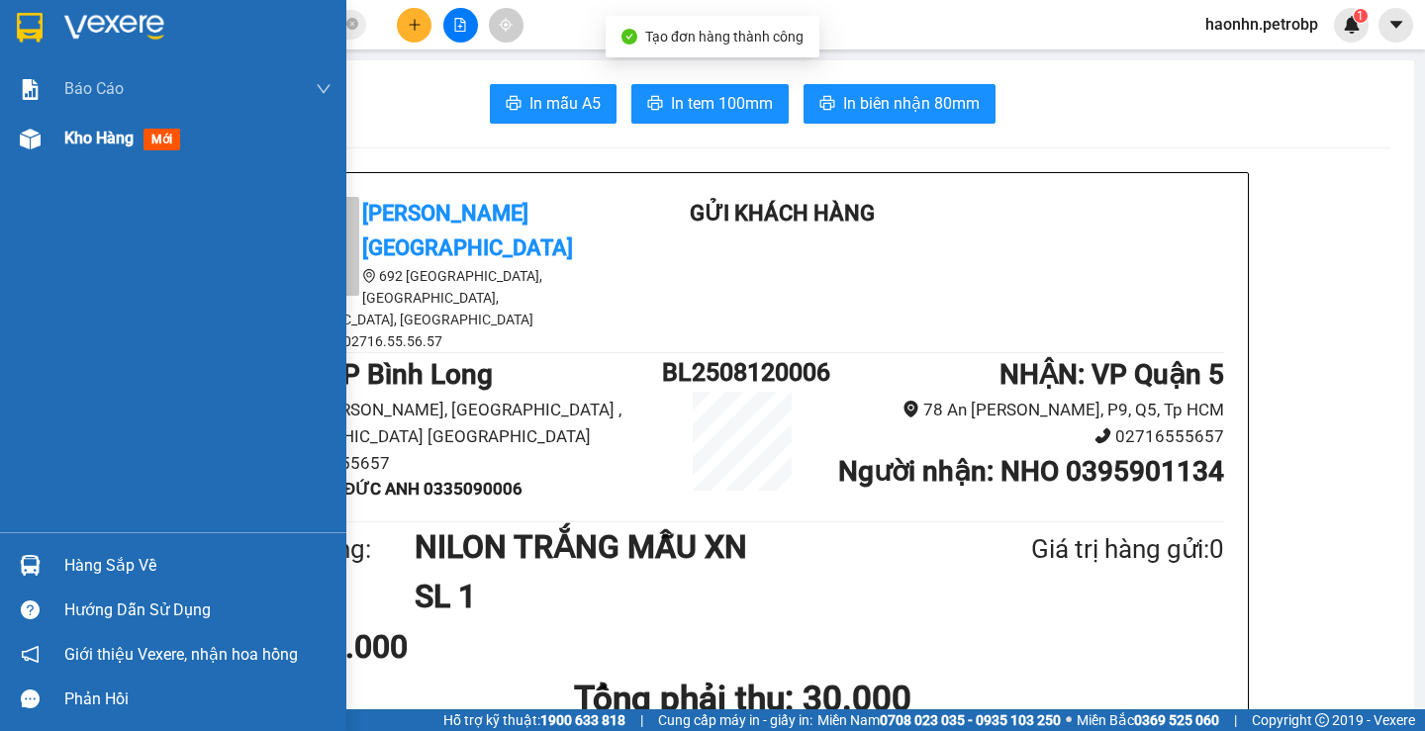
click at [20, 138] on img at bounding box center [30, 139] width 21 height 21
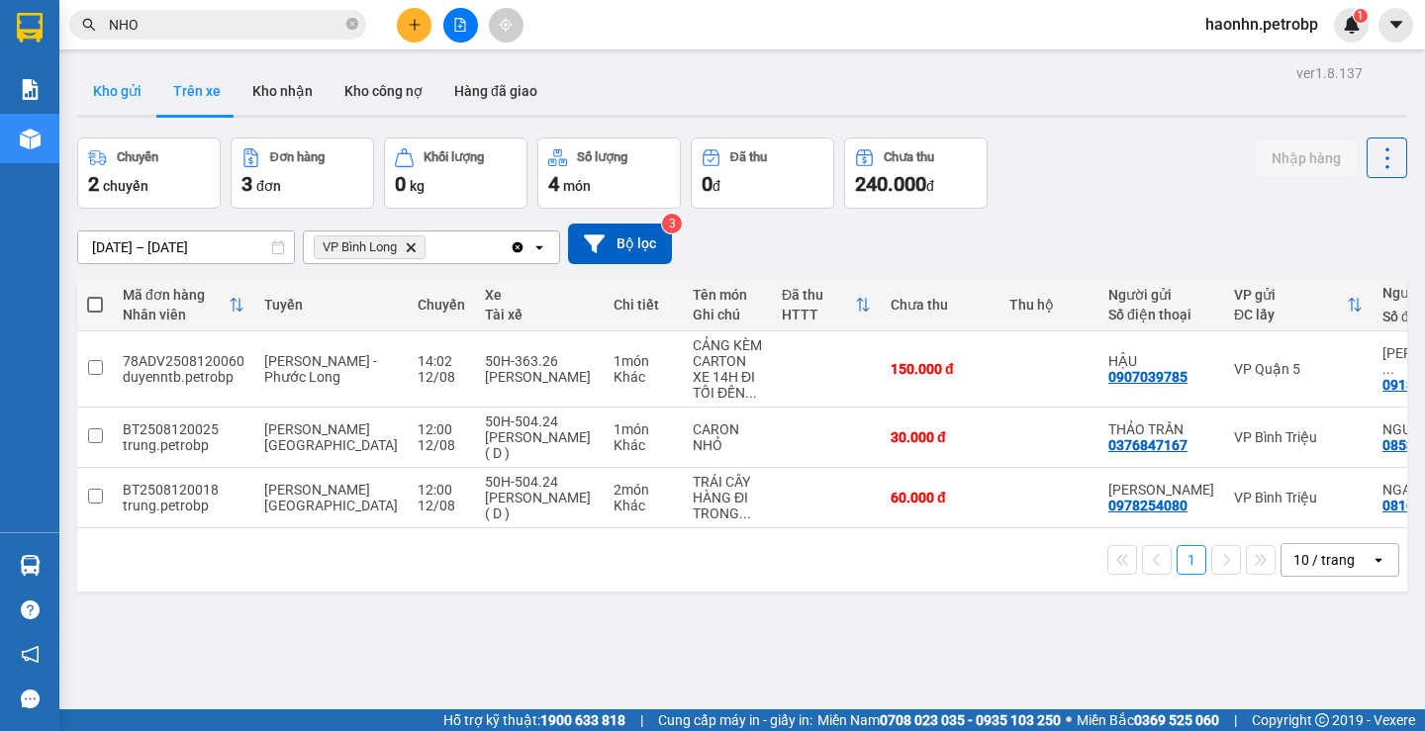
click at [104, 84] on button "Kho gửi" at bounding box center [117, 91] width 80 height 48
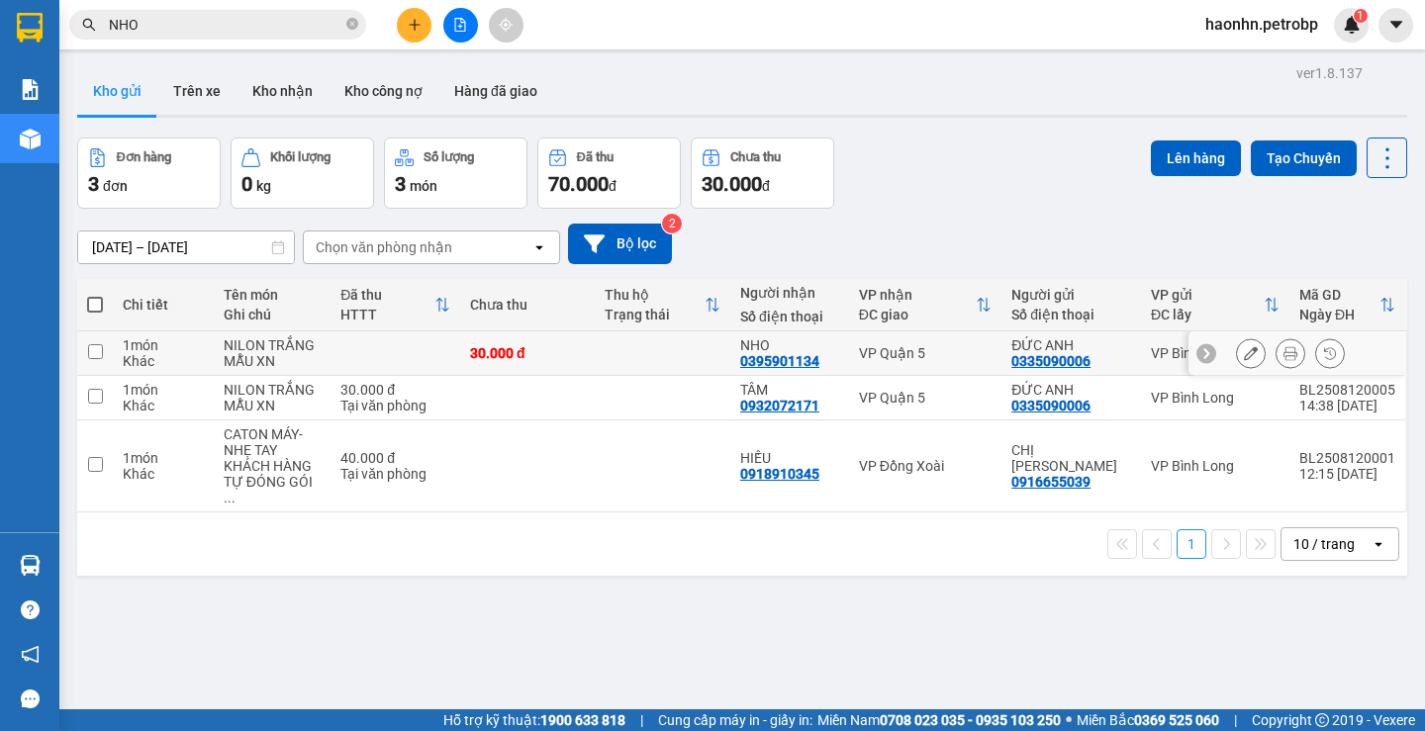
click at [1244, 353] on icon at bounding box center [1251, 353] width 14 height 14
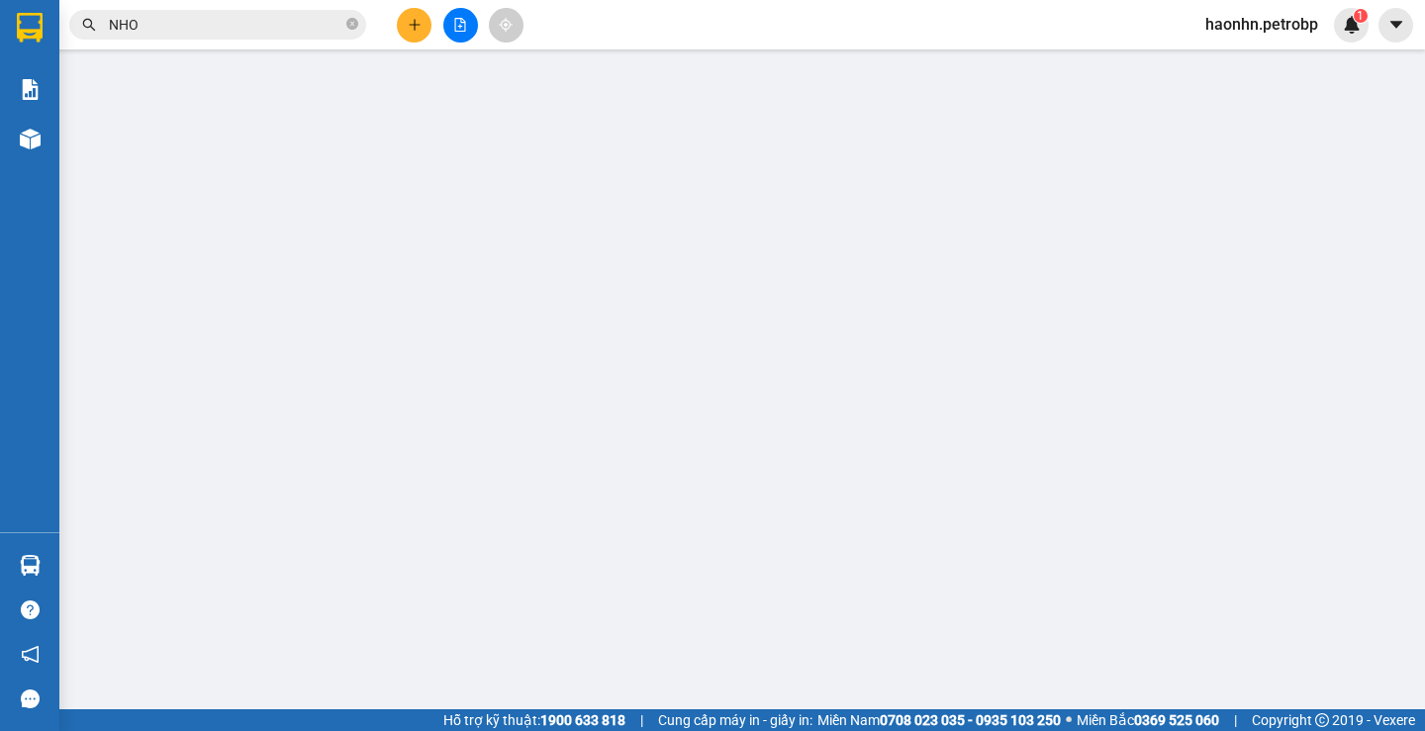
type input "0335090006"
type input "ĐỨC ANH"
type input "0395901134"
type input "NHO"
type input "30.000"
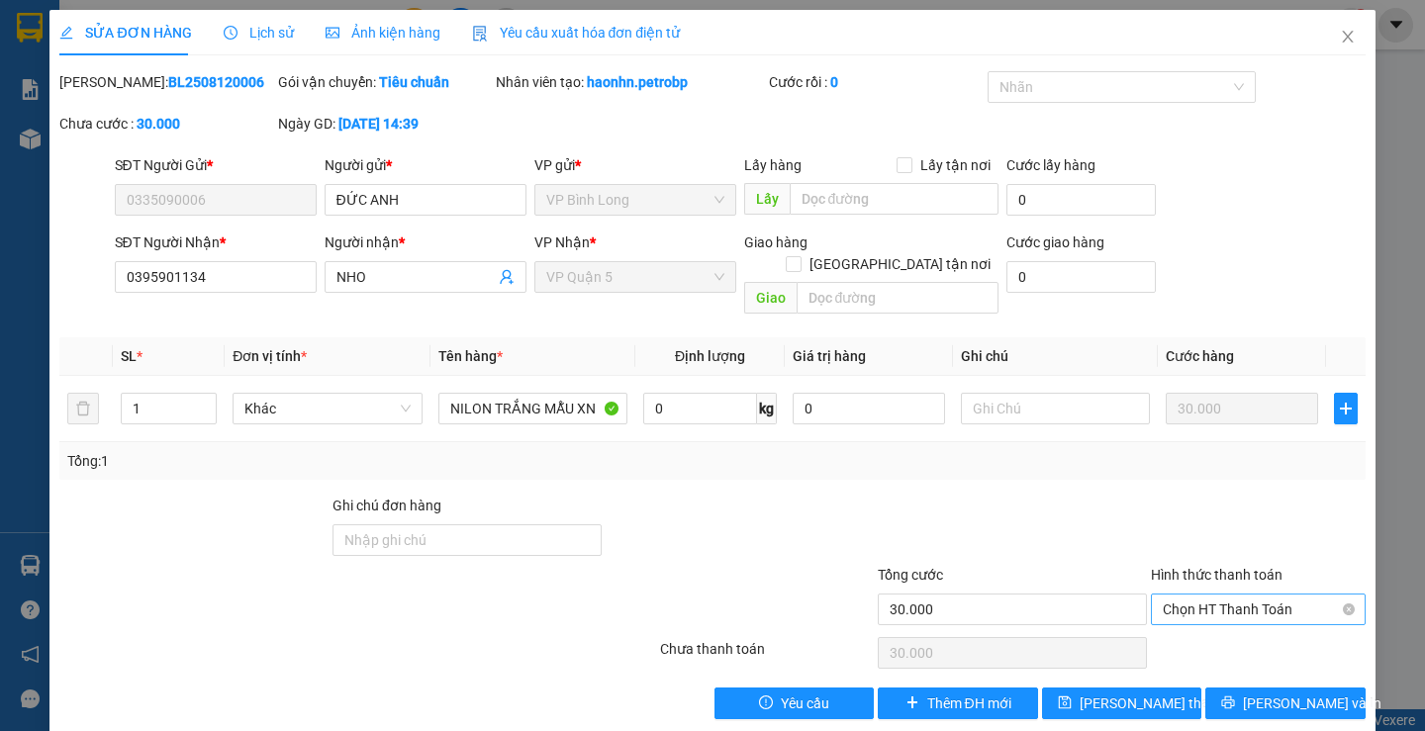
click at [1218, 595] on span "Chọn HT Thanh Toán" at bounding box center [1258, 610] width 191 height 30
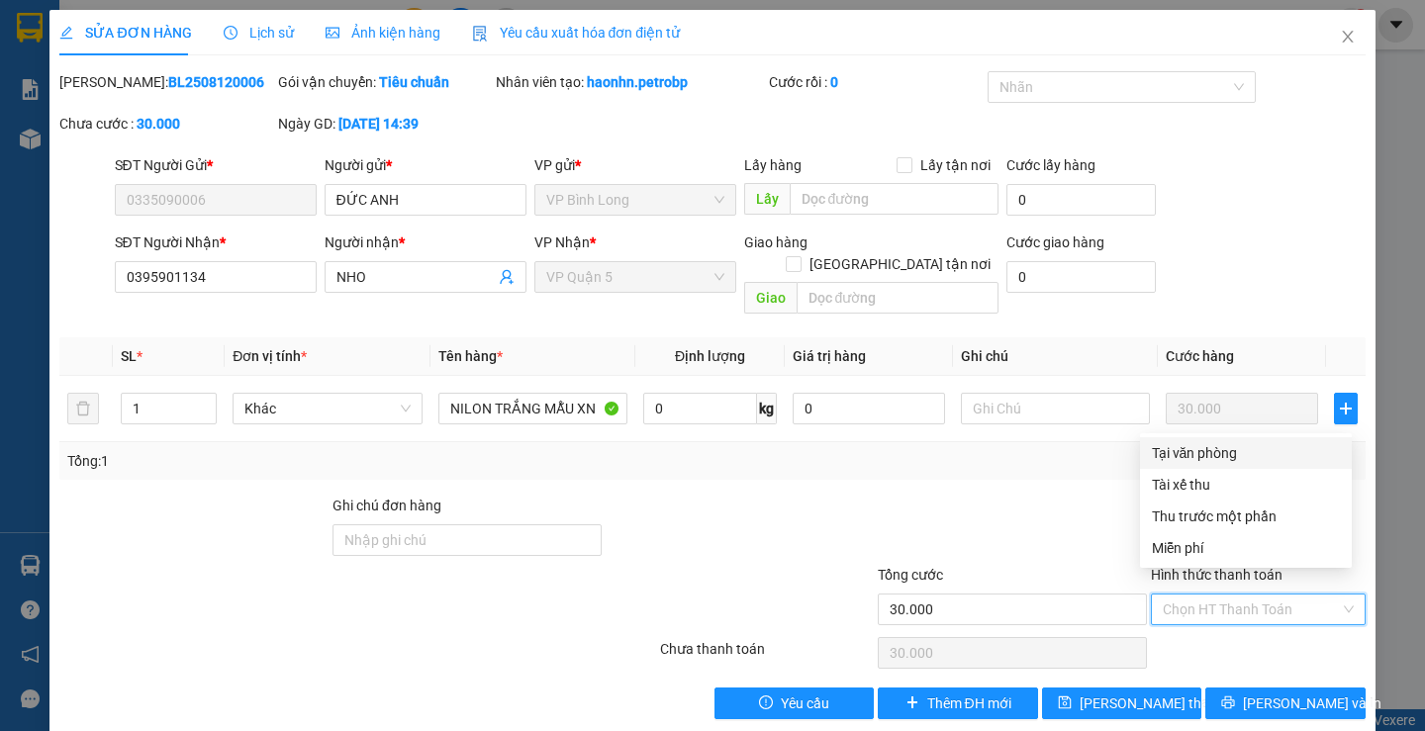
click at [1190, 450] on div "Tại văn phòng" at bounding box center [1246, 453] width 188 height 22
type input "0"
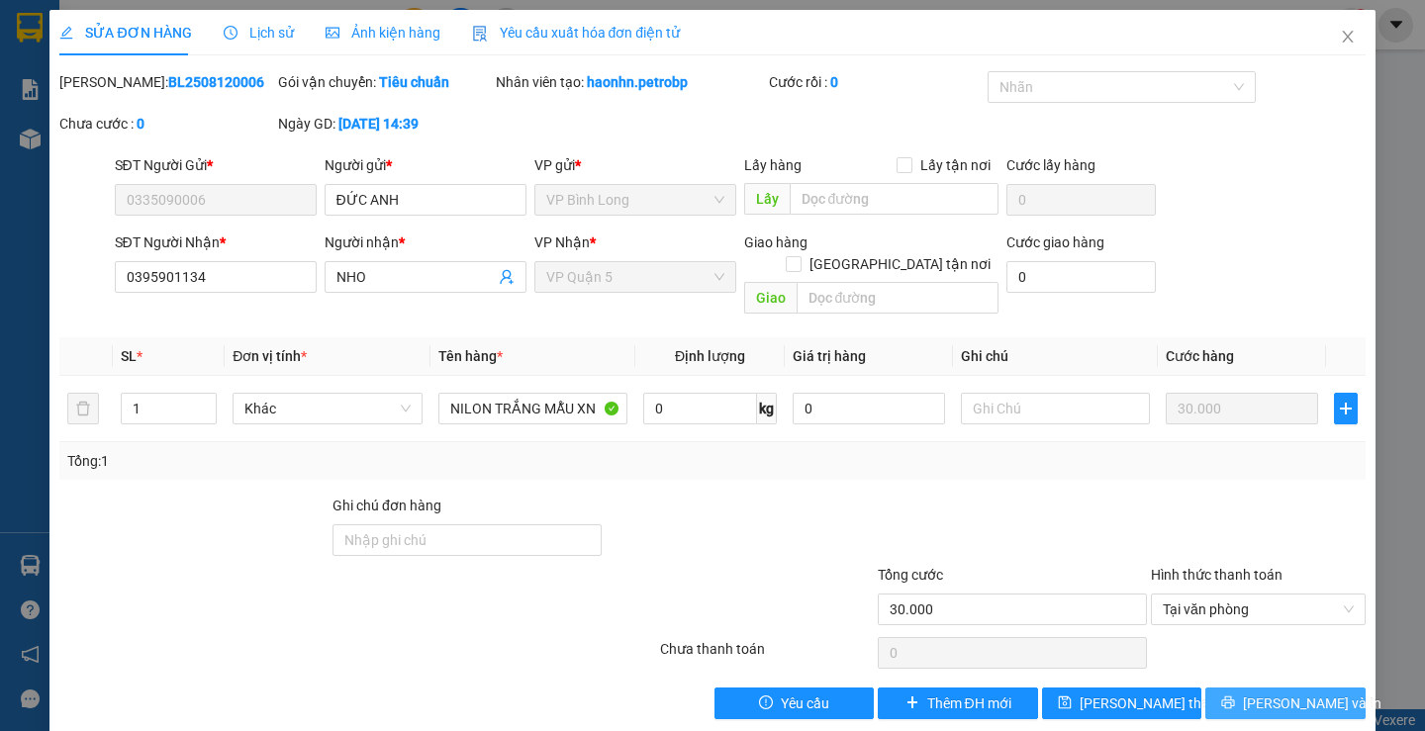
click at [1249, 693] on button "[PERSON_NAME] và In" at bounding box center [1284, 704] width 159 height 32
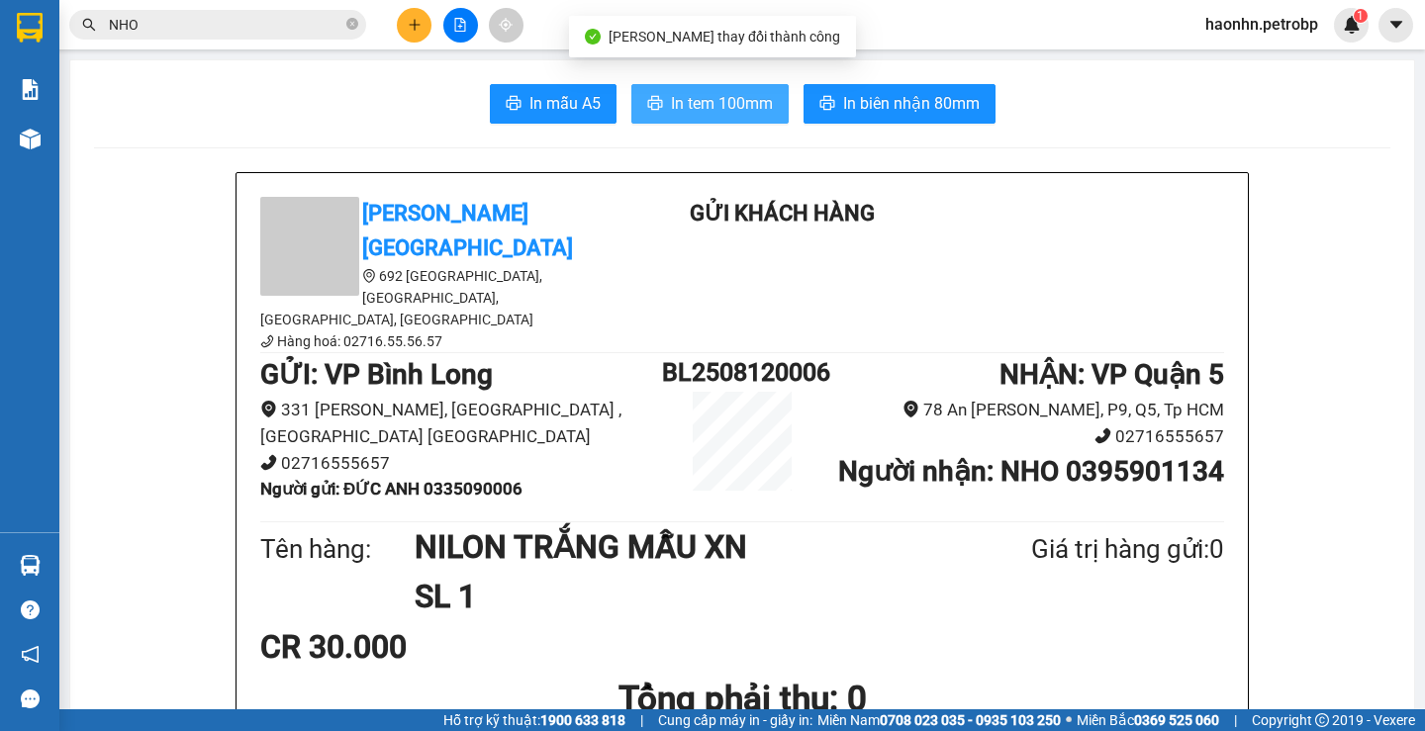
click at [707, 118] on button "In tem 100mm" at bounding box center [709, 104] width 157 height 40
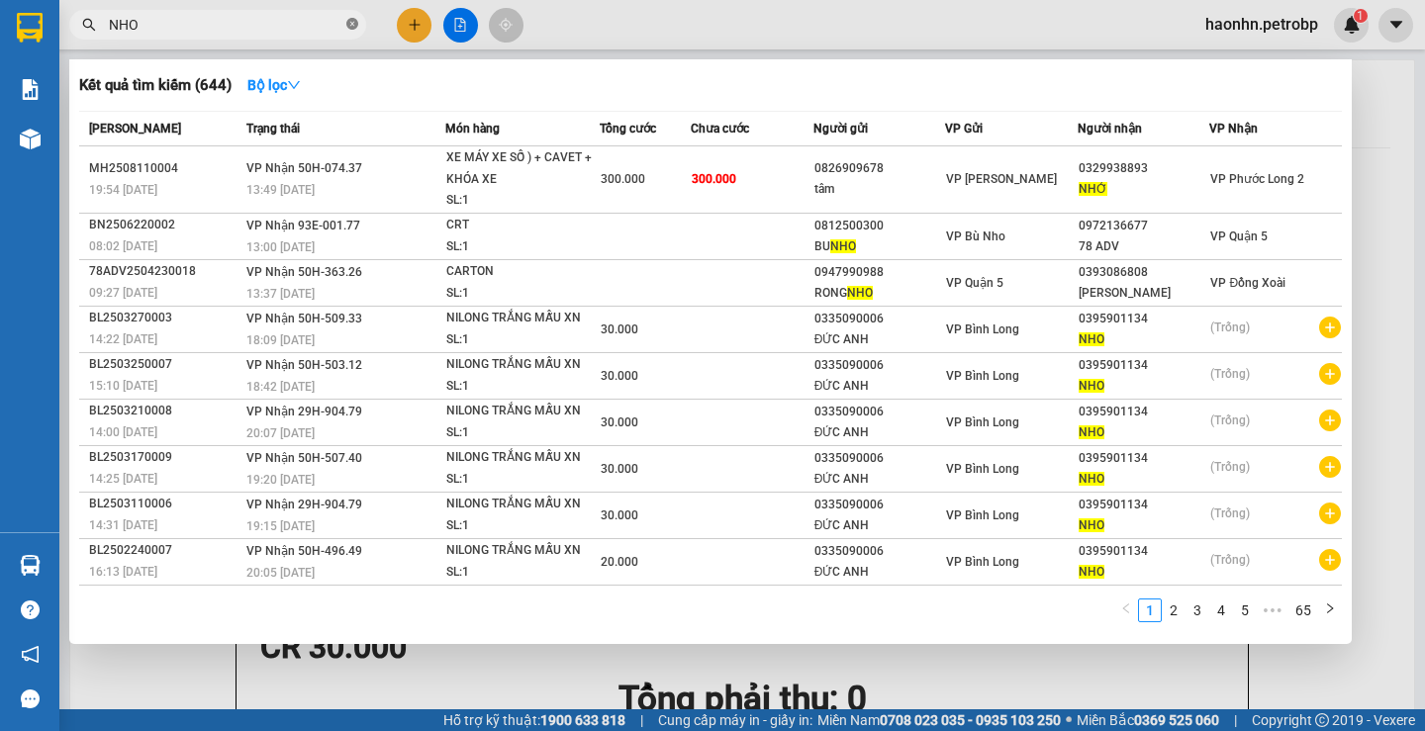
click at [357, 26] on icon "close-circle" at bounding box center [352, 24] width 12 height 12
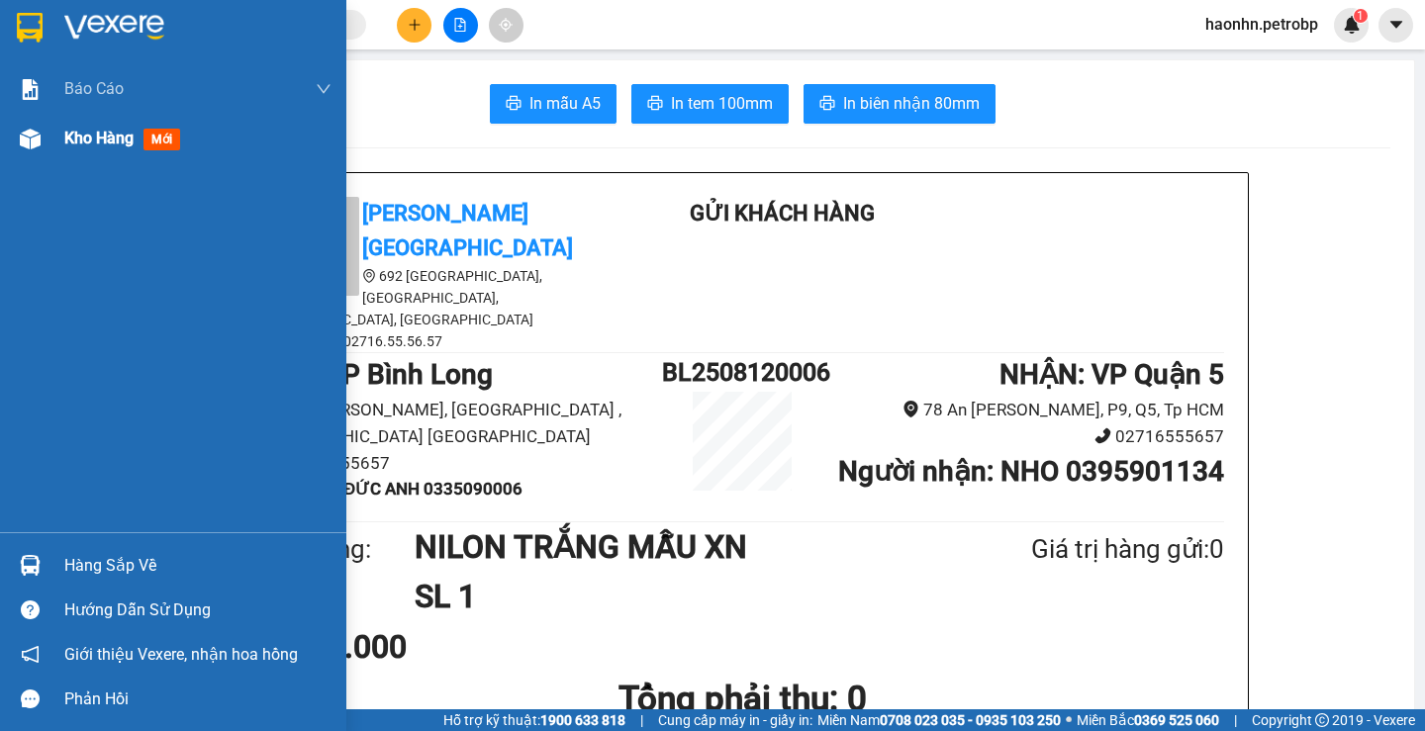
click at [48, 152] on div "Kho hàng mới" at bounding box center [173, 138] width 346 height 49
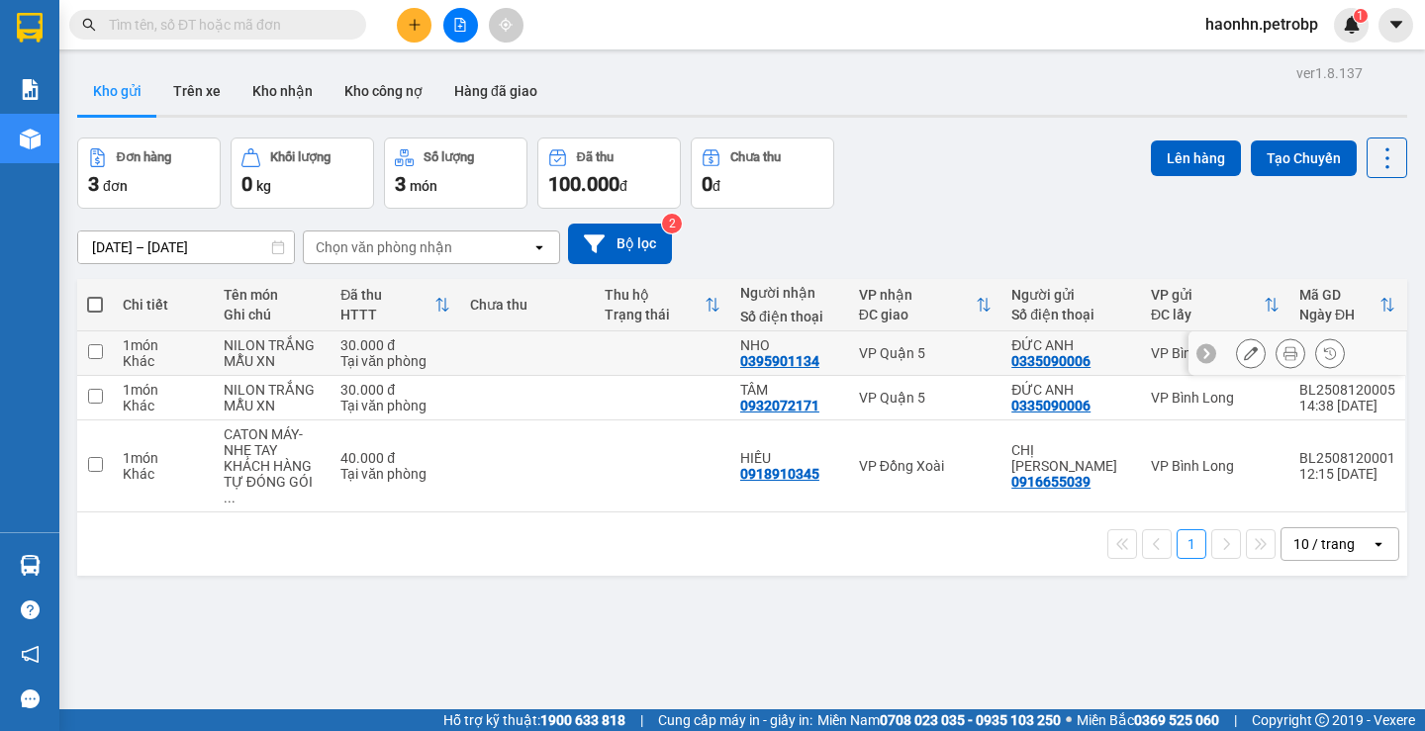
click at [671, 344] on td at bounding box center [663, 354] width 136 height 45
checkbox input "true"
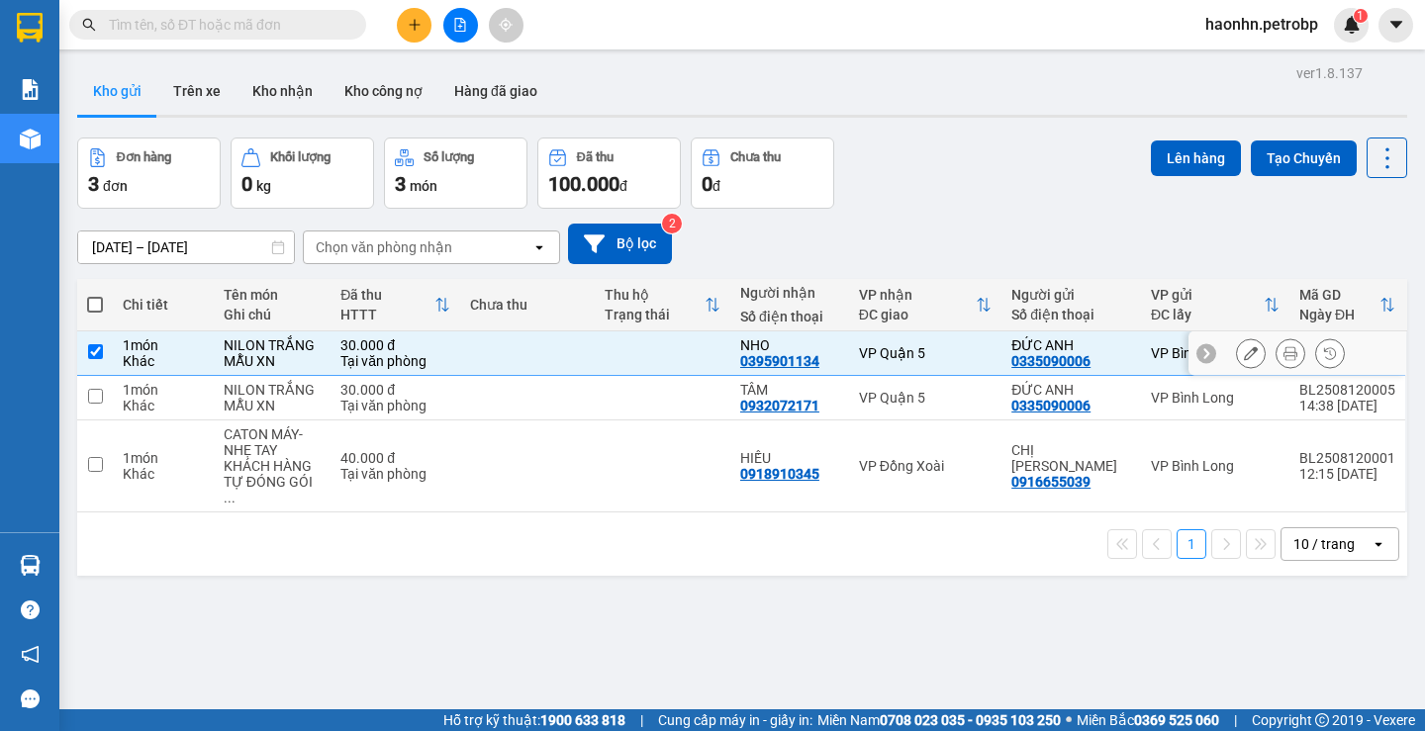
click at [662, 382] on td at bounding box center [663, 398] width 136 height 45
checkbox input "true"
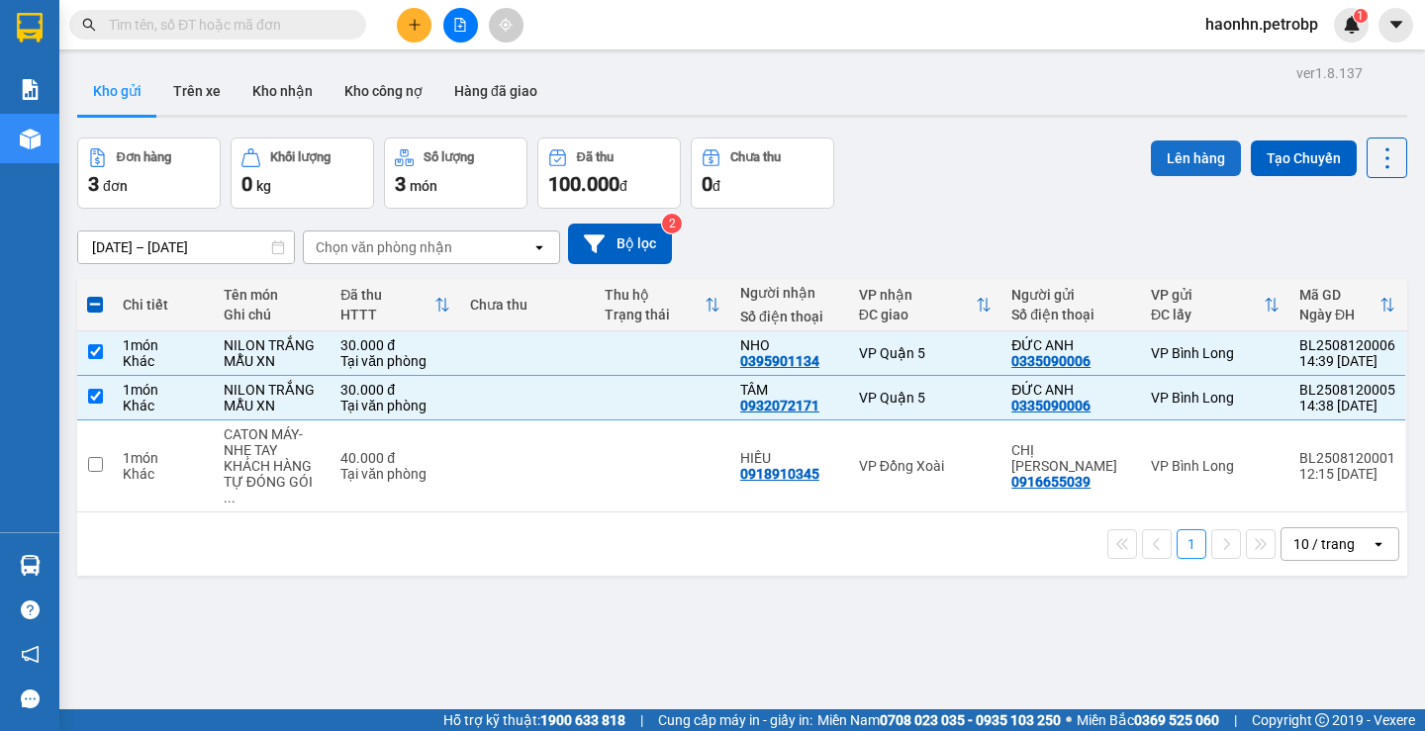
click at [1189, 166] on button "Lên hàng" at bounding box center [1196, 159] width 90 height 36
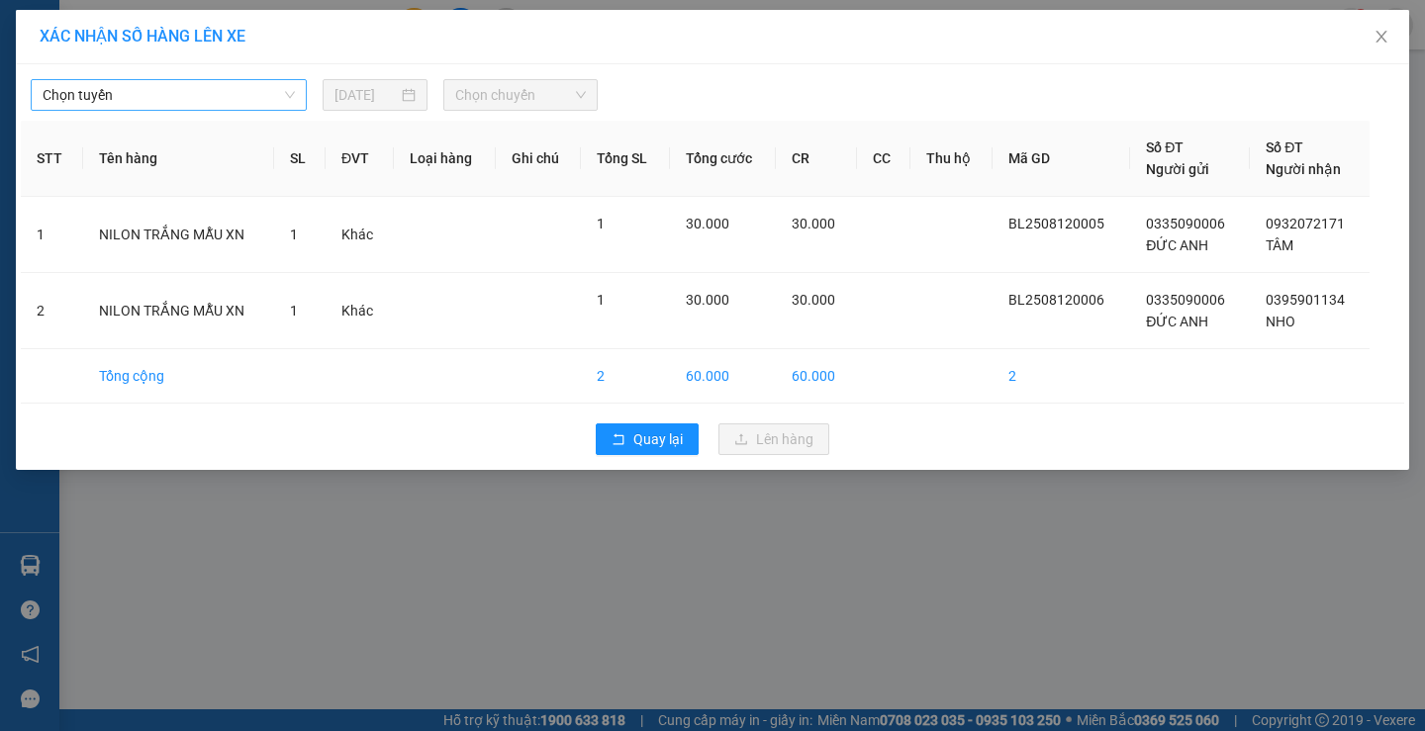
click at [248, 95] on span "Chọn tuyến" at bounding box center [169, 95] width 252 height 30
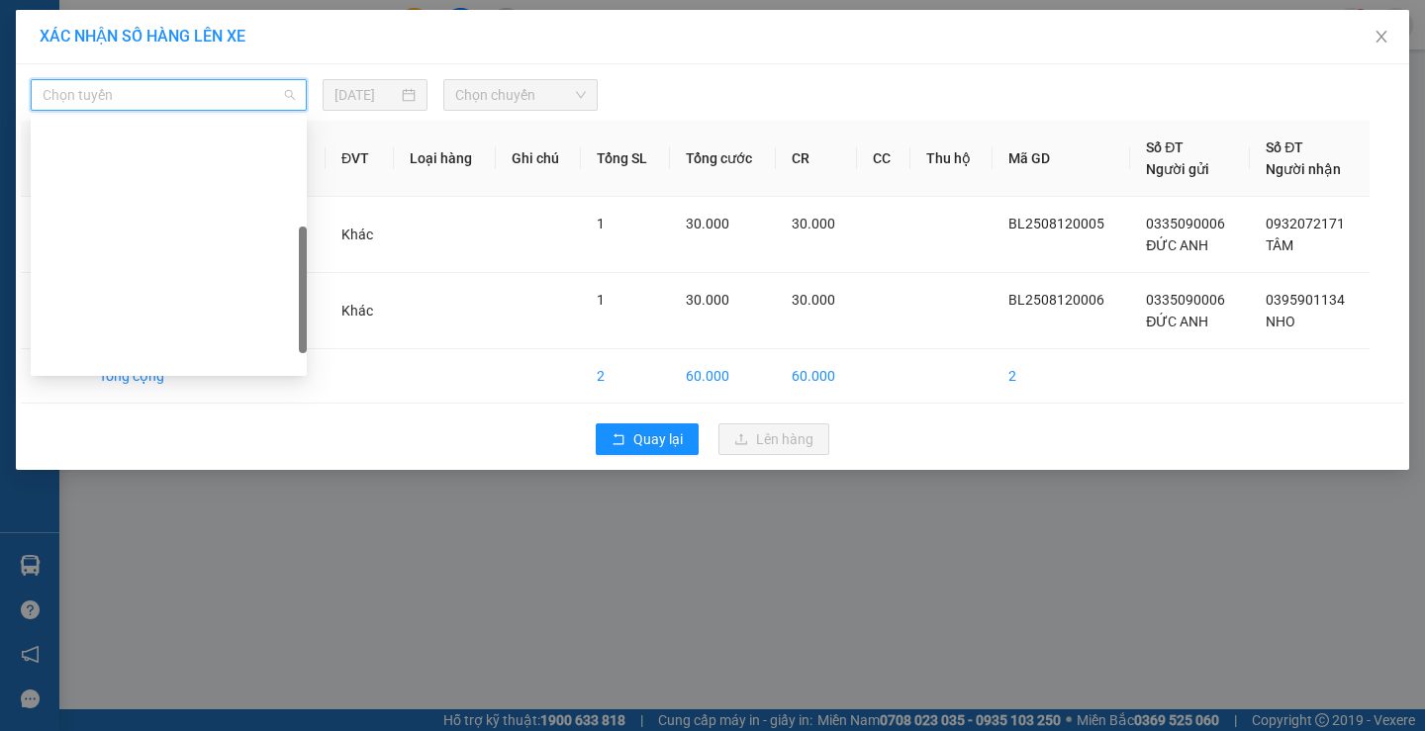
scroll to position [380, 0]
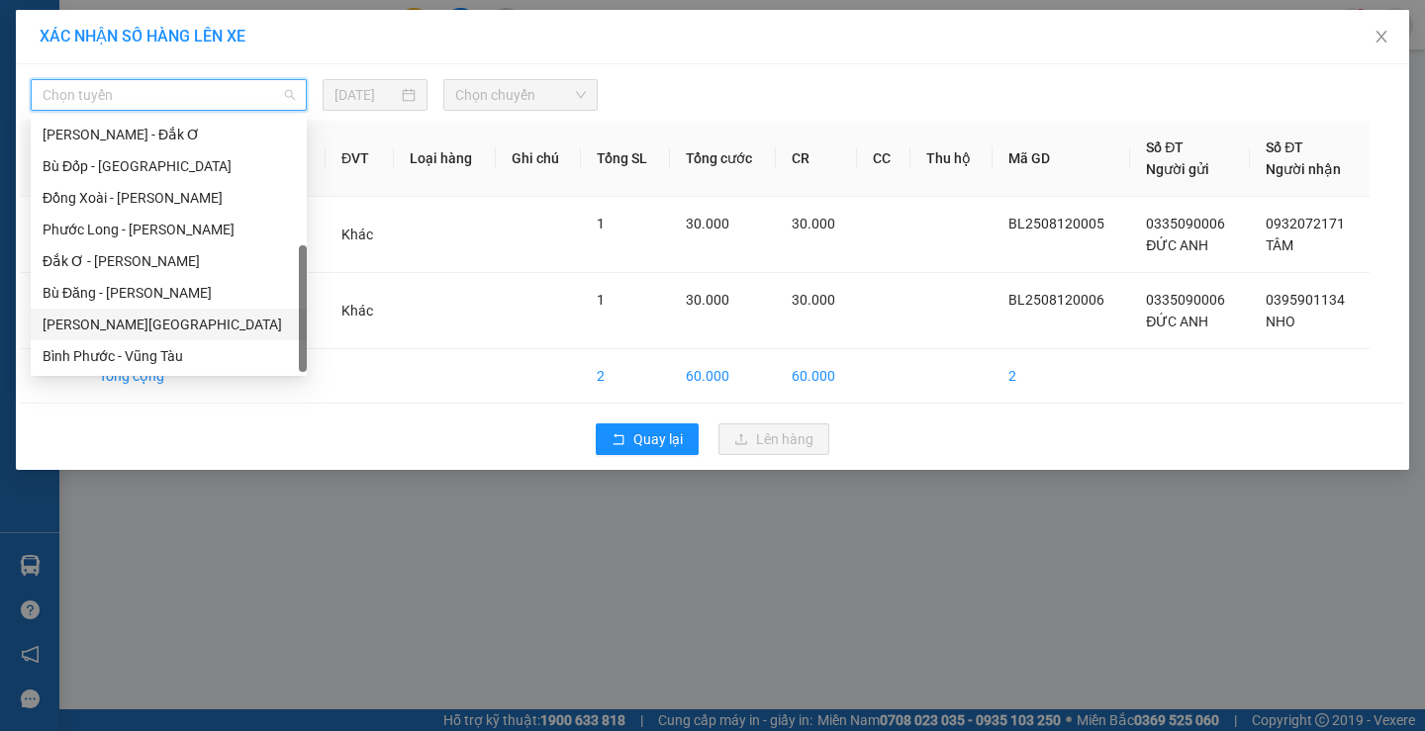
click at [109, 318] on div "Lộc Ninh - Hồ Chí Minh" at bounding box center [169, 325] width 252 height 22
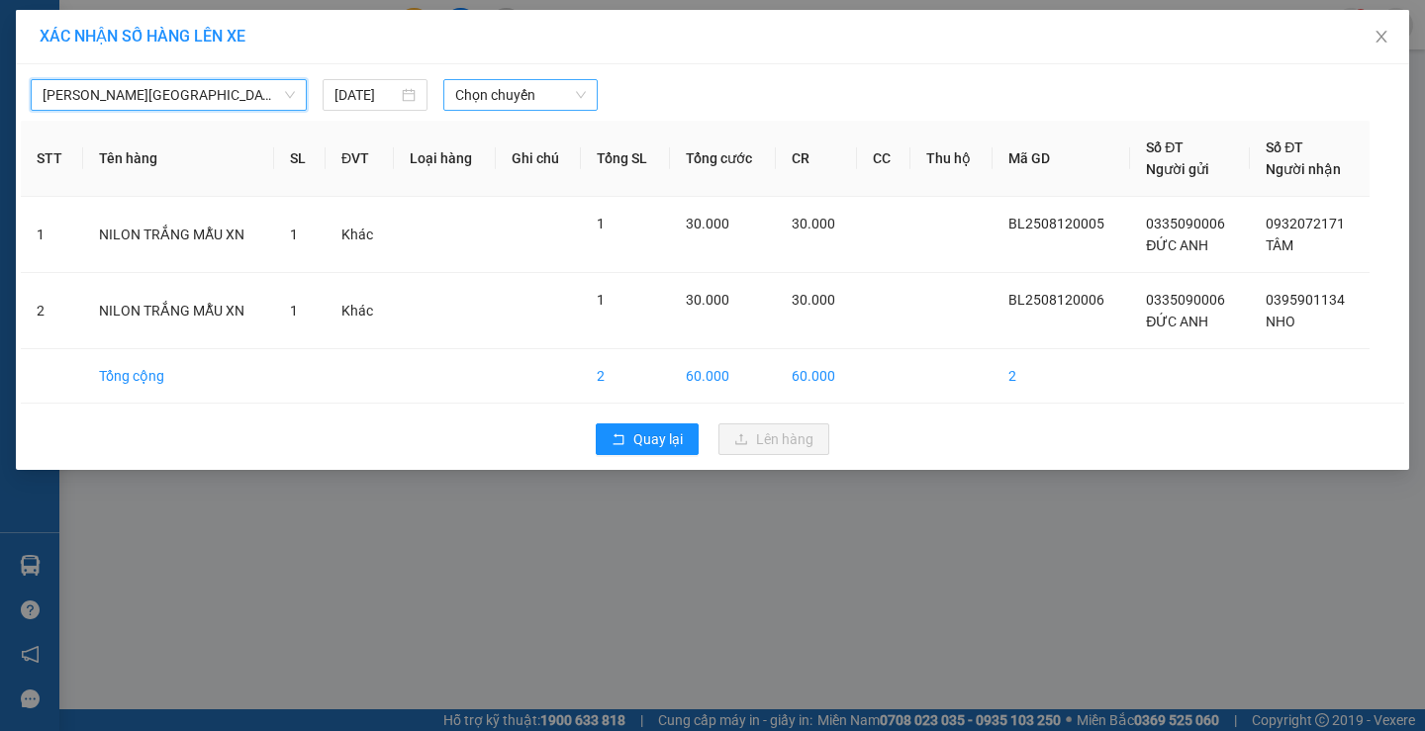
click at [498, 94] on span "Chọn chuyến" at bounding box center [520, 95] width 131 height 30
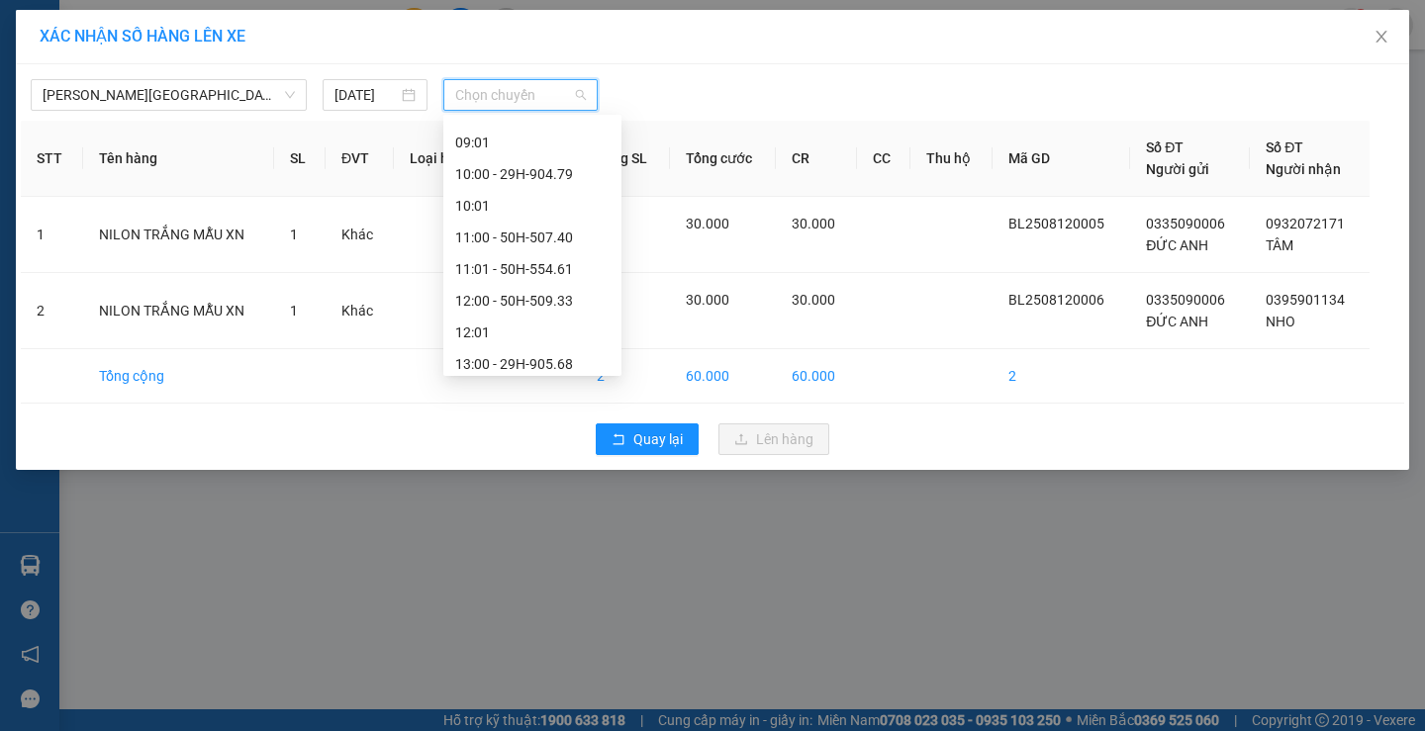
scroll to position [792, 0]
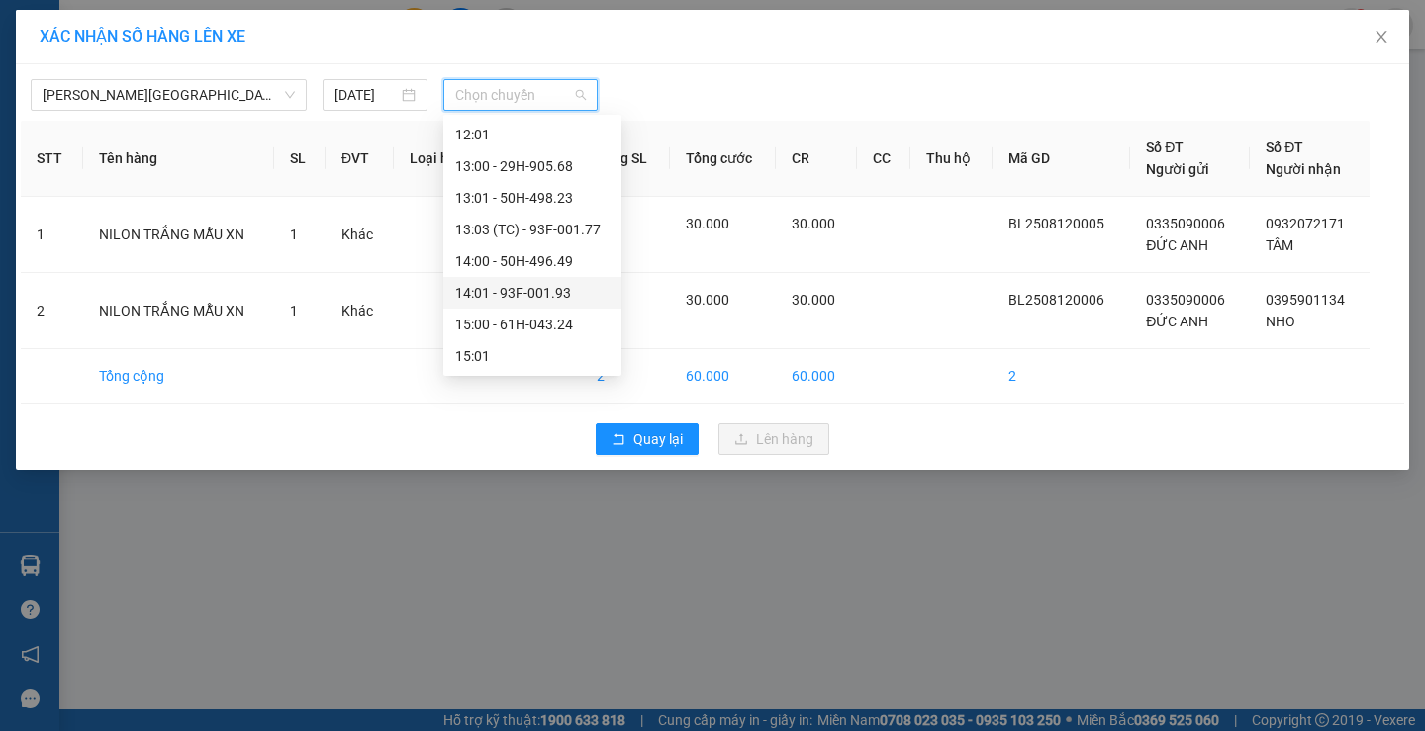
click at [560, 297] on div "14:01 - 93F-001.93" at bounding box center [532, 293] width 154 height 22
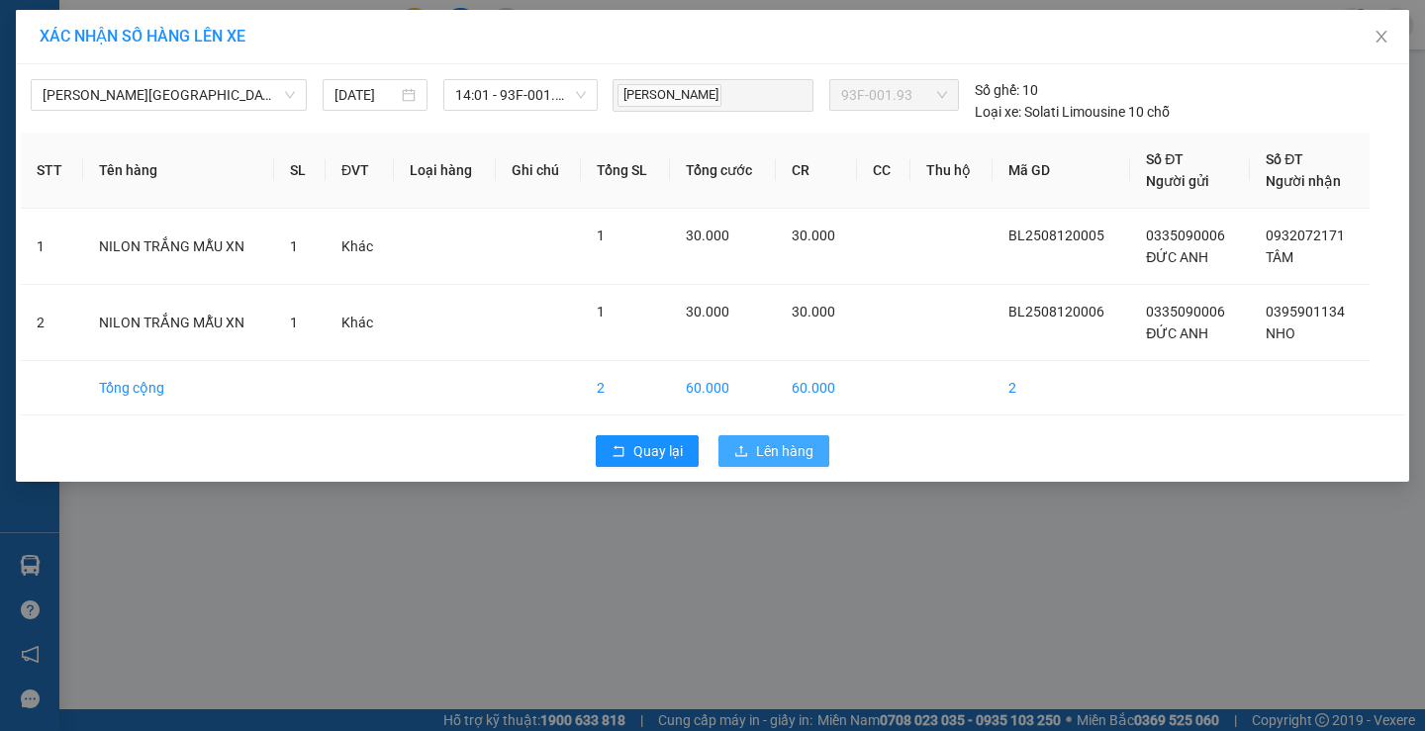
click at [799, 439] on button "Lên hàng" at bounding box center [774, 451] width 111 height 32
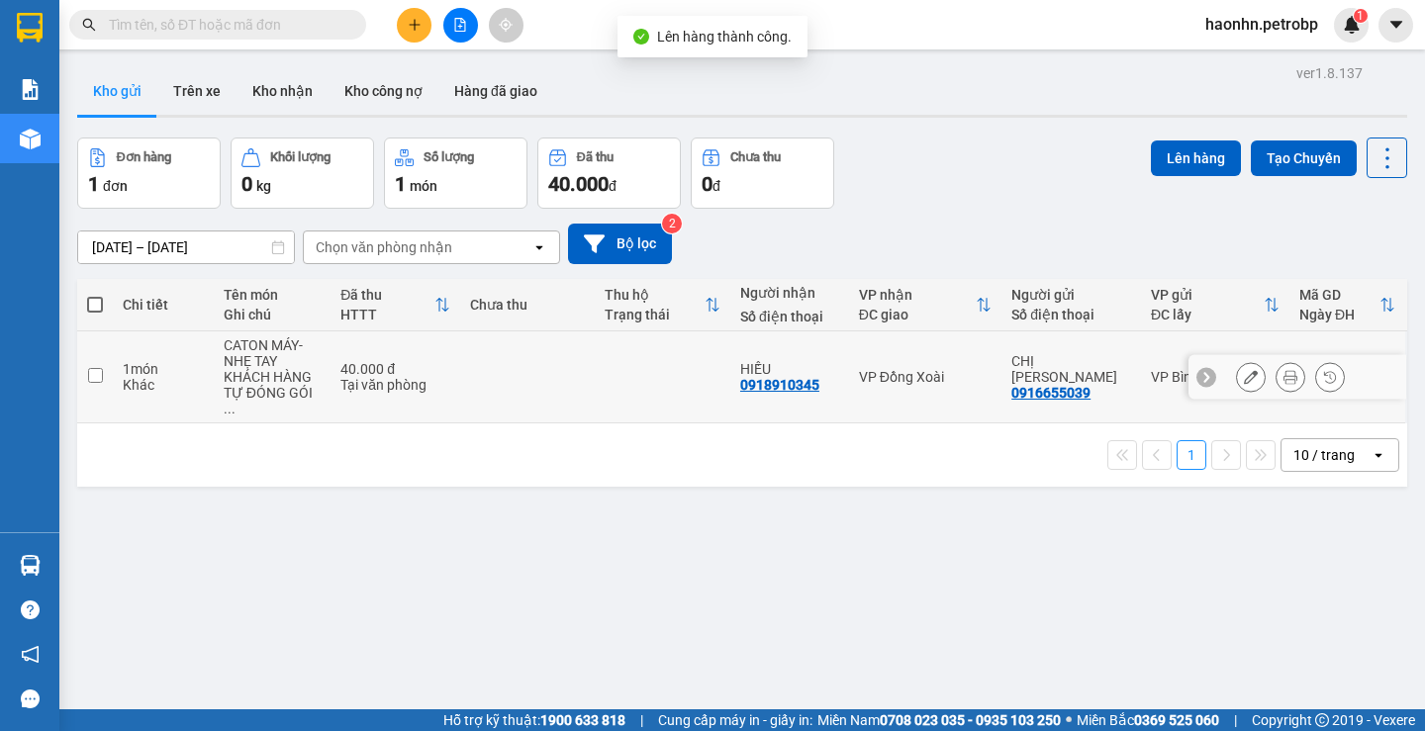
click at [379, 378] on div "Tại văn phòng" at bounding box center [395, 385] width 110 height 16
checkbox input "true"
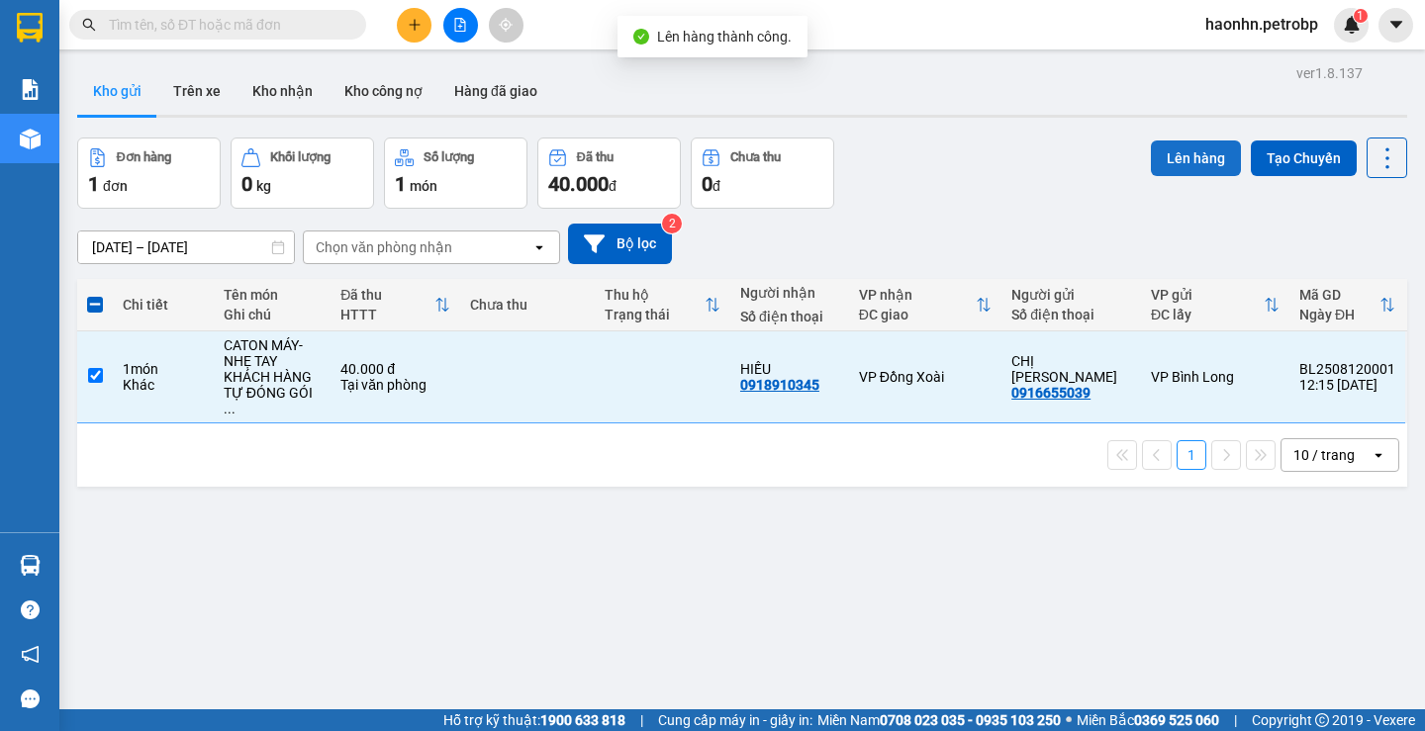
click at [1180, 157] on button "Lên hàng" at bounding box center [1196, 159] width 90 height 36
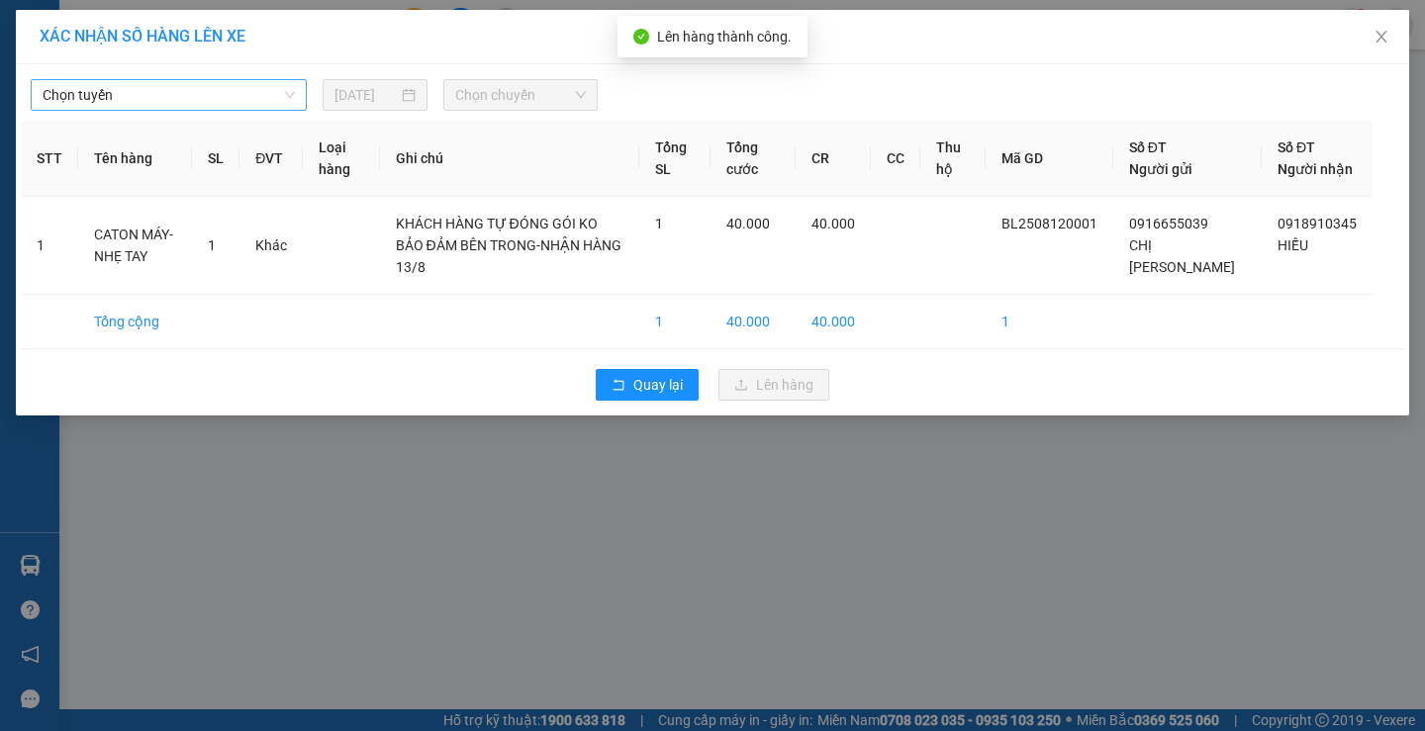
click at [157, 104] on span "Chọn tuyến" at bounding box center [169, 95] width 252 height 30
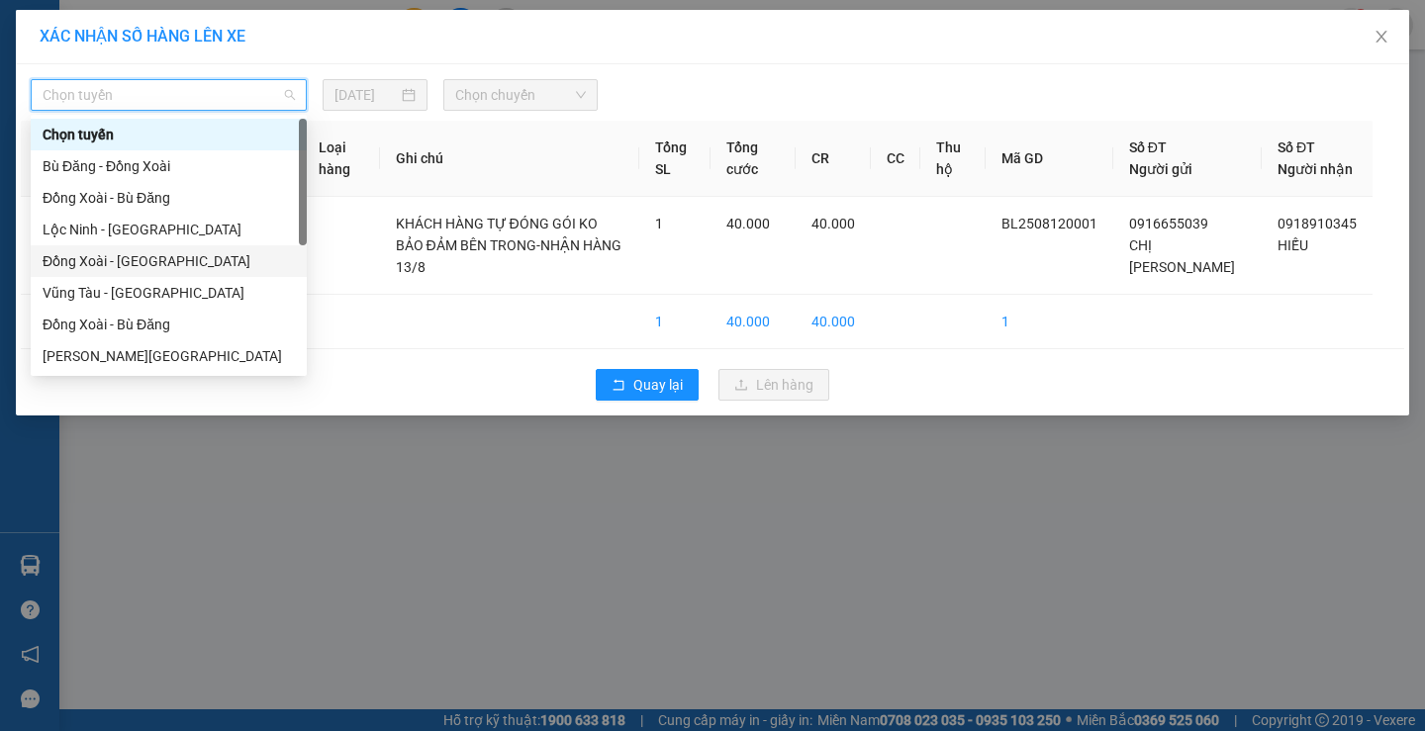
click at [111, 248] on div "Đồng Xoài - [GEOGRAPHIC_DATA]" at bounding box center [169, 261] width 276 height 32
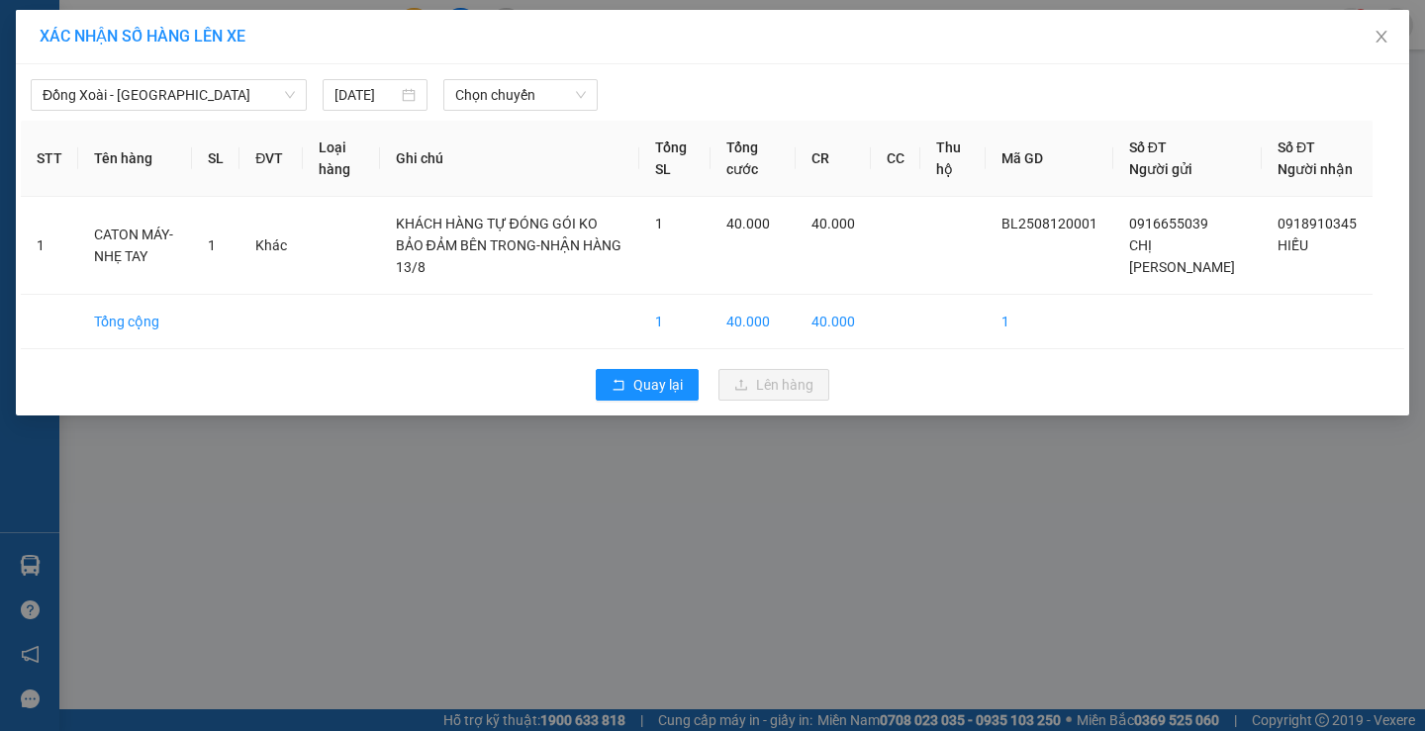
click at [170, 121] on th "Tên hàng" at bounding box center [135, 159] width 114 height 76
click at [170, 106] on span "Đồng Xoài - [GEOGRAPHIC_DATA]" at bounding box center [169, 95] width 252 height 30
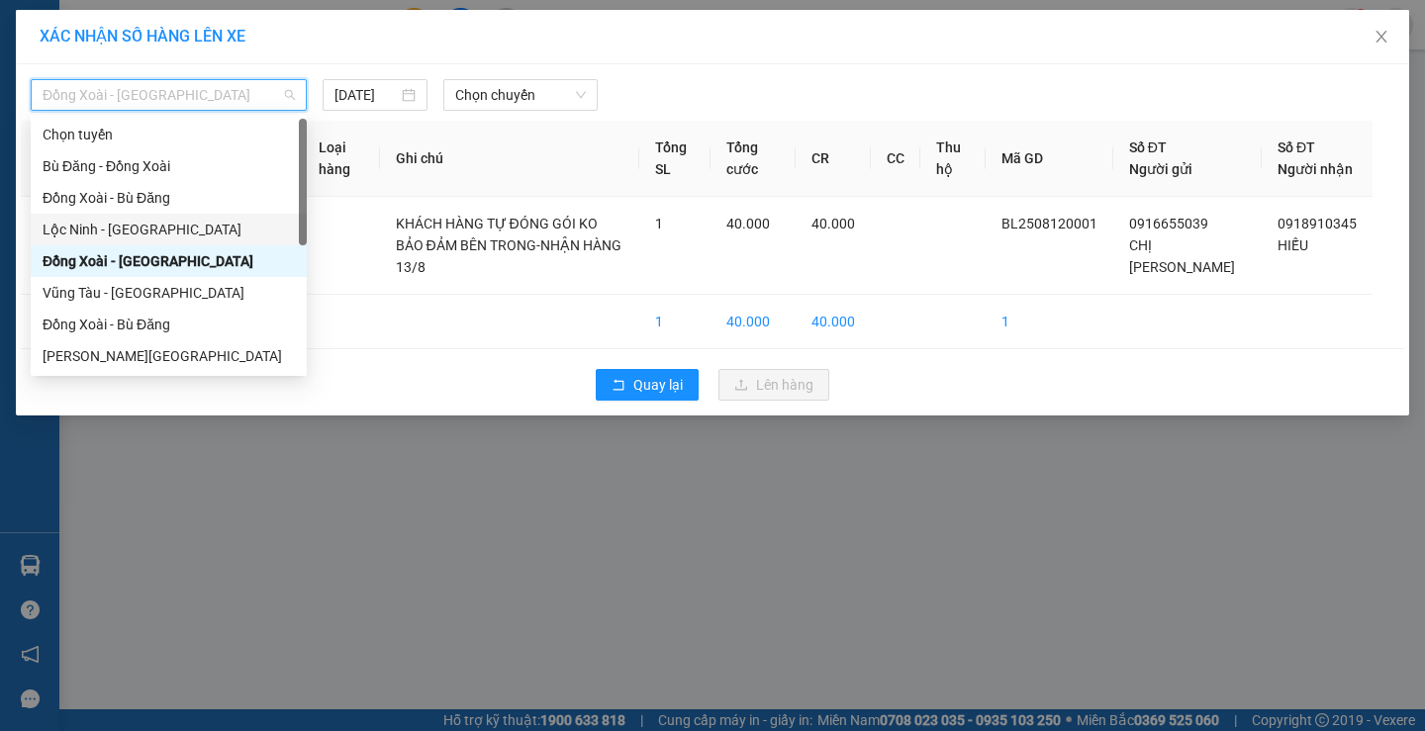
click at [165, 226] on div "Lộc Ninh - Đồng Xoài" at bounding box center [169, 230] width 252 height 22
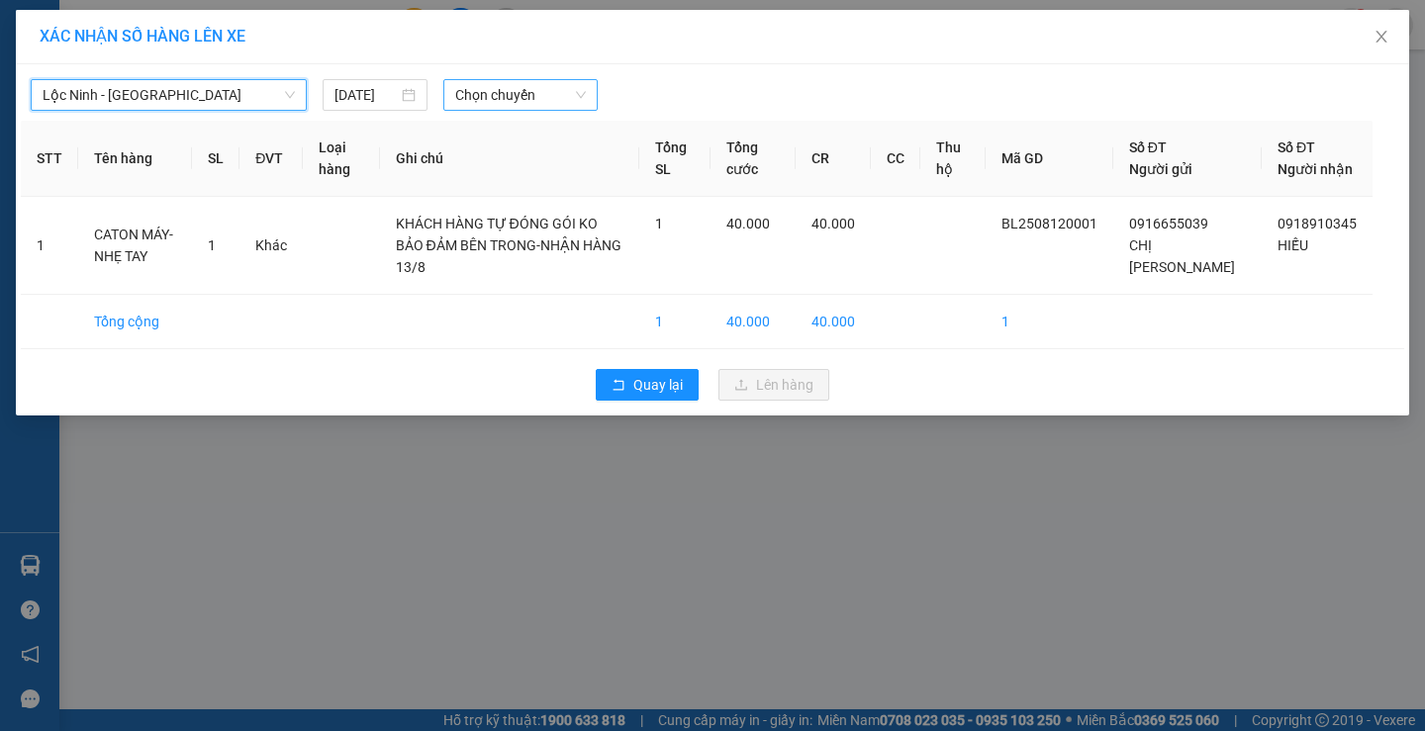
click at [462, 106] on span "Chọn chuyến" at bounding box center [520, 95] width 131 height 30
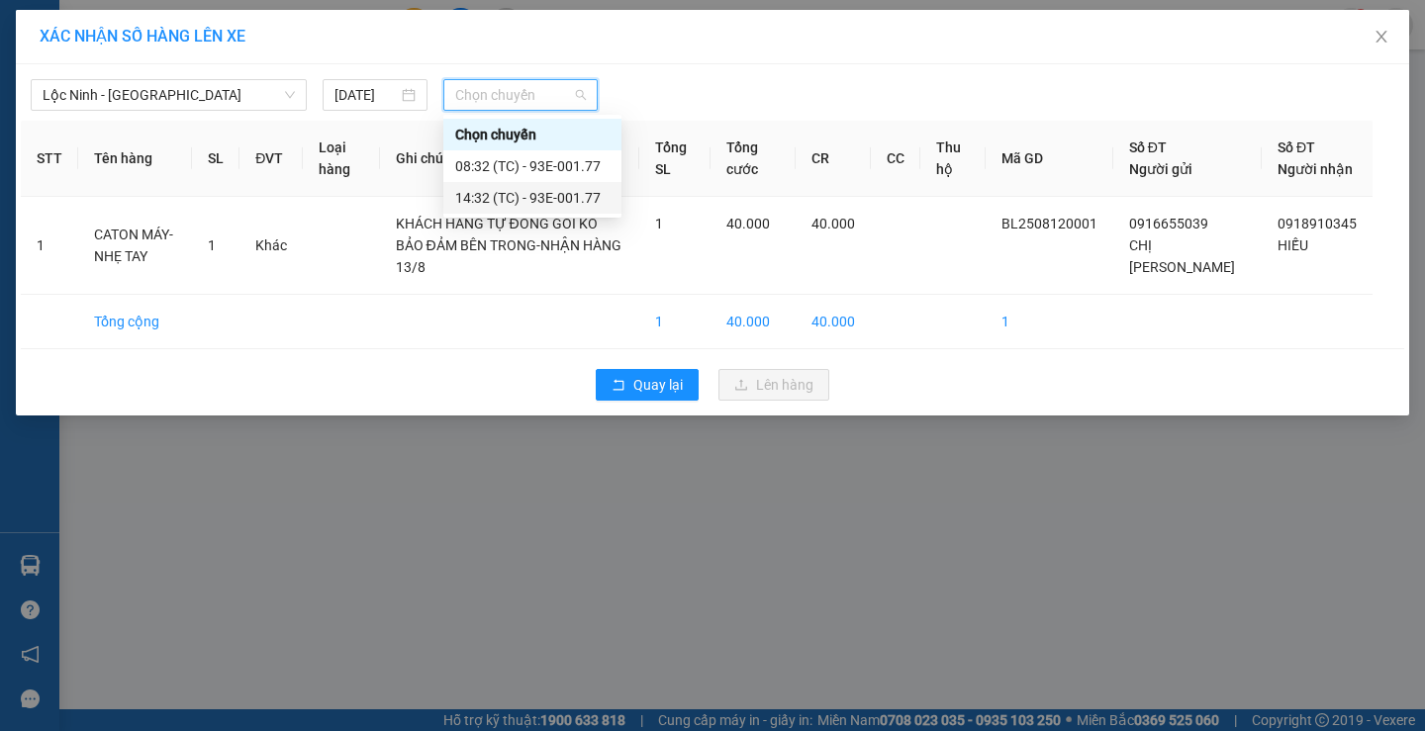
click at [553, 199] on div "14:32 (TC) - 93E-001.77" at bounding box center [532, 198] width 154 height 22
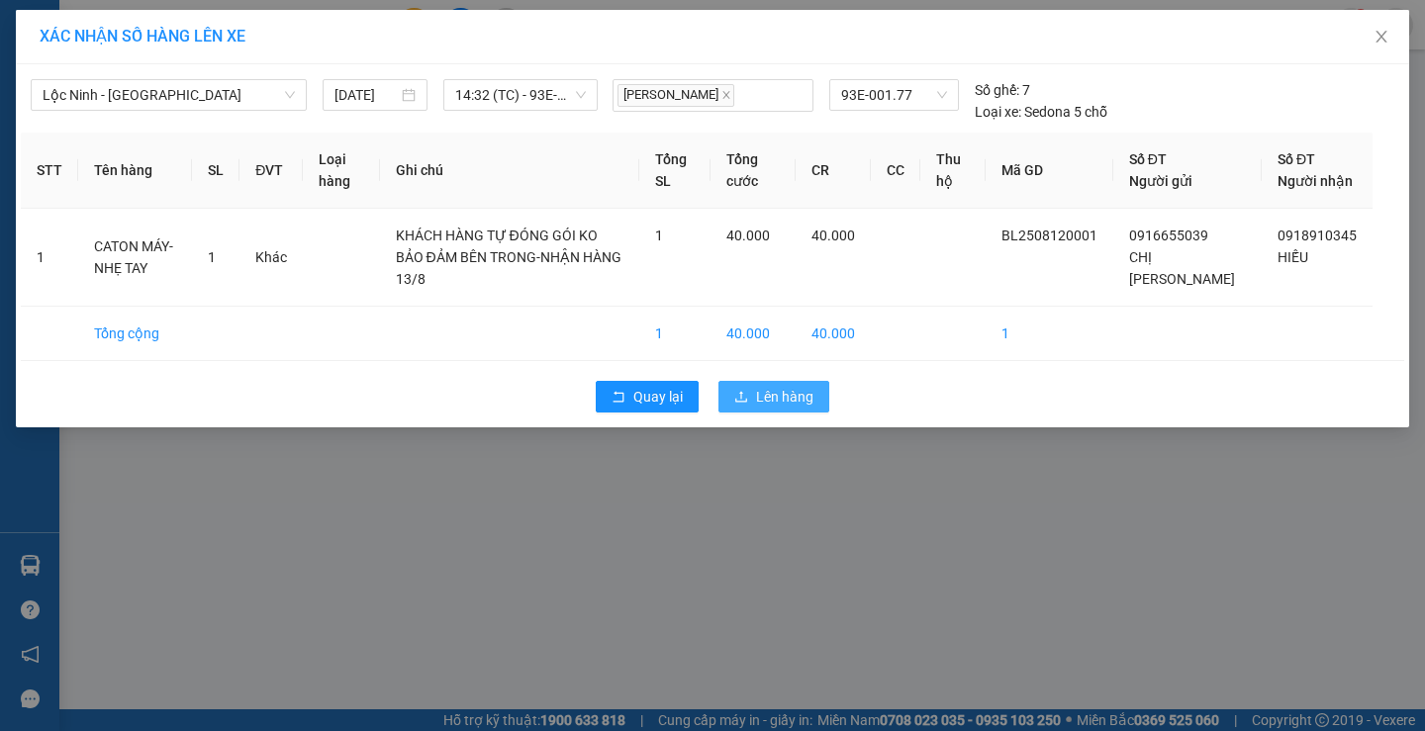
click at [798, 386] on span "Lên hàng" at bounding box center [784, 397] width 57 height 22
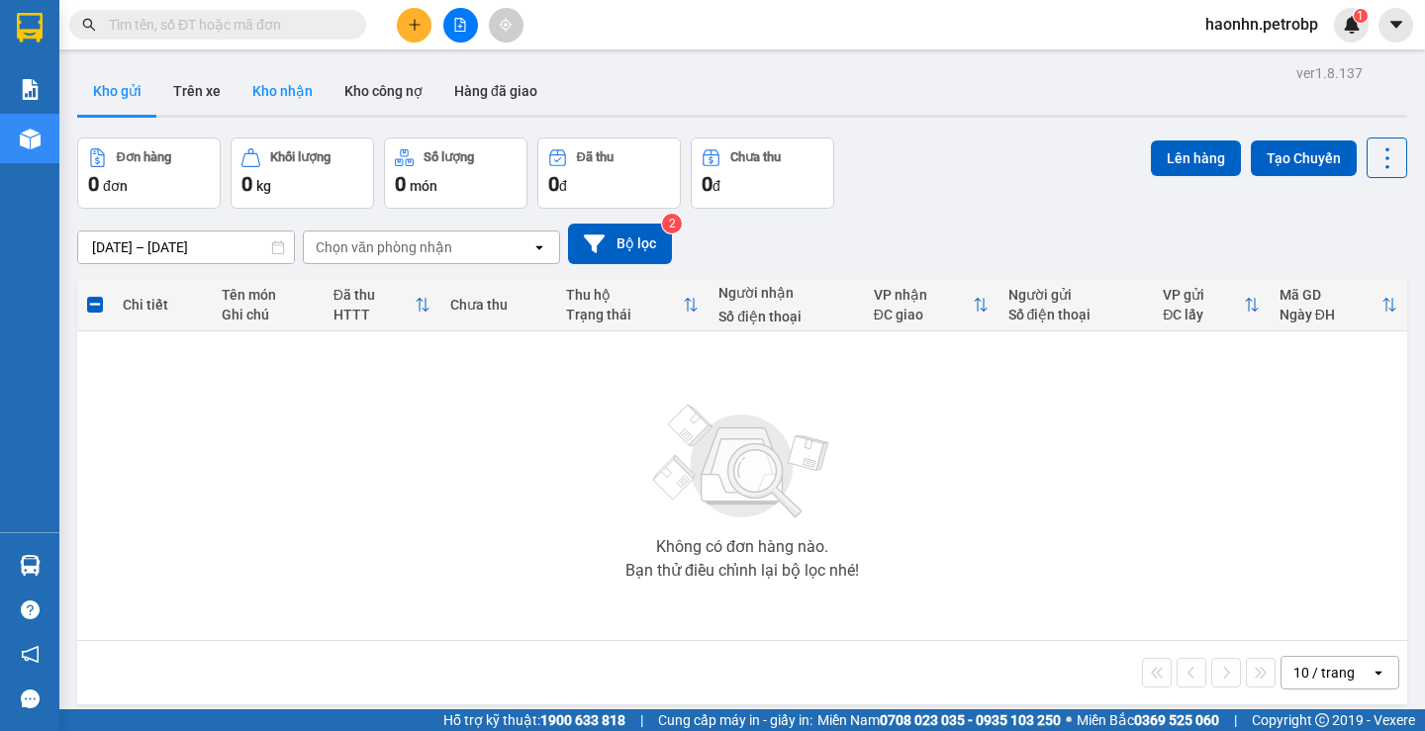
click at [250, 107] on button "Kho nhận" at bounding box center [283, 91] width 92 height 48
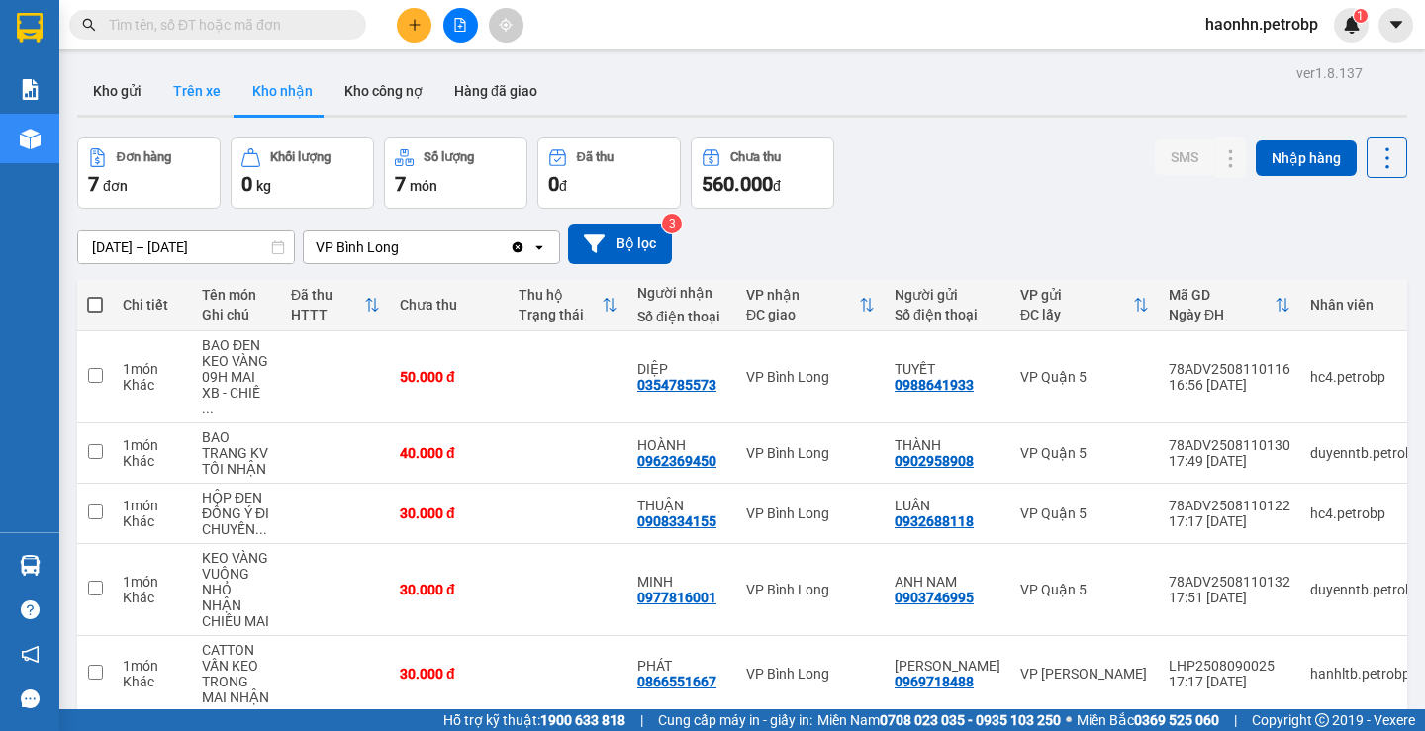
click at [223, 106] on button "Trên xe" at bounding box center [196, 91] width 79 height 48
type input "[DATE] – [DATE]"
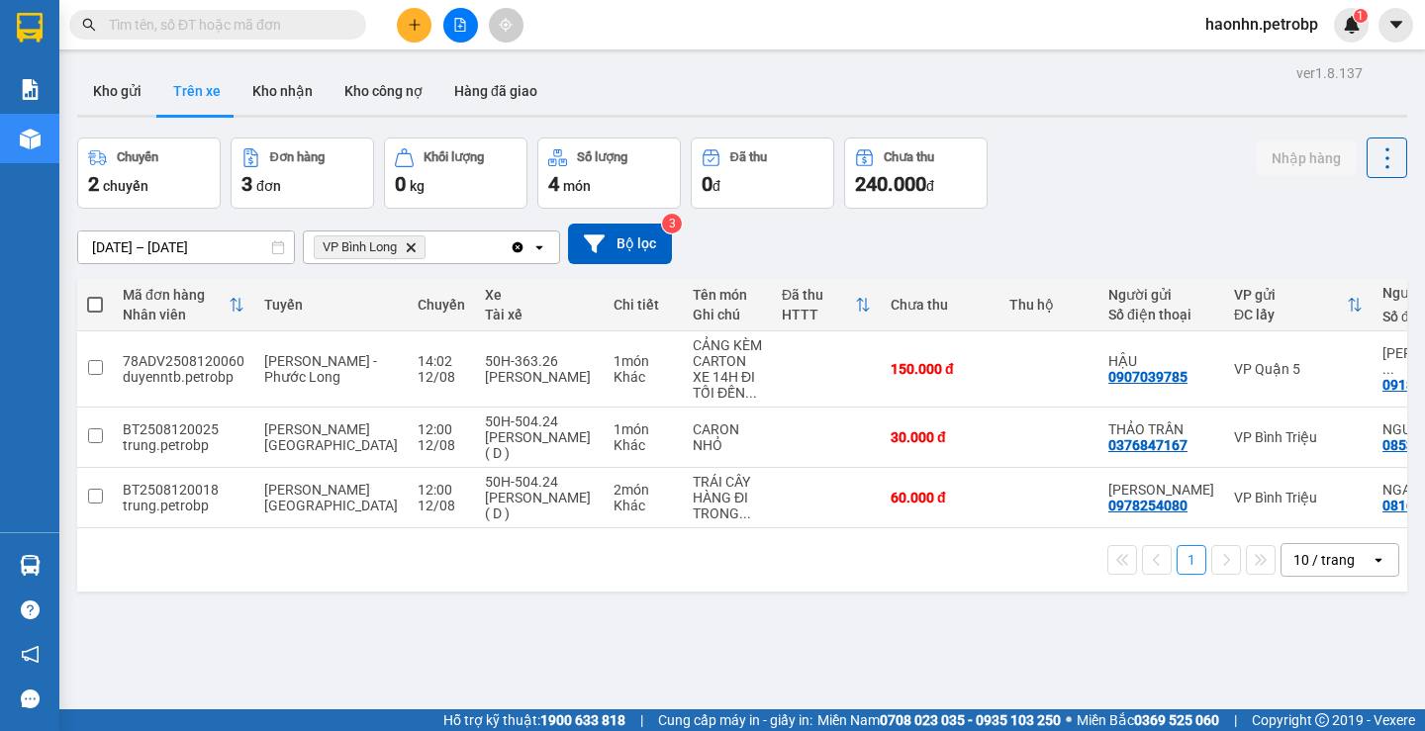
click at [201, 32] on input "text" at bounding box center [226, 25] width 234 height 22
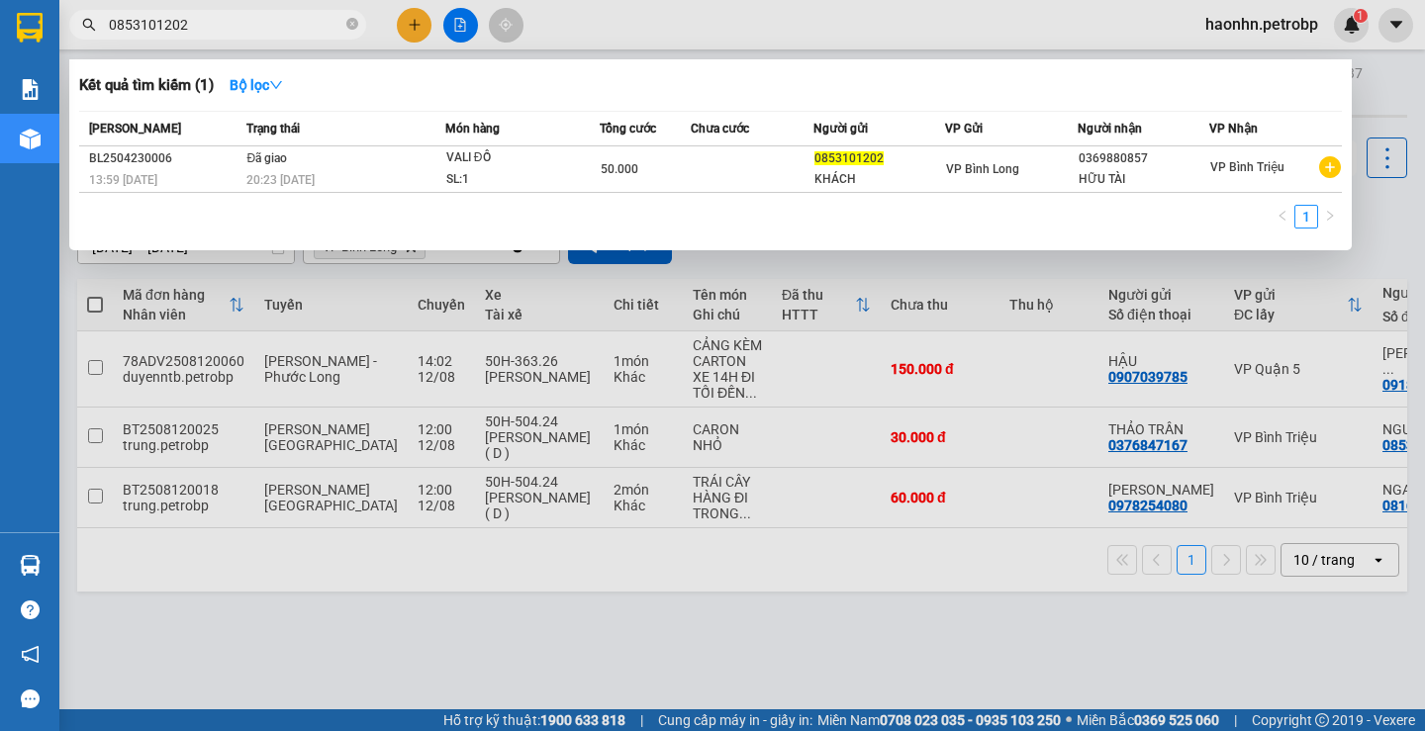
click at [204, 32] on input "0853101202" at bounding box center [226, 25] width 234 height 22
paste input "393536745"
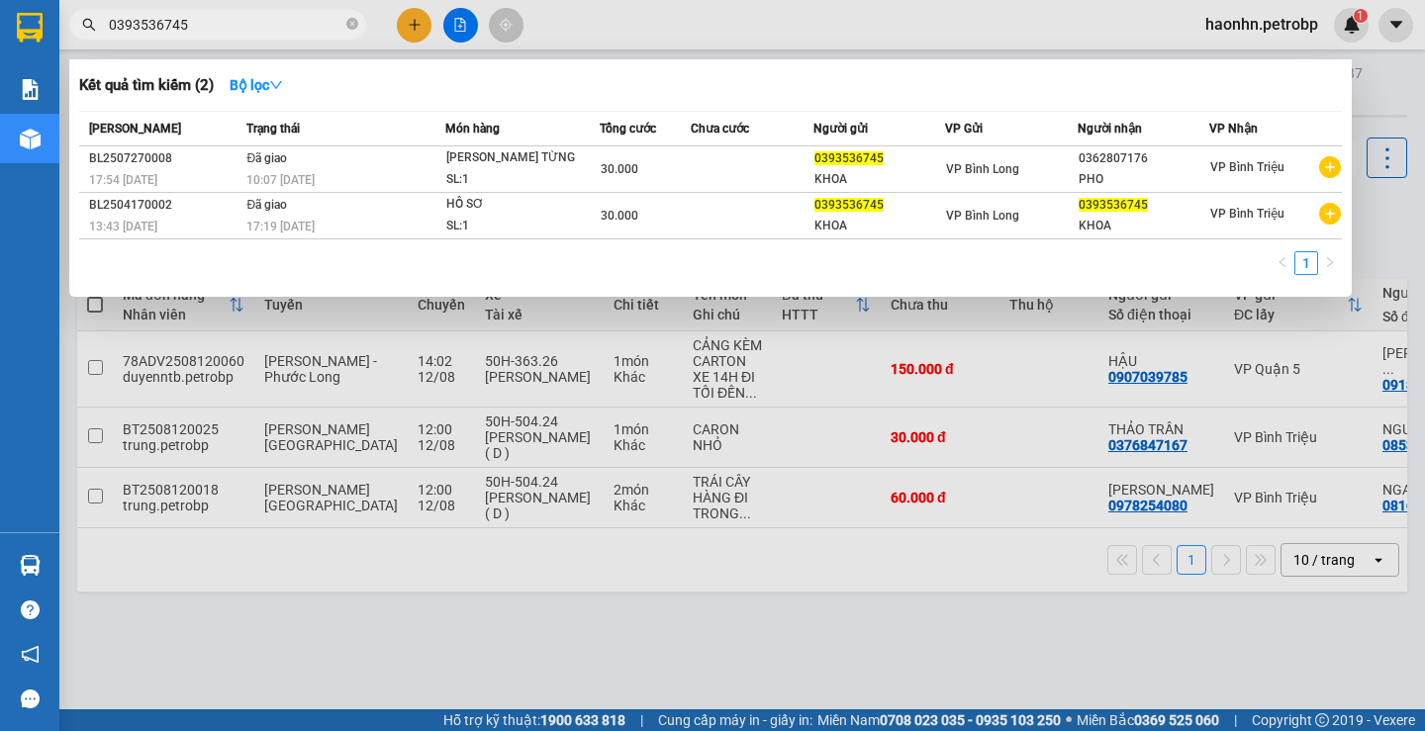
type input "0393536745"
click at [353, 18] on span at bounding box center [352, 25] width 12 height 19
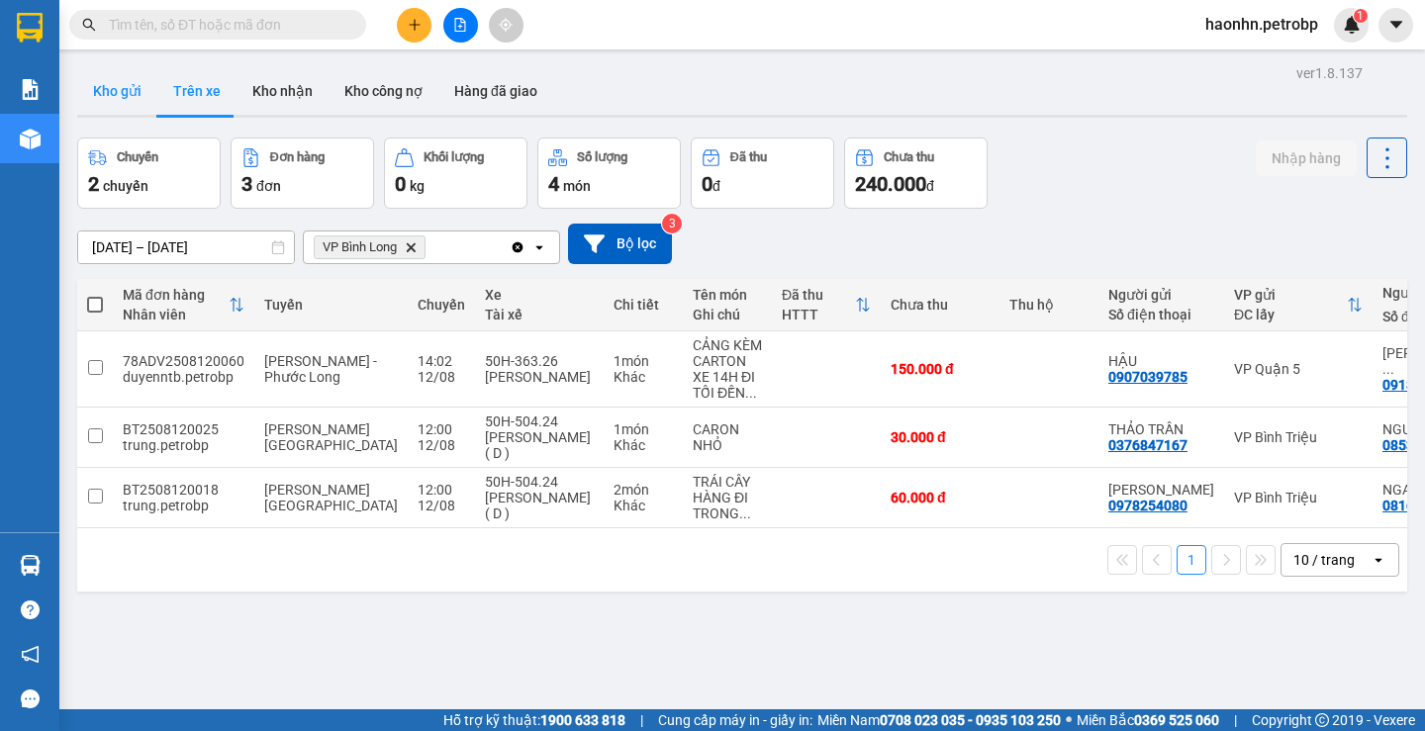
click at [115, 108] on button "Kho gửi" at bounding box center [117, 91] width 80 height 48
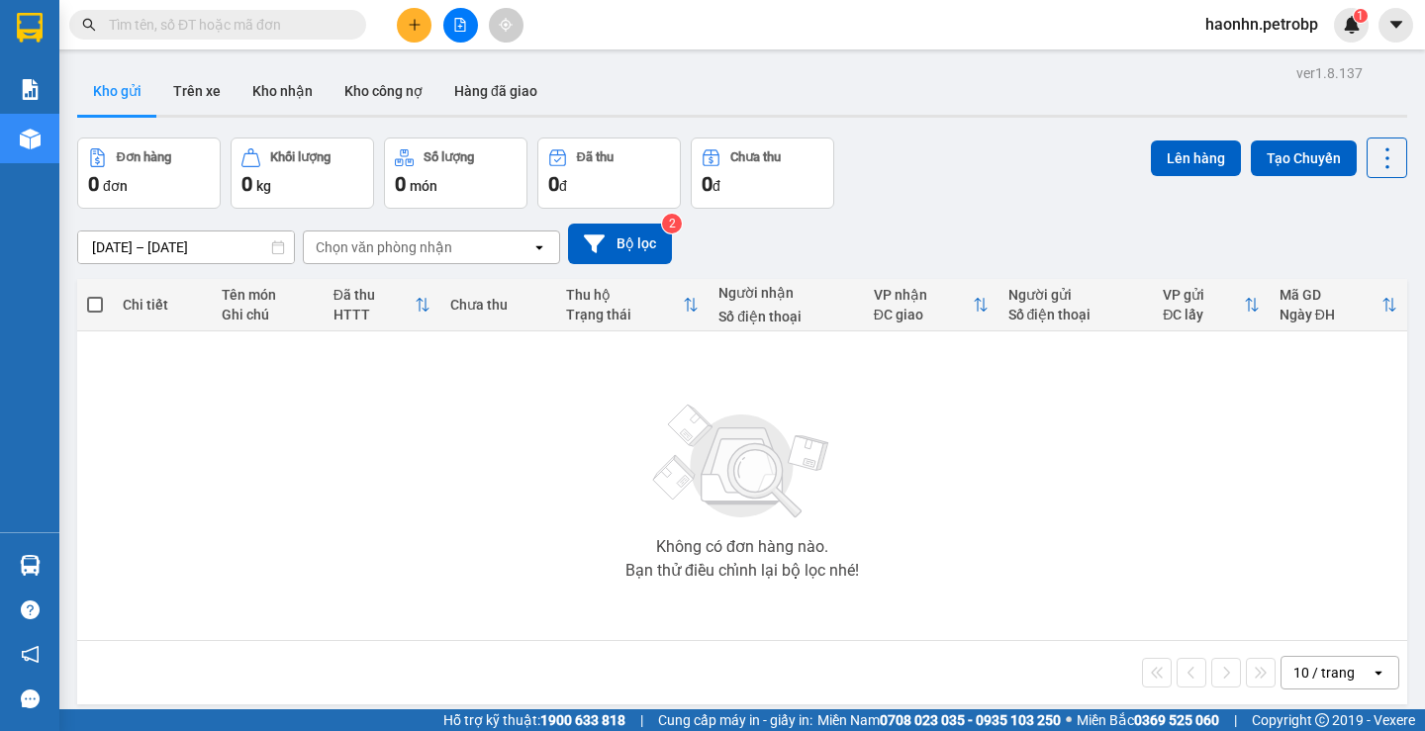
click at [207, 116] on div at bounding box center [742, 116] width 1330 height 3
click at [207, 109] on button "Trên xe" at bounding box center [196, 91] width 79 height 48
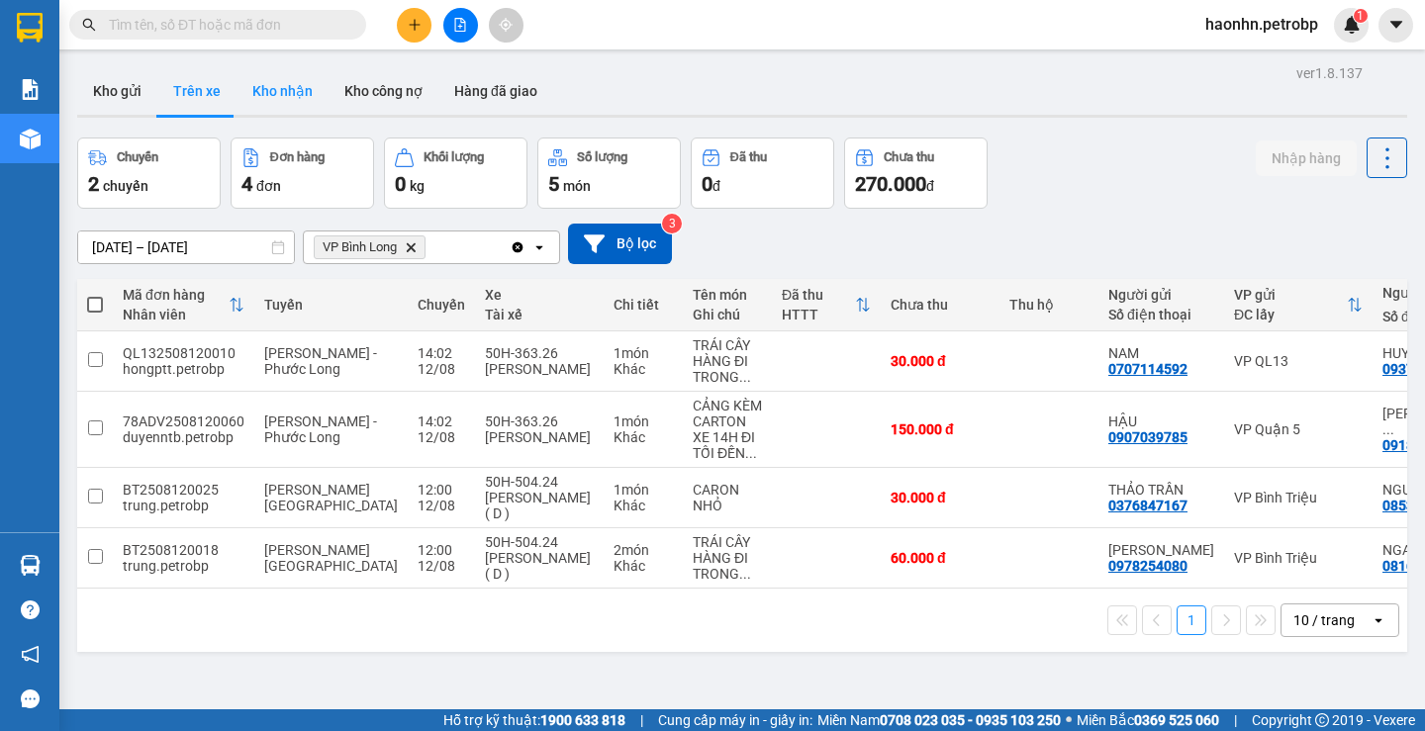
click at [243, 87] on button "Kho nhận" at bounding box center [283, 91] width 92 height 48
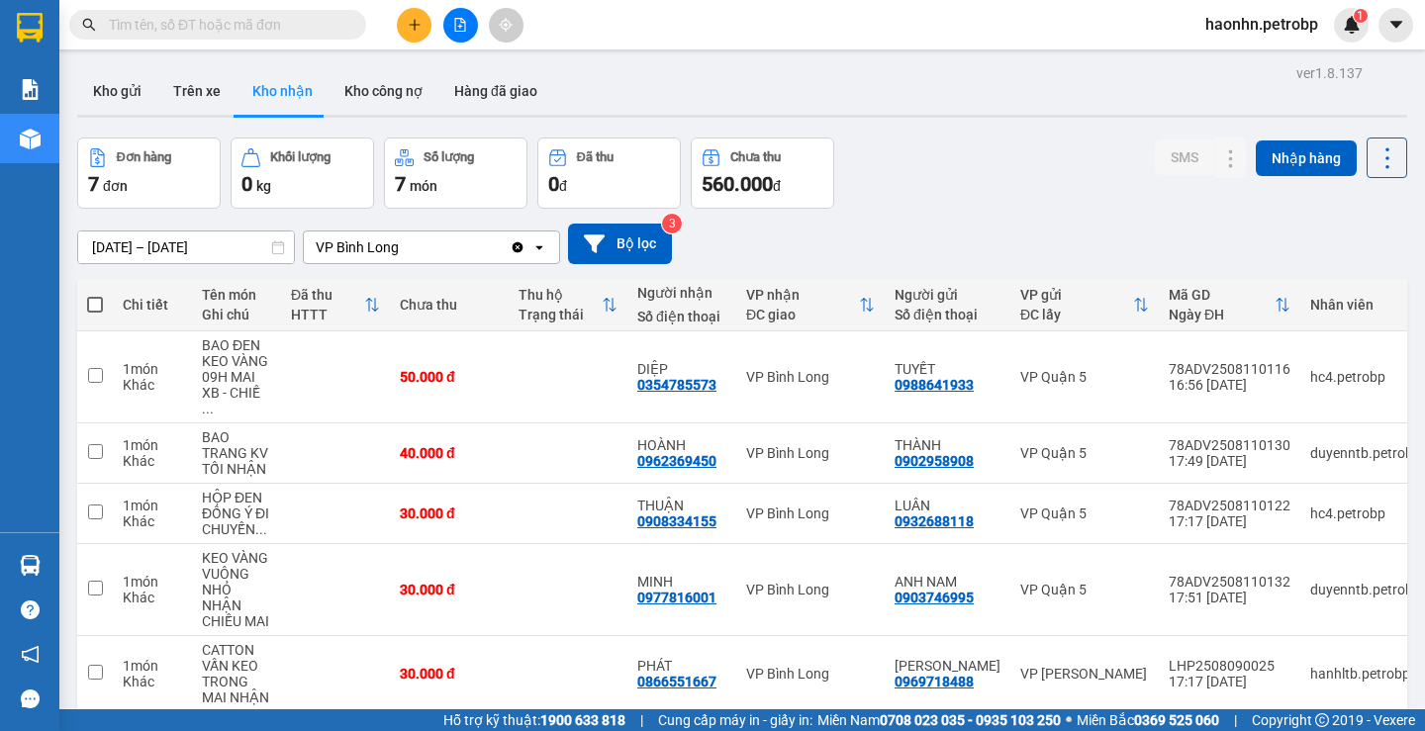
click at [237, 107] on button "Kho nhận" at bounding box center [283, 91] width 92 height 48
click at [213, 99] on button "Trên xe" at bounding box center [196, 91] width 79 height 48
type input "[DATE] – [DATE]"
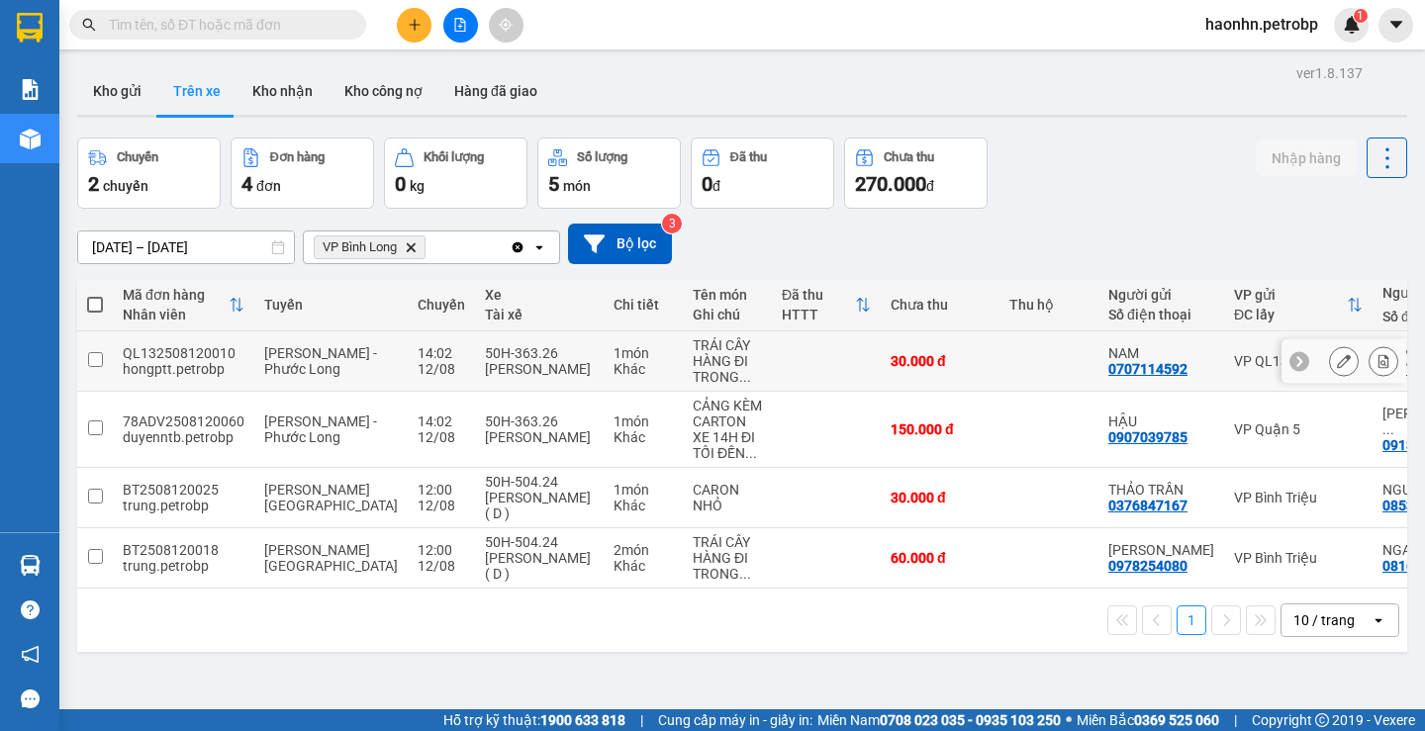
click at [1370, 351] on button at bounding box center [1384, 361] width 28 height 35
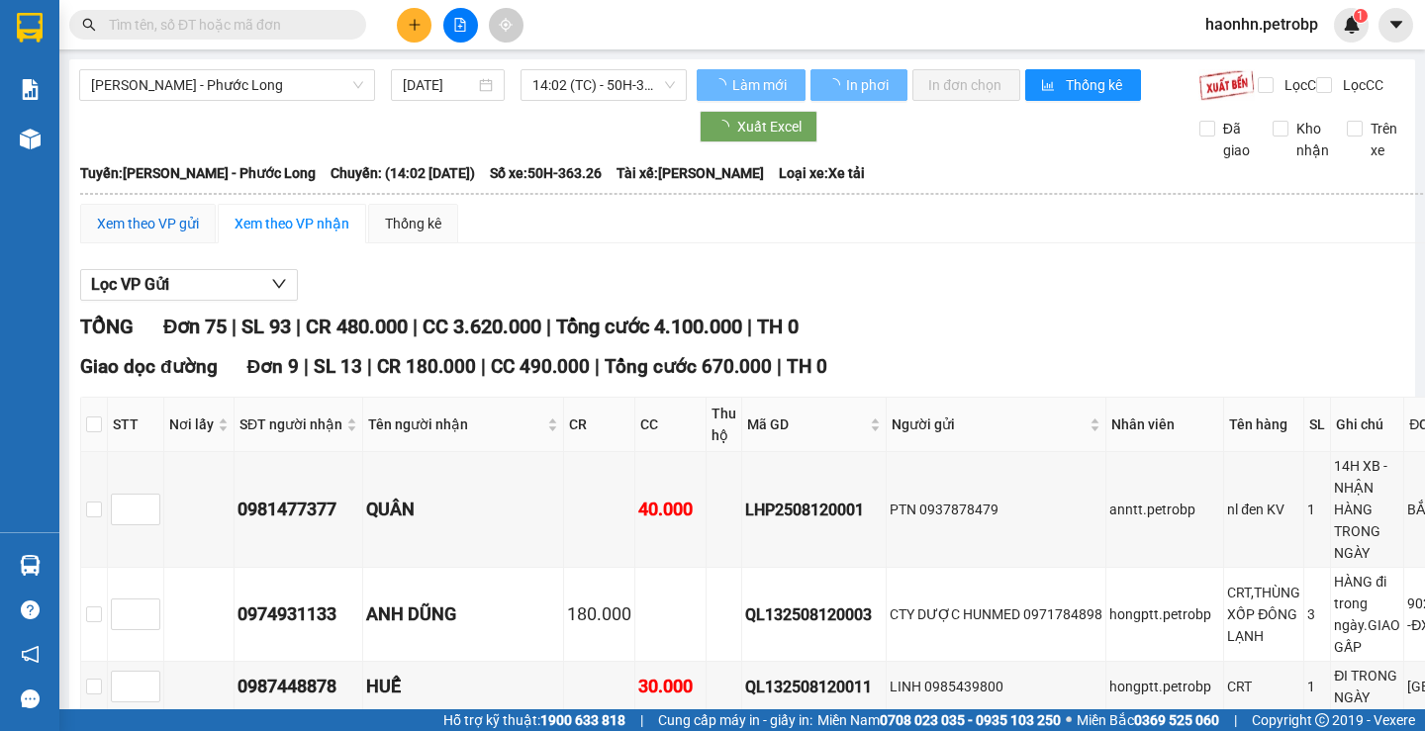
click at [152, 235] on div "Xem theo VP gửi" at bounding box center [148, 224] width 102 height 22
click at [165, 243] on div "Xem theo VP gửi" at bounding box center [148, 224] width 136 height 40
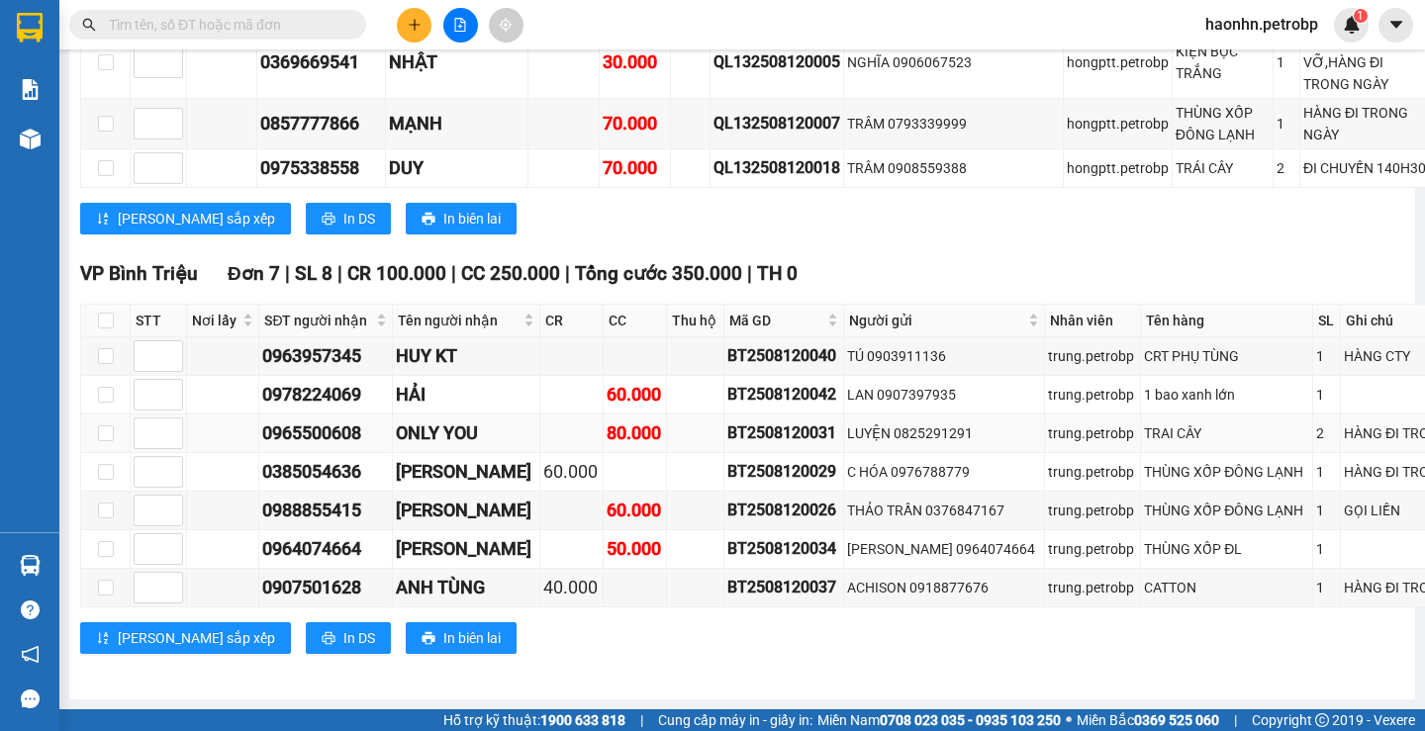
scroll to position [6205, 0]
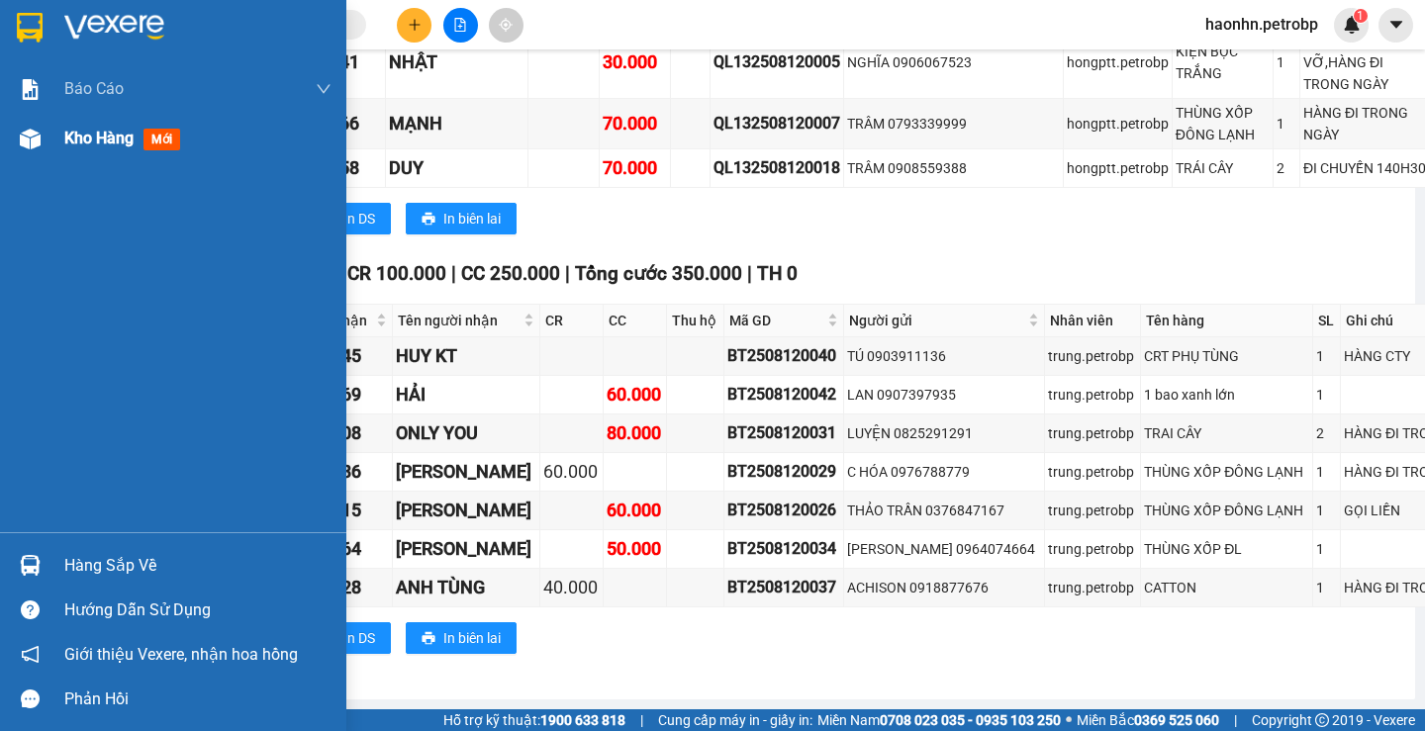
click at [11, 162] on div "Kho hàng mới" at bounding box center [173, 138] width 346 height 49
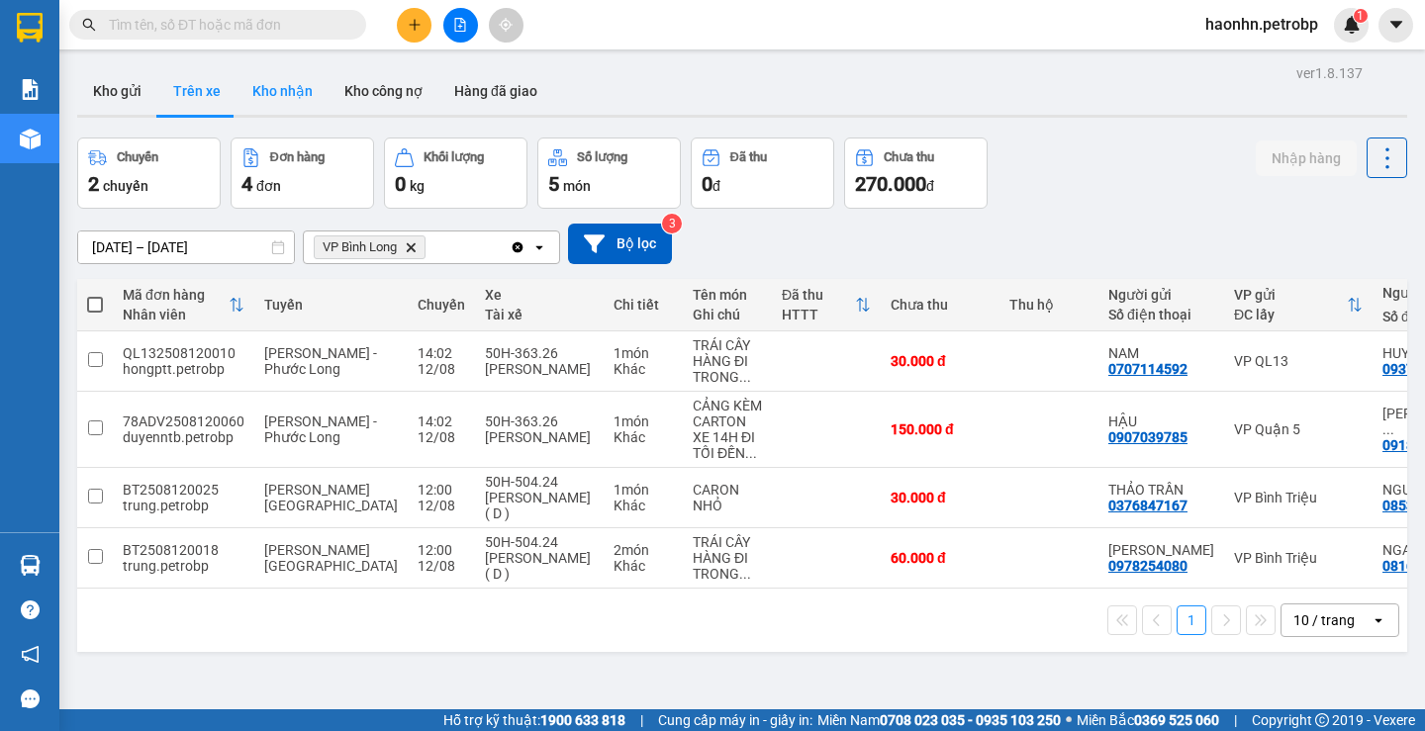
click at [264, 92] on button "Kho nhận" at bounding box center [283, 91] width 92 height 48
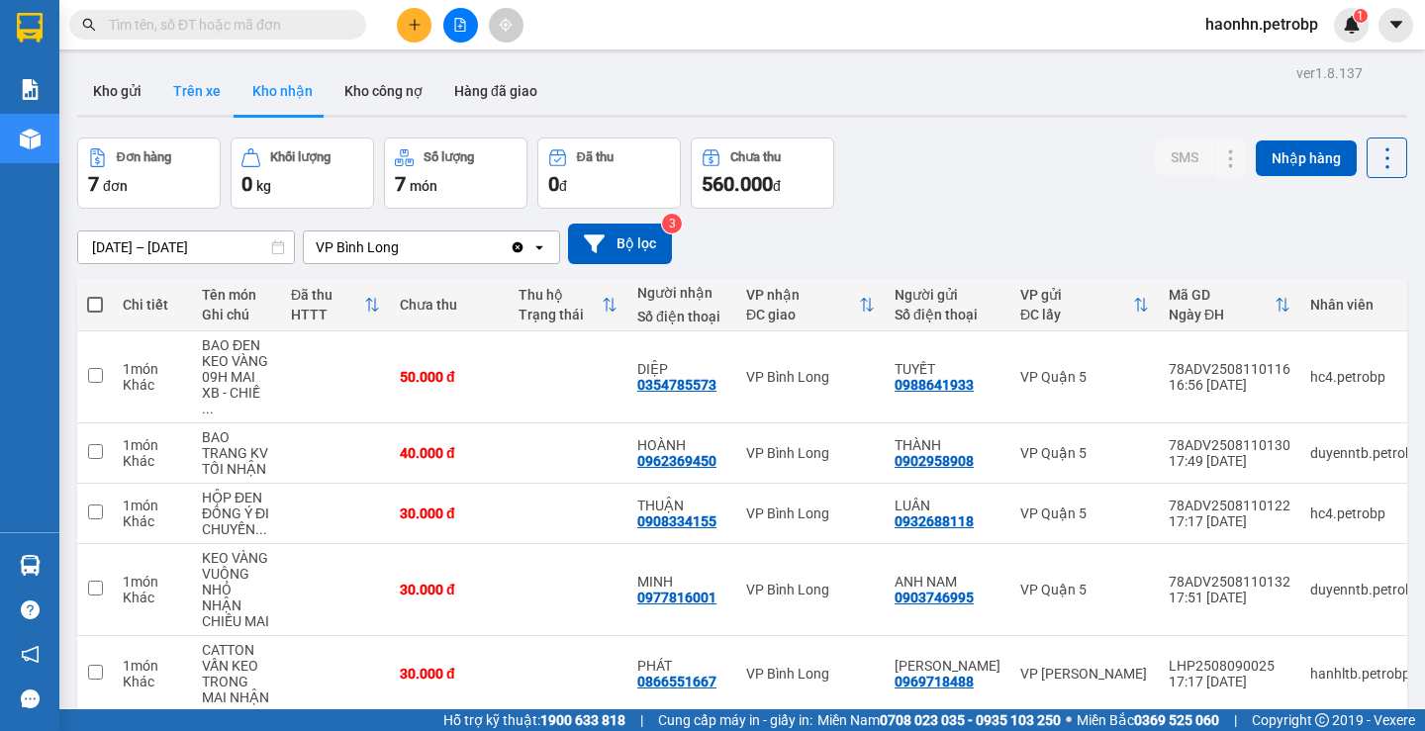
click at [191, 77] on button "Trên xe" at bounding box center [196, 91] width 79 height 48
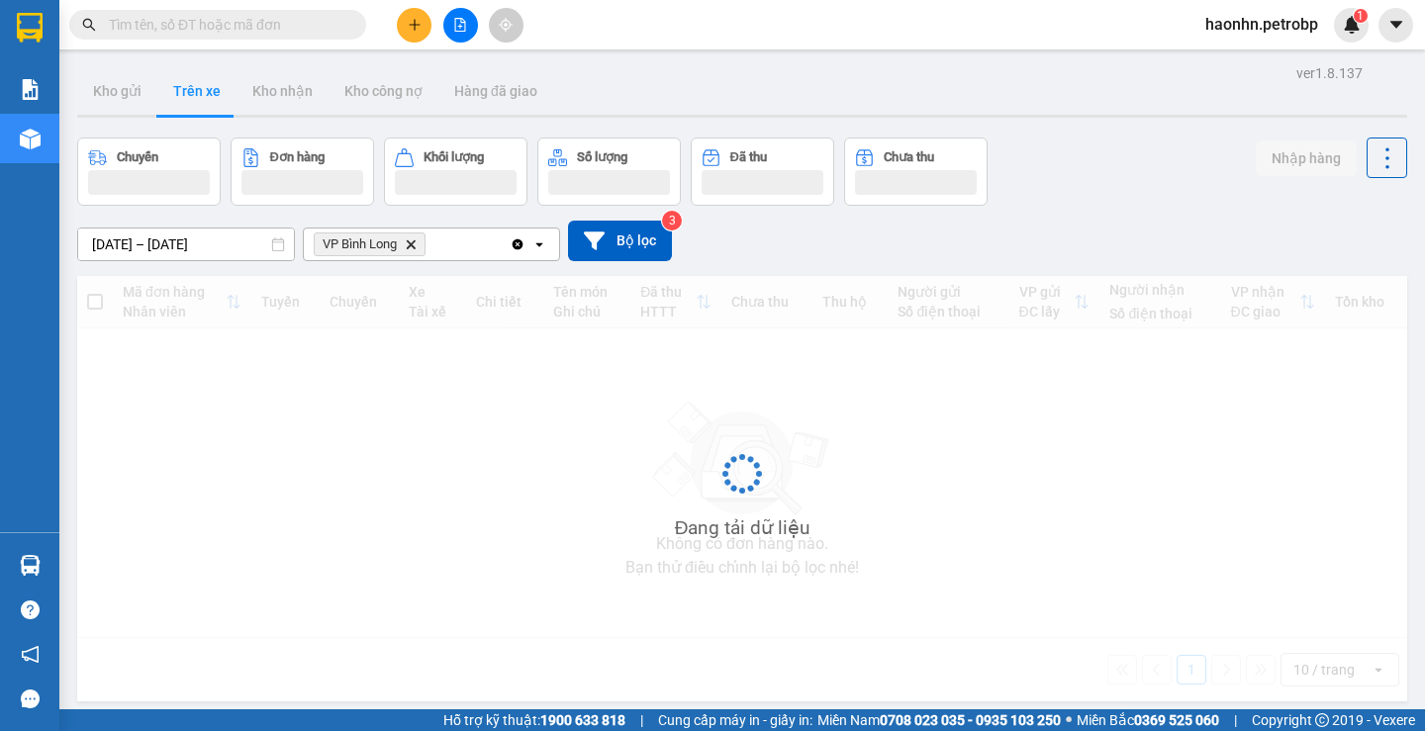
type input "[DATE] – [DATE]"
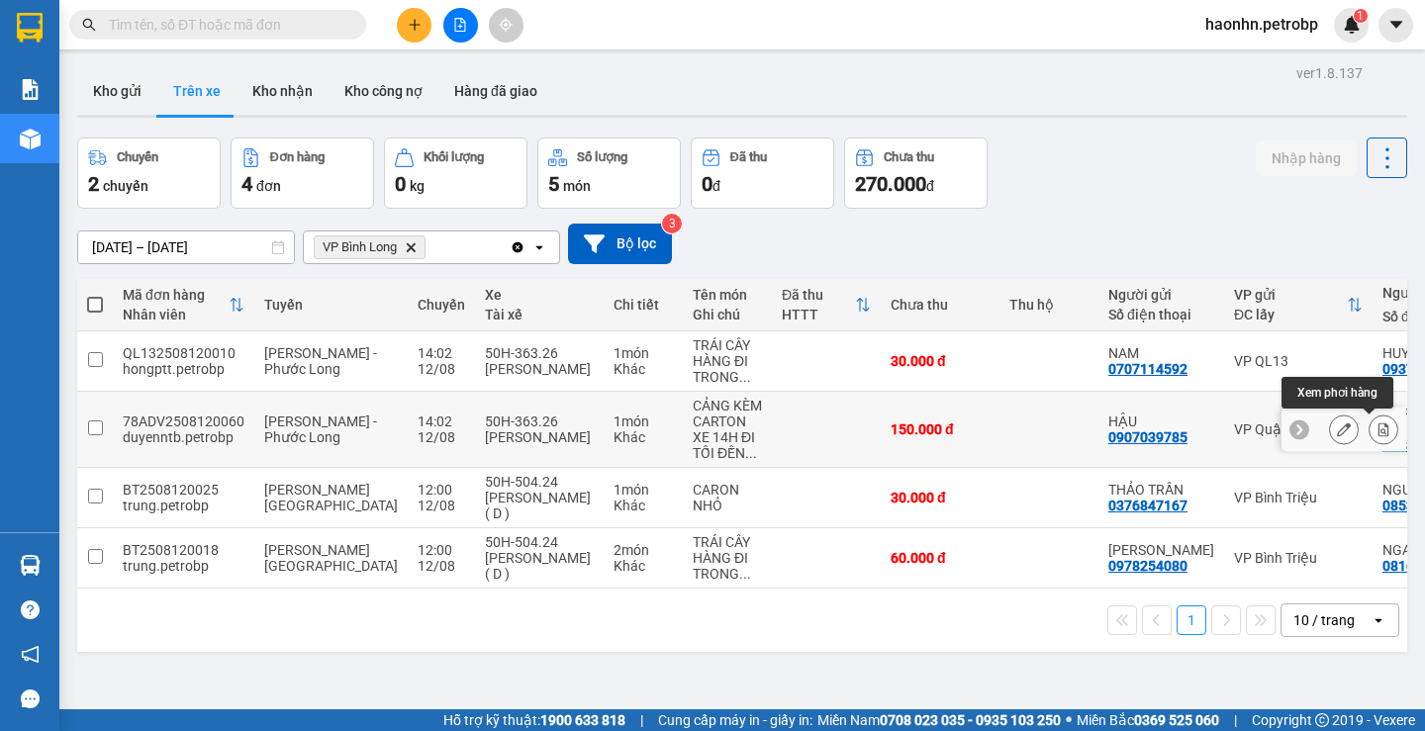
click at [1379, 433] on icon at bounding box center [1384, 430] width 11 height 14
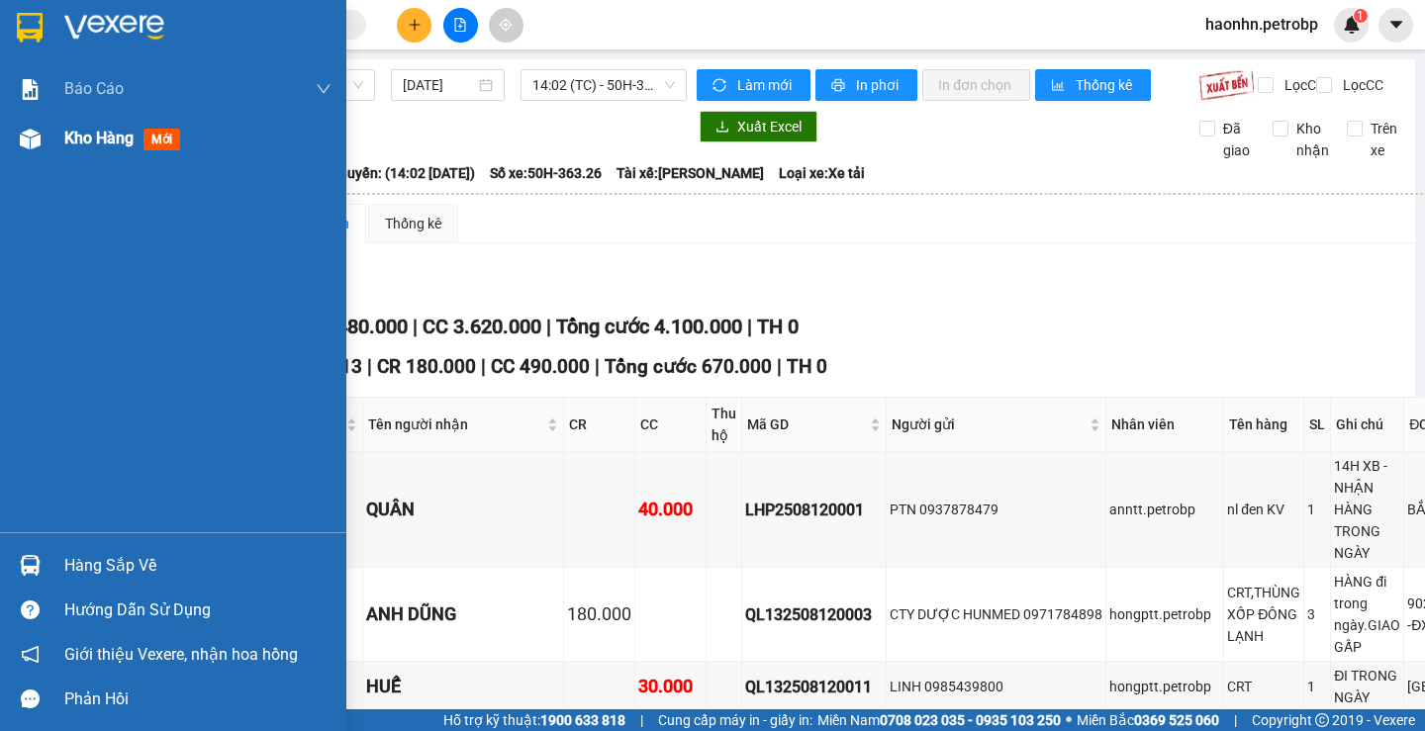
click at [30, 143] on img at bounding box center [30, 139] width 21 height 21
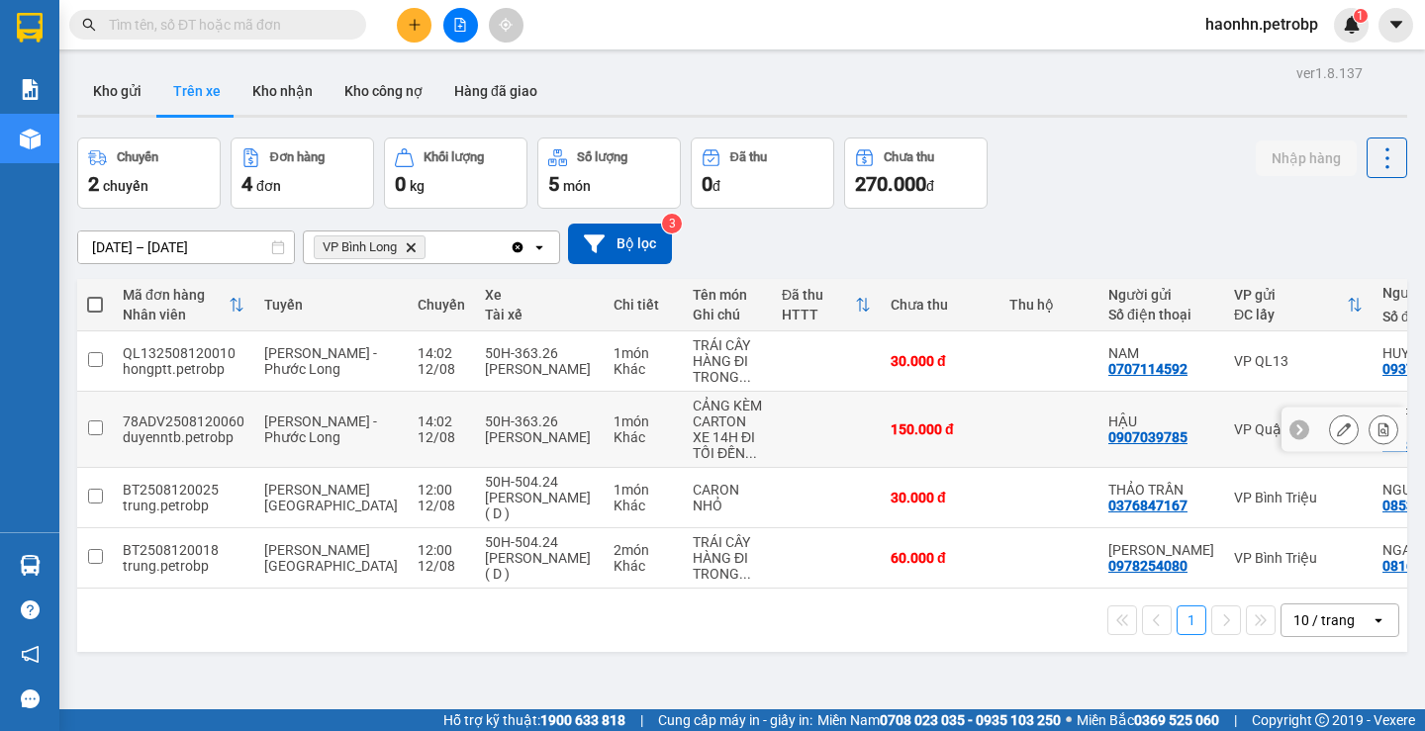
click at [1337, 431] on icon at bounding box center [1344, 430] width 14 height 14
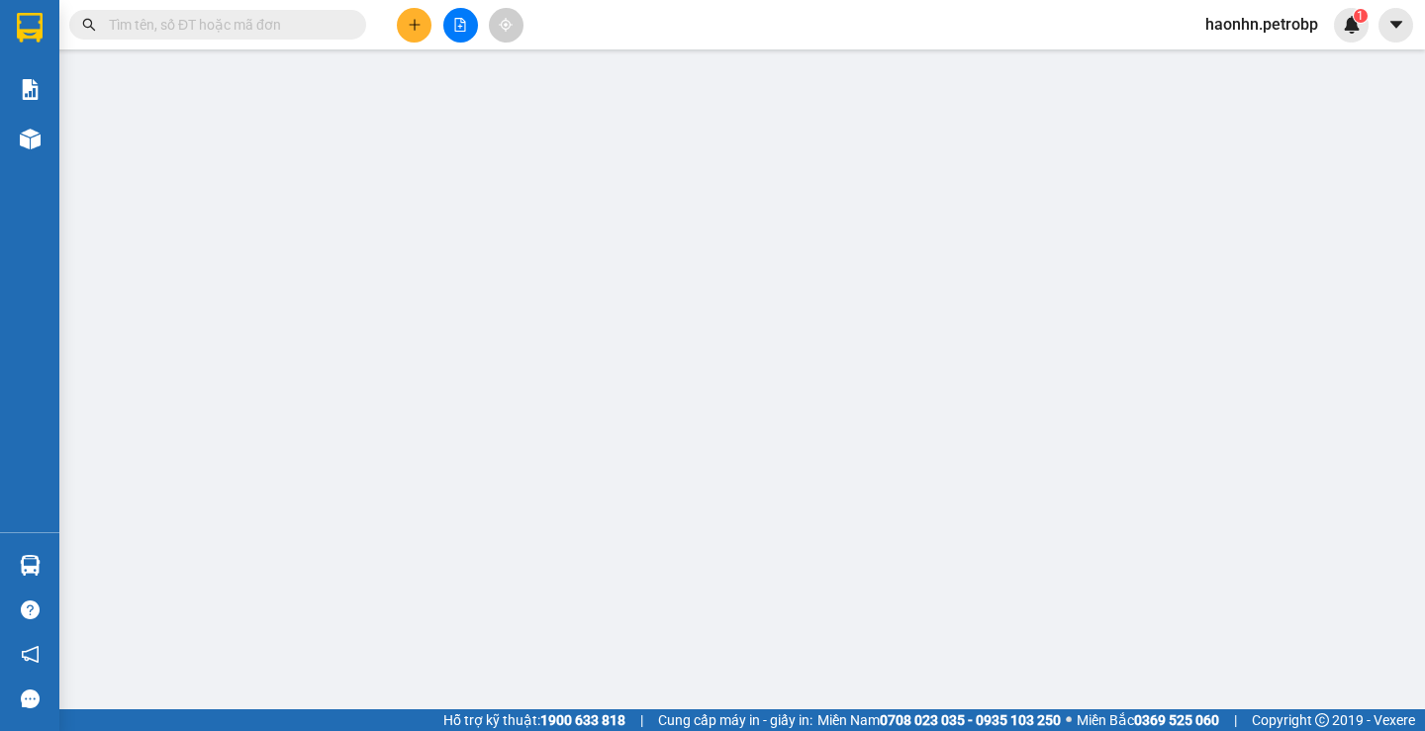
type input "0907039785"
type input "HẬU"
type input "0918056584"
type input "[PERSON_NAME]"
type input "150.000"
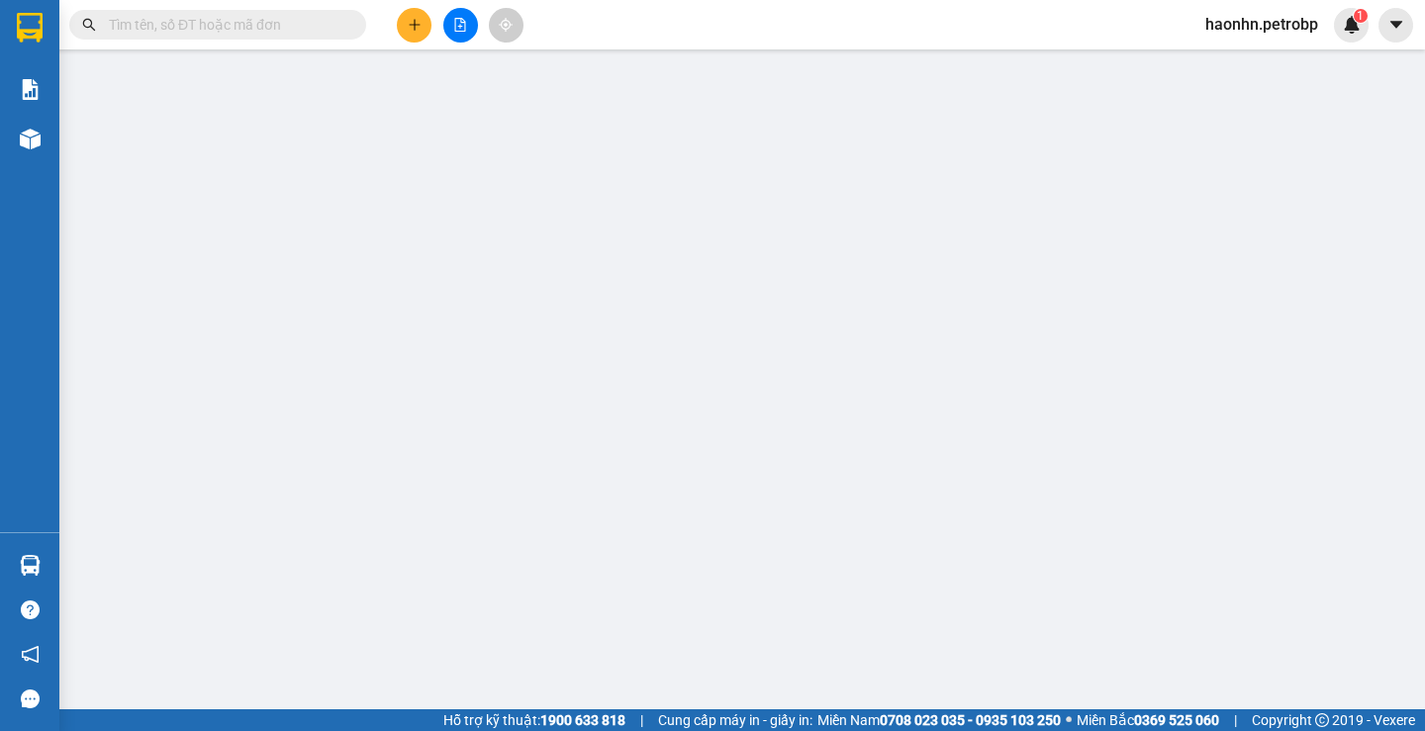
type input "150.000"
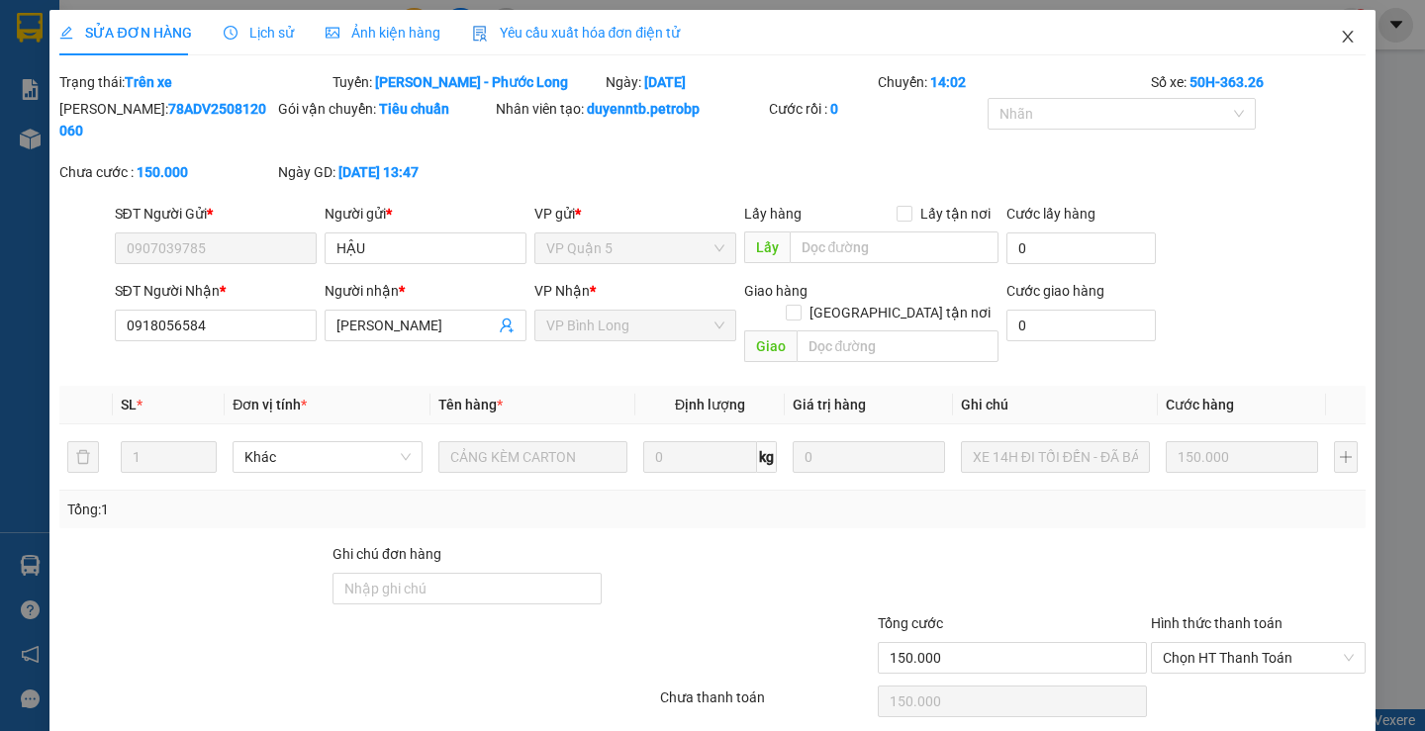
click at [1340, 44] on icon "close" at bounding box center [1348, 37] width 16 height 16
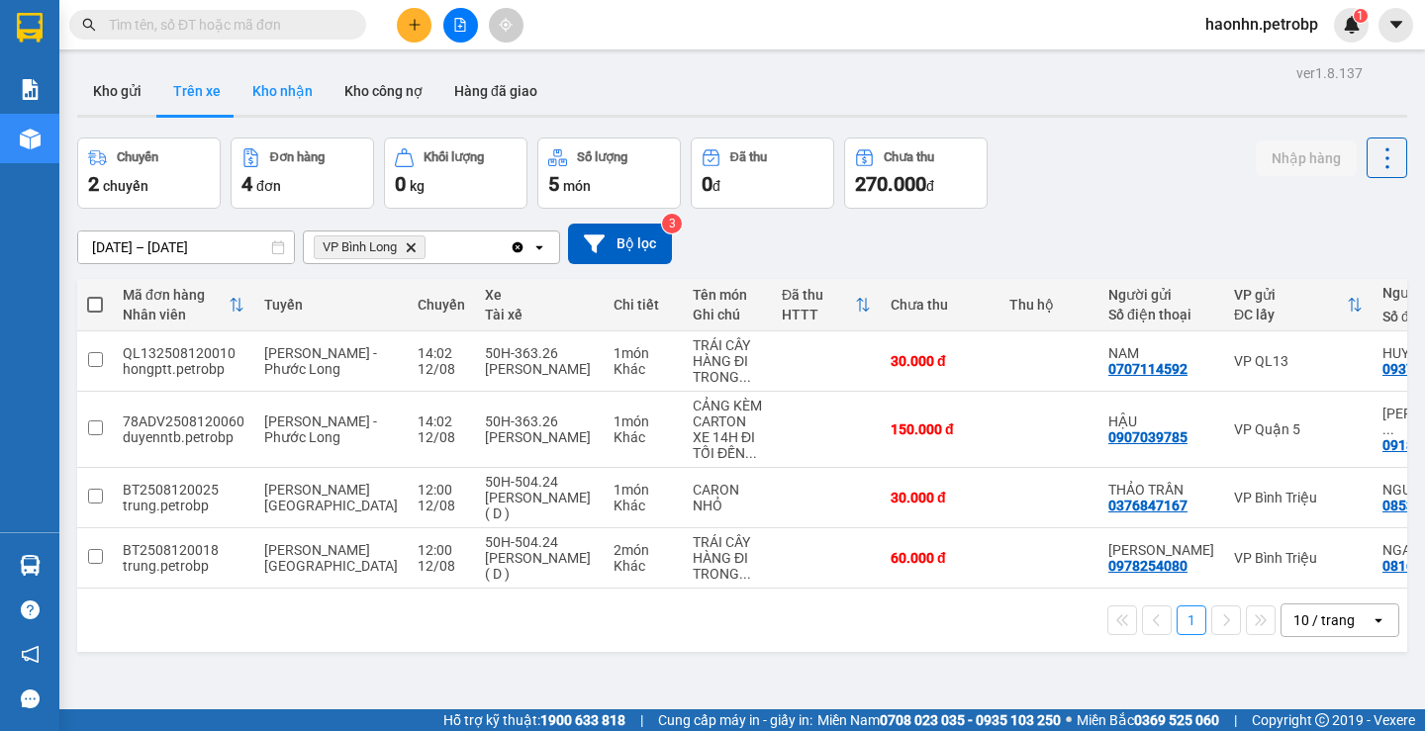
click at [272, 82] on button "Kho nhận" at bounding box center [283, 91] width 92 height 48
type input "[DATE] – [DATE]"
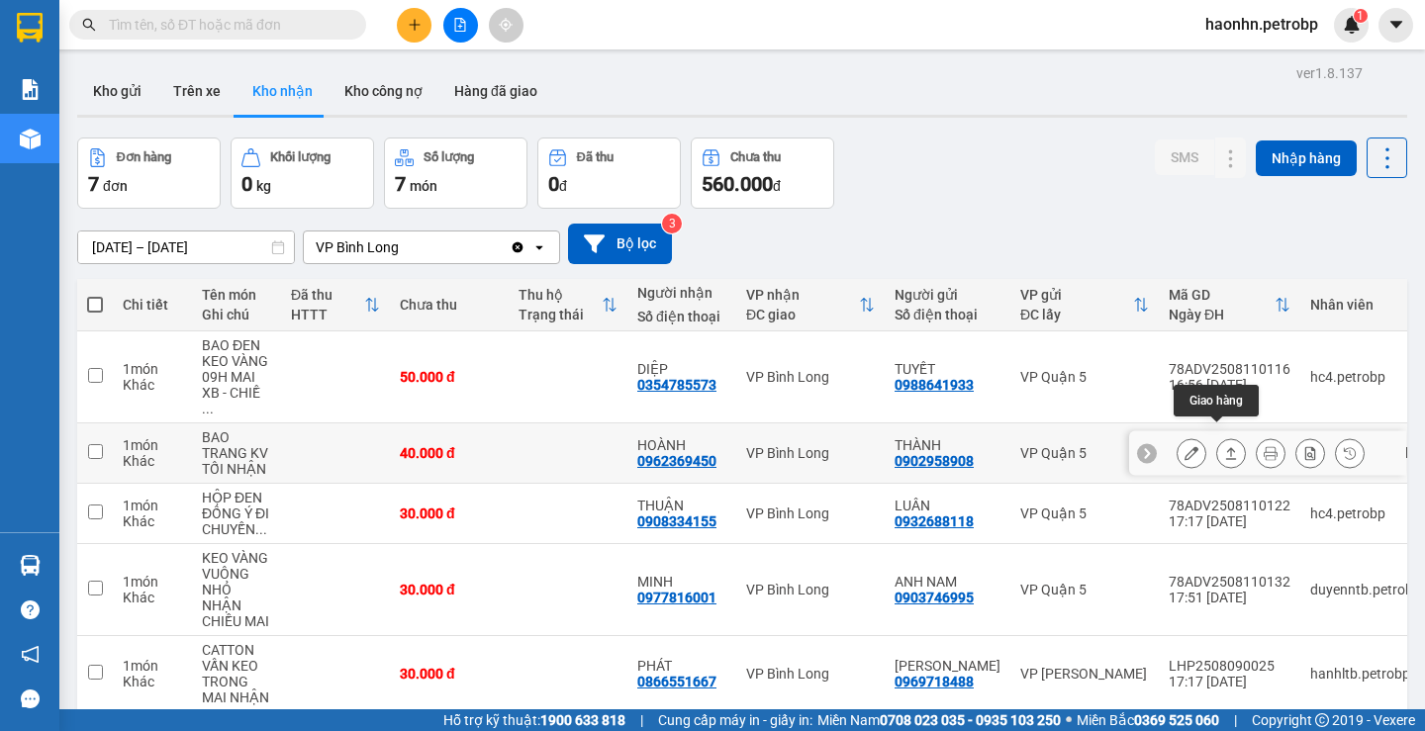
click at [1186, 445] on button at bounding box center [1192, 453] width 28 height 35
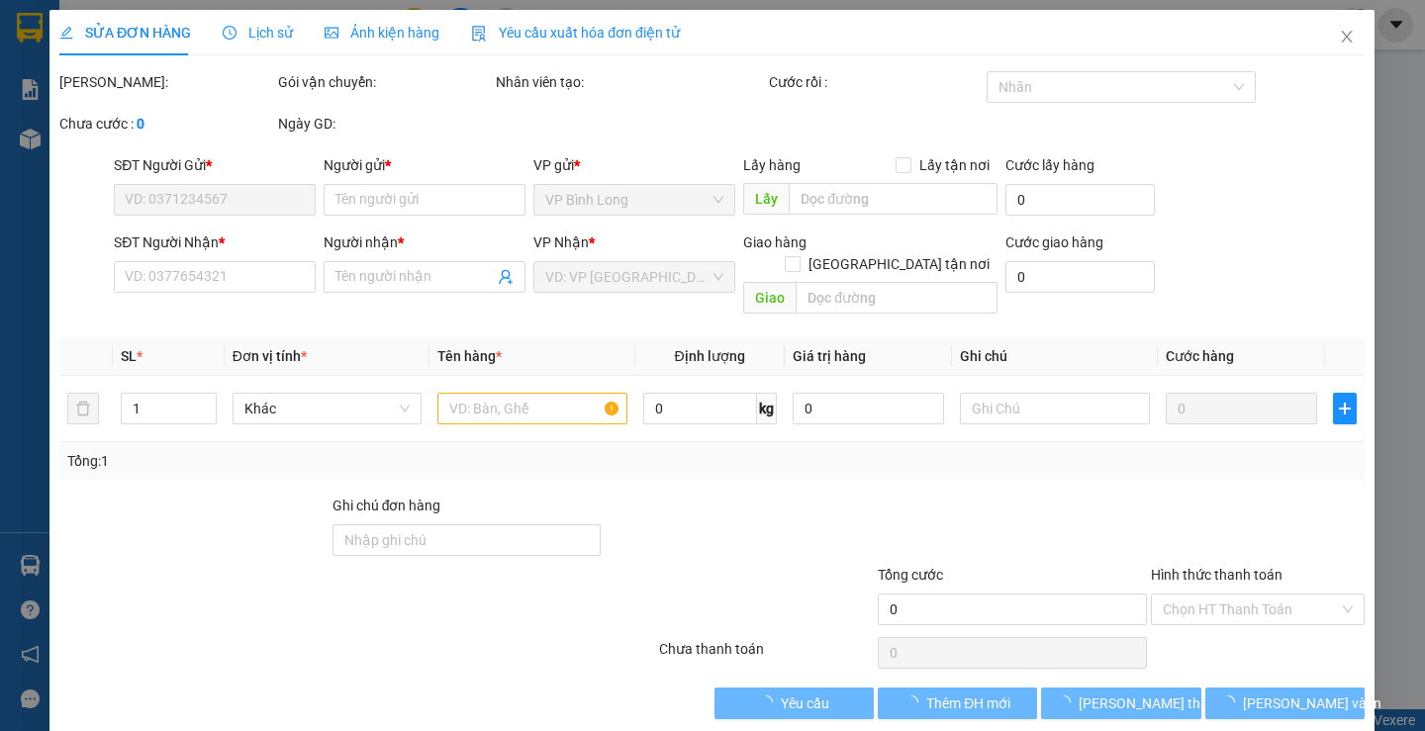
type input "0902958908"
type input "THÀNH"
type input "0962369450"
type input "HOÀNH"
type input "40.000"
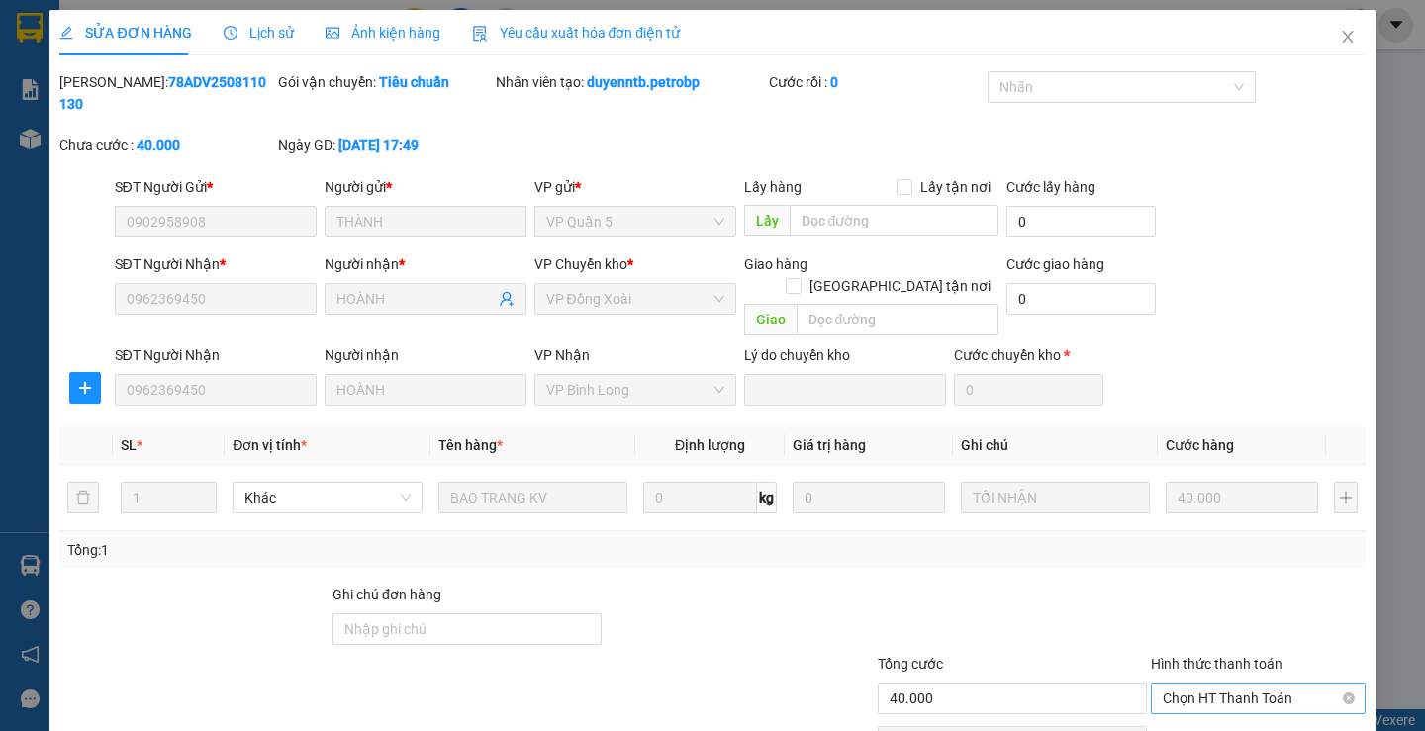
scroll to position [72, 0]
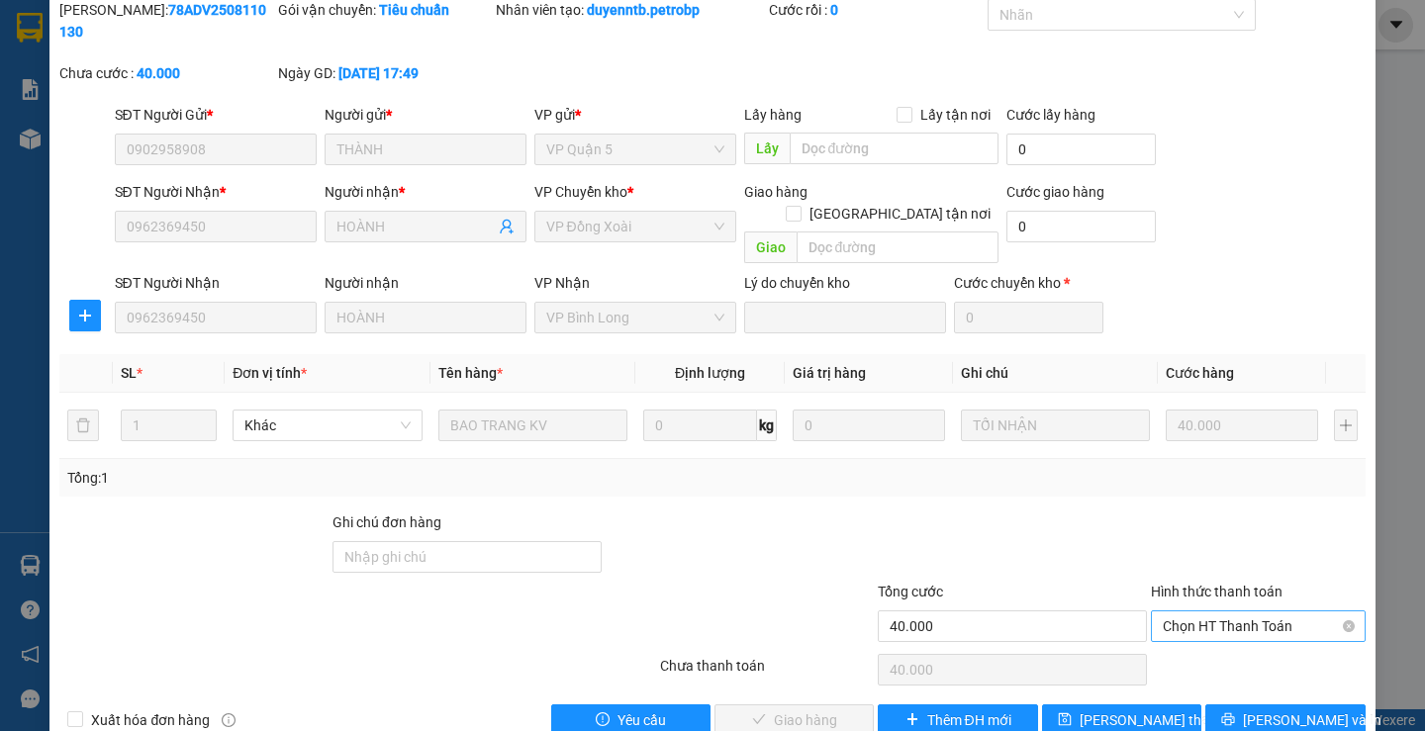
click at [1202, 612] on span "Chọn HT Thanh Toán" at bounding box center [1258, 627] width 191 height 30
click at [1211, 615] on div "Tại văn phòng" at bounding box center [1246, 623] width 188 height 22
type input "0"
click at [801, 705] on button "[PERSON_NAME] và Giao hàng" at bounding box center [794, 721] width 159 height 32
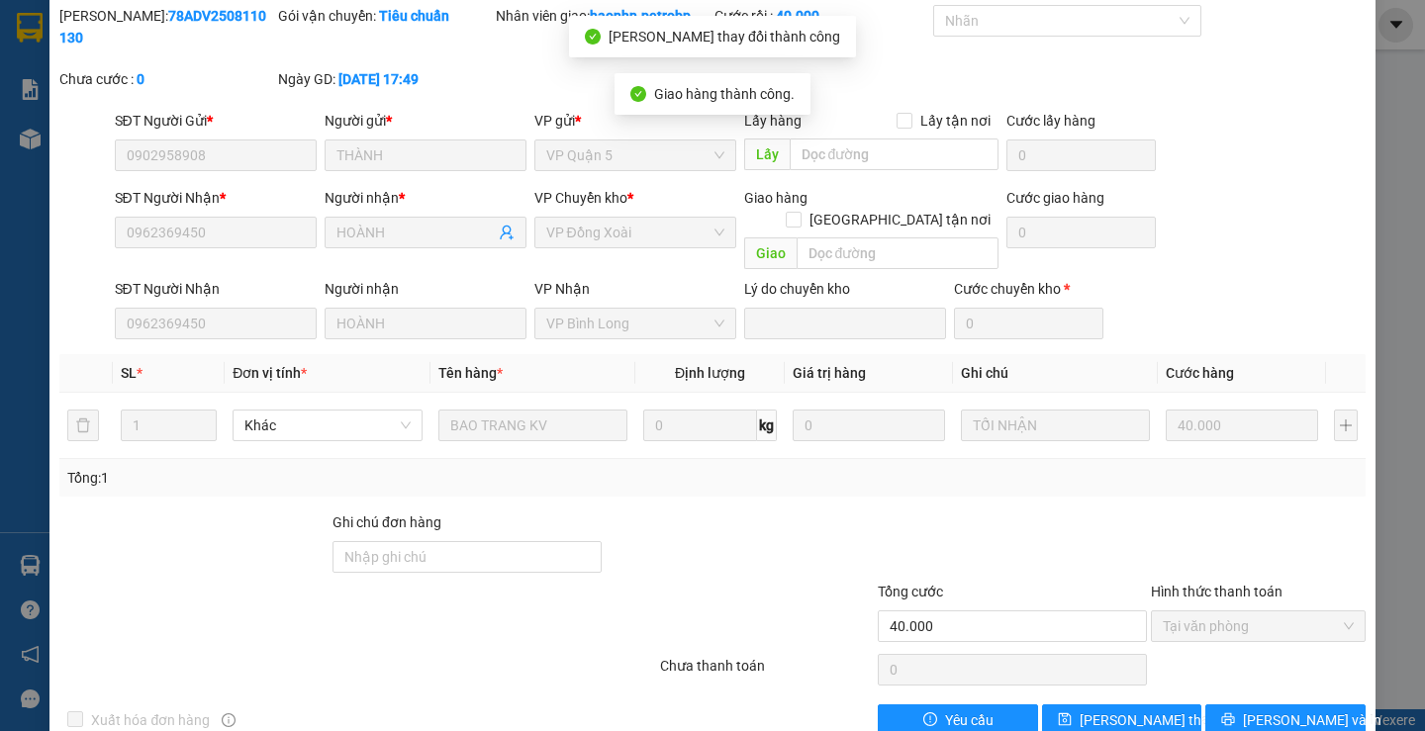
scroll to position [0, 0]
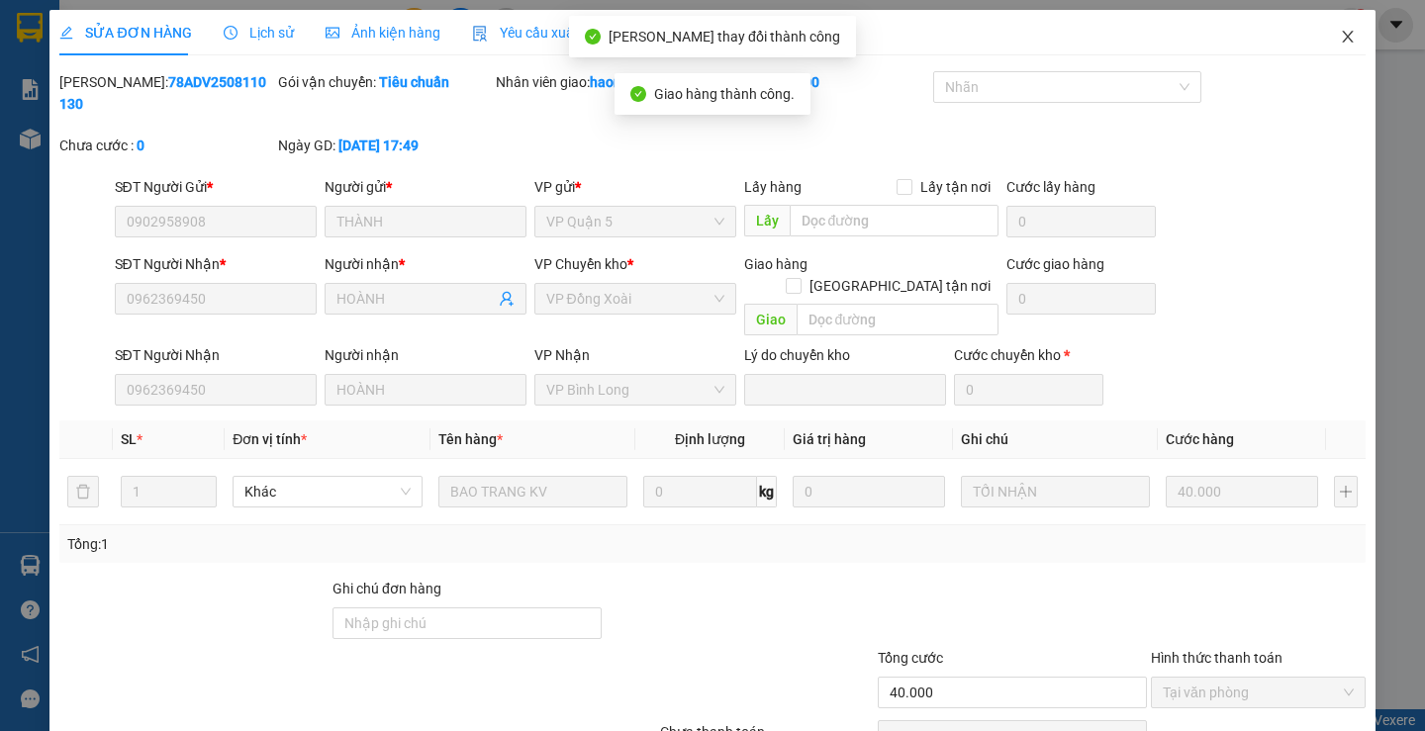
click at [1340, 50] on span "Close" at bounding box center [1347, 37] width 55 height 55
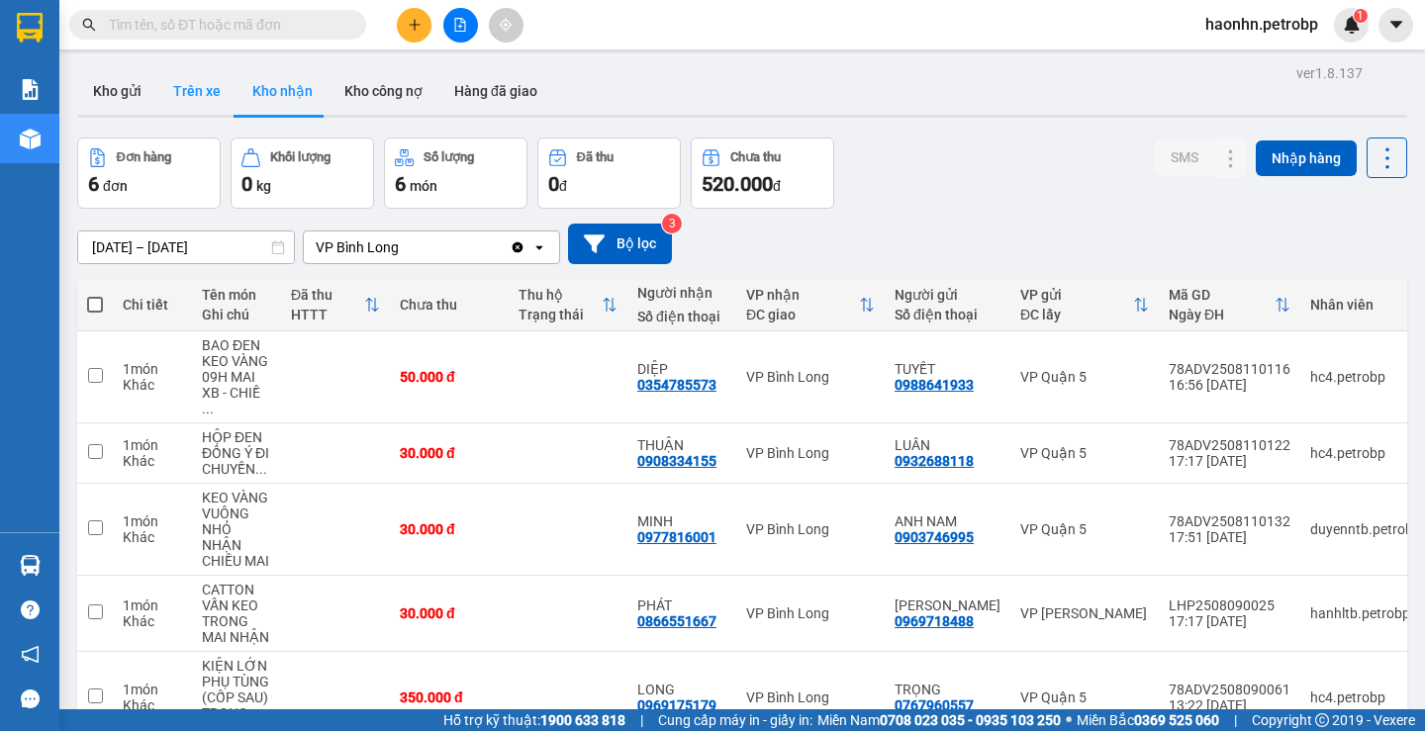
click at [212, 78] on button "Trên xe" at bounding box center [196, 91] width 79 height 48
type input "[DATE] – [DATE]"
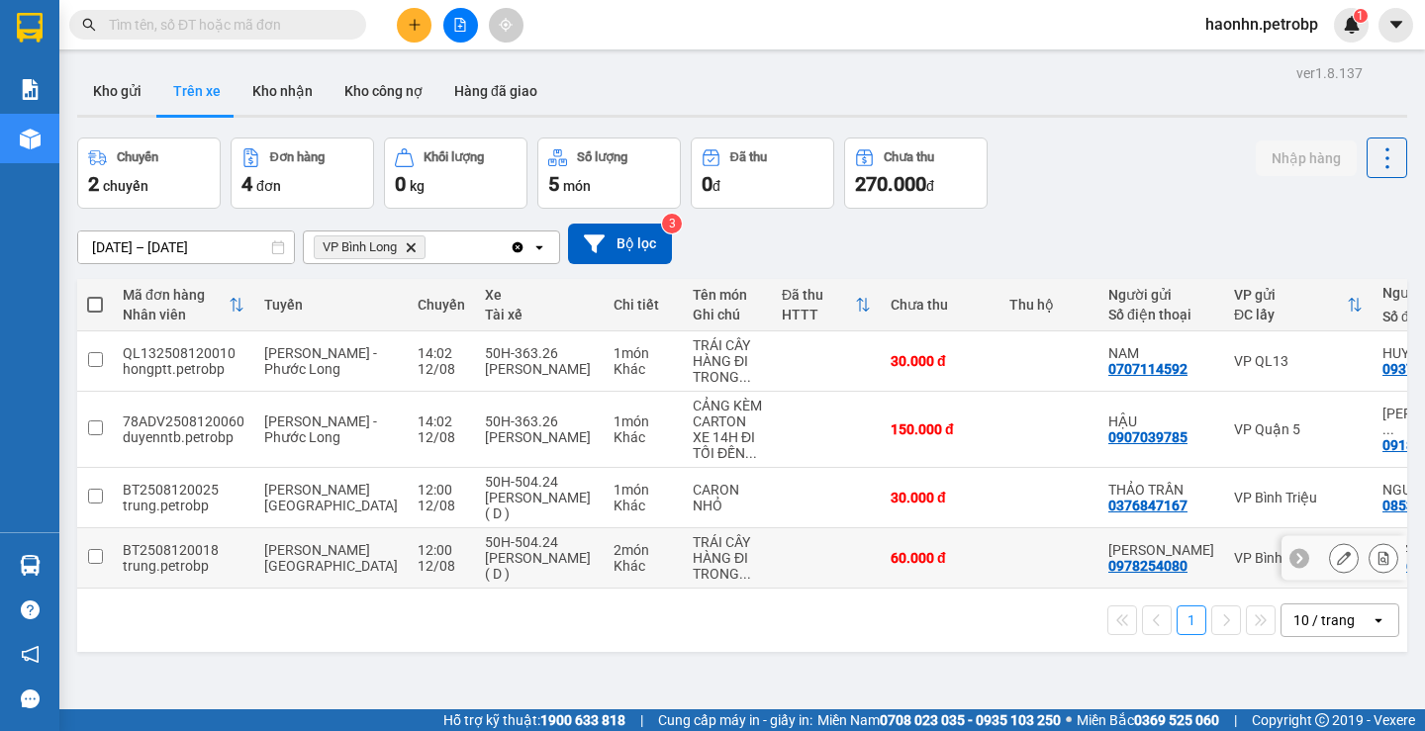
click at [772, 543] on td at bounding box center [826, 559] width 109 height 60
checkbox input "true"
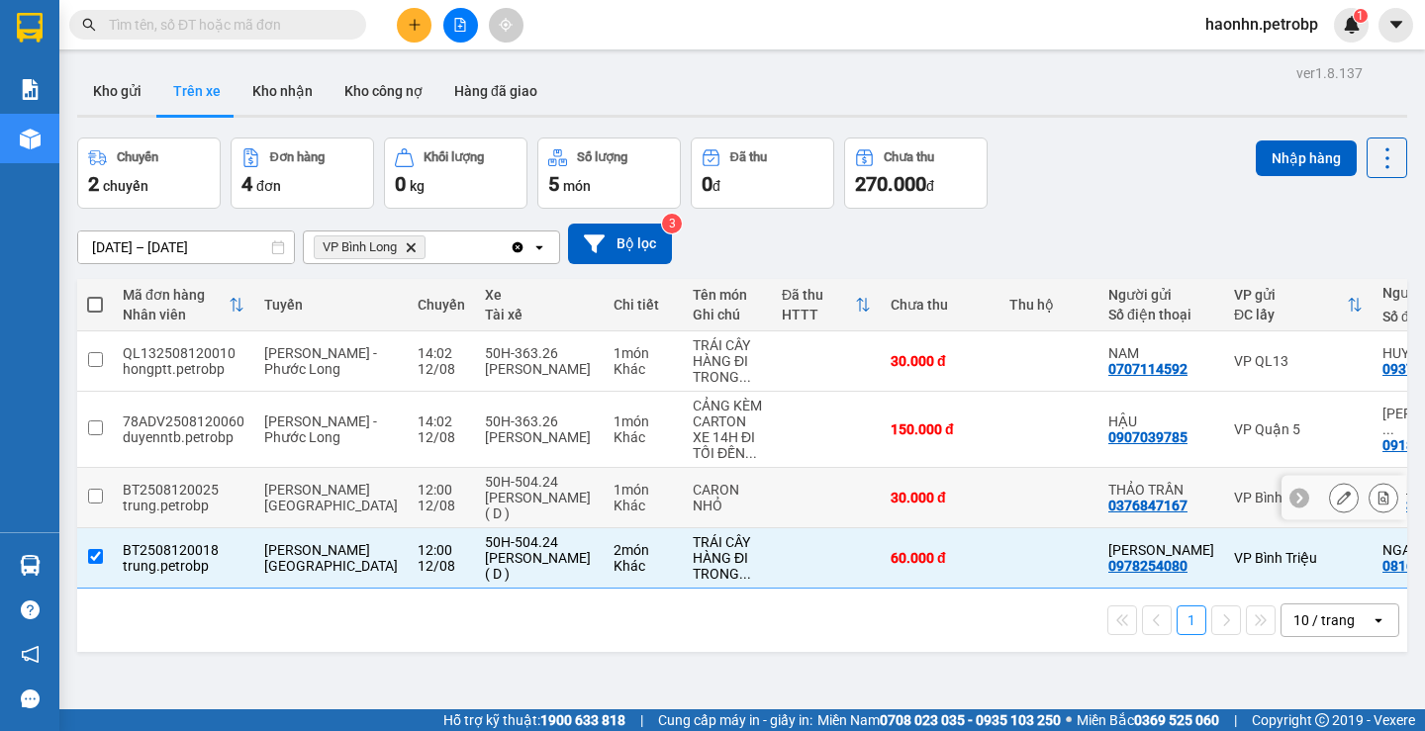
click at [772, 499] on td at bounding box center [826, 498] width 109 height 60
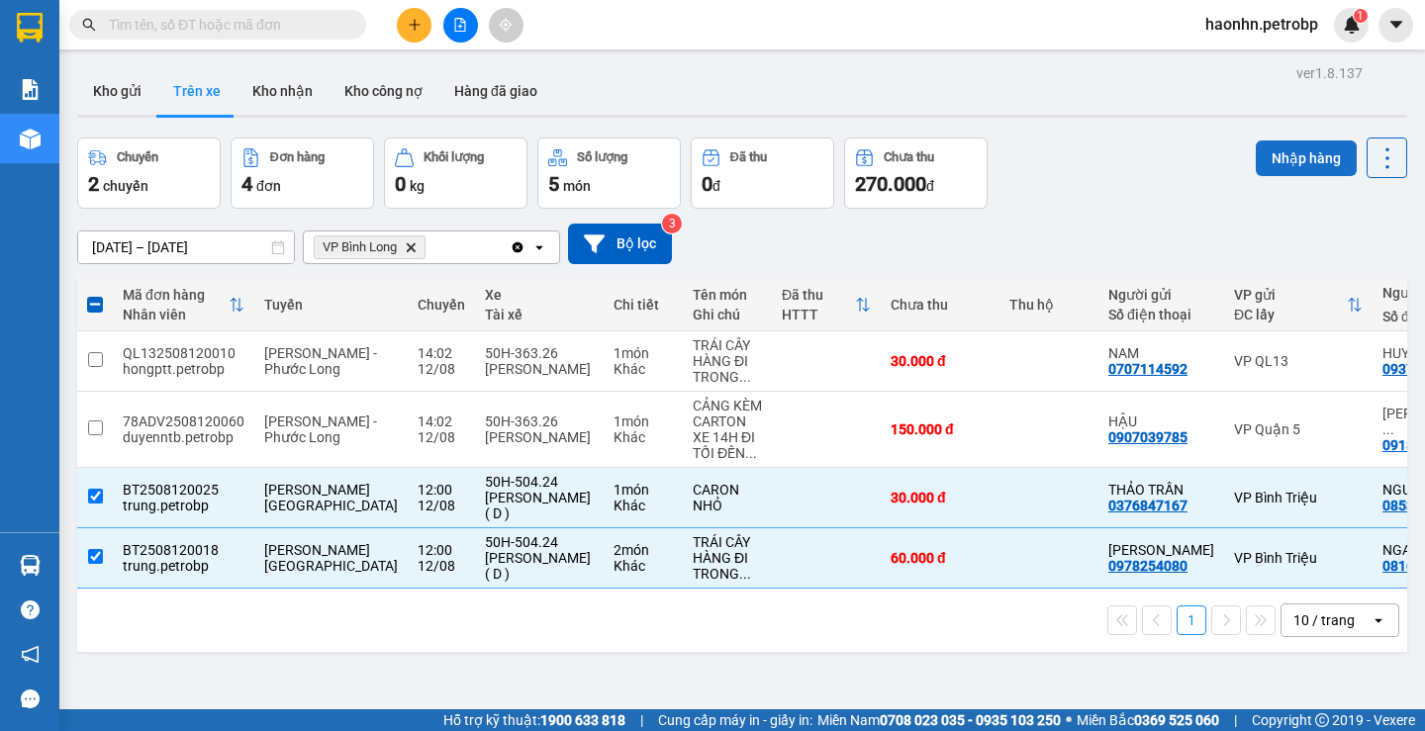
click at [1292, 162] on button "Nhập hàng" at bounding box center [1306, 159] width 101 height 36
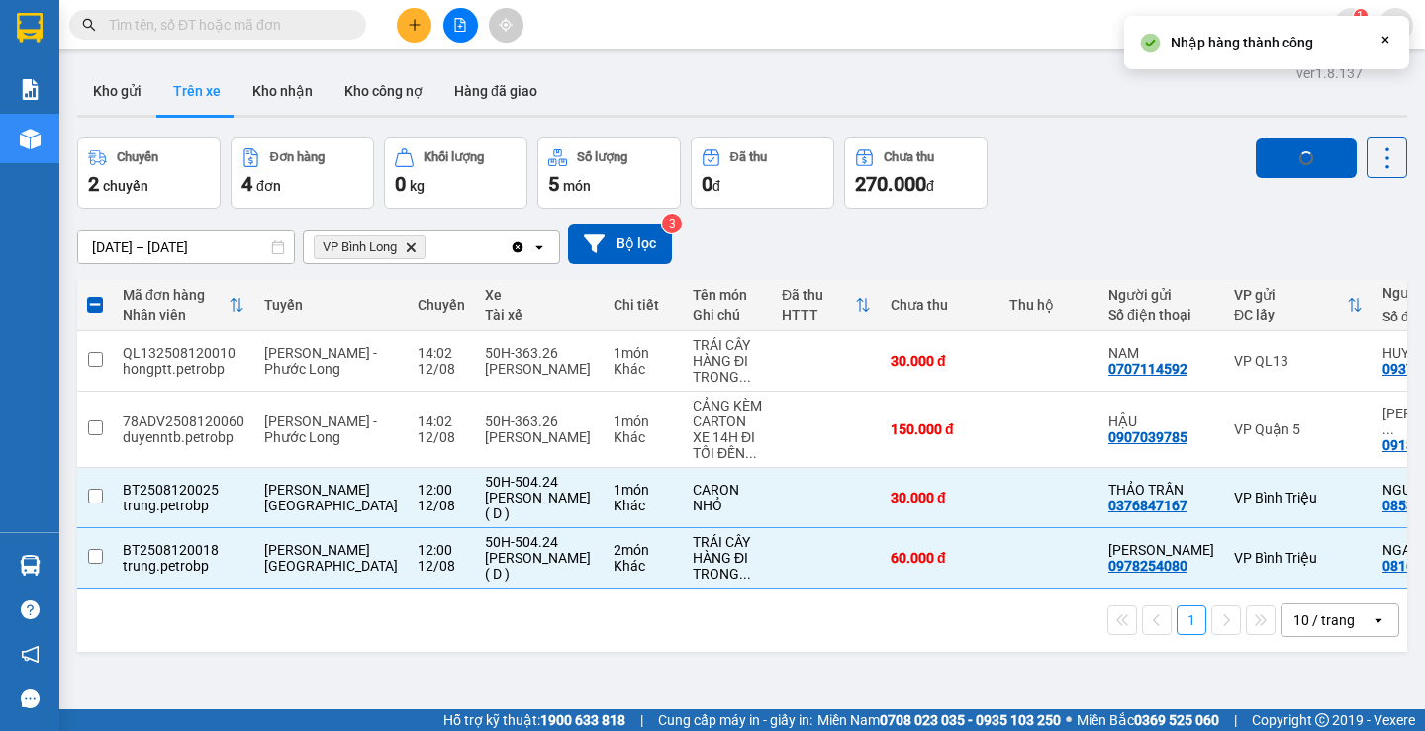
checkbox input "false"
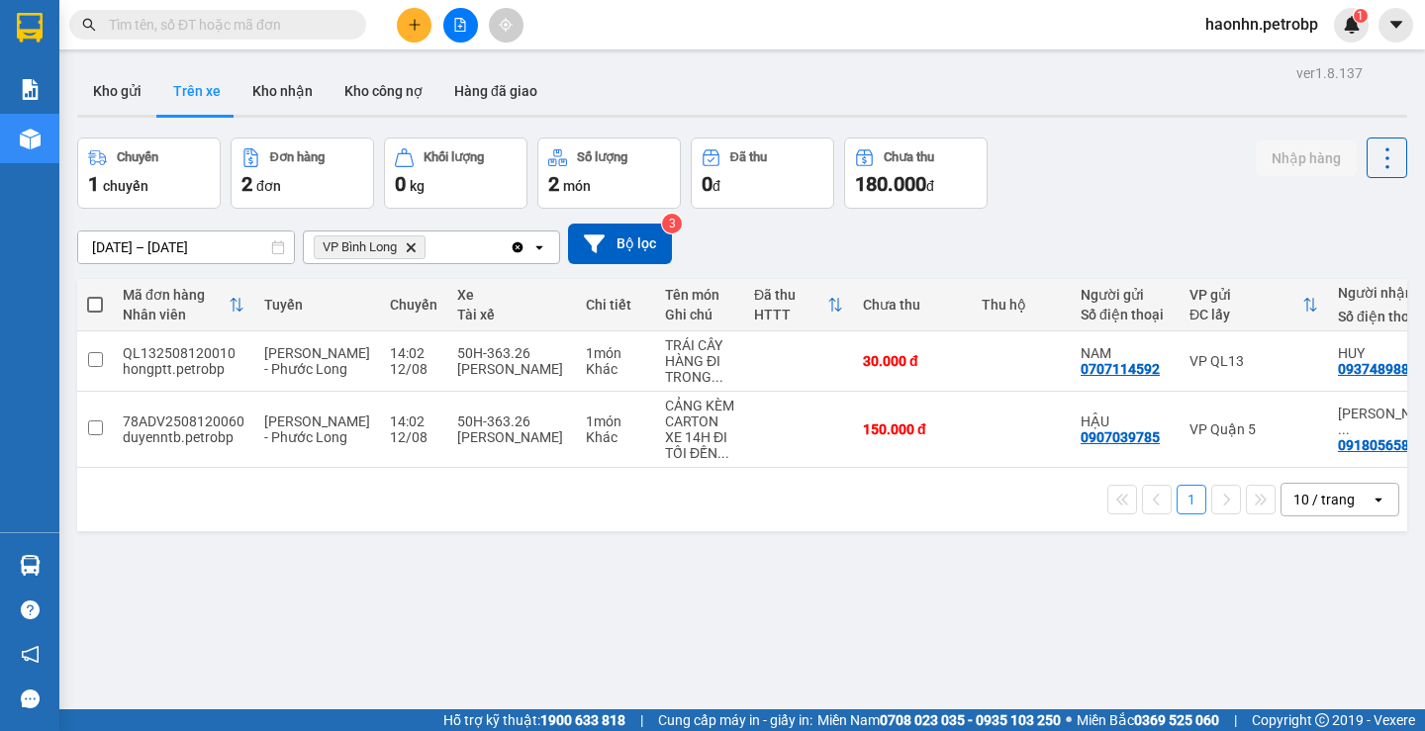
click at [282, 57] on main "ver 1.8.137 Kho gửi Trên xe Kho nhận Kho công nợ Hàng đã giao Chuyến 1 chuyến Đ…" at bounding box center [712, 355] width 1425 height 710
click at [288, 67] on button "Kho nhận" at bounding box center [283, 91] width 92 height 48
type input "[DATE] – [DATE]"
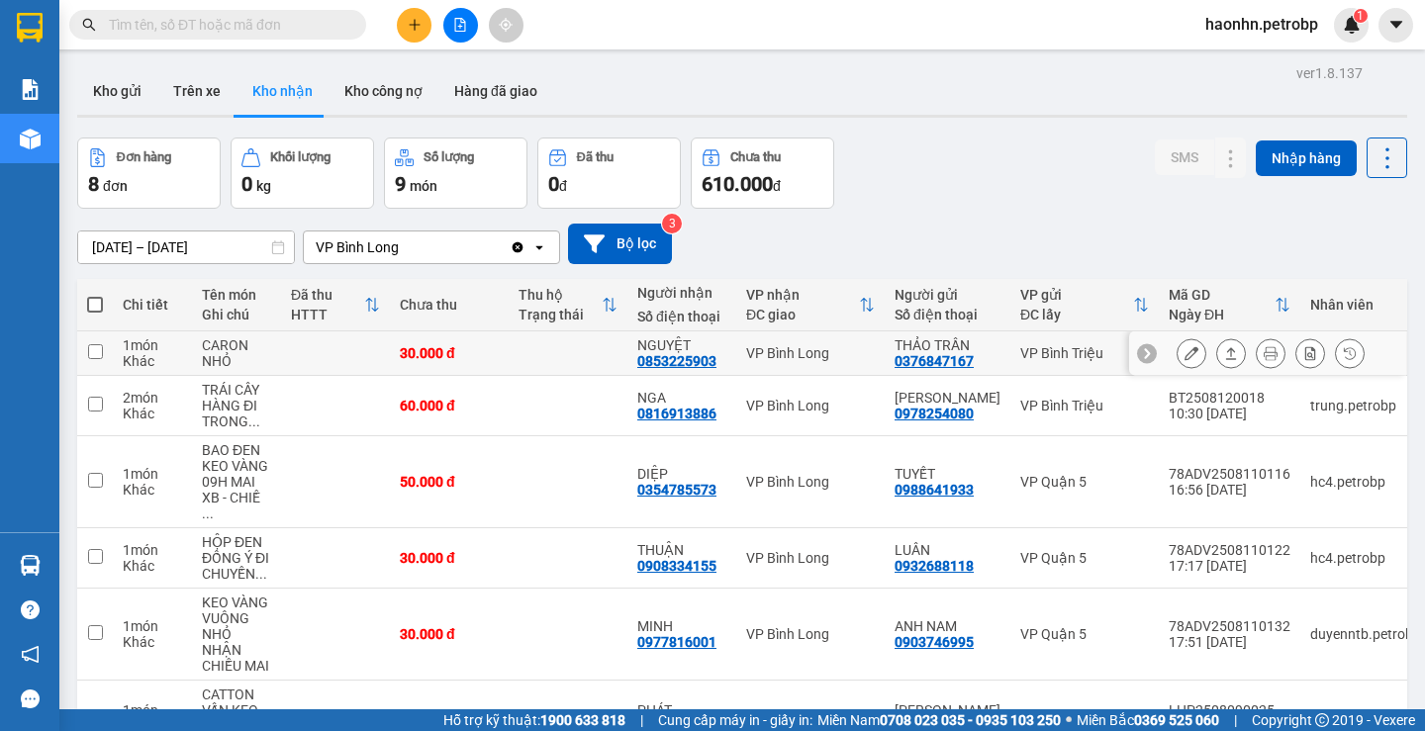
click at [689, 366] on div "0853225903" at bounding box center [676, 361] width 79 height 16
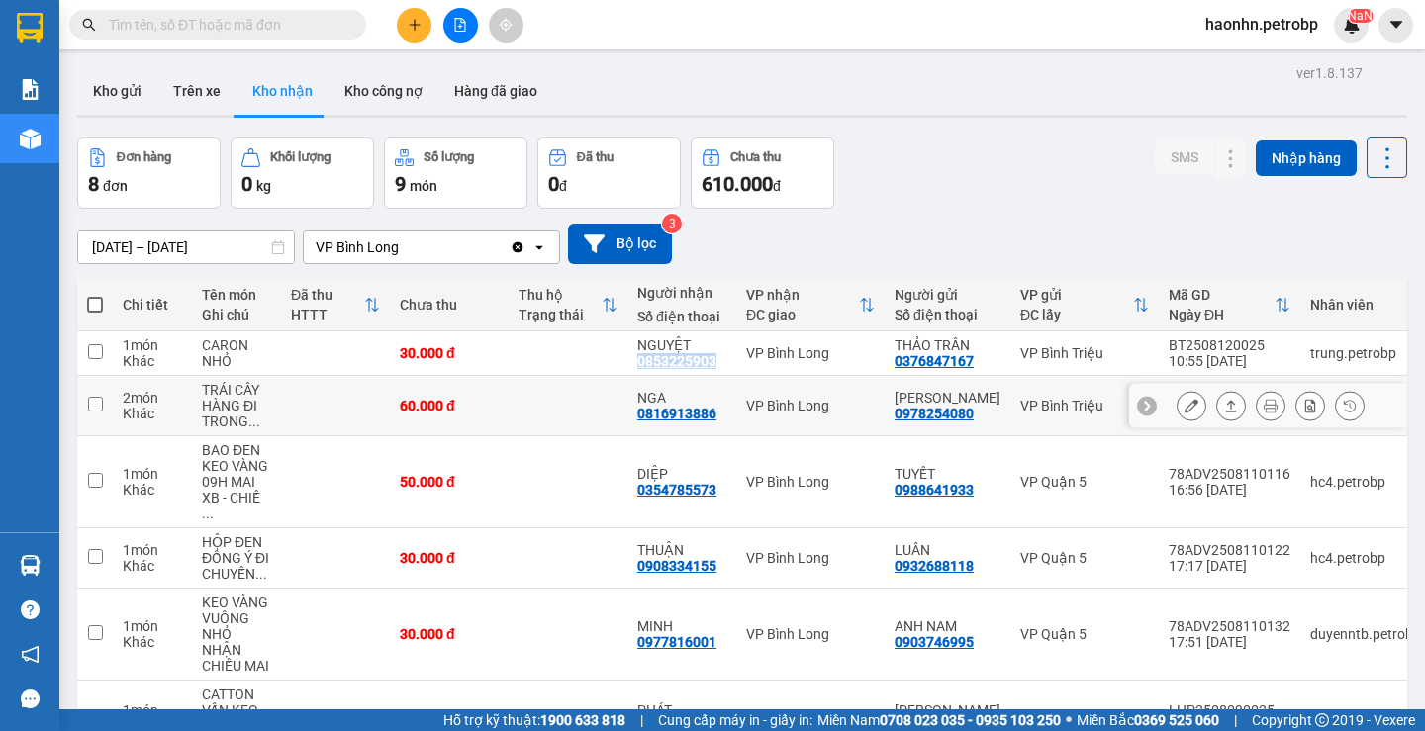
copy div "0853225903"
click at [653, 424] on td "NGA 0816913886" at bounding box center [681, 406] width 109 height 60
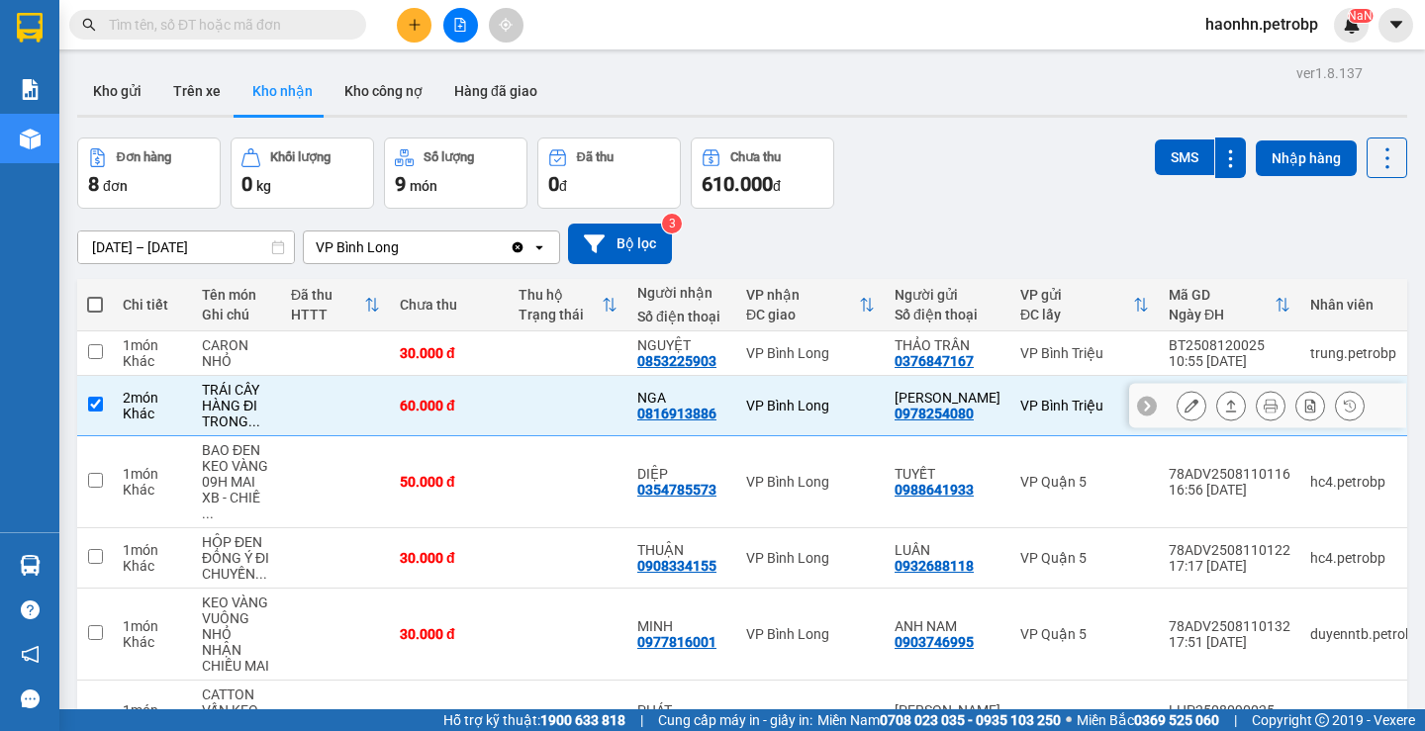
click at [660, 419] on div "0816913886" at bounding box center [676, 414] width 79 height 16
copy div "0816913886"
click at [523, 416] on td at bounding box center [568, 406] width 119 height 60
checkbox input "false"
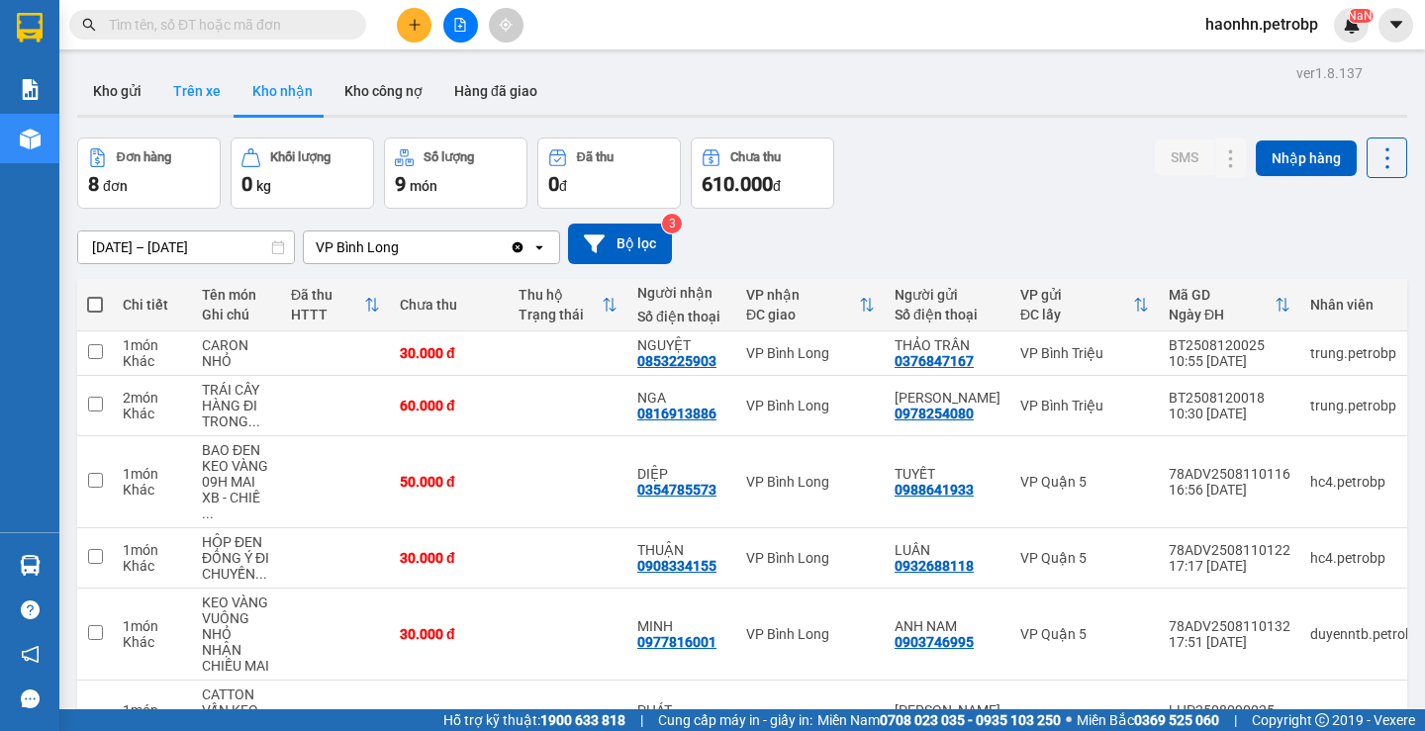
click at [211, 96] on button "Trên xe" at bounding box center [196, 91] width 79 height 48
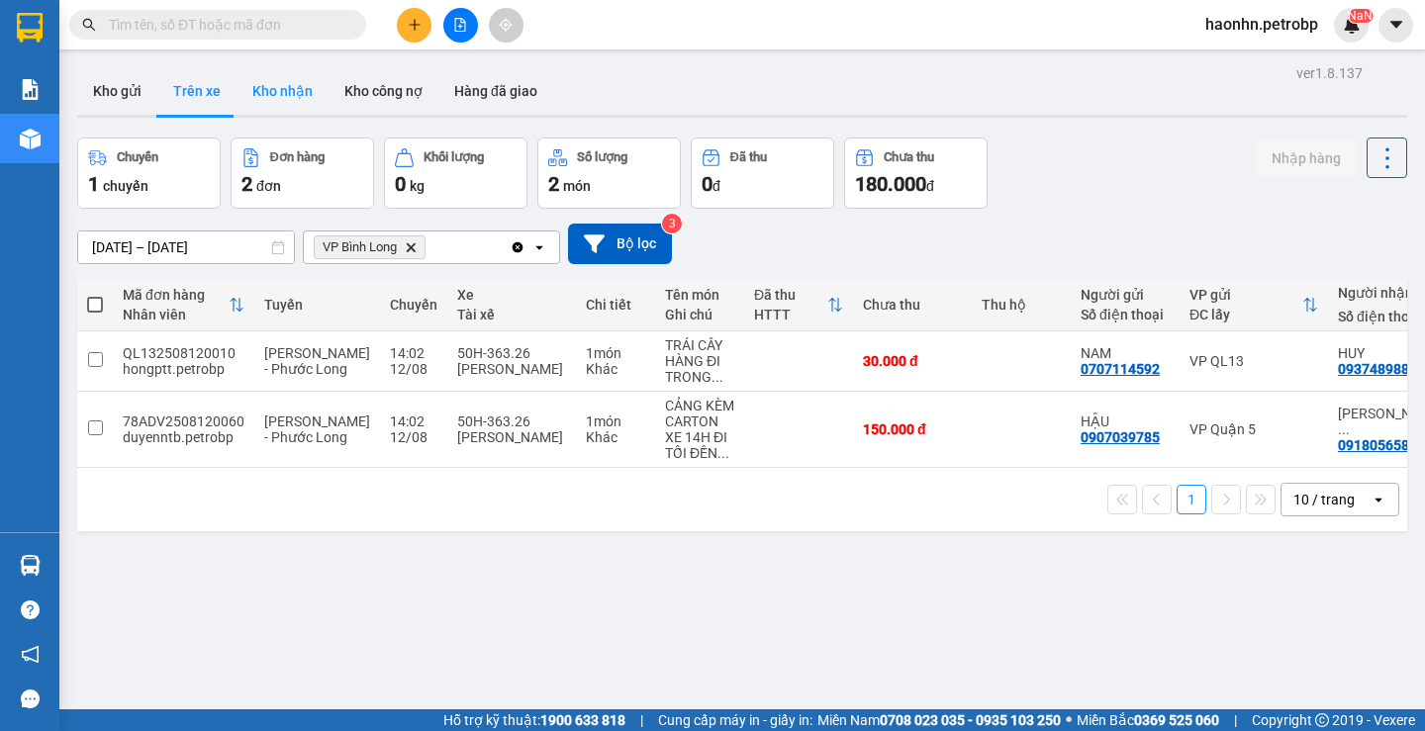
click at [292, 83] on button "Kho nhận" at bounding box center [283, 91] width 92 height 48
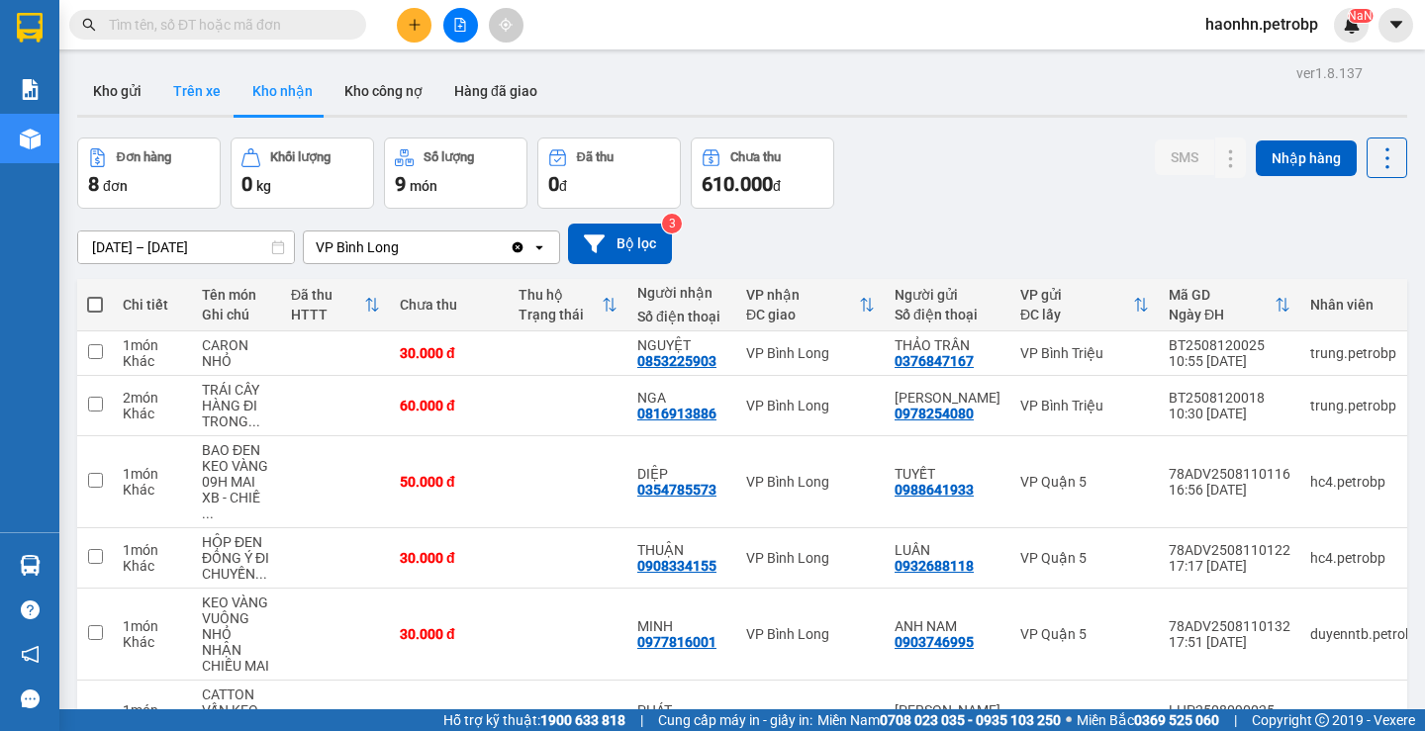
click at [217, 103] on button "Trên xe" at bounding box center [196, 91] width 79 height 48
type input "[DATE] – [DATE]"
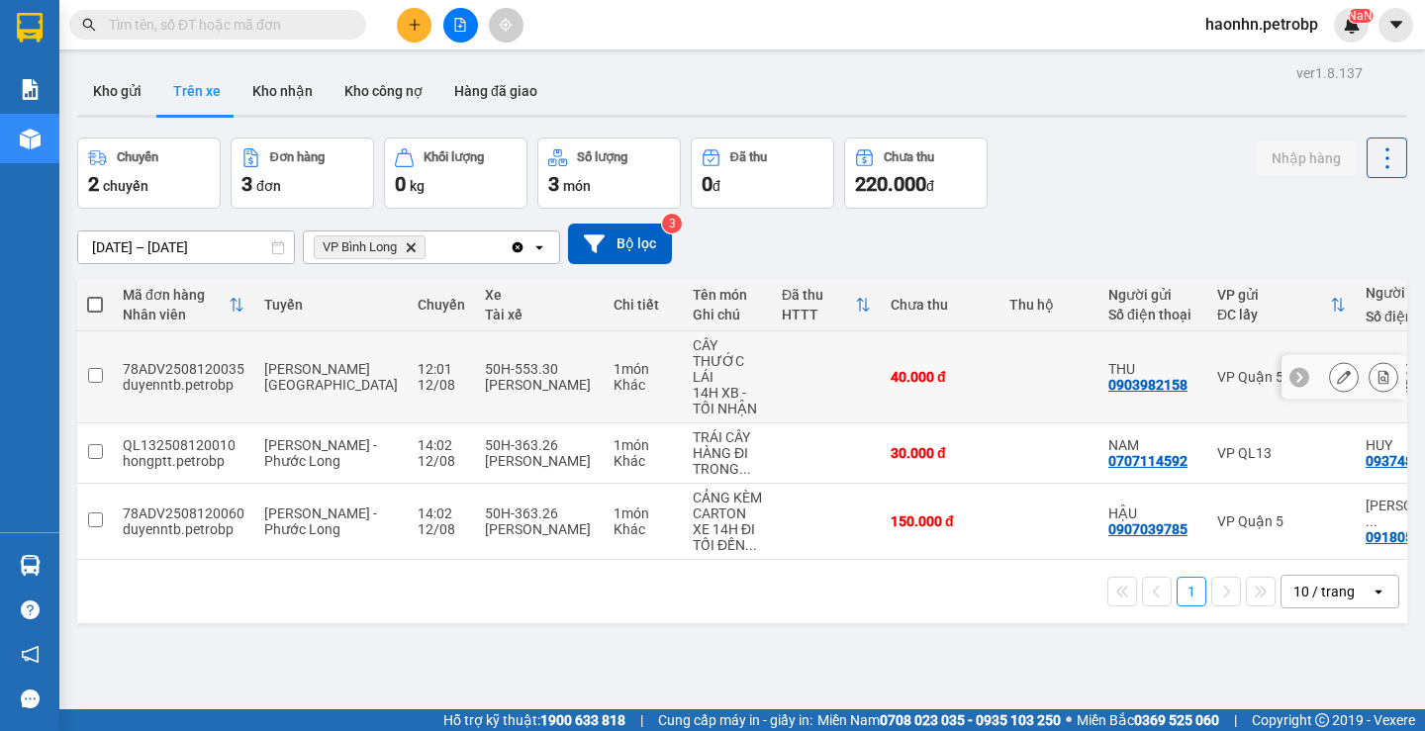
click at [614, 381] on div "Khác" at bounding box center [643, 385] width 59 height 16
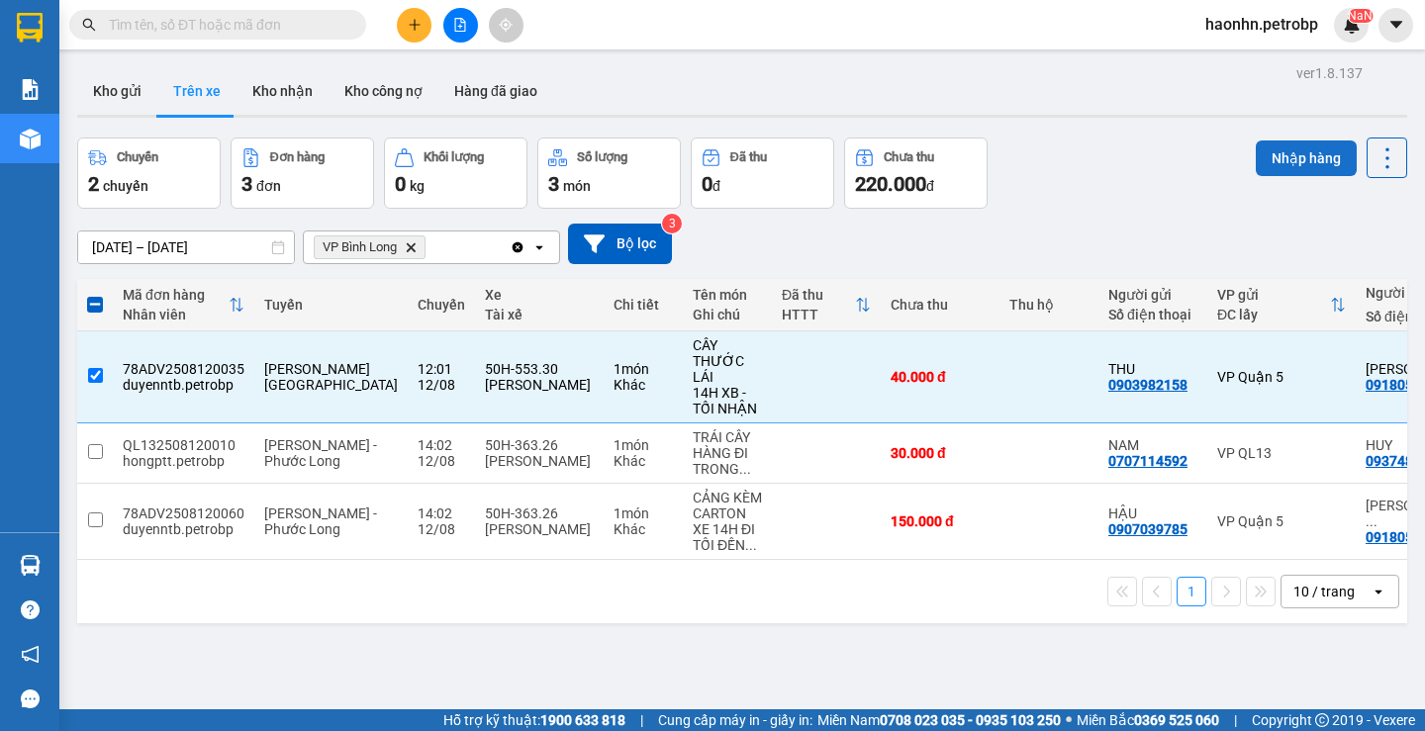
click at [1273, 150] on button "Nhập hàng" at bounding box center [1306, 159] width 101 height 36
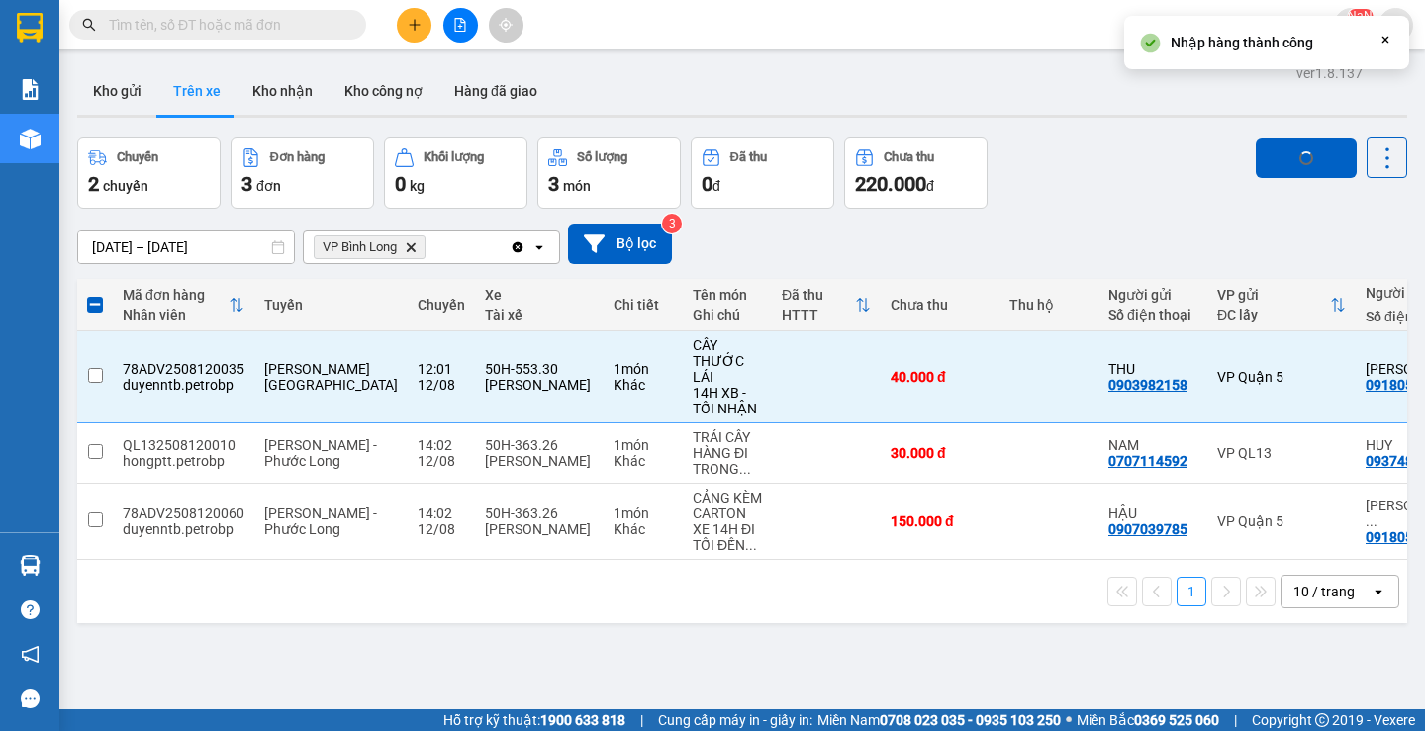
checkbox input "false"
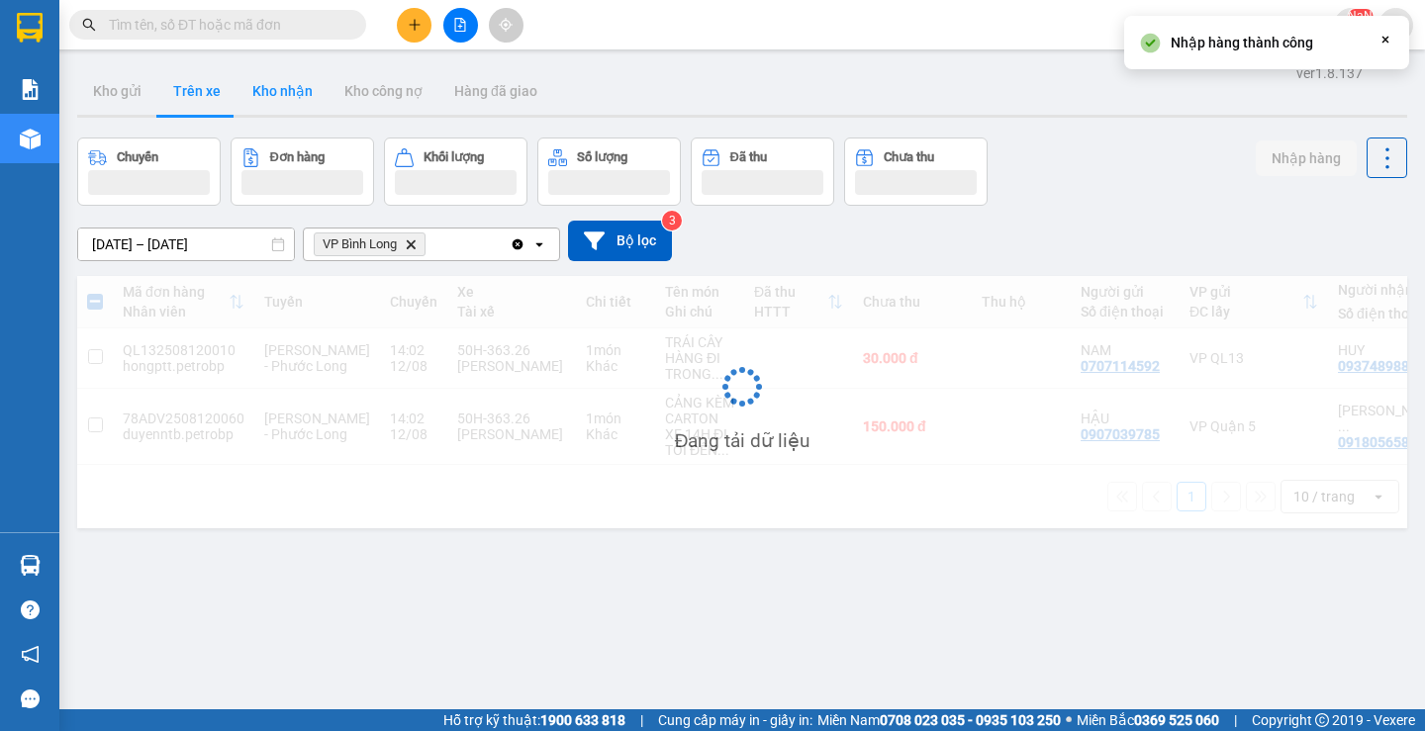
click at [298, 109] on button "Kho nhận" at bounding box center [283, 91] width 92 height 48
type input "[DATE] – [DATE]"
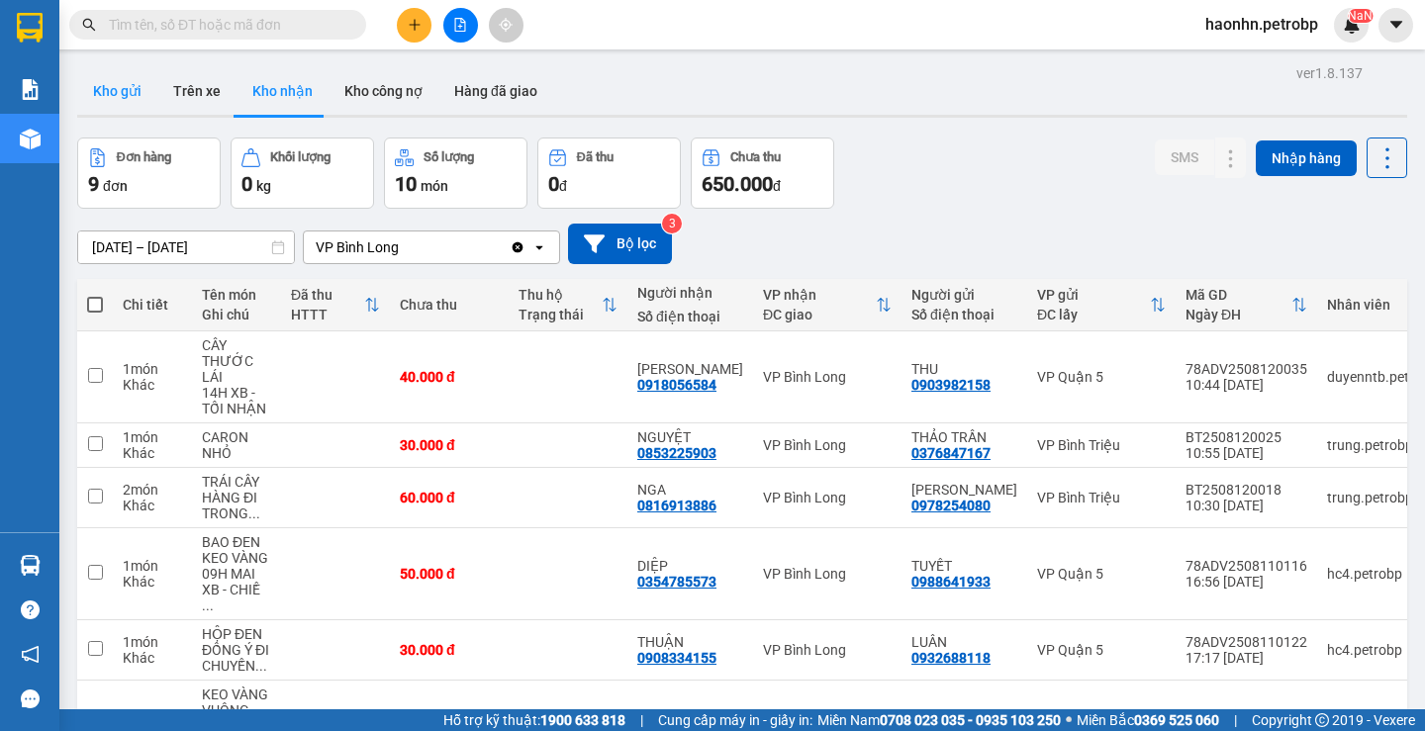
click at [111, 75] on button "Kho gửi" at bounding box center [117, 91] width 80 height 48
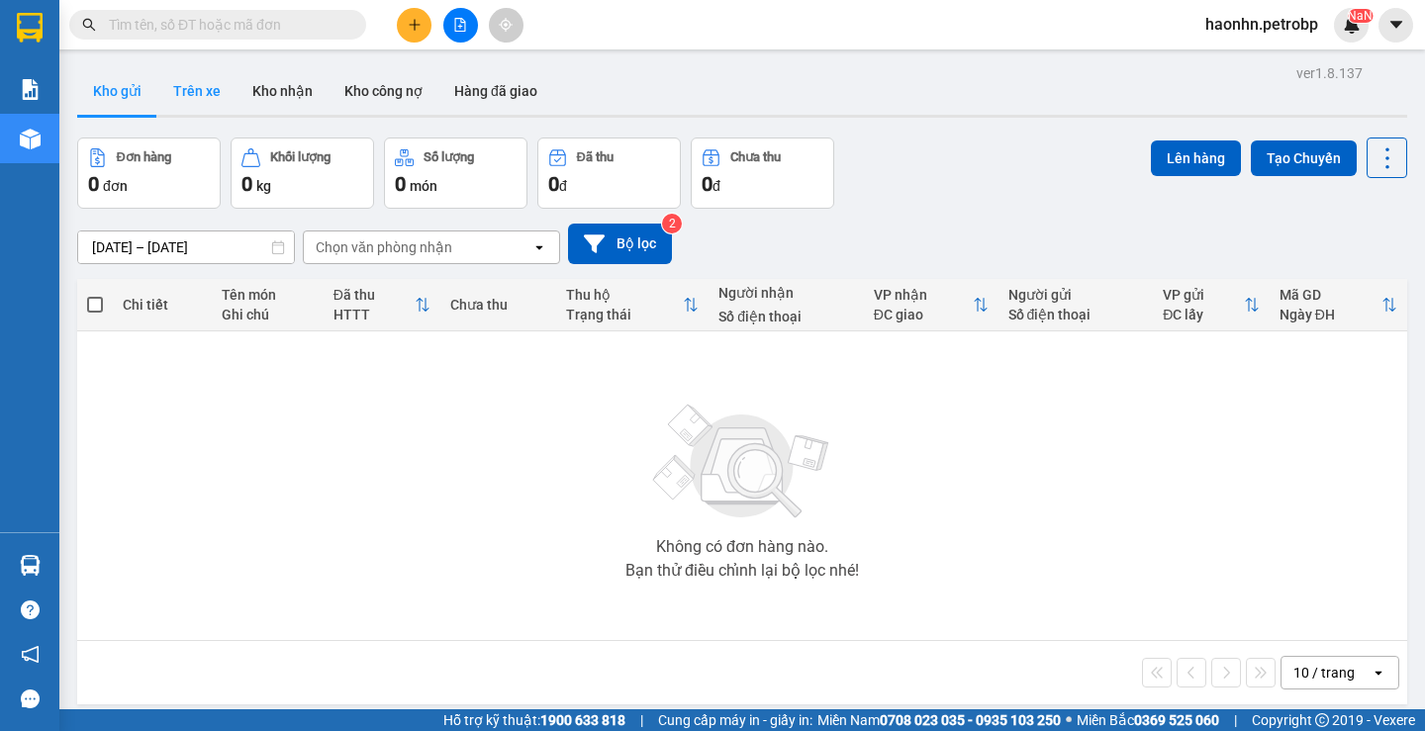
click at [221, 80] on button "Trên xe" at bounding box center [196, 91] width 79 height 48
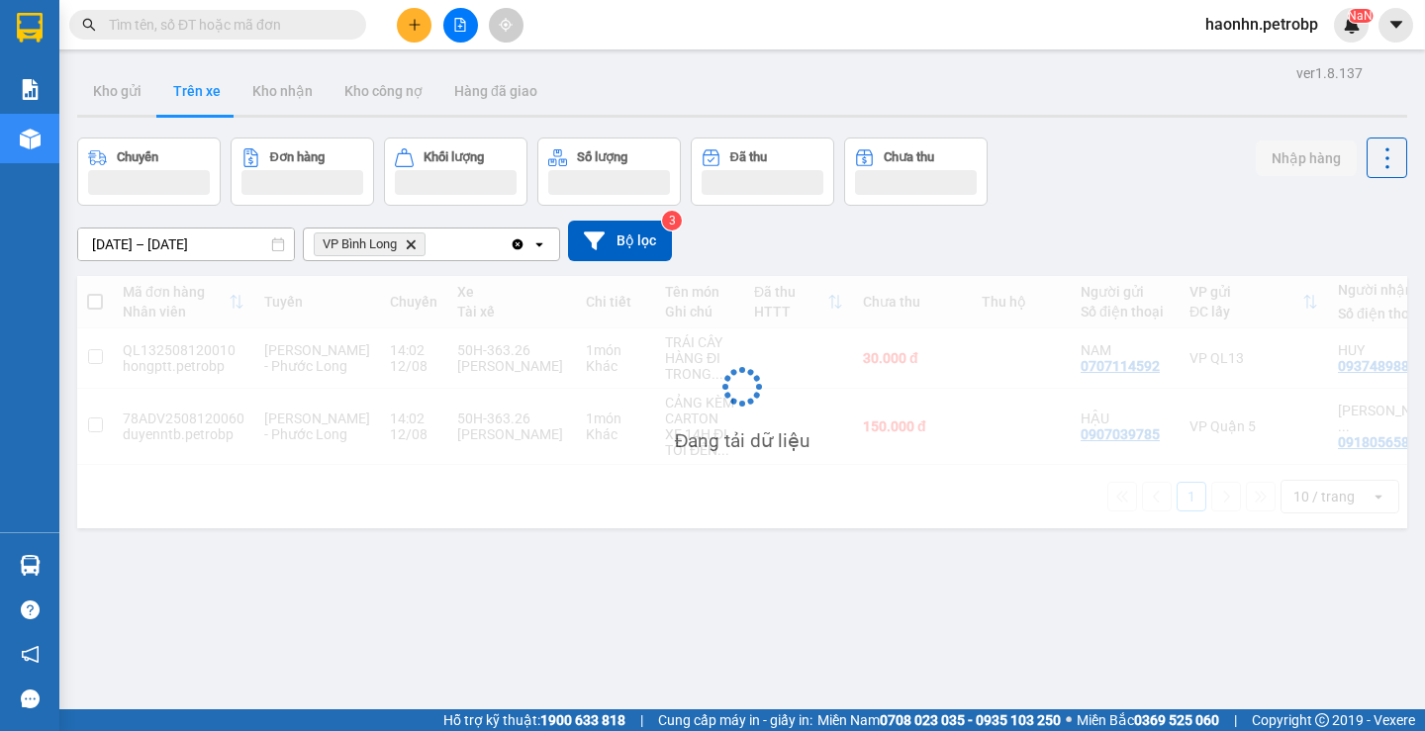
scroll to position [91, 0]
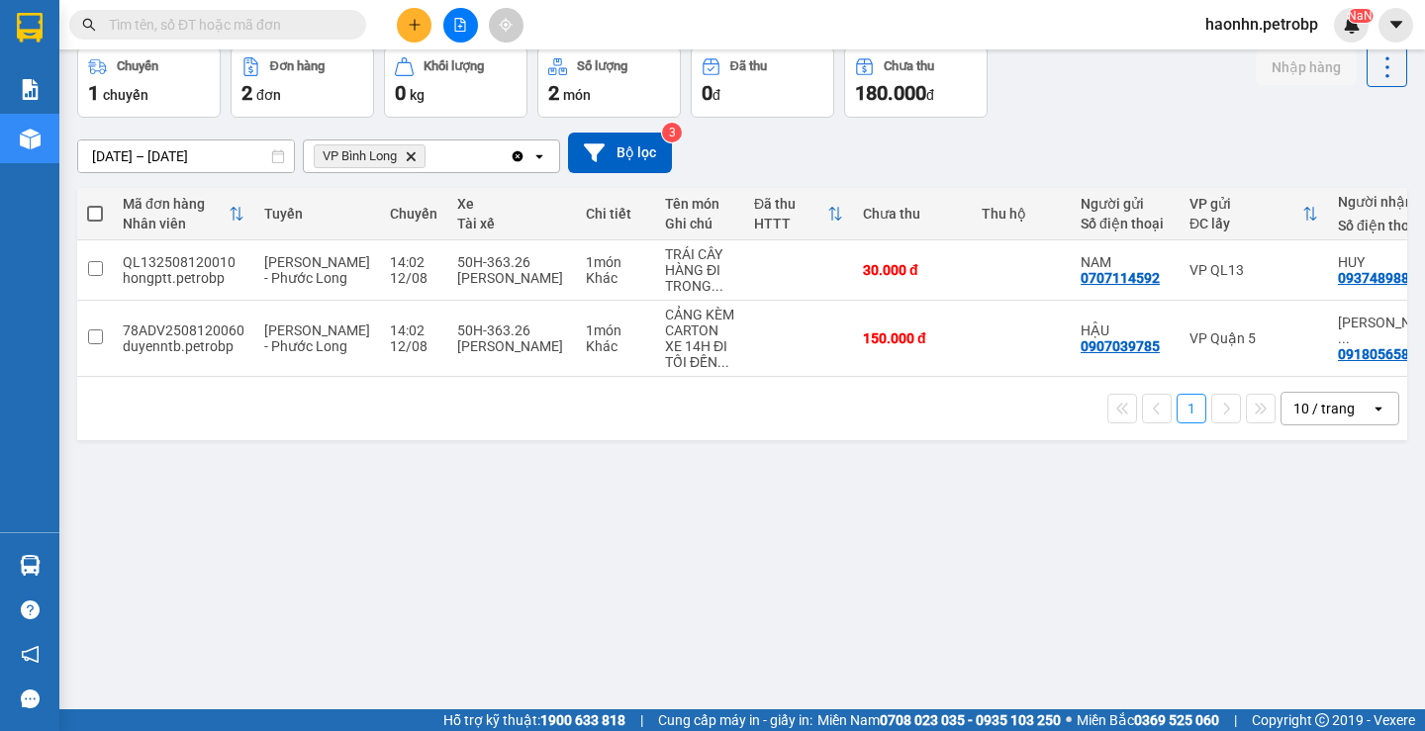
click at [1303, 385] on div "1 10 / trang open" at bounding box center [742, 408] width 1330 height 63
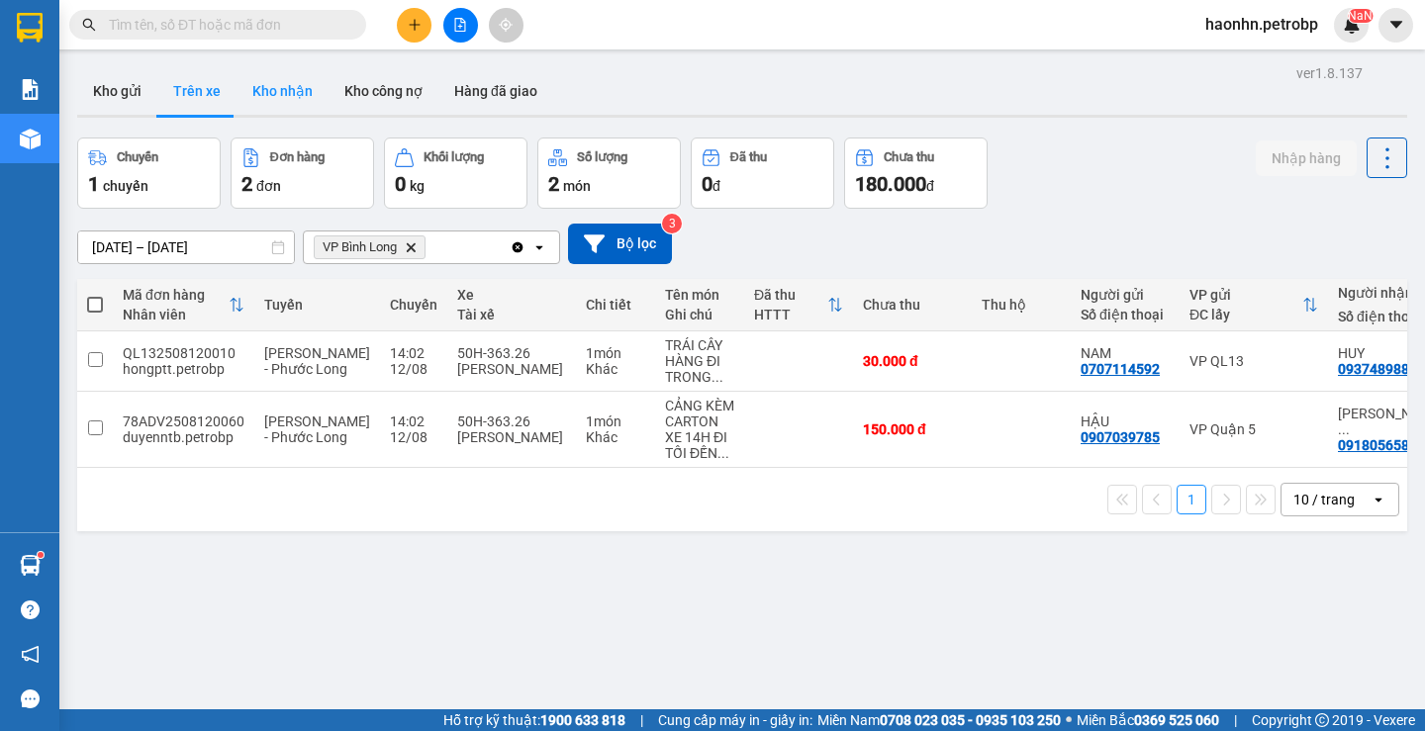
click at [272, 97] on button "Kho nhận" at bounding box center [283, 91] width 92 height 48
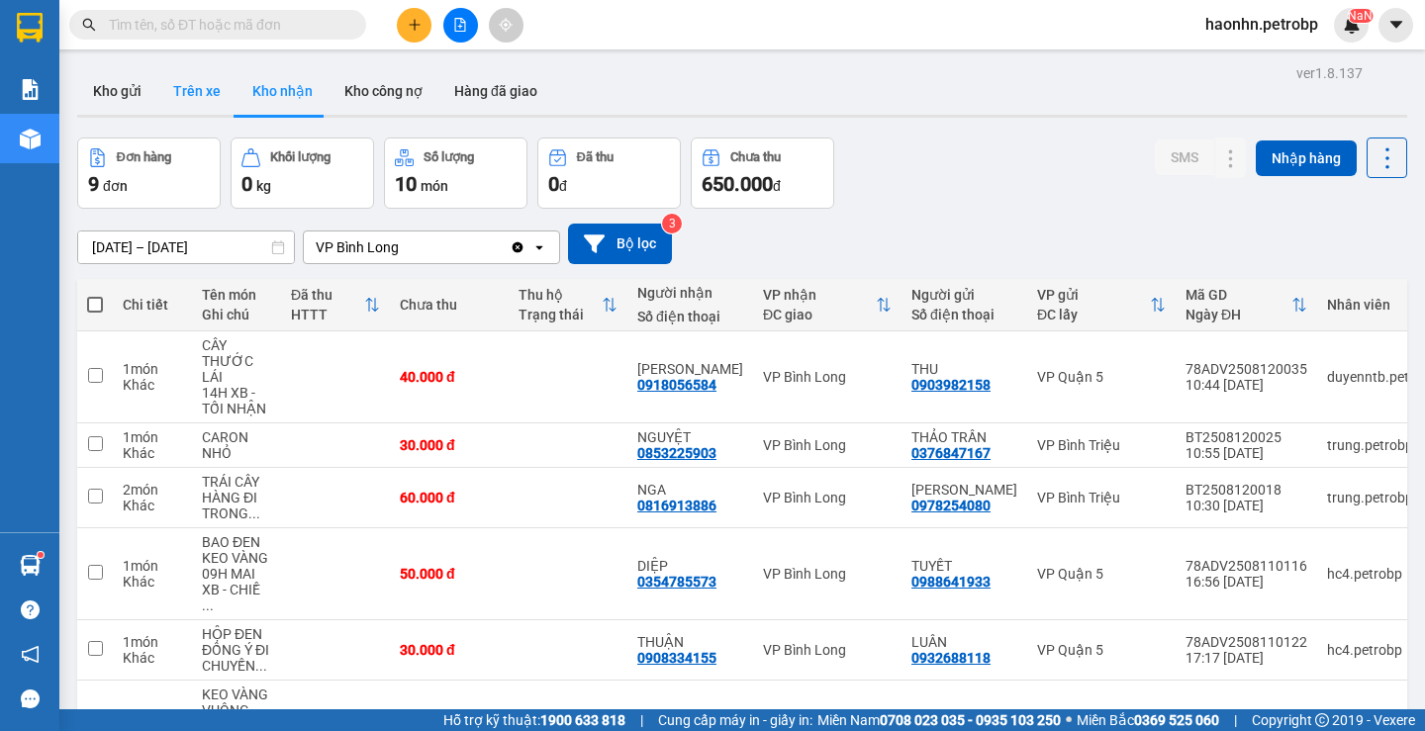
click at [203, 109] on button "Trên xe" at bounding box center [196, 91] width 79 height 48
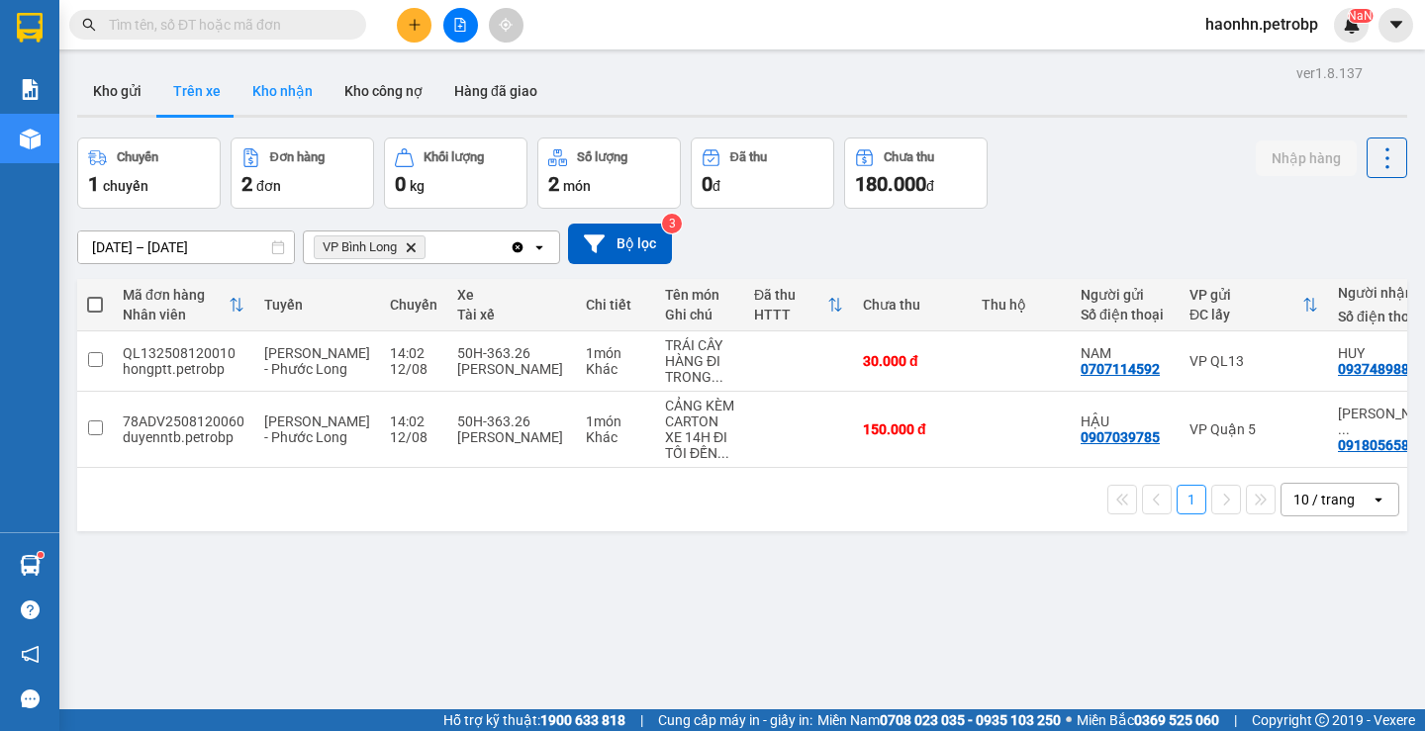
click at [310, 104] on button "Kho nhận" at bounding box center [283, 91] width 92 height 48
type input "[DATE] – [DATE]"
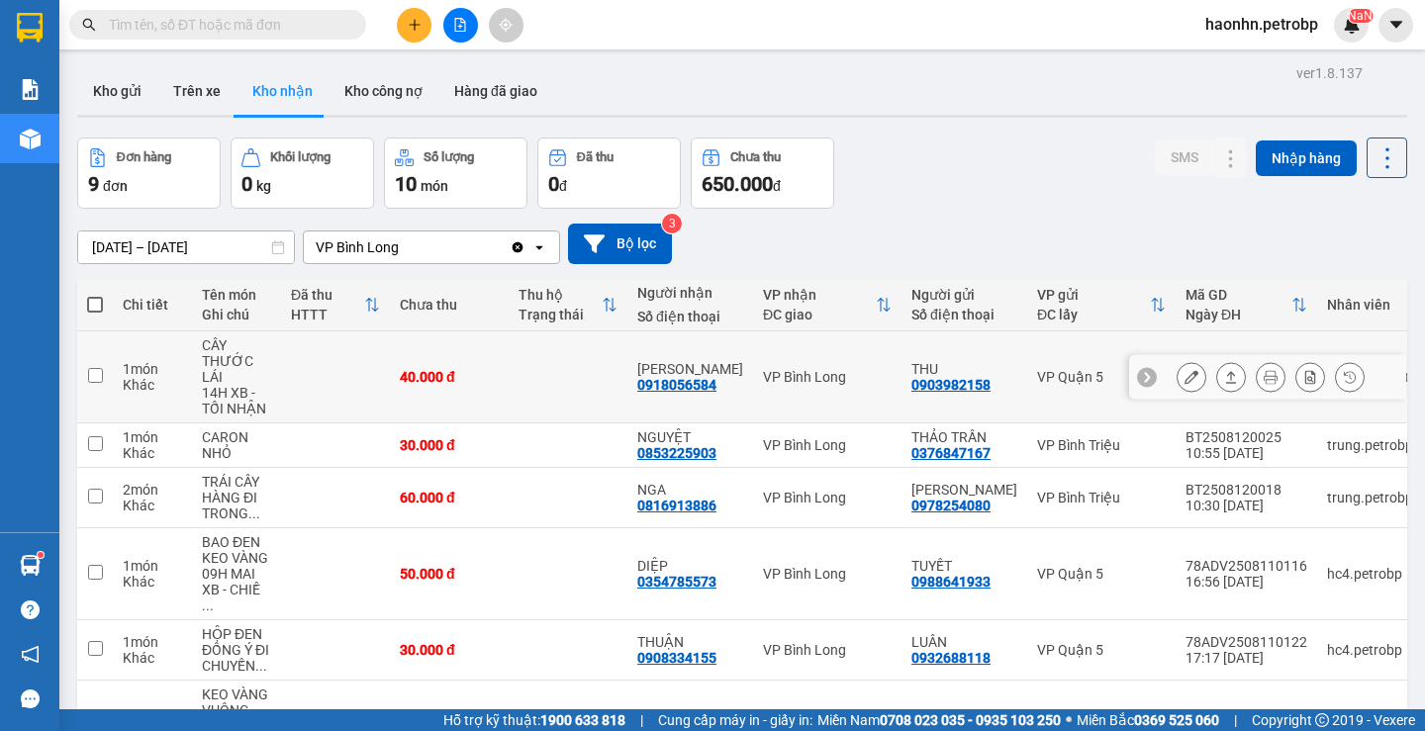
click at [1190, 381] on button at bounding box center [1192, 377] width 28 height 35
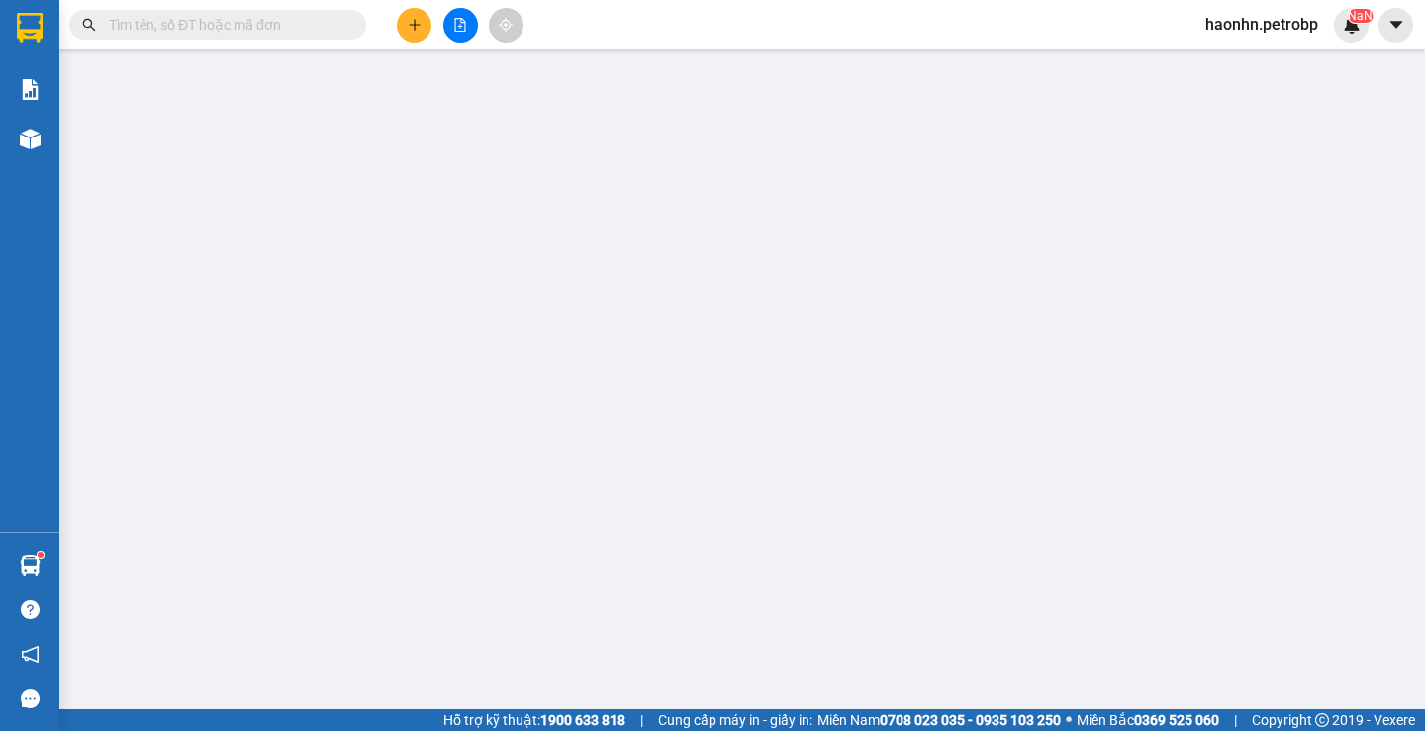
type input "0903982158"
type input "THU"
type input "0918056584"
type input "MINH ĐỨC"
type input "40.000"
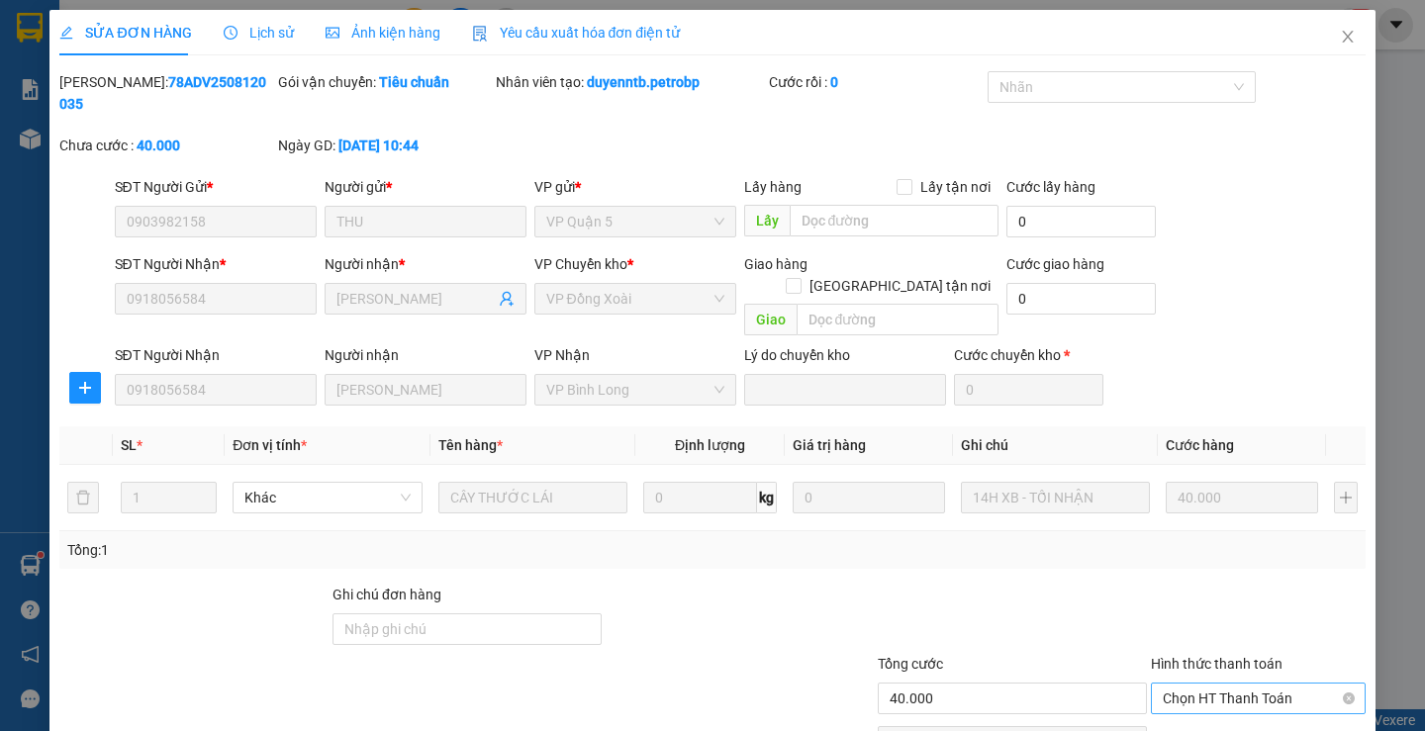
click at [1220, 684] on span "Chọn HT Thanh Toán" at bounding box center [1258, 699] width 191 height 30
click at [1221, 686] on div "Tại văn phòng" at bounding box center [1246, 695] width 188 height 22
type input "0"
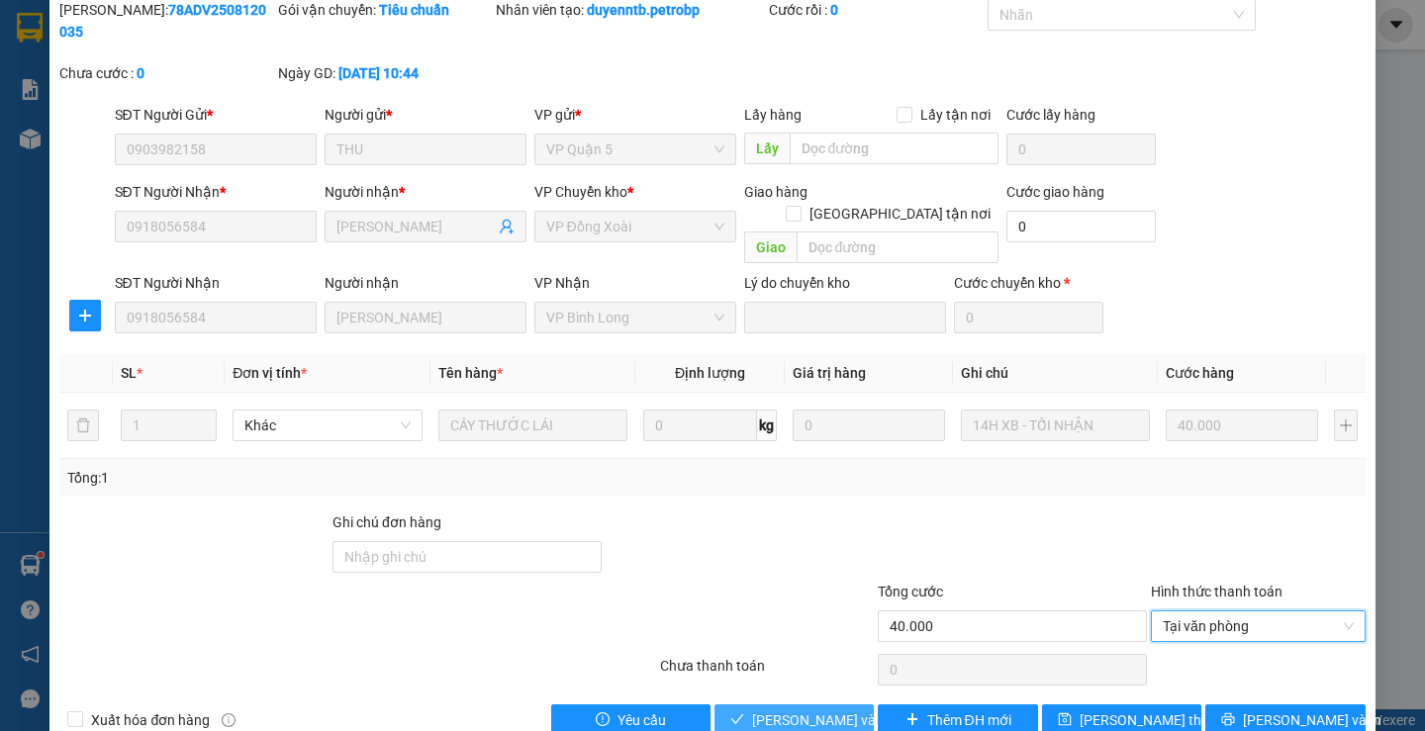
click at [800, 710] on span "[PERSON_NAME] và Giao hàng" at bounding box center [847, 721] width 190 height 22
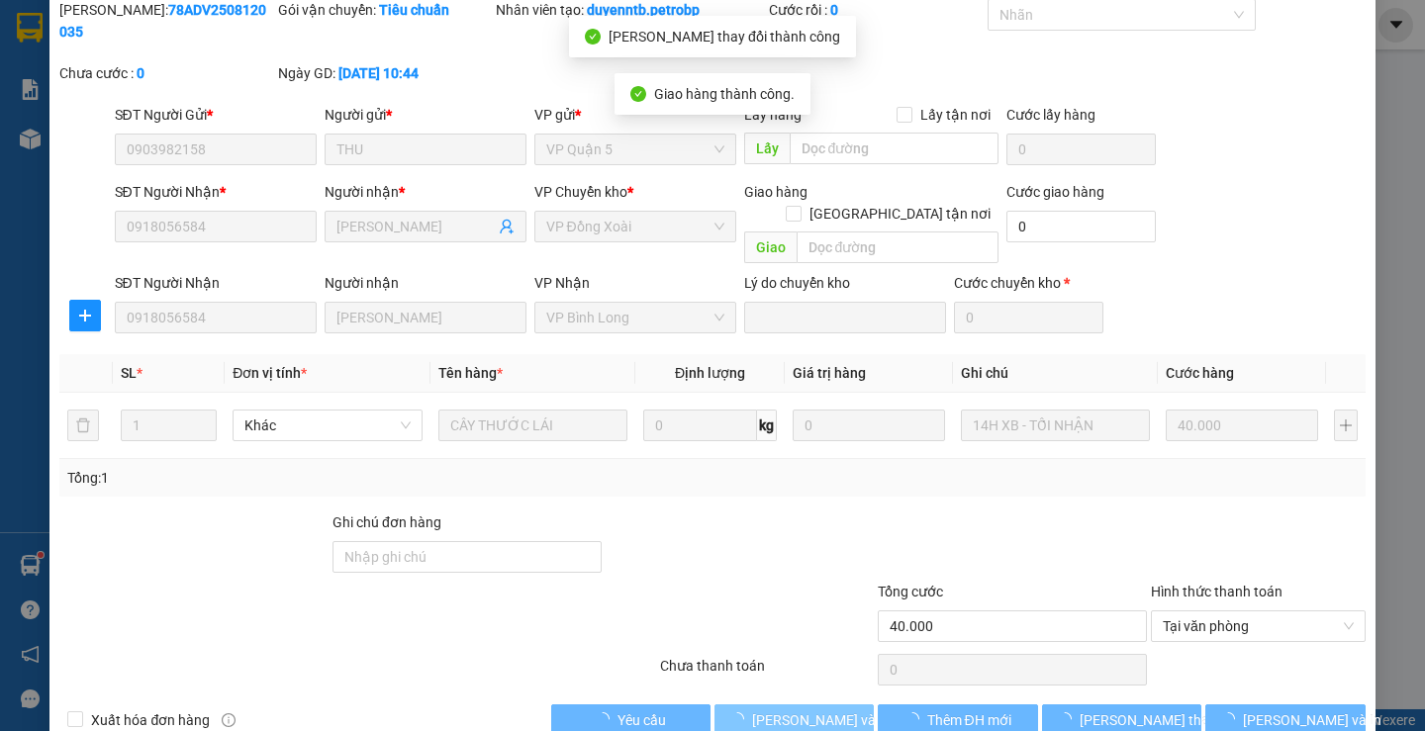
scroll to position [0, 0]
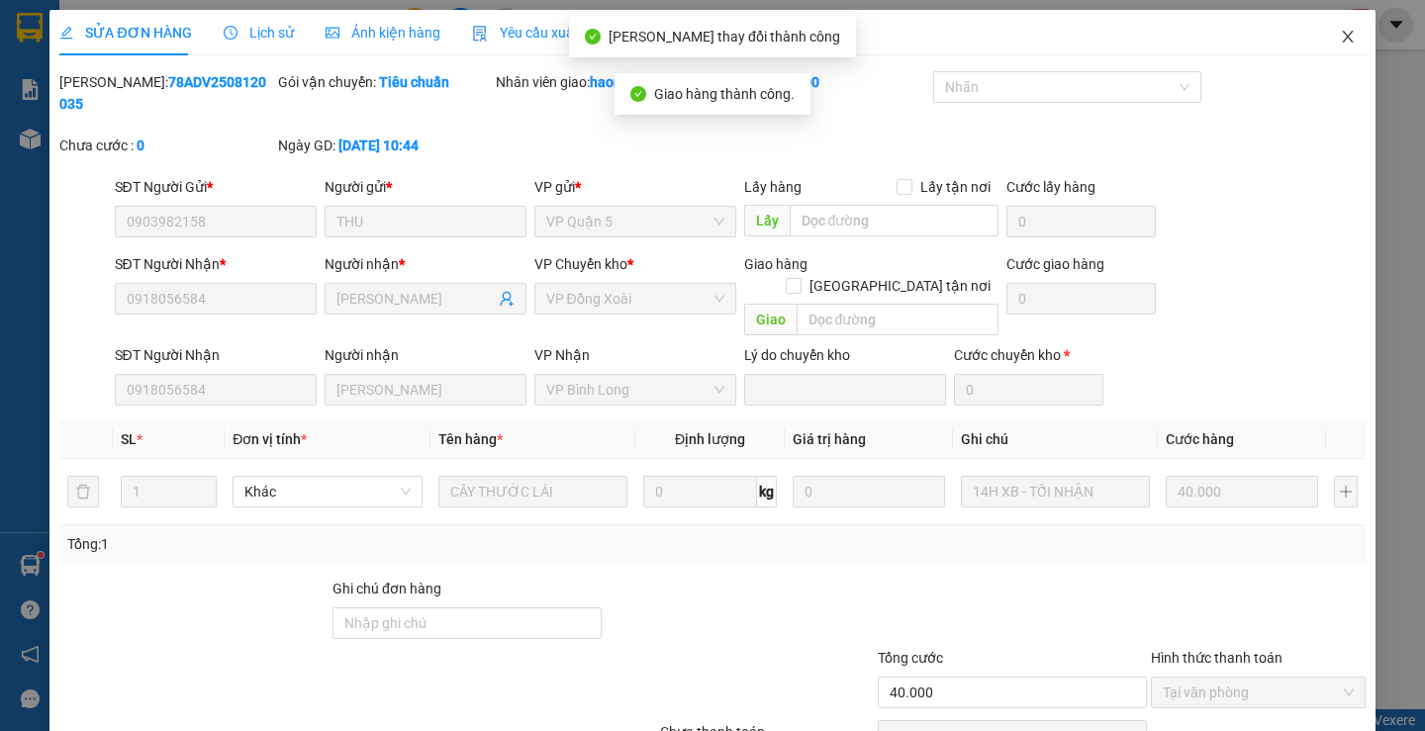
click at [1340, 39] on icon "close" at bounding box center [1348, 37] width 16 height 16
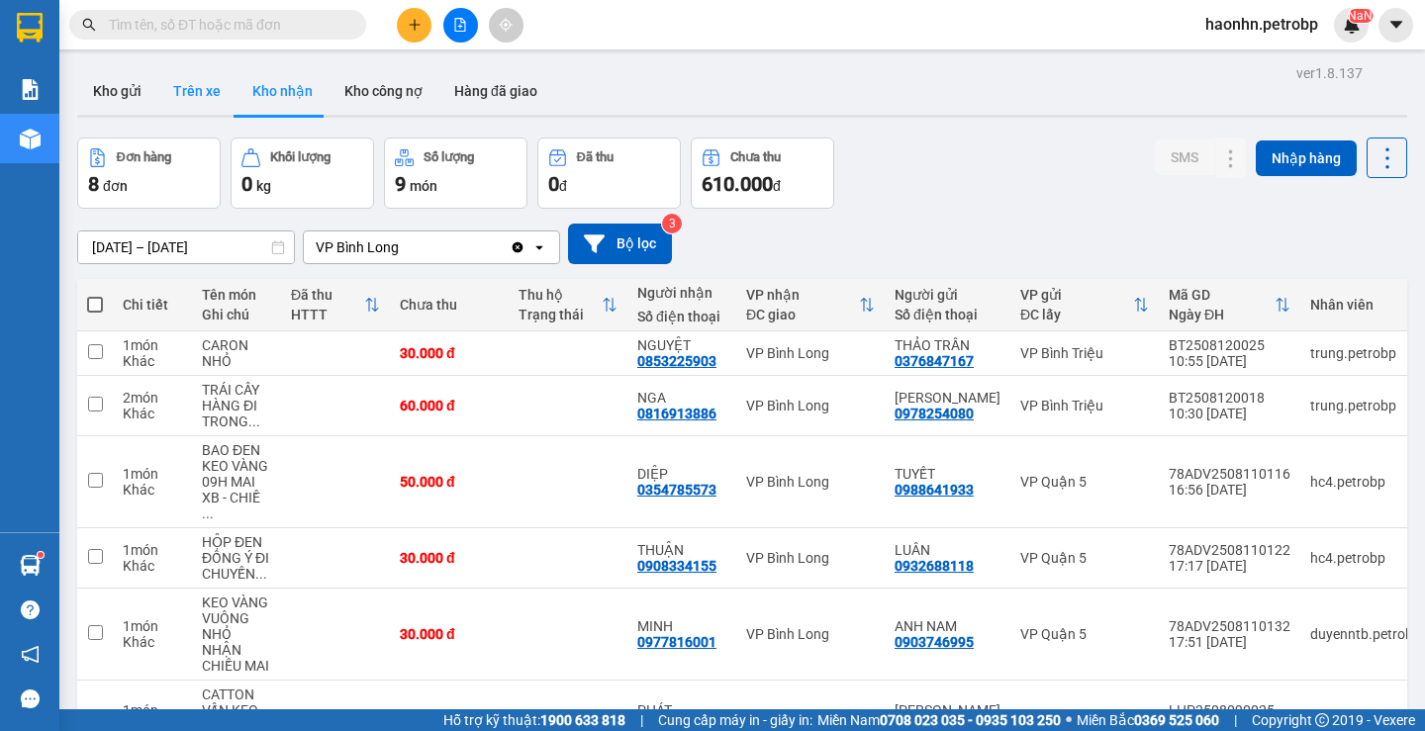
click at [182, 100] on button "Trên xe" at bounding box center [196, 91] width 79 height 48
type input "[DATE] – [DATE]"
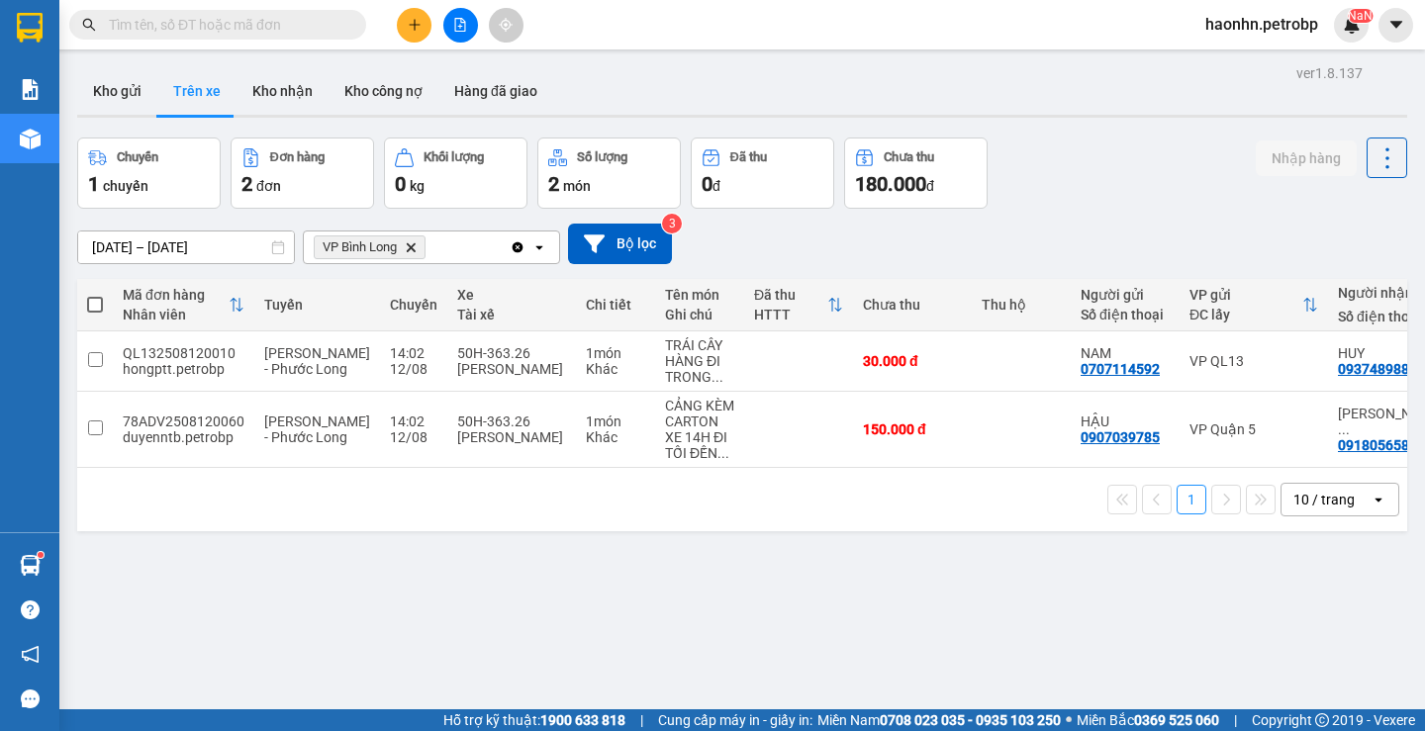
click at [478, 62] on div "ver 1.8.137 Kho gửi Trên xe Kho nhận Kho công nợ Hàng đã giao Chuyến 1 chuyến Đ…" at bounding box center [742, 424] width 1346 height 731
click at [483, 72] on button "Hàng đã giao" at bounding box center [495, 91] width 115 height 48
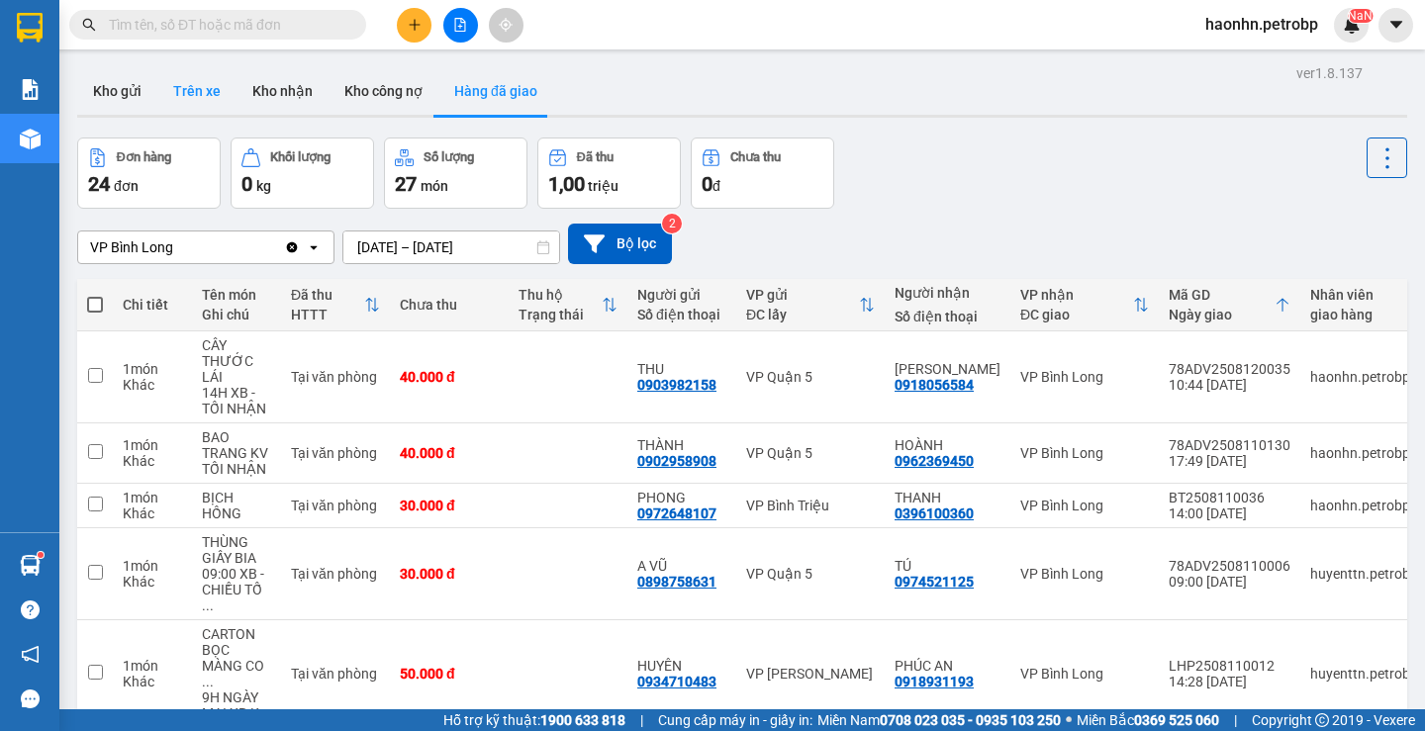
click at [219, 81] on button "Trên xe" at bounding box center [196, 91] width 79 height 48
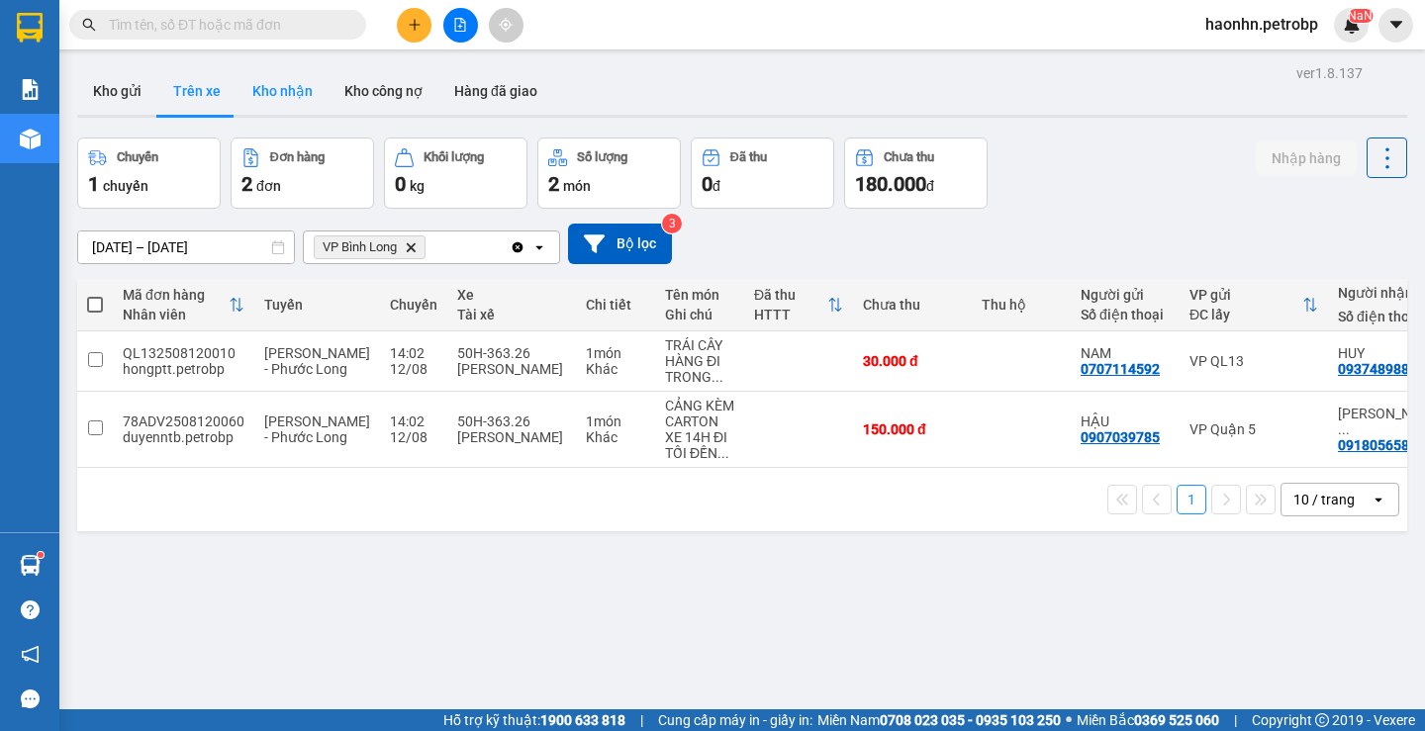
click at [300, 82] on button "Kho nhận" at bounding box center [283, 91] width 92 height 48
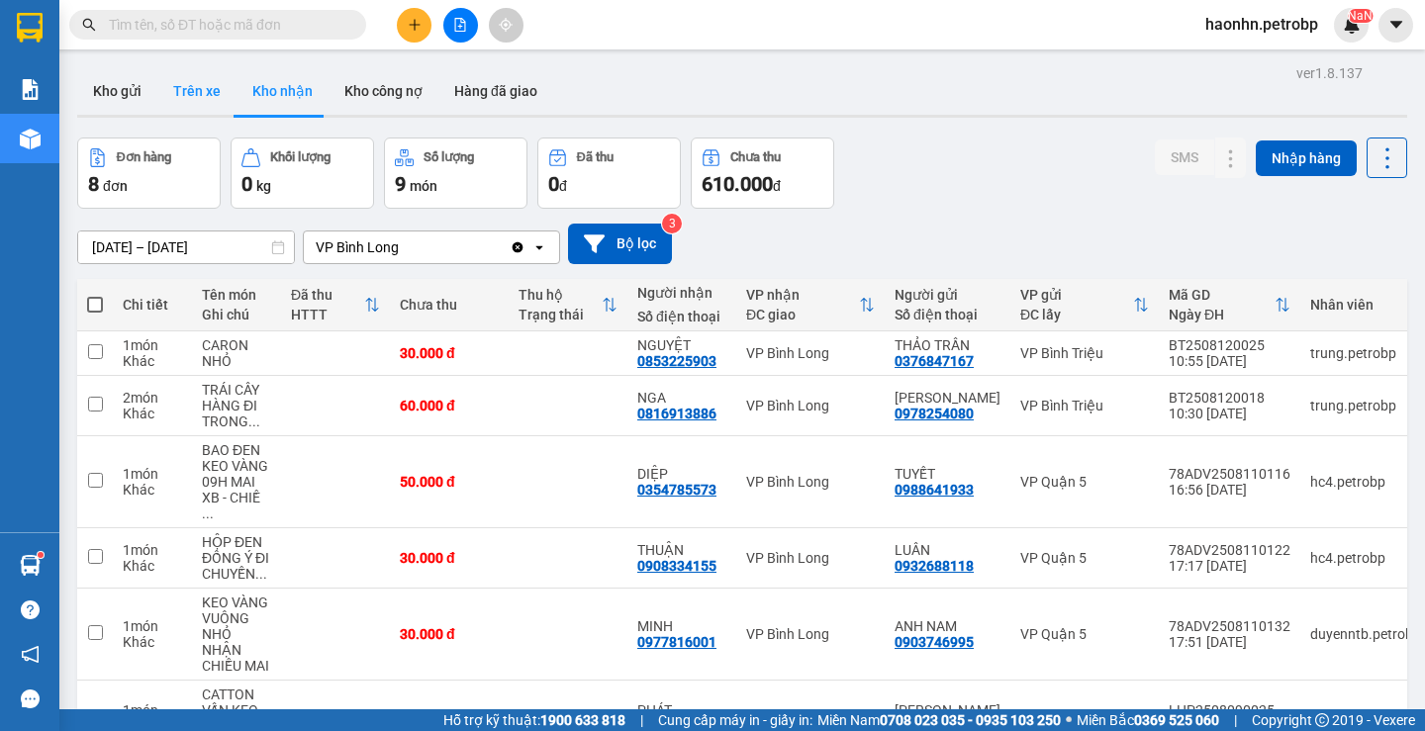
click at [199, 83] on button "Trên xe" at bounding box center [196, 91] width 79 height 48
type input "[DATE] – [DATE]"
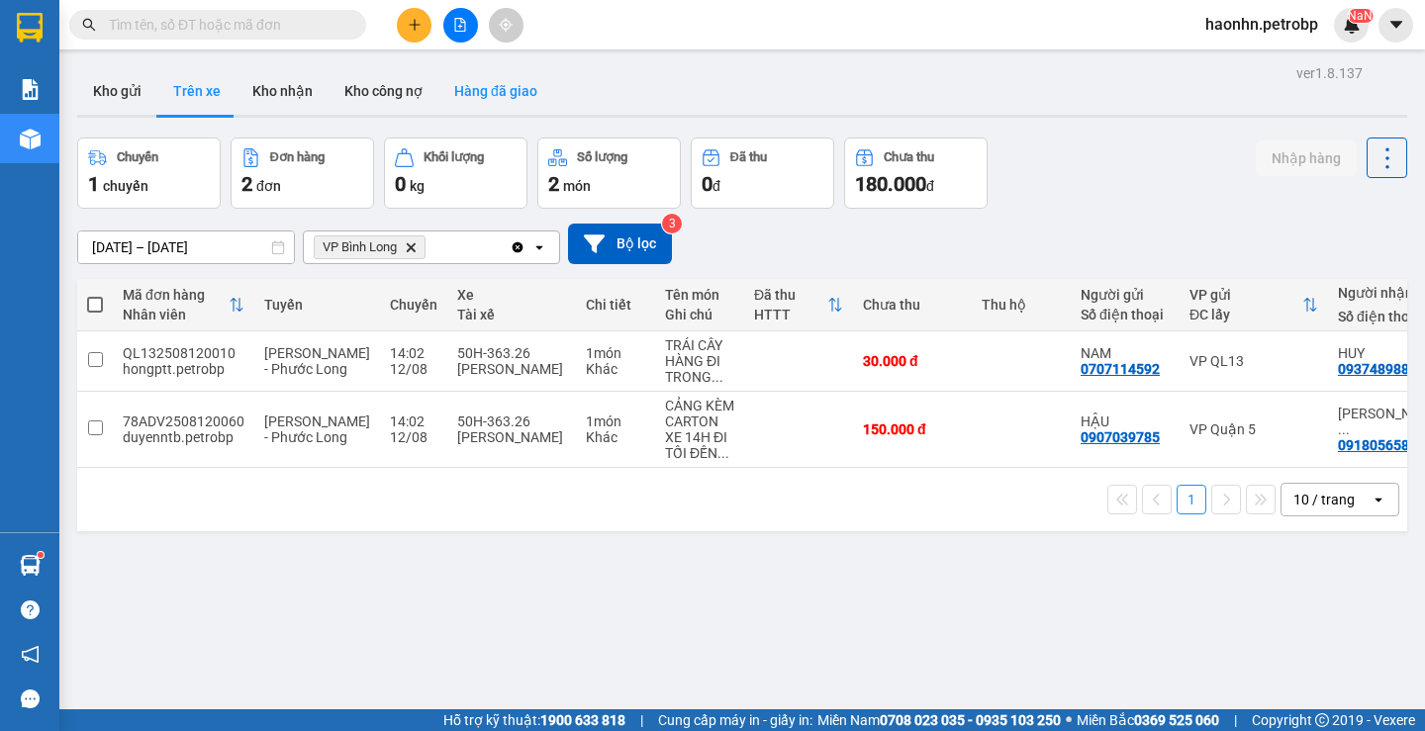
click at [481, 72] on button "Hàng đã giao" at bounding box center [495, 91] width 115 height 48
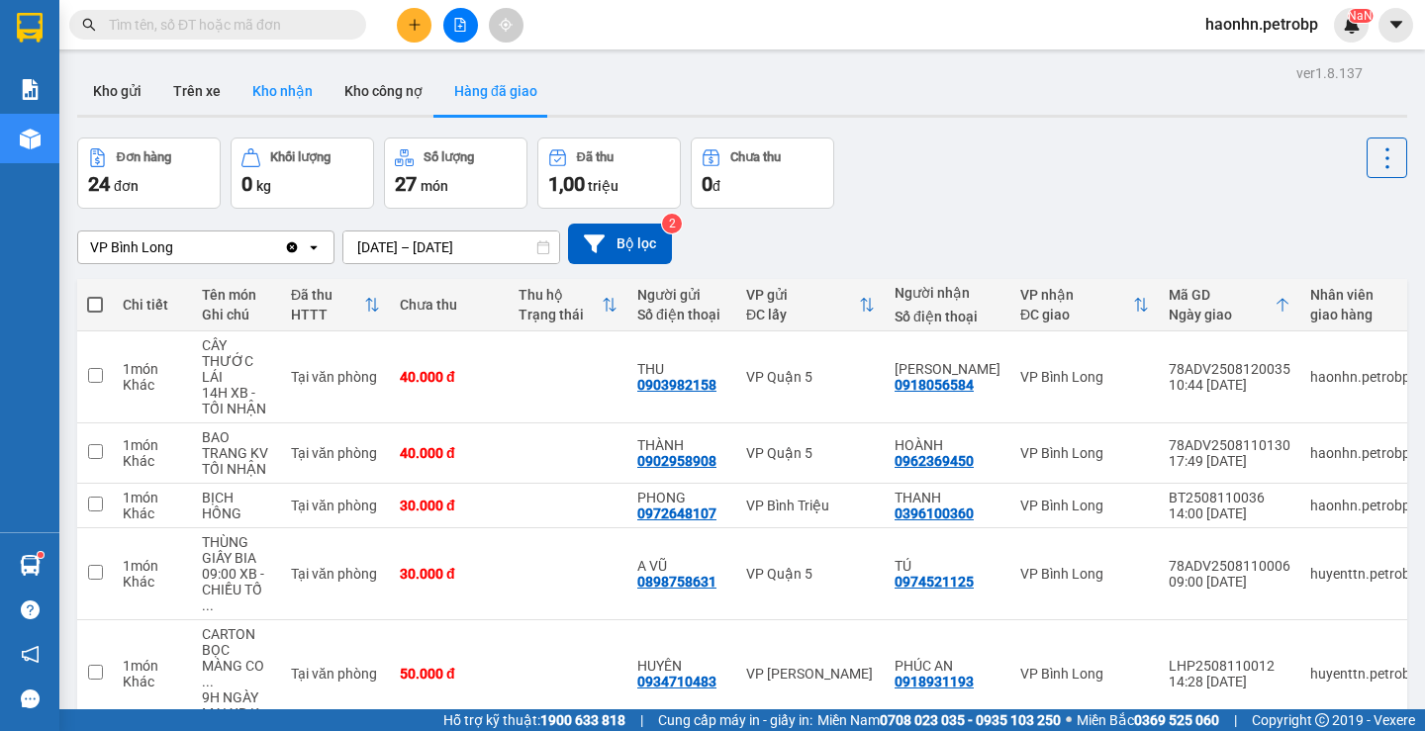
click at [253, 94] on button "Kho nhận" at bounding box center [283, 91] width 92 height 48
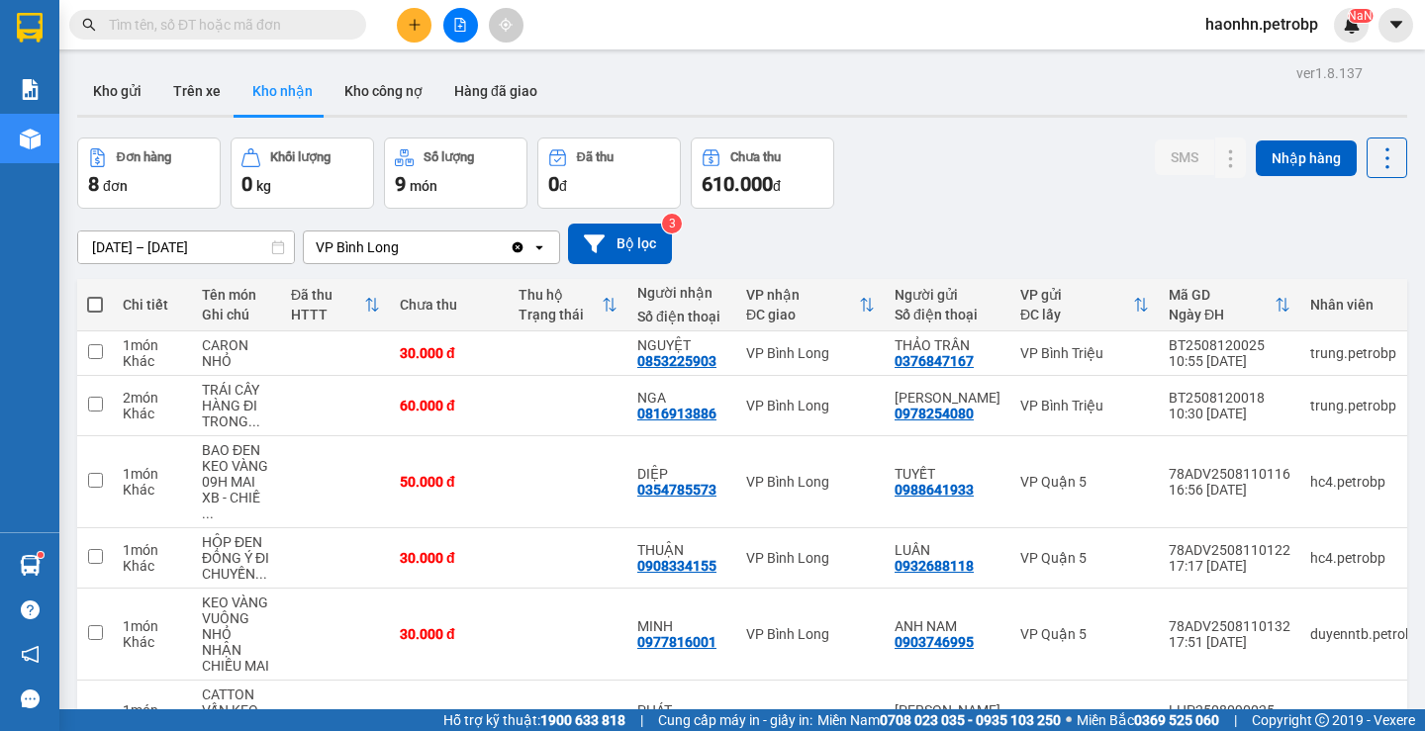
click at [217, 115] on div at bounding box center [742, 116] width 1330 height 3
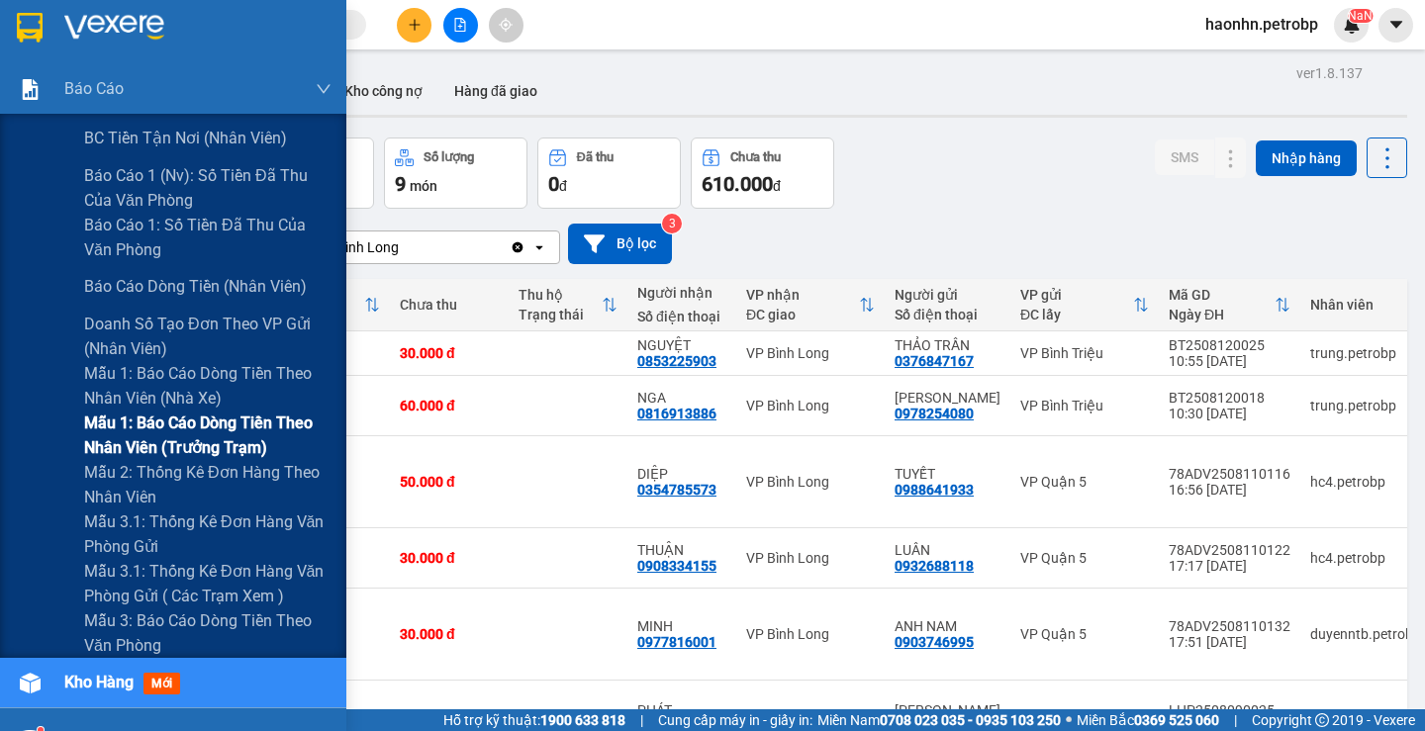
click at [209, 438] on span "Mẫu 1: Báo cáo dòng tiền theo nhân viên (trưởng trạm)" at bounding box center [207, 435] width 247 height 49
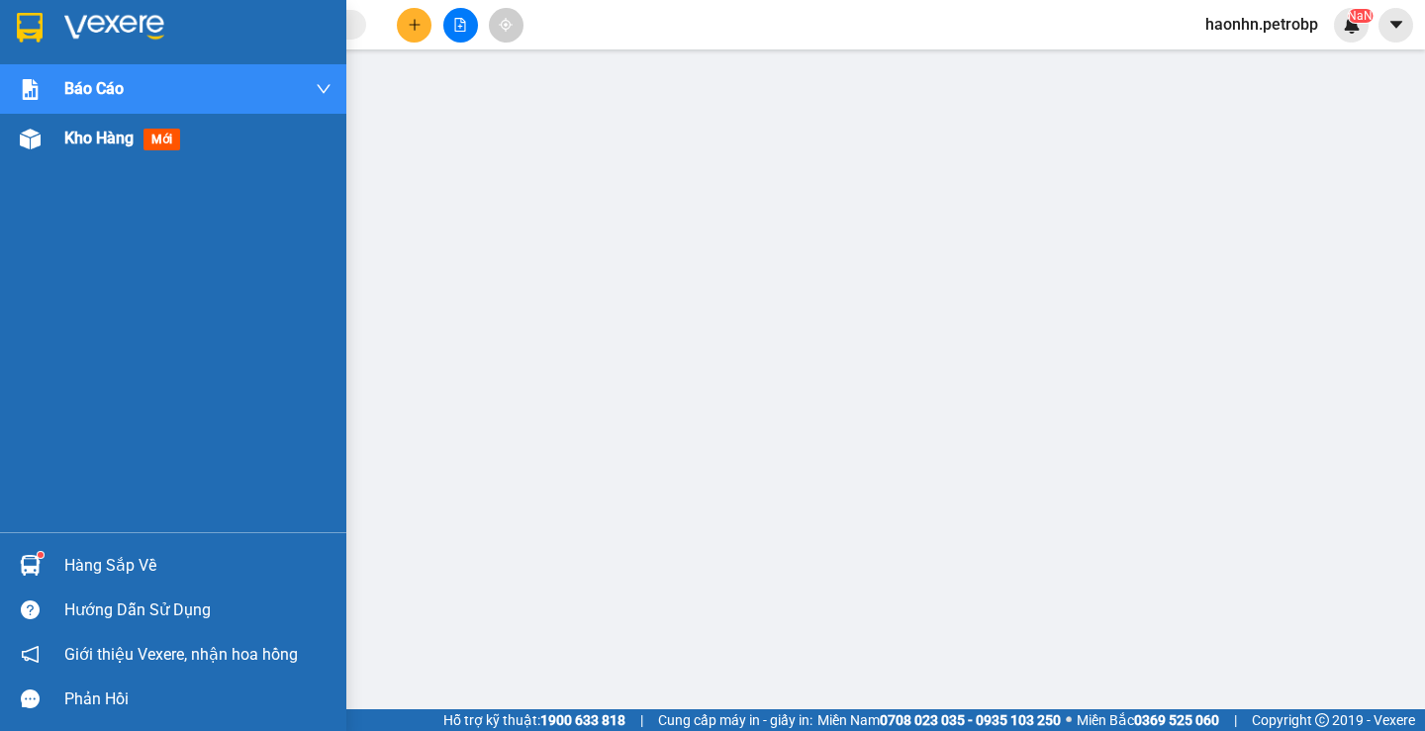
click at [6, 135] on div "Kho hàng mới" at bounding box center [173, 138] width 346 height 49
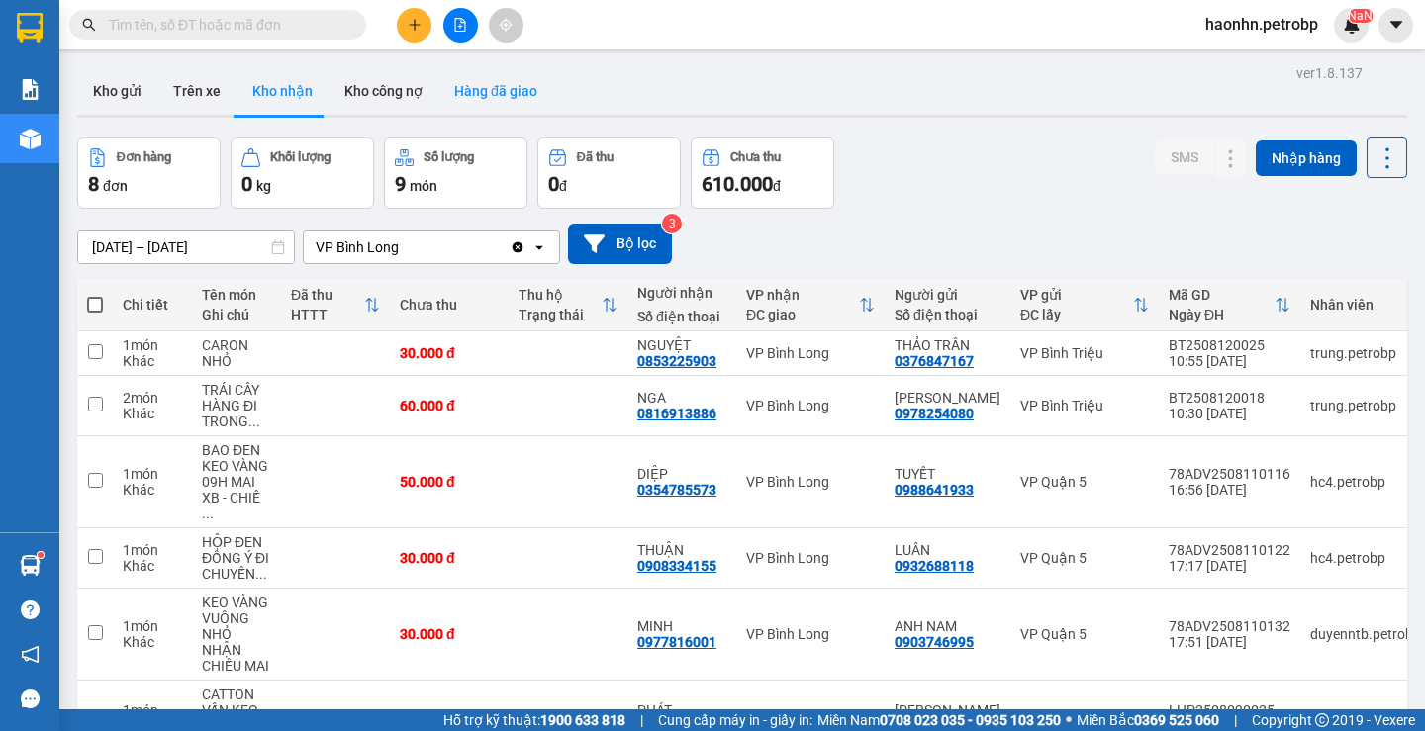
click at [511, 104] on button "Hàng đã giao" at bounding box center [495, 91] width 115 height 48
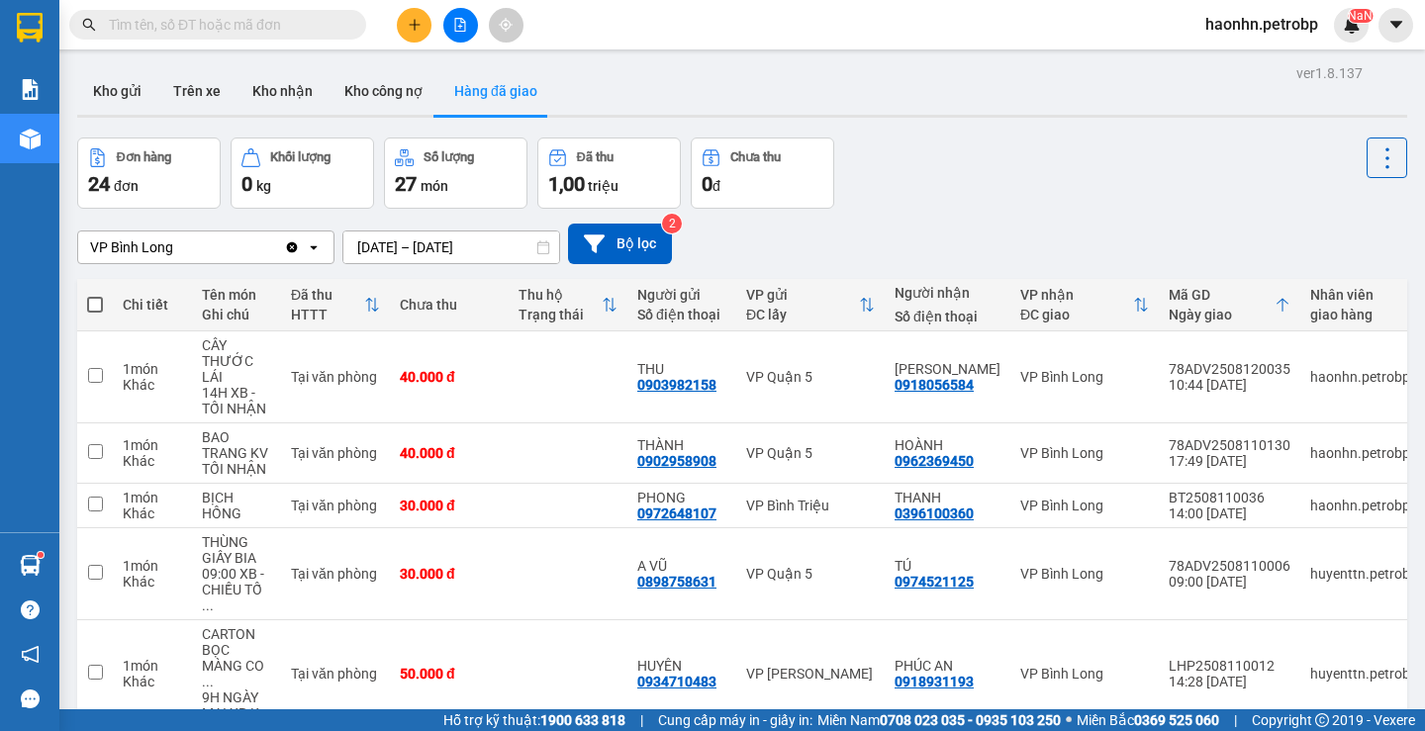
click at [177, 118] on div "Kho gửi Trên xe Kho nhận Kho công nợ Hàng đã giao" at bounding box center [742, 93] width 1330 height 52
click at [184, 98] on button "Trên xe" at bounding box center [196, 91] width 79 height 48
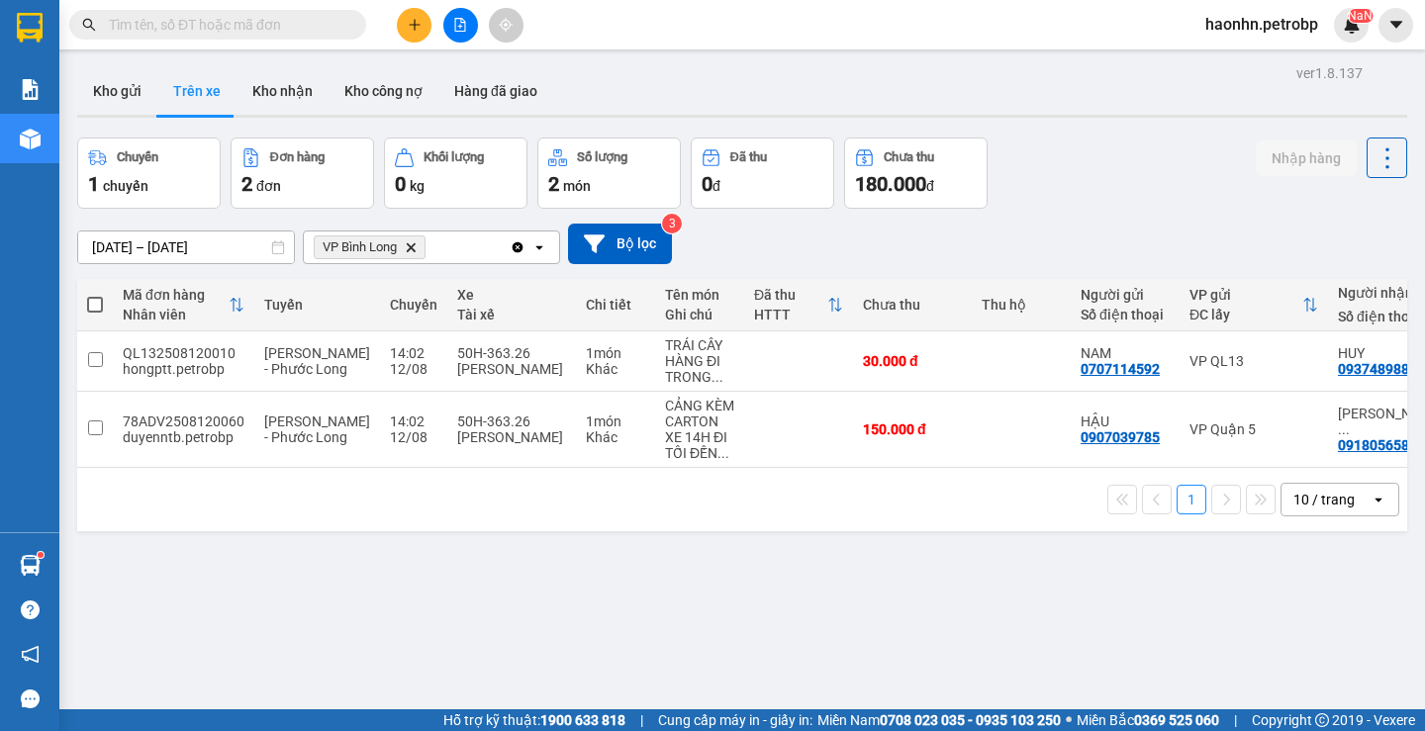
click at [145, 24] on input "text" at bounding box center [226, 25] width 234 height 22
paste input "0393536745"
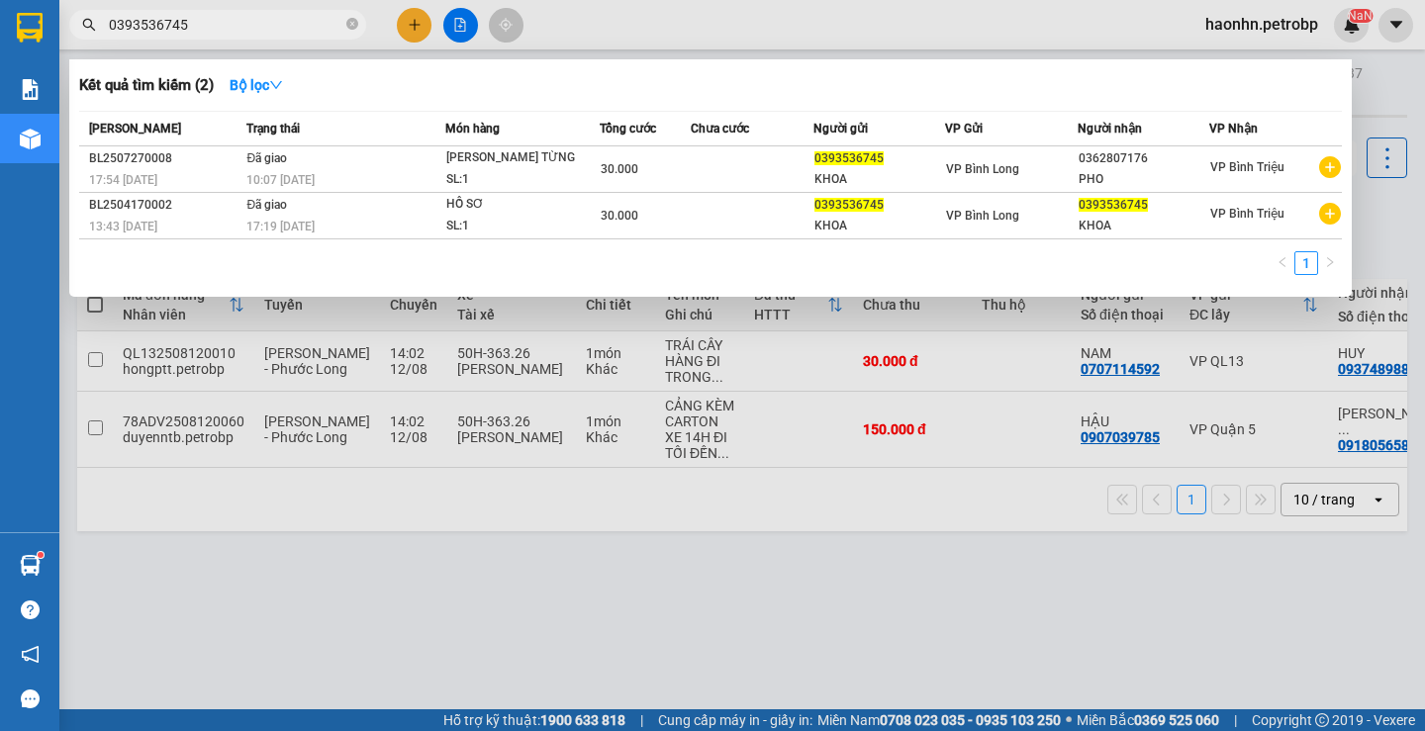
click at [584, 555] on div at bounding box center [712, 365] width 1425 height 731
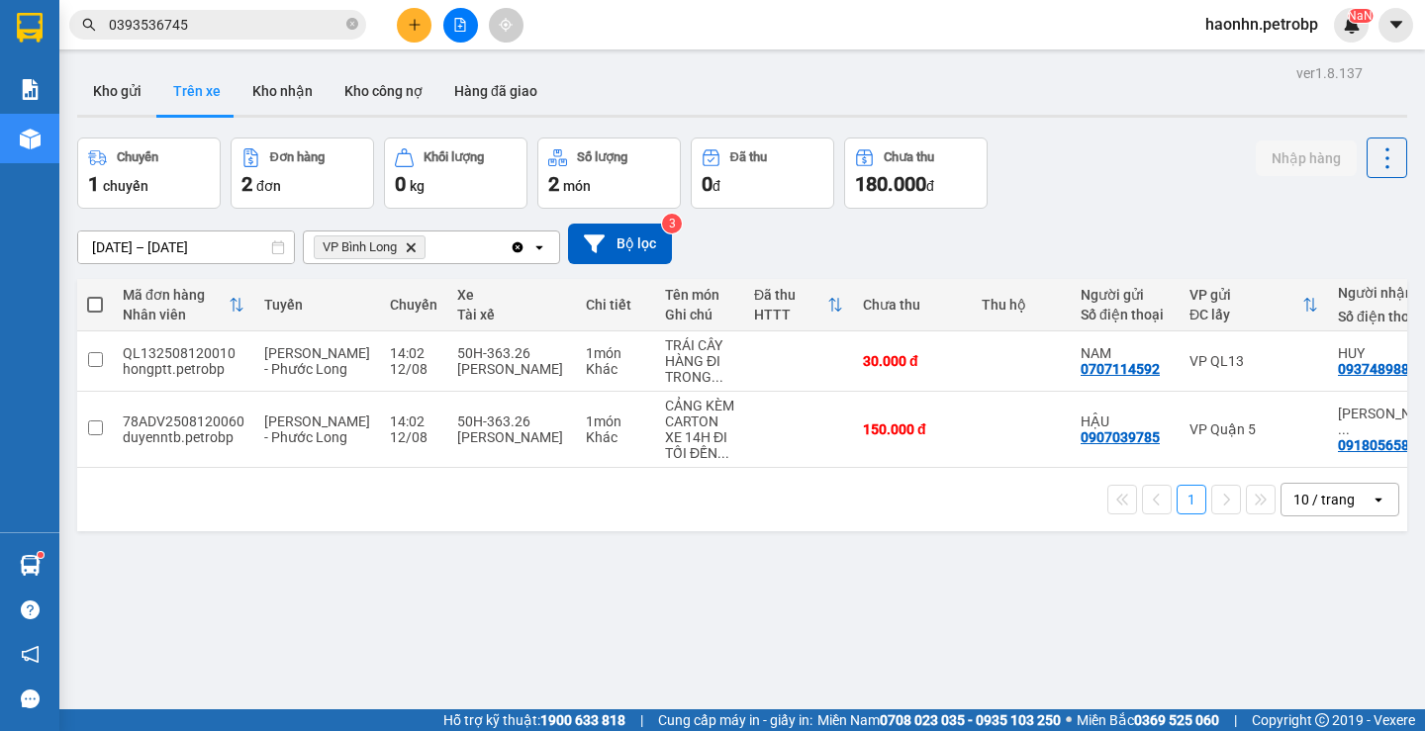
click at [182, 5] on div "Kết quả tìm kiếm ( 2 ) Bộ lọc Mã ĐH Trạng thái Món hàng Tổng cước Chưa cước Ngư…" at bounding box center [712, 24] width 1425 height 49
click at [187, 19] on input "0393536745" at bounding box center [226, 25] width 234 height 22
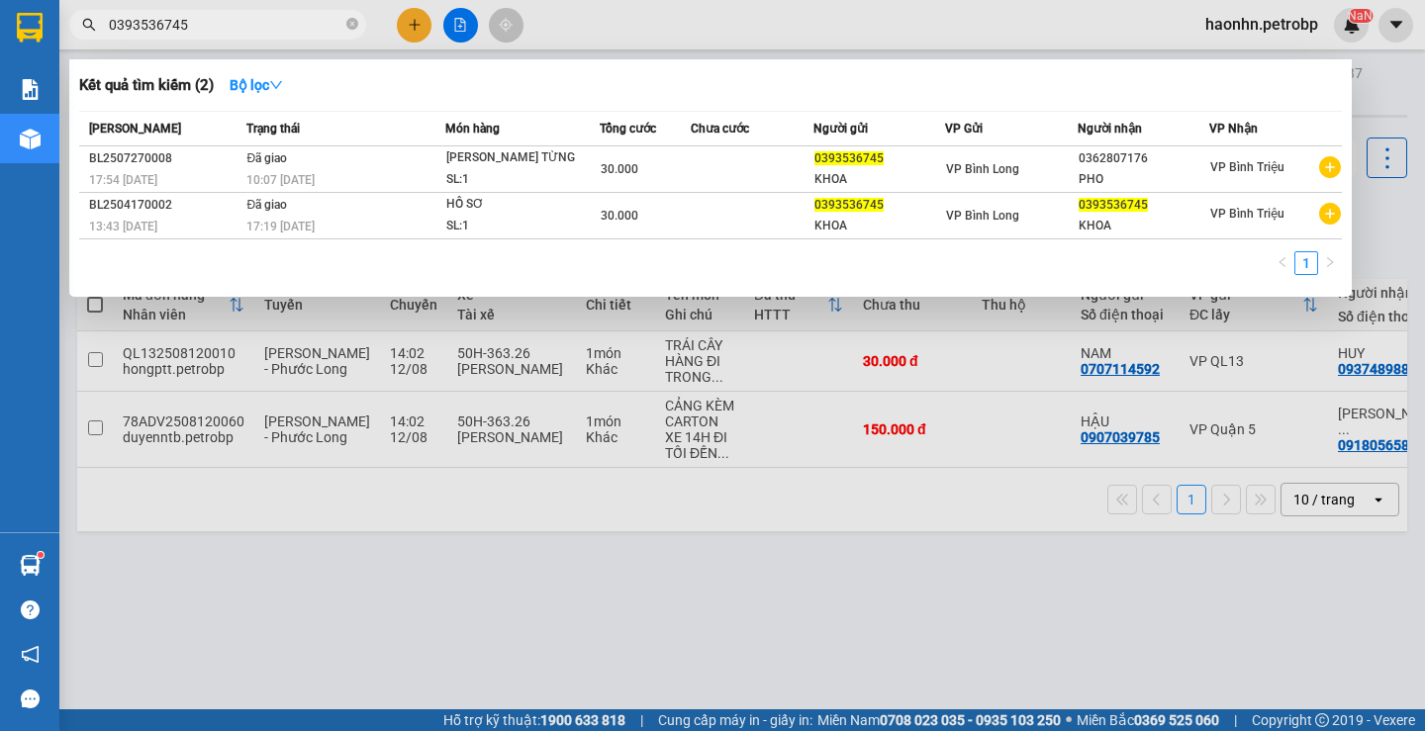
click at [187, 19] on input "0393536745" at bounding box center [226, 25] width 234 height 22
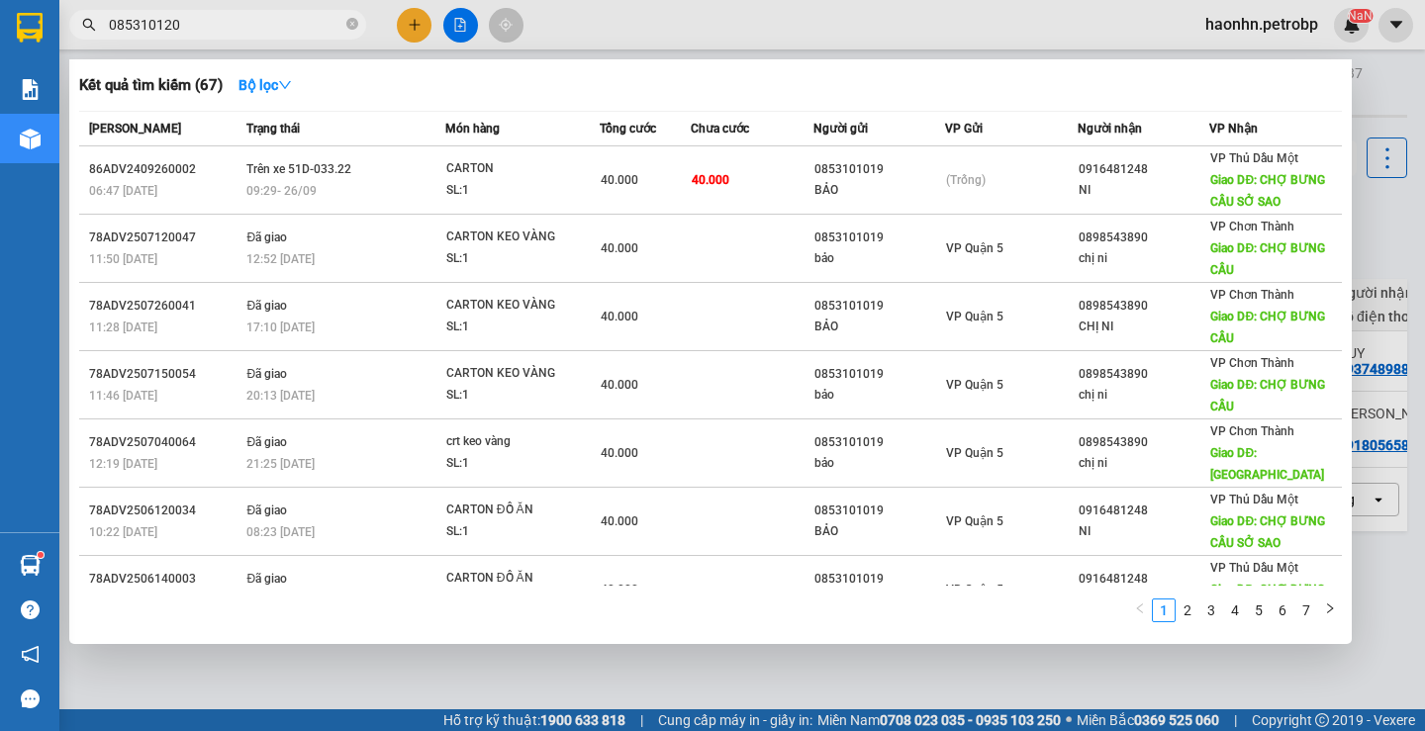
type input "0853101202"
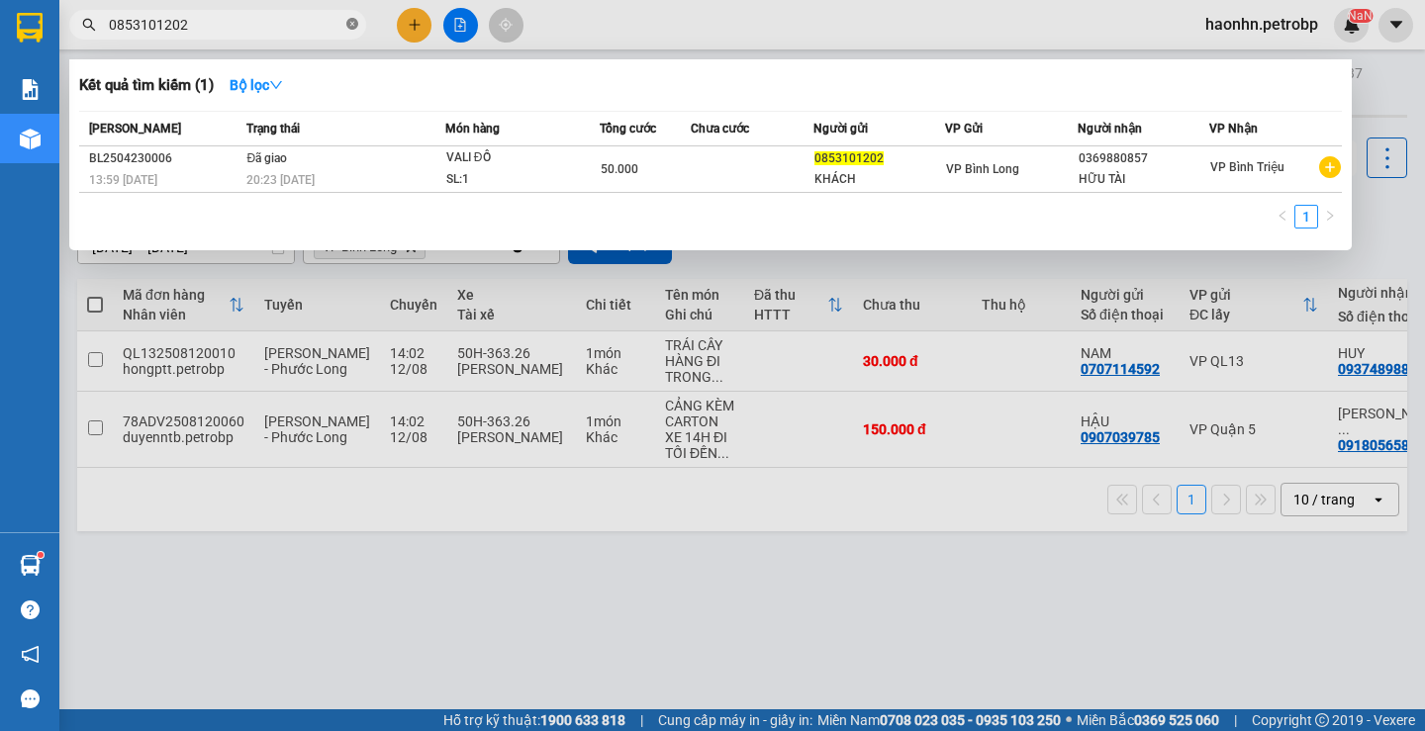
click at [353, 28] on icon "close-circle" at bounding box center [352, 24] width 12 height 12
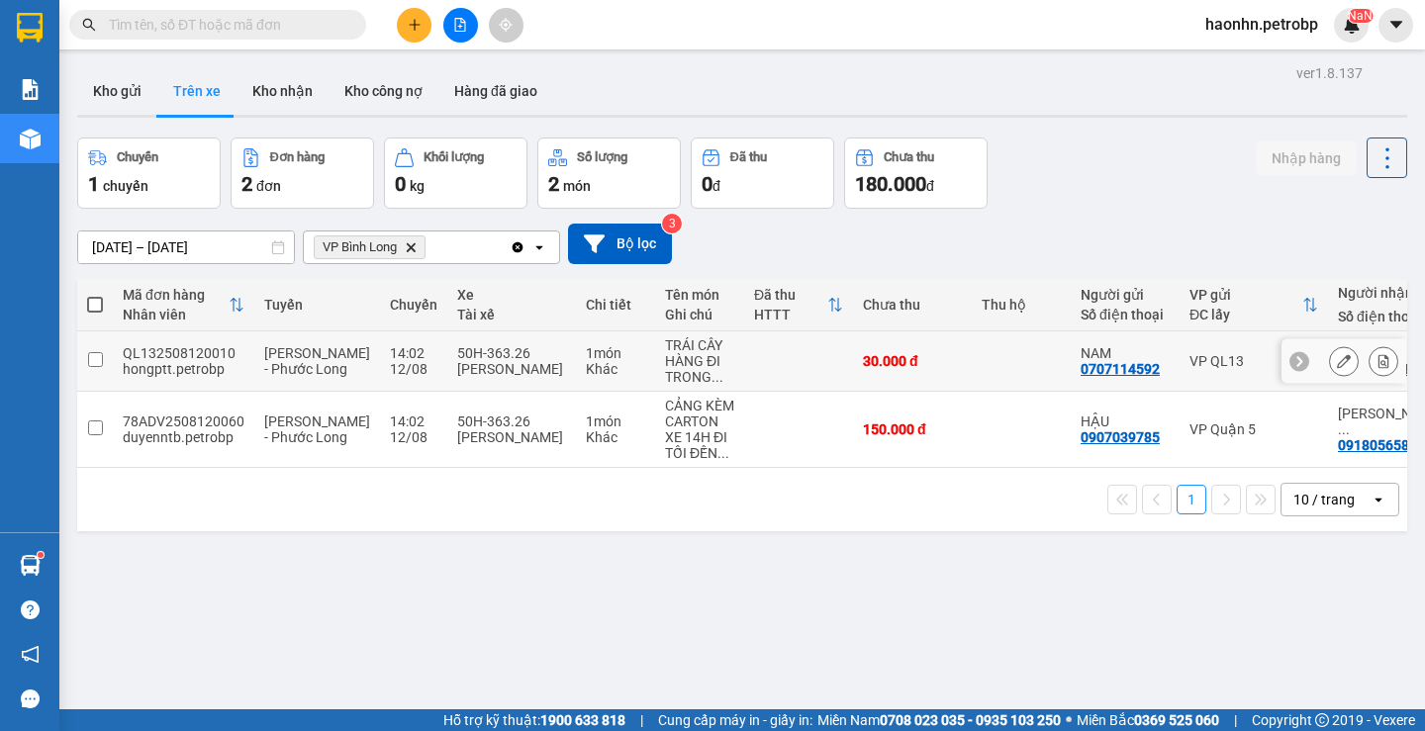
click at [1377, 362] on icon at bounding box center [1384, 361] width 14 height 14
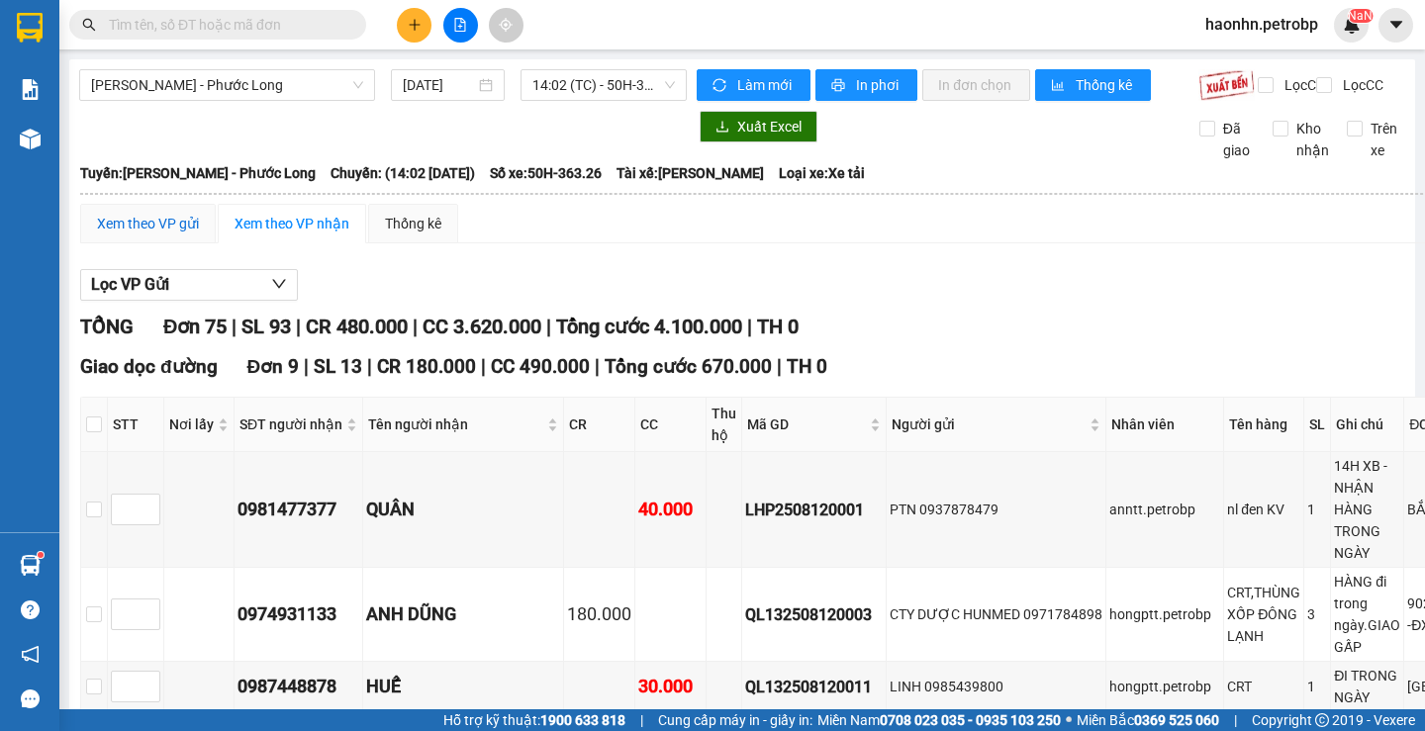
click at [176, 235] on div "Xem theo VP gửi" at bounding box center [148, 224] width 102 height 22
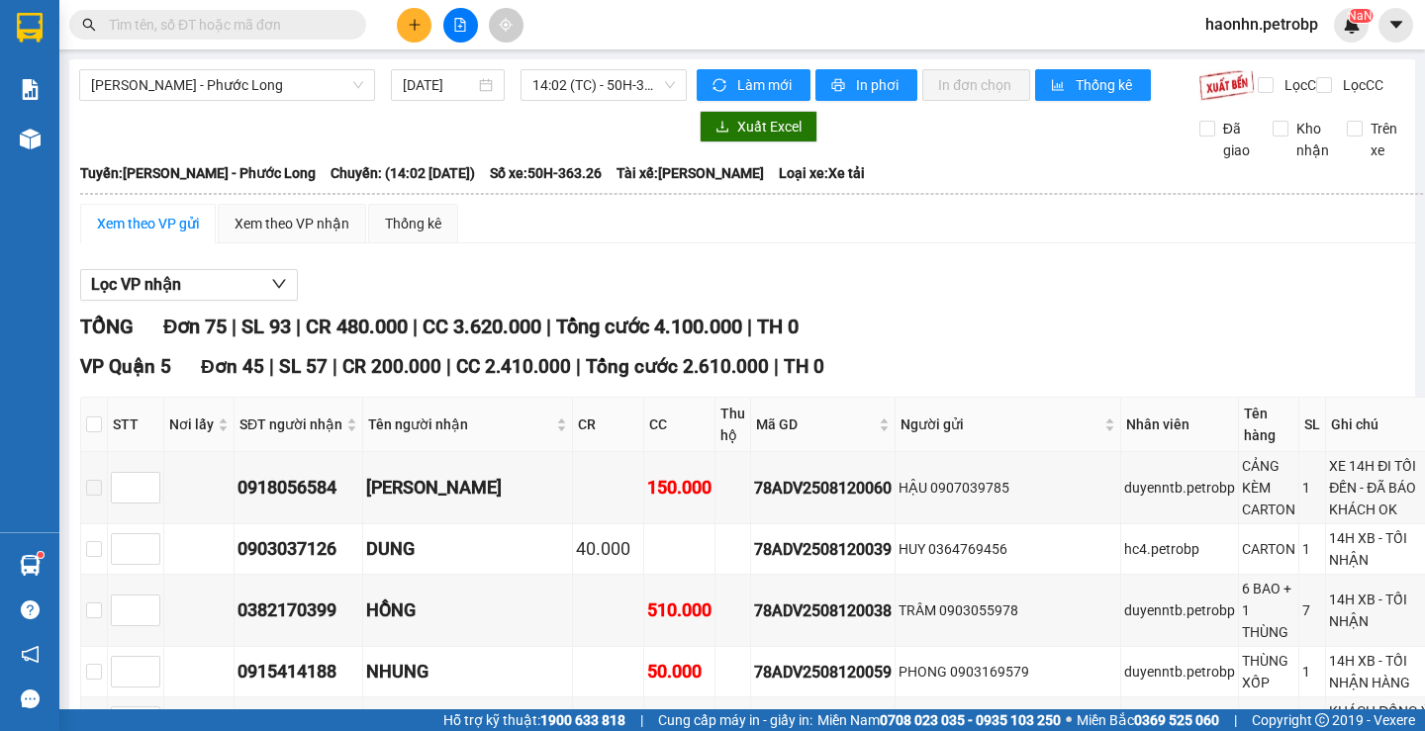
click at [243, 17] on input "text" at bounding box center [226, 25] width 234 height 22
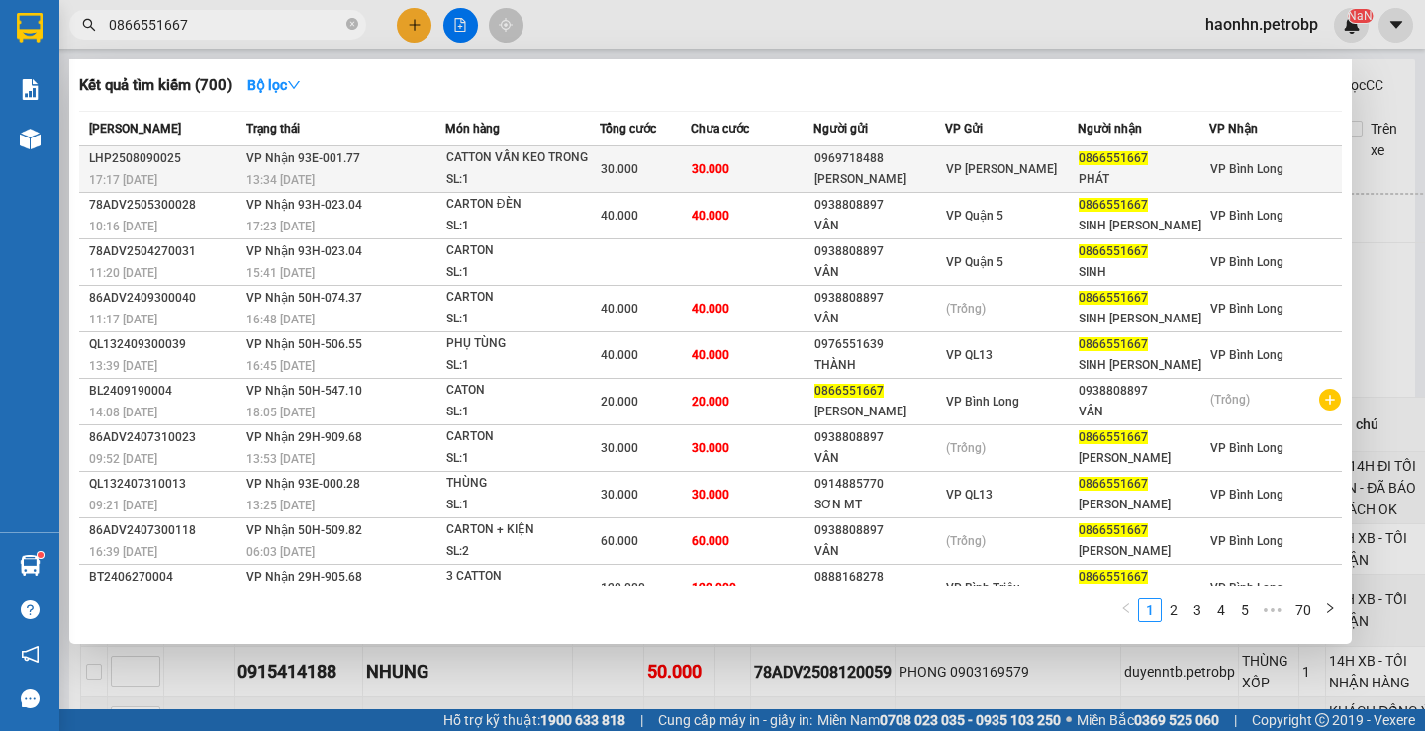
type input "0866551667"
click at [1022, 176] on span "VP [PERSON_NAME]" at bounding box center [1001, 169] width 111 height 14
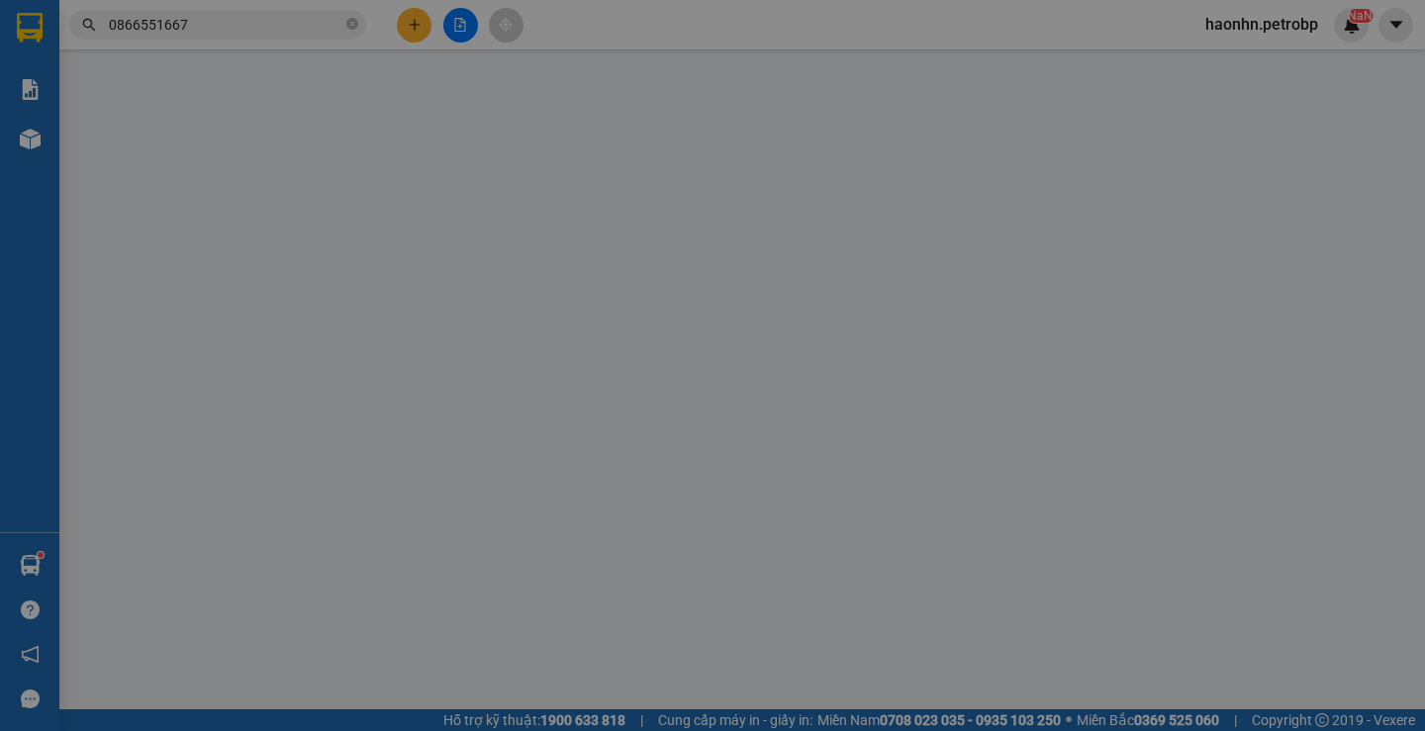
type input "0969718488"
type input "[PERSON_NAME]"
type input "0866551667"
type input "PHÁT"
type input "30.000"
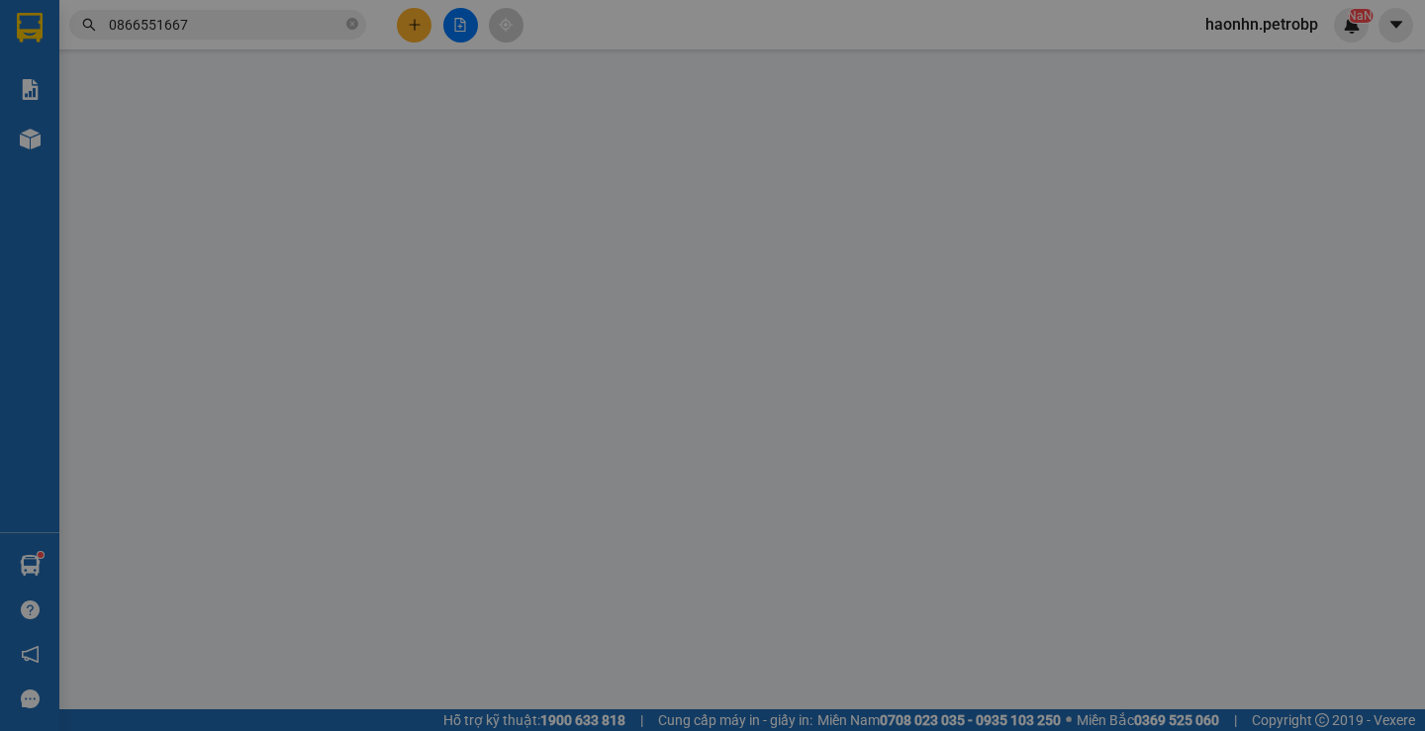
type input "30.000"
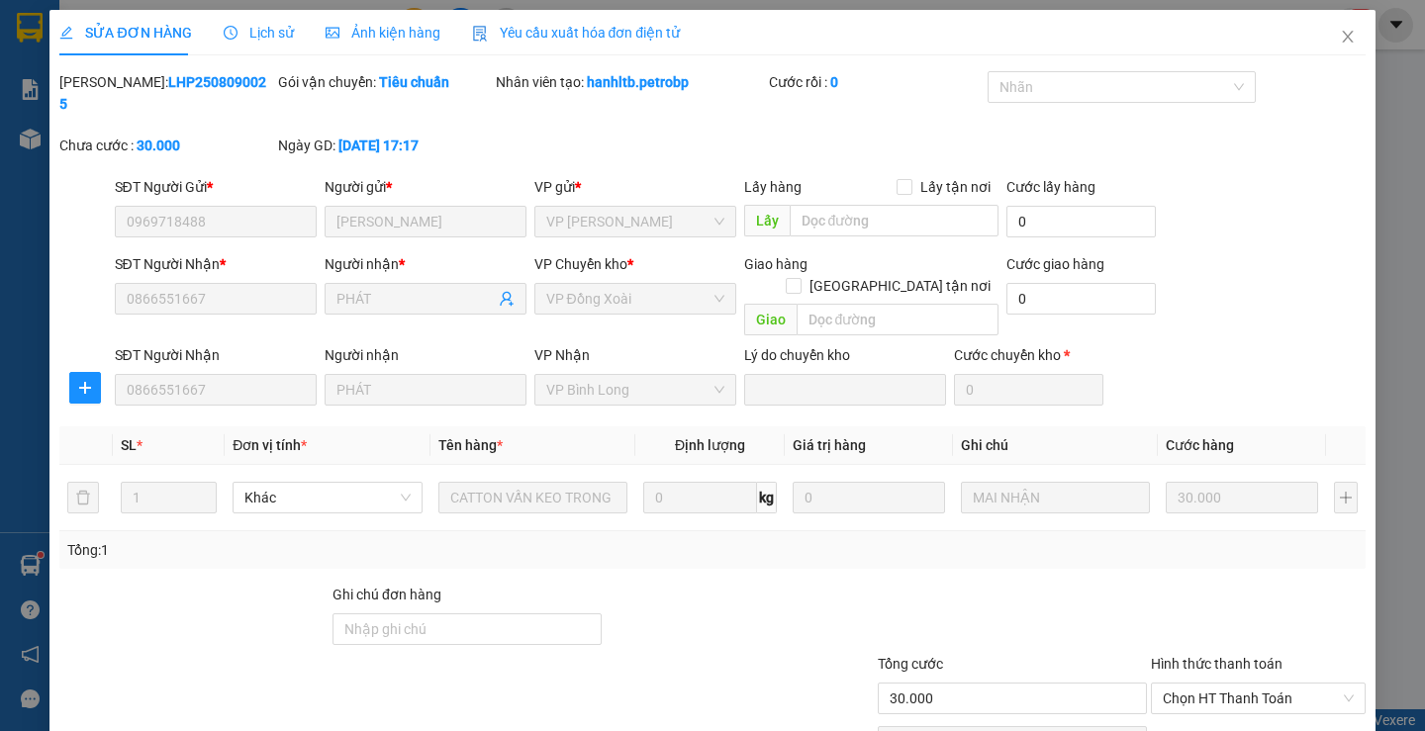
click at [233, 39] on icon "clock-circle" at bounding box center [231, 33] width 14 height 14
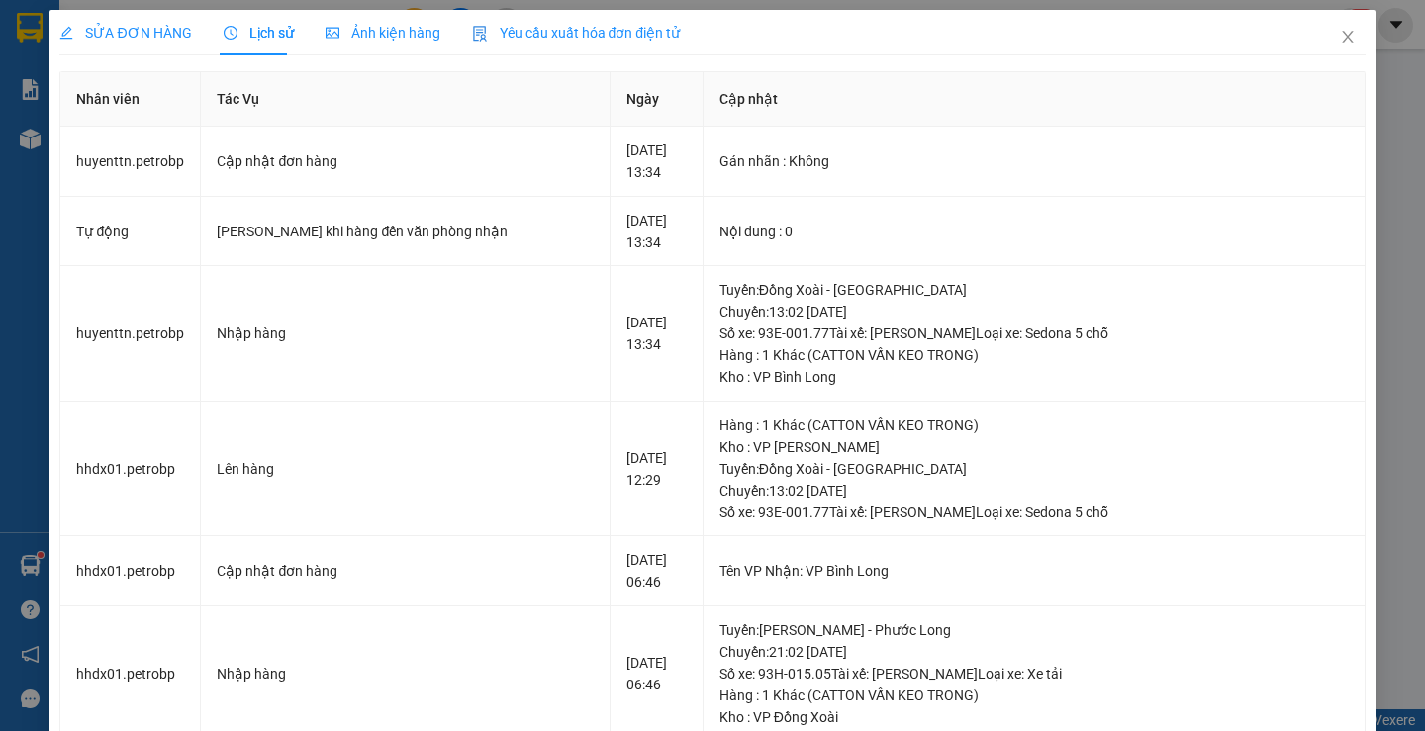
click at [151, 35] on span "SỬA ĐƠN HÀNG" at bounding box center [125, 33] width 132 height 16
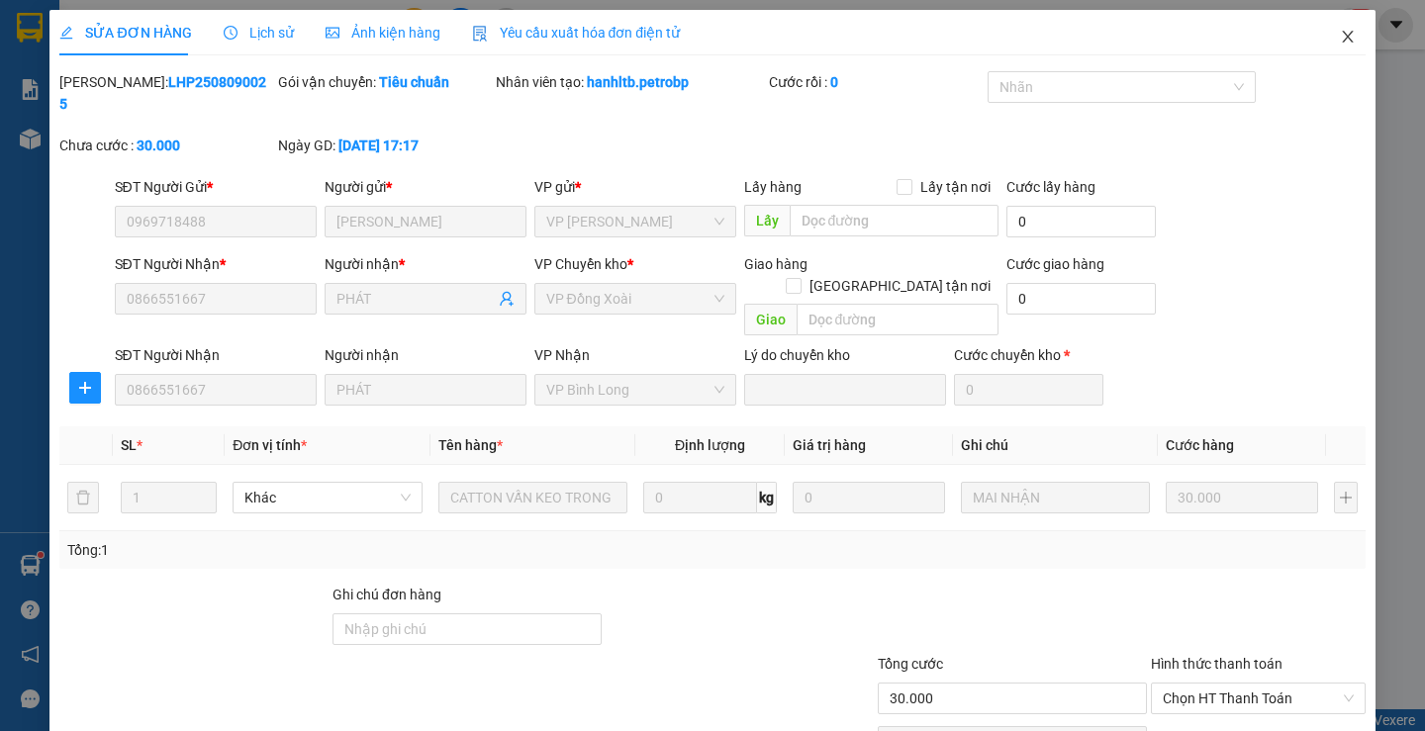
click at [1346, 38] on span "Close" at bounding box center [1347, 37] width 55 height 55
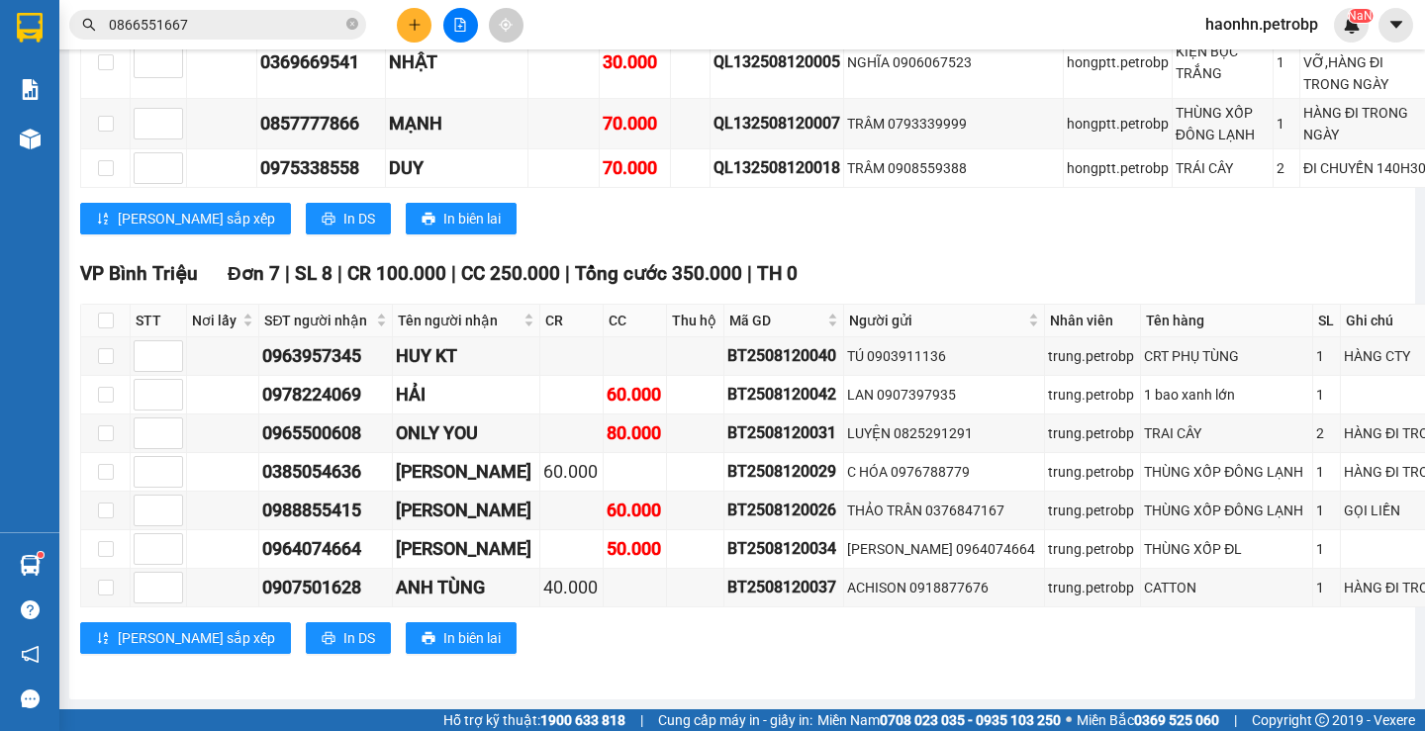
scroll to position [6205, 0]
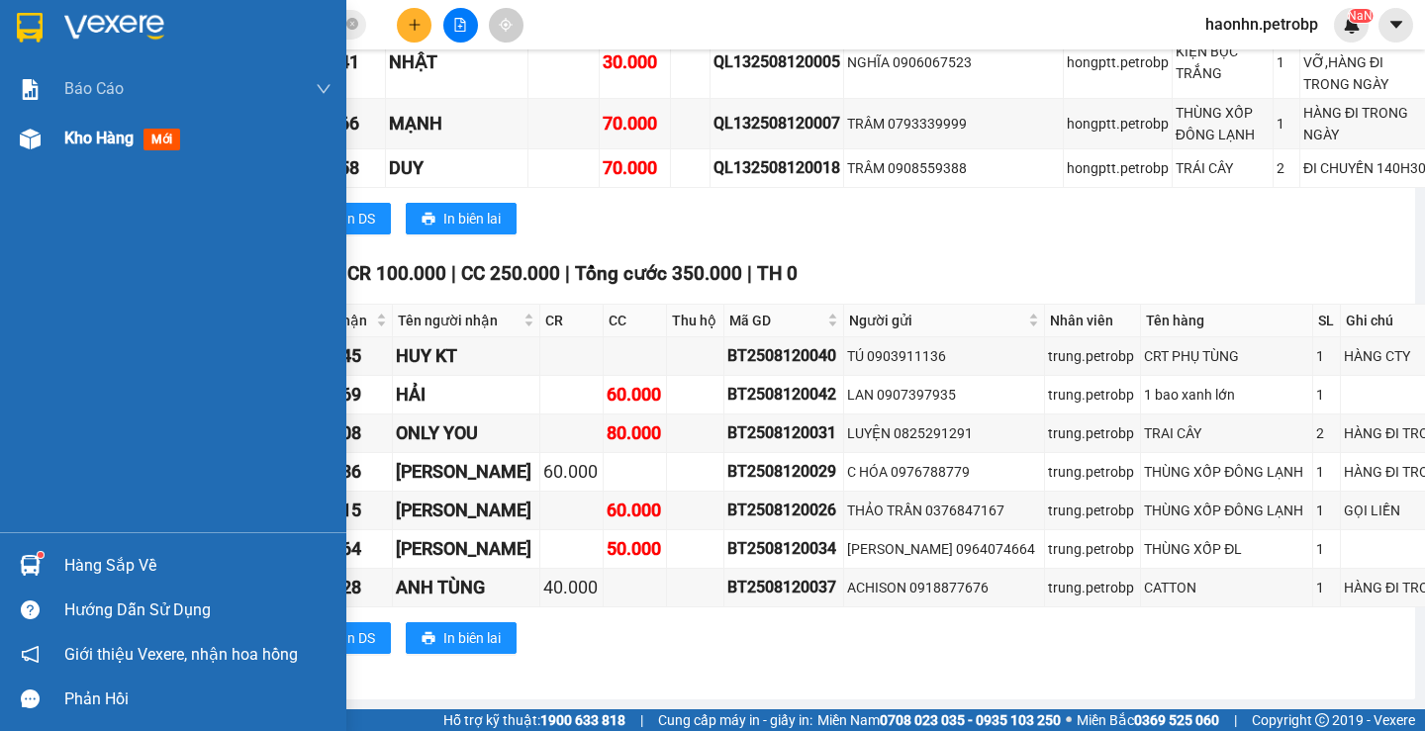
click at [46, 154] on div at bounding box center [30, 139] width 35 height 35
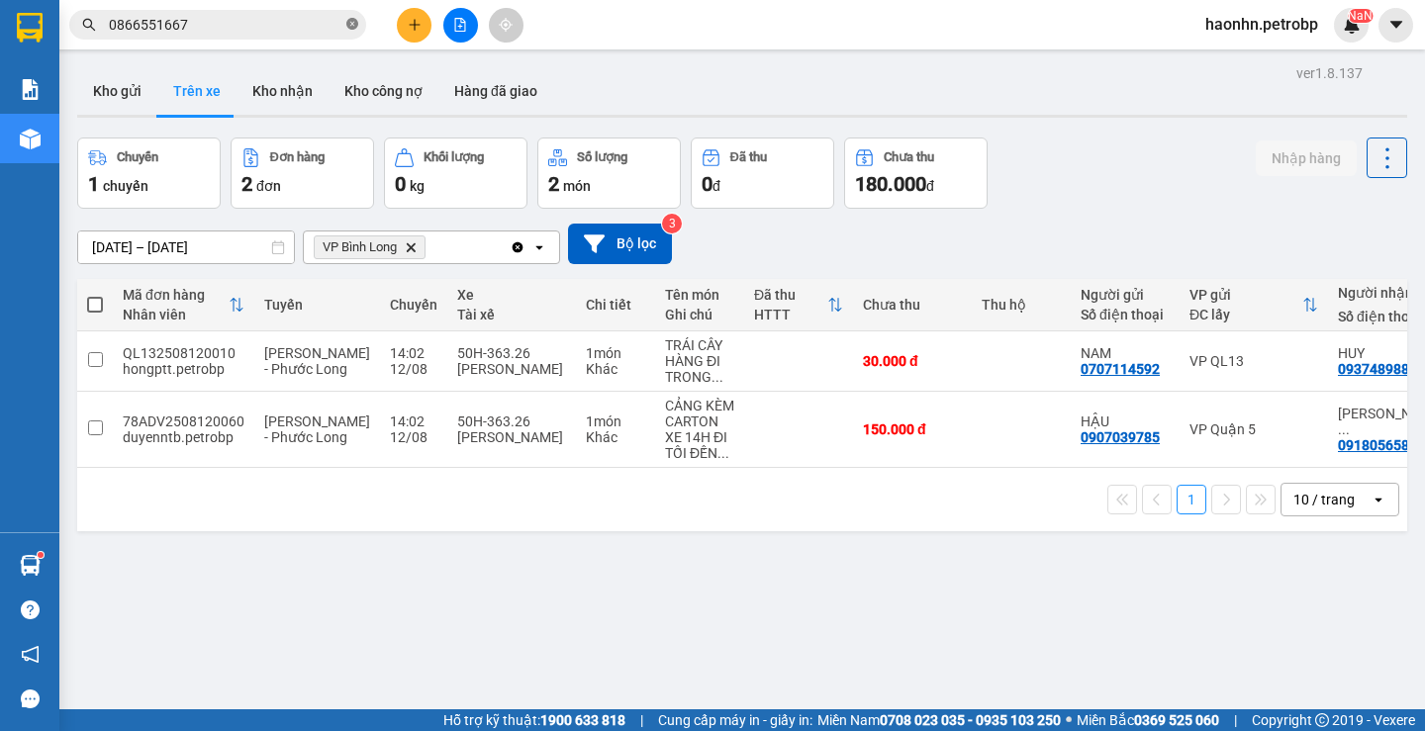
click at [356, 22] on icon "close-circle" at bounding box center [352, 24] width 12 height 12
click at [289, 96] on button "Kho nhận" at bounding box center [283, 91] width 92 height 48
type input "[DATE] – [DATE]"
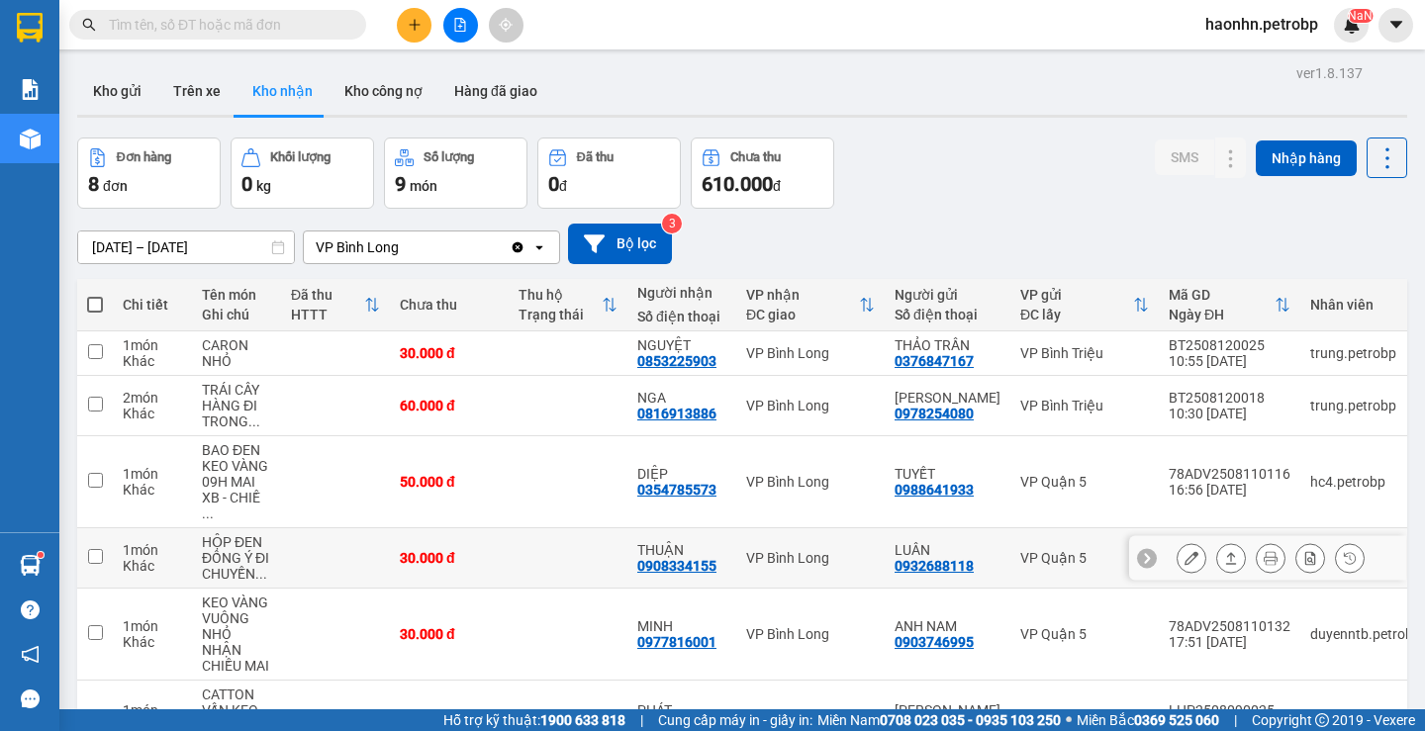
click at [1185, 551] on icon at bounding box center [1192, 558] width 14 height 14
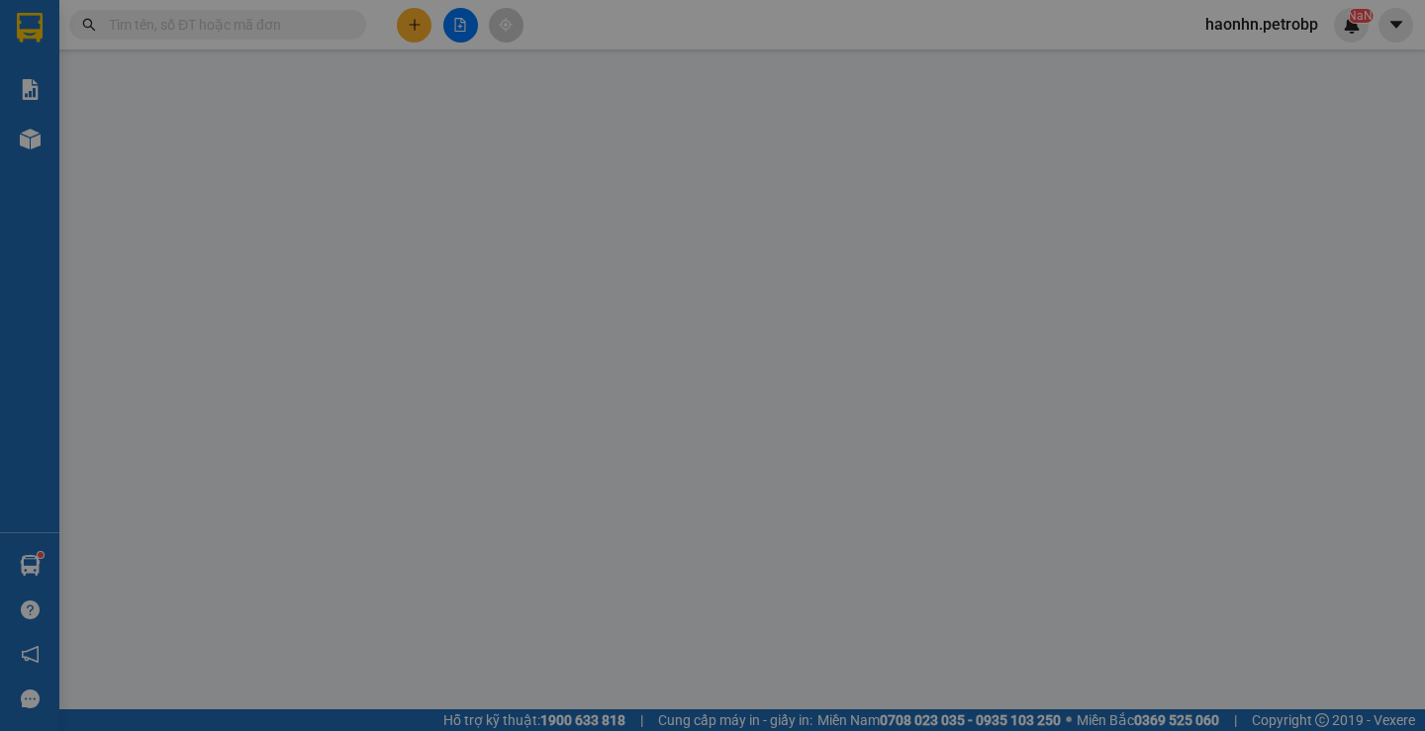
type input "0932688118"
type input "LUÂN"
type input "0908334155"
type input "THUẬN"
type input "30.000"
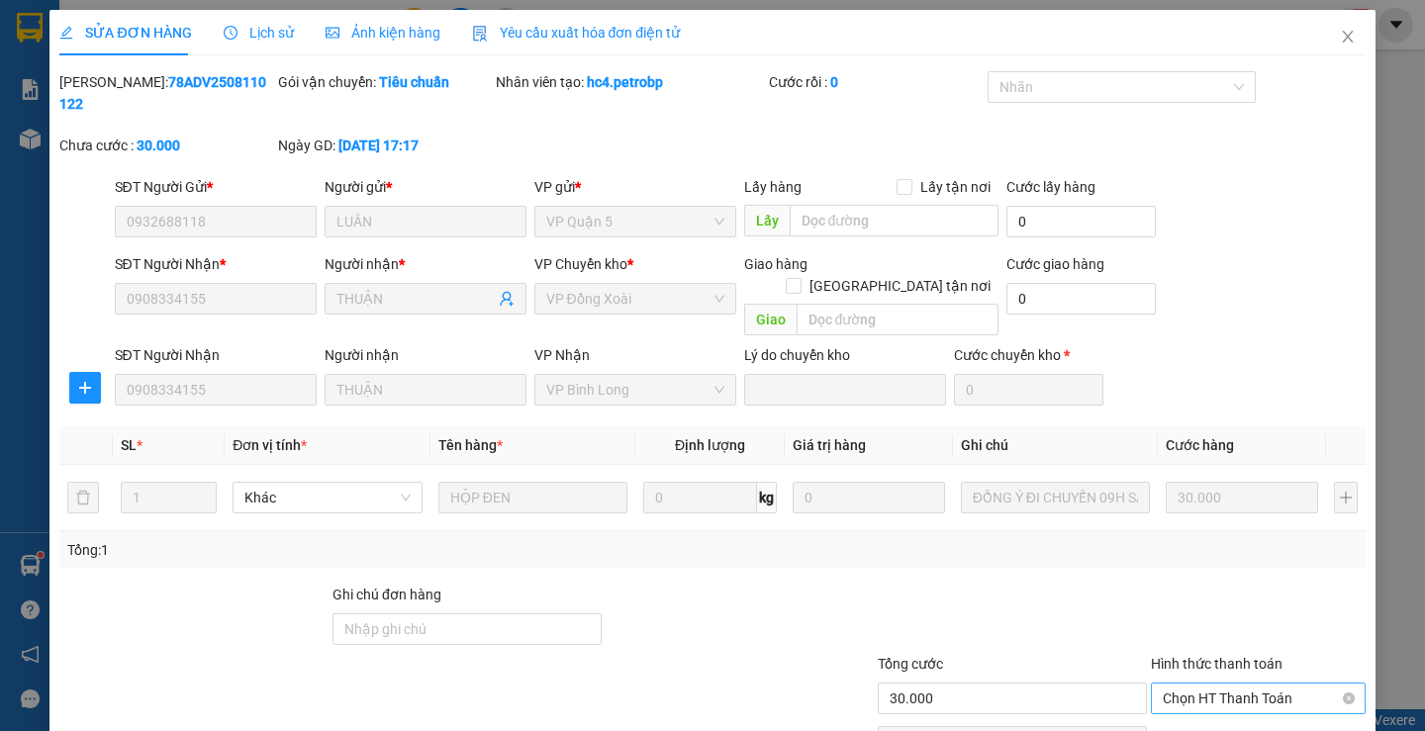
click at [1221, 684] on span "Chọn HT Thanh Toán" at bounding box center [1258, 699] width 191 height 30
click at [1214, 680] on div "Tại văn phòng" at bounding box center [1246, 695] width 212 height 32
type input "0"
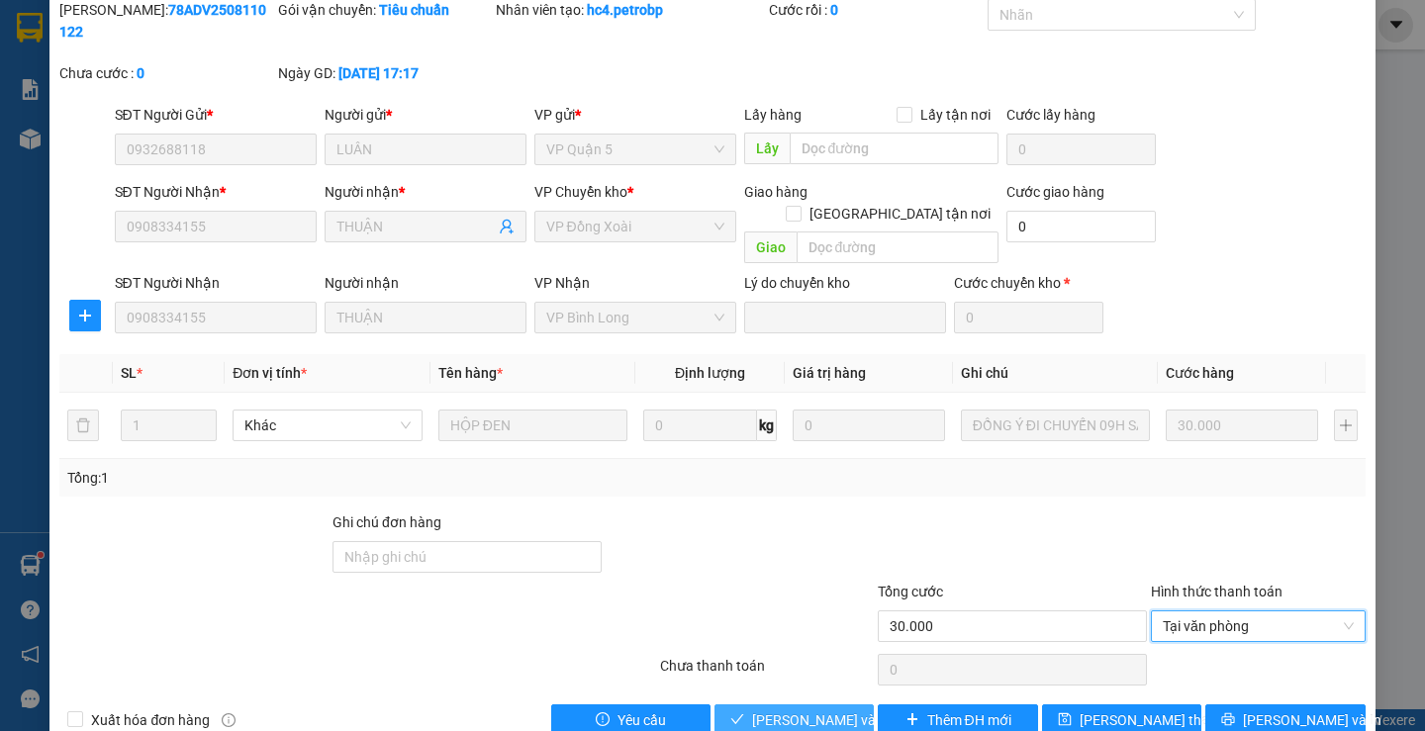
click at [804, 710] on span "[PERSON_NAME] và Giao hàng" at bounding box center [847, 721] width 190 height 22
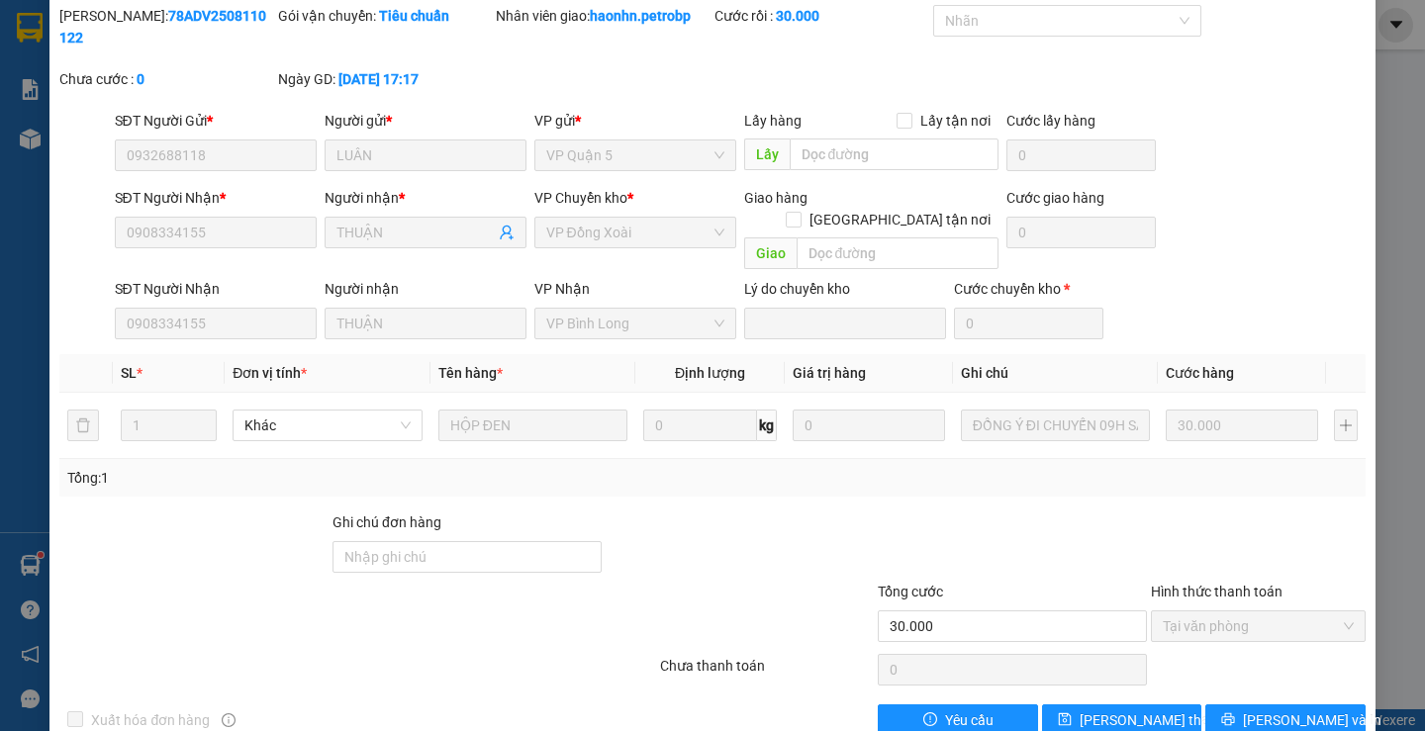
scroll to position [0, 0]
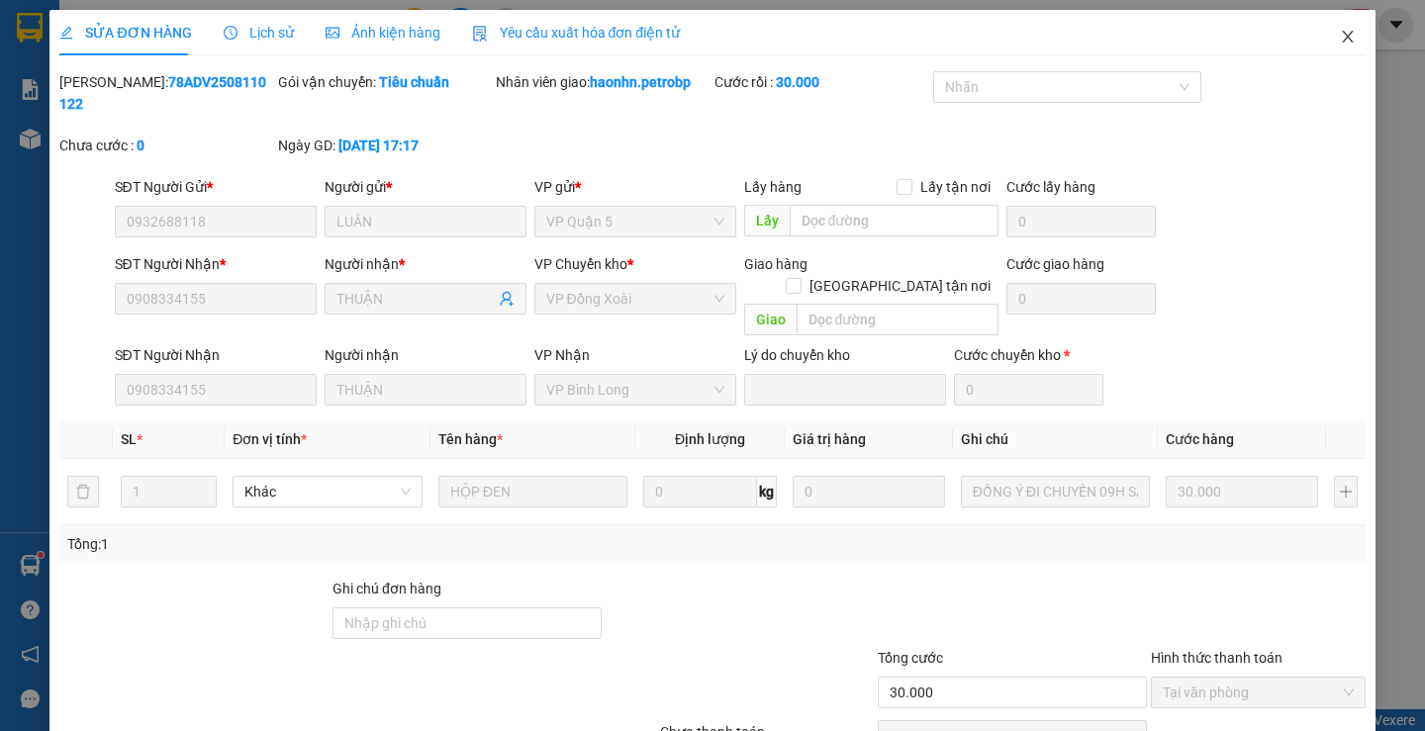
click at [1327, 49] on span "Close" at bounding box center [1347, 37] width 55 height 55
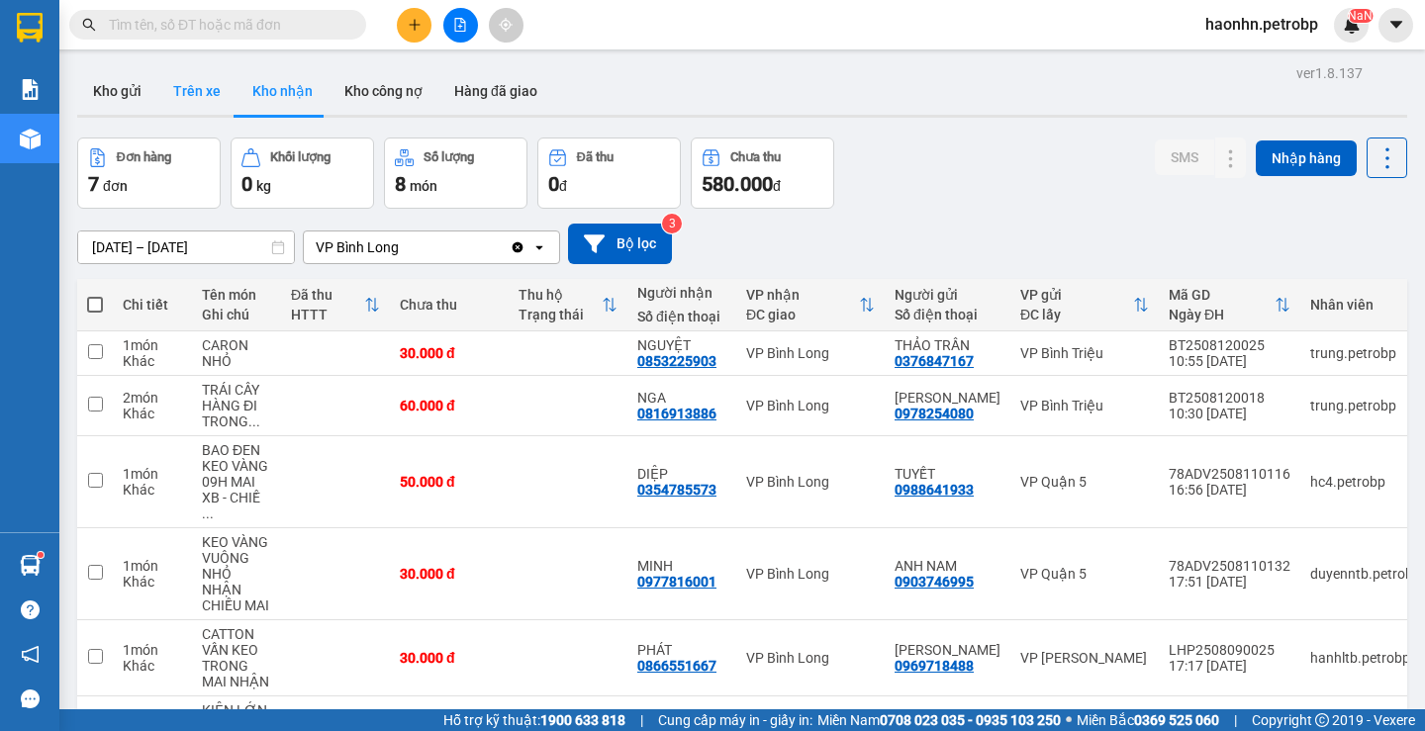
click at [202, 103] on button "Trên xe" at bounding box center [196, 91] width 79 height 48
type input "[DATE] – [DATE]"
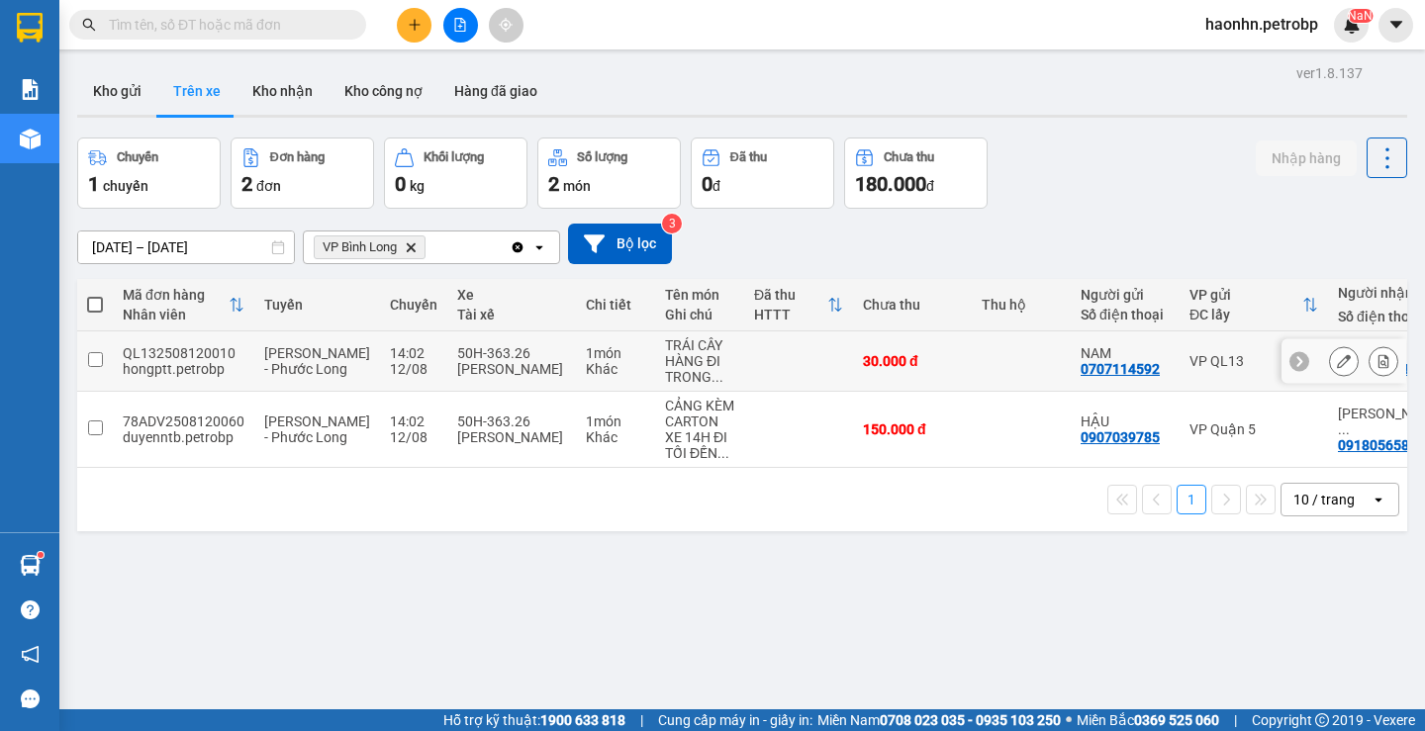
click at [1377, 357] on icon at bounding box center [1384, 361] width 14 height 14
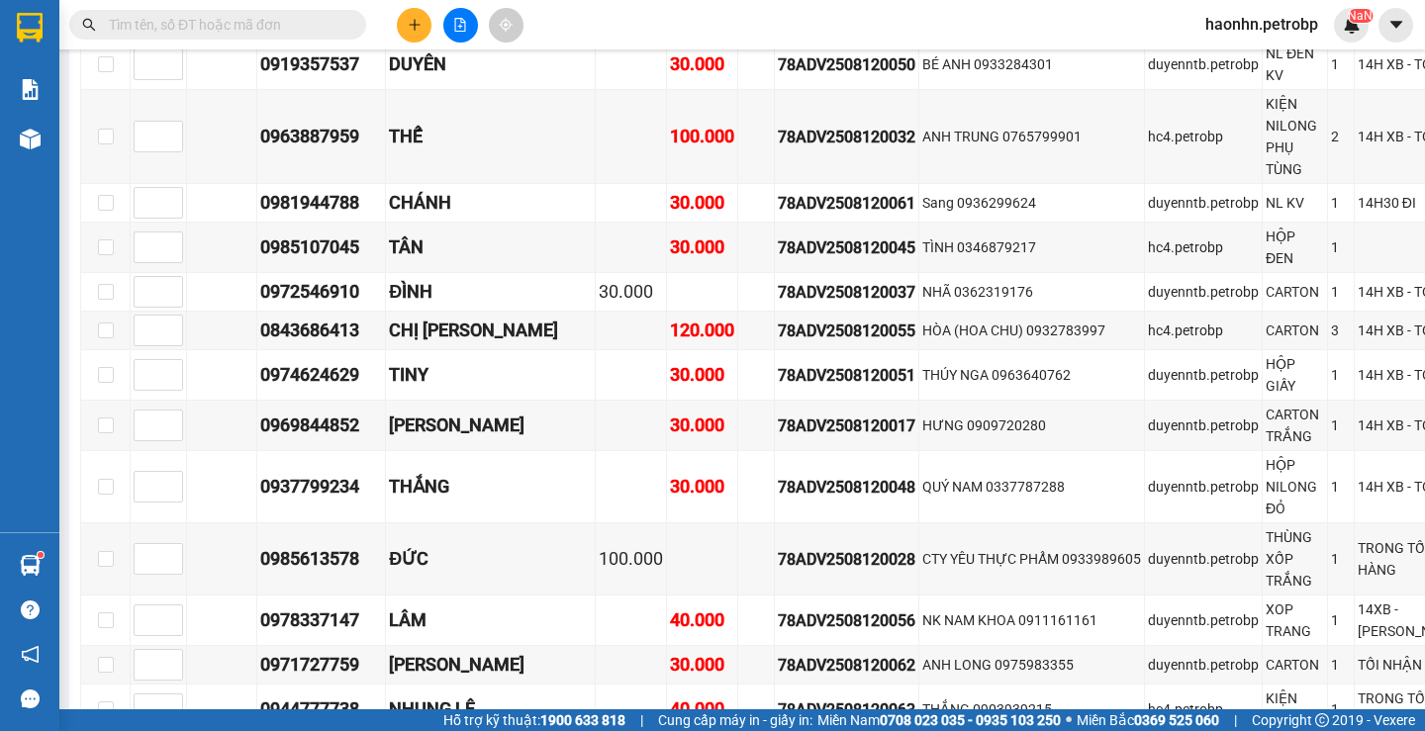
scroll to position [2969, 0]
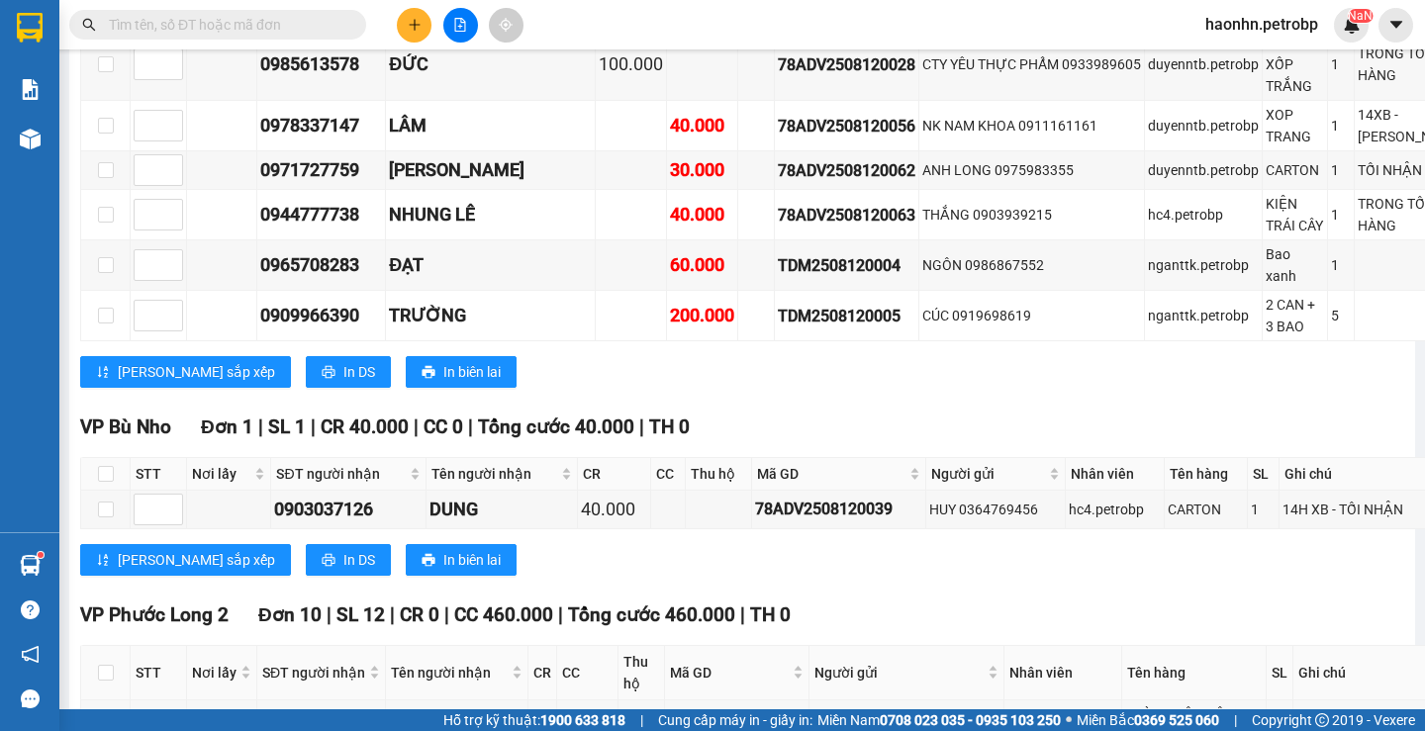
drag, startPoint x: 60, startPoint y: 123, endPoint x: 49, endPoint y: 133, distance: 14.7
click at [55, 129] on section "Kết quả tìm kiếm ( 700 ) Bộ lọc Mã ĐH Trạng thái Món hàng Tổng cước Chưa cước N…" at bounding box center [712, 365] width 1425 height 731
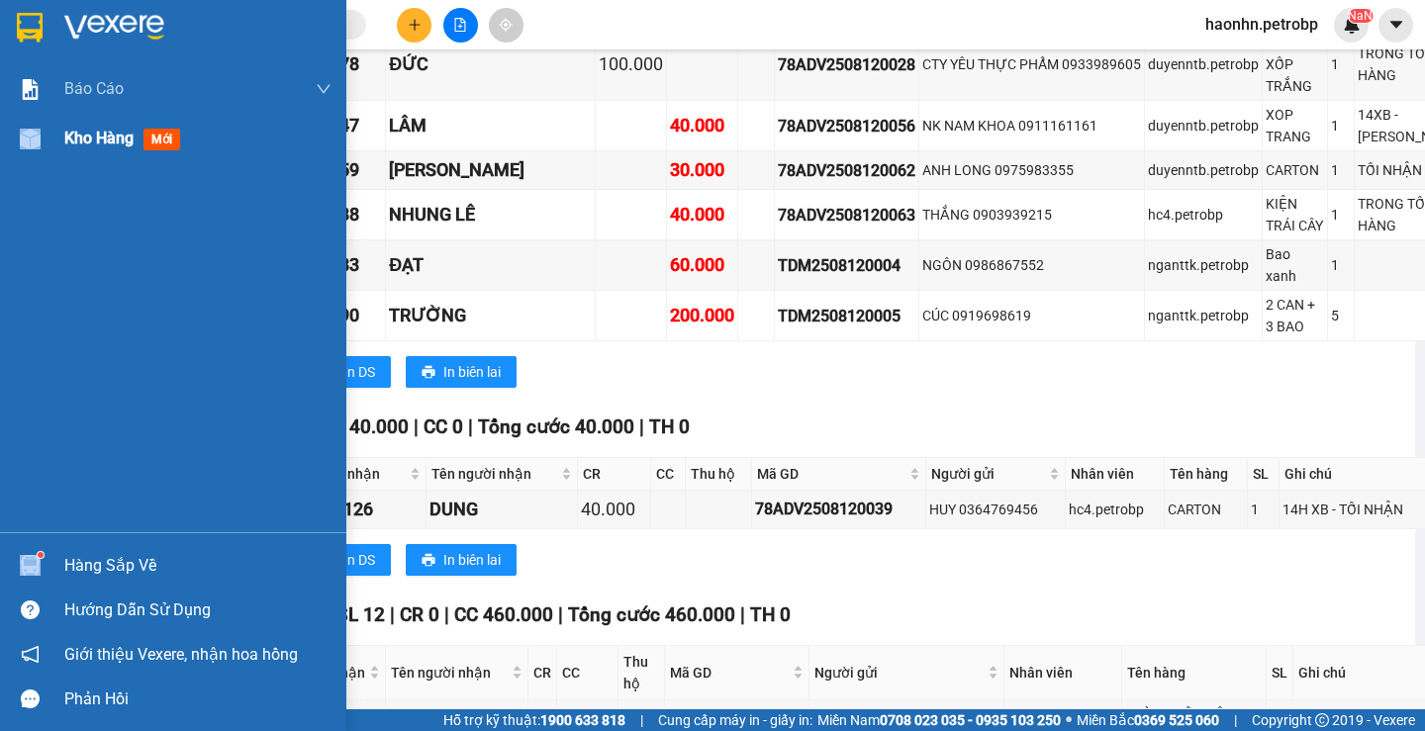
click at [49, 133] on div "Kho hàng mới" at bounding box center [173, 138] width 346 height 49
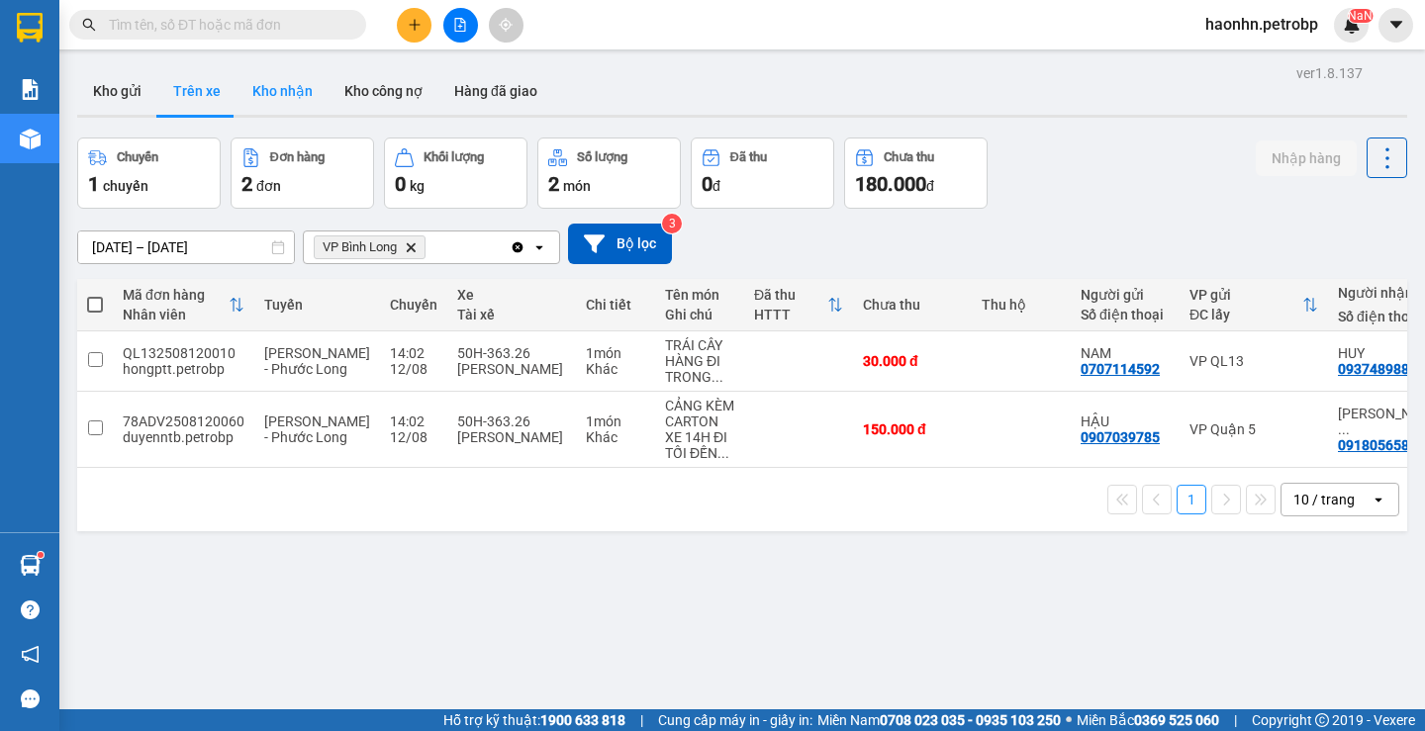
click at [266, 78] on button "Kho nhận" at bounding box center [283, 91] width 92 height 48
type input "[DATE] – [DATE]"
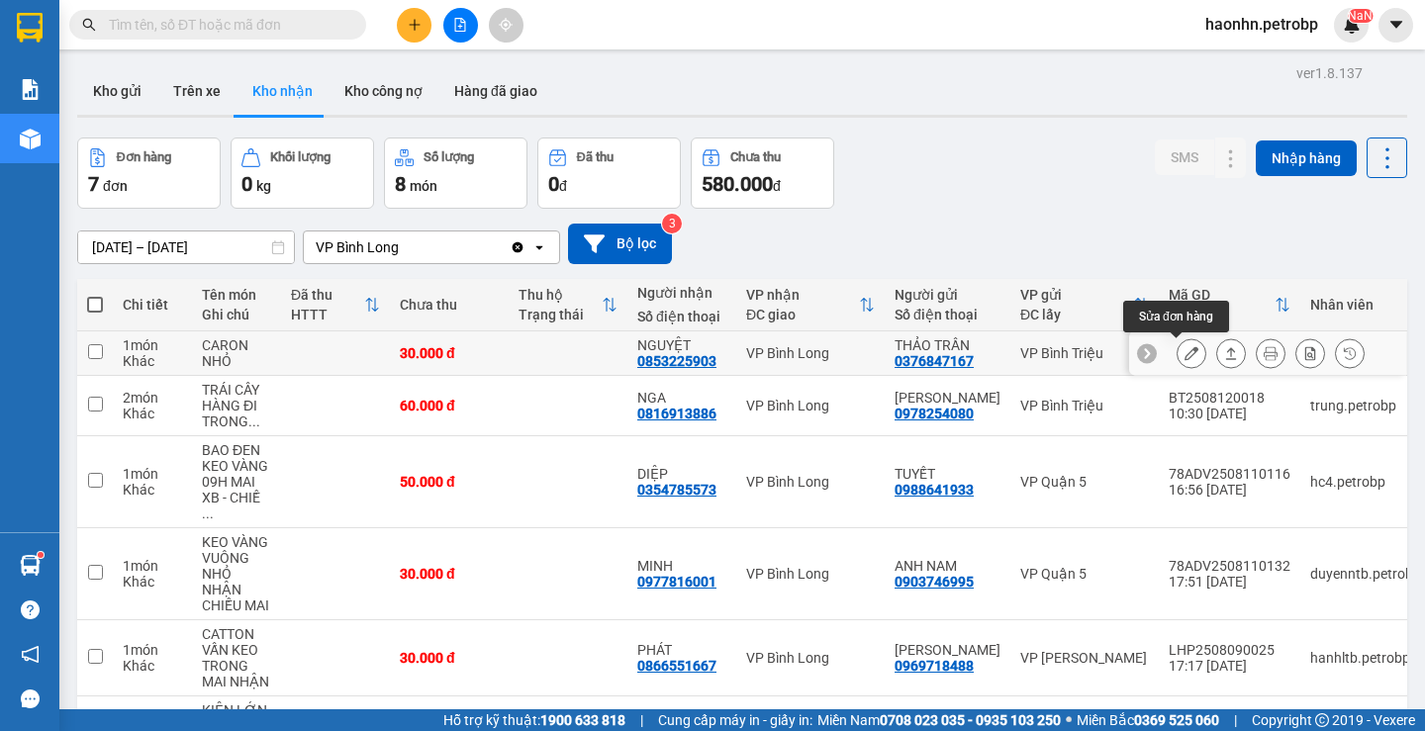
click at [1180, 361] on button at bounding box center [1192, 354] width 28 height 35
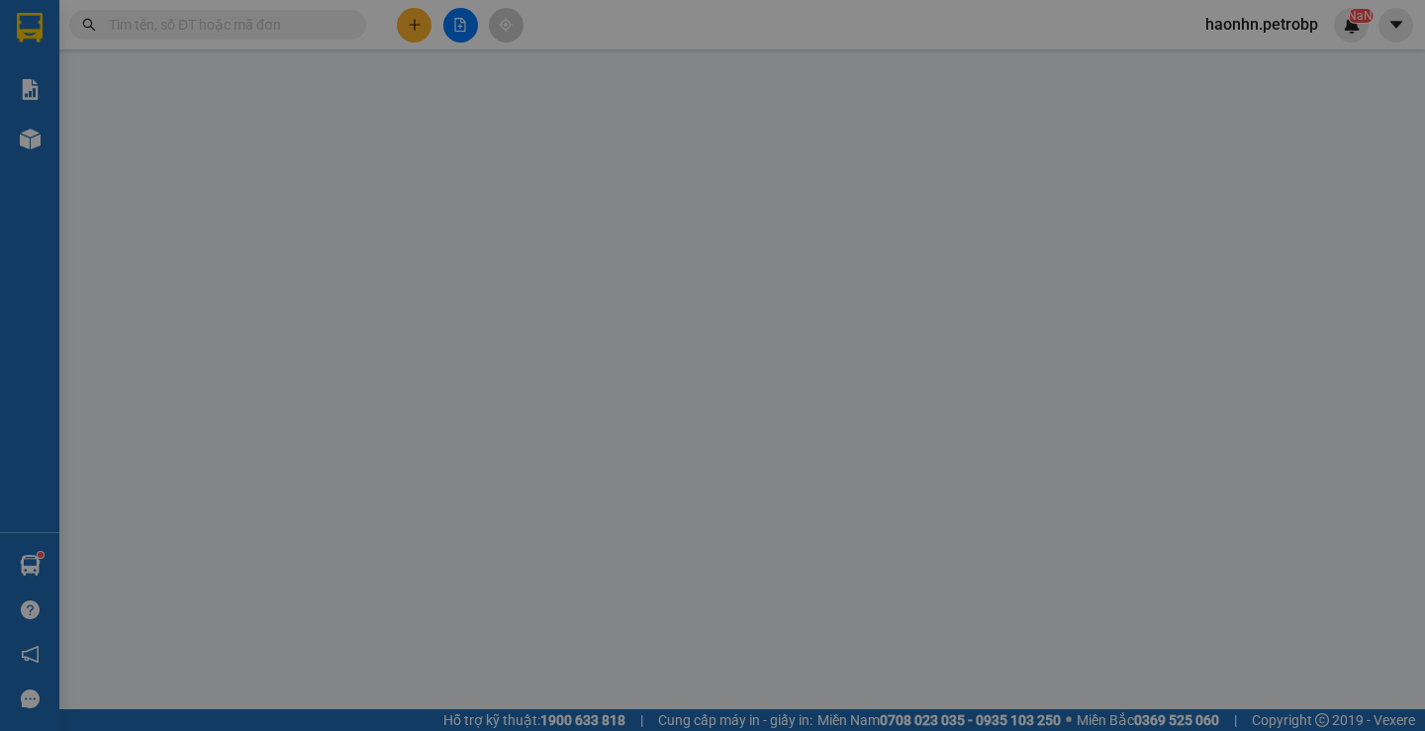
type input "0376847167"
type input "THẢO TRẦN"
type input "0853225903"
type input "NGUYỆT"
type input "30.000"
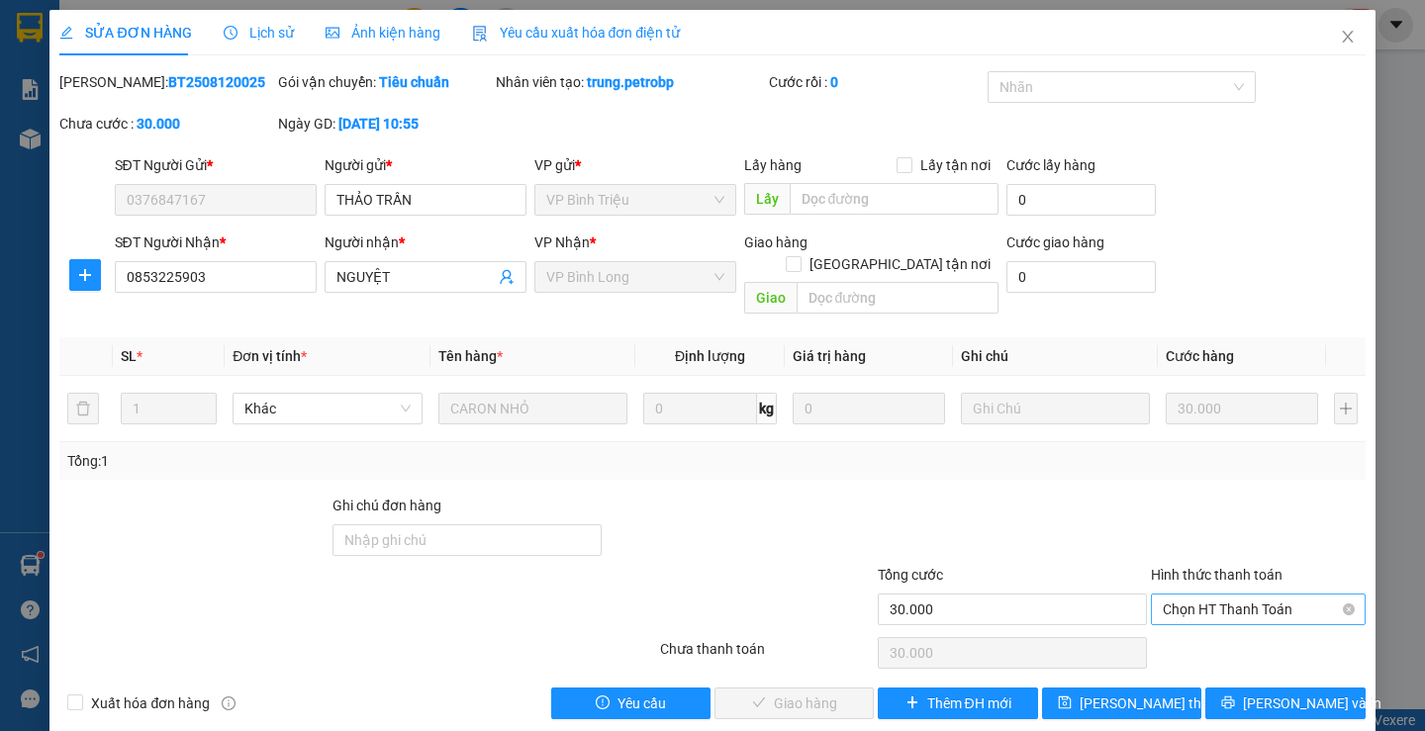
click at [1214, 597] on span "Chọn HT Thanh Toán" at bounding box center [1258, 610] width 191 height 30
click at [1214, 612] on div "Tại văn phòng" at bounding box center [1246, 628] width 212 height 32
type input "0"
click at [828, 693] on span "[PERSON_NAME] và Giao hàng" at bounding box center [847, 704] width 190 height 22
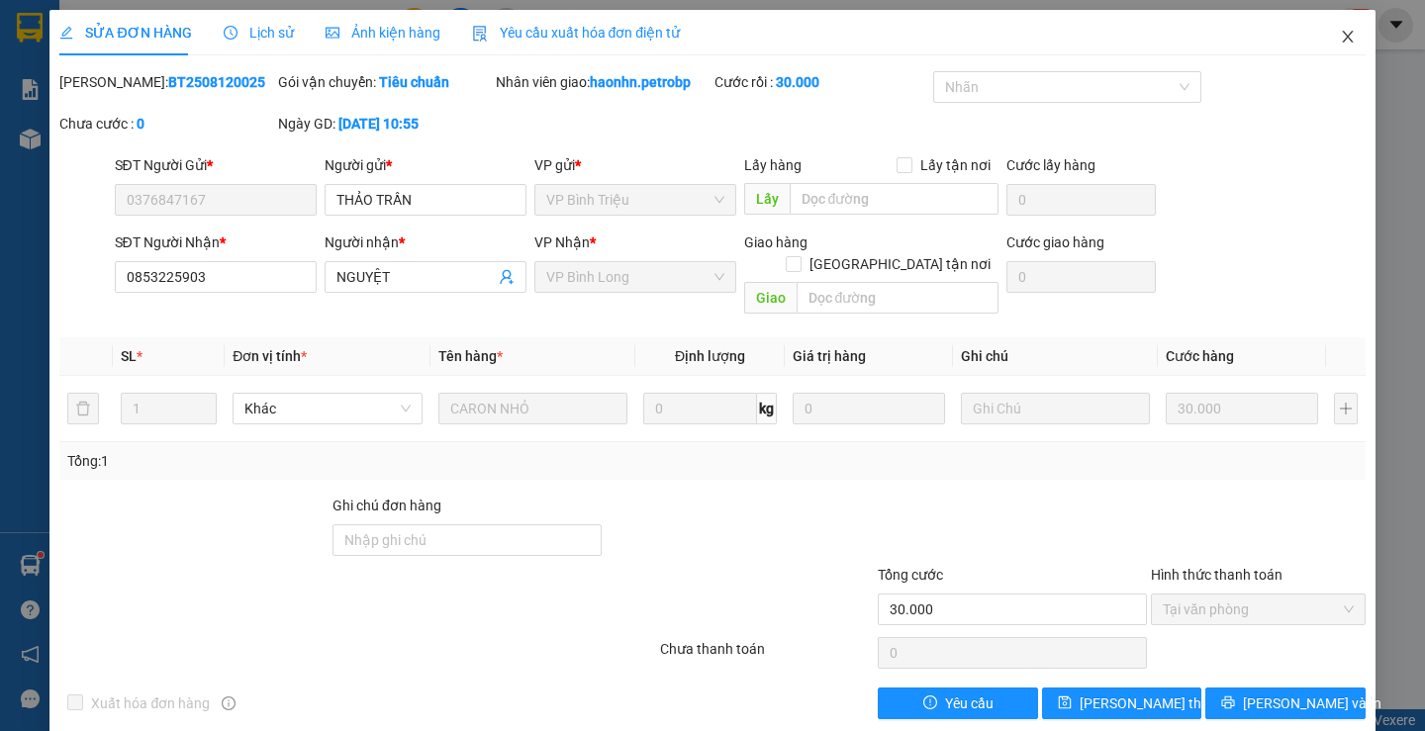
click at [1340, 32] on icon "close" at bounding box center [1348, 37] width 16 height 16
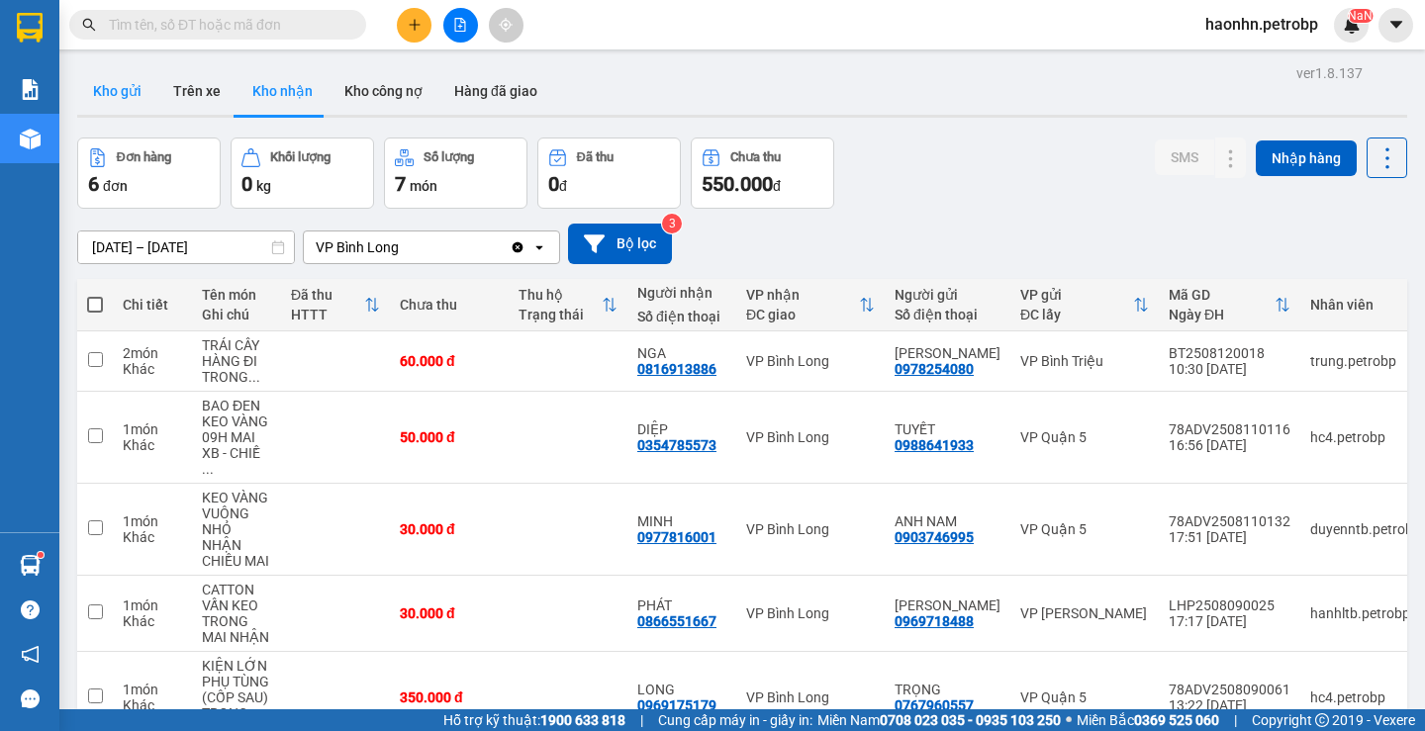
click at [154, 70] on button "Kho gửi" at bounding box center [117, 91] width 80 height 48
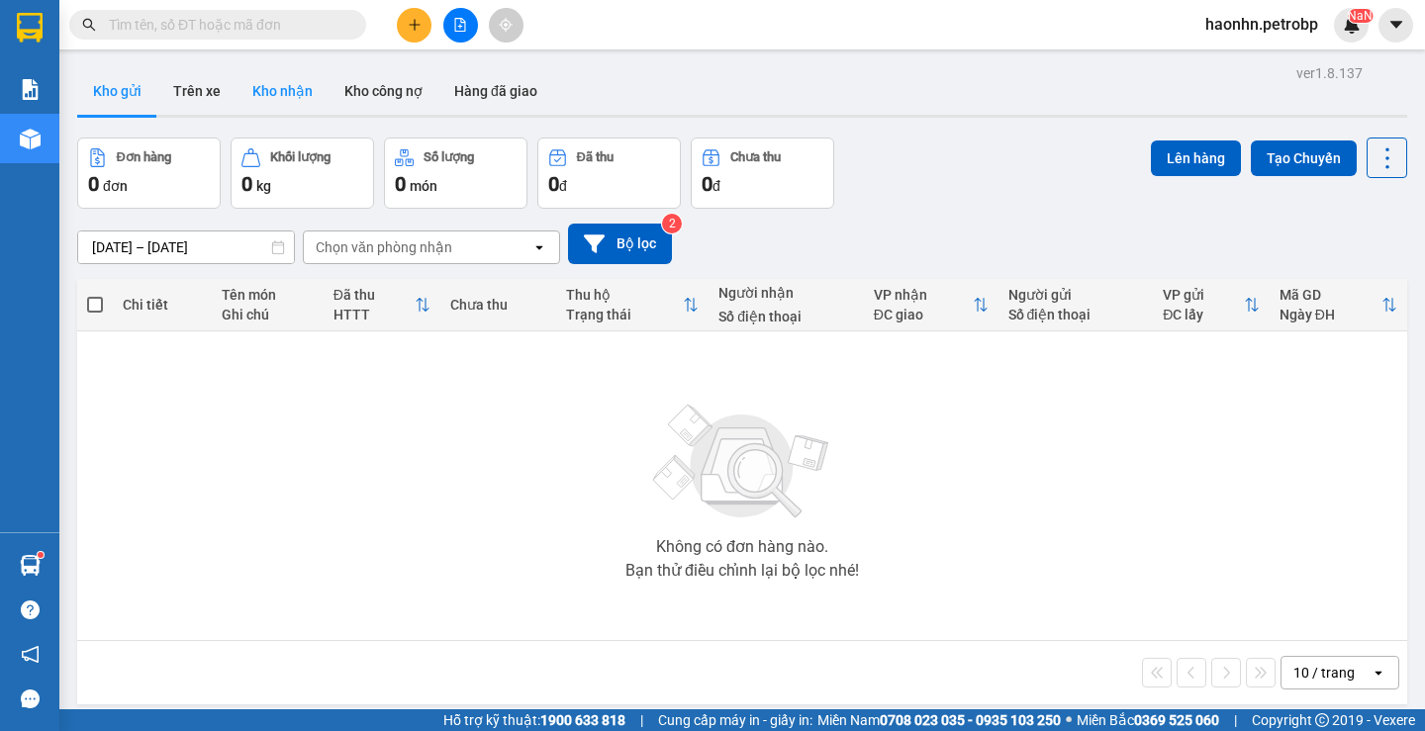
click at [239, 89] on button "Kho nhận" at bounding box center [283, 91] width 92 height 48
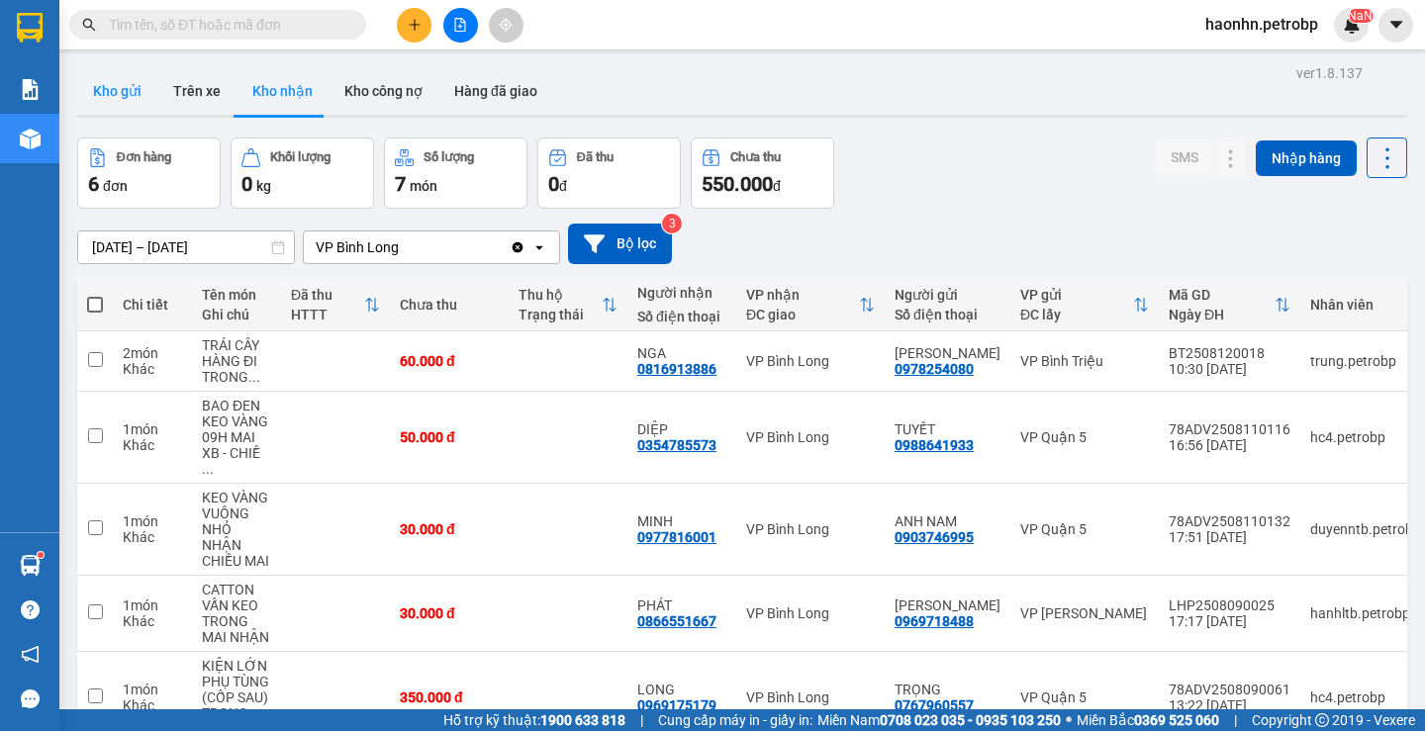
click at [121, 106] on button "Kho gửi" at bounding box center [117, 91] width 80 height 48
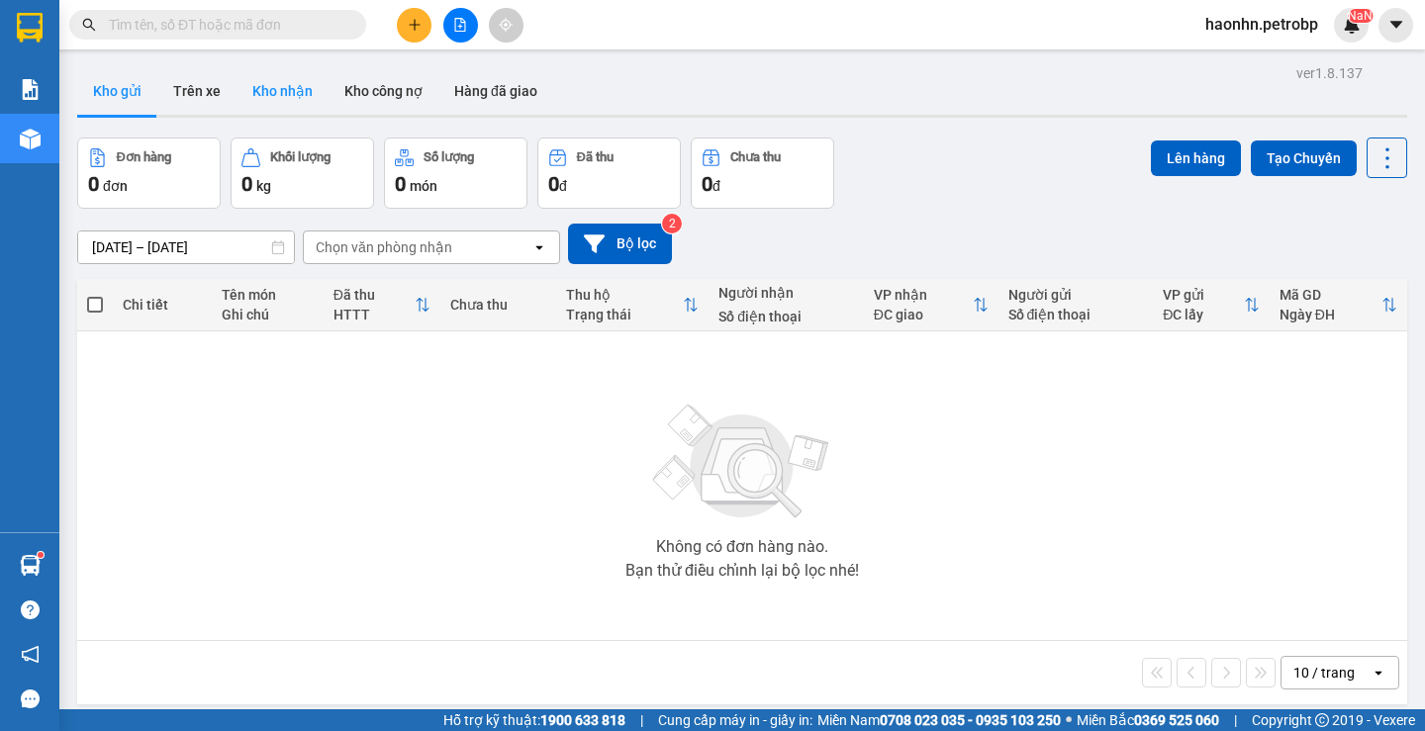
click at [293, 102] on button "Kho nhận" at bounding box center [283, 91] width 92 height 48
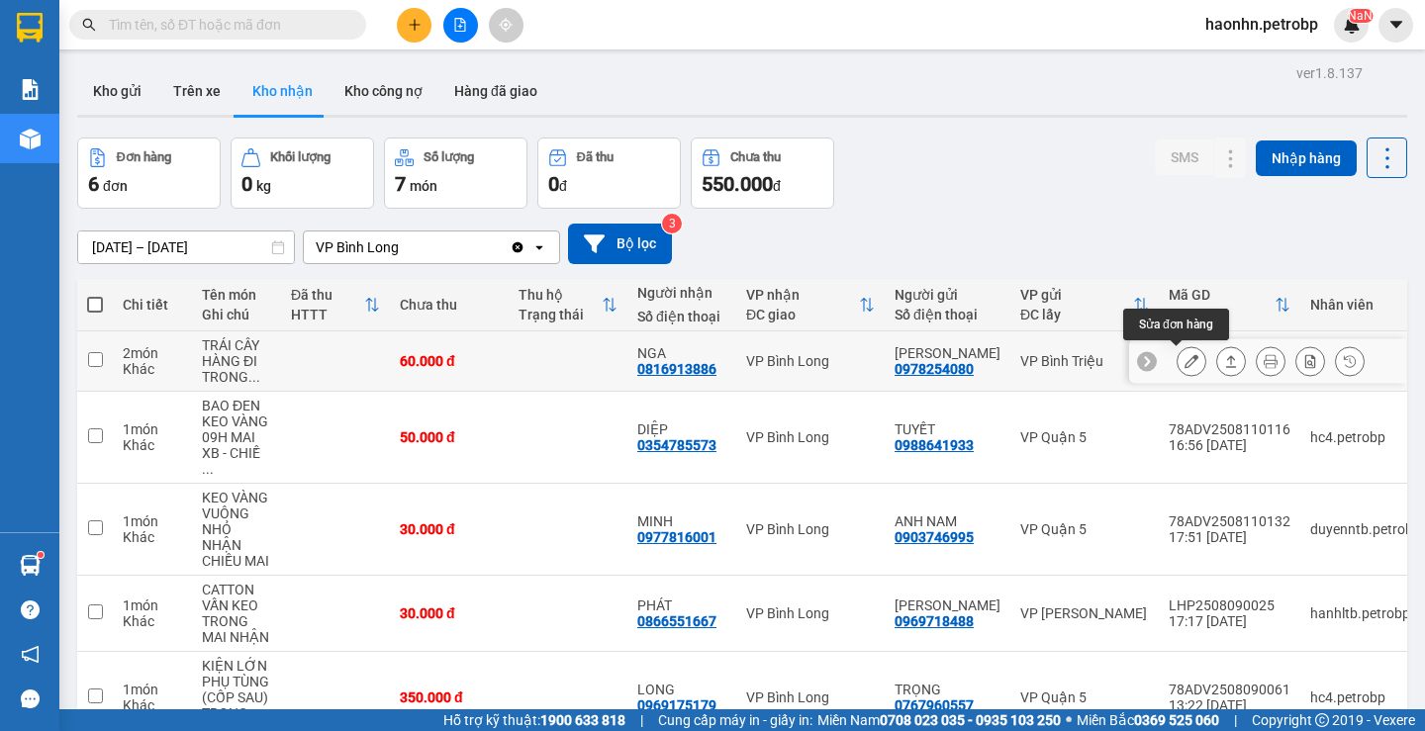
click at [1178, 367] on button at bounding box center [1192, 361] width 28 height 35
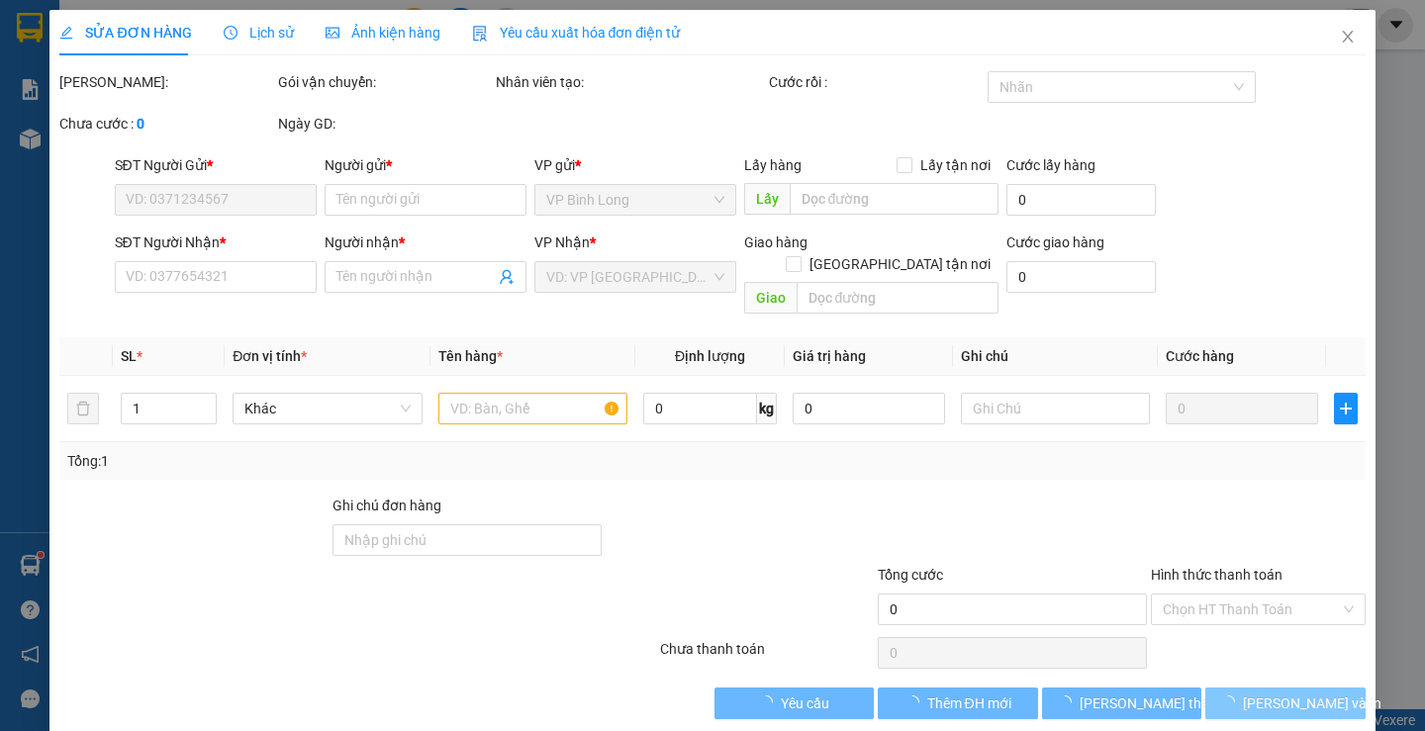
type input "0978254080"
type input "[PERSON_NAME]"
type input "0816913886"
type input "NGA"
type input "60.000"
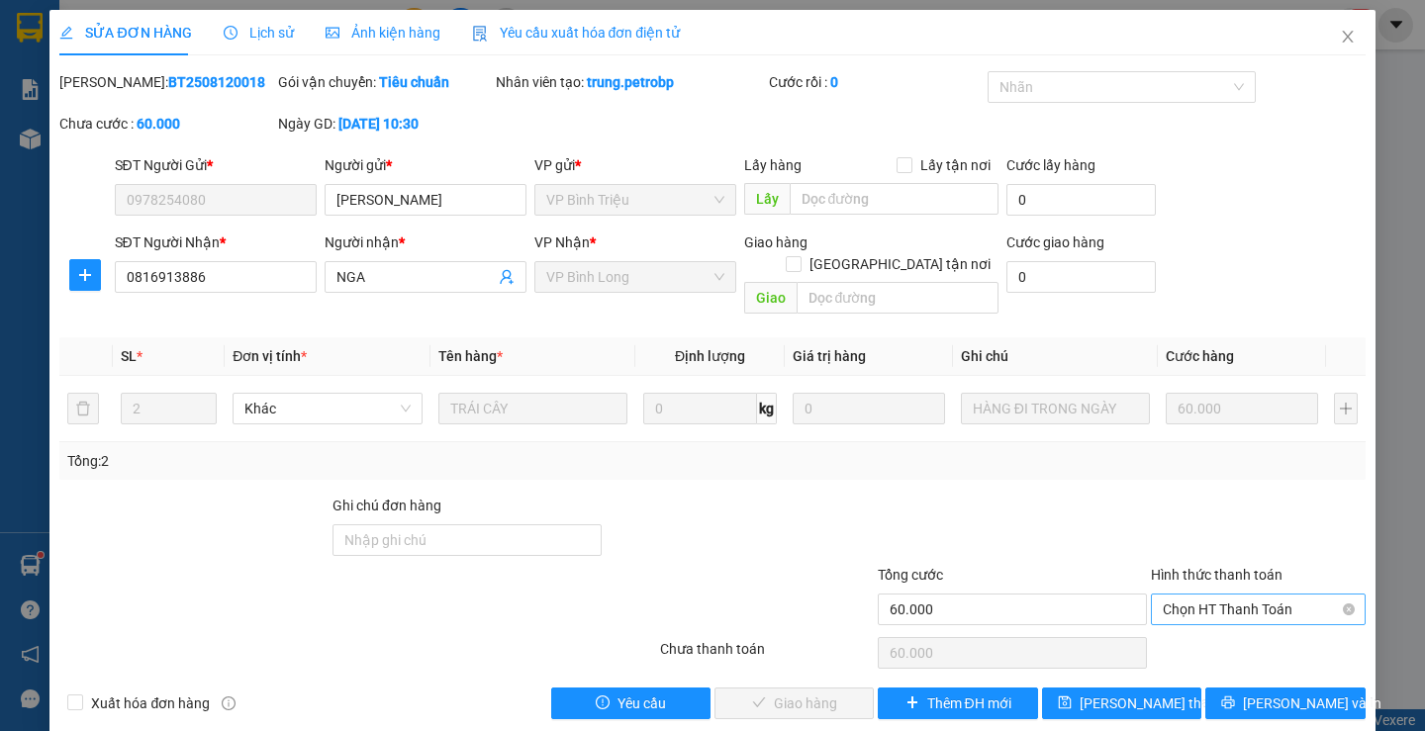
click at [1204, 595] on span "Chọn HT Thanh Toán" at bounding box center [1258, 610] width 191 height 30
click at [1215, 621] on div "Tại văn phòng" at bounding box center [1246, 628] width 188 height 22
type input "0"
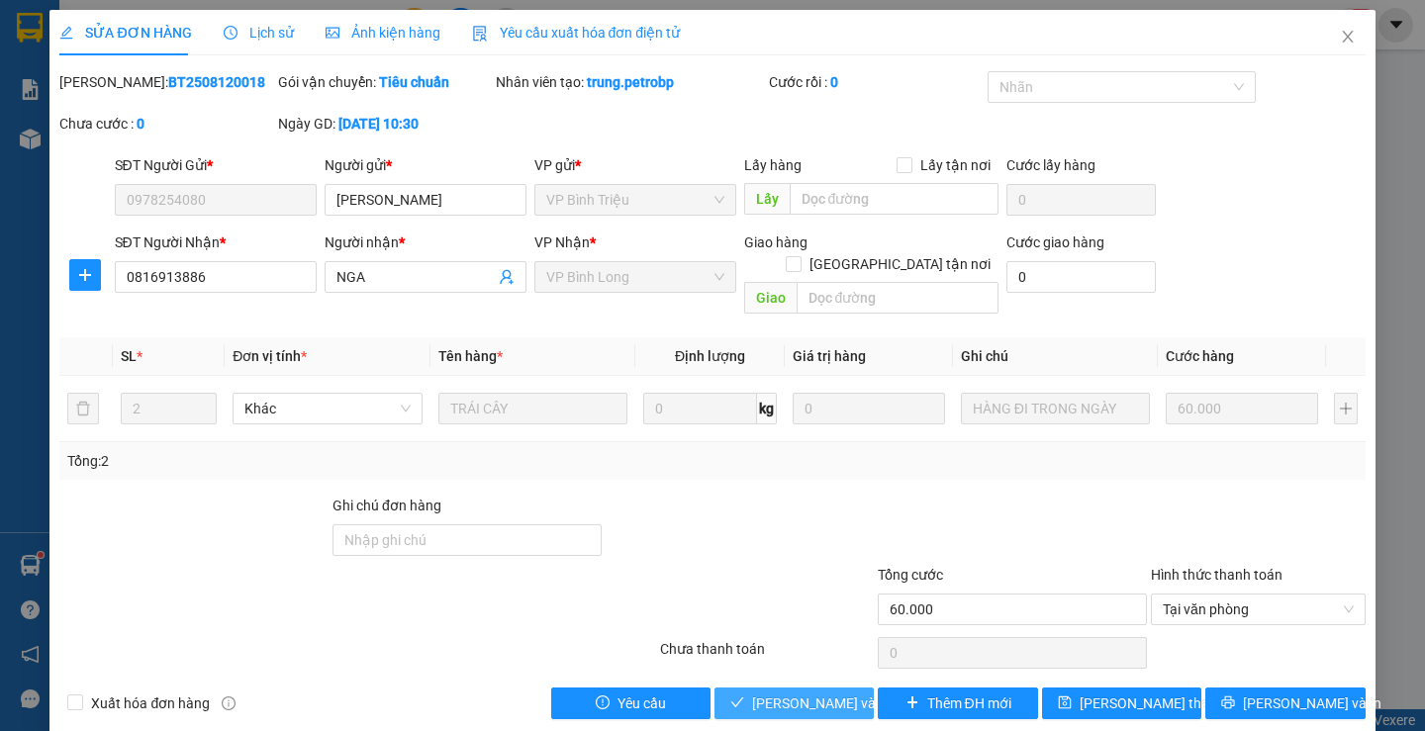
click at [780, 693] on span "[PERSON_NAME] và Giao hàng" at bounding box center [847, 704] width 190 height 22
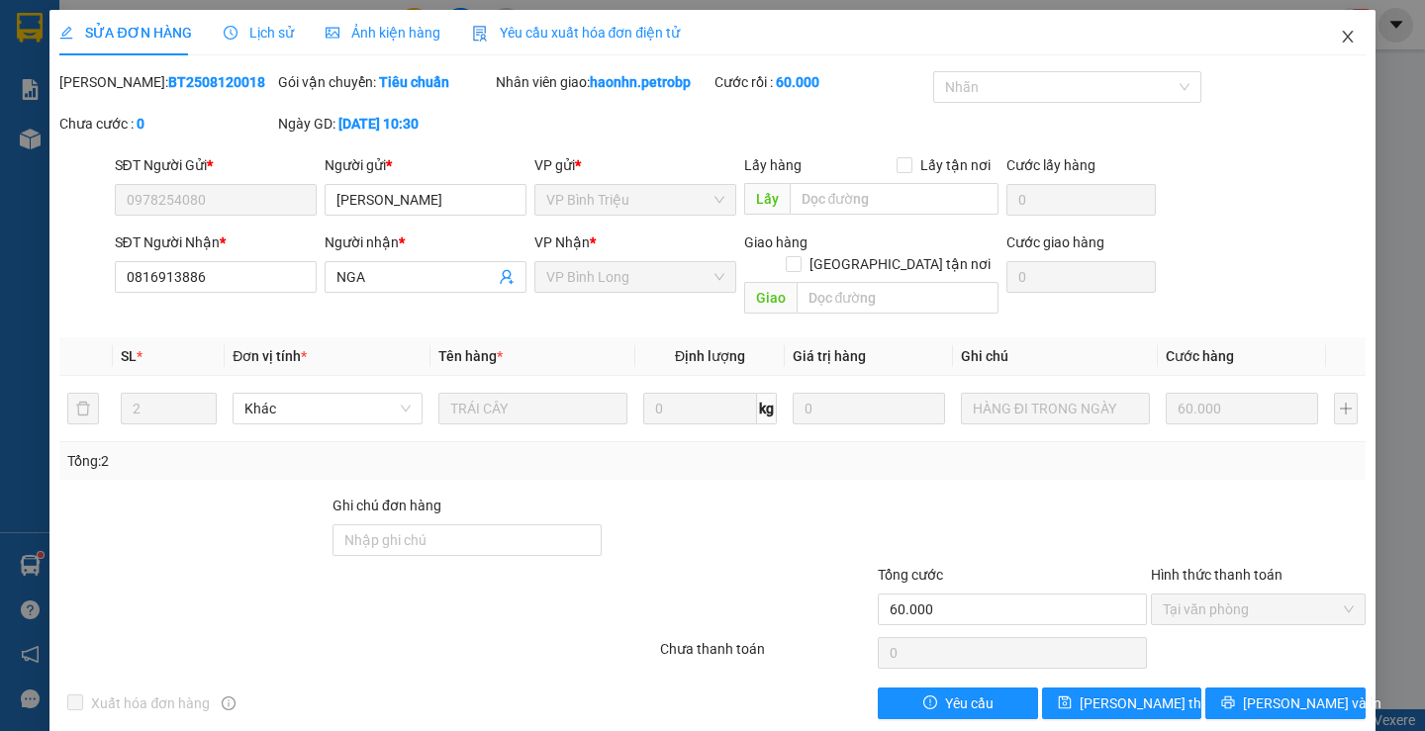
click at [1320, 44] on span "Close" at bounding box center [1347, 37] width 55 height 55
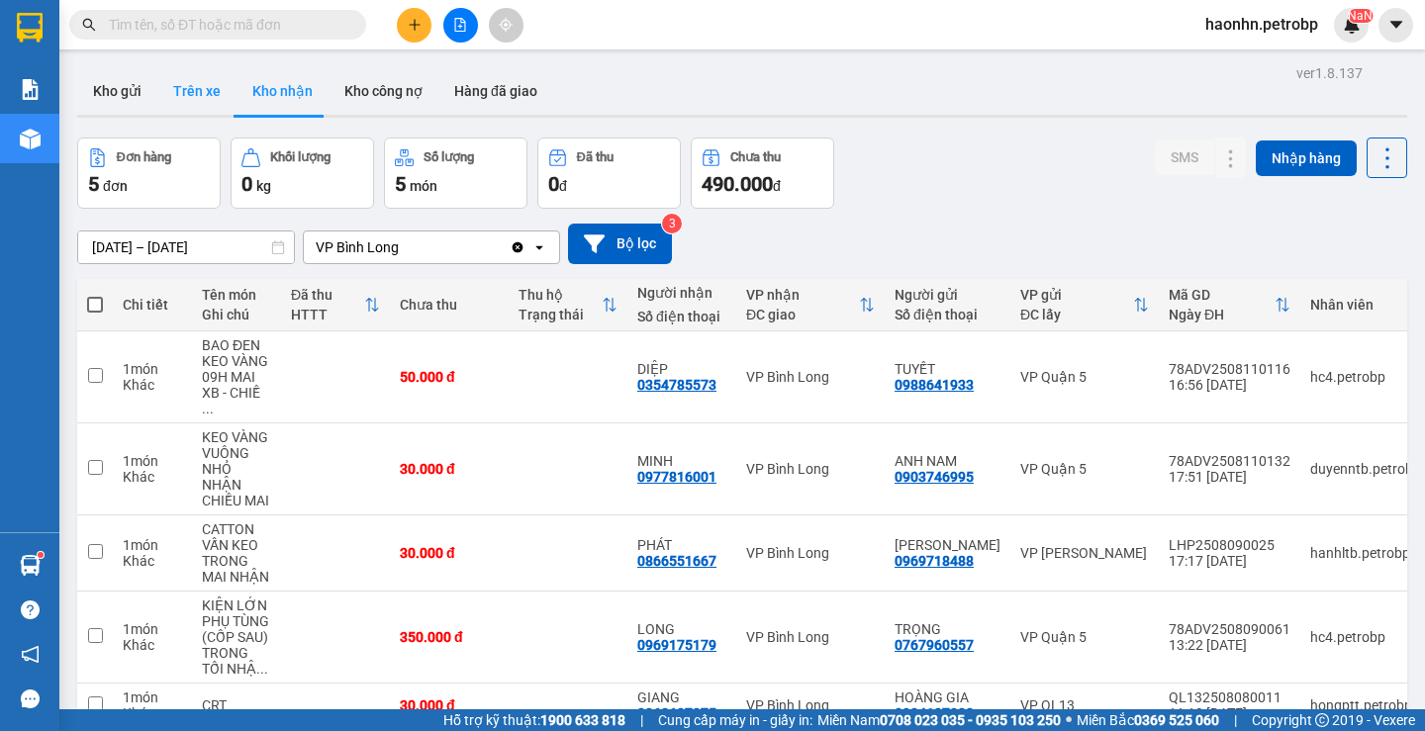
click at [226, 107] on button "Trên xe" at bounding box center [196, 91] width 79 height 48
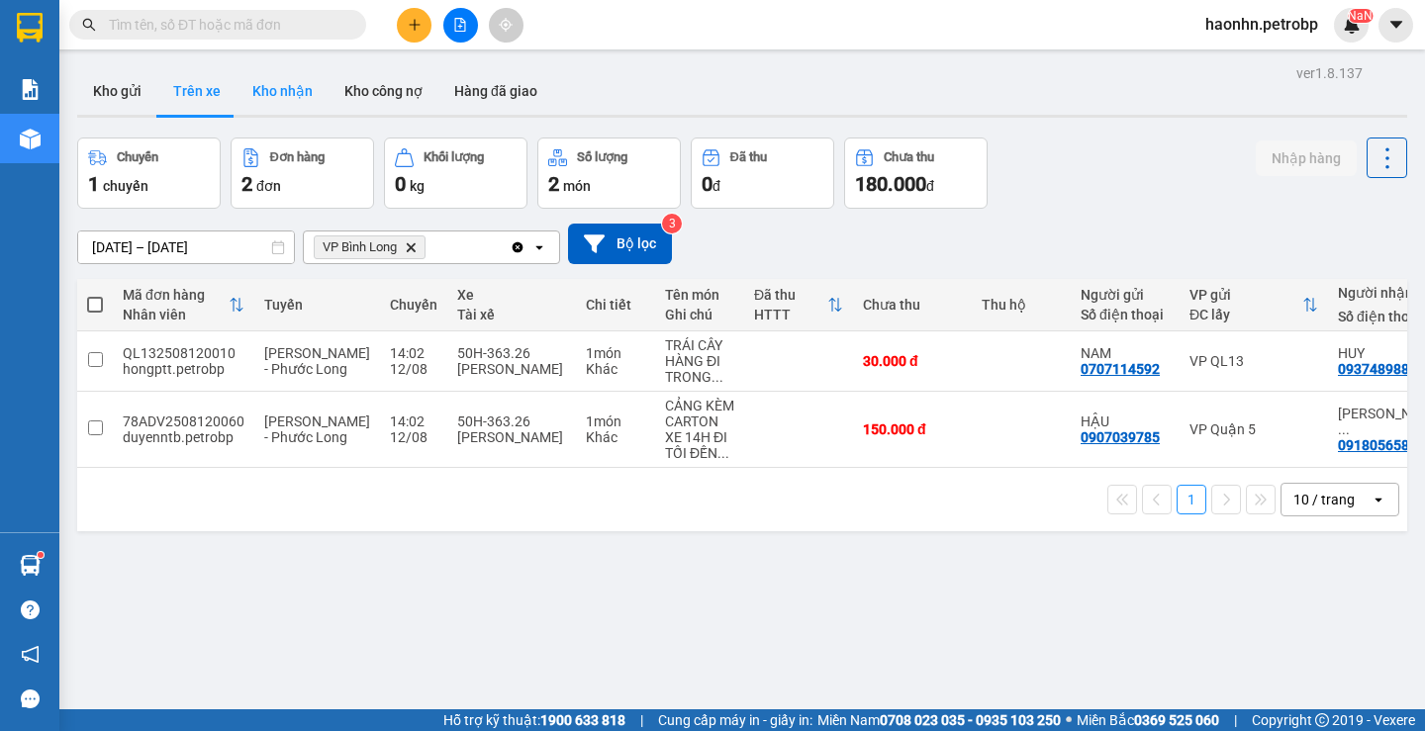
click at [286, 103] on button "Kho nhận" at bounding box center [283, 91] width 92 height 48
type input "[DATE] – [DATE]"
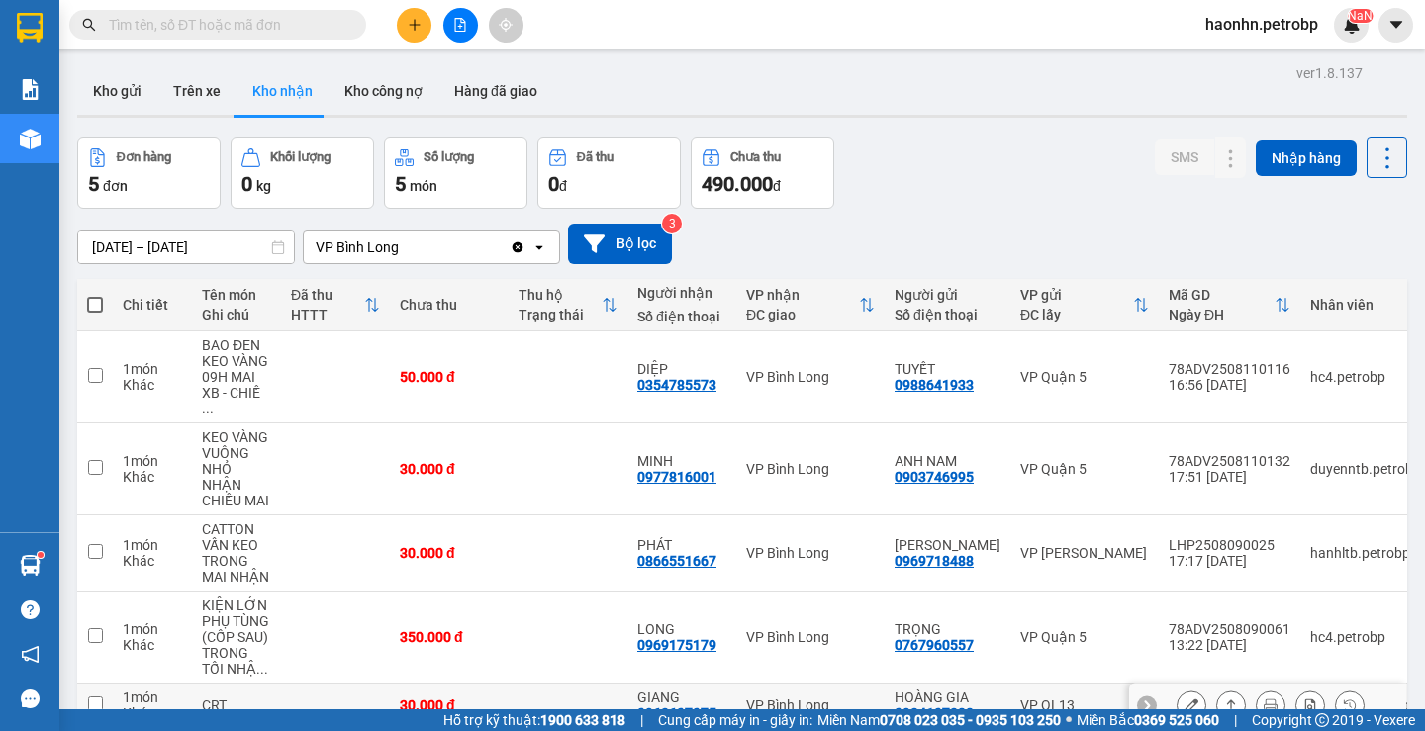
scroll to position [92, 0]
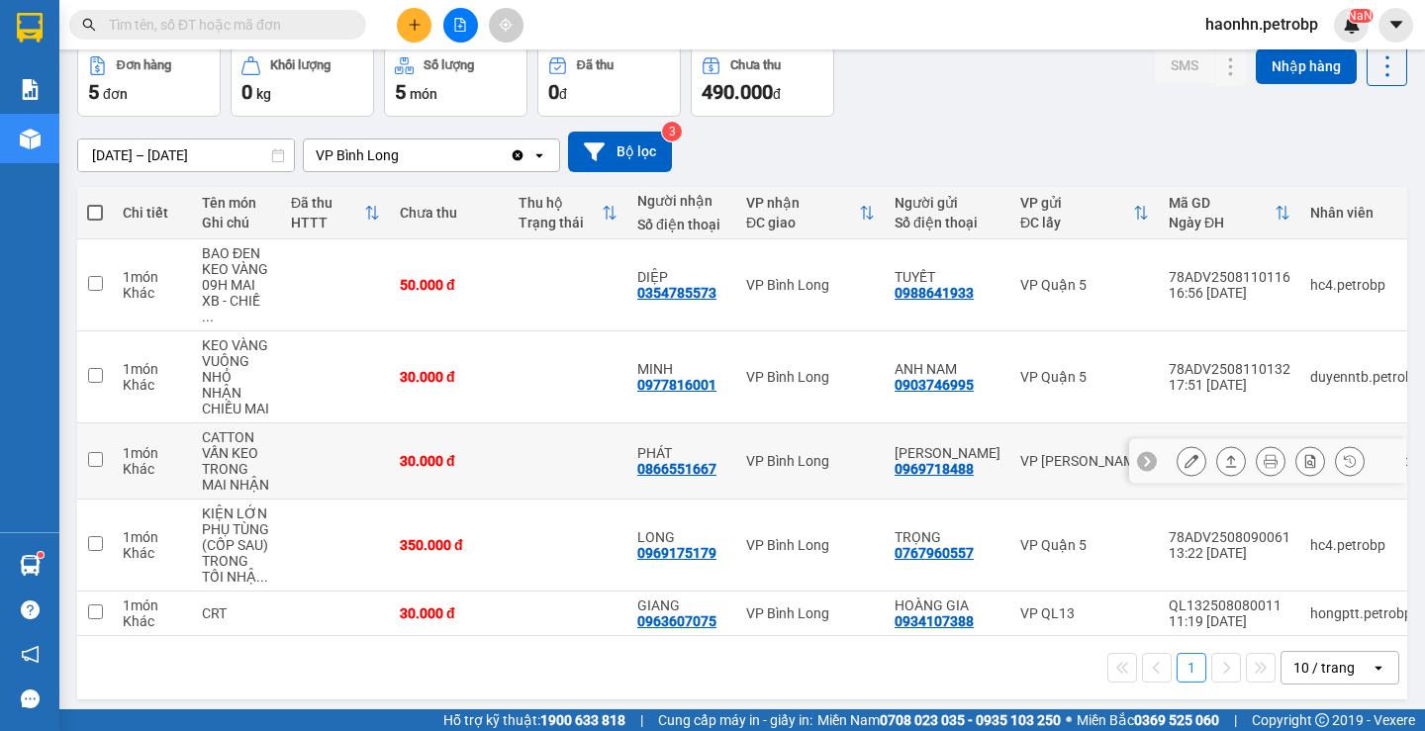
click at [674, 445] on div "PHÁT" at bounding box center [681, 453] width 89 height 16
checkbox input "false"
click at [675, 461] on div "0866551667" at bounding box center [676, 469] width 79 height 16
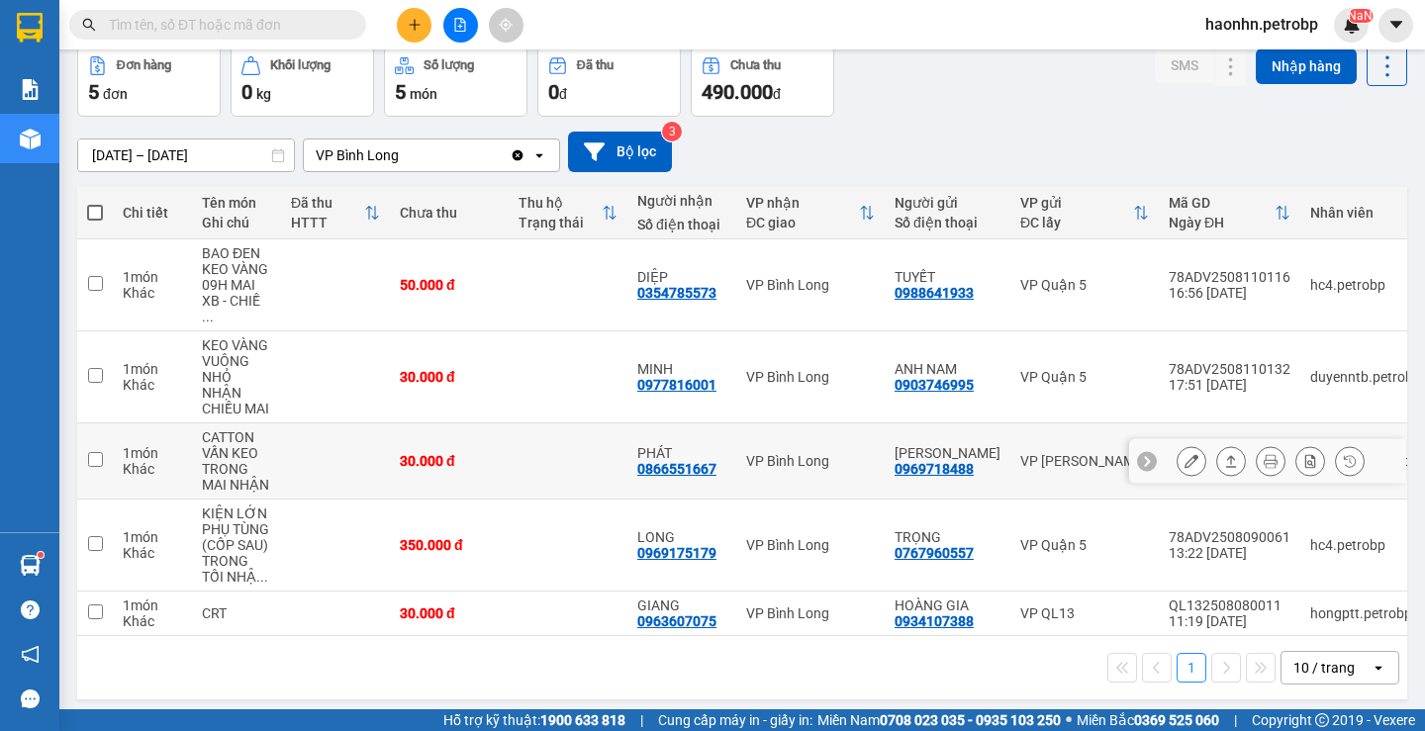
click at [675, 461] on div "0866551667" at bounding box center [676, 469] width 79 height 16
copy div "0866551667"
click at [799, 657] on div "1 10 / trang open" at bounding box center [742, 668] width 1314 height 34
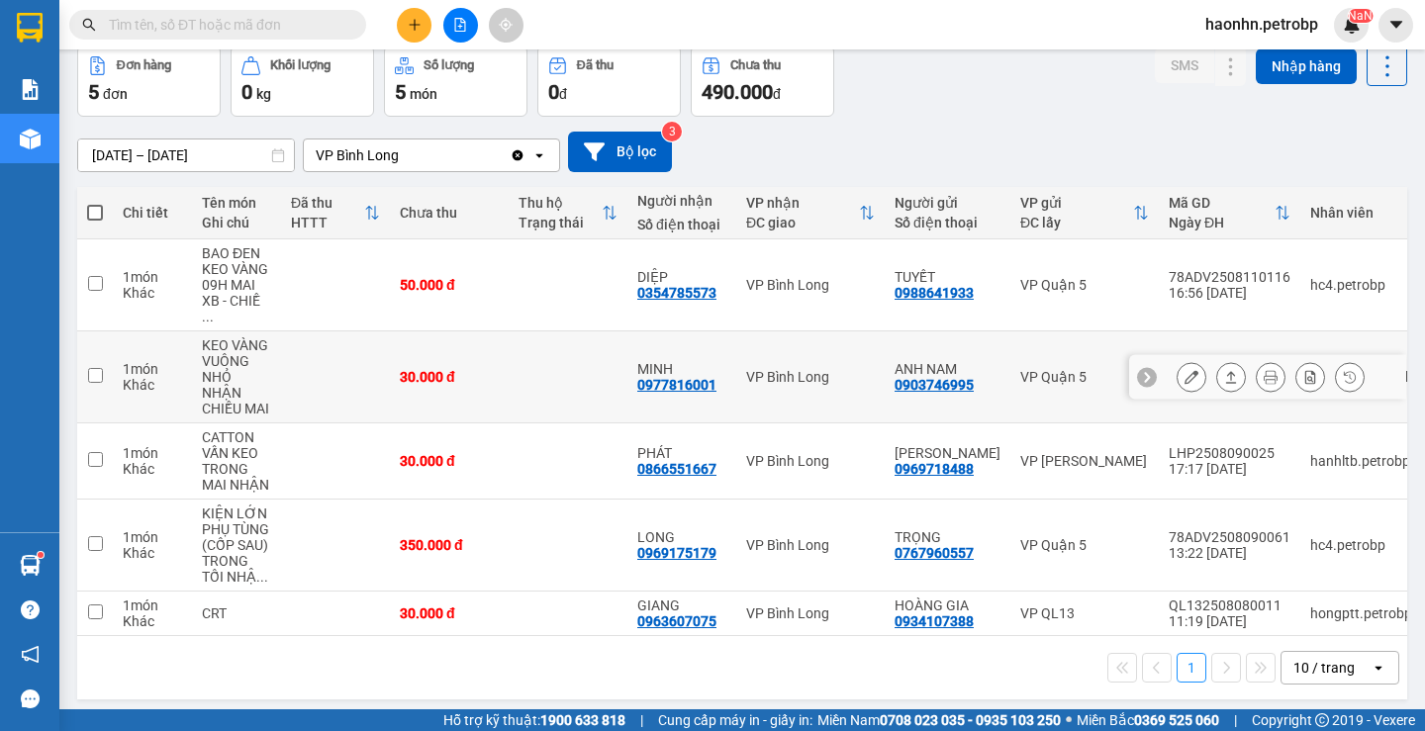
scroll to position [0, 0]
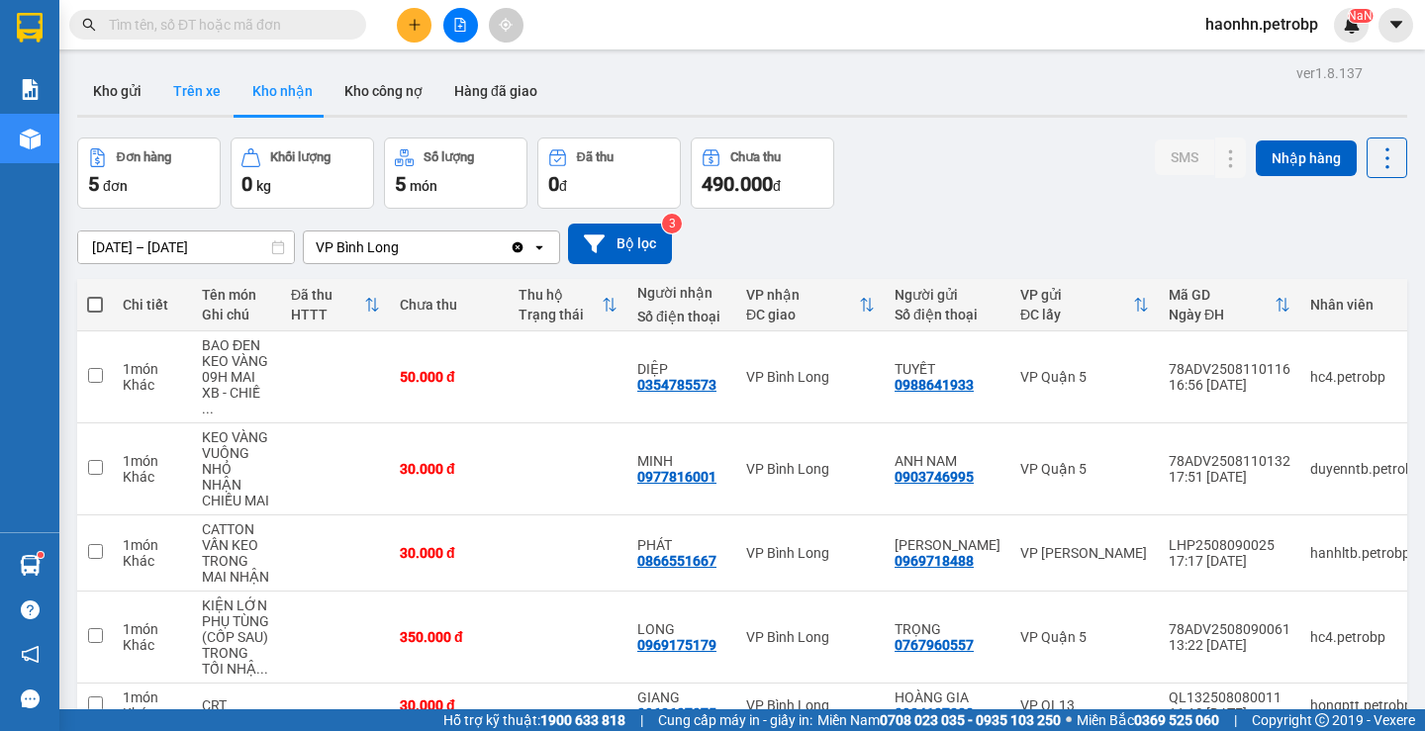
click at [220, 113] on button "Trên xe" at bounding box center [196, 91] width 79 height 48
type input "[DATE] – [DATE]"
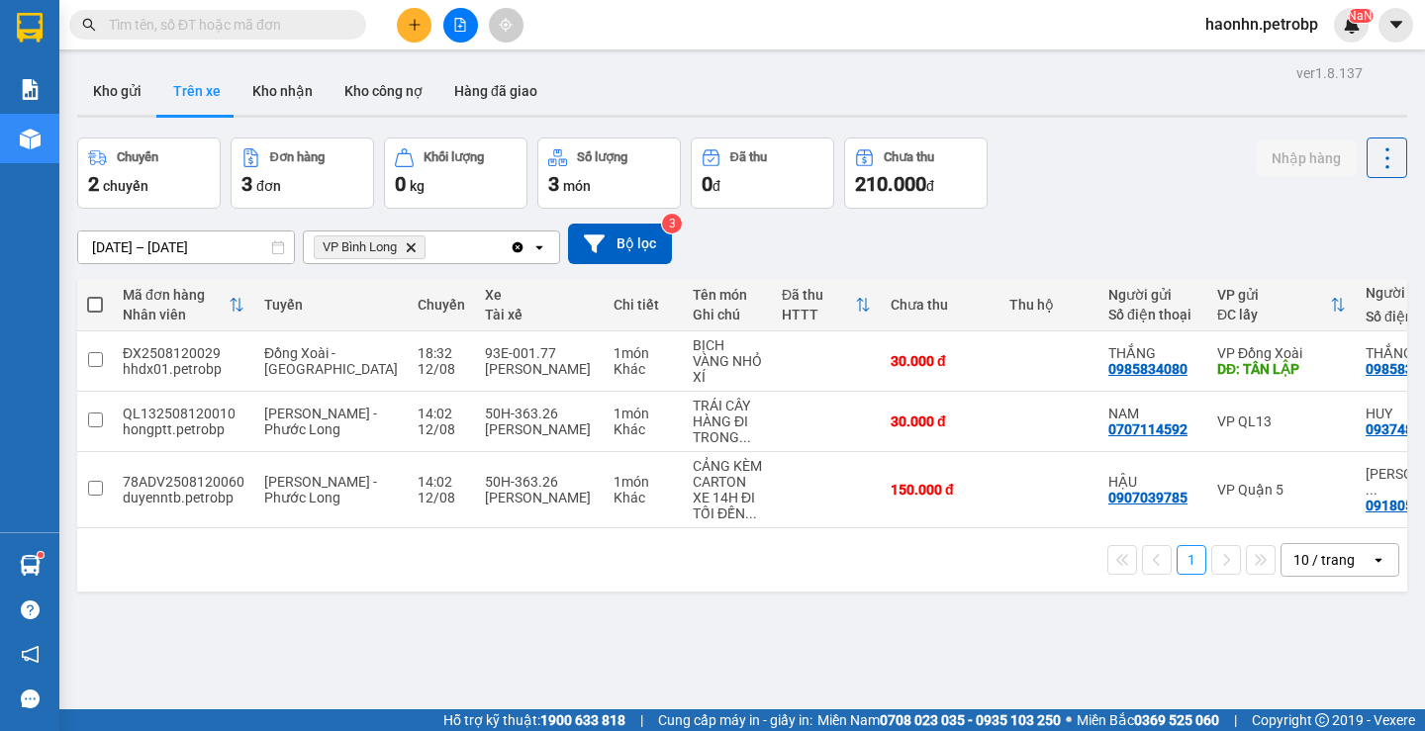
scroll to position [0, 234]
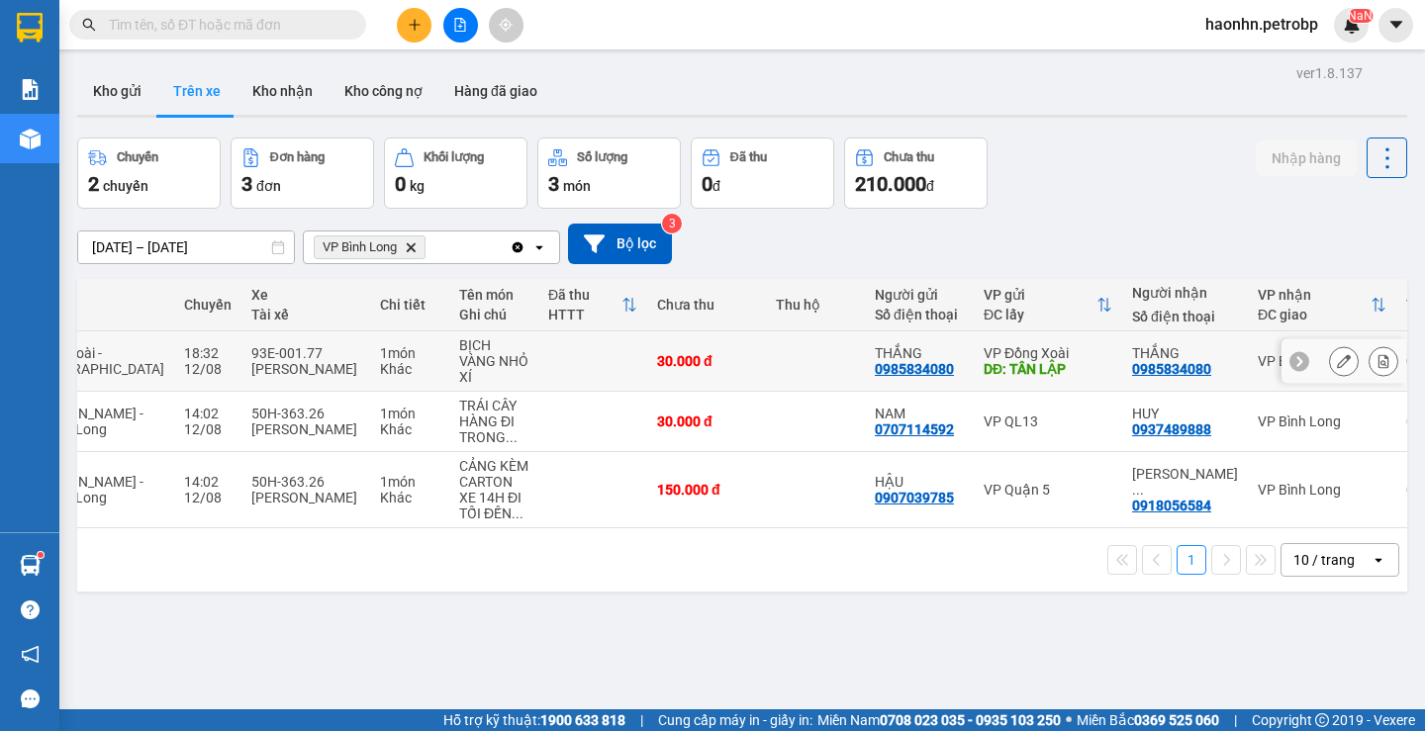
click at [1132, 372] on div "0985834080" at bounding box center [1171, 369] width 79 height 16
copy div "0985834080"
